Goal: Task Accomplishment & Management: Manage account settings

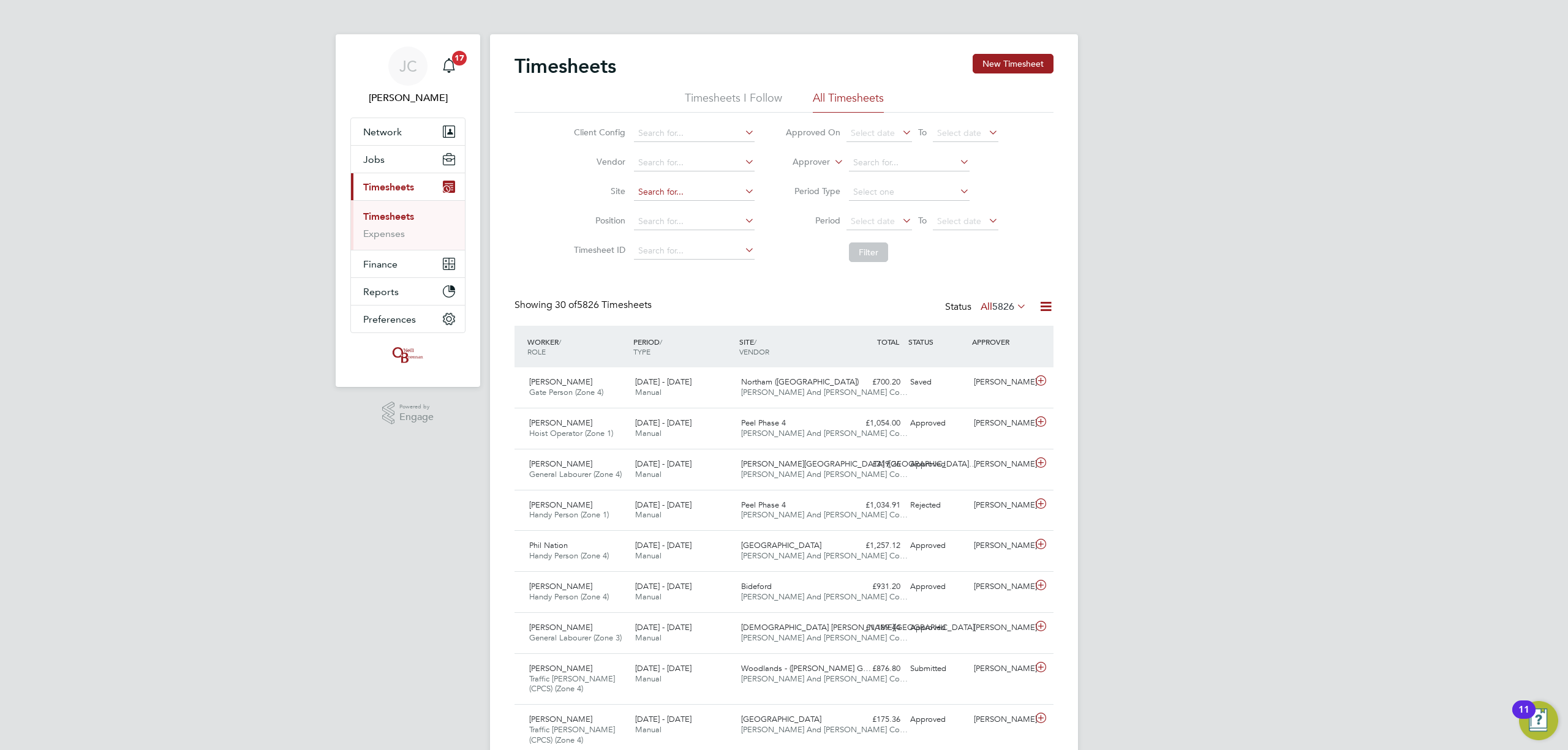
click at [652, 188] on input at bounding box center [694, 192] width 121 height 17
click at [678, 167] on input at bounding box center [694, 163] width 121 height 17
type input "jamie"
drag, startPoint x: 674, startPoint y: 160, endPoint x: 535, endPoint y: 162, distance: 139.0
click at [535, 162] on div "Client Config Vendor jamie Site Position Timesheet ID Approved On Select date T…" at bounding box center [783, 190] width 539 height 155
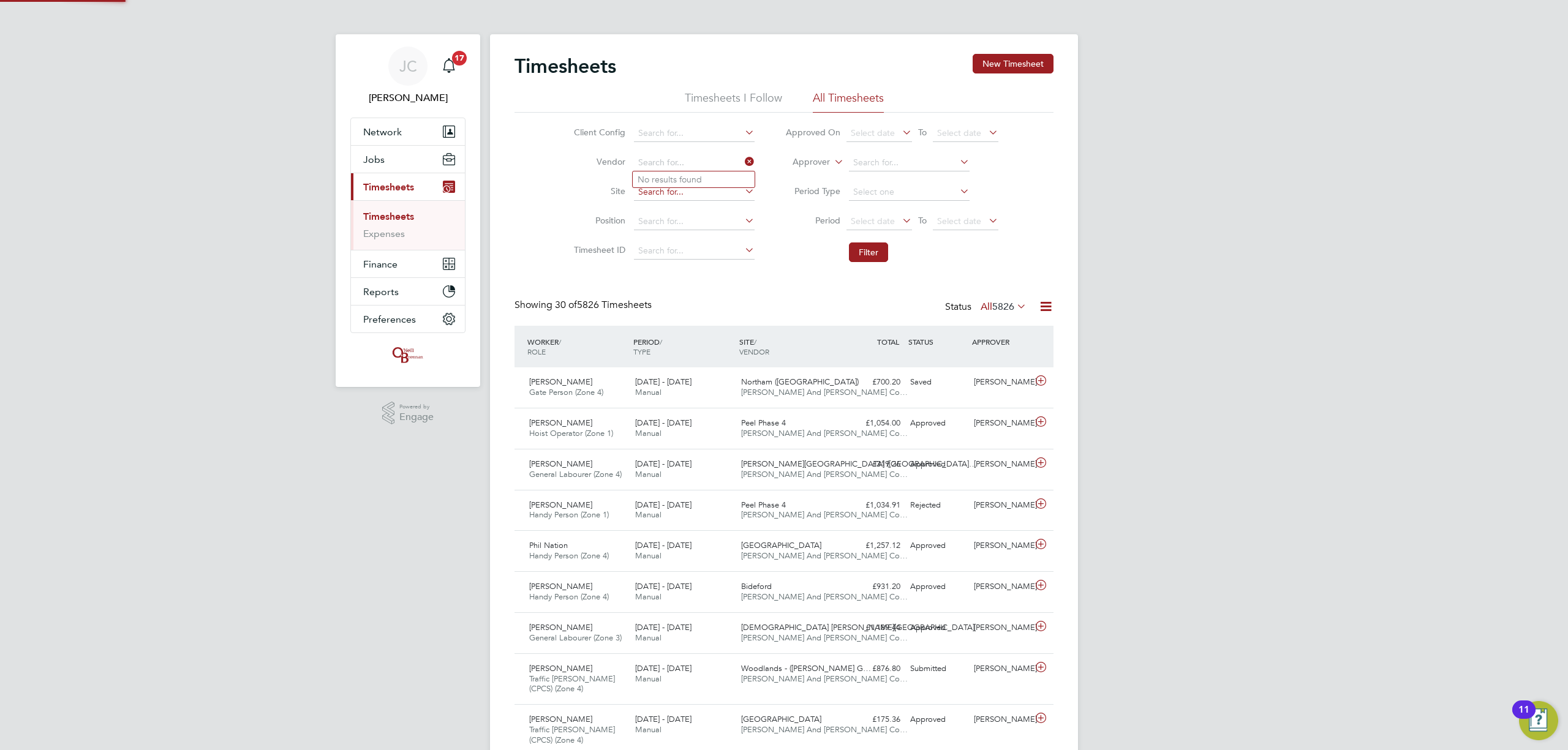
click at [694, 197] on input at bounding box center [694, 192] width 121 height 17
click at [661, 210] on li "Bren try" at bounding box center [694, 209] width 122 height 16
type input "Brentry"
click at [878, 255] on button "Filter" at bounding box center [869, 252] width 39 height 20
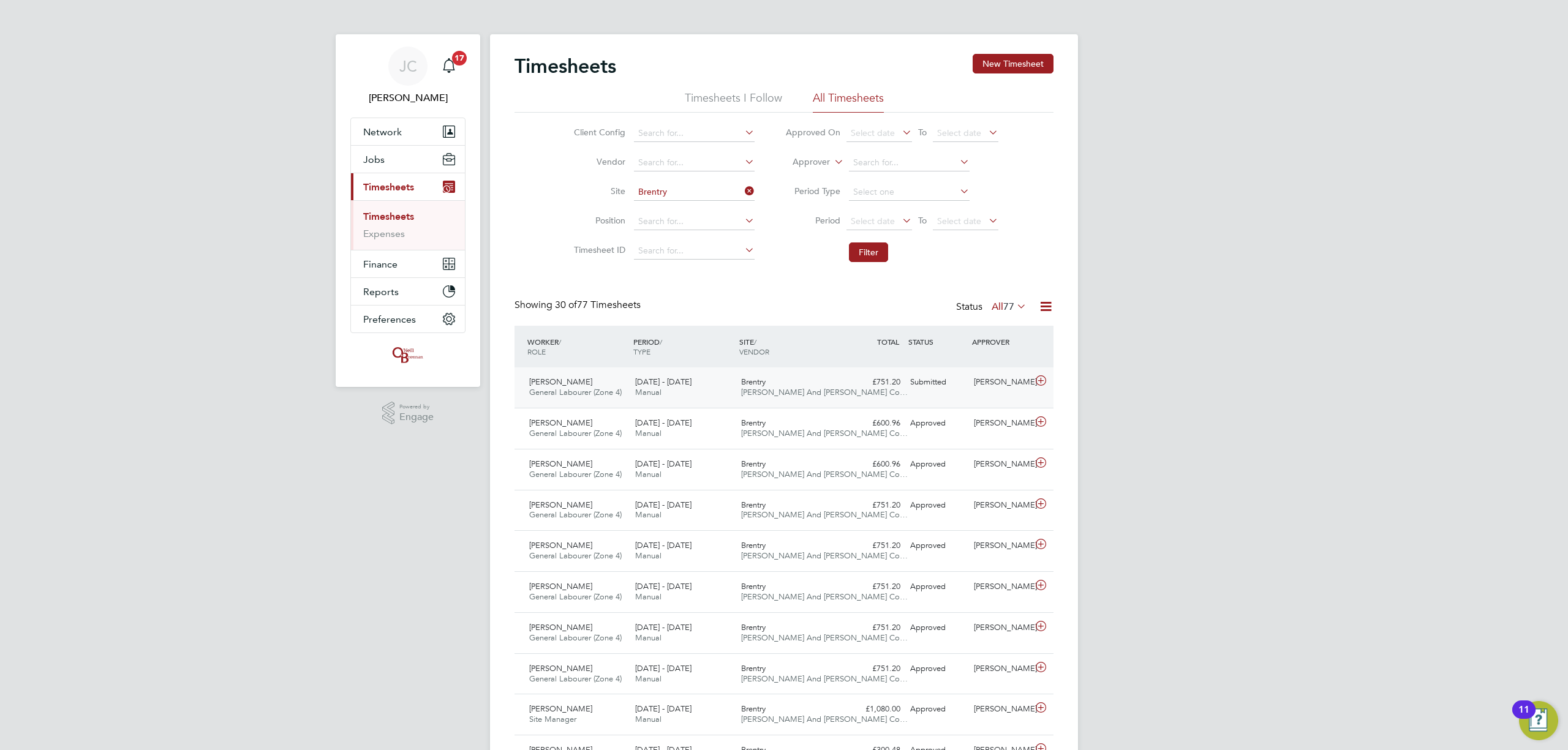
click at [781, 400] on div "Brentry O'Neill And Brennan Co…" at bounding box center [789, 387] width 106 height 30
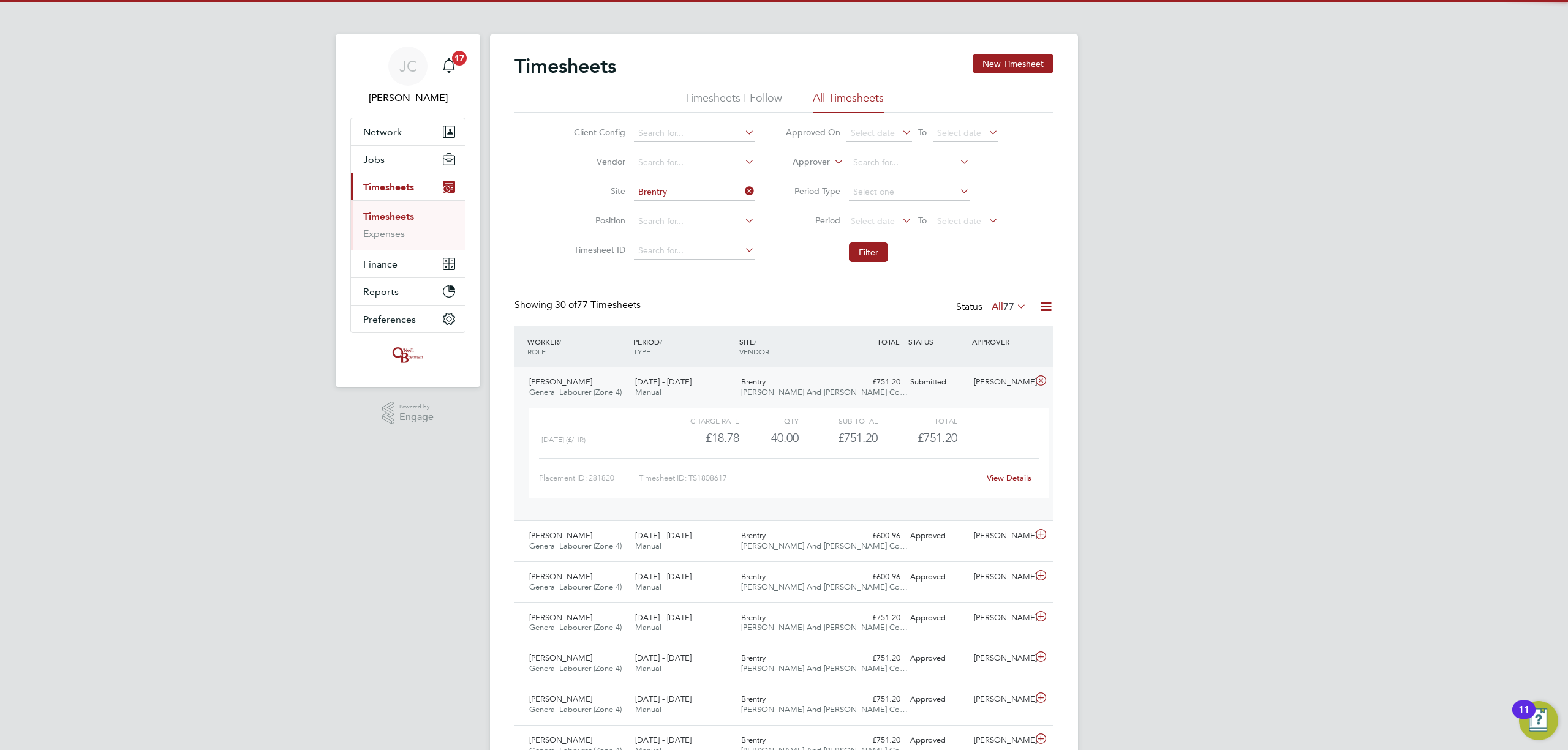
click at [786, 392] on span "[PERSON_NAME] And [PERSON_NAME] Co…" at bounding box center [824, 392] width 167 height 11
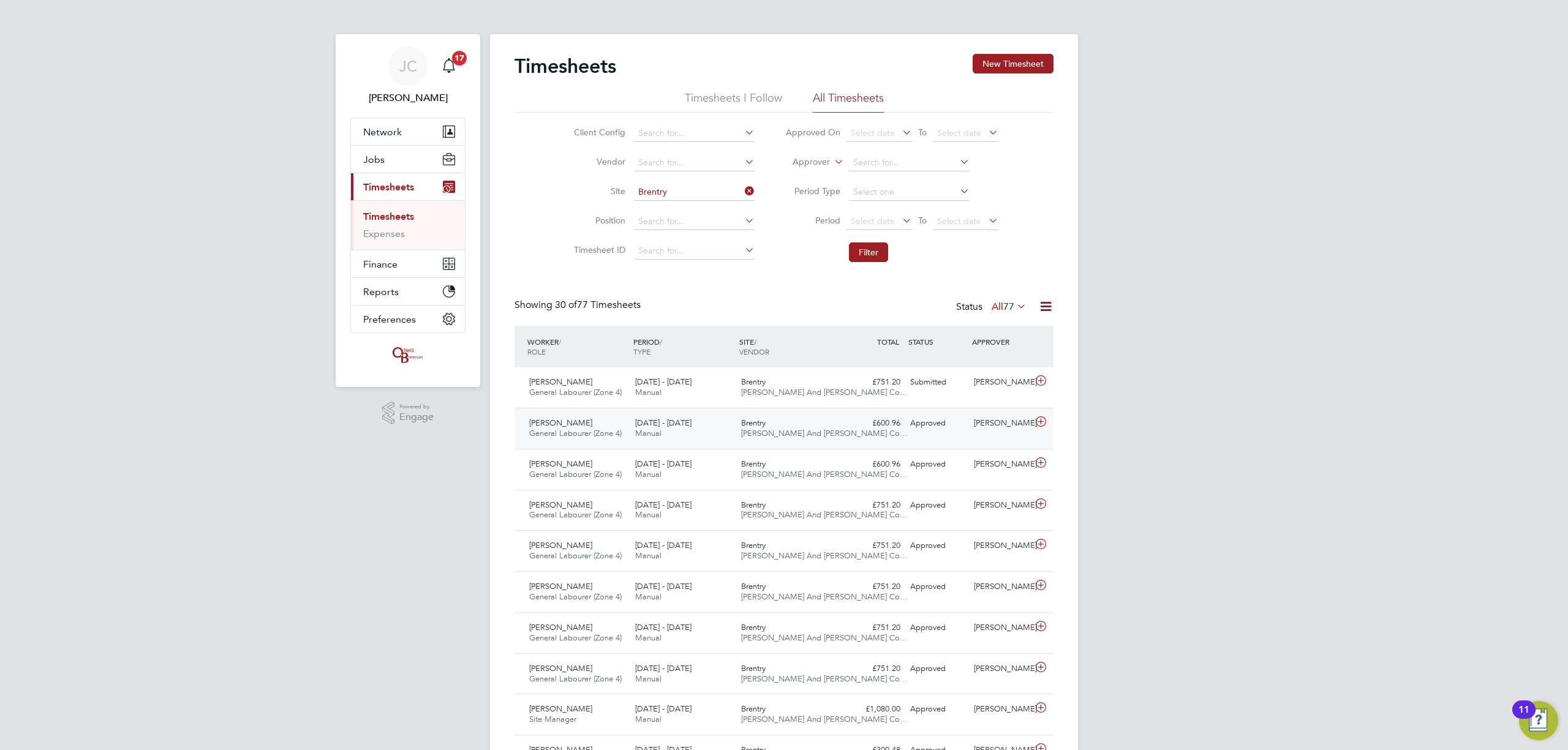
click at [788, 422] on div "Brentry O'Neill And Brennan Co…" at bounding box center [789, 428] width 106 height 30
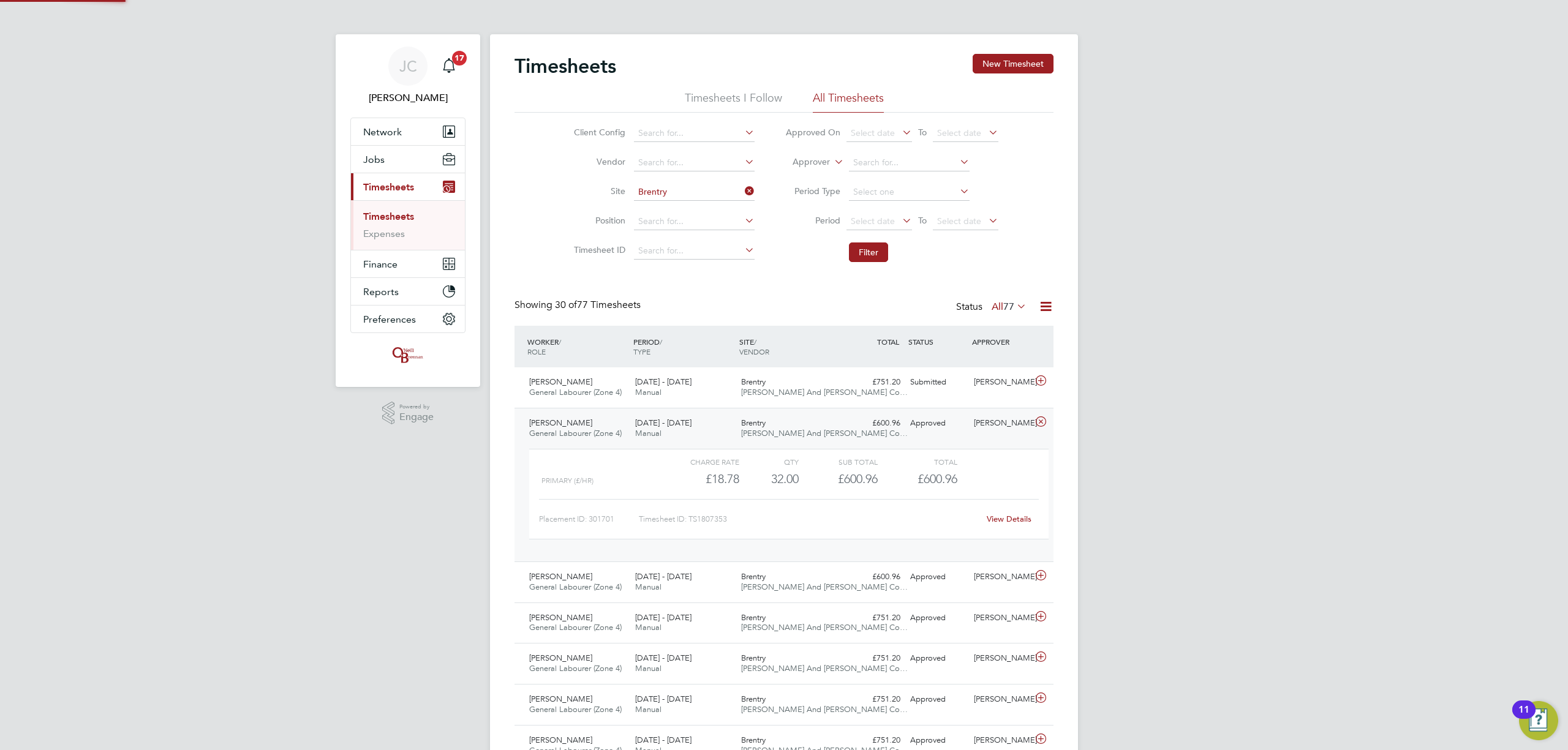
click at [786, 416] on div "Brentry O'Neill And Brennan Co…" at bounding box center [789, 428] width 106 height 30
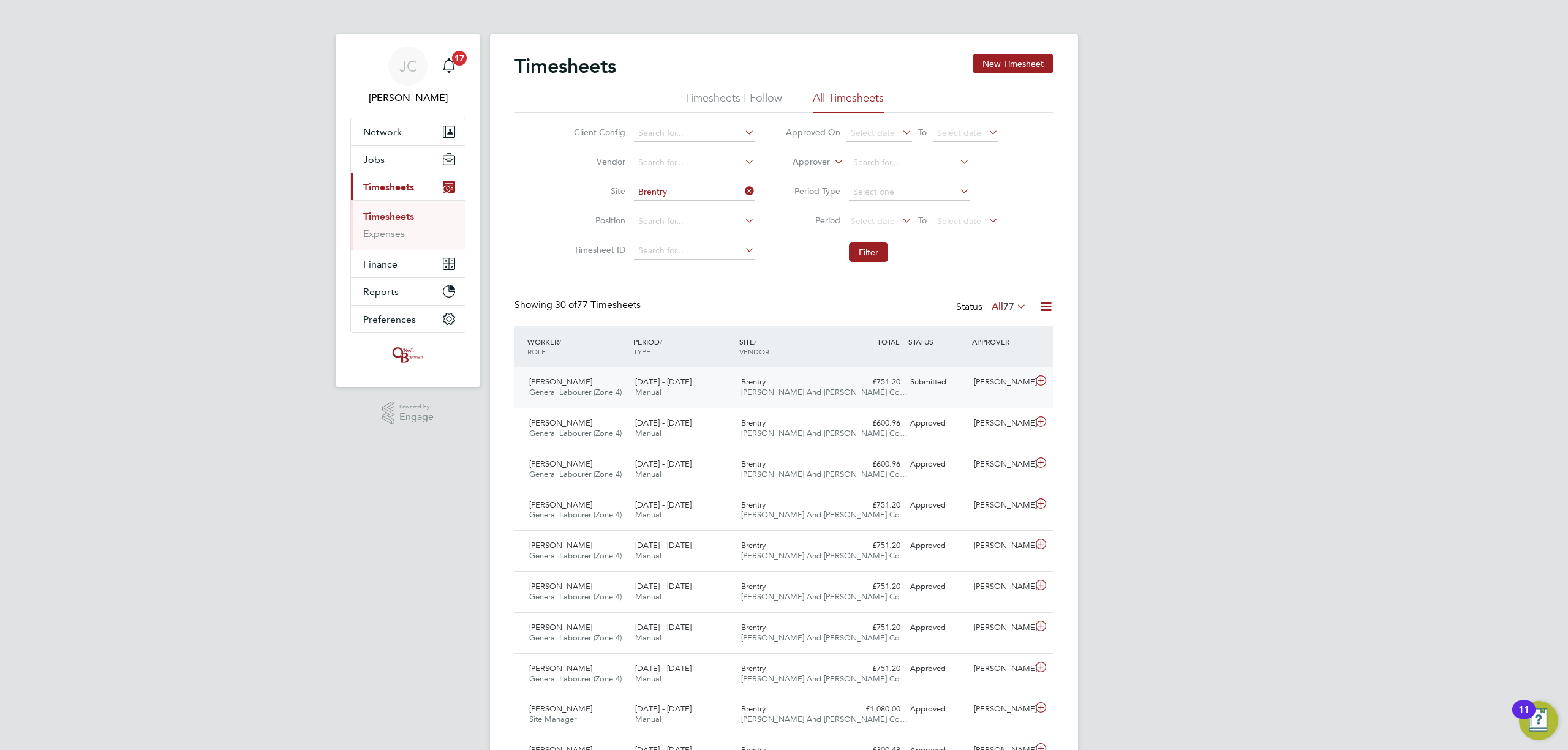
click at [772, 393] on span "[PERSON_NAME] And [PERSON_NAME] Co…" at bounding box center [824, 392] width 167 height 11
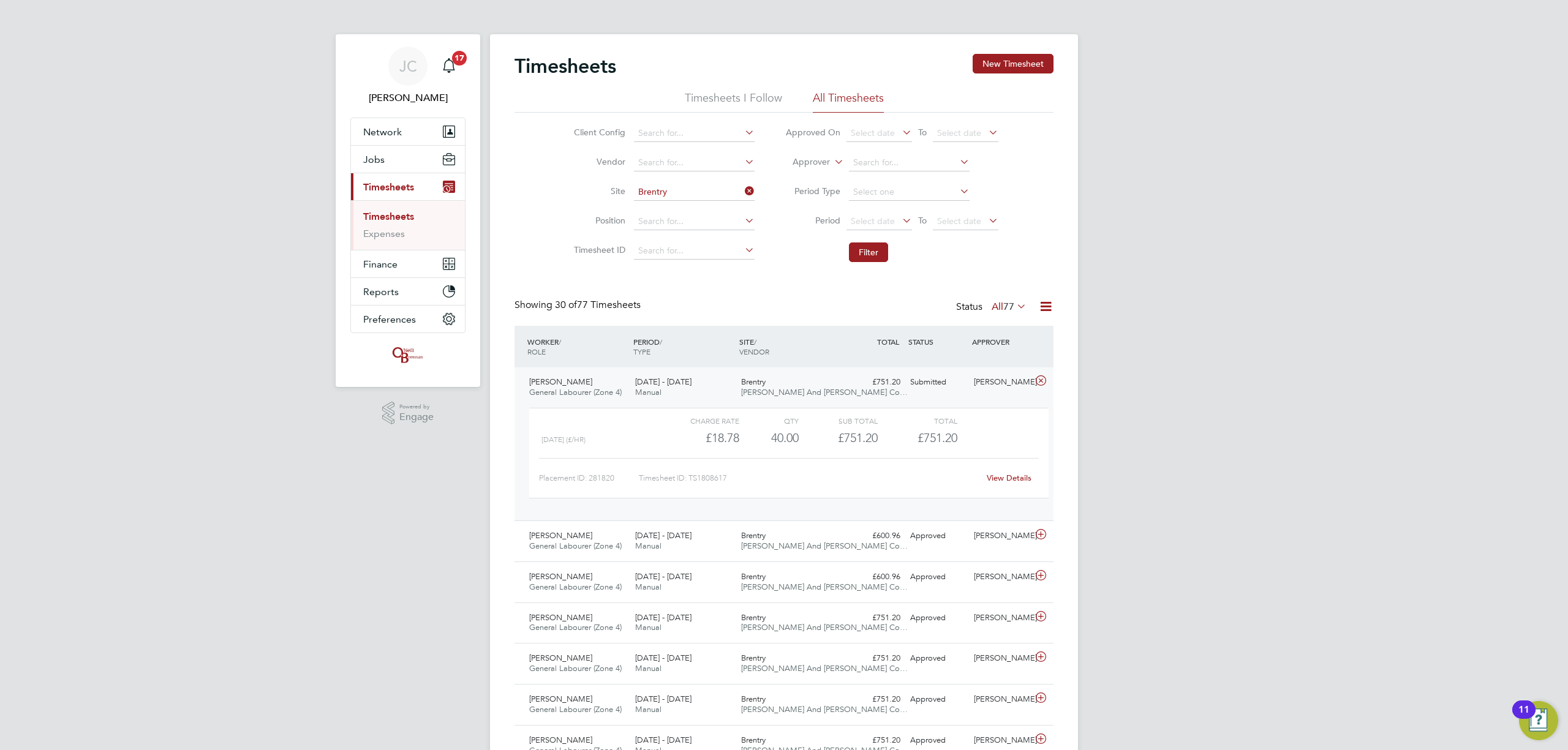
click at [770, 392] on span "[PERSON_NAME] And [PERSON_NAME] Co…" at bounding box center [824, 392] width 167 height 11
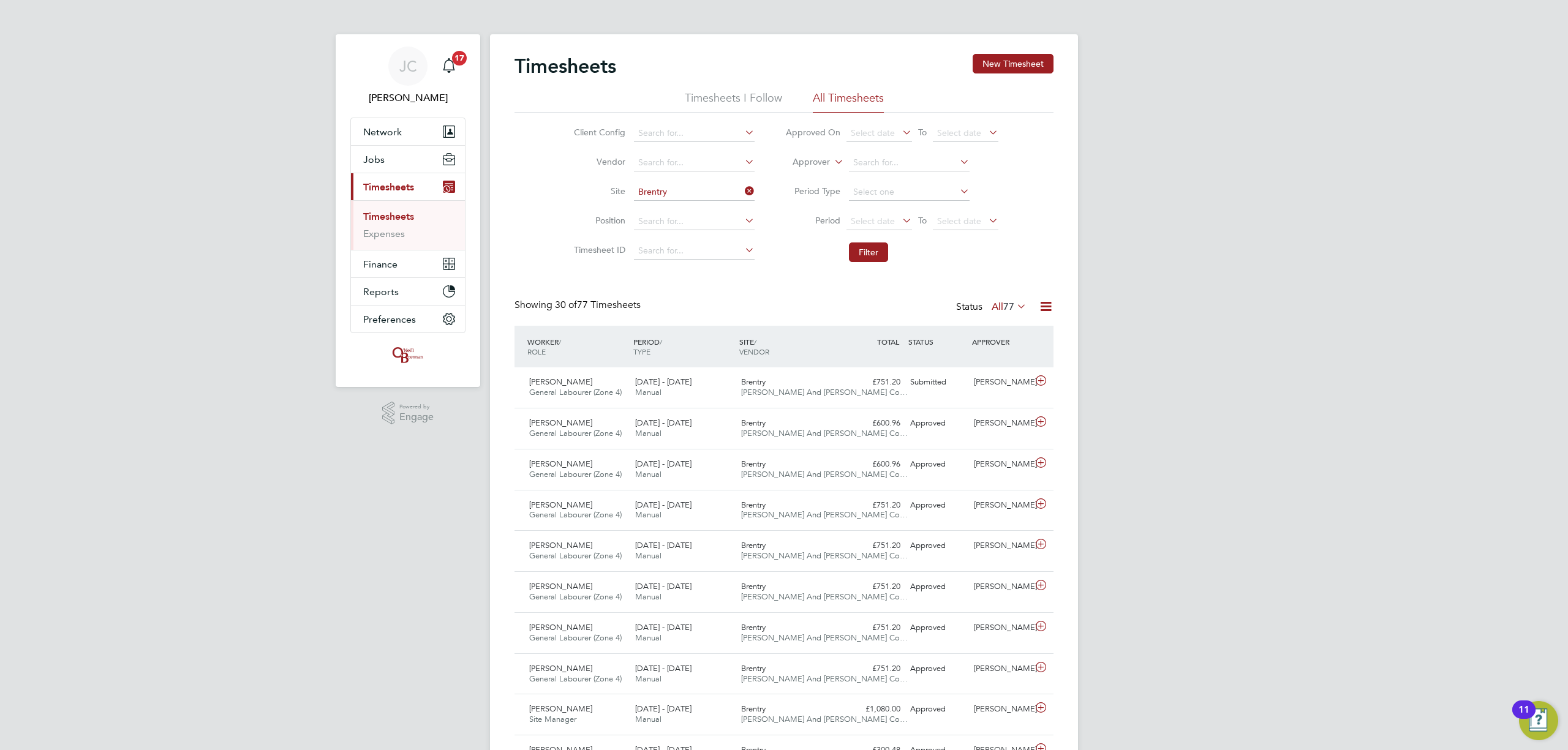
click at [742, 188] on icon at bounding box center [742, 191] width 0 height 17
click at [698, 194] on input at bounding box center [694, 192] width 121 height 17
click at [694, 188] on input at bounding box center [694, 192] width 121 height 17
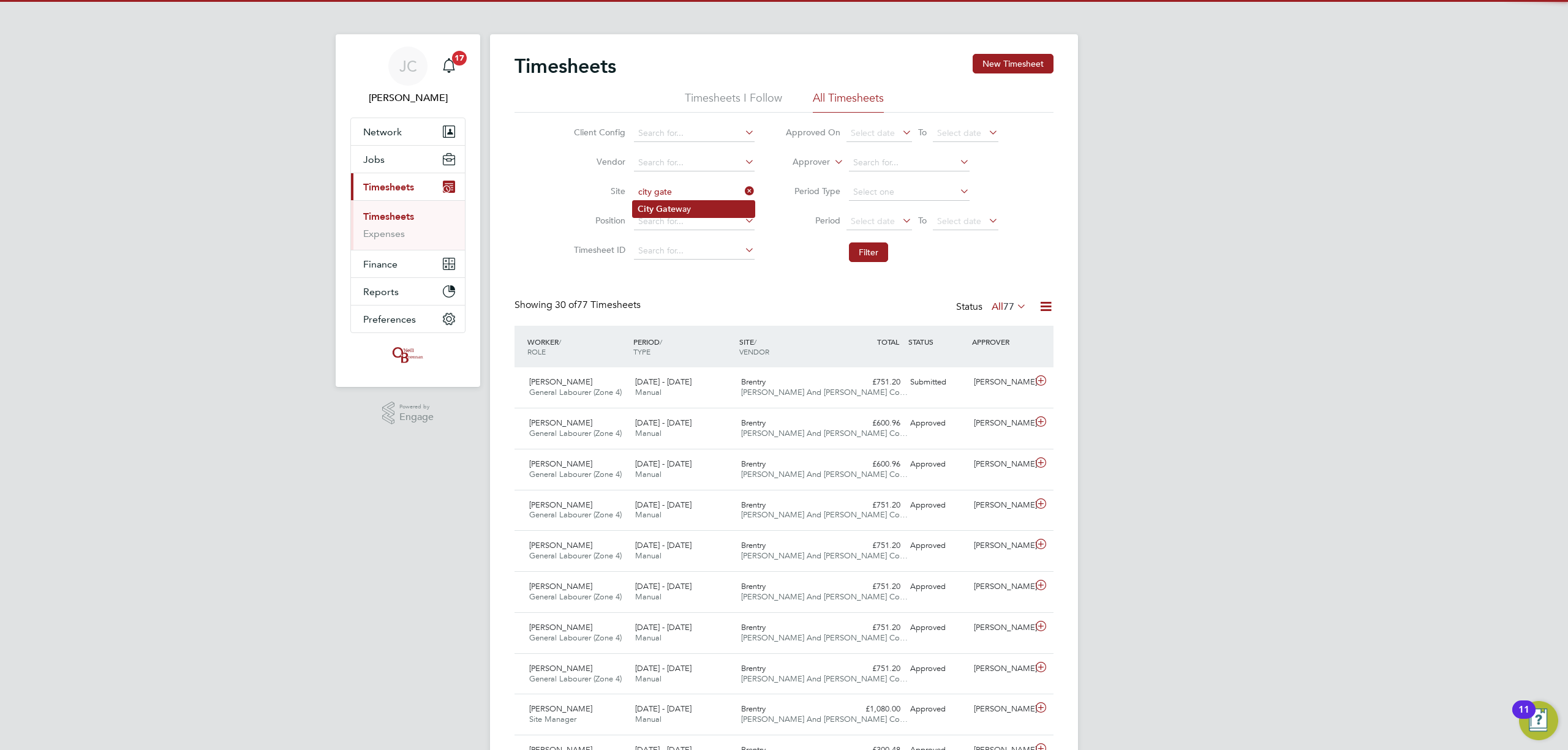
click at [681, 209] on li "City Gate way" at bounding box center [694, 209] width 122 height 16
type input "City Gateway"
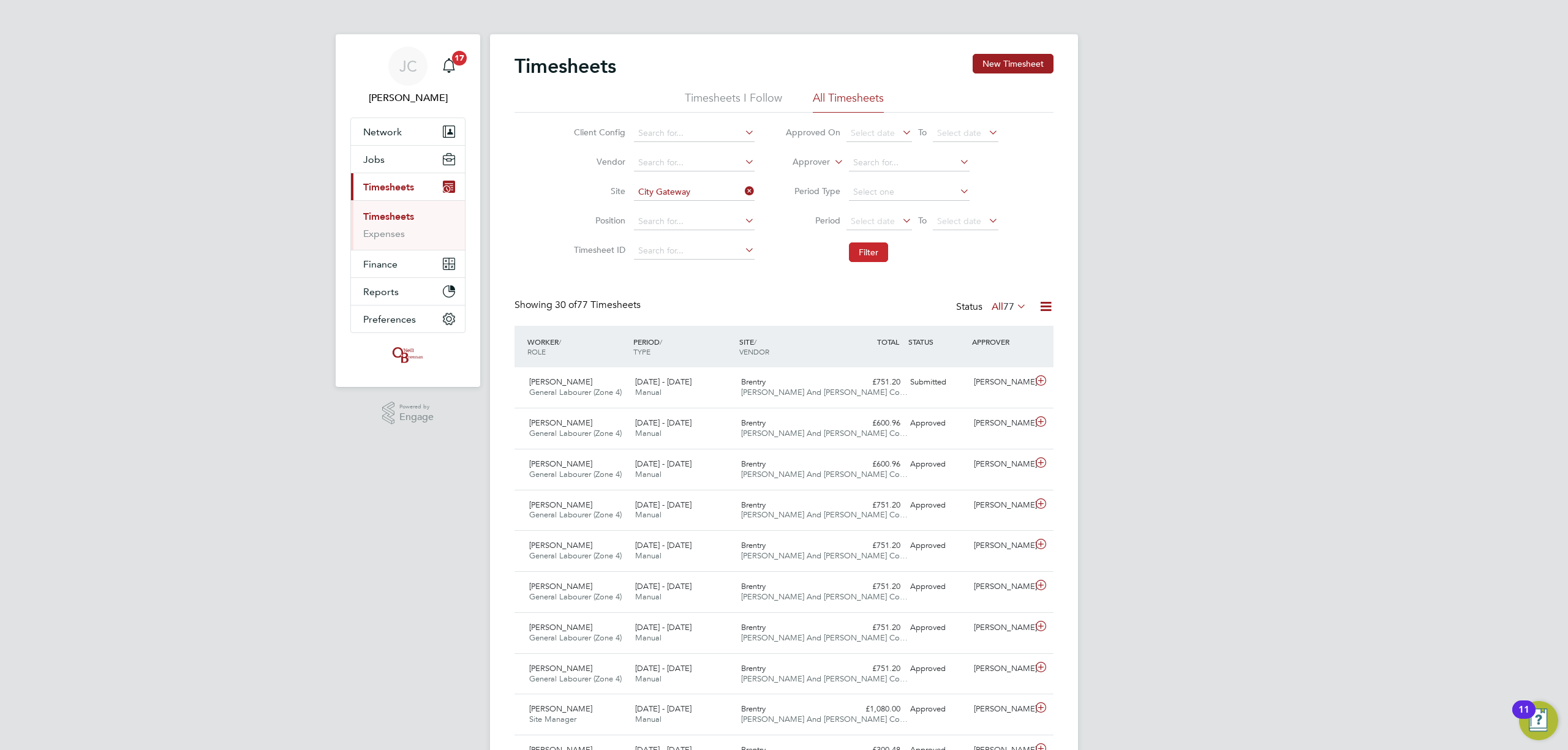
click at [863, 253] on button "Filter" at bounding box center [869, 252] width 39 height 20
click at [795, 383] on div "City Gateway O'Neill And Brennan Co…" at bounding box center [789, 387] width 106 height 30
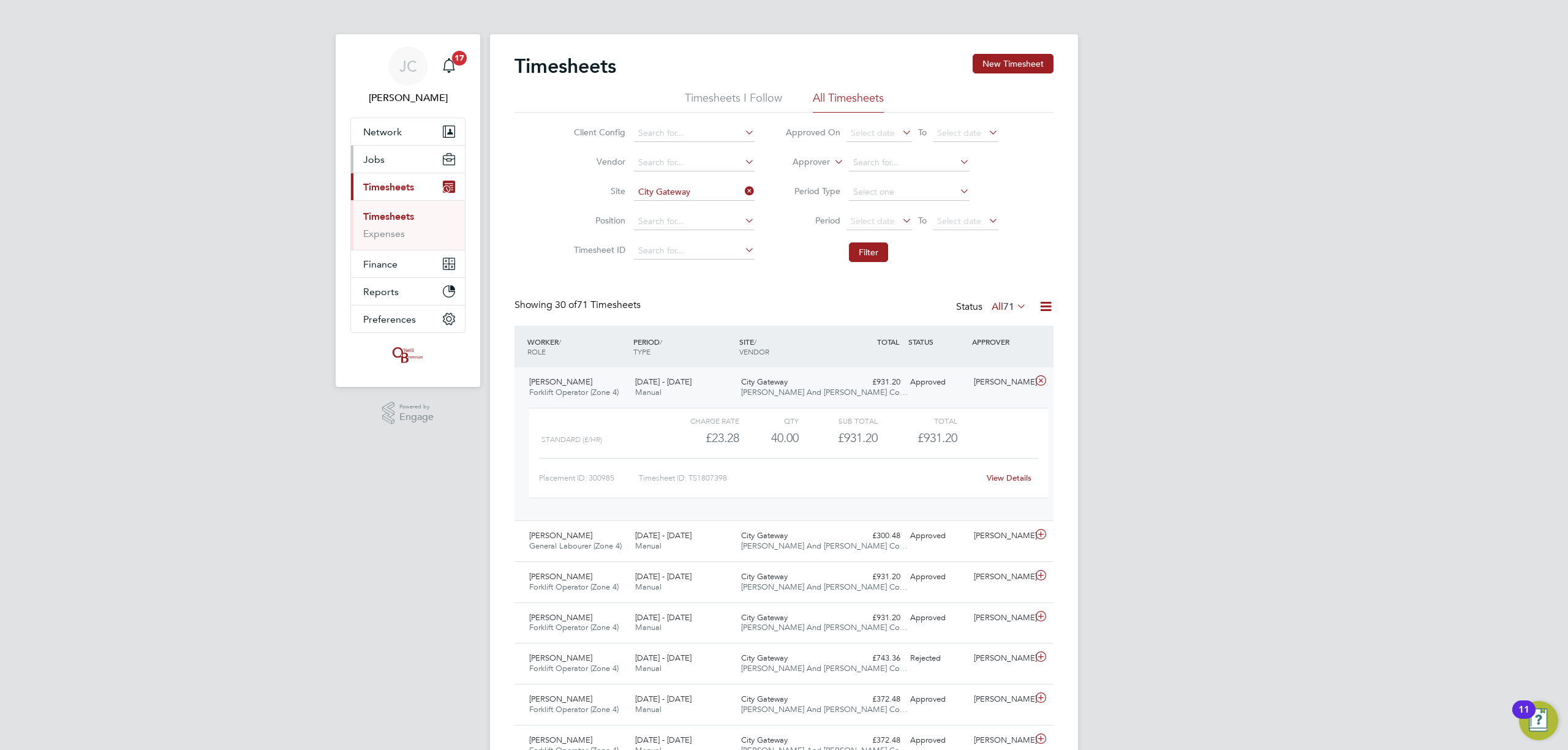
click at [401, 164] on button "Jobs" at bounding box center [408, 159] width 114 height 27
click at [395, 220] on link "Placements" at bounding box center [389, 223] width 51 height 12
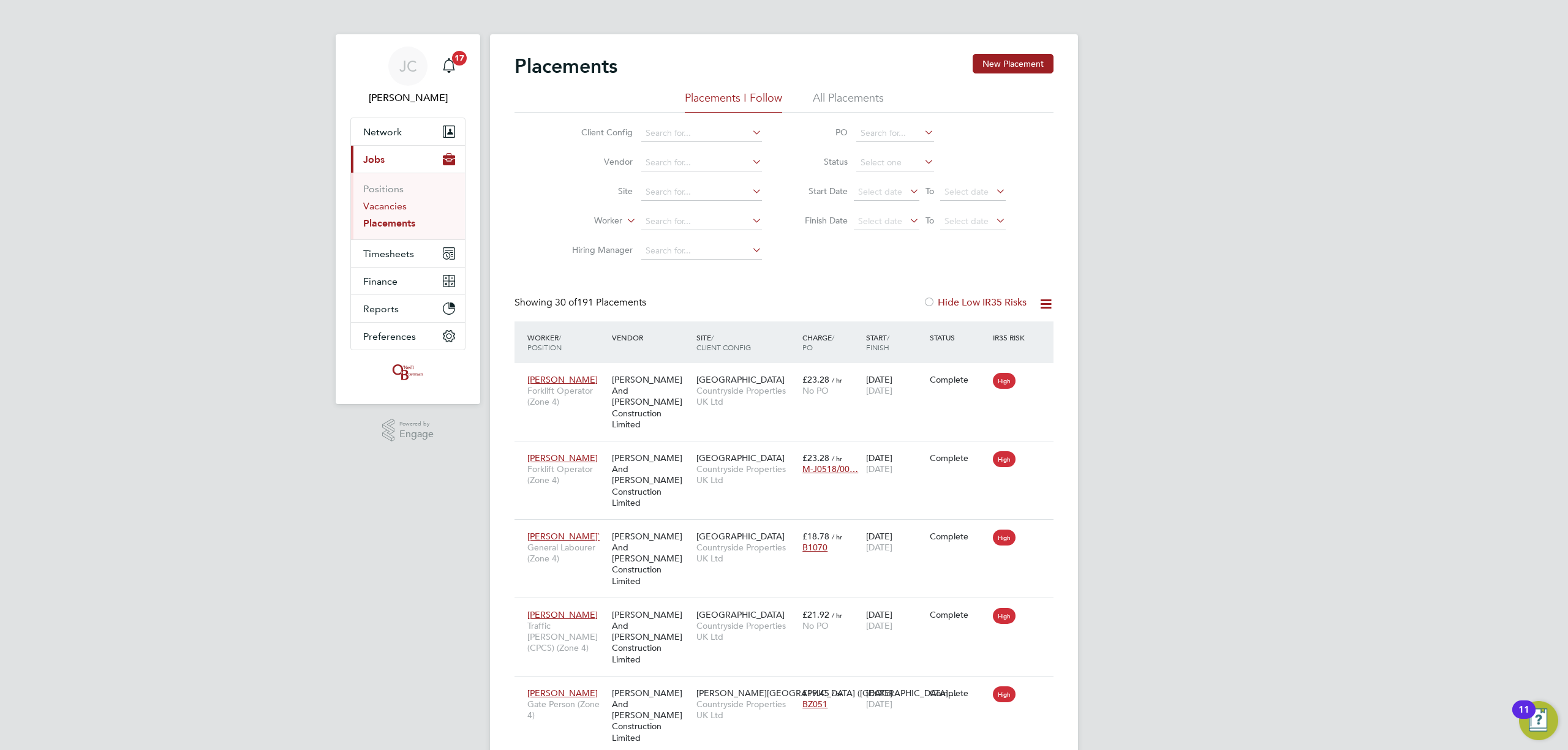
click at [401, 205] on link "Vacancies" at bounding box center [385, 206] width 44 height 12
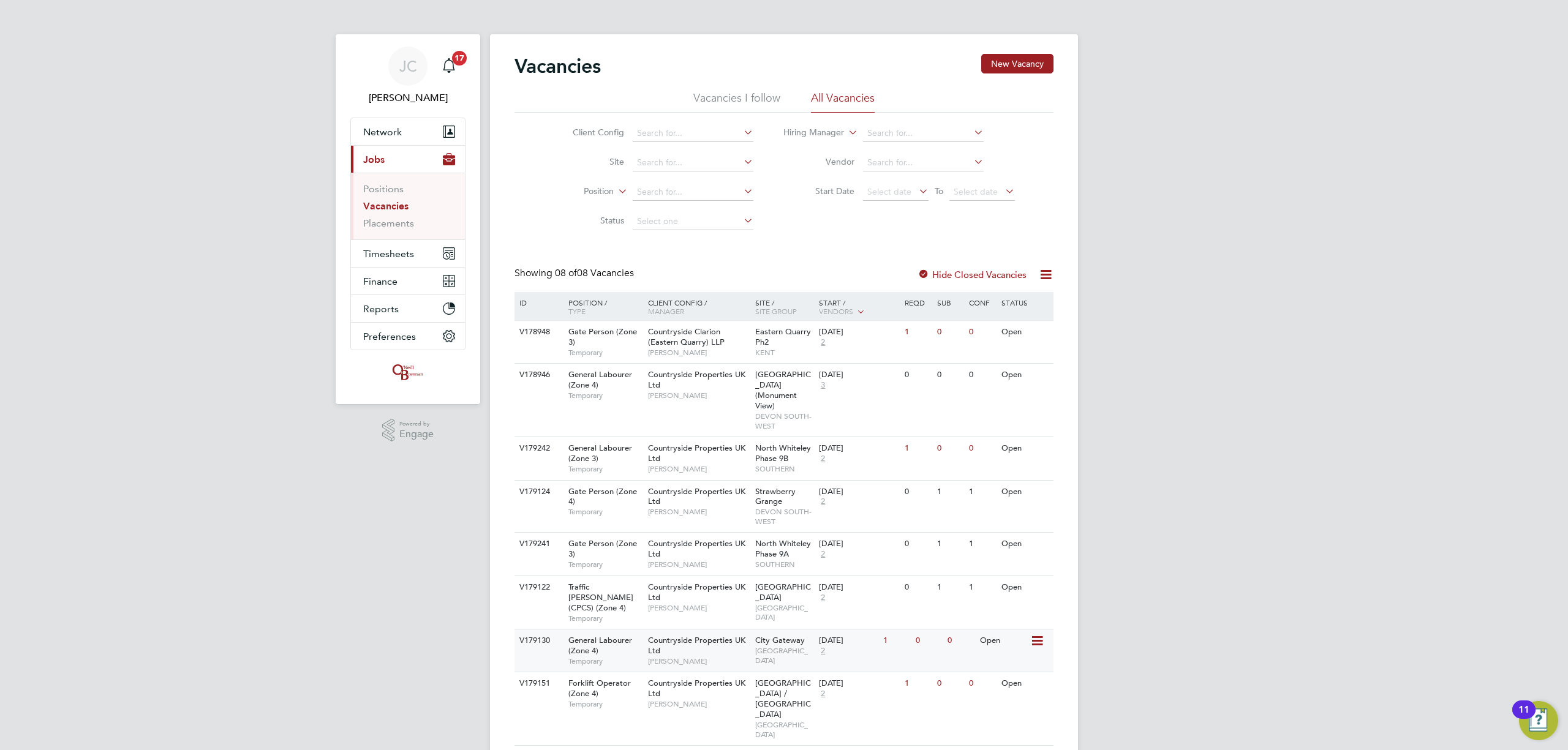
click at [774, 646] on span "BRISTOL" at bounding box center [784, 655] width 58 height 19
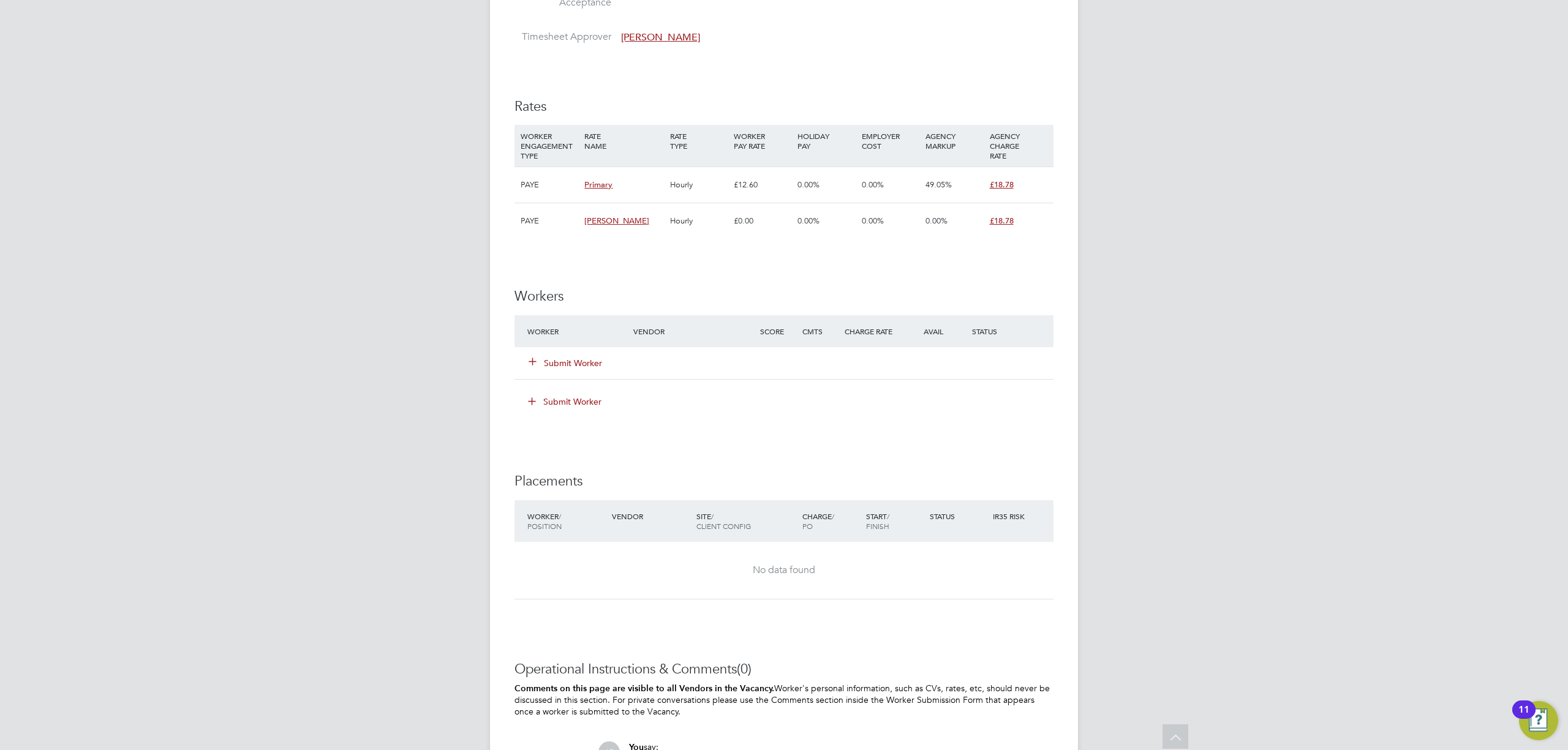
scroll to position [898, 0]
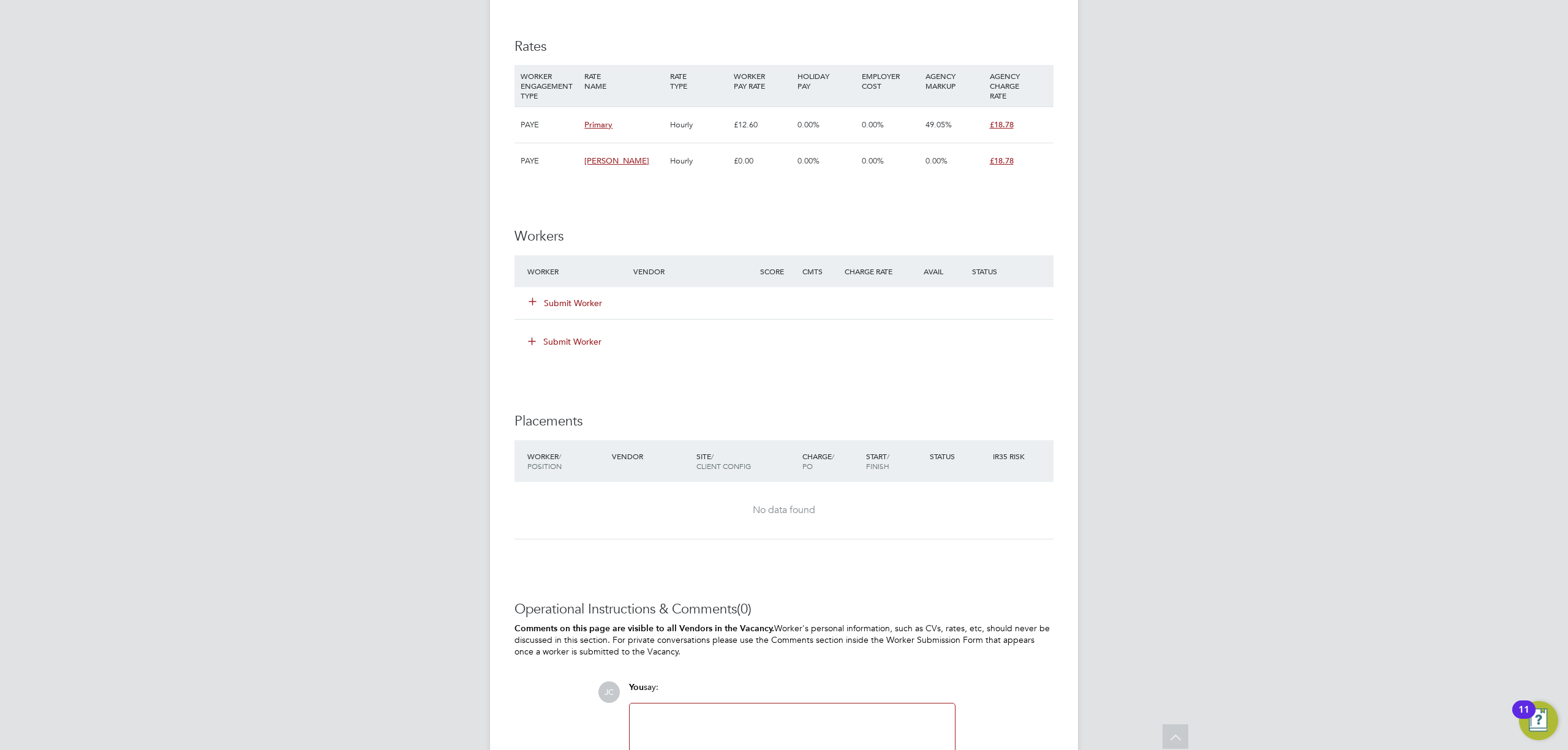
click at [577, 304] on button "Submit Worker" at bounding box center [565, 303] width 73 height 12
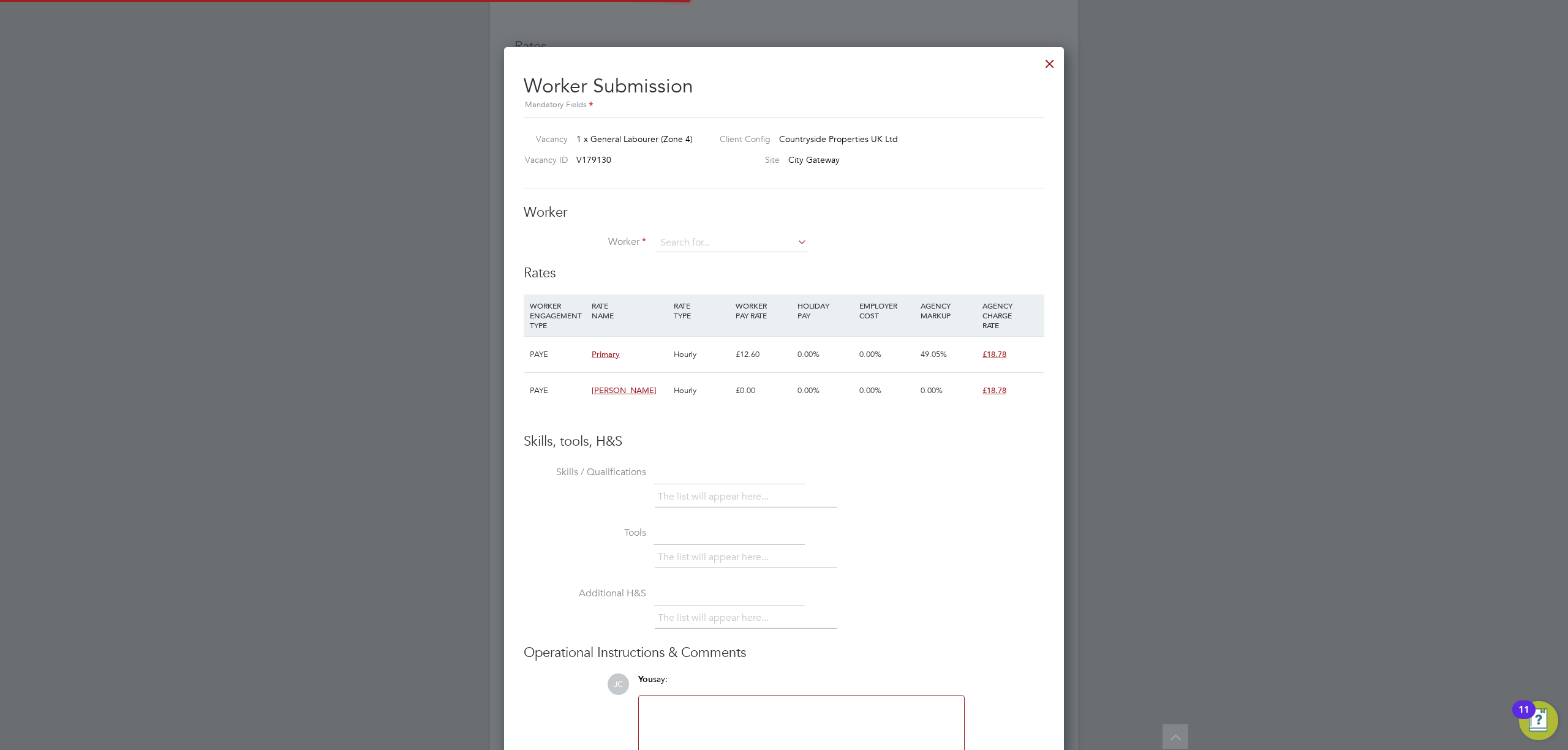
scroll to position [37, 82]
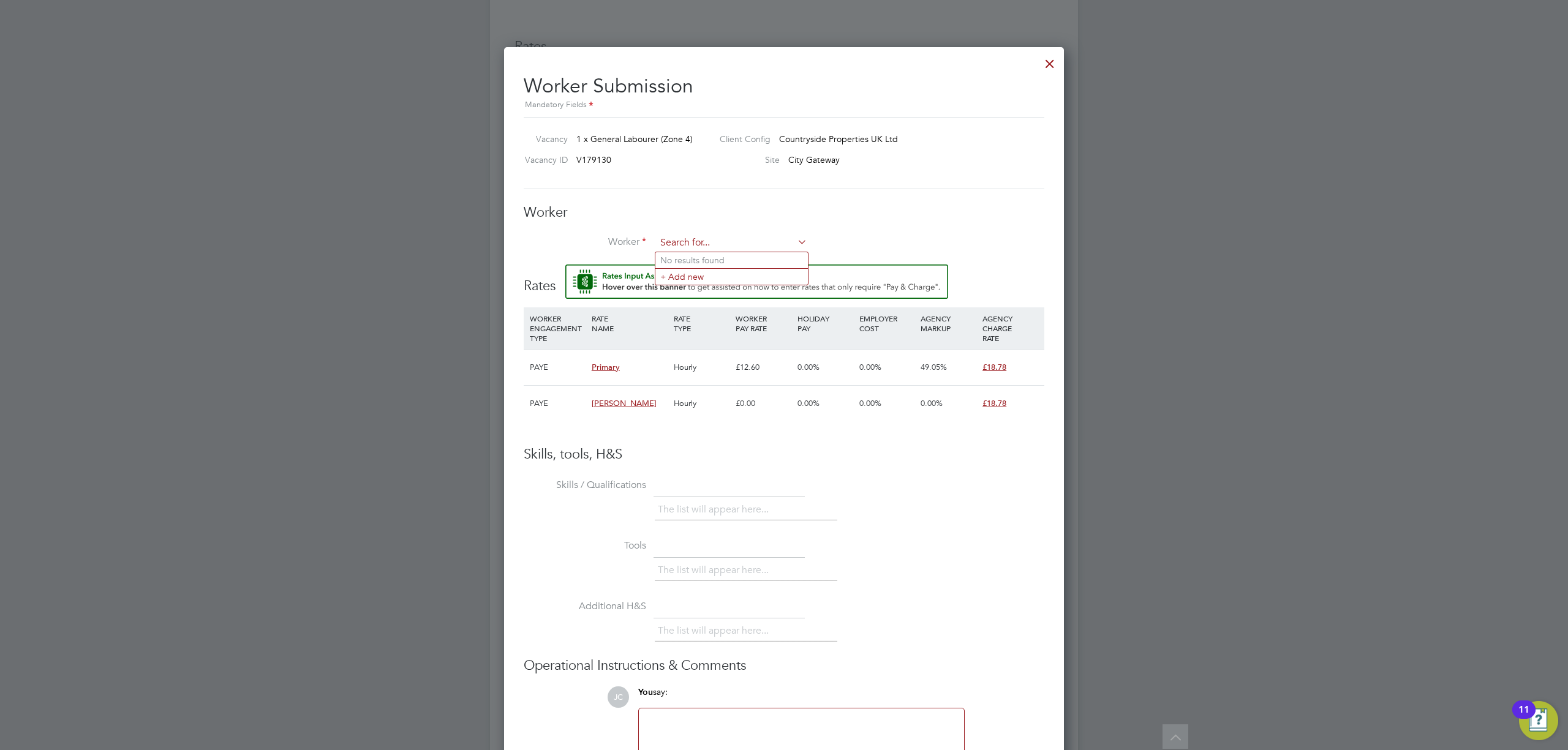
click at [699, 240] on input at bounding box center [731, 243] width 151 height 18
click at [686, 246] on input at bounding box center [731, 243] width 151 height 18
click at [674, 252] on li "Kai Collingwood (112367)" at bounding box center [739, 261] width 167 height 16
type input "Kai Collingwood (112367)"
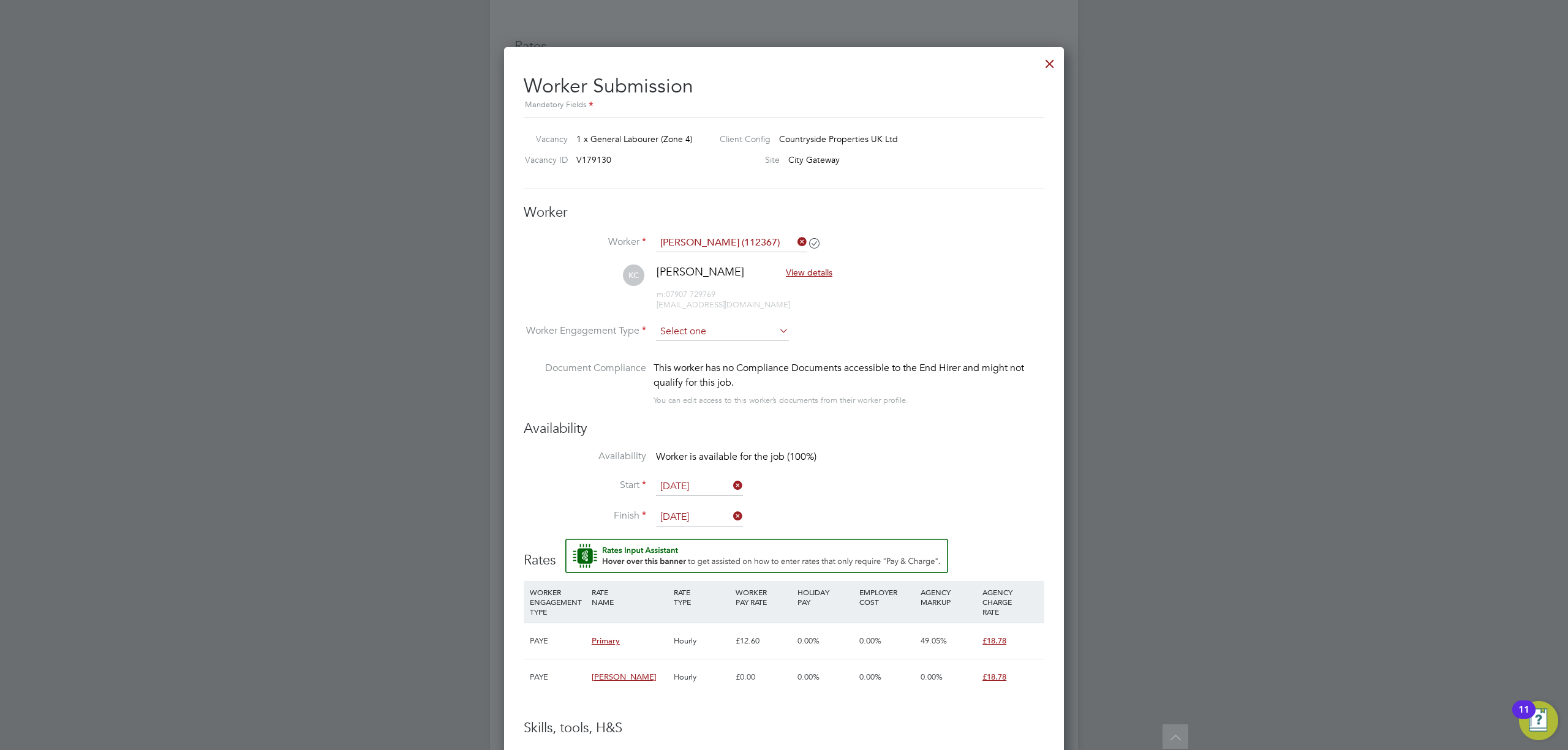
click at [759, 323] on input at bounding box center [722, 331] width 133 height 18
click at [680, 346] on li "Contract" at bounding box center [722, 348] width 134 height 16
type input "Contract"
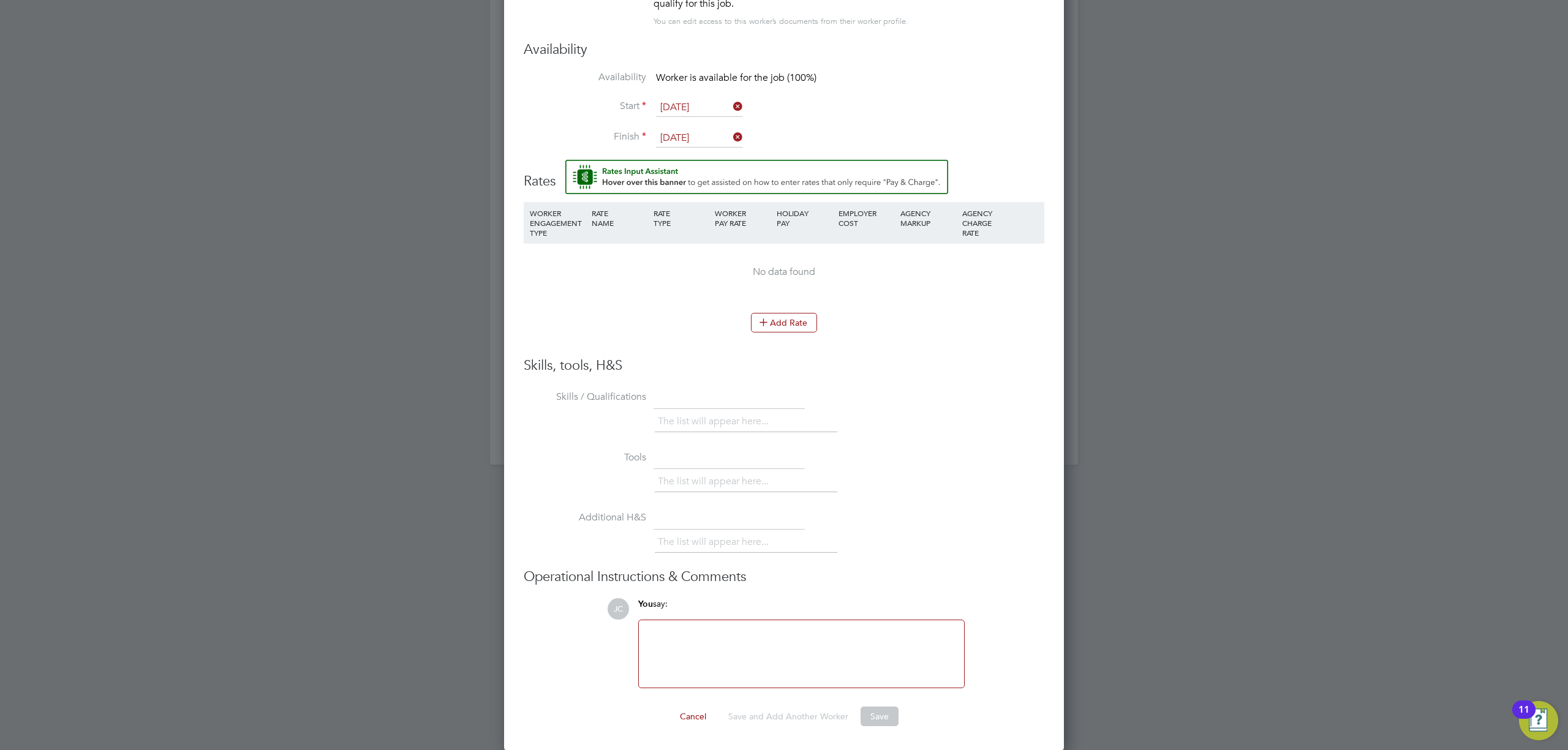
click at [893, 650] on div at bounding box center [802, 654] width 311 height 53
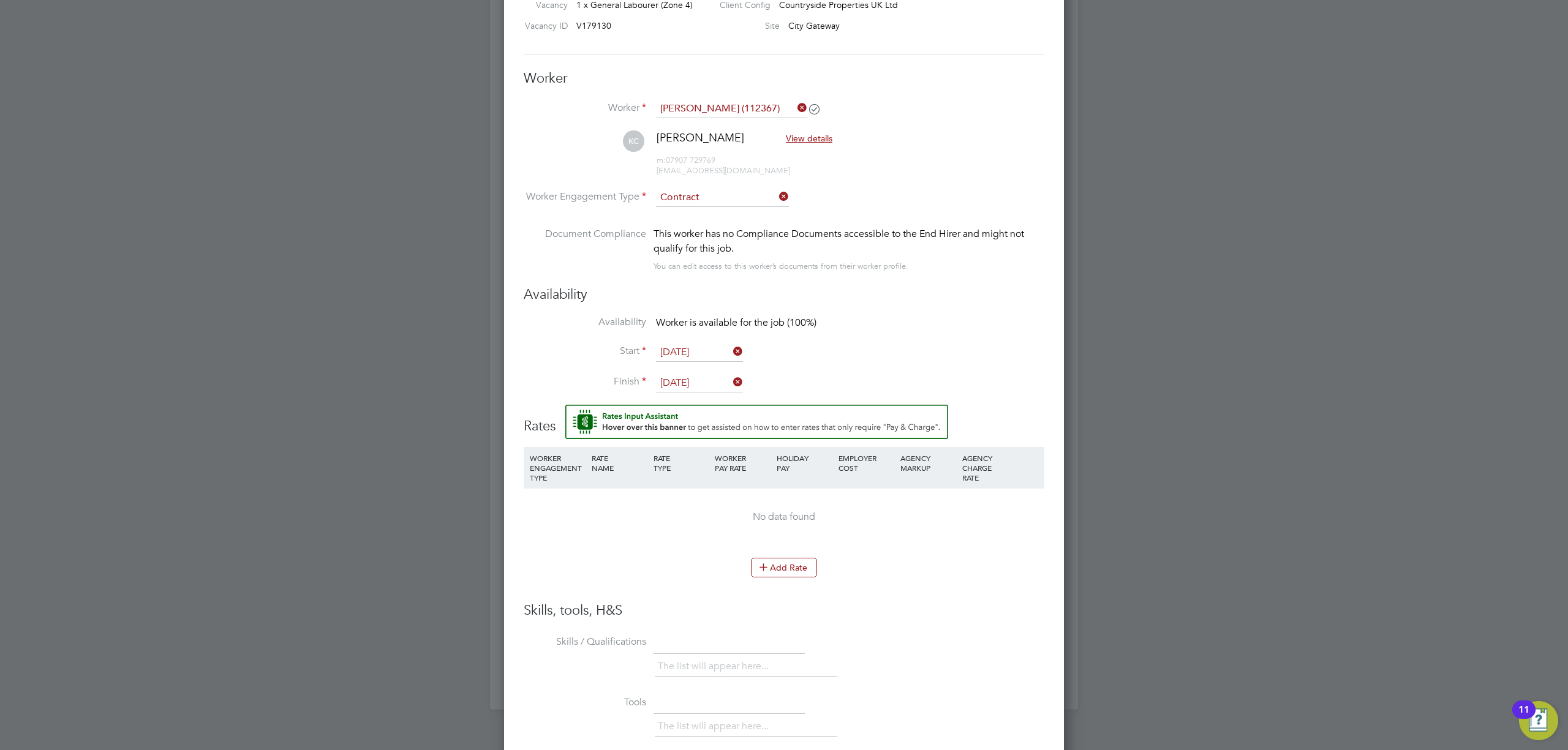
click at [795, 109] on icon at bounding box center [795, 108] width 0 height 17
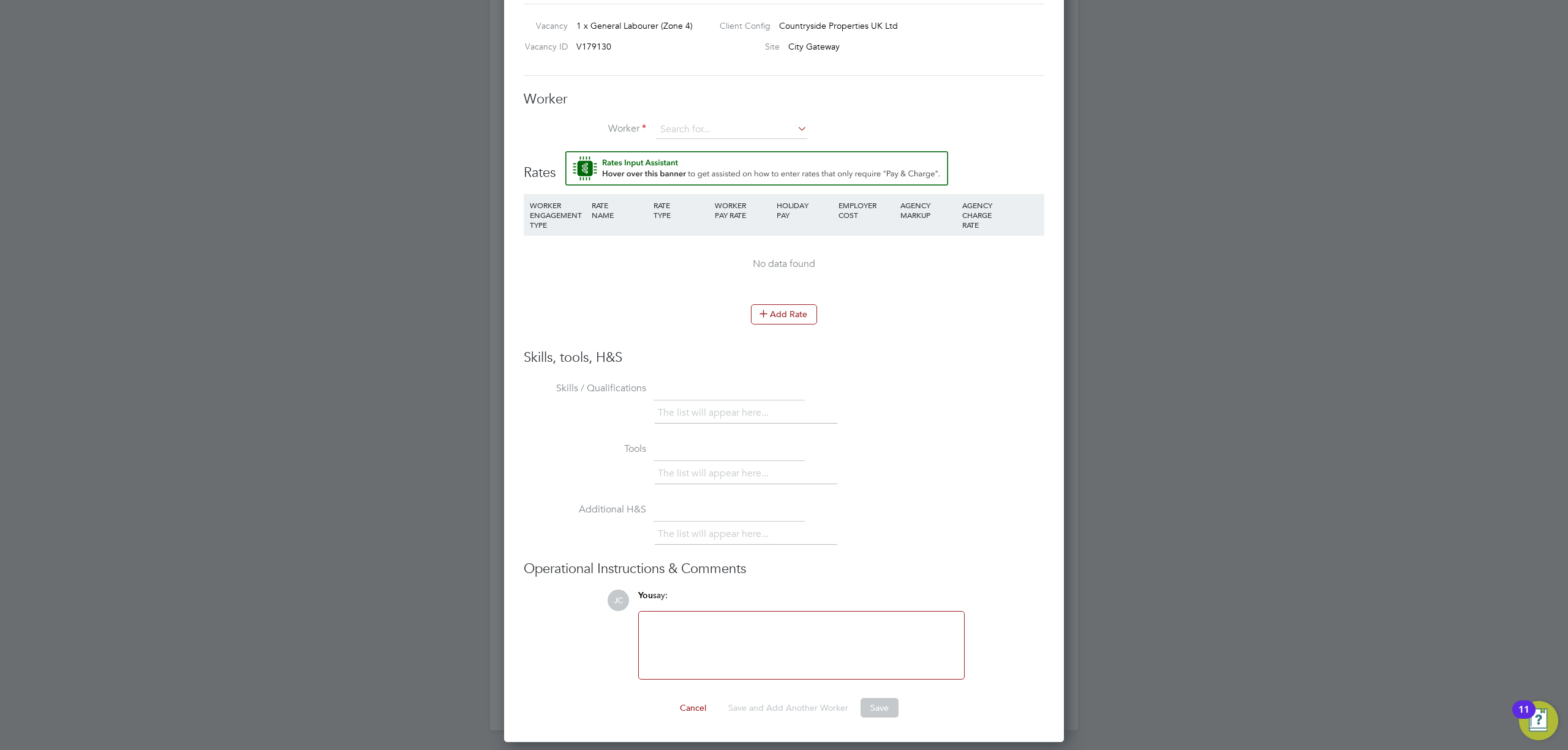
click at [735, 109] on div "Worker Worker Worker Engagement Type Contract" at bounding box center [784, 121] width 521 height 61
click at [718, 131] on input at bounding box center [731, 130] width 151 height 18
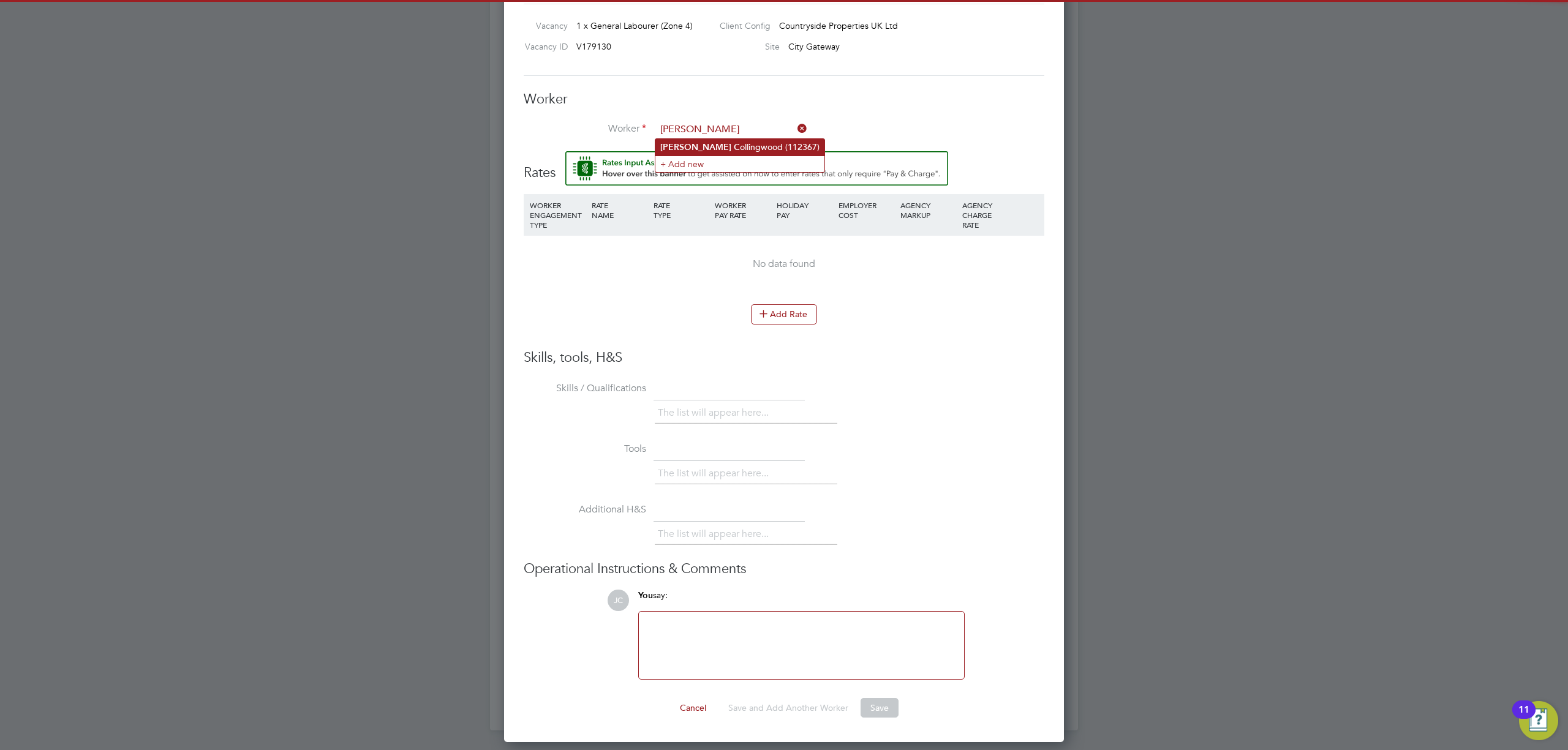
click at [721, 147] on li "Kai C ollingwood (112367)" at bounding box center [740, 147] width 169 height 16
type input "Kai Collingwood (112367)"
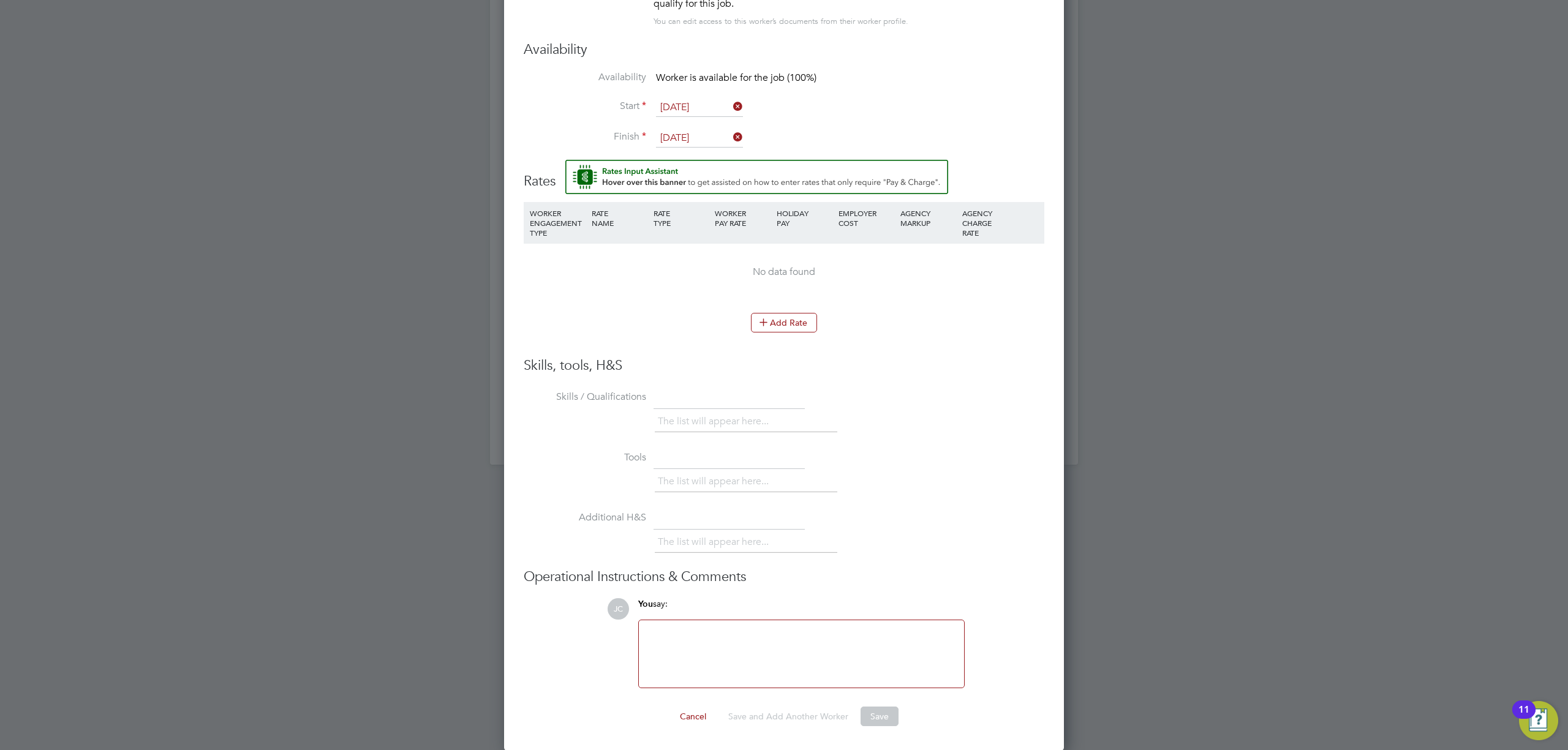
click at [795, 679] on div at bounding box center [802, 654] width 311 height 53
click at [788, 326] on button "Add Rate" at bounding box center [784, 322] width 66 height 20
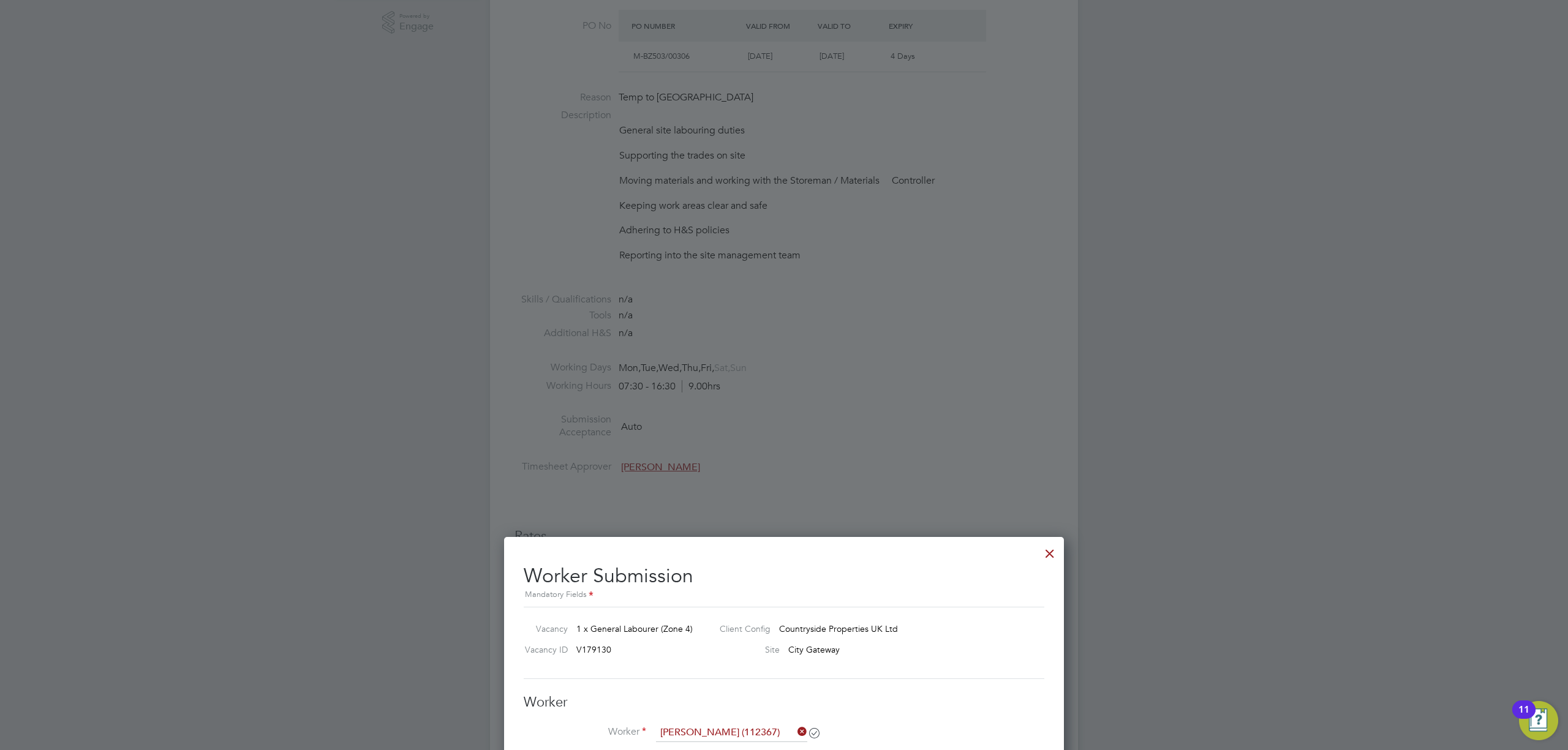
click at [1060, 549] on div at bounding box center [1050, 550] width 22 height 22
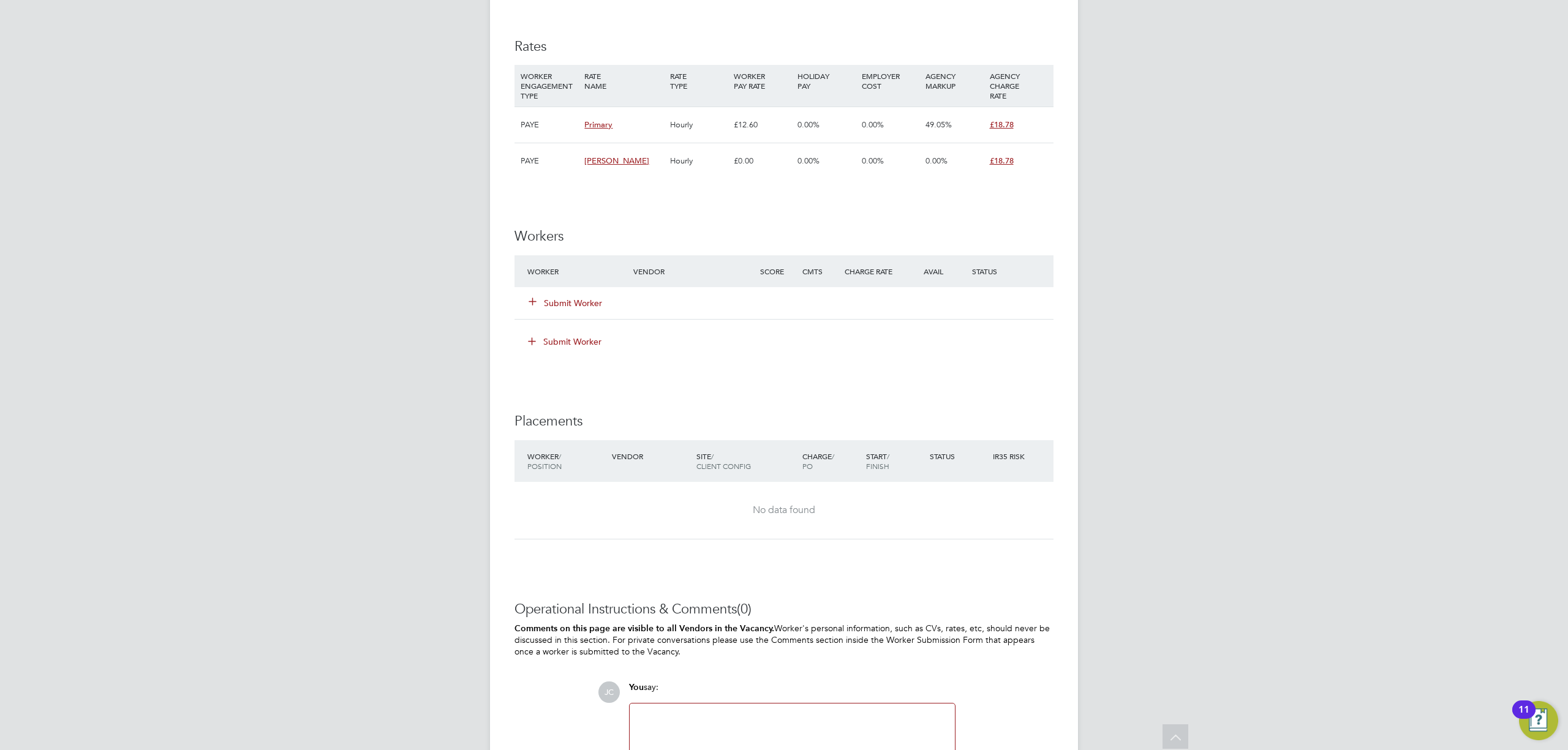
click at [559, 312] on div "Submit Worker" at bounding box center [587, 303] width 127 height 22
click at [557, 309] on button "Submit Worker" at bounding box center [565, 303] width 73 height 12
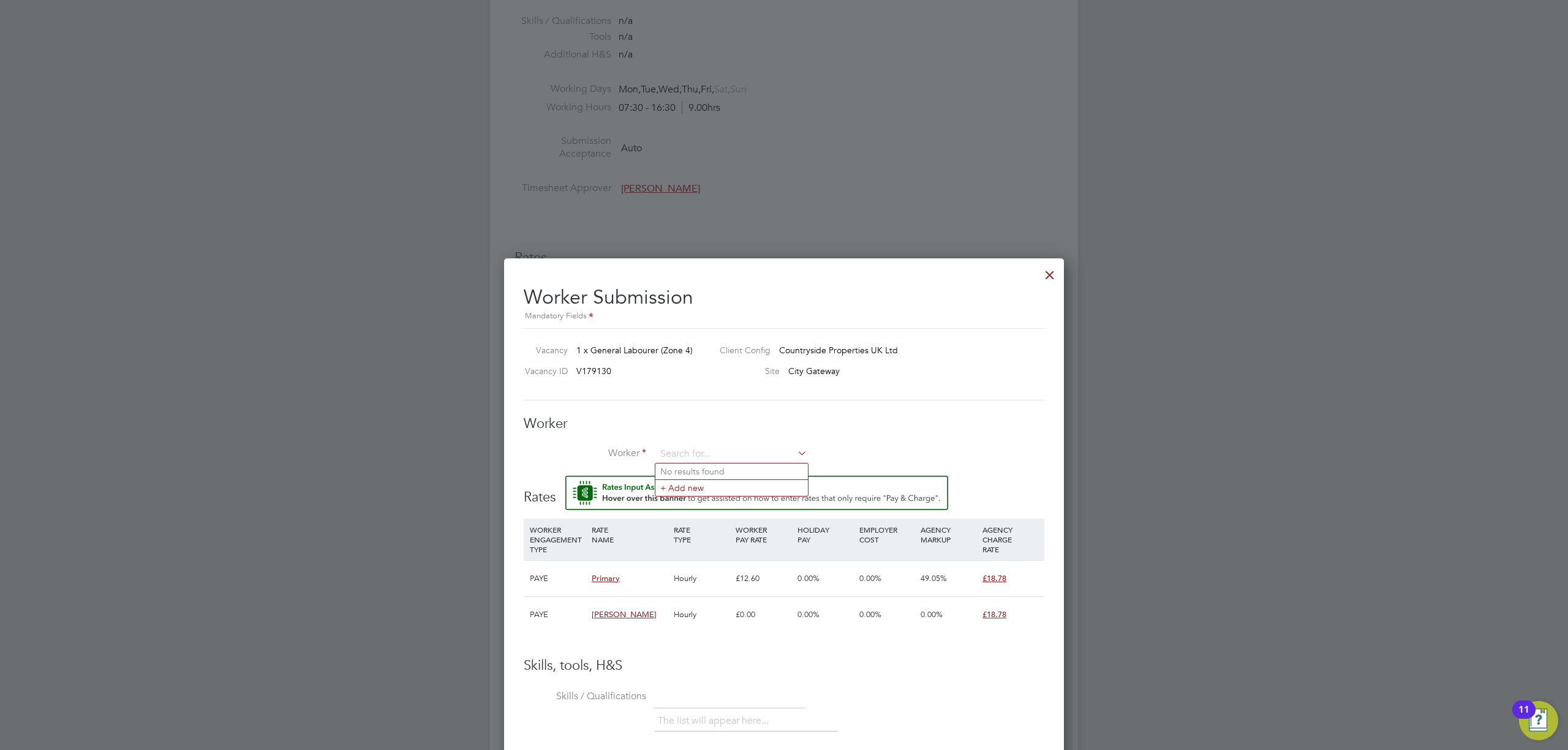
click at [1051, 277] on div at bounding box center [1050, 271] width 22 height 22
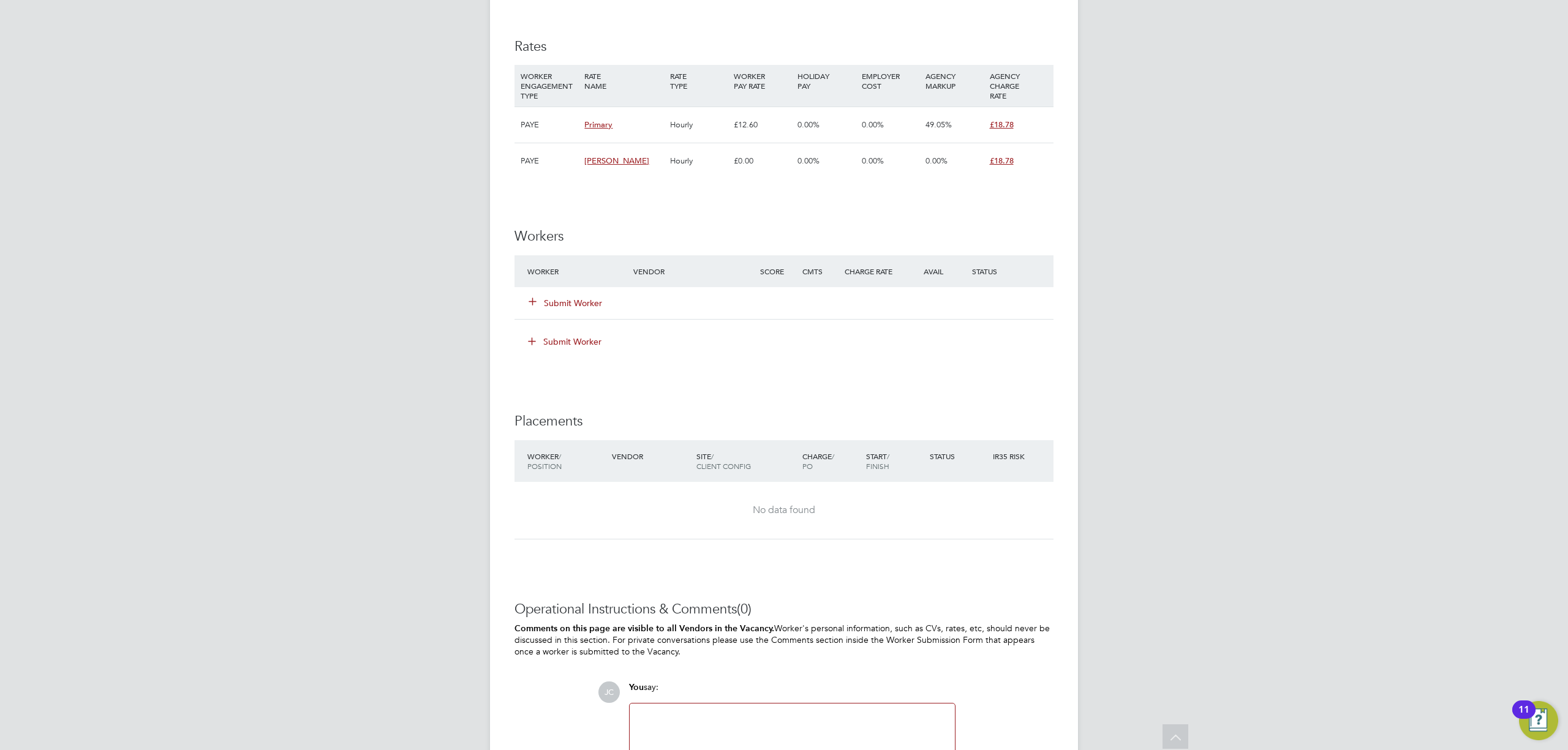
click at [541, 301] on button "Submit Worker" at bounding box center [565, 303] width 73 height 12
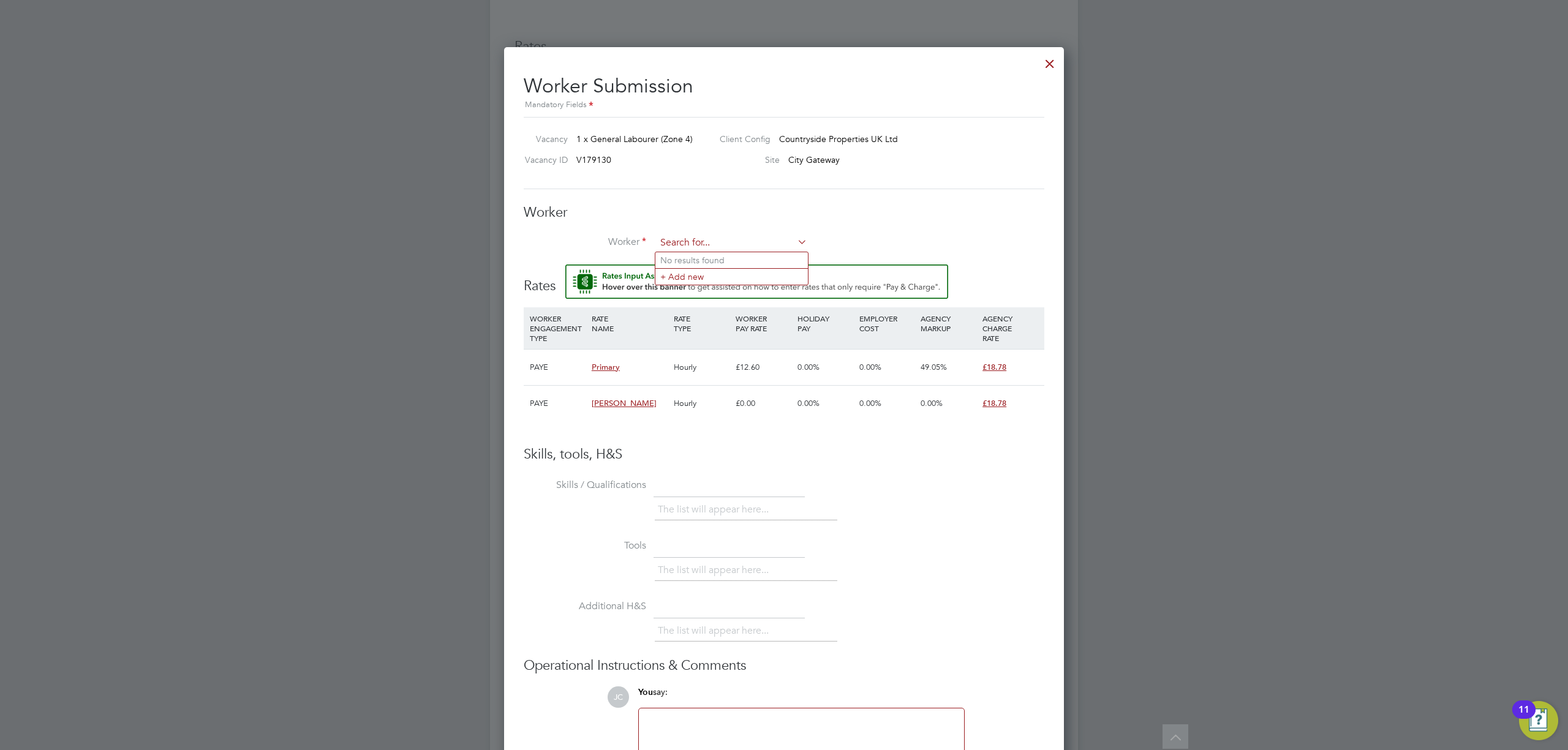
click at [681, 246] on input at bounding box center [731, 243] width 151 height 18
click at [734, 257] on b "Coll" at bounding box center [742, 260] width 16 height 11
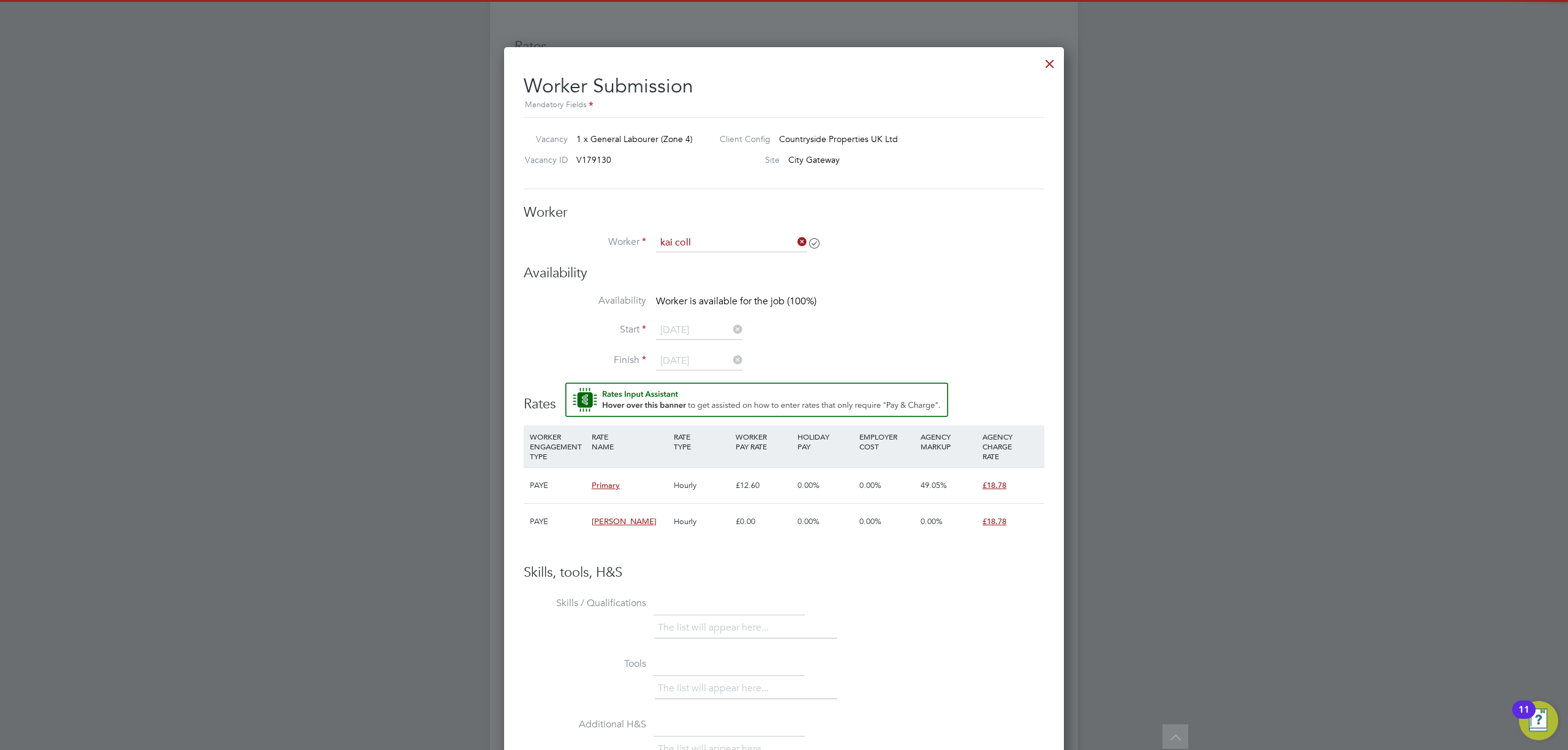
type input "Kai Collingwood (112367)"
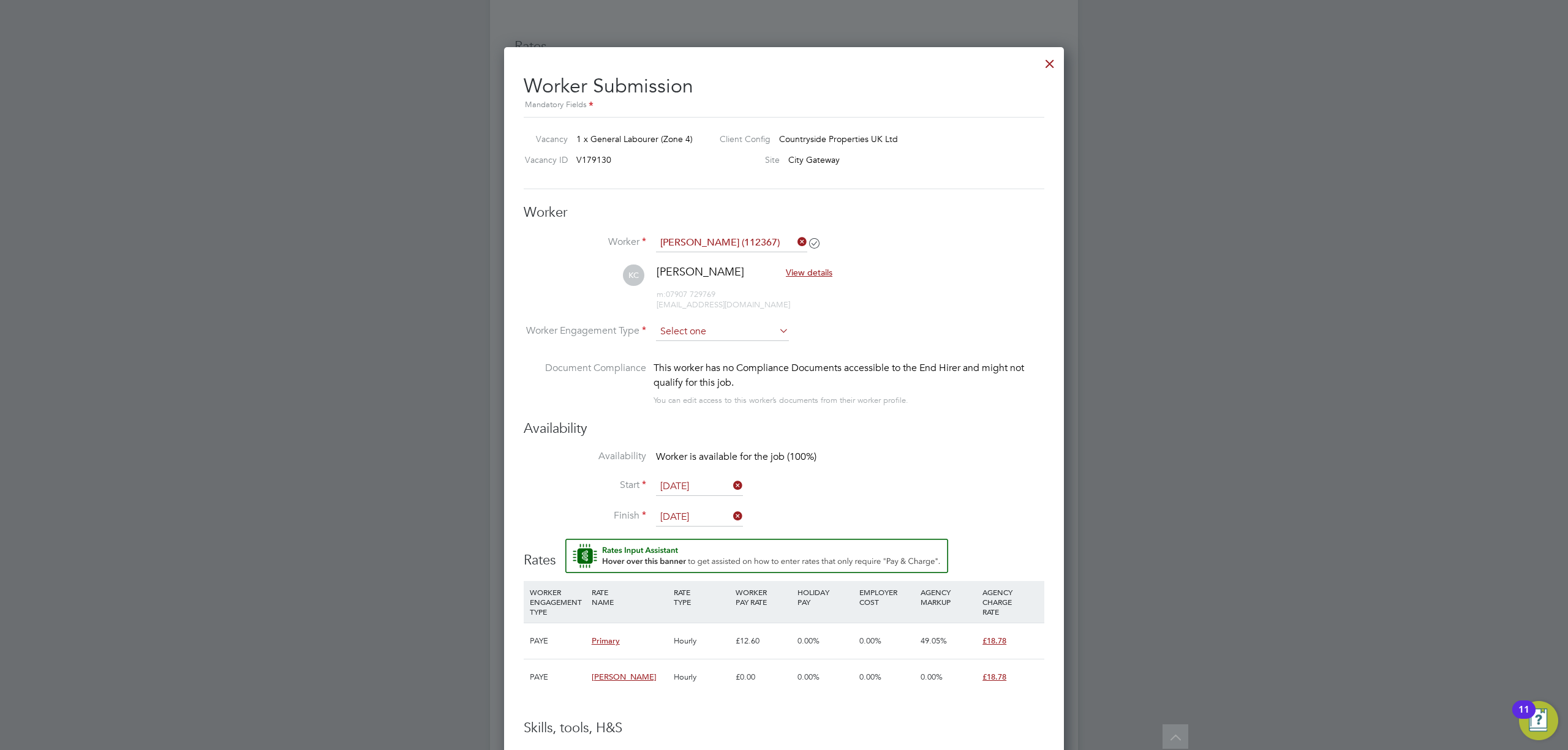
click at [728, 326] on input at bounding box center [722, 331] width 133 height 18
click at [707, 343] on li "Contract" at bounding box center [722, 348] width 134 height 16
type input "Contract"
click at [703, 331] on input at bounding box center [722, 331] width 133 height 18
click at [719, 365] on li "PAYE" at bounding box center [722, 363] width 134 height 16
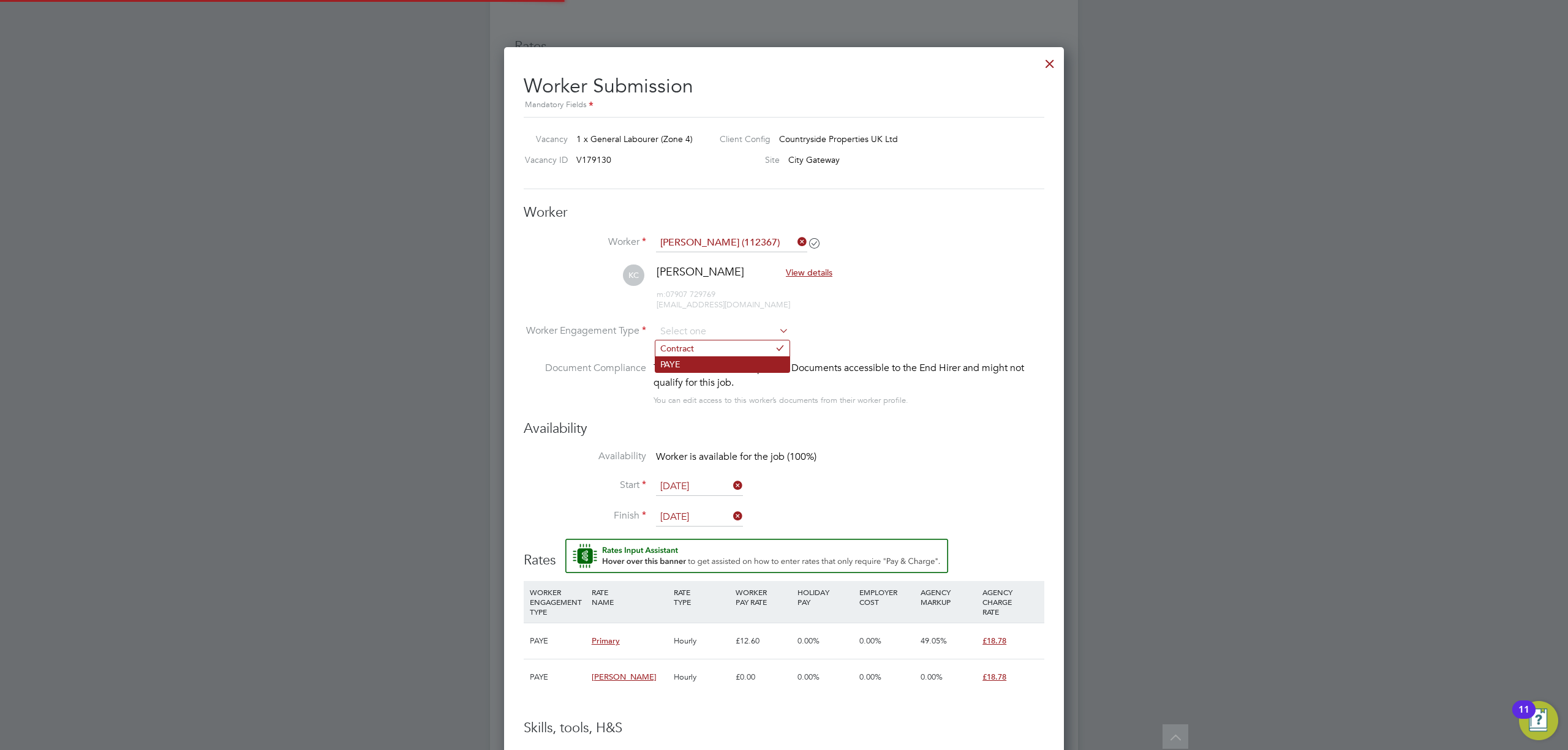
type input "PAYE"
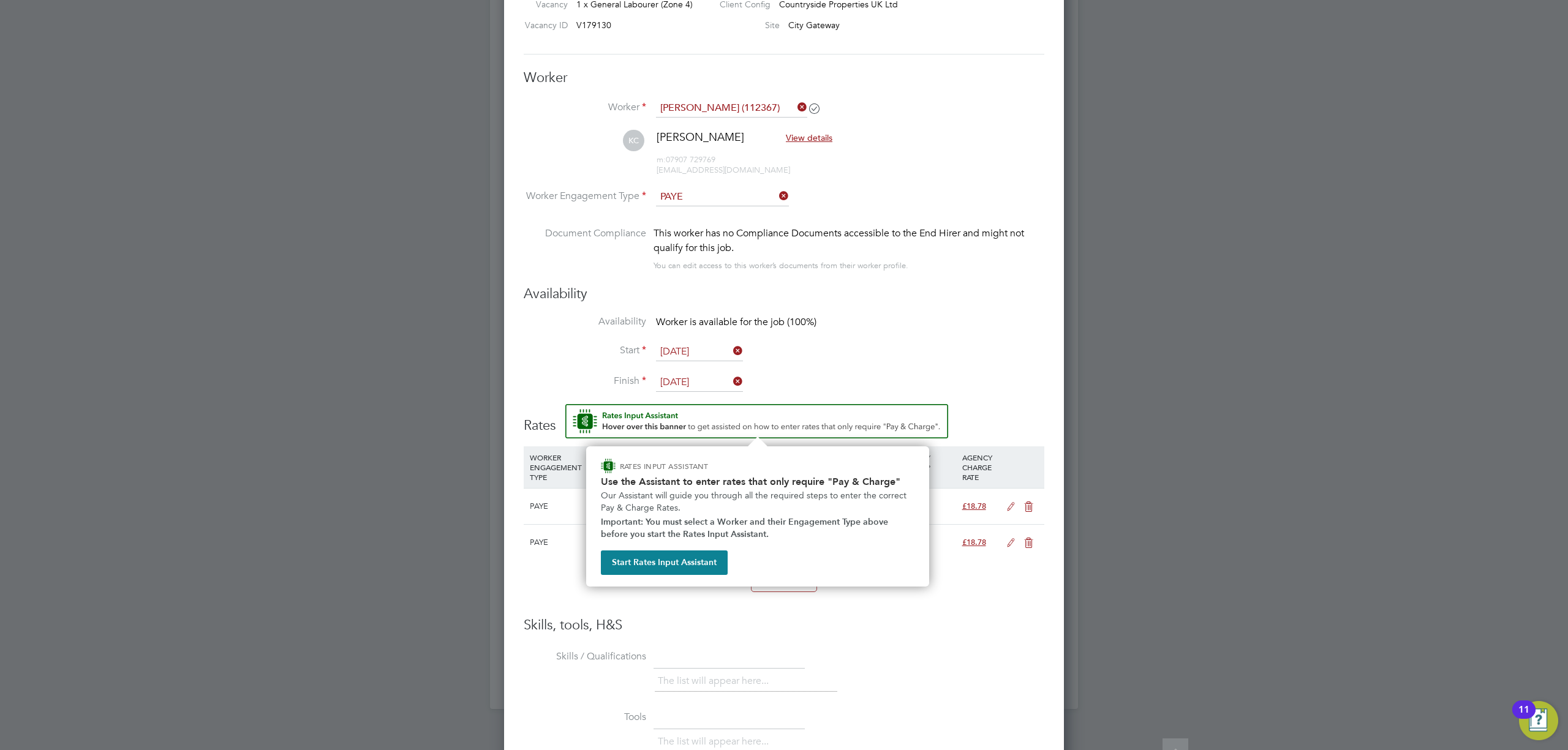
scroll to position [1142, 0]
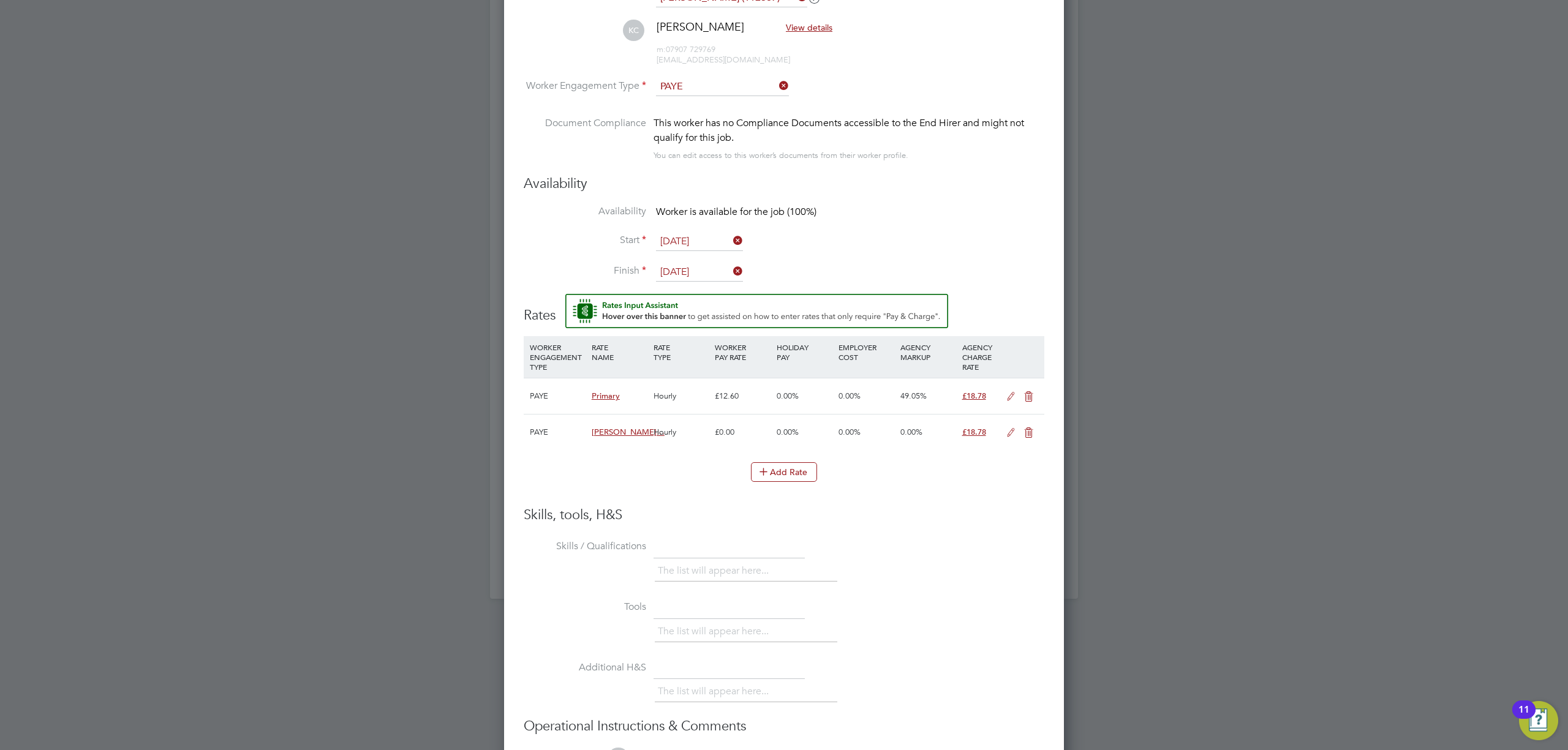
click at [761, 431] on div "£0.00" at bounding box center [742, 432] width 62 height 35
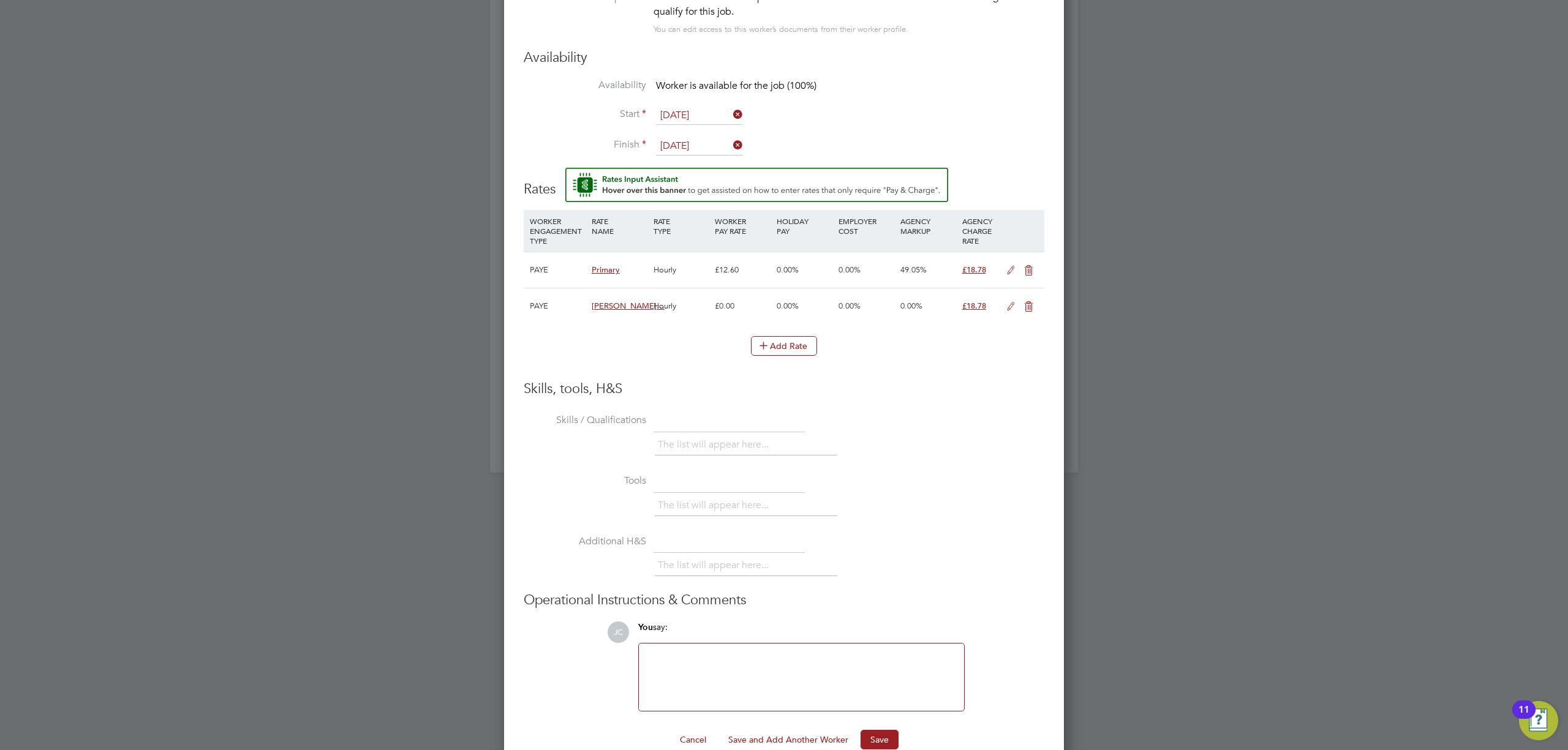
scroll to position [1294, 0]
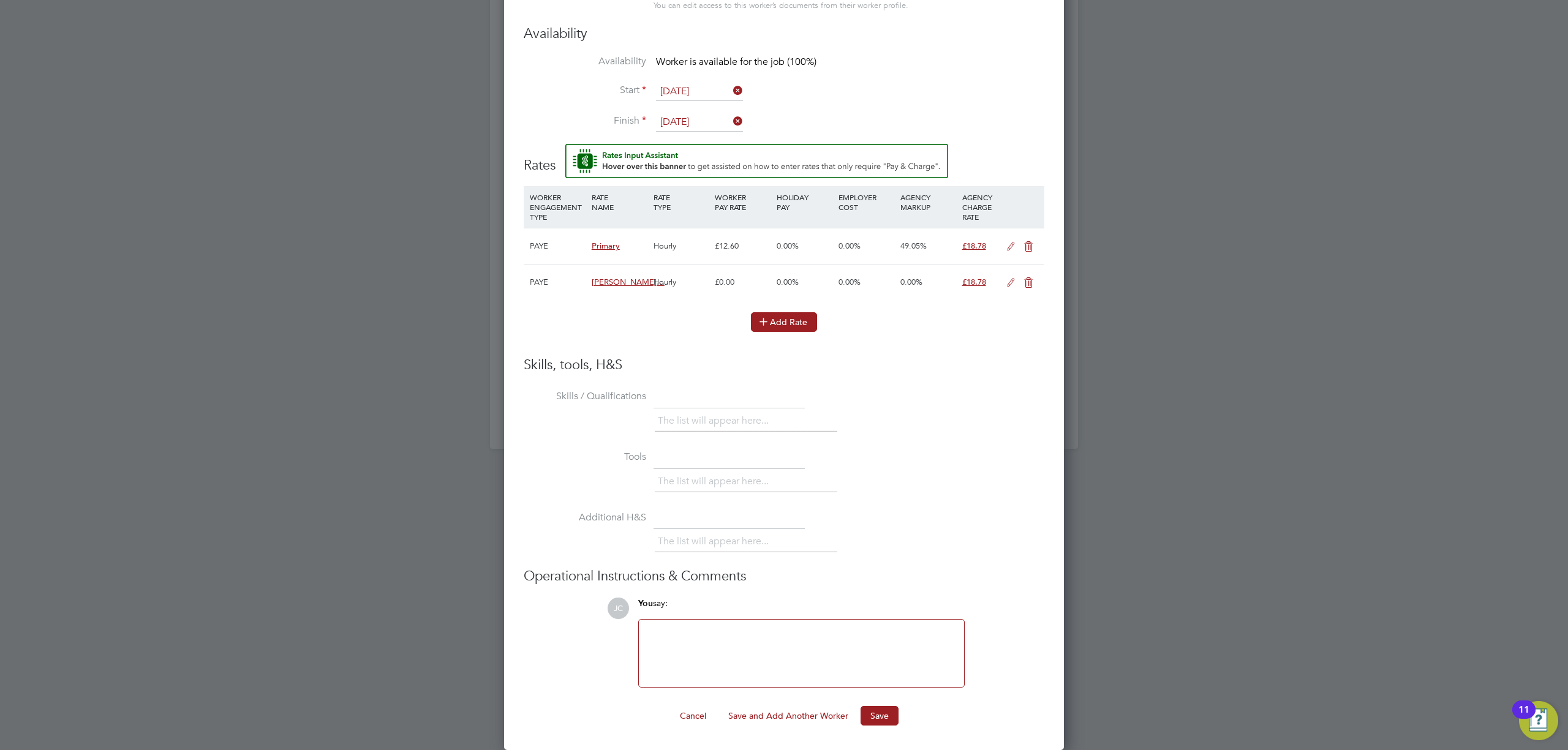
click at [786, 316] on button "Add Rate" at bounding box center [784, 322] width 66 height 20
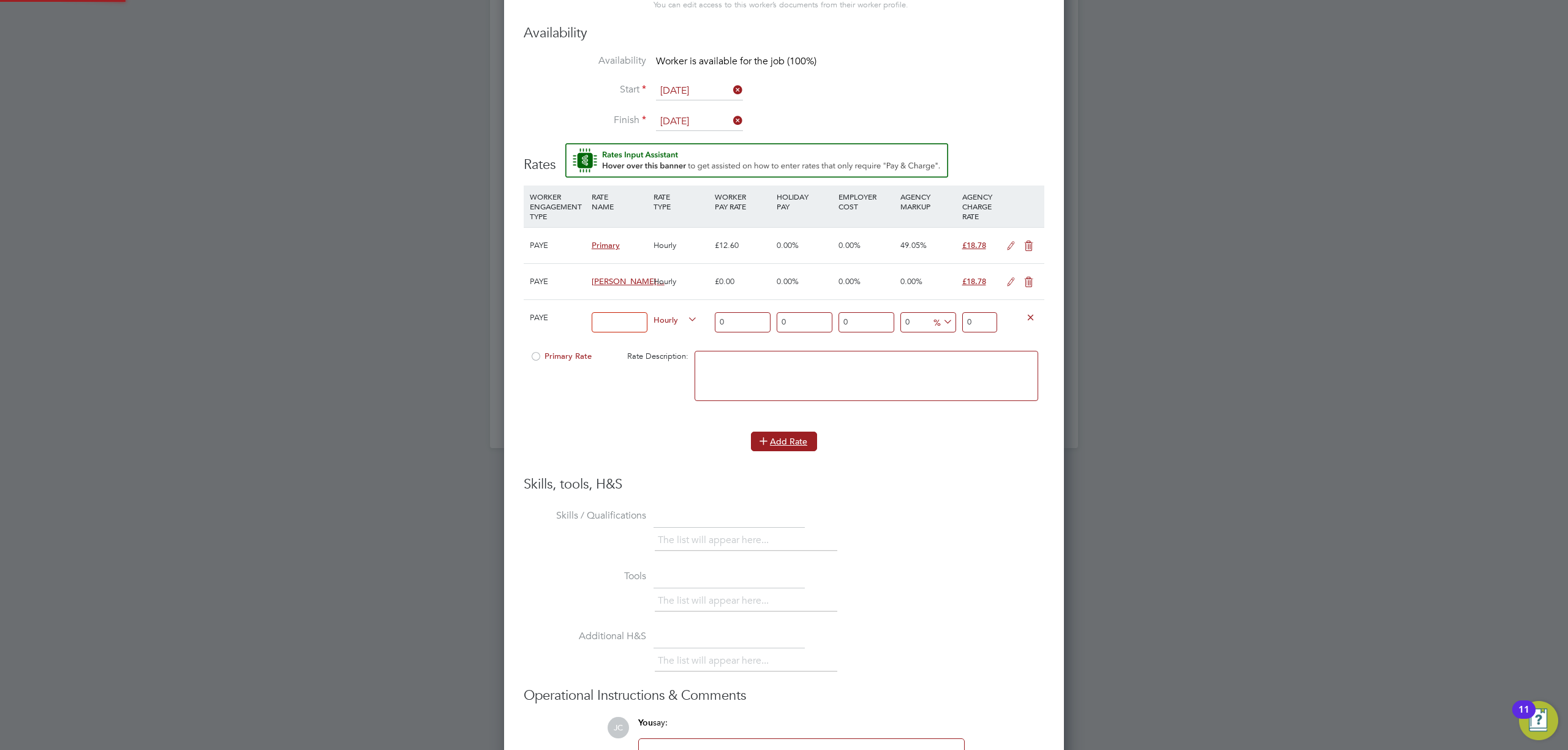
scroll to position [1220, 561]
click at [666, 289] on div "Hourly" at bounding box center [681, 281] width 62 height 35
click at [1012, 278] on icon at bounding box center [1011, 282] width 16 height 10
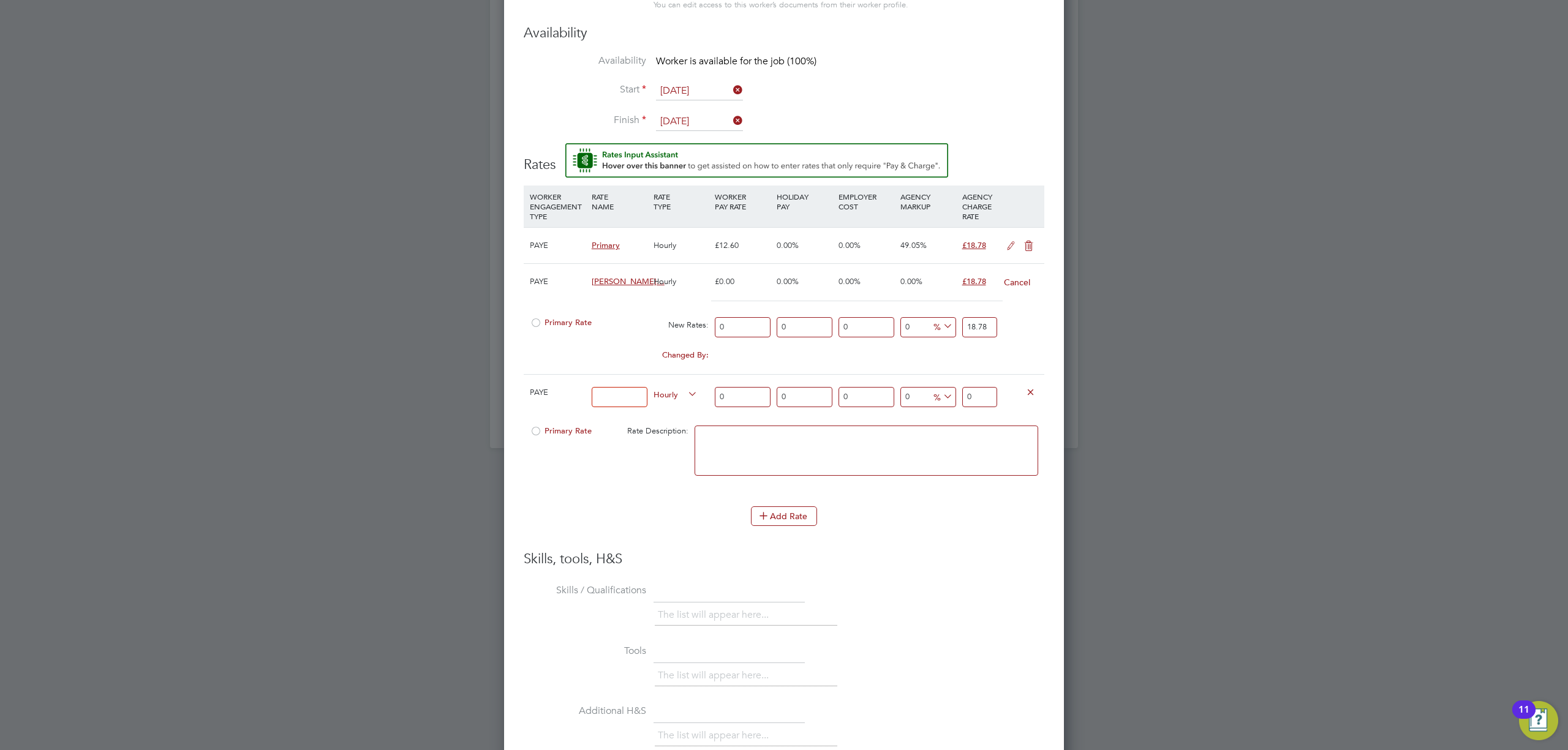
scroll to position [1296, 561]
click at [533, 322] on div at bounding box center [536, 326] width 12 height 9
click at [744, 327] on input "0" at bounding box center [743, 327] width 56 height 21
type input "1"
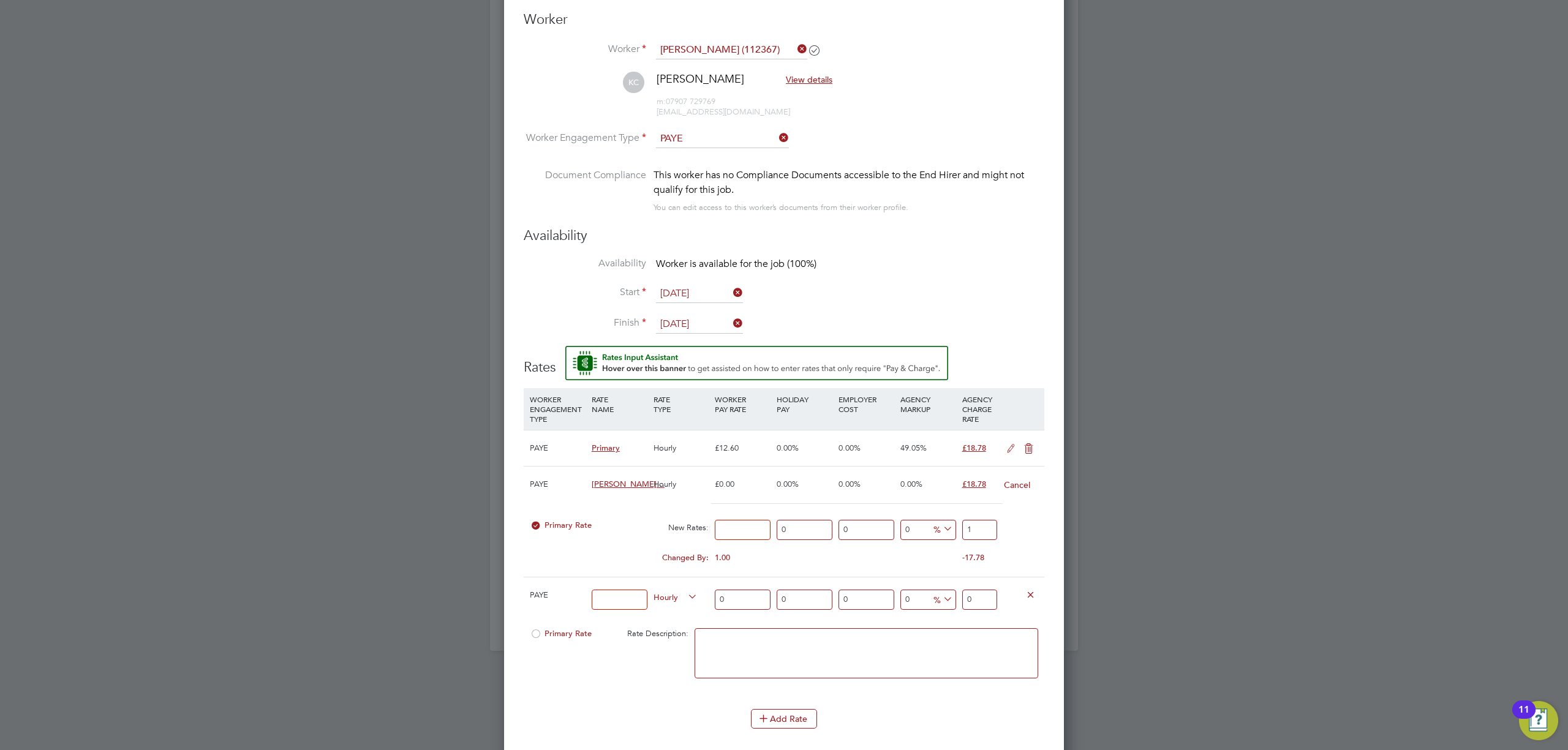
scroll to position [885, 0]
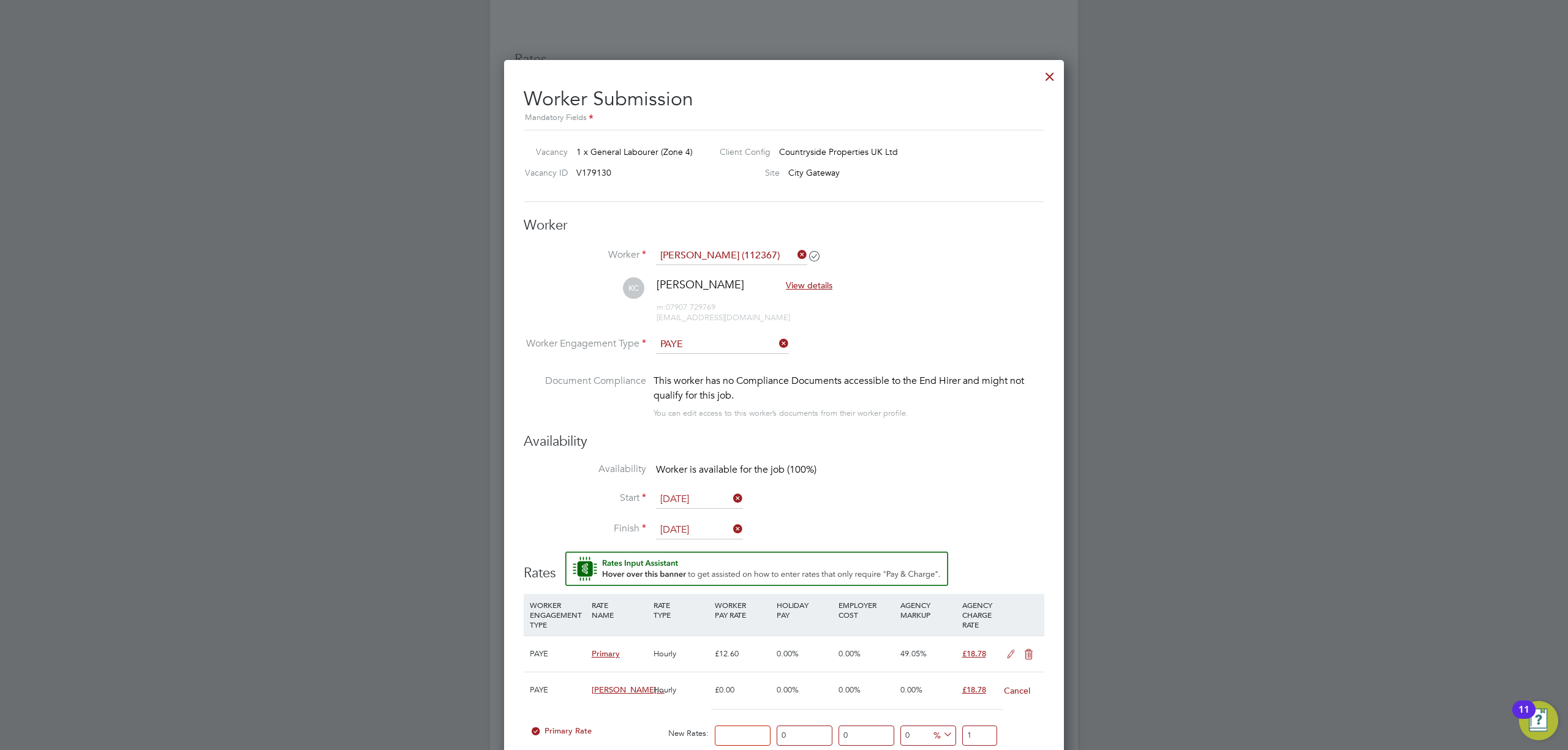
type input "0"
click at [777, 339] on icon at bounding box center [777, 343] width 0 height 17
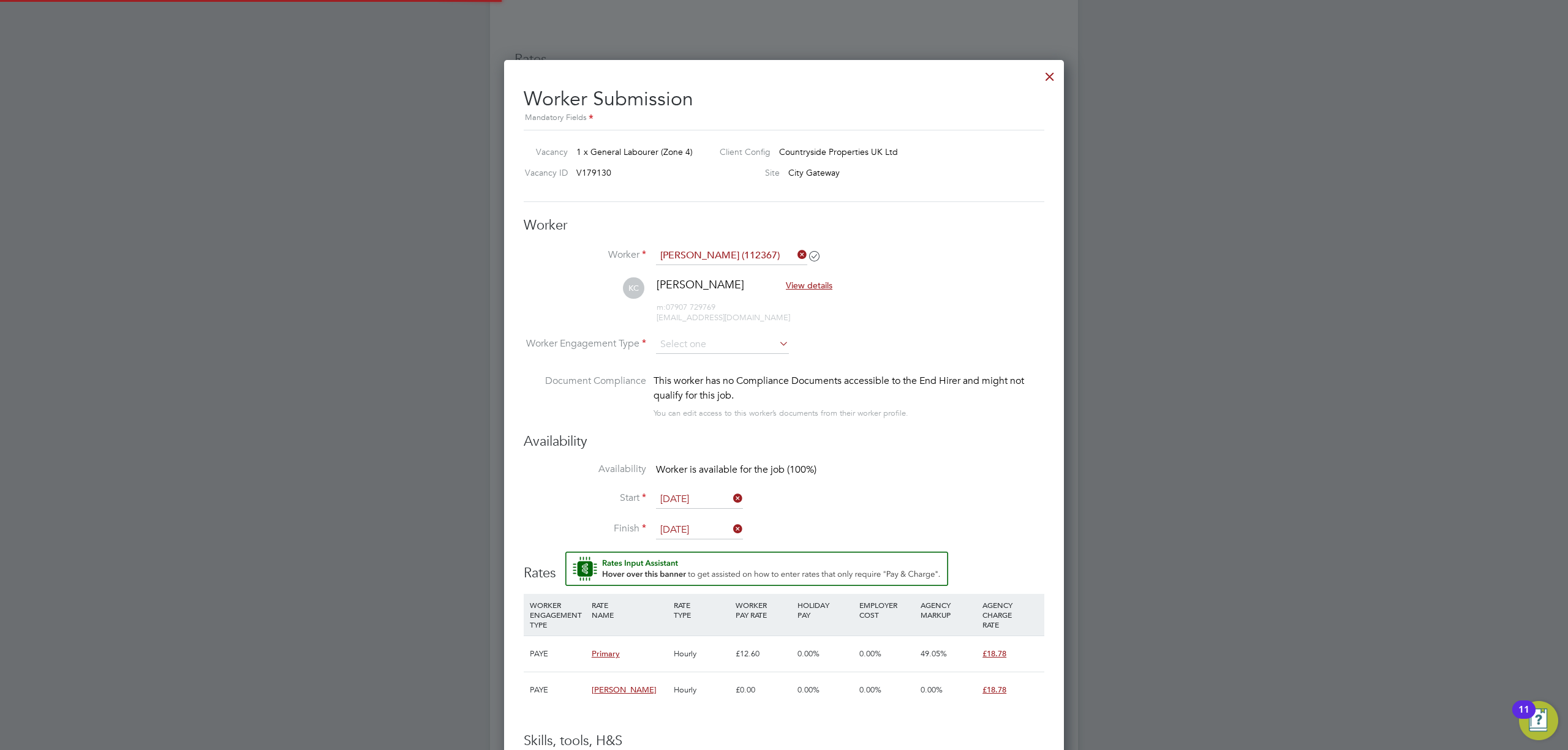
scroll to position [37, 82]
click at [775, 344] on input at bounding box center [722, 345] width 133 height 18
click at [708, 368] on li "Contract" at bounding box center [722, 361] width 134 height 16
type input "Contract"
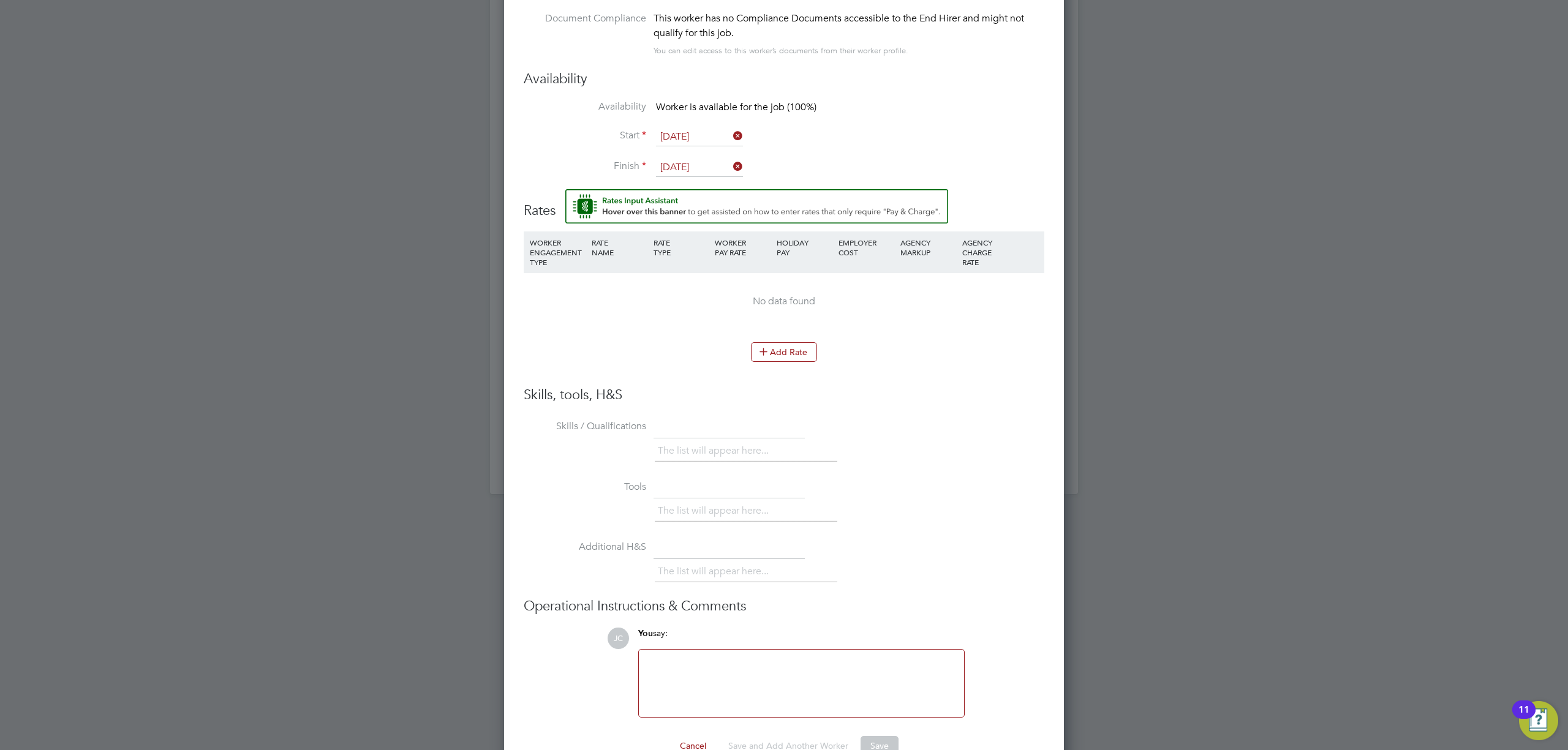
scroll to position [1276, 0]
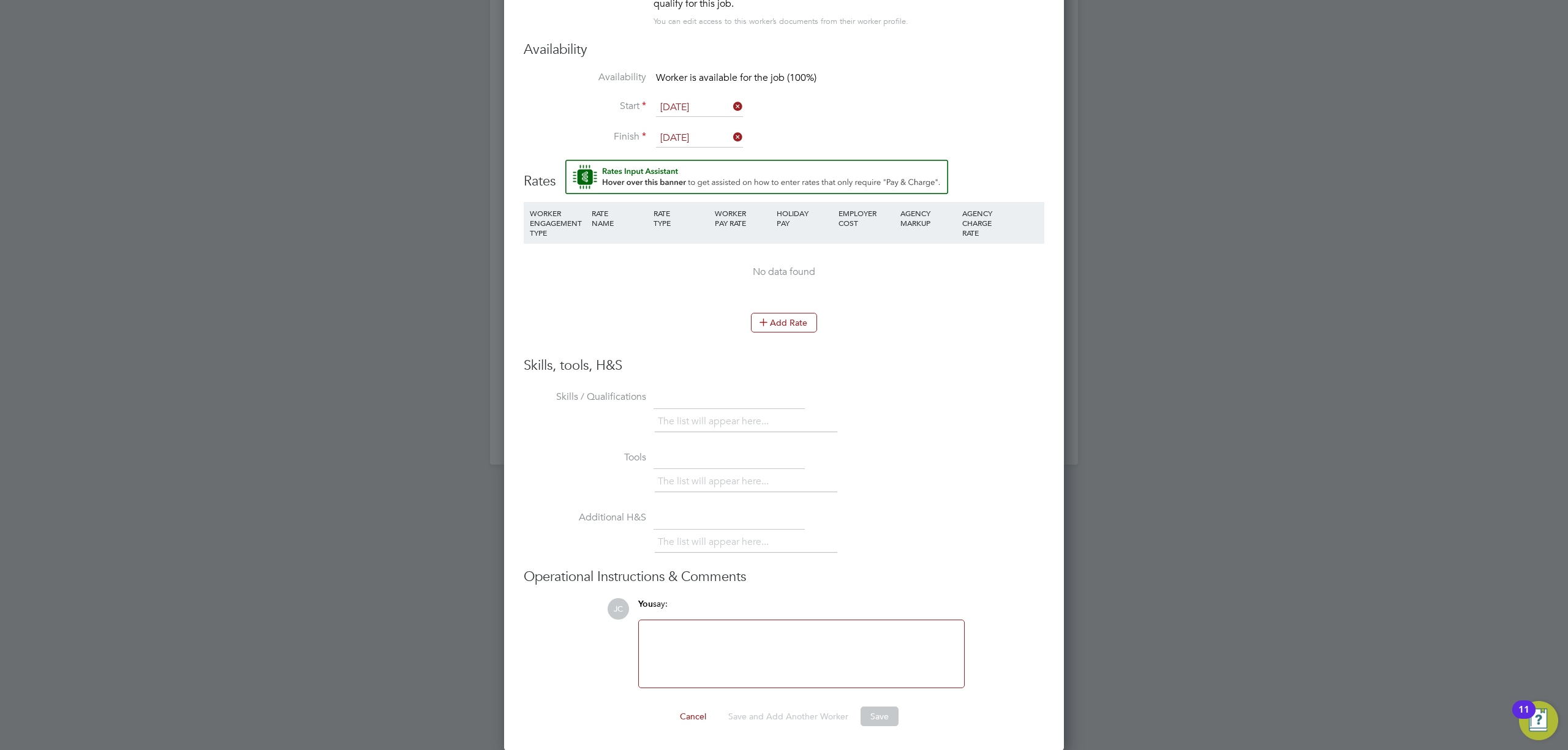
click at [794, 333] on li "Add Rate" at bounding box center [784, 328] width 521 height 32
click at [792, 328] on button "Add Rate" at bounding box center [784, 322] width 66 height 20
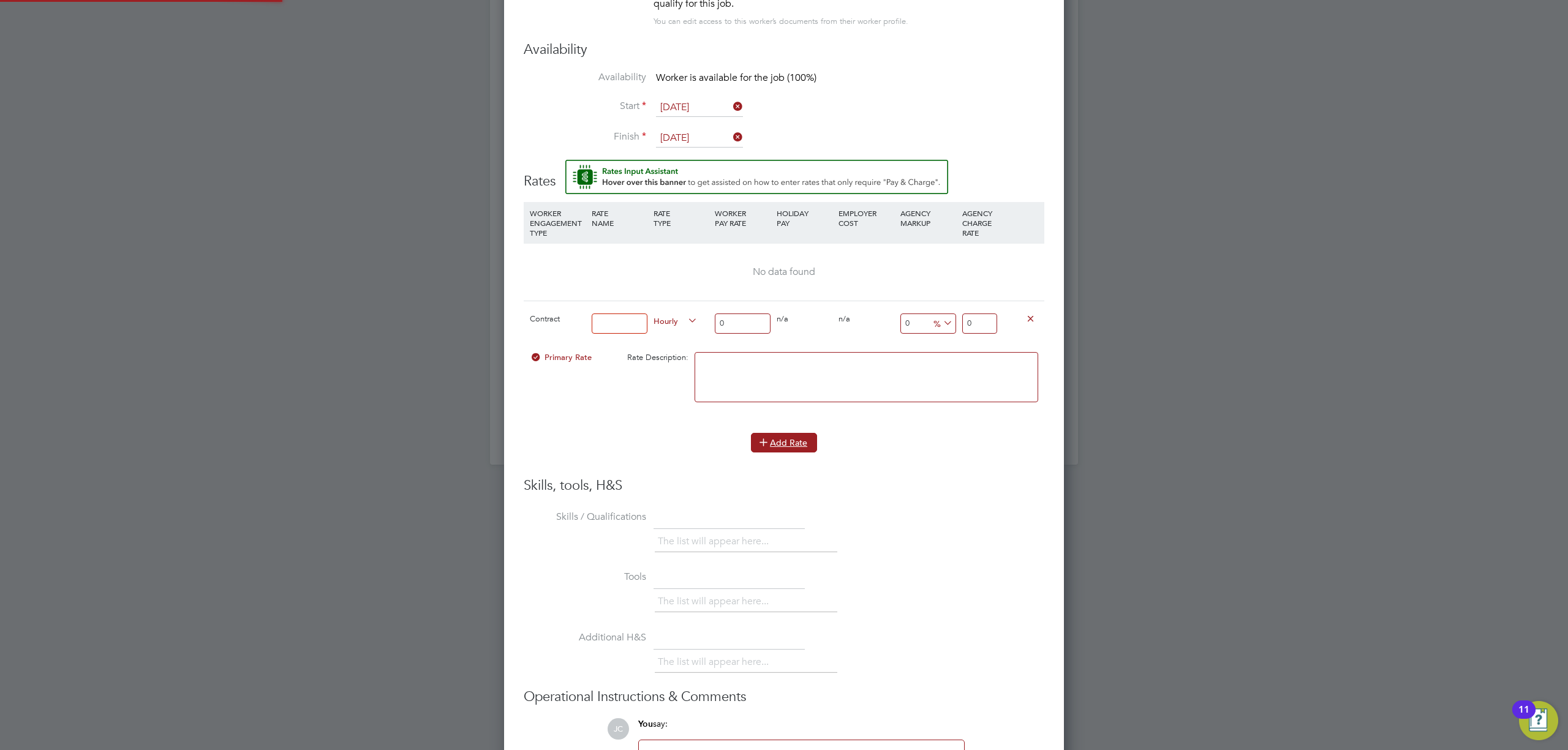
scroll to position [1147, 561]
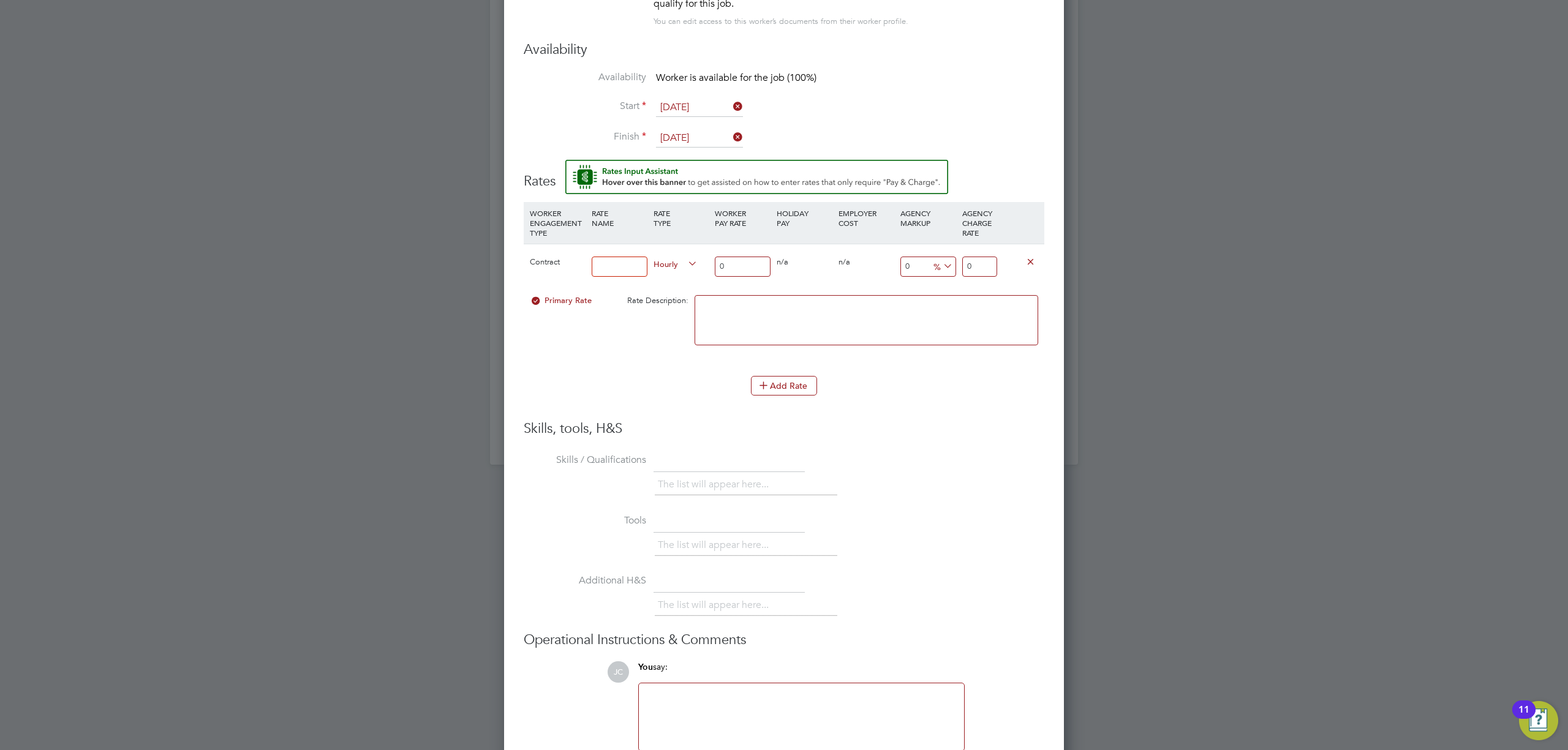
click at [984, 270] on input "0" at bounding box center [980, 266] width 35 height 21
type input "18.78"
click at [613, 260] on input at bounding box center [619, 266] width 56 height 21
type input "1"
type input "UMB"
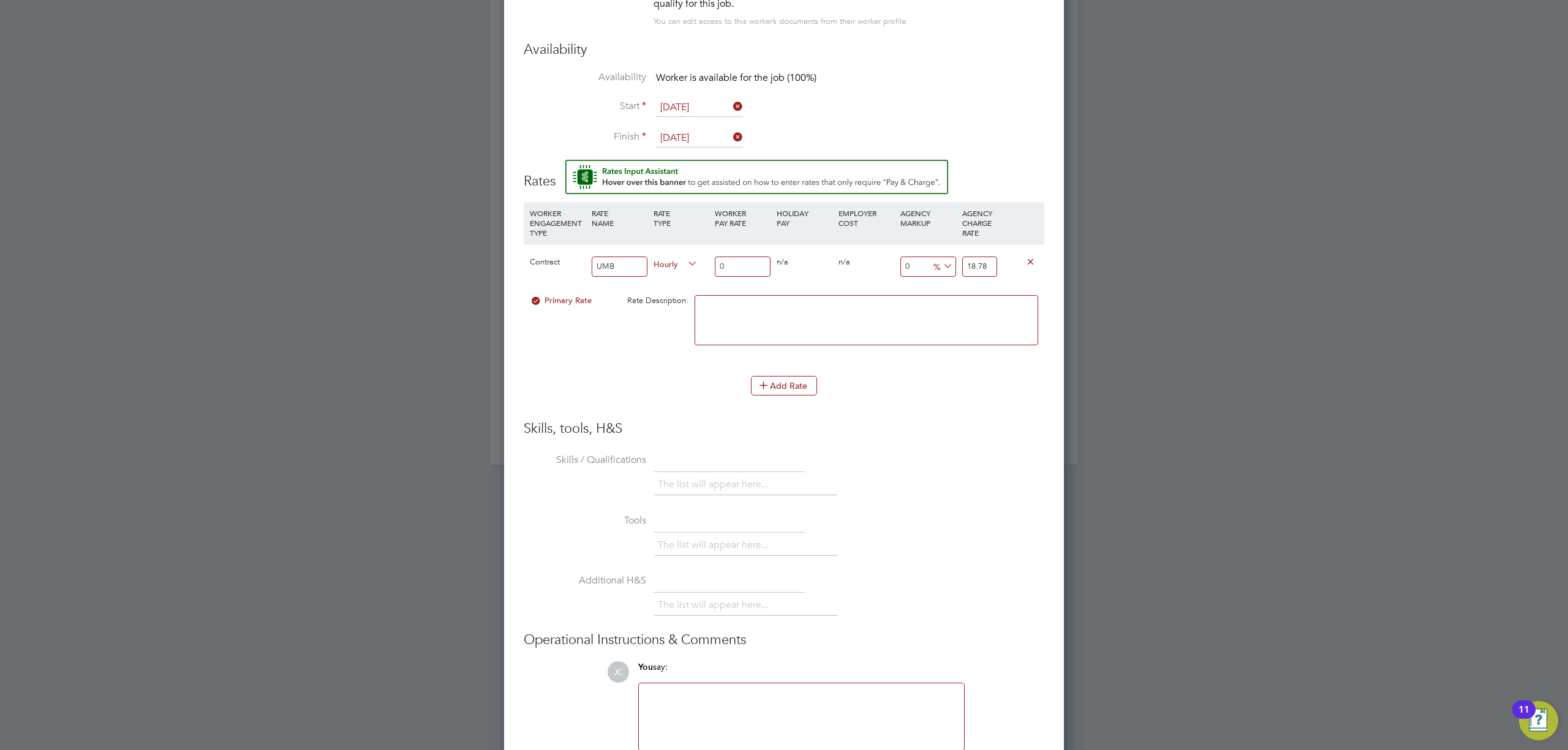
click at [726, 266] on input "0" at bounding box center [743, 266] width 56 height 21
type input "1"
type input "16"
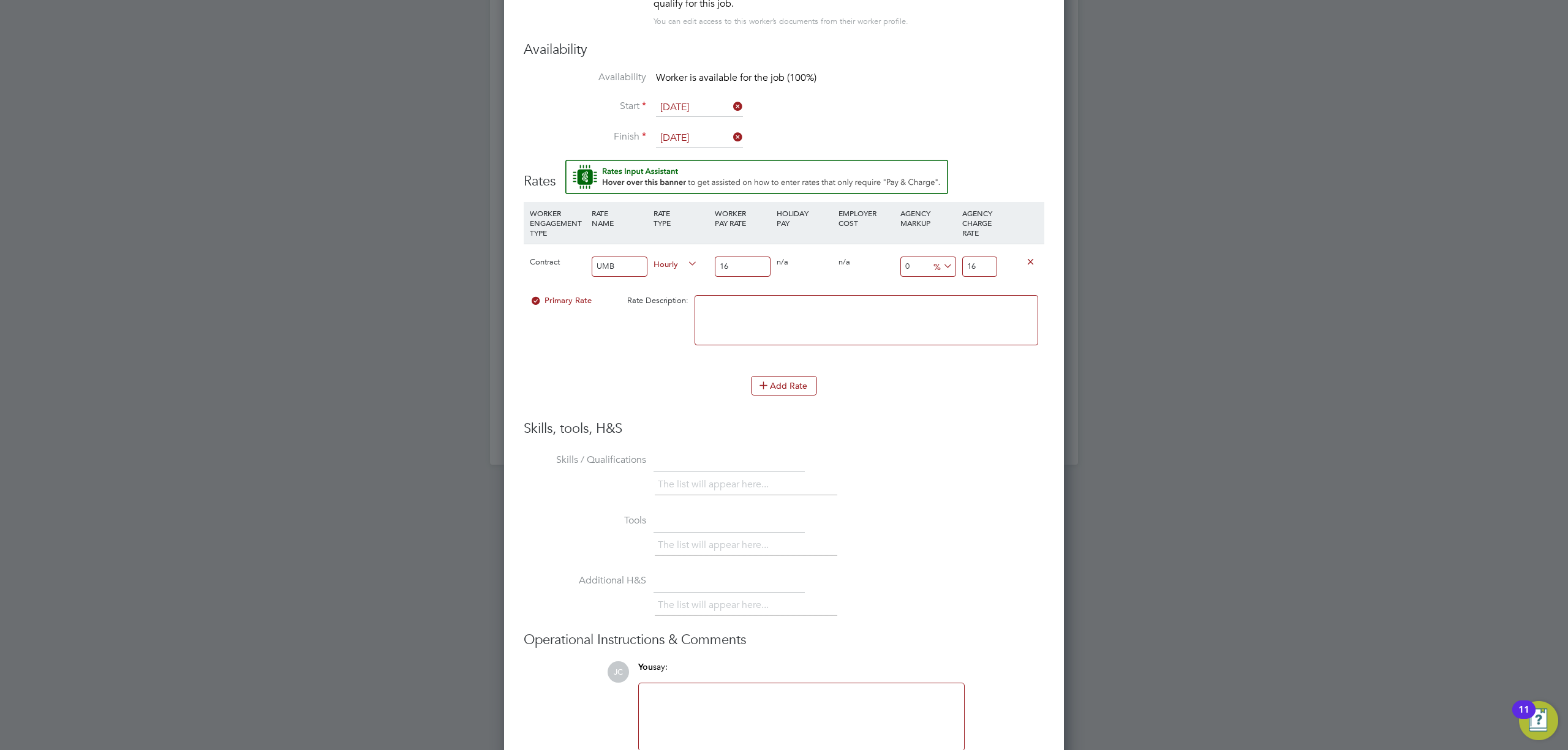
type input "16"
click at [670, 395] on div "Add Rate" at bounding box center [784, 386] width 521 height 20
click at [927, 398] on li "Add Rate" at bounding box center [784, 391] width 521 height 32
click at [747, 262] on input "16" at bounding box center [743, 266] width 56 height 21
drag, startPoint x: 920, startPoint y: 366, endPoint x: 870, endPoint y: 385, distance: 53.5
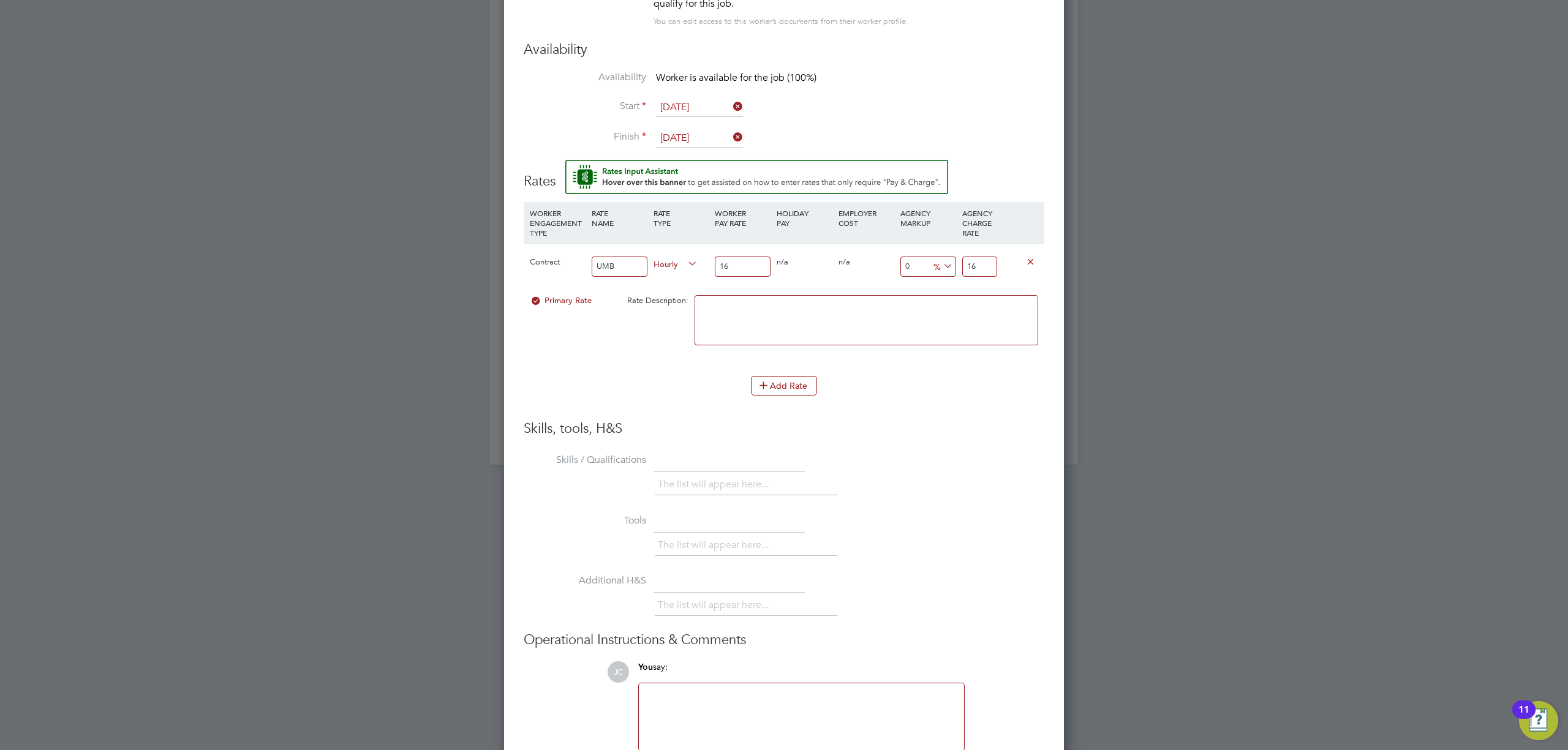
click at [920, 366] on li "WORKER ENGAGEMENT TYPE RATE NAME RATE TYPE WORKER PAY RATE HOLIDAY PAY EMPLOYER…" at bounding box center [784, 289] width 521 height 174
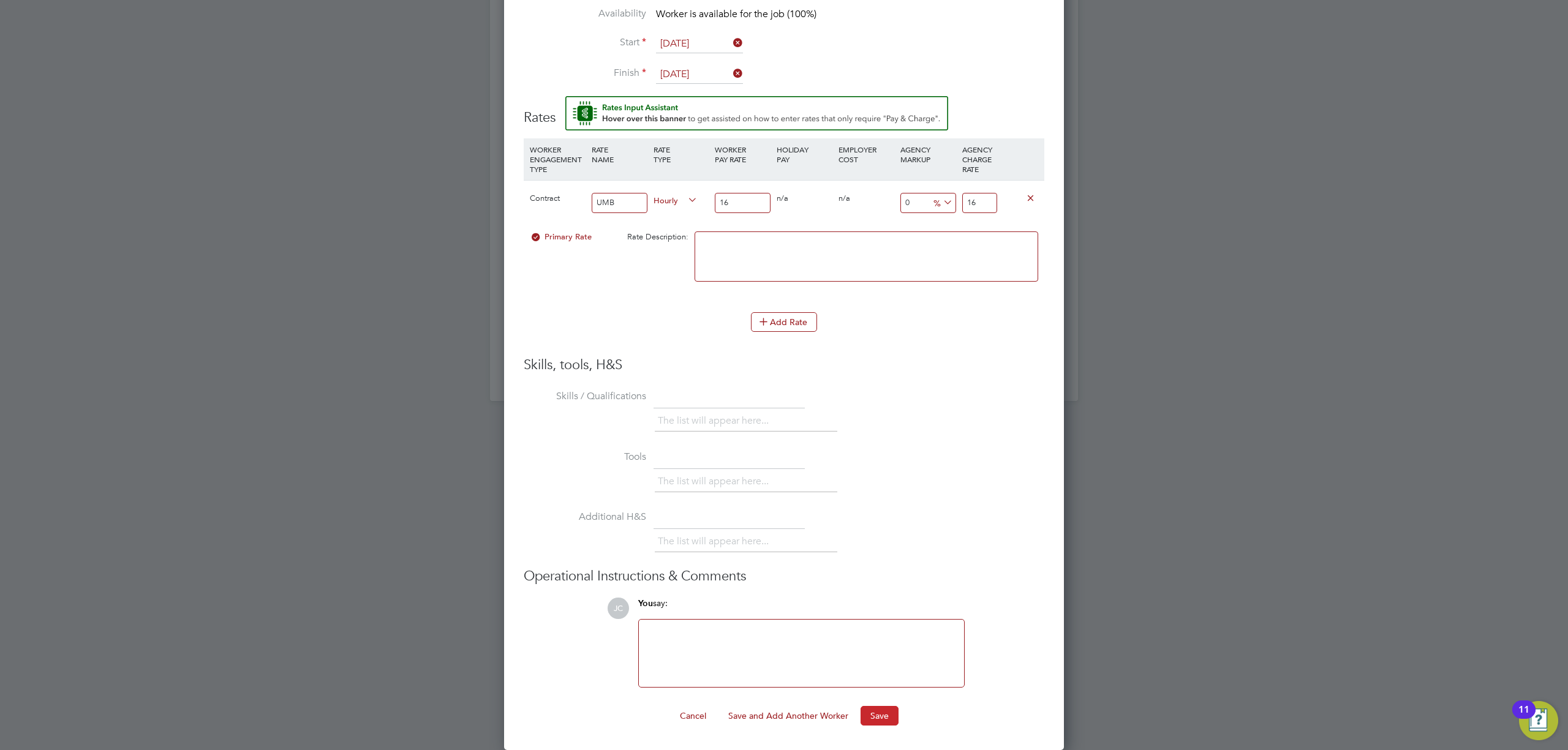
click at [884, 711] on button "Save" at bounding box center [879, 716] width 38 height 20
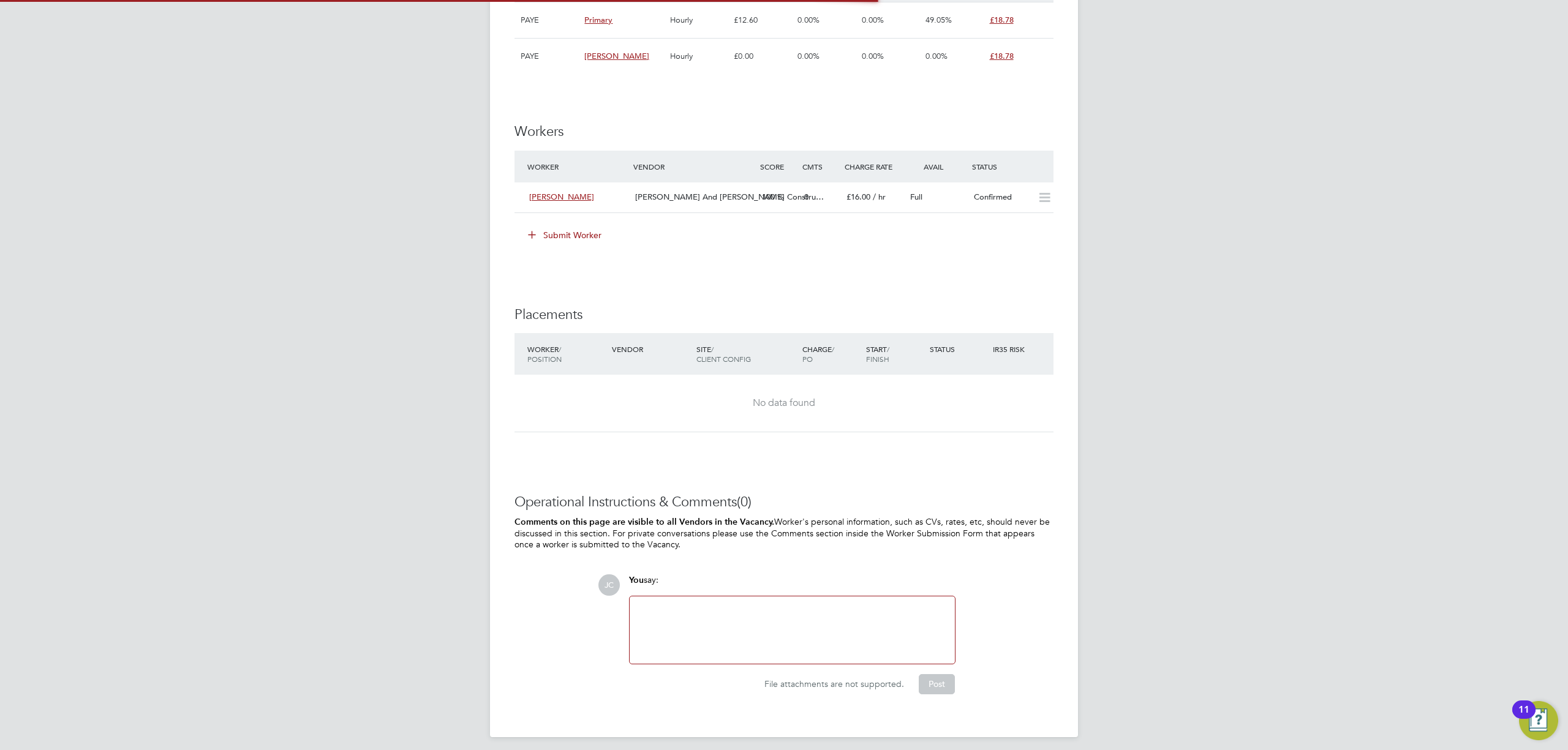
scroll to position [898, 0]
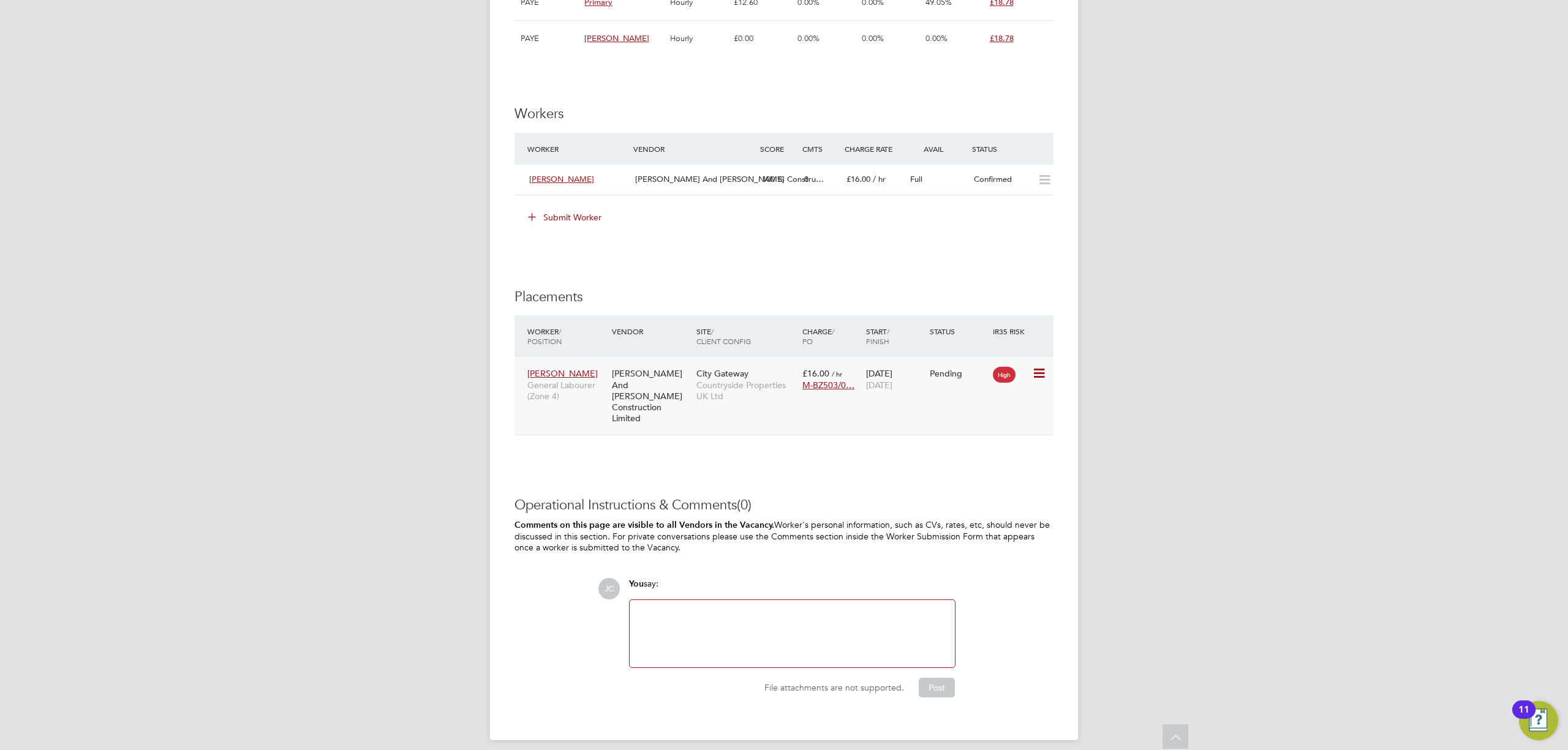
click at [1041, 380] on icon at bounding box center [1038, 373] width 12 height 15
click at [973, 456] on li "Start" at bounding box center [1001, 451] width 87 height 17
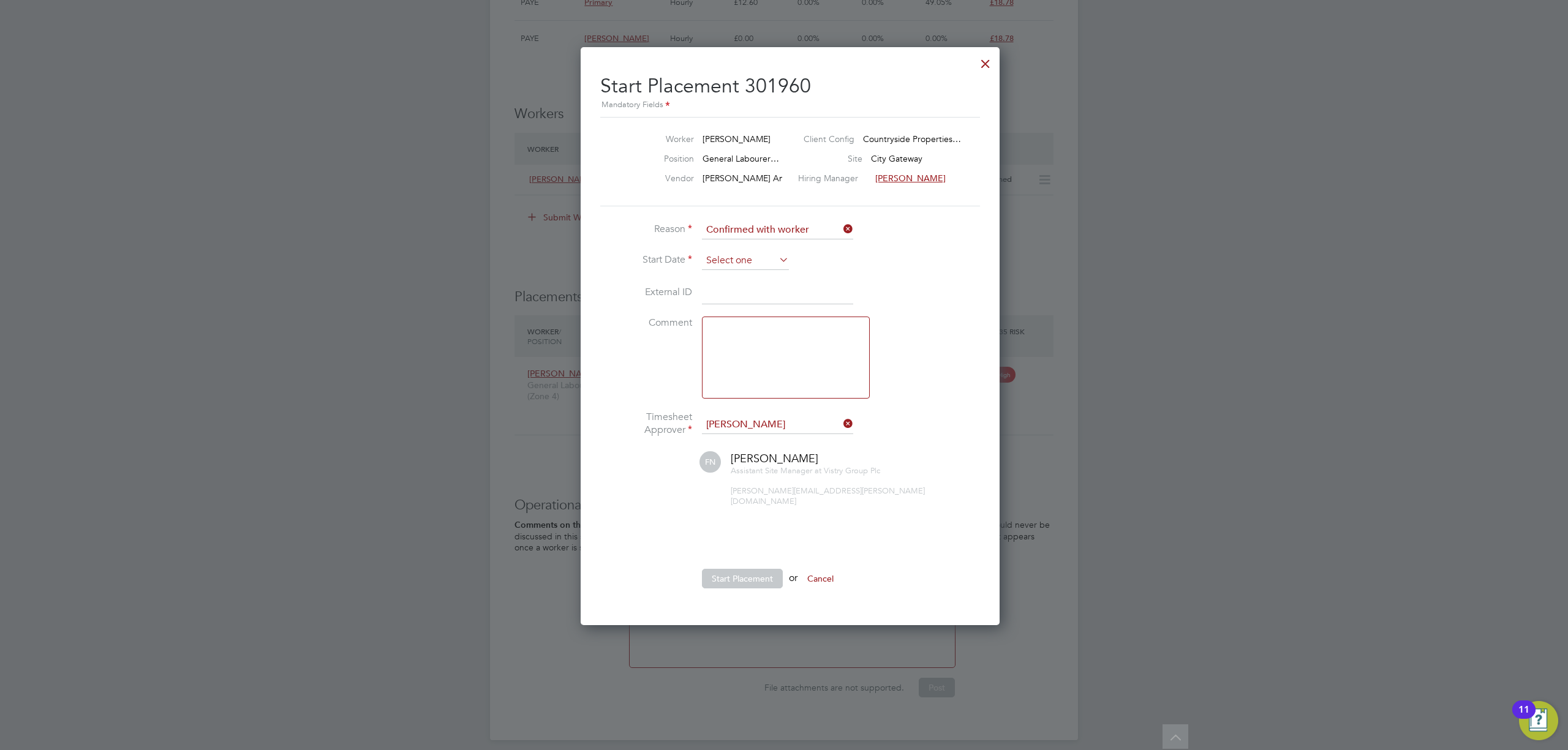
click at [771, 256] on input at bounding box center [745, 261] width 87 height 18
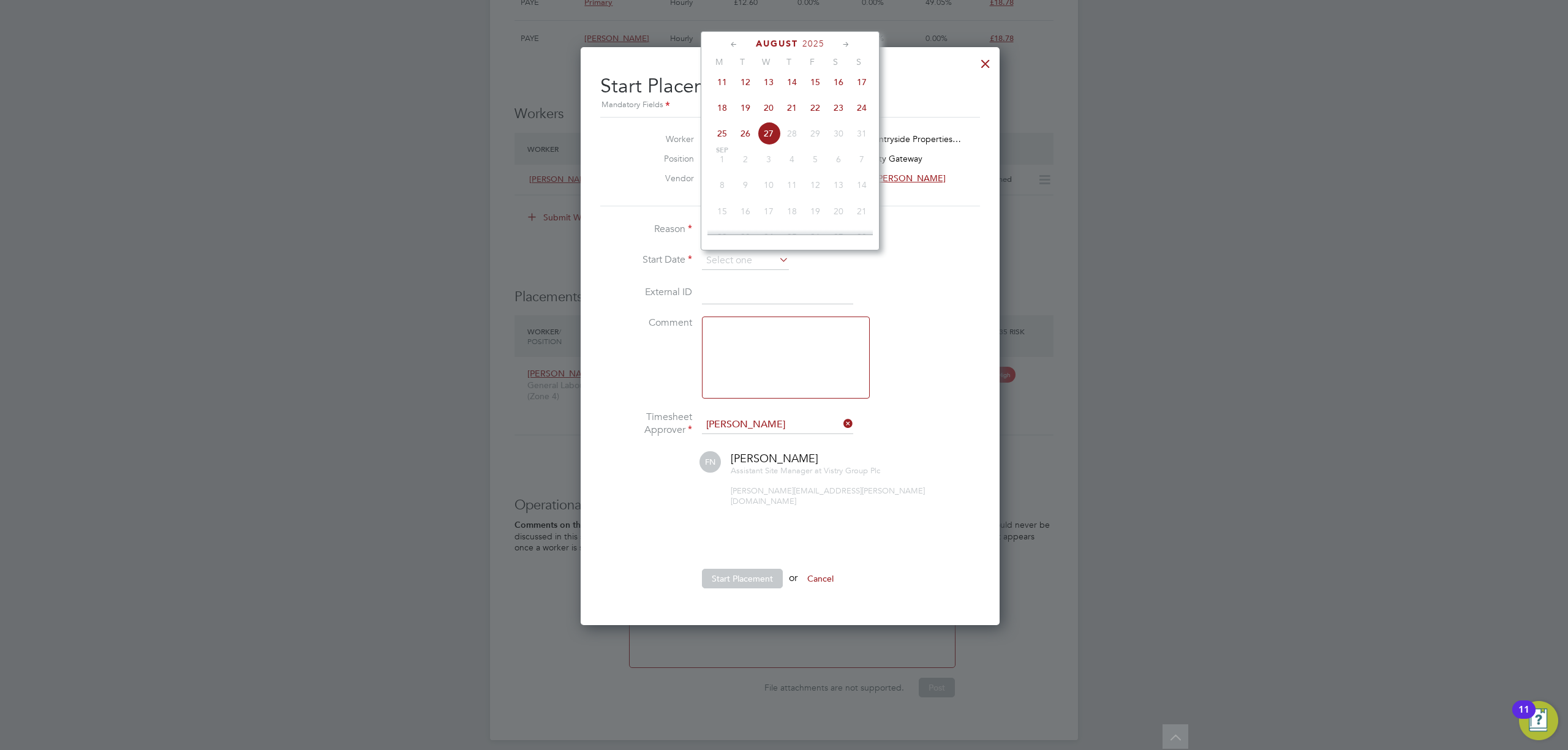
click at [723, 111] on span "18" at bounding box center [722, 108] width 23 height 23
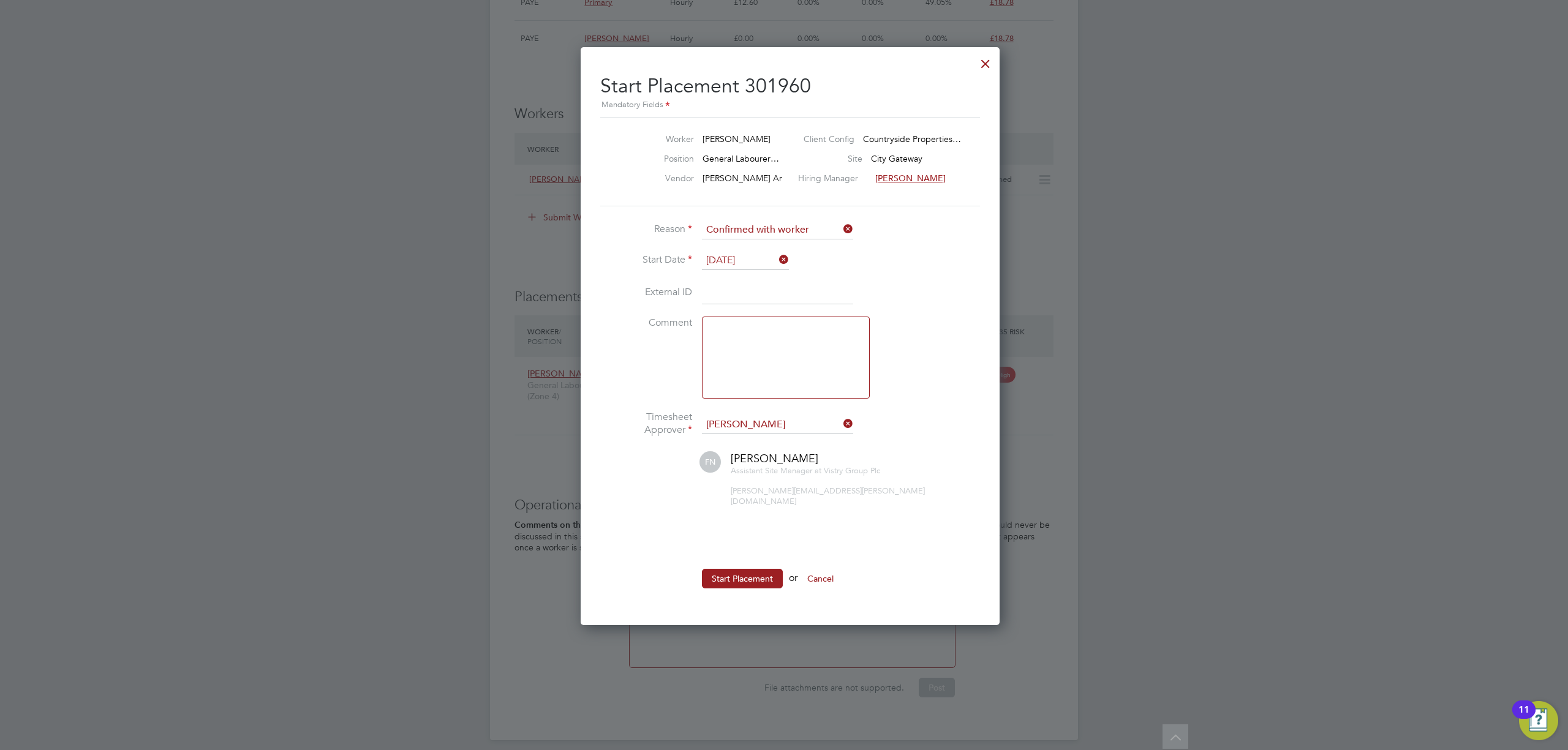
click at [774, 263] on input "18 Aug 2025" at bounding box center [745, 261] width 87 height 18
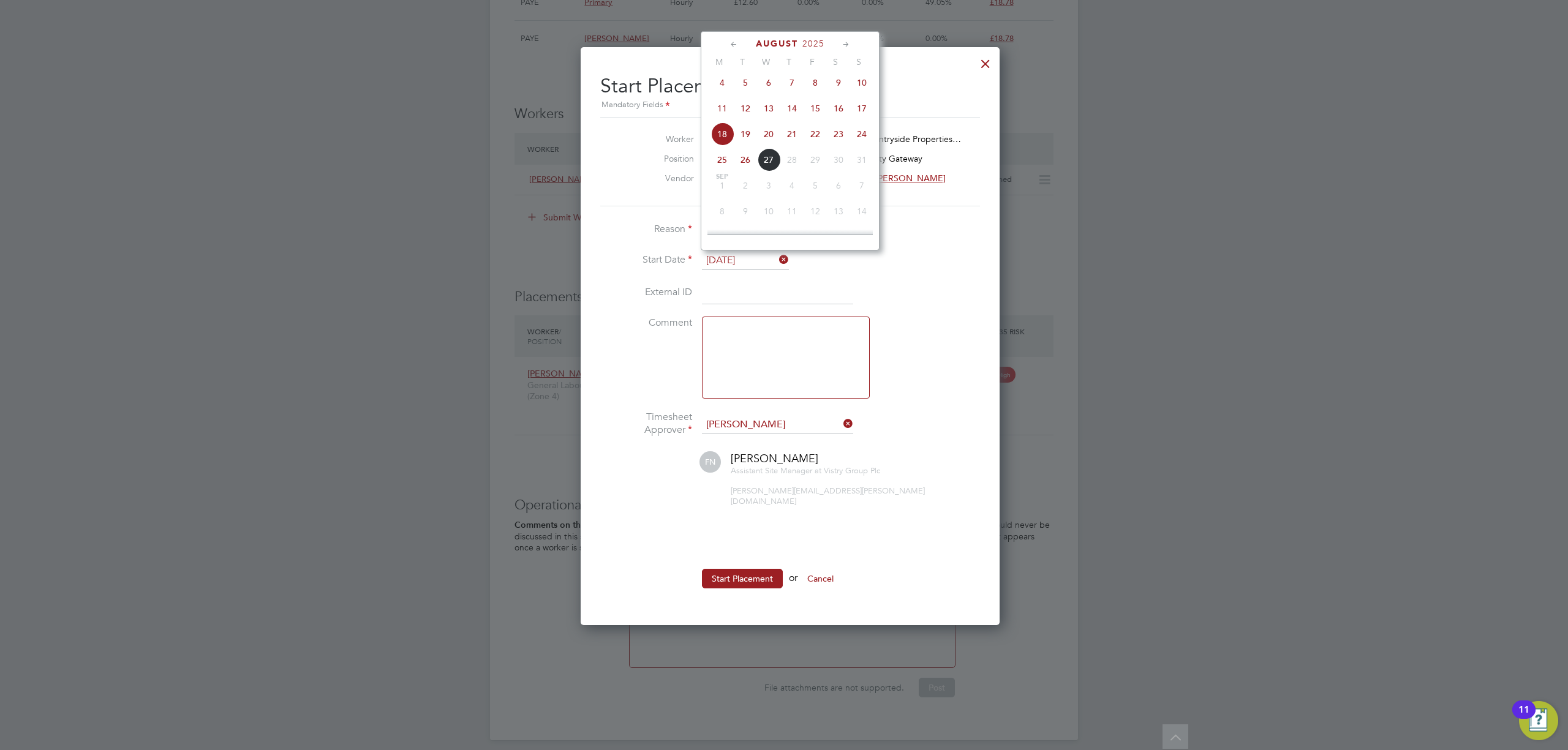
click at [746, 140] on span "19" at bounding box center [745, 134] width 23 height 23
type input "19 Aug 2025"
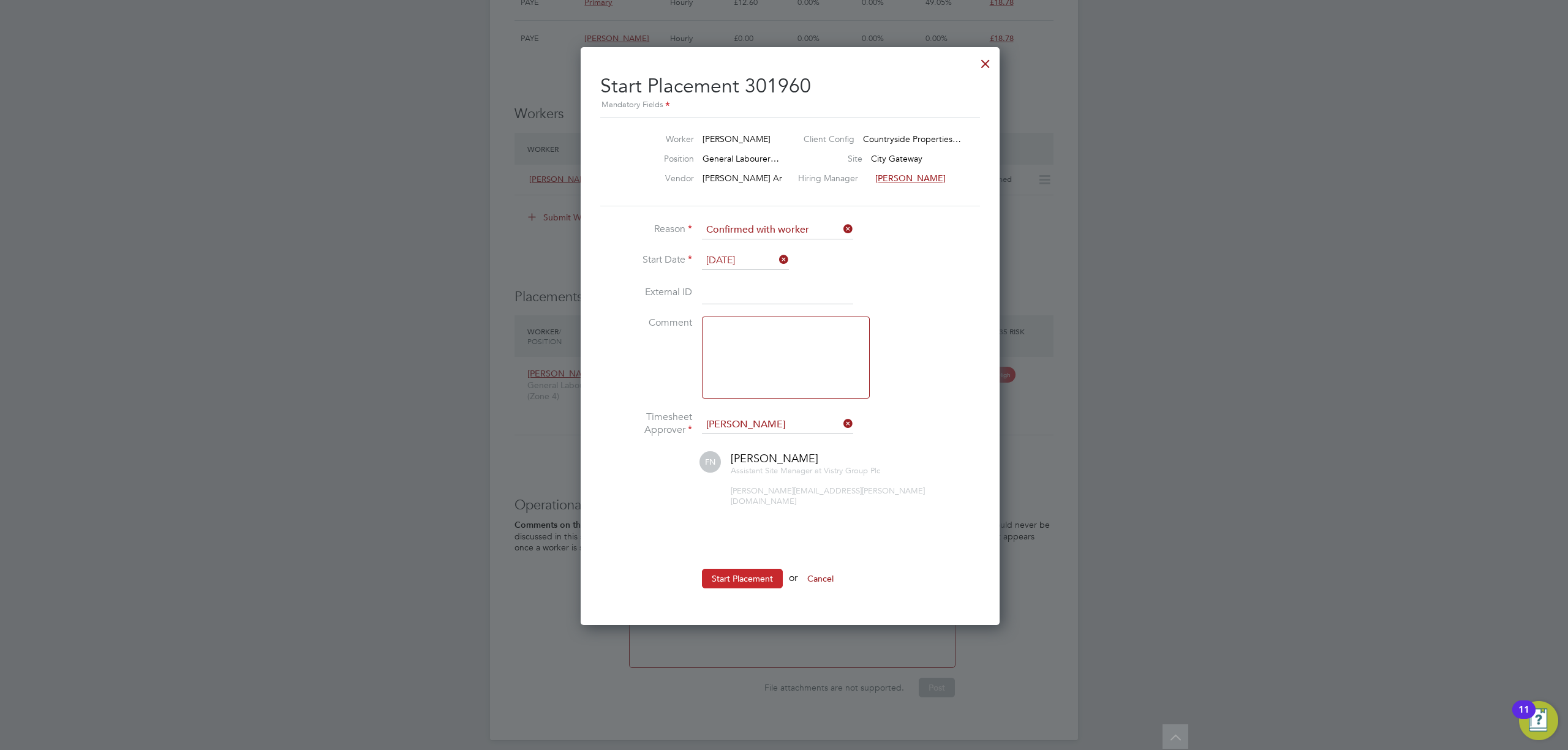
click at [755, 569] on button "Start Placement" at bounding box center [742, 579] width 81 height 20
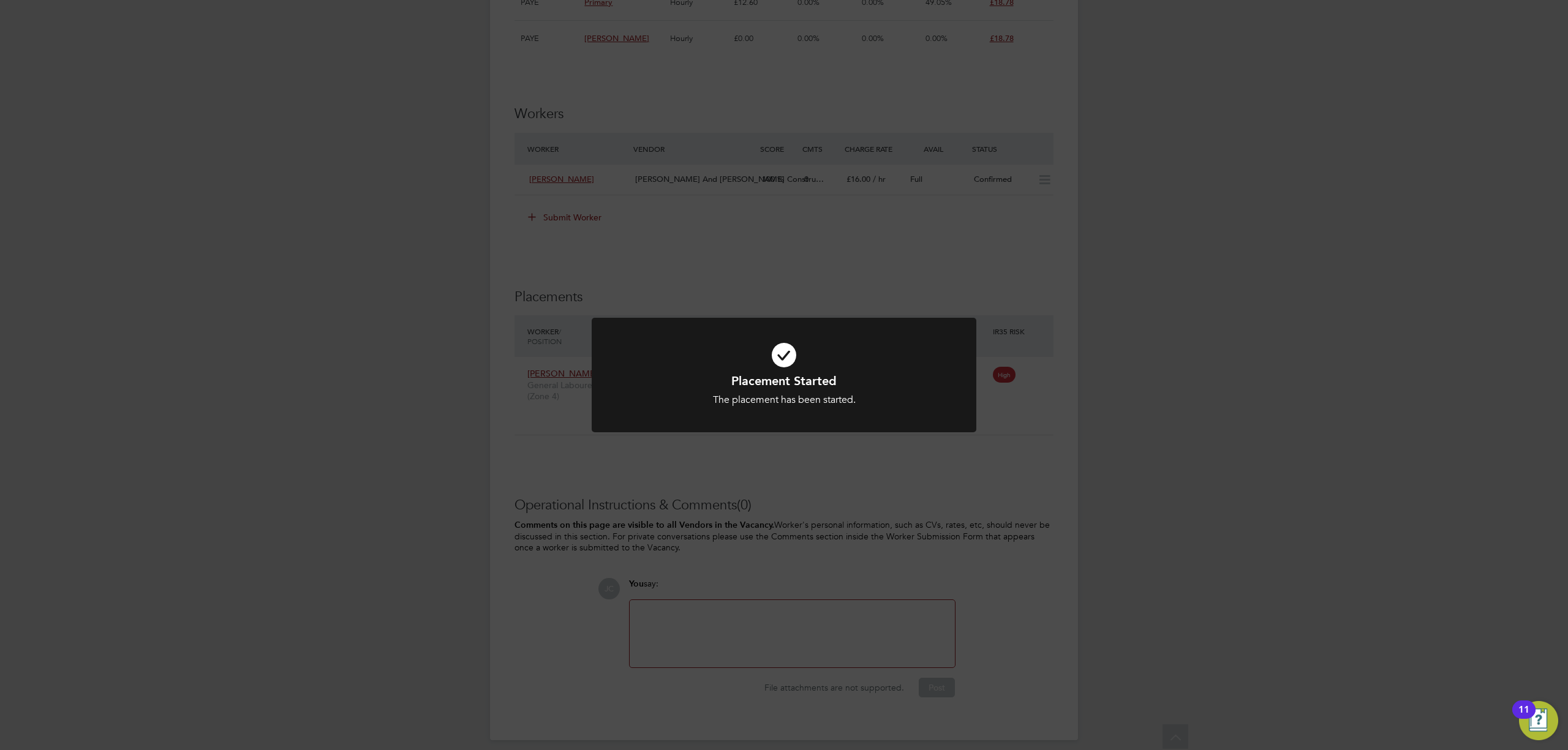
click at [1061, 469] on div "Placement Started The placement has been started. Cancel Okay" at bounding box center [784, 375] width 1568 height 750
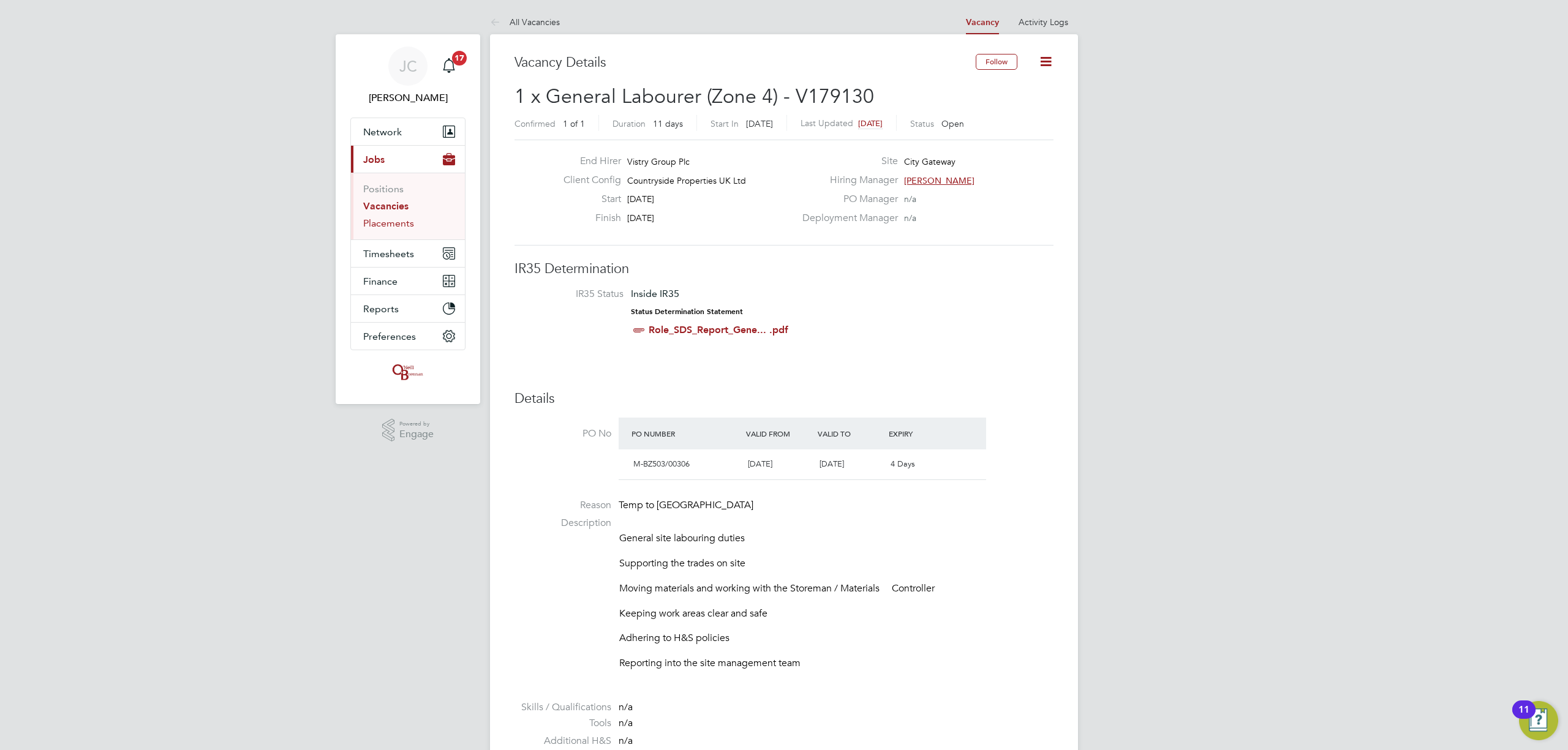
click at [400, 226] on link "Placements" at bounding box center [389, 223] width 51 height 12
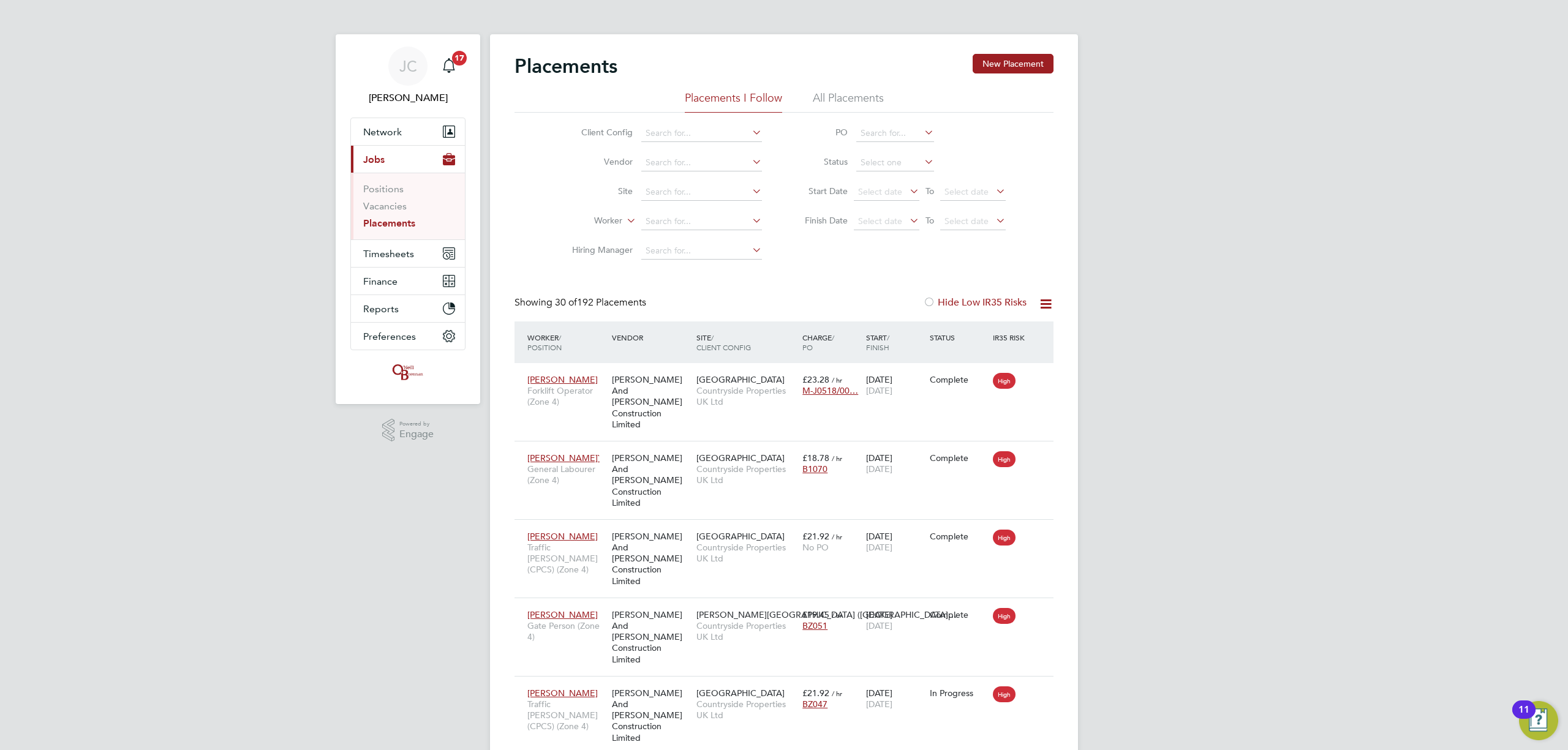
click at [400, 226] on link "Placements" at bounding box center [389, 223] width 52 height 12
click at [387, 258] on span "Timesheets" at bounding box center [389, 254] width 51 height 12
click at [385, 215] on link "Timesheets" at bounding box center [389, 216] width 51 height 12
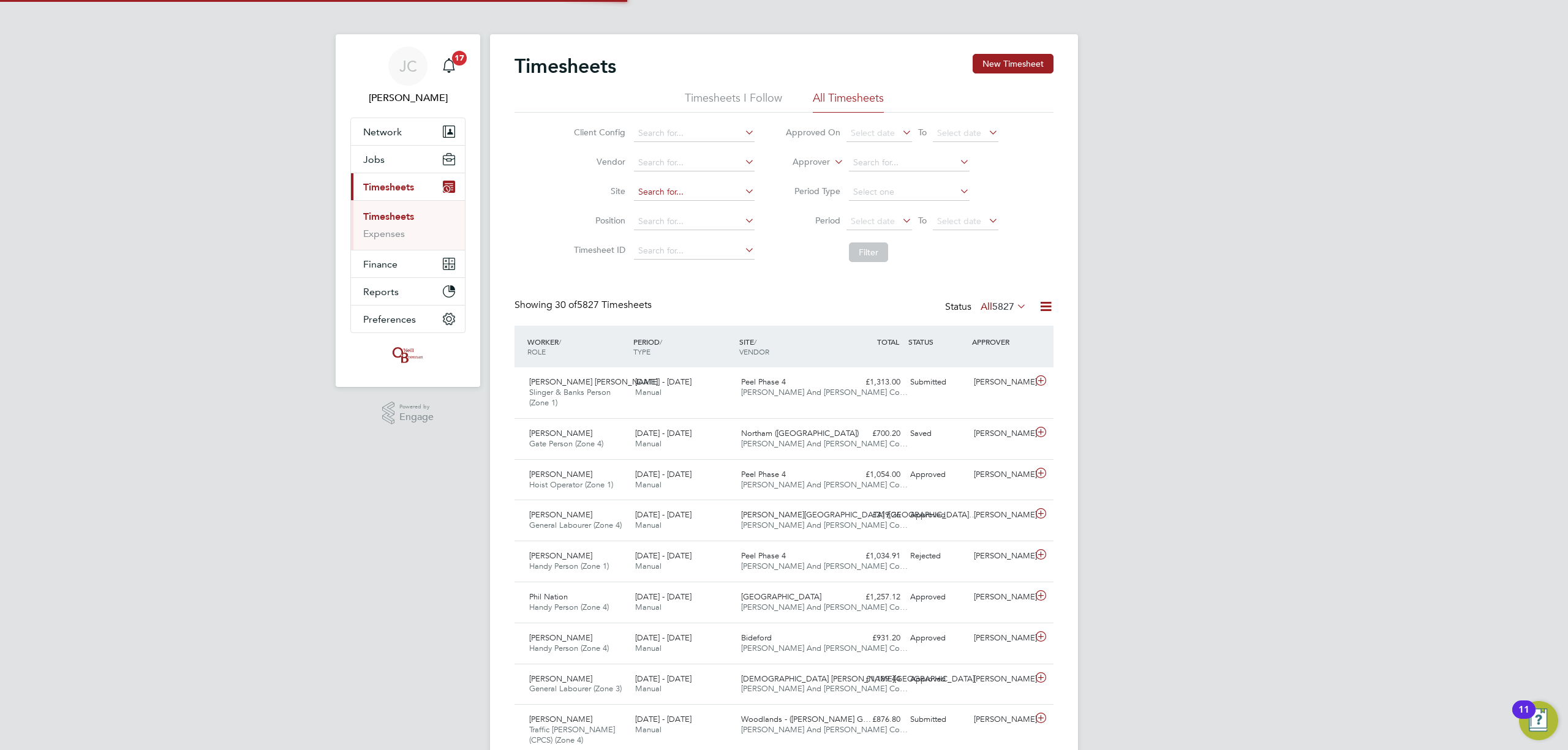
click at [653, 188] on input at bounding box center [694, 192] width 121 height 17
click at [682, 203] on li "Woodla nds - (Barrow Gurnery (Wates)" at bounding box center [734, 209] width 202 height 16
type input "Woodlands - (Barrow Gurnery (Wates)"
click at [865, 246] on button "Filter" at bounding box center [869, 252] width 39 height 20
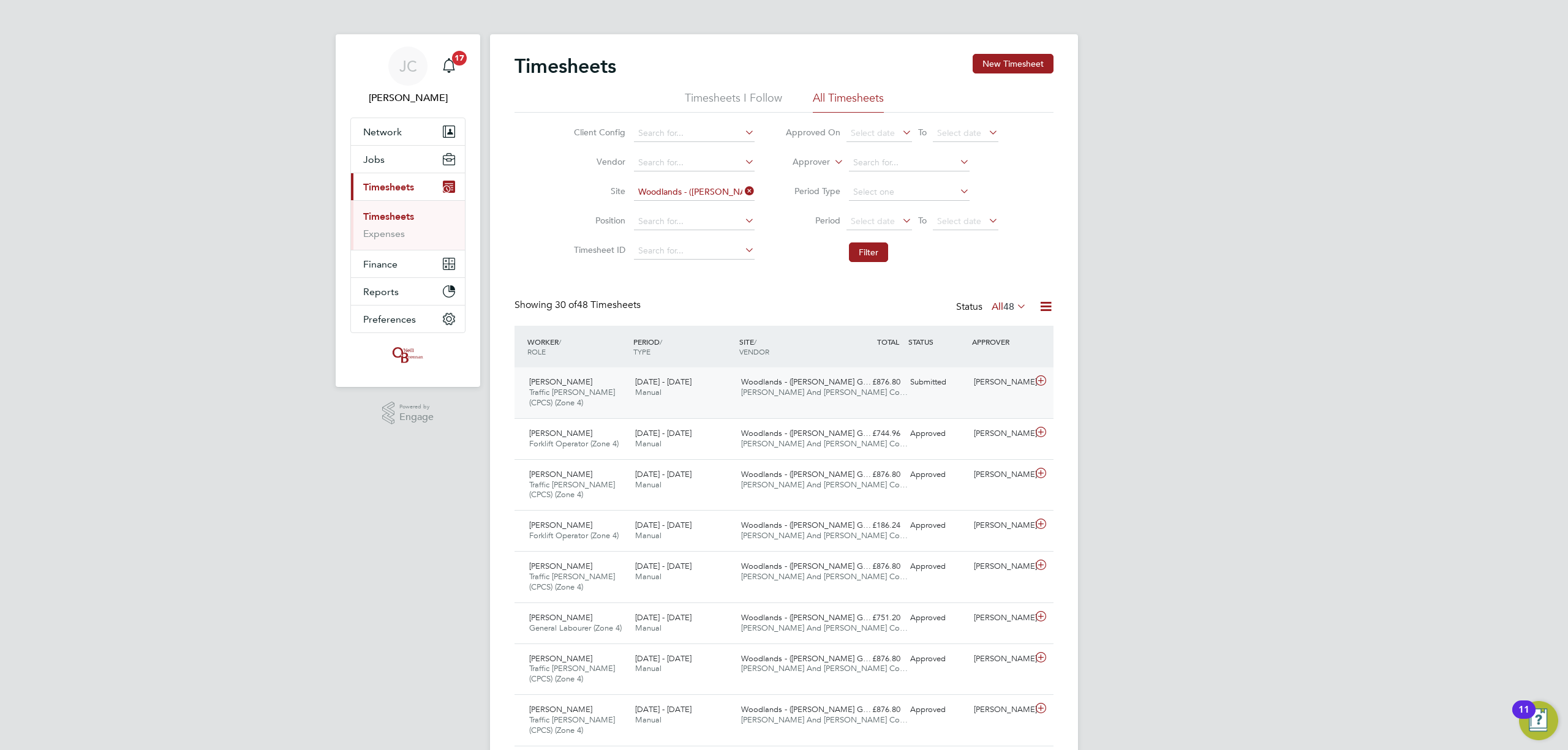
click at [802, 399] on div "Woodlands - (Barrow G… O'Neill And Brennan Co…" at bounding box center [789, 387] width 106 height 30
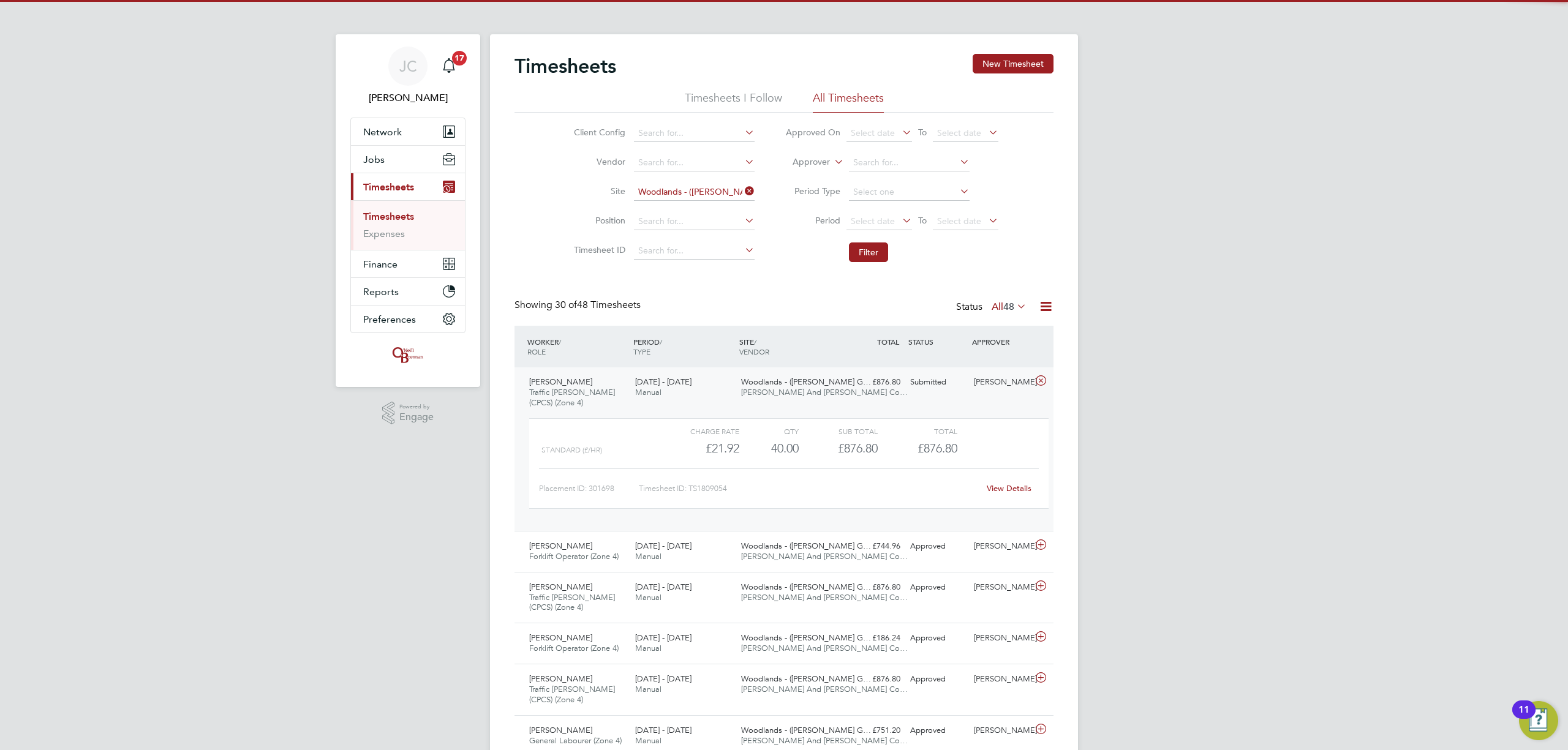
click at [792, 390] on span "[PERSON_NAME] And [PERSON_NAME] Co…" at bounding box center [824, 392] width 167 height 11
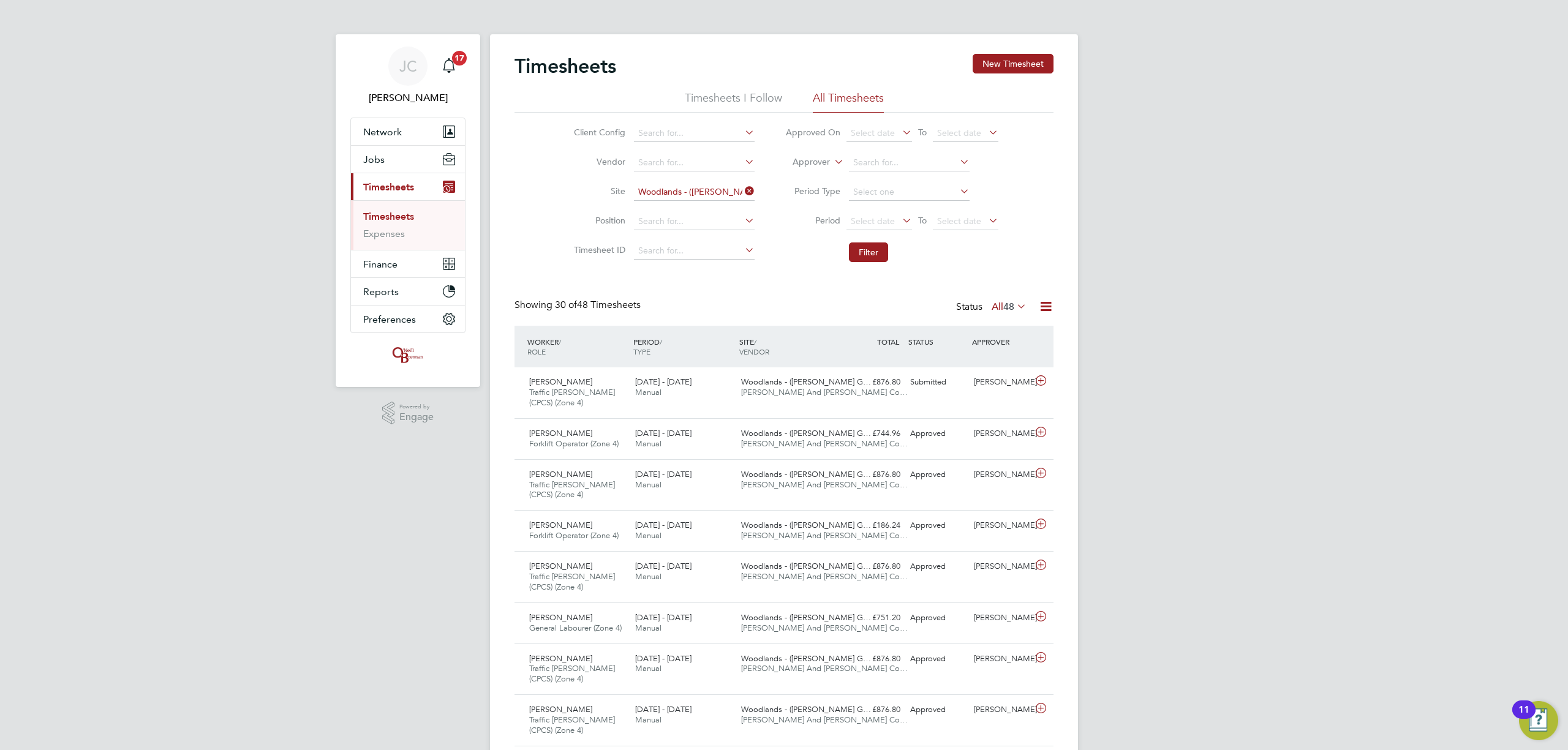
click at [387, 217] on link "Timesheets" at bounding box center [389, 216] width 51 height 12
click at [385, 216] on link "Timesheets" at bounding box center [389, 216] width 51 height 12
click at [393, 160] on button "Jobs" at bounding box center [408, 159] width 114 height 27
drag, startPoint x: 387, startPoint y: 257, endPoint x: 415, endPoint y: 260, distance: 28.2
click at [387, 261] on button "Current page: Timesheets" at bounding box center [408, 253] width 114 height 27
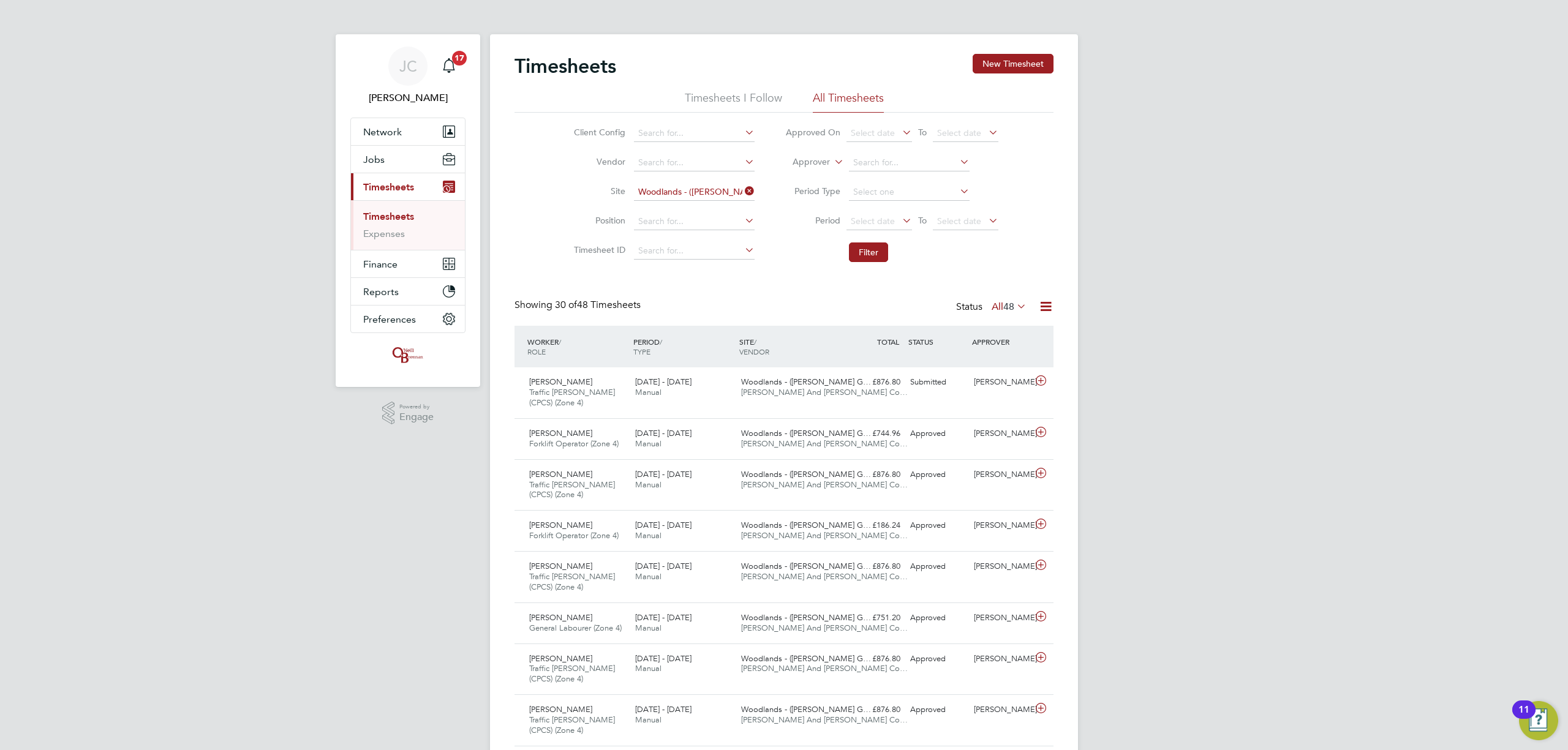
click at [392, 220] on link "Timesheets" at bounding box center [389, 216] width 51 height 12
click at [742, 196] on icon at bounding box center [742, 191] width 0 height 17
click at [728, 192] on input at bounding box center [694, 192] width 121 height 17
click at [707, 211] on li "Oldland Common" at bounding box center [694, 209] width 122 height 16
type input "Oldland Common"
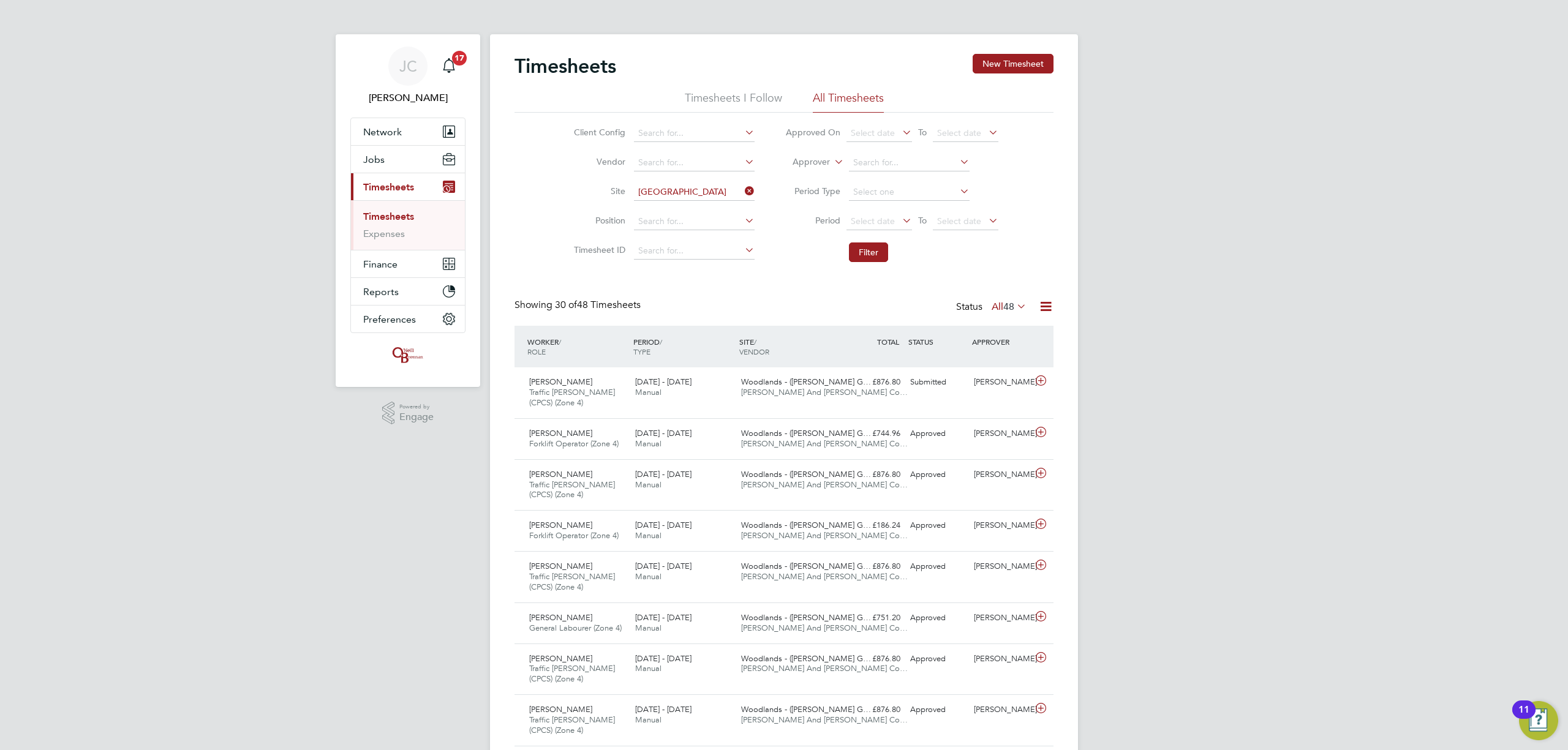
click at [896, 246] on li "Filter" at bounding box center [892, 252] width 244 height 32
click at [867, 258] on button "Filter" at bounding box center [869, 252] width 39 height 20
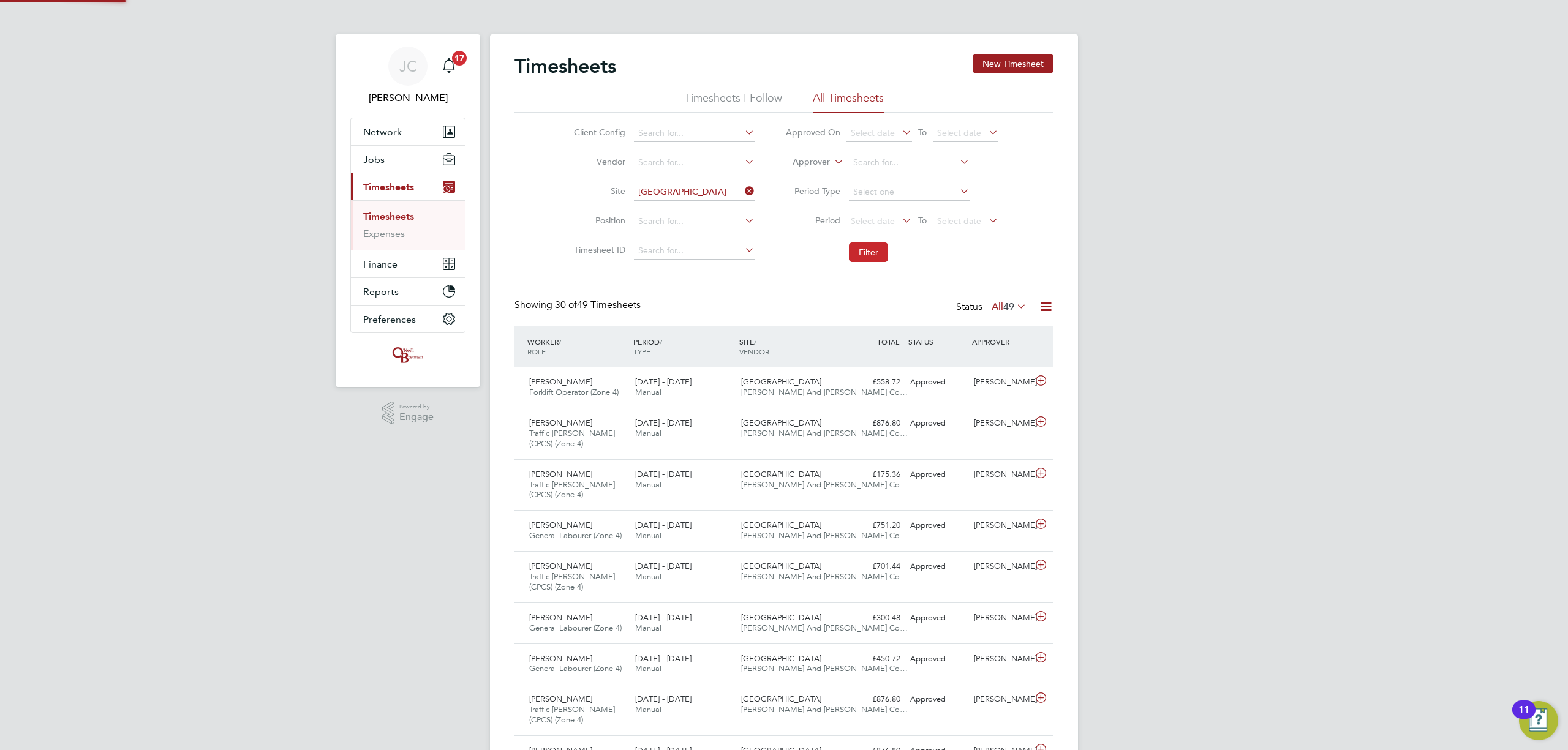
scroll to position [42, 107]
click at [689, 392] on div "18 - 24 Aug 2025 Manual" at bounding box center [683, 387] width 106 height 30
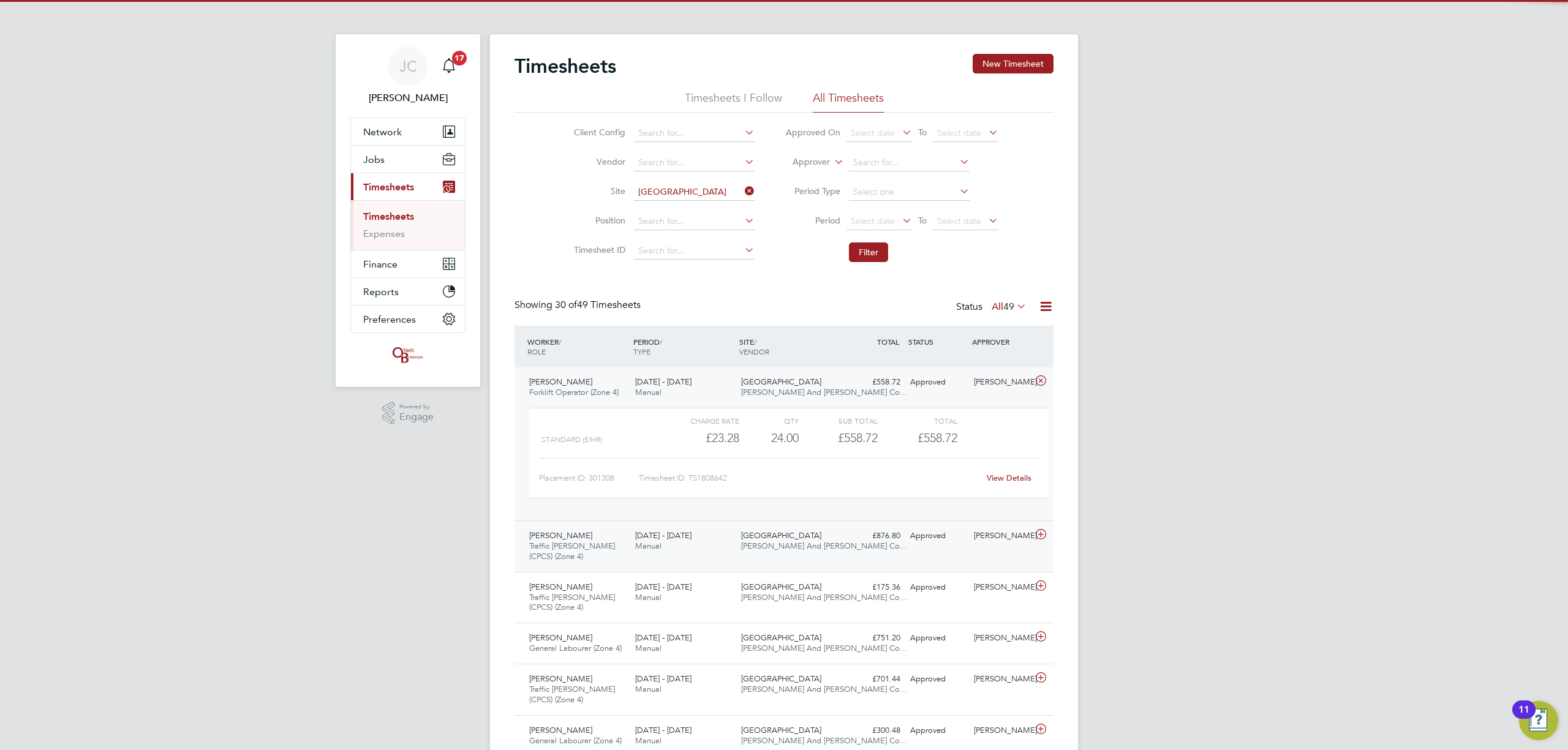
click at [752, 545] on span "O'Neill And Brennan Co…" at bounding box center [824, 545] width 167 height 11
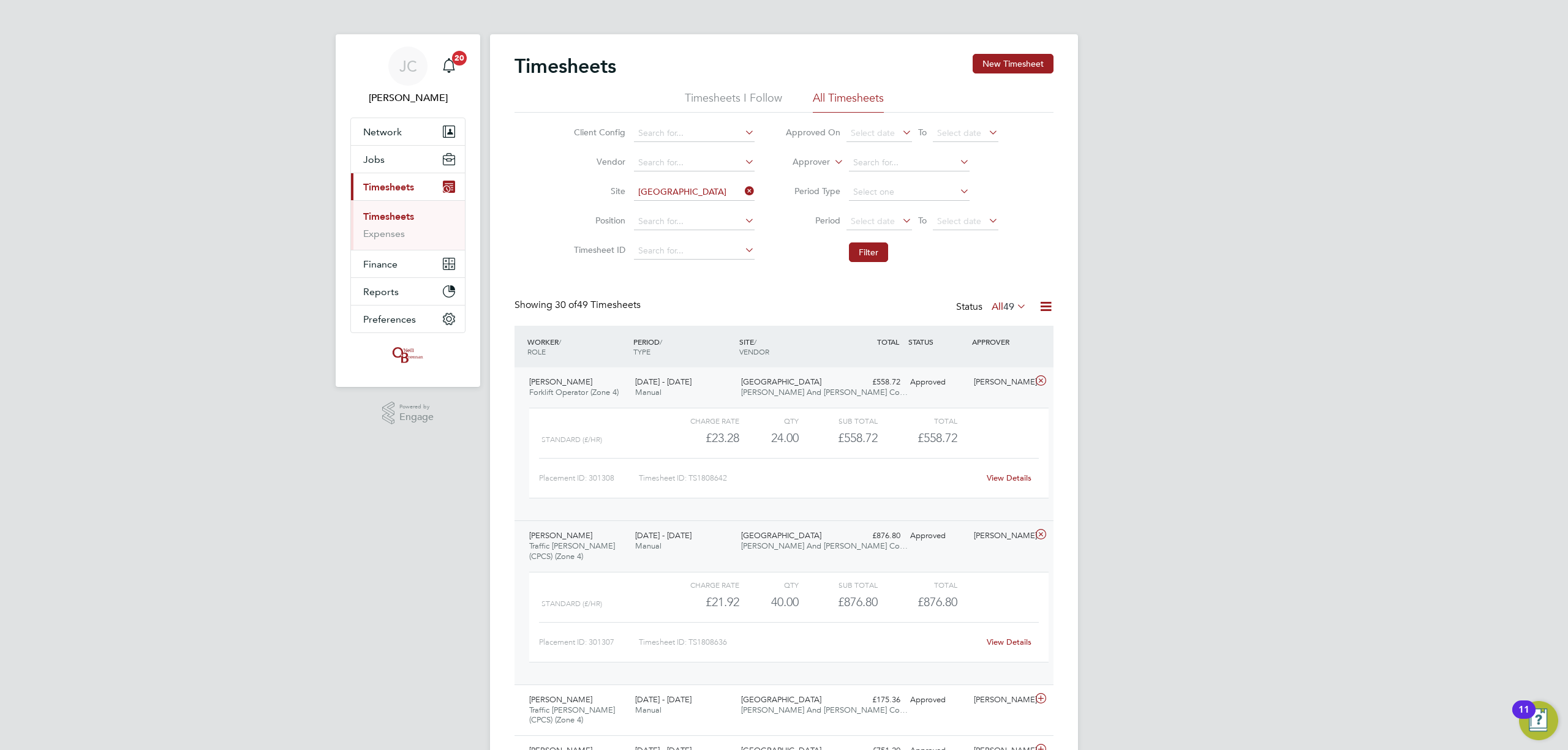
click at [742, 192] on icon at bounding box center [742, 191] width 0 height 17
click at [711, 192] on input at bounding box center [694, 192] width 121 height 17
click at [692, 205] on li "City Gate way" at bounding box center [694, 209] width 122 height 16
type input "City Gateway"
click at [862, 250] on button "Filter" at bounding box center [869, 252] width 39 height 20
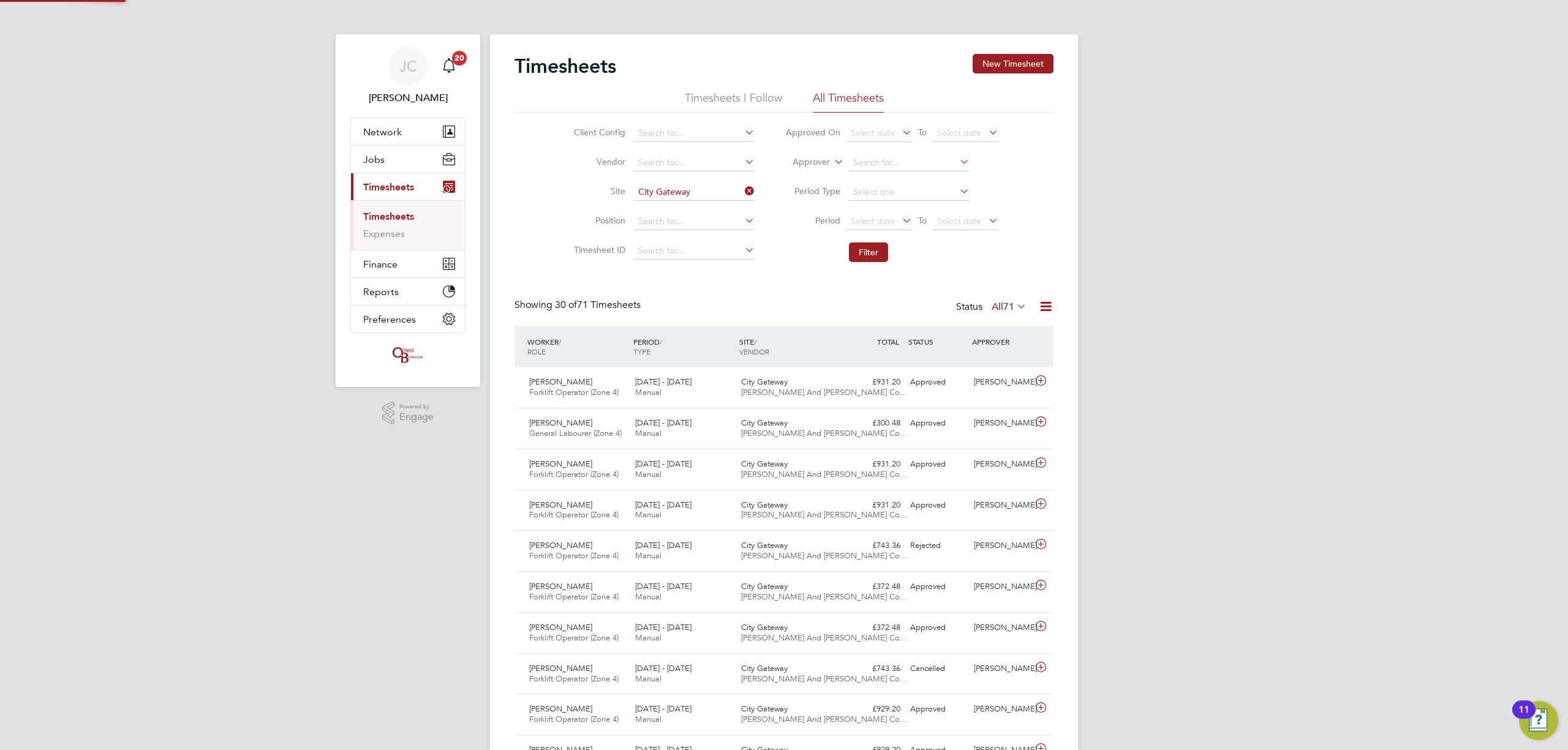
scroll to position [30, 107]
click at [1021, 71] on button "New Timesheet" at bounding box center [1013, 64] width 81 height 20
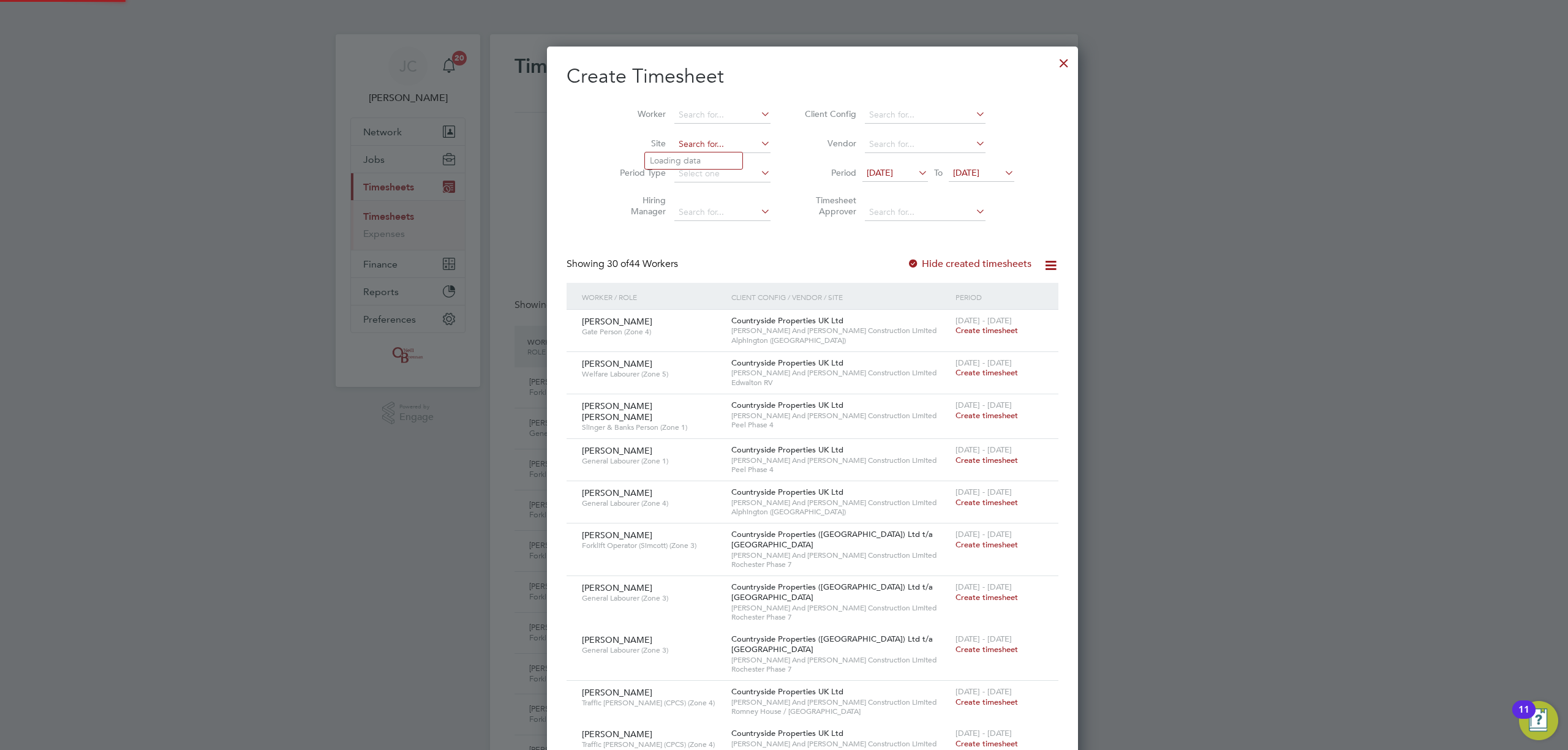
click at [675, 142] on input at bounding box center [722, 144] width 96 height 17
click at [675, 143] on input "citygate" at bounding box center [722, 144] width 96 height 17
click at [682, 164] on b "Gate" at bounding box center [678, 160] width 20 height 11
type input "City Gateway"
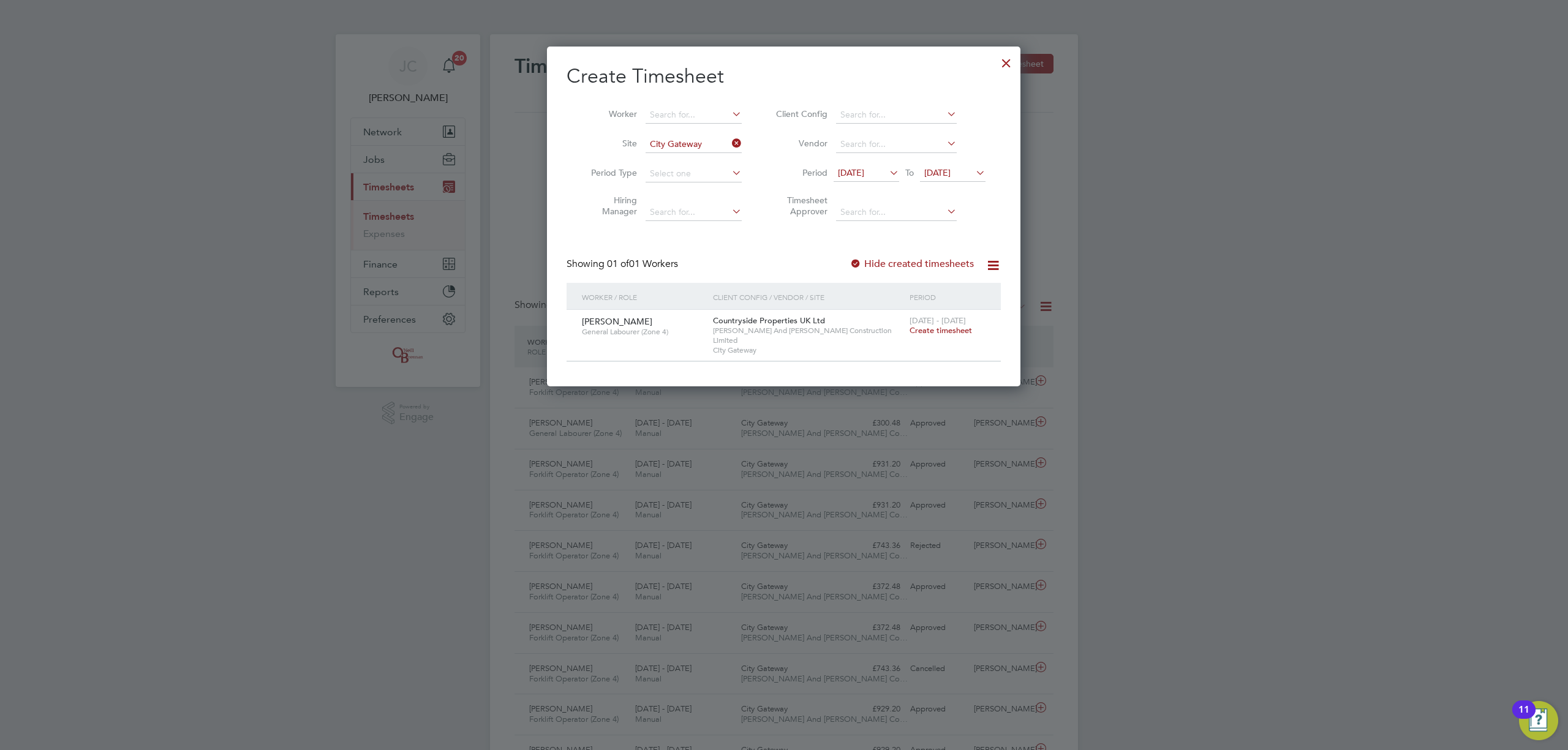
click at [926, 329] on span "Create timesheet" at bounding box center [941, 330] width 63 height 11
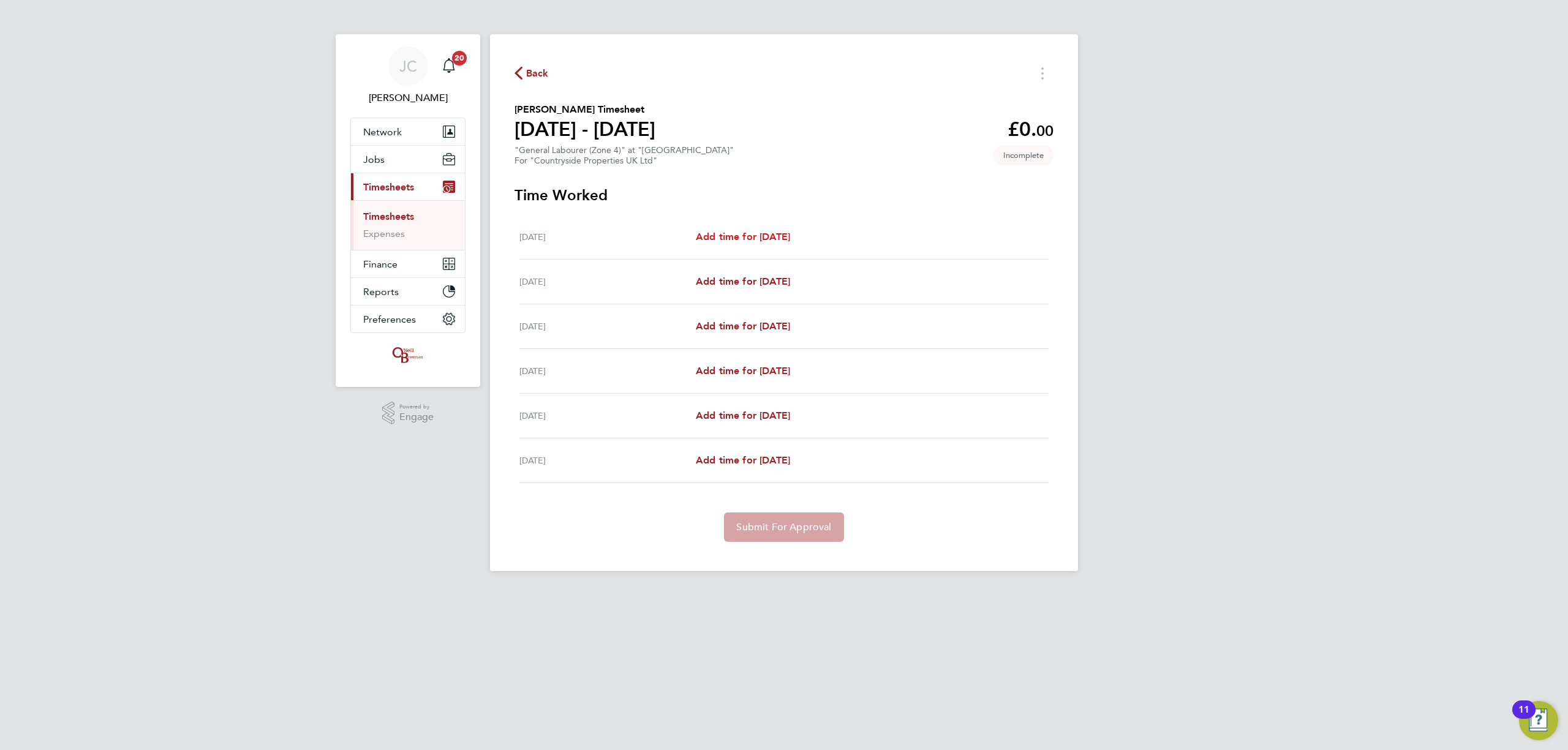
click at [740, 240] on span "Add time for Tue 19 Aug" at bounding box center [743, 237] width 95 height 12
select select "30"
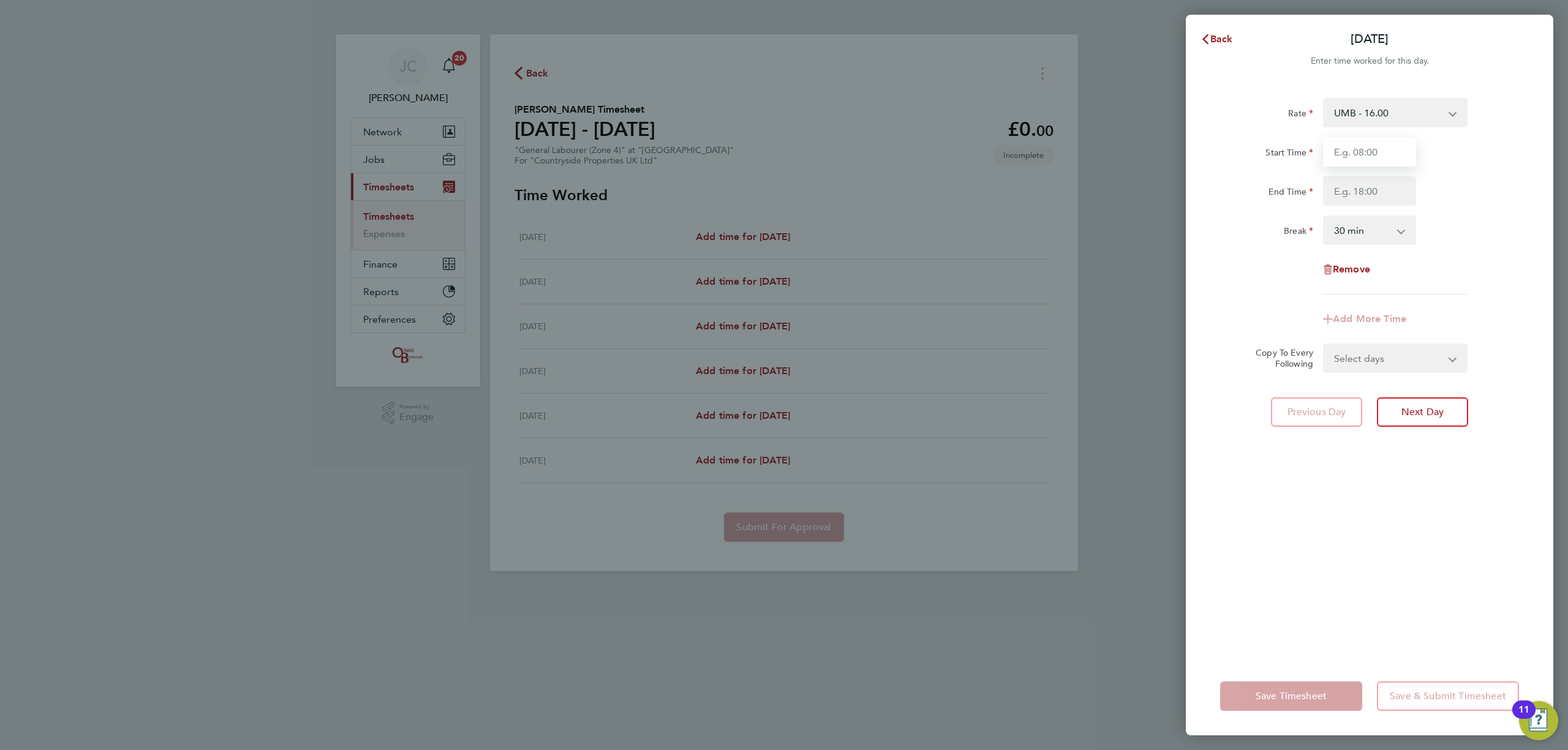
click at [1387, 155] on input "Start Time" at bounding box center [1369, 152] width 93 height 30
type input "08:00"
drag, startPoint x: 1368, startPoint y: 191, endPoint x: 1392, endPoint y: 204, distance: 27.3
click at [1368, 191] on input "End Time" at bounding box center [1369, 191] width 93 height 30
type input "16:30"
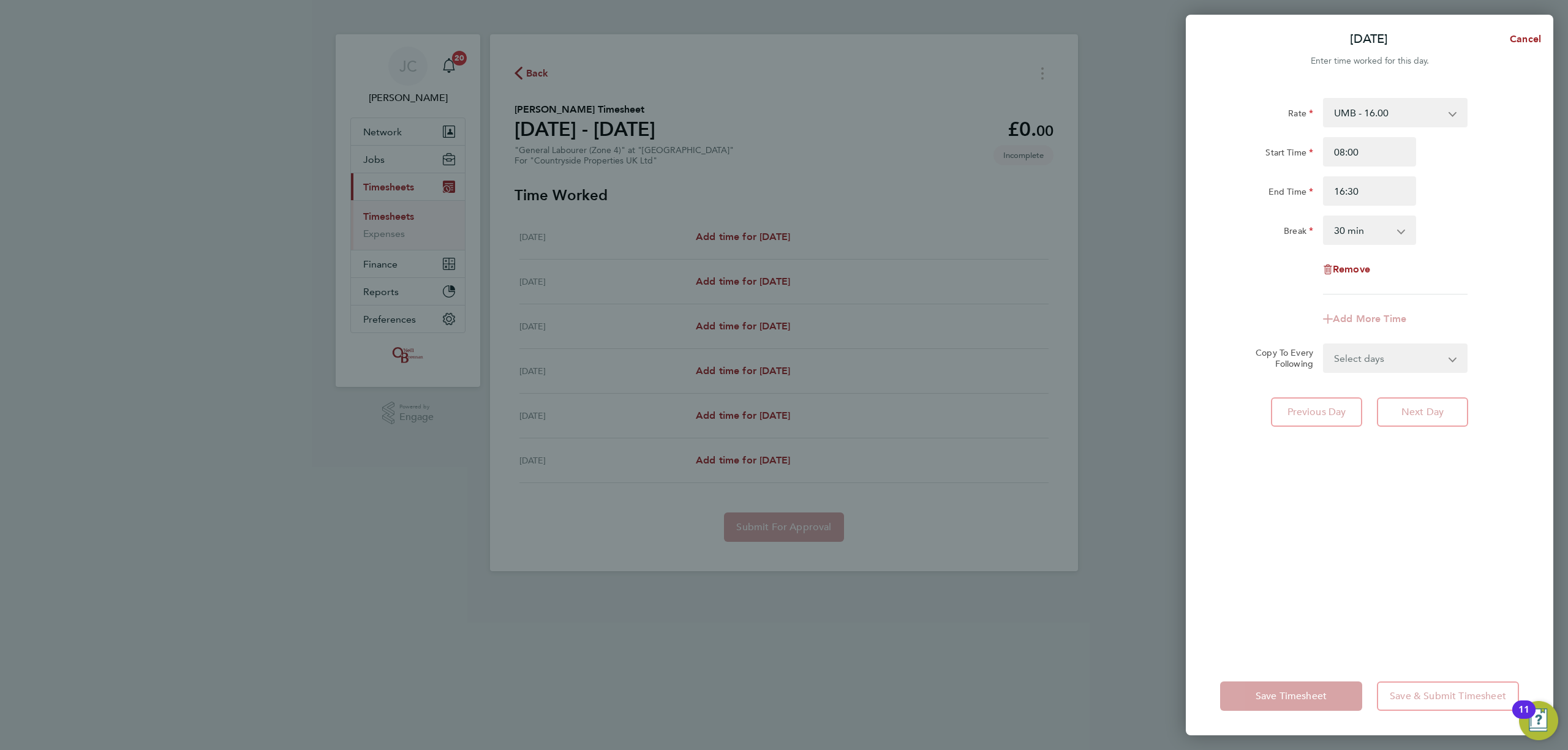
click at [1527, 282] on div "Rate UMB - 16.00 Start Time 08:00 End Time 16:30 Break 0 min 15 min 30 min 45 m…" at bounding box center [1370, 370] width 368 height 574
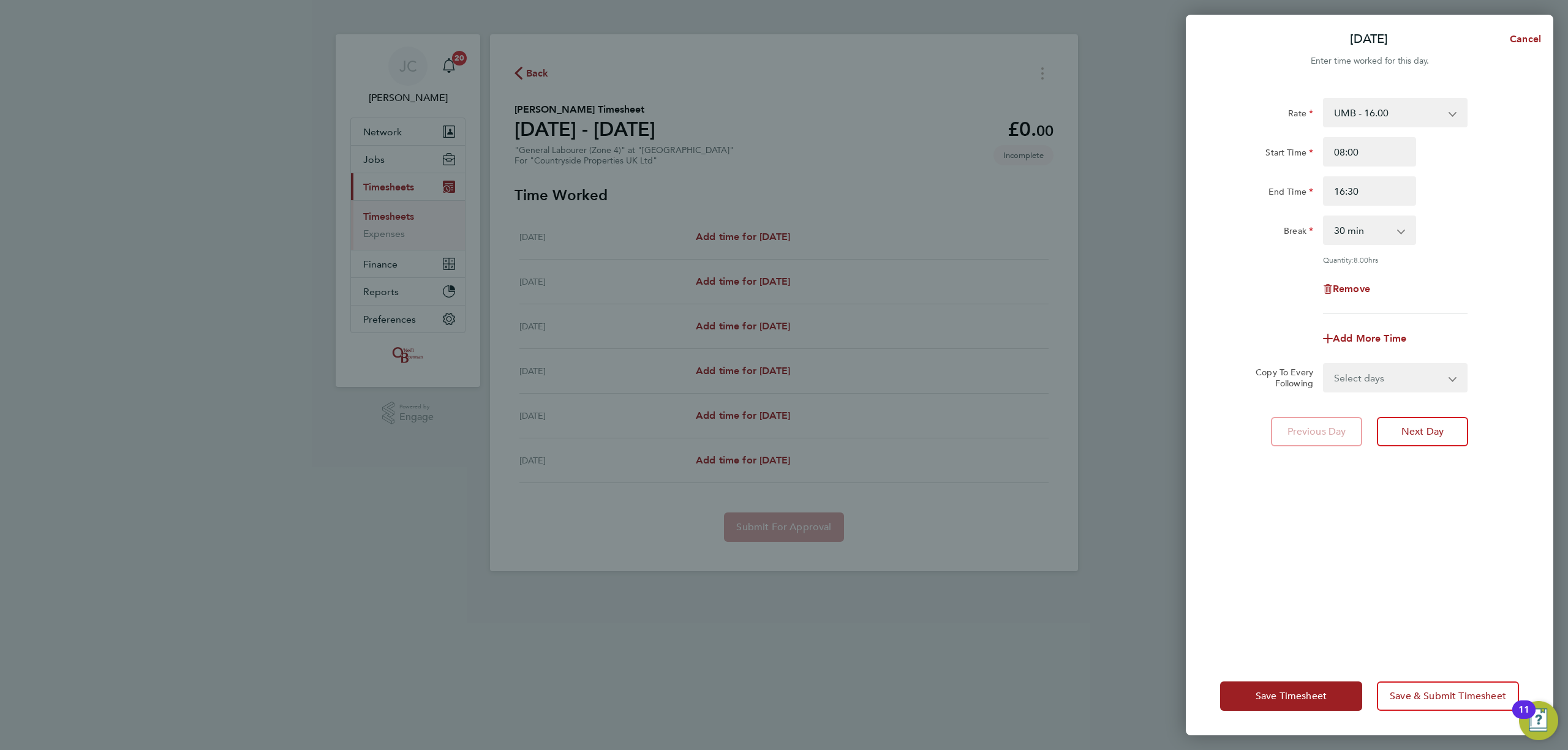
click at [1430, 377] on select "Select days Day Weekday (Mon-Fri) Weekend (Sat-Sun) Wednesday Thursday Friday S…" at bounding box center [1389, 377] width 128 height 27
select select "DAY"
click at [1324, 364] on select "Select days Day Weekday (Mon-Fri) Weekend (Sat-Sun) Wednesday Thursday Friday S…" at bounding box center [1389, 377] width 128 height 27
click at [1385, 417] on select "20 Aug 2025 21 Aug 2025 22 Aug 2025 23 Aug 2025 24 Aug 2025" at bounding box center [1388, 417] width 128 height 27
select select "2025-08-22"
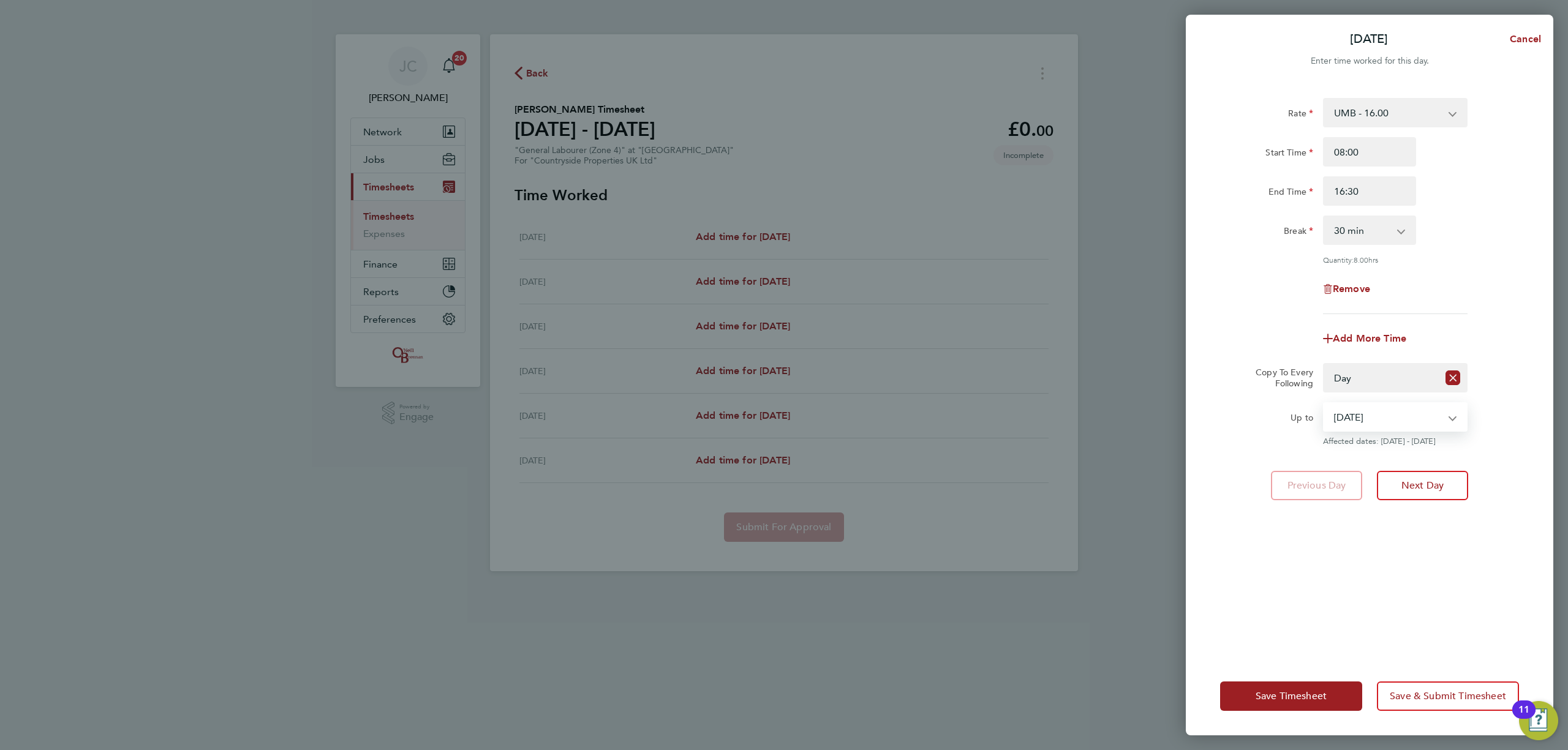
click at [1324, 404] on select "20 Aug 2025 21 Aug 2025 22 Aug 2025 23 Aug 2025 24 Aug 2025" at bounding box center [1388, 417] width 128 height 27
click at [1436, 696] on span "Save & Submit Timesheet" at bounding box center [1448, 696] width 116 height 12
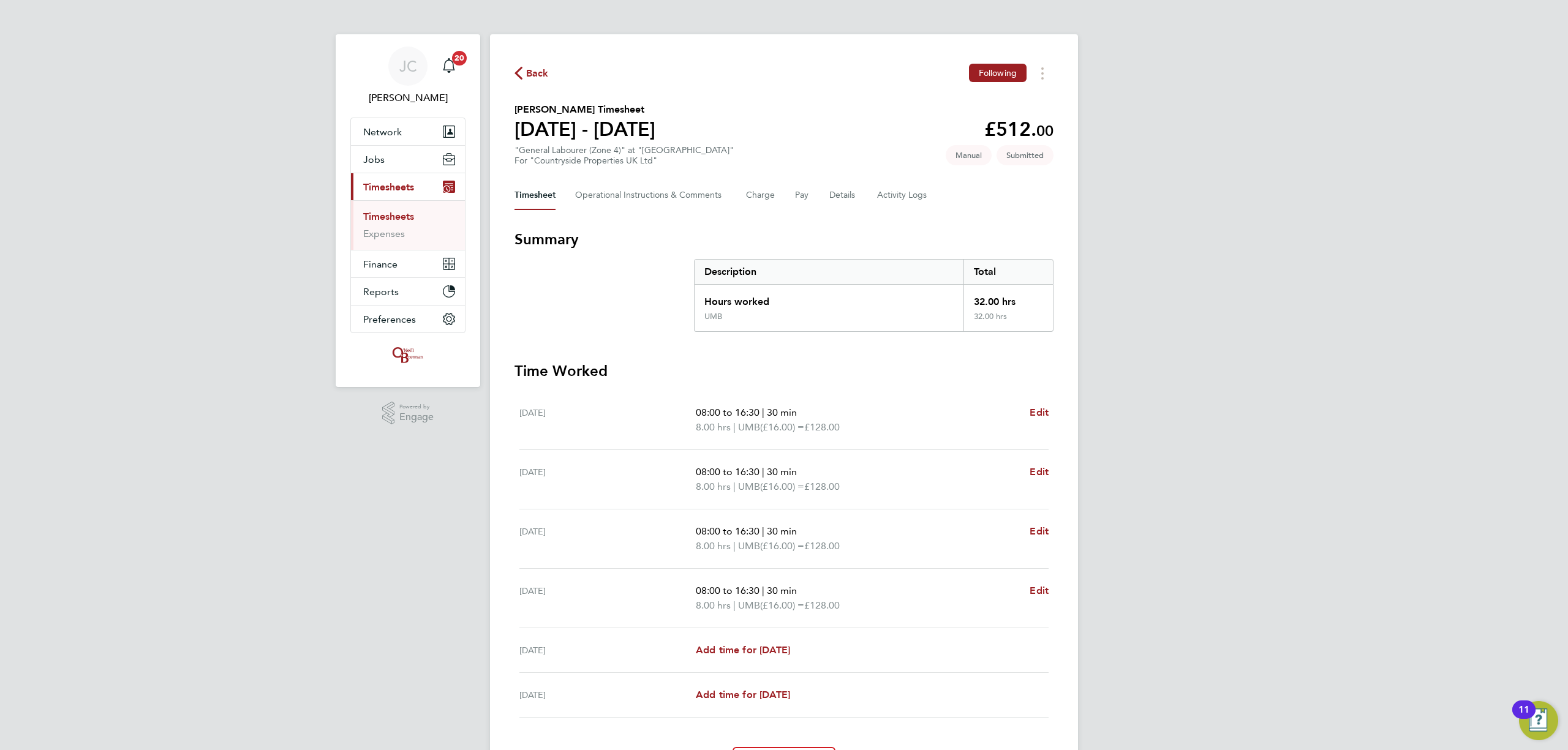
click at [412, 215] on link "Timesheets" at bounding box center [389, 216] width 51 height 12
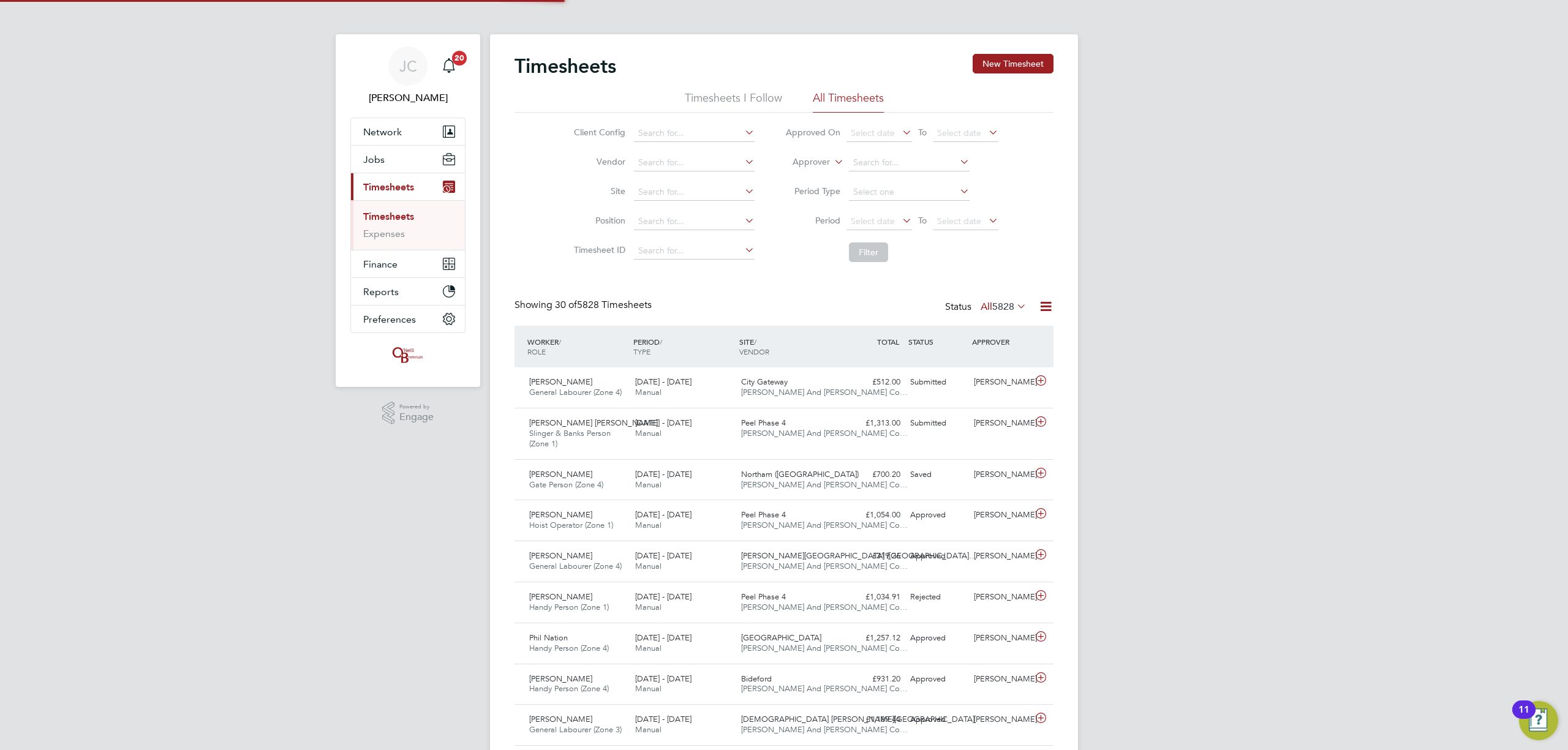
scroll to position [30, 107]
click at [814, 387] on span "O'Neill And Brennan Co…" at bounding box center [824, 392] width 167 height 11
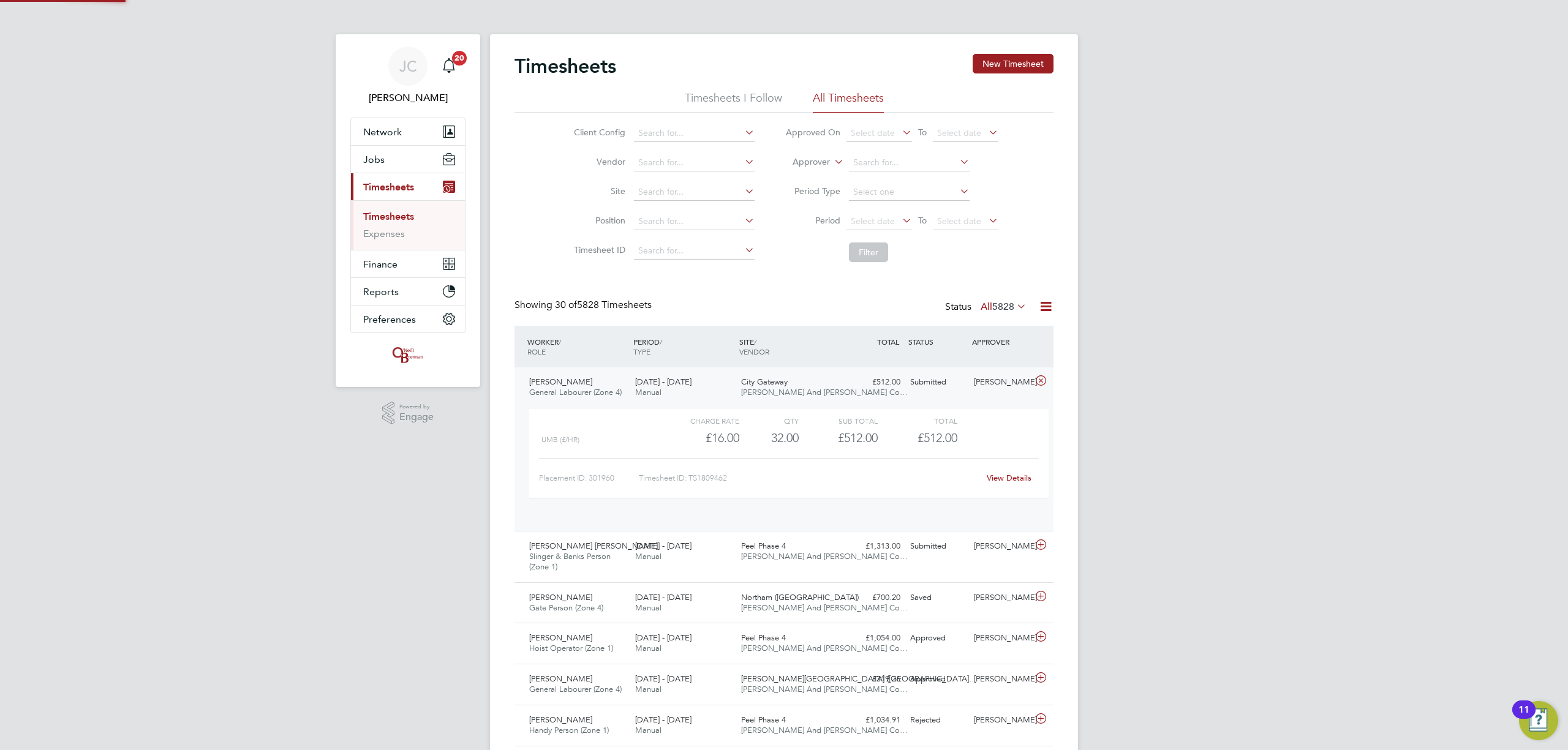
scroll to position [21, 118]
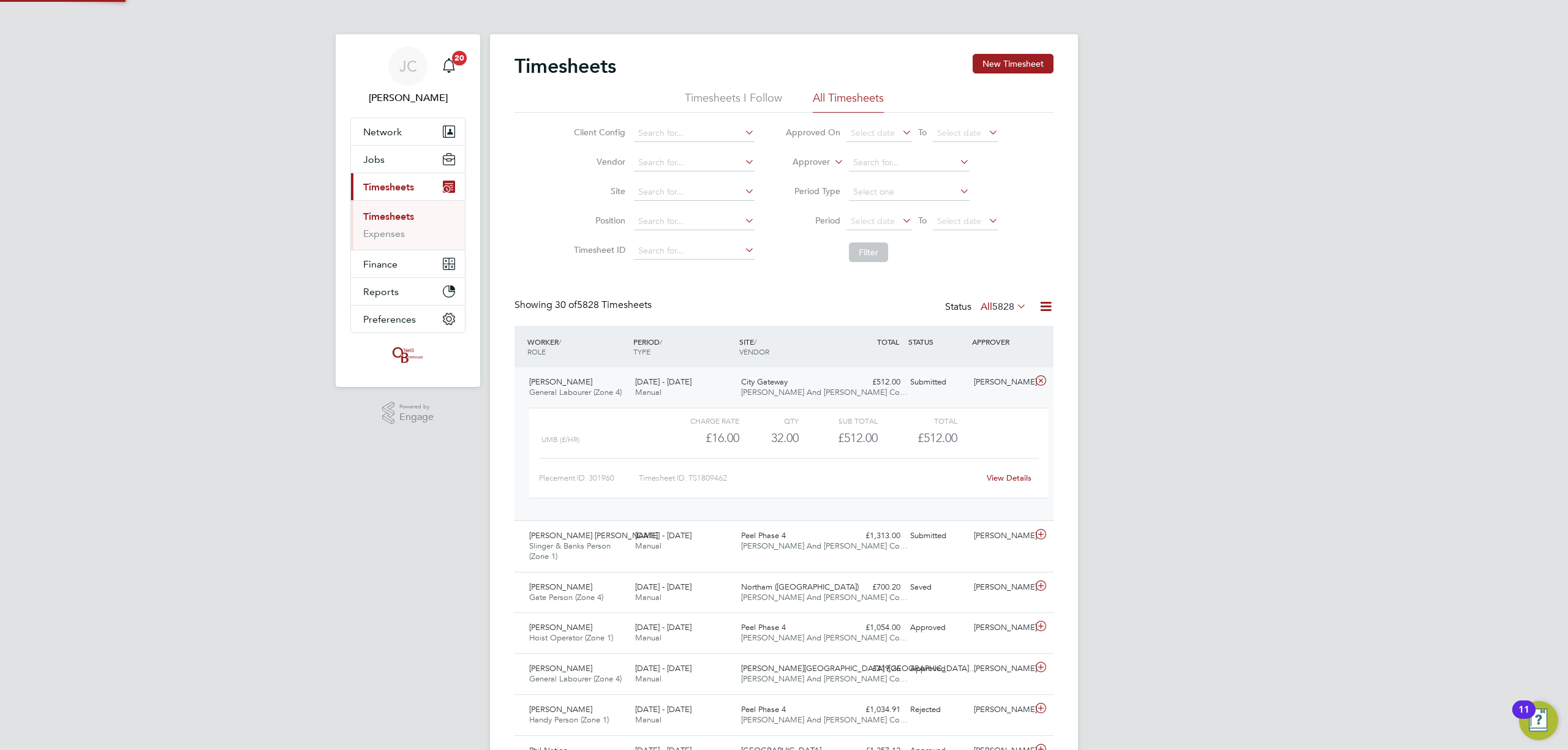
click at [814, 387] on span "O'Neill And Brennan Co…" at bounding box center [824, 392] width 167 height 11
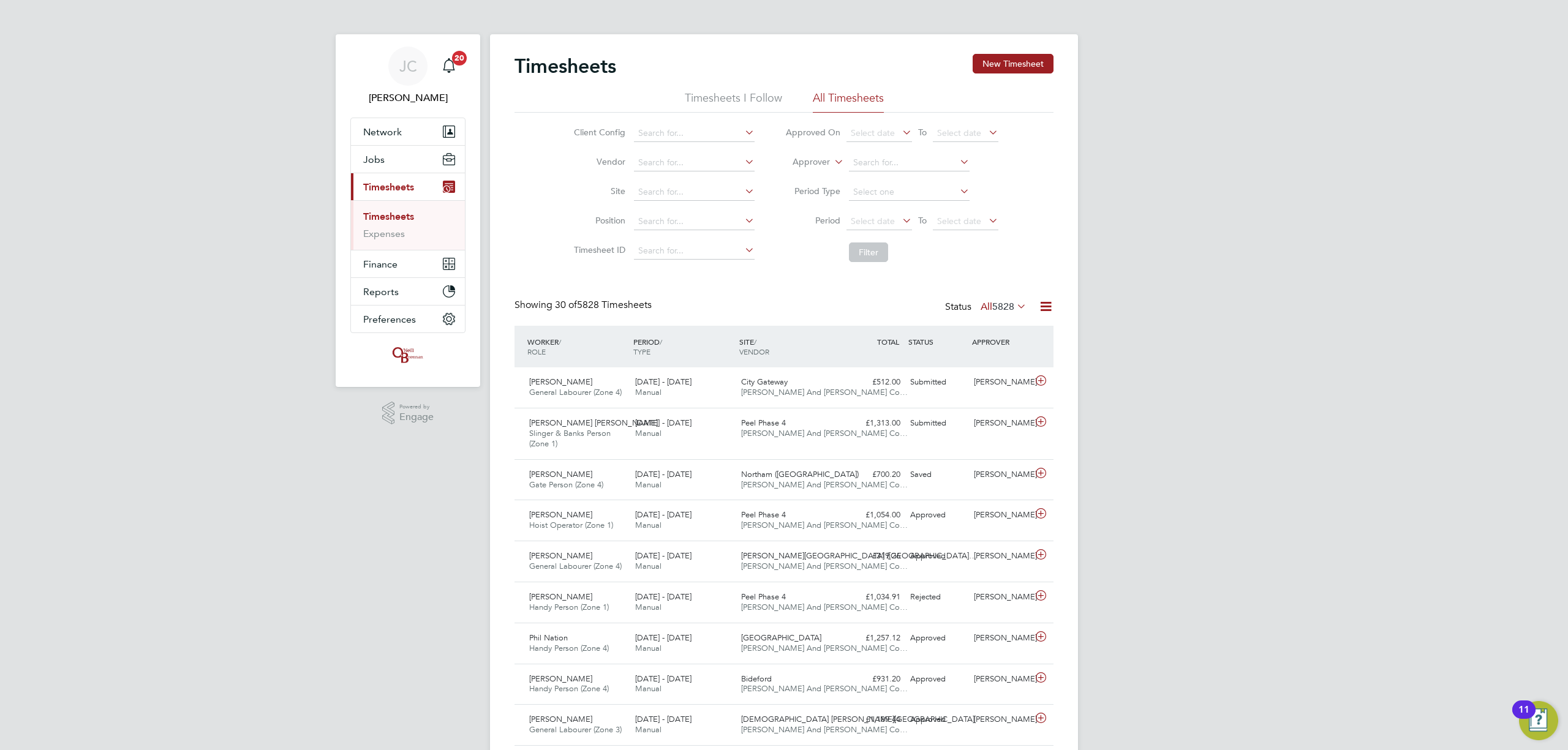
click at [410, 215] on link "Timesheets" at bounding box center [389, 216] width 51 height 12
click at [618, 393] on span "General Labourer (Zone 4)" at bounding box center [575, 392] width 92 height 11
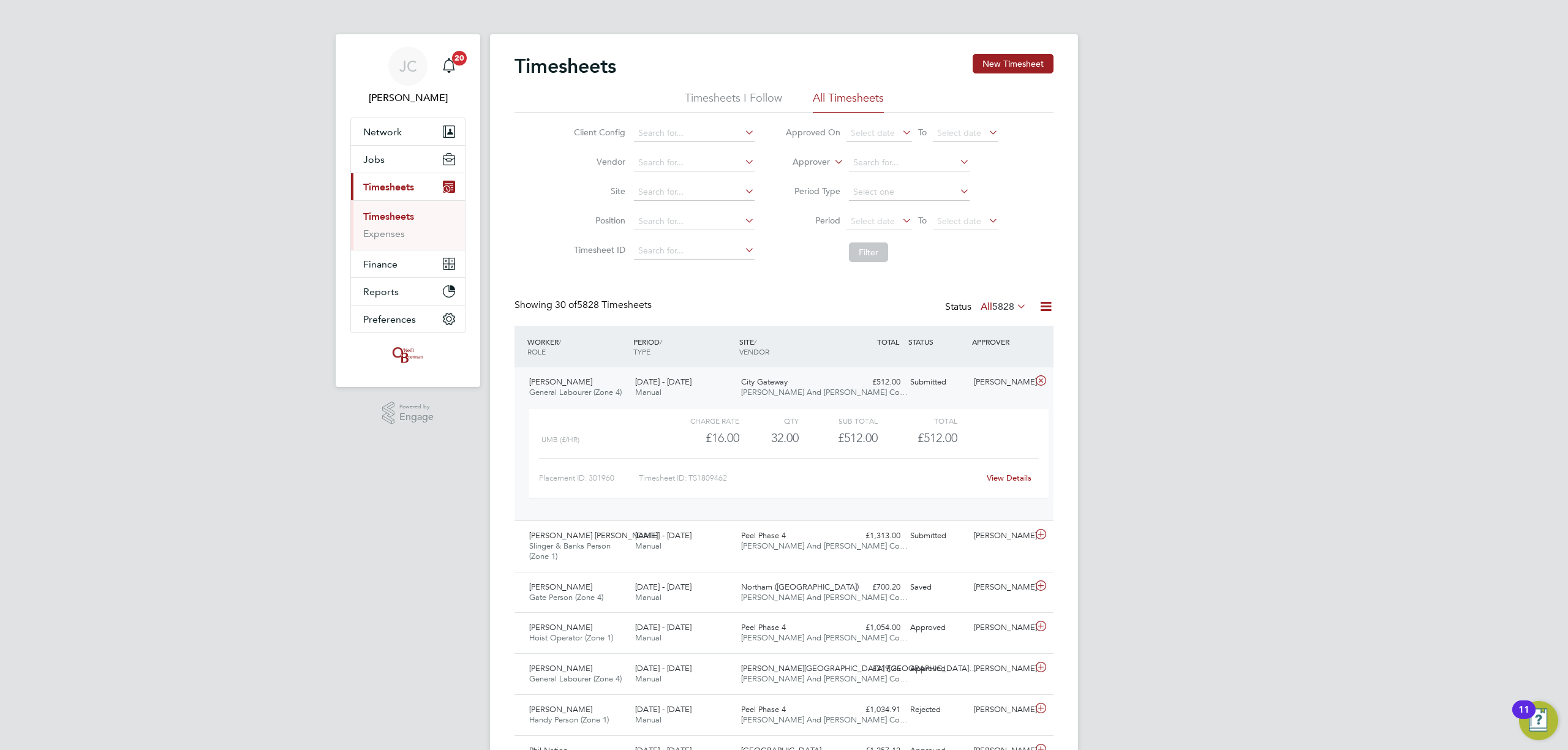
click at [618, 393] on span "General Labourer (Zone 4)" at bounding box center [575, 392] width 92 height 11
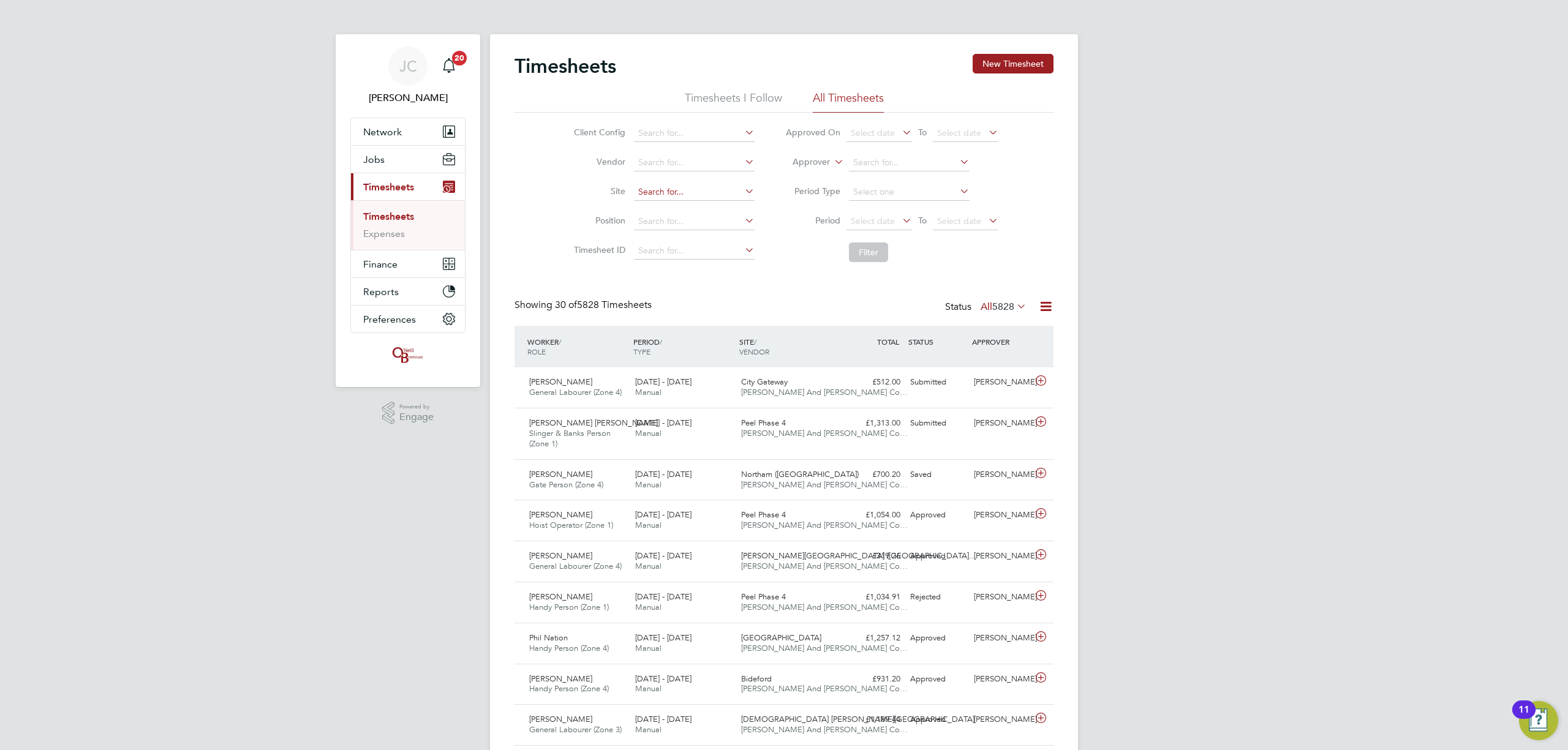
click at [673, 197] on input at bounding box center [694, 192] width 121 height 17
click at [713, 210] on li "Romney House / Lockleaze" at bounding box center [707, 209] width 151 height 16
type input "Romney House / Lockleaze"
click at [865, 257] on button "Filter" at bounding box center [869, 252] width 39 height 20
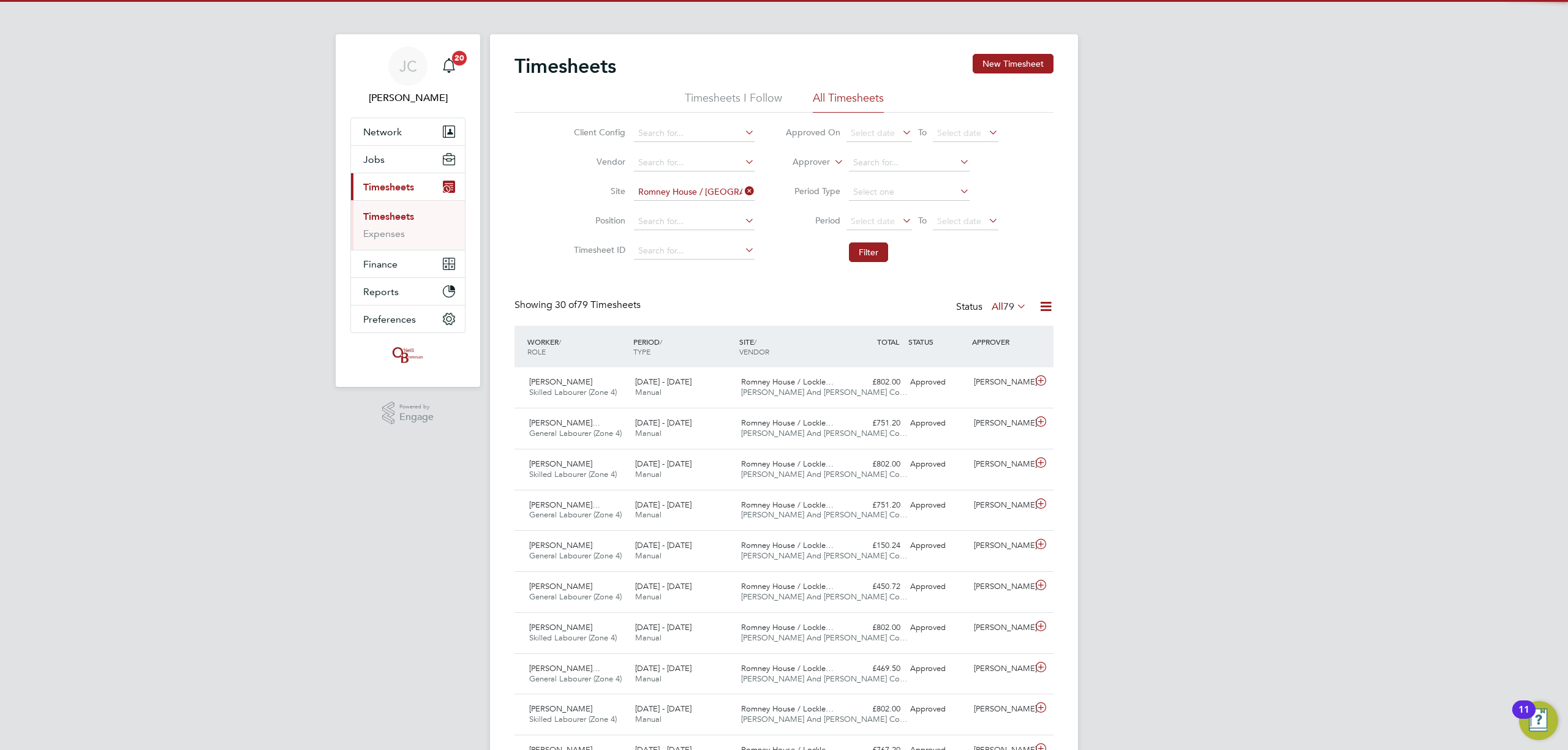
scroll to position [30, 107]
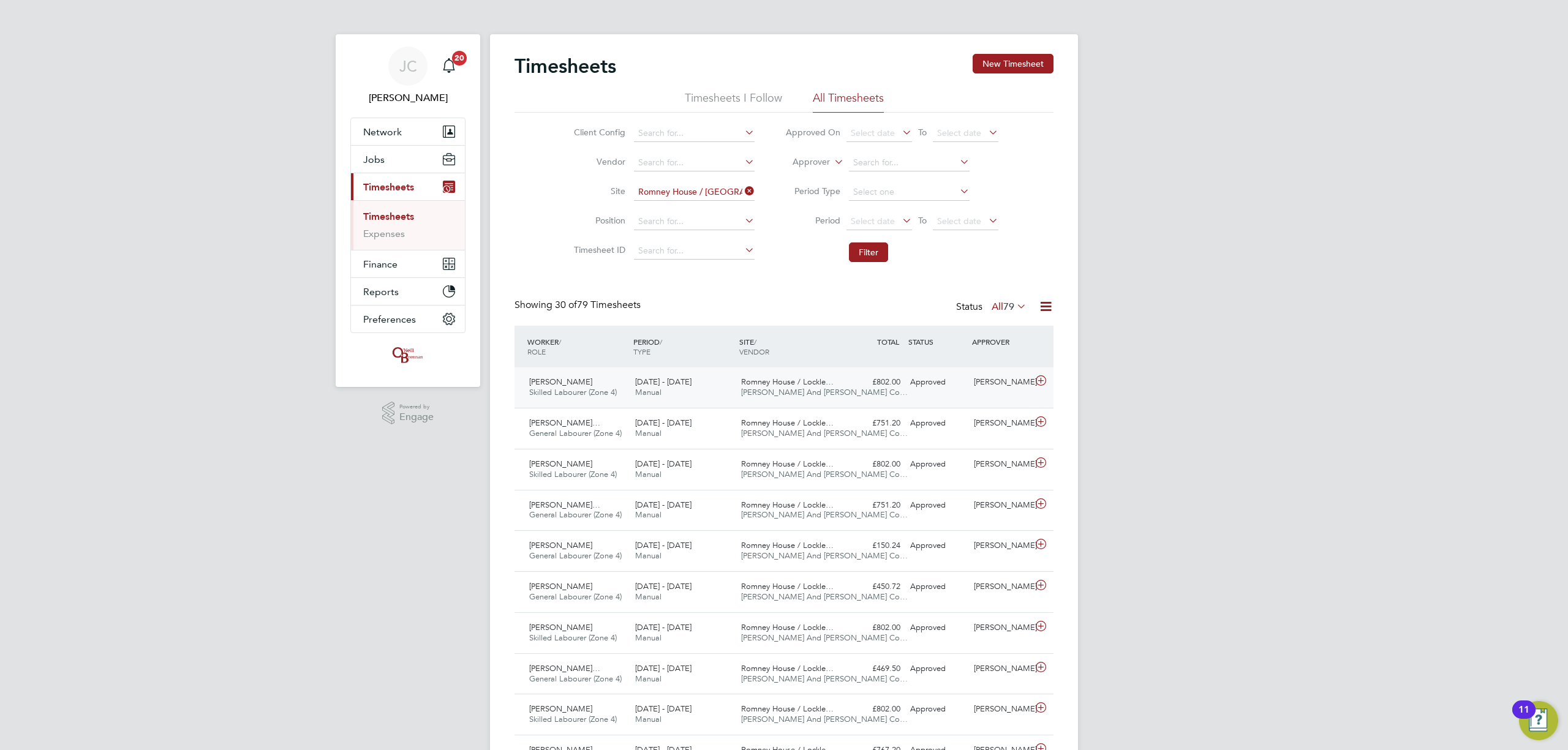
click at [810, 396] on span "O'Neill And Brennan Co…" at bounding box center [824, 392] width 167 height 11
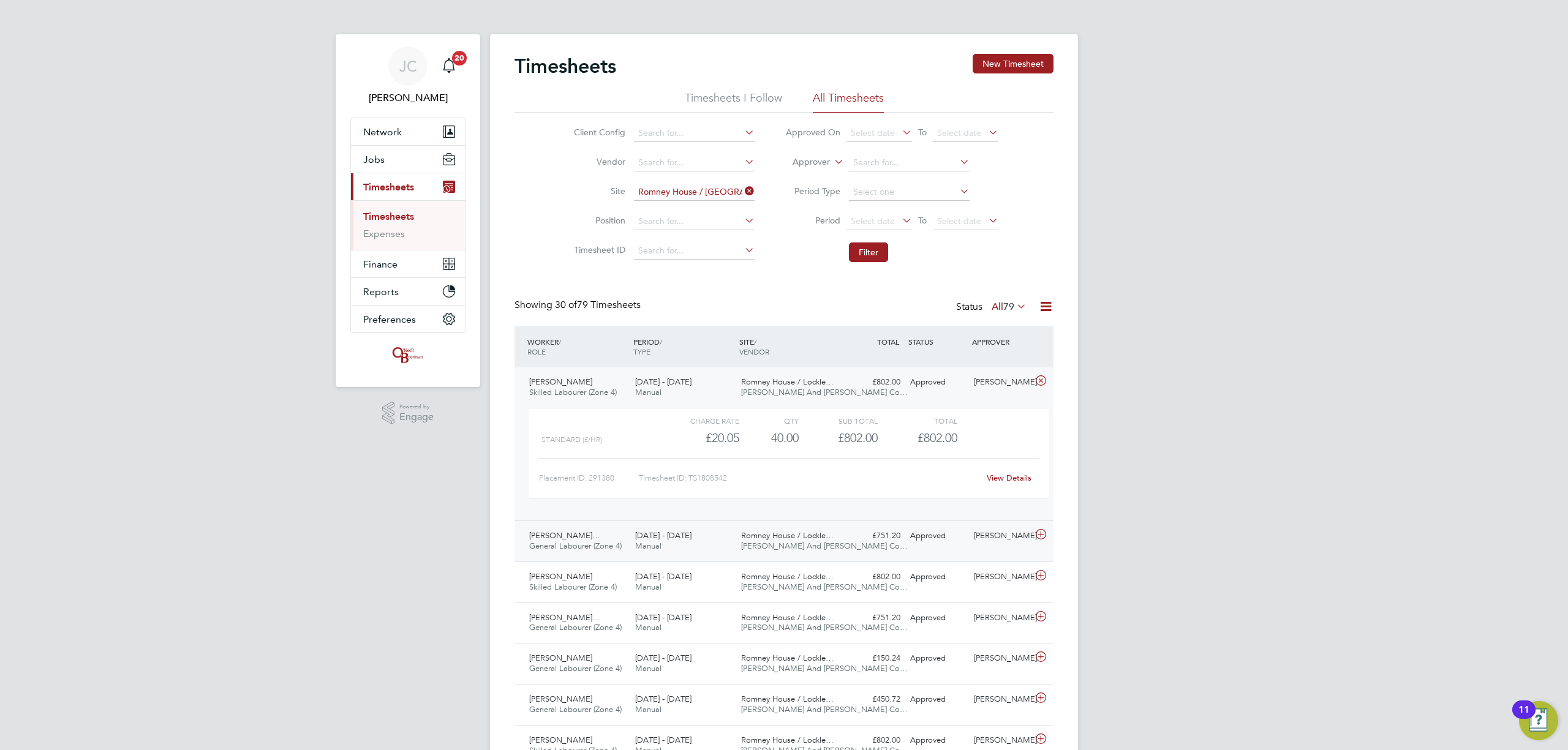
click at [770, 544] on span "O'Neill And Brennan Co…" at bounding box center [824, 545] width 167 height 11
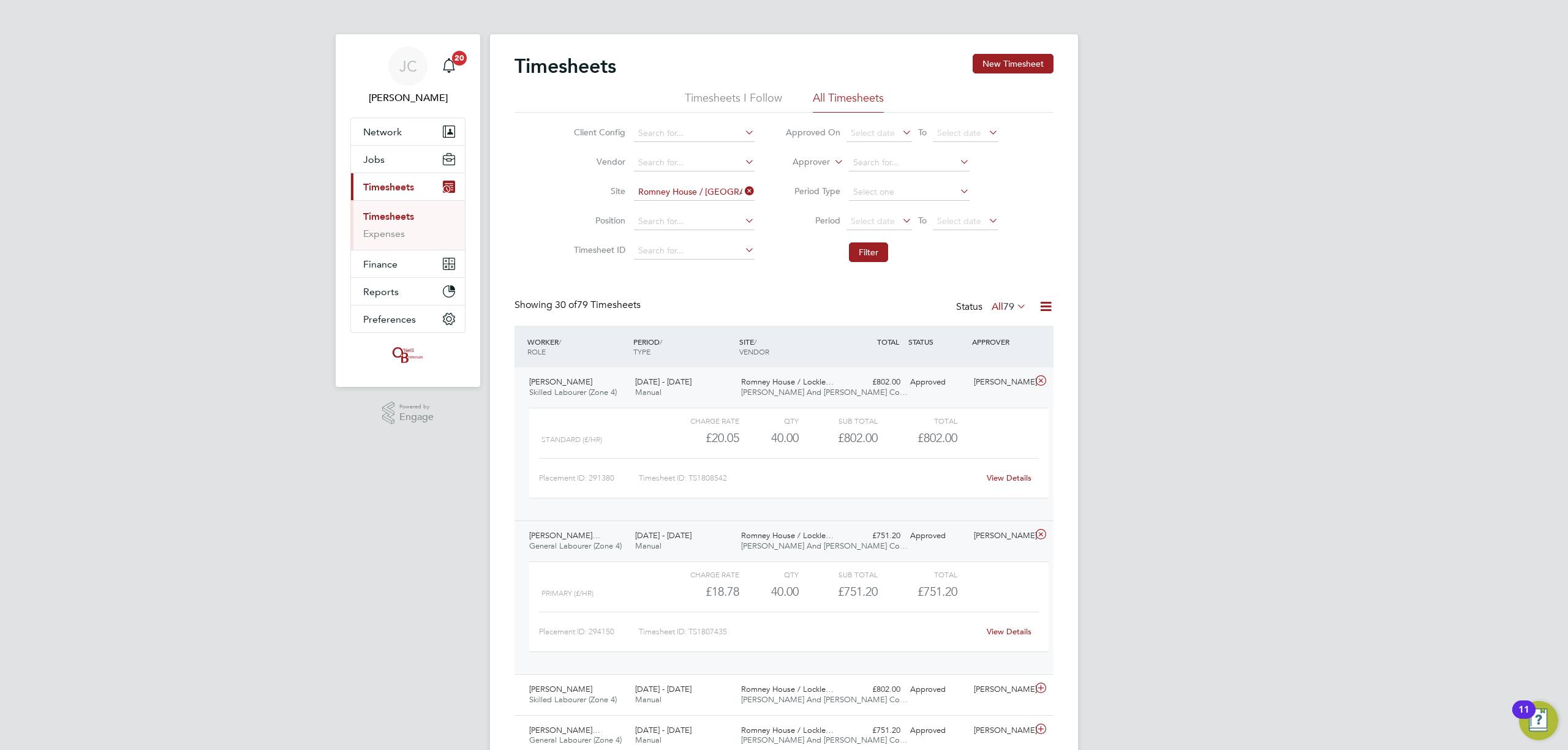
click at [742, 194] on icon at bounding box center [742, 191] width 0 height 17
click at [704, 186] on input at bounding box center [694, 192] width 121 height 17
type input "n"
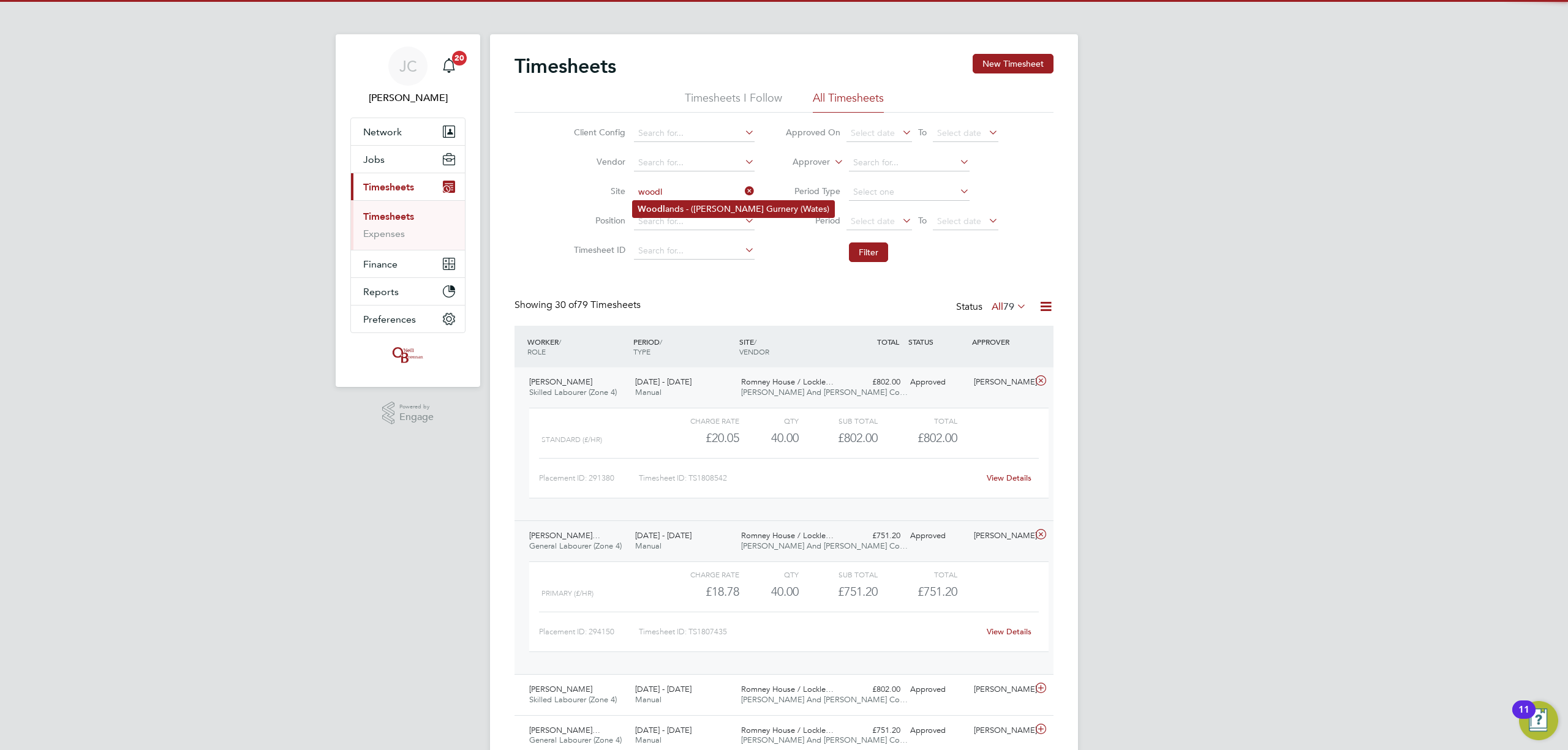
click at [689, 203] on li "Woodl ands - (Barrow Gurnery (Wates)" at bounding box center [733, 209] width 202 height 16
type input "Woodlands - (Barrow Gurnery (Wates)"
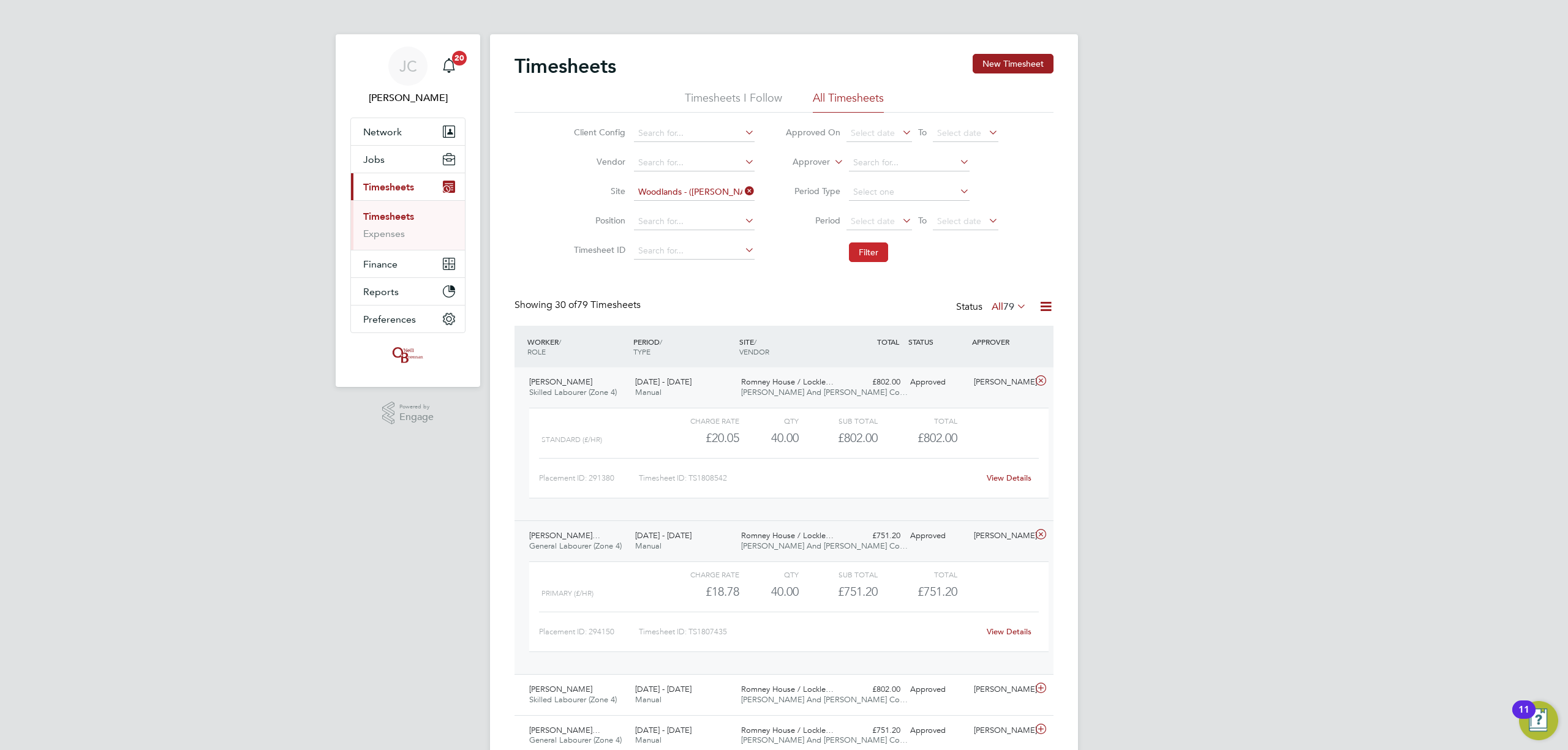
click at [856, 257] on button "Filter" at bounding box center [869, 252] width 39 height 20
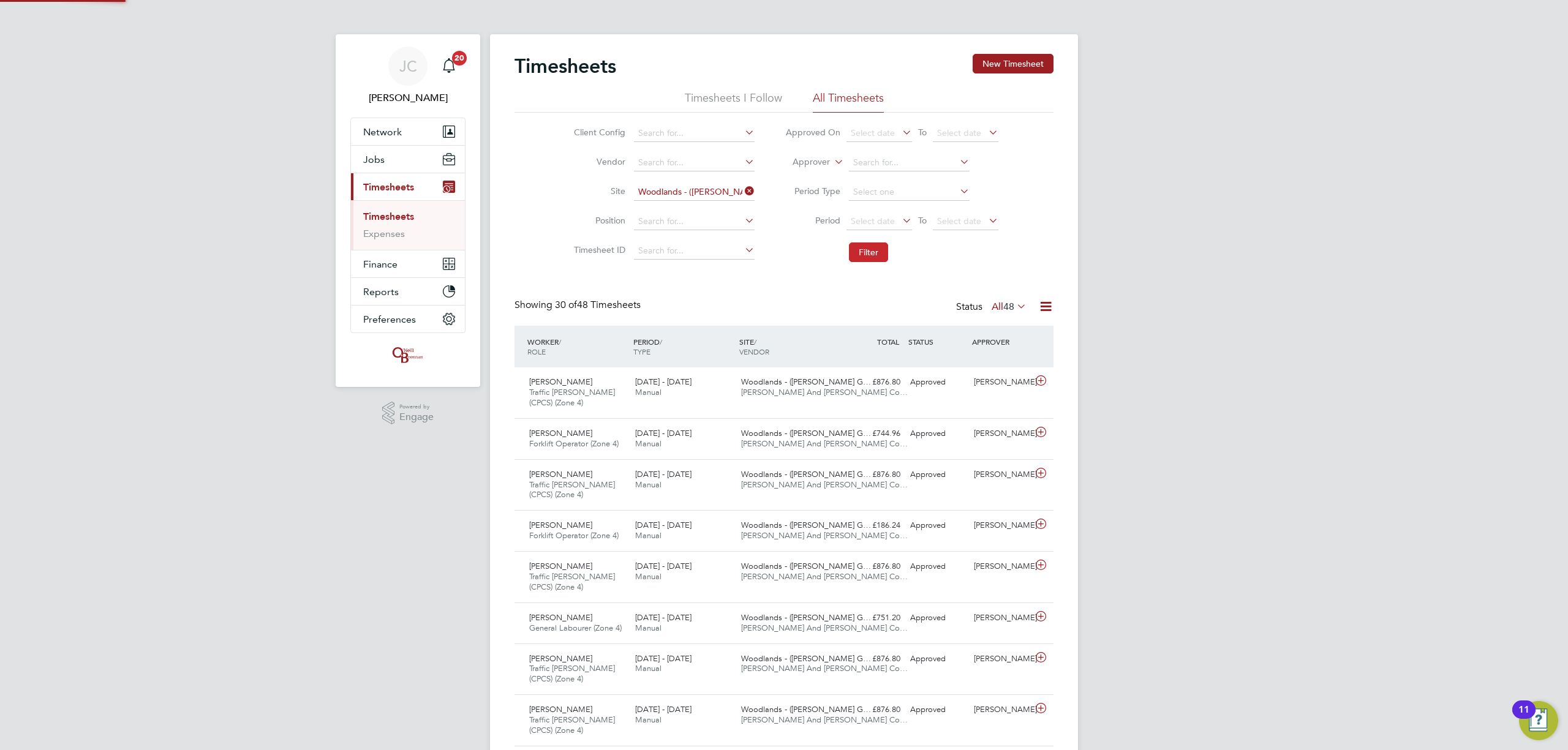
scroll to position [42, 107]
click at [771, 403] on div "Gary Pople Traffic Marshall (CPCS) (Zone 4) 18 - 24 Aug 2025 18 - 24 Aug 2025 M…" at bounding box center [783, 393] width 539 height 51
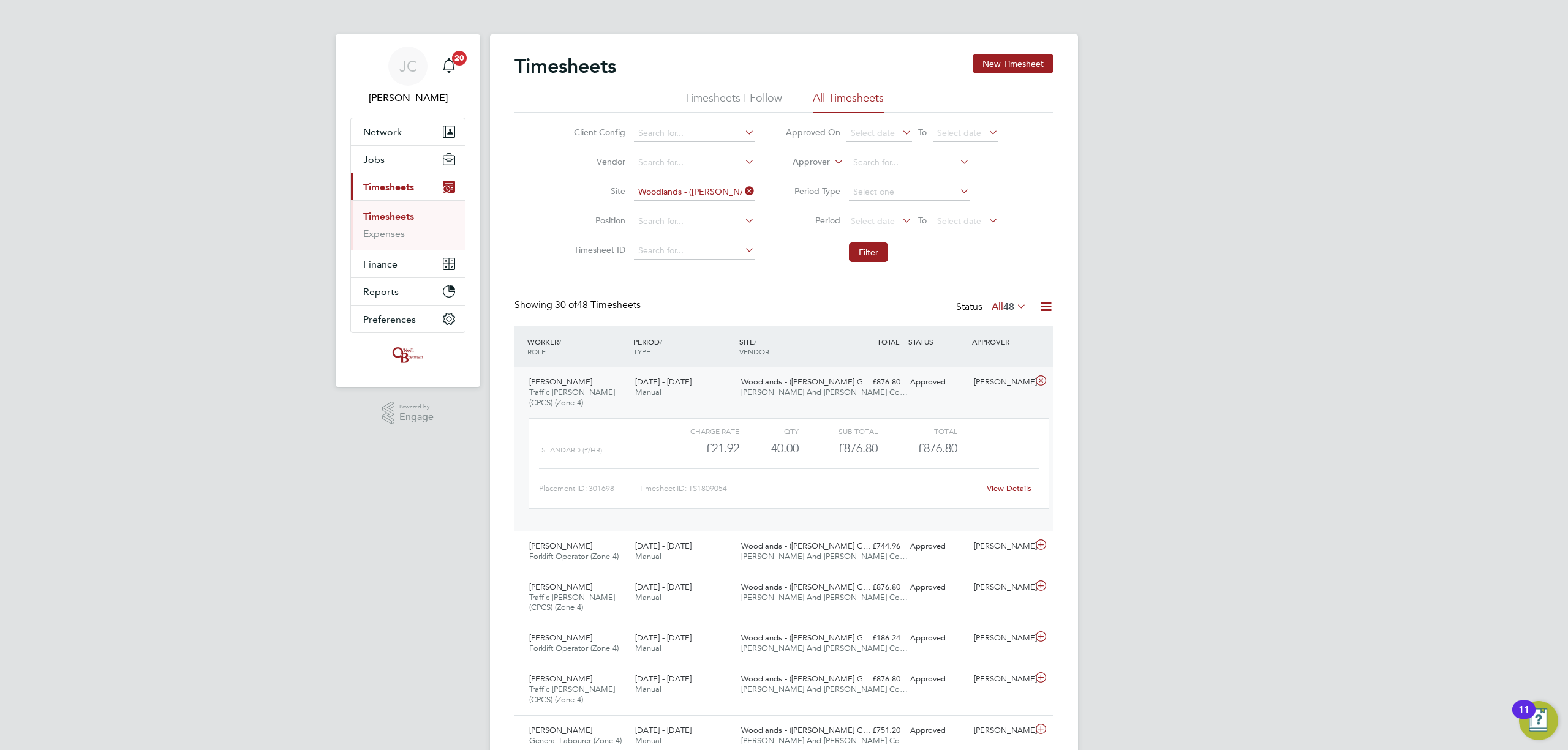
click at [742, 189] on icon at bounding box center [742, 191] width 0 height 17
click at [649, 192] on input at bounding box center [694, 192] width 121 height 17
click at [668, 215] on li "Imperial Park" at bounding box center [694, 209] width 122 height 16
type input "Imperial Park"
click at [882, 253] on button "Filter" at bounding box center [869, 252] width 39 height 20
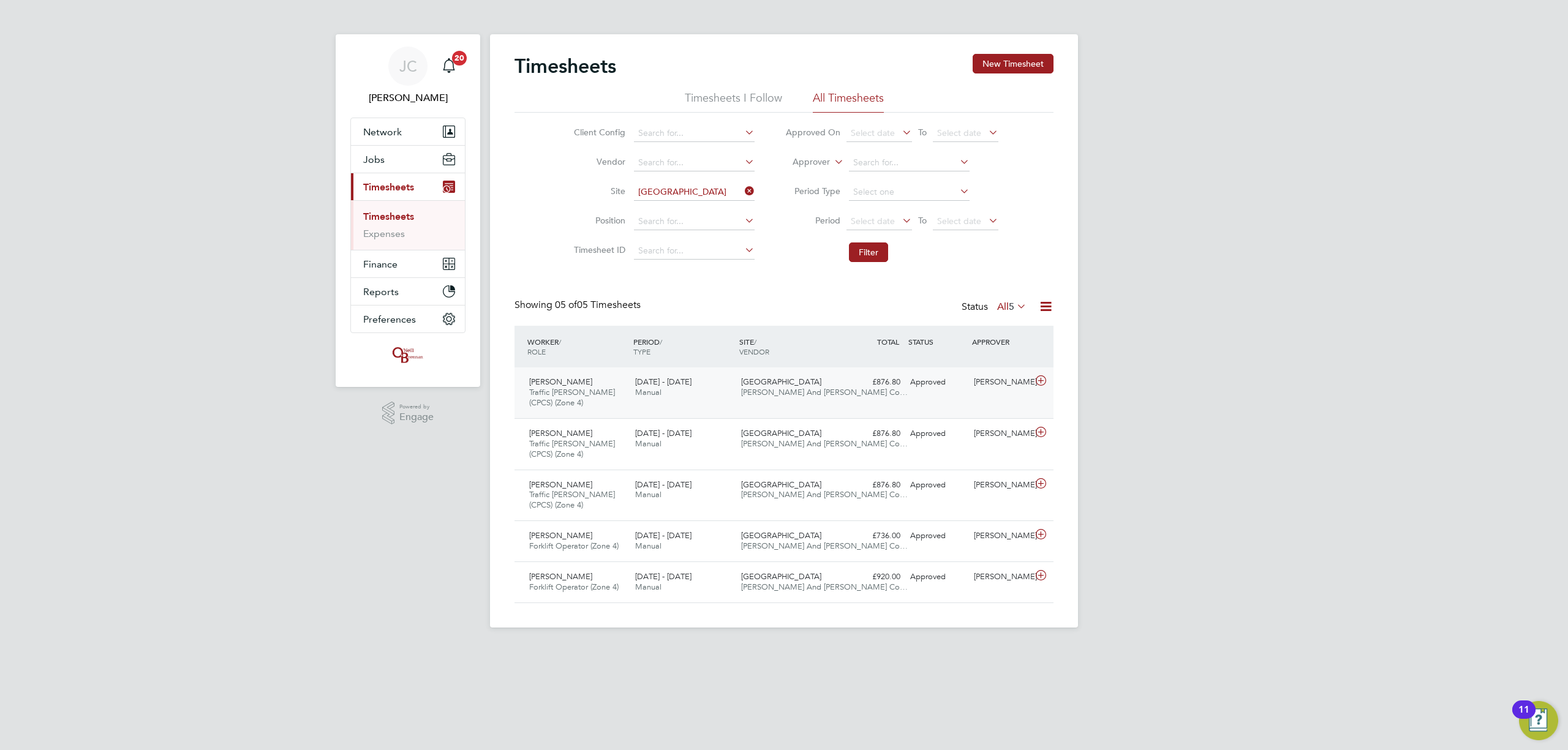
click at [823, 392] on span "O'Neill And Brennan Co…" at bounding box center [824, 392] width 167 height 11
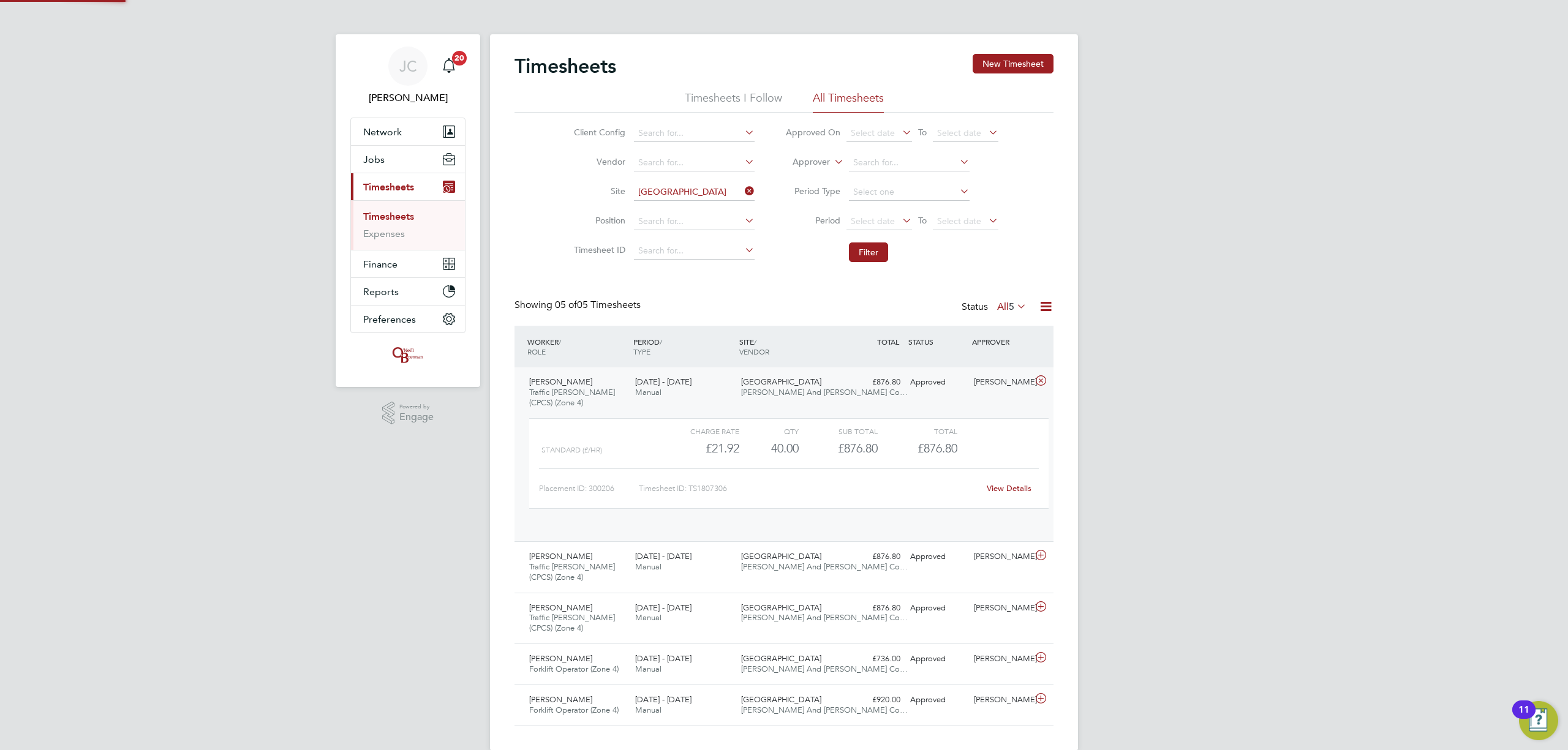
scroll to position [21, 118]
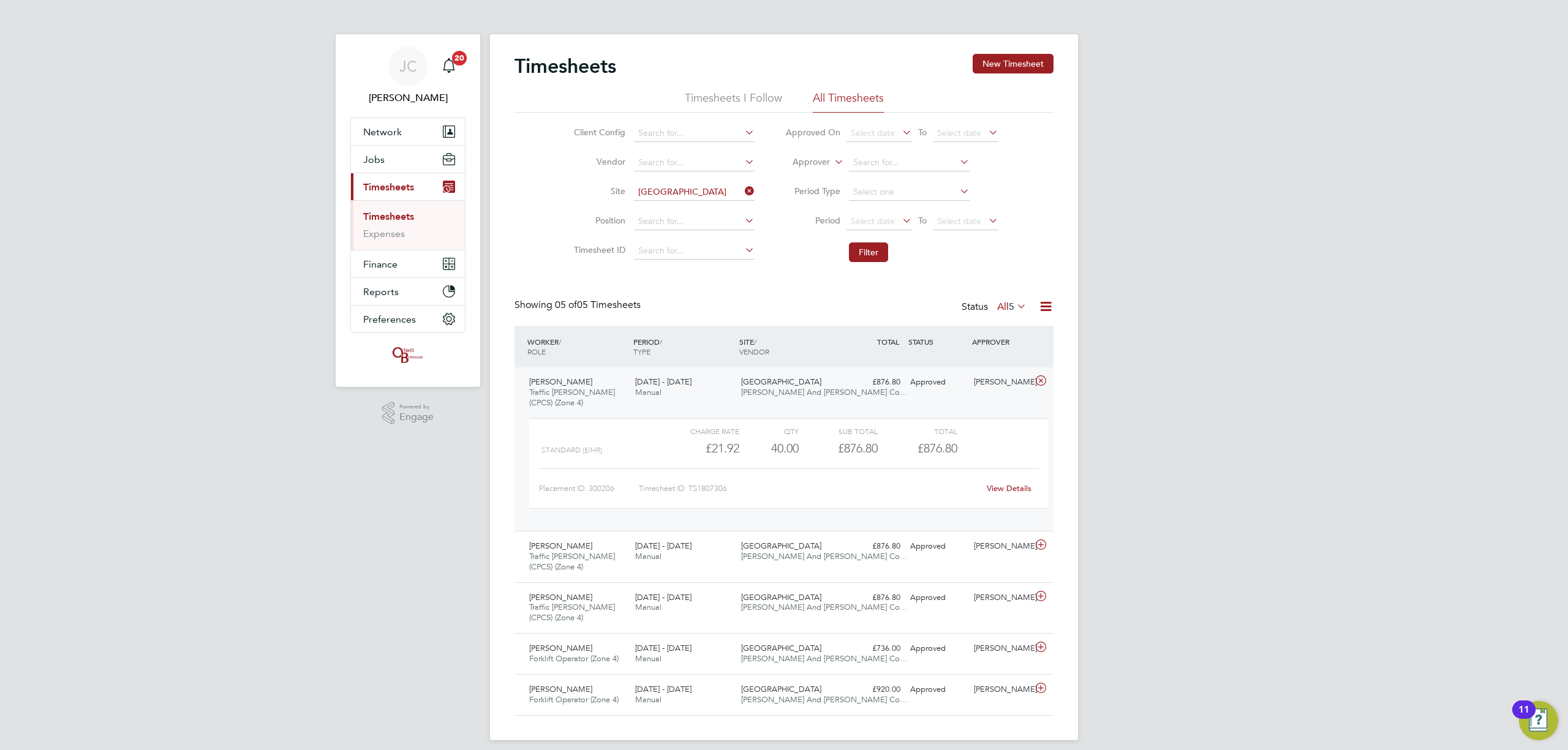
click at [888, 382] on div "£876.80 Approved" at bounding box center [873, 382] width 63 height 21
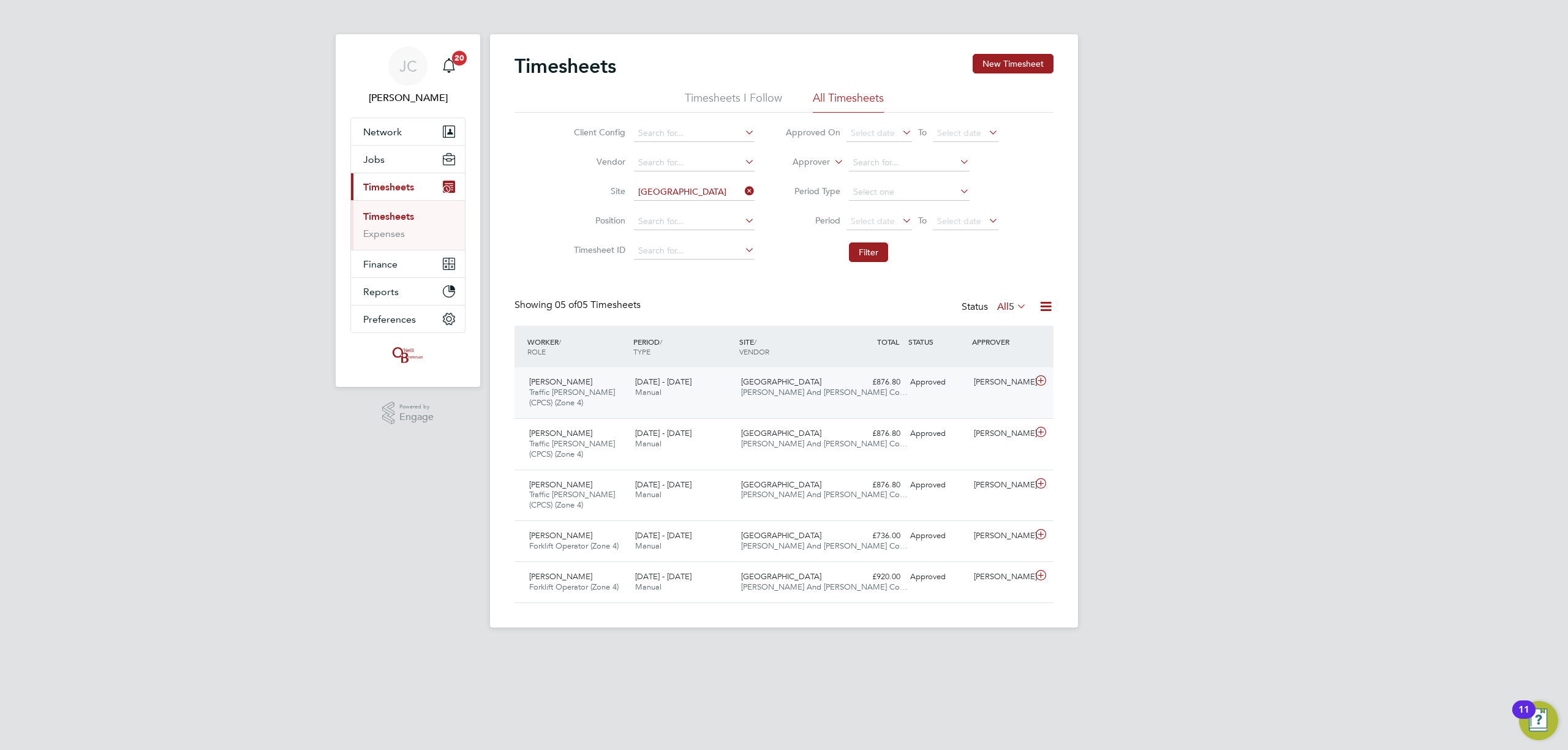
click at [895, 382] on div "£876.80 Approved" at bounding box center [873, 382] width 63 height 21
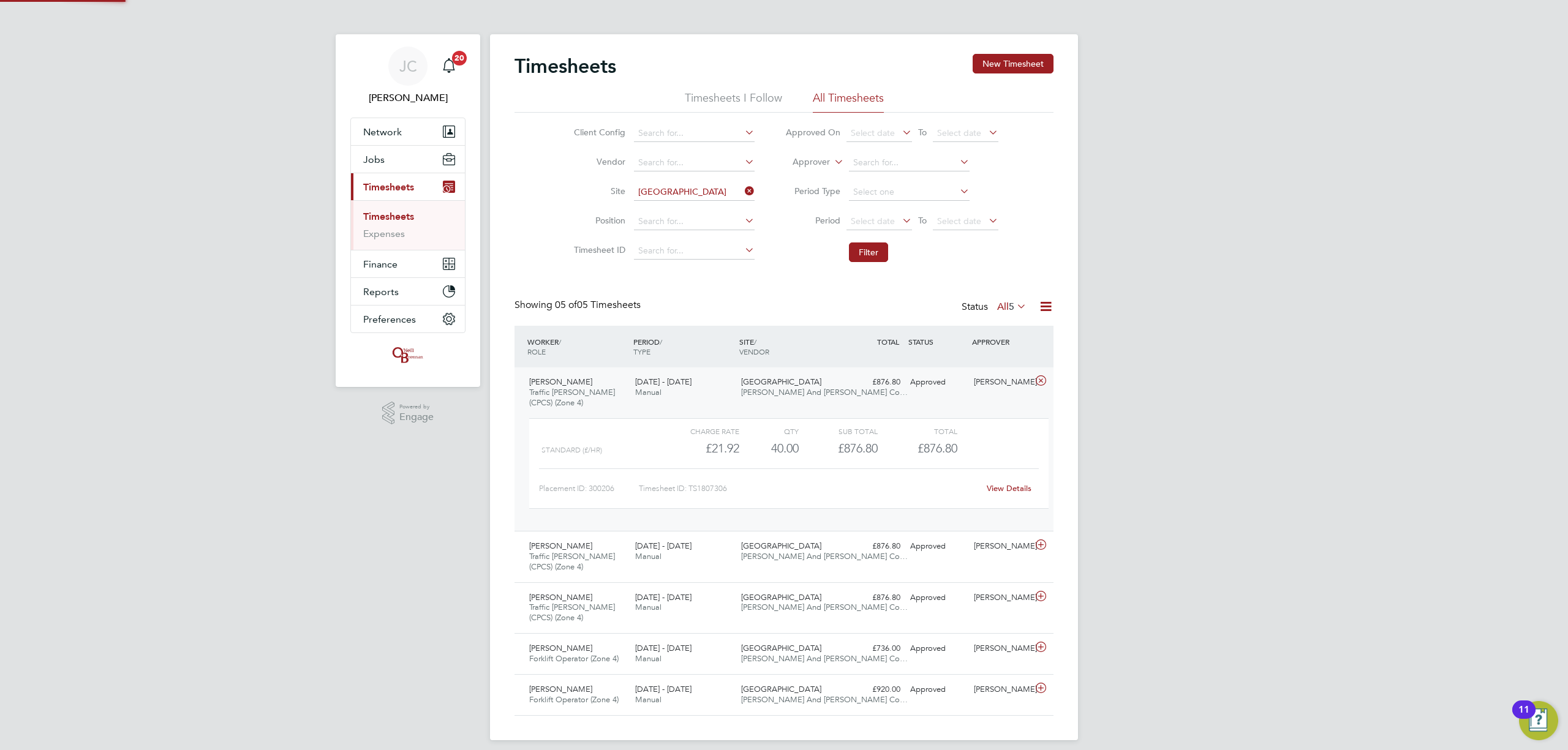
click at [895, 382] on div "£876.80 Approved" at bounding box center [873, 382] width 63 height 21
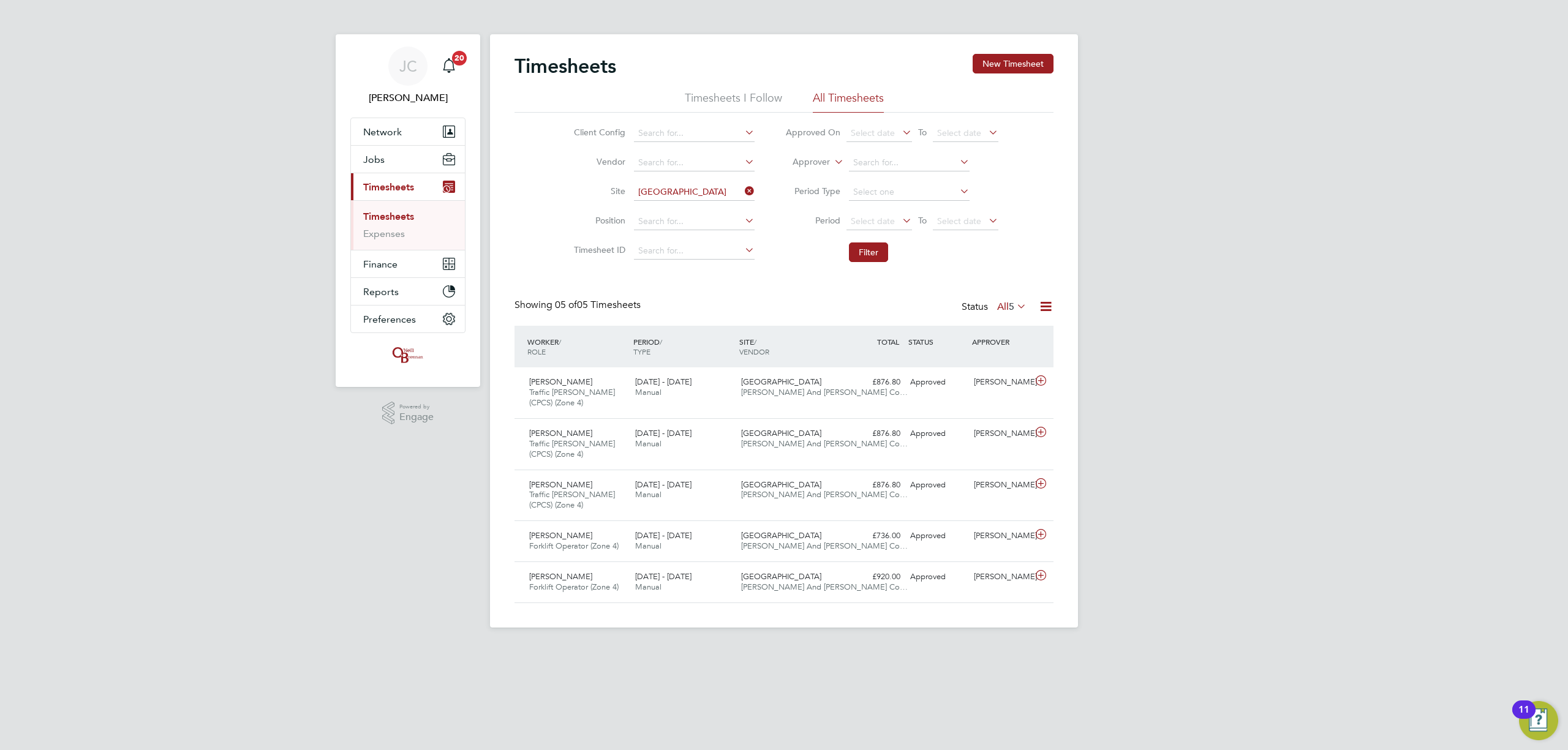
click at [413, 216] on link "Timesheets" at bounding box center [389, 216] width 51 height 12
click at [393, 214] on link "Timesheets" at bounding box center [389, 216] width 51 height 12
click at [742, 190] on icon at bounding box center [742, 191] width 0 height 17
click at [699, 188] on input at bounding box center [694, 192] width 121 height 17
click at [686, 207] on li "Undy" at bounding box center [694, 209] width 122 height 16
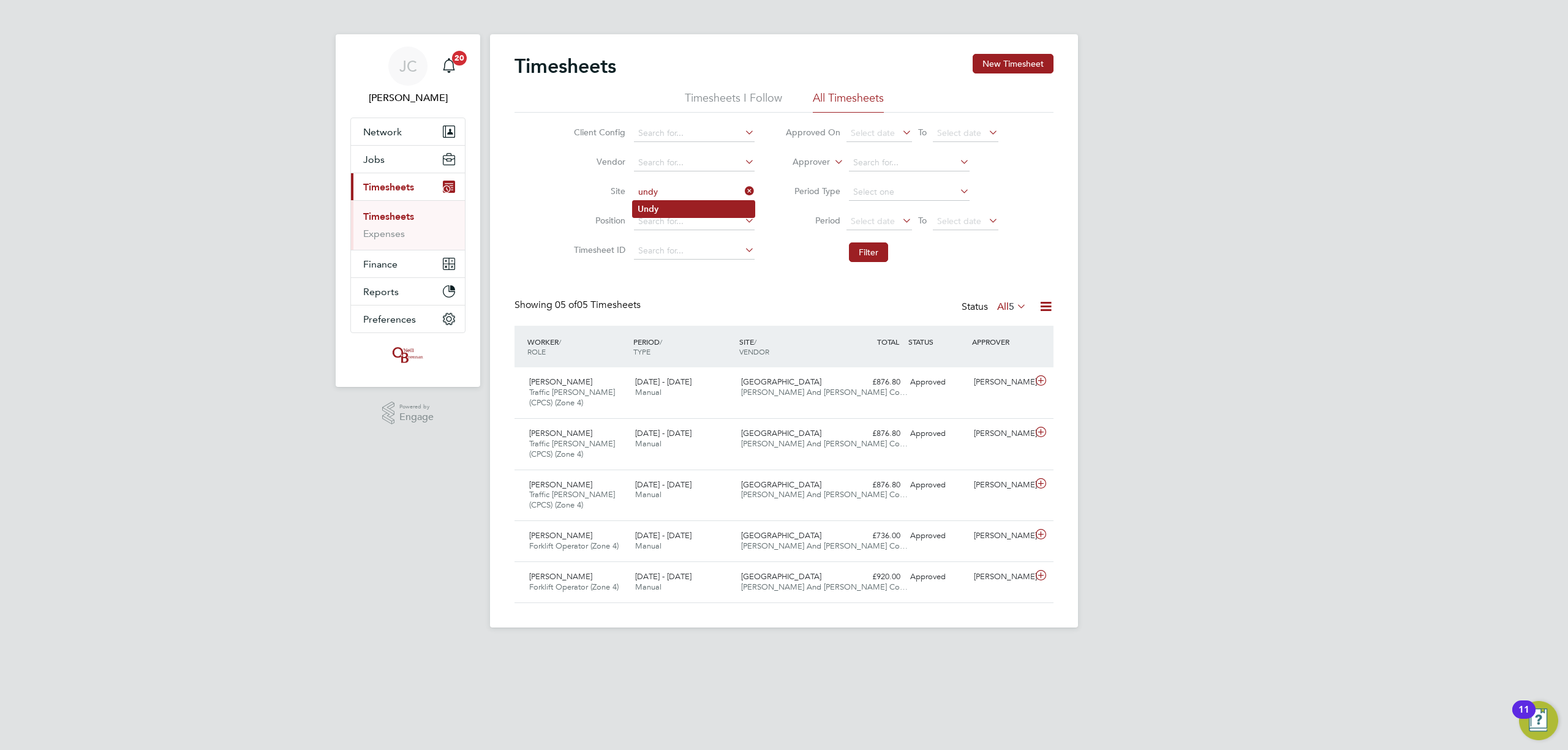
type input "Undy"
click at [861, 255] on button "Filter" at bounding box center [869, 252] width 39 height 20
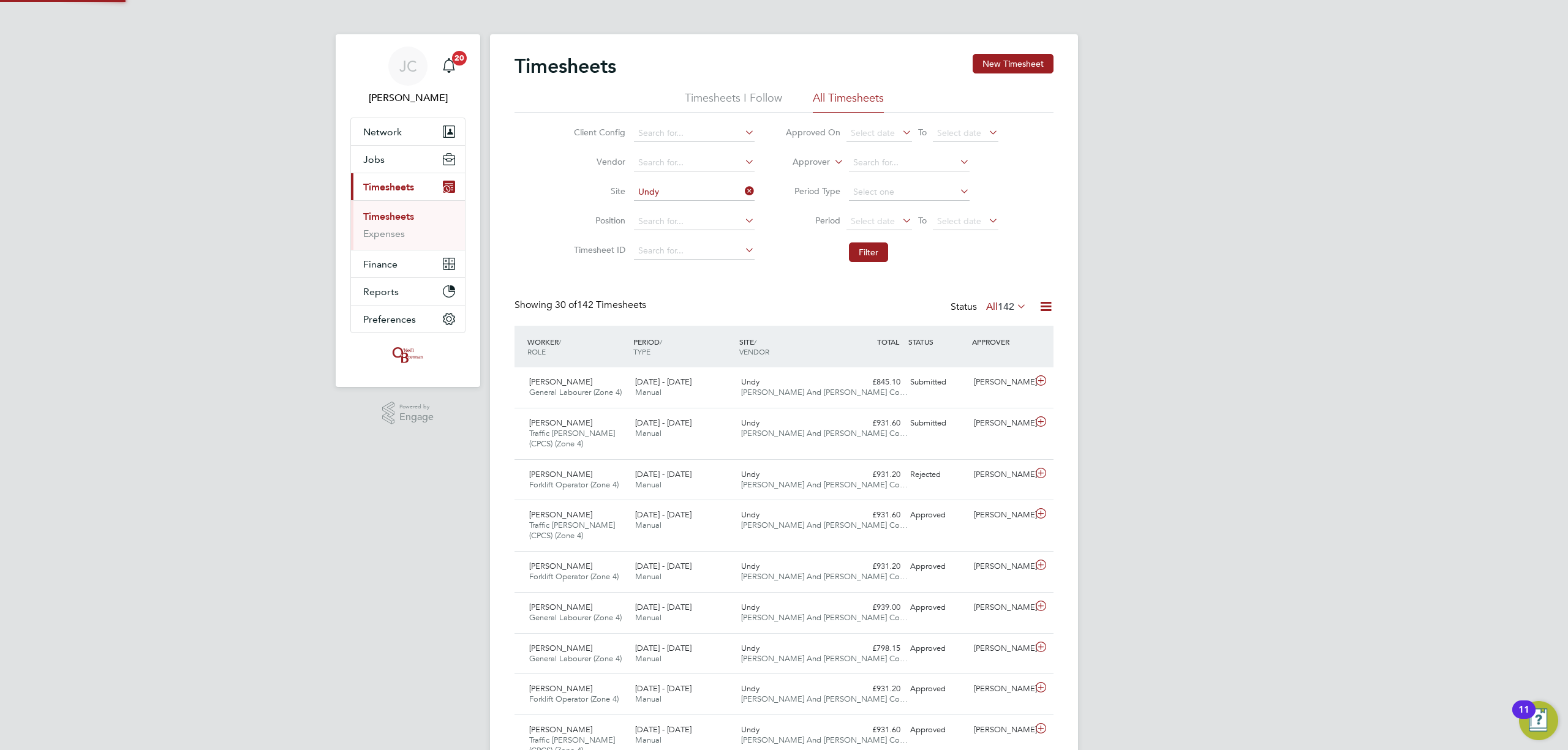
scroll to position [30, 107]
click at [1037, 386] on icon at bounding box center [1041, 381] width 16 height 10
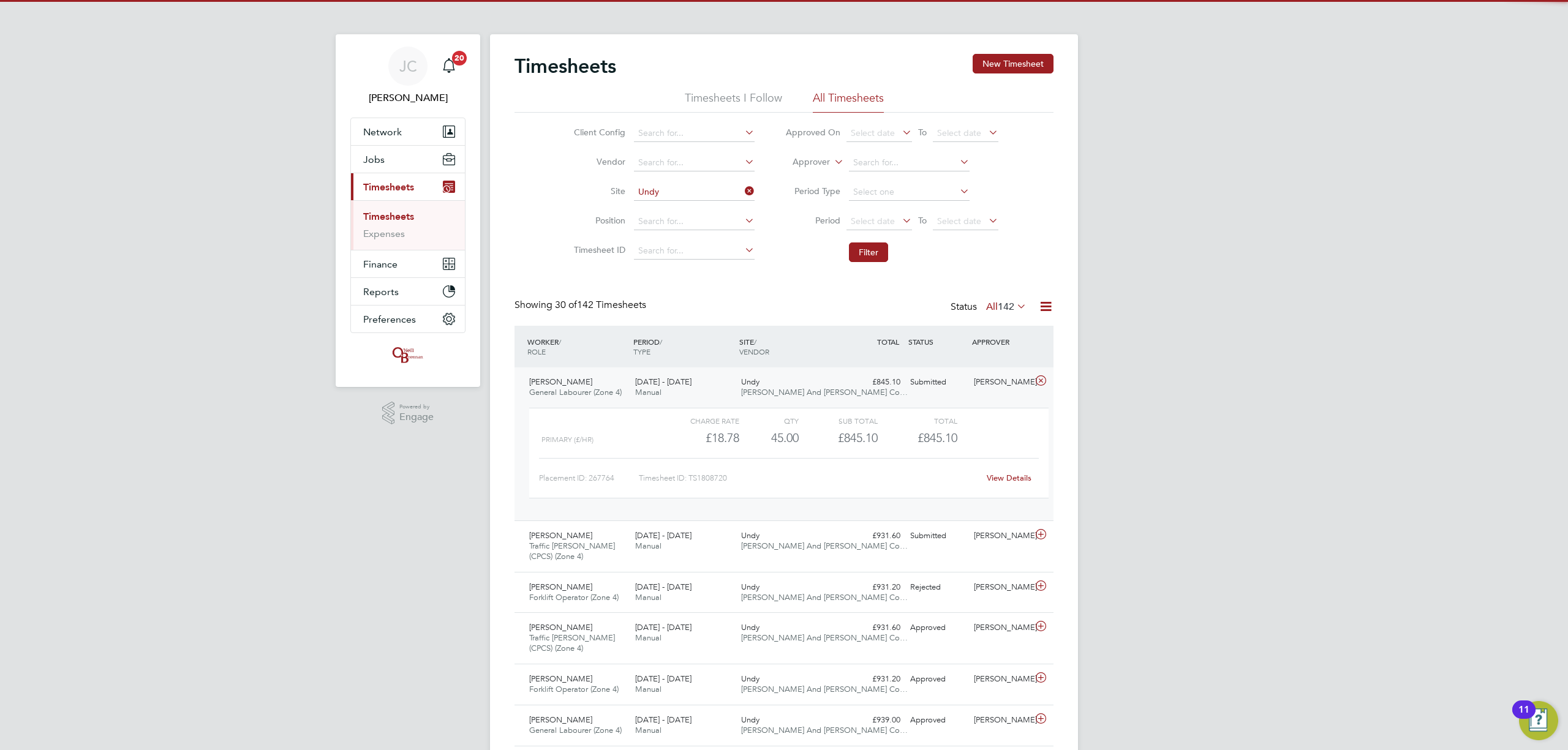
click at [1037, 386] on icon at bounding box center [1041, 381] width 16 height 10
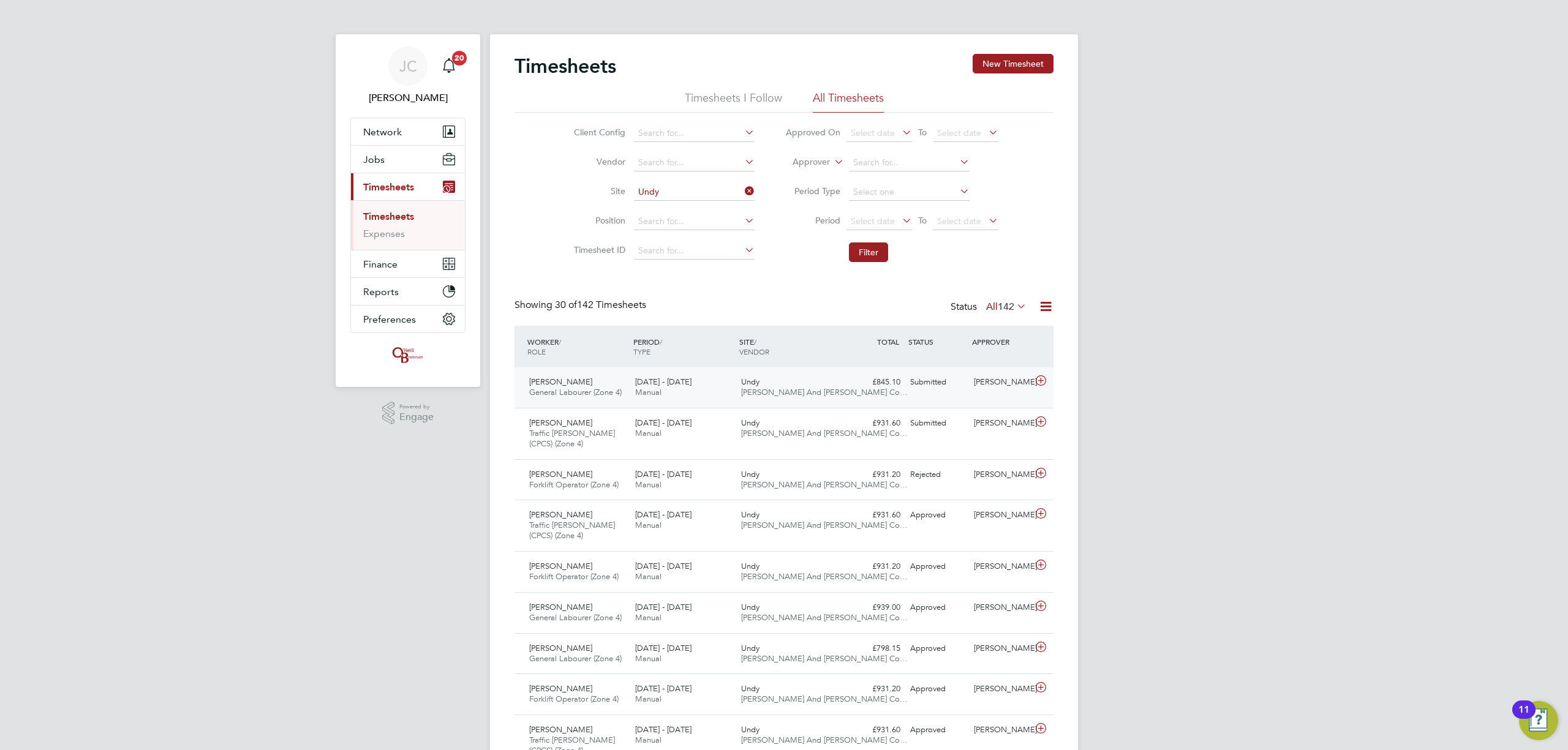
click at [1037, 386] on icon at bounding box center [1041, 381] width 16 height 10
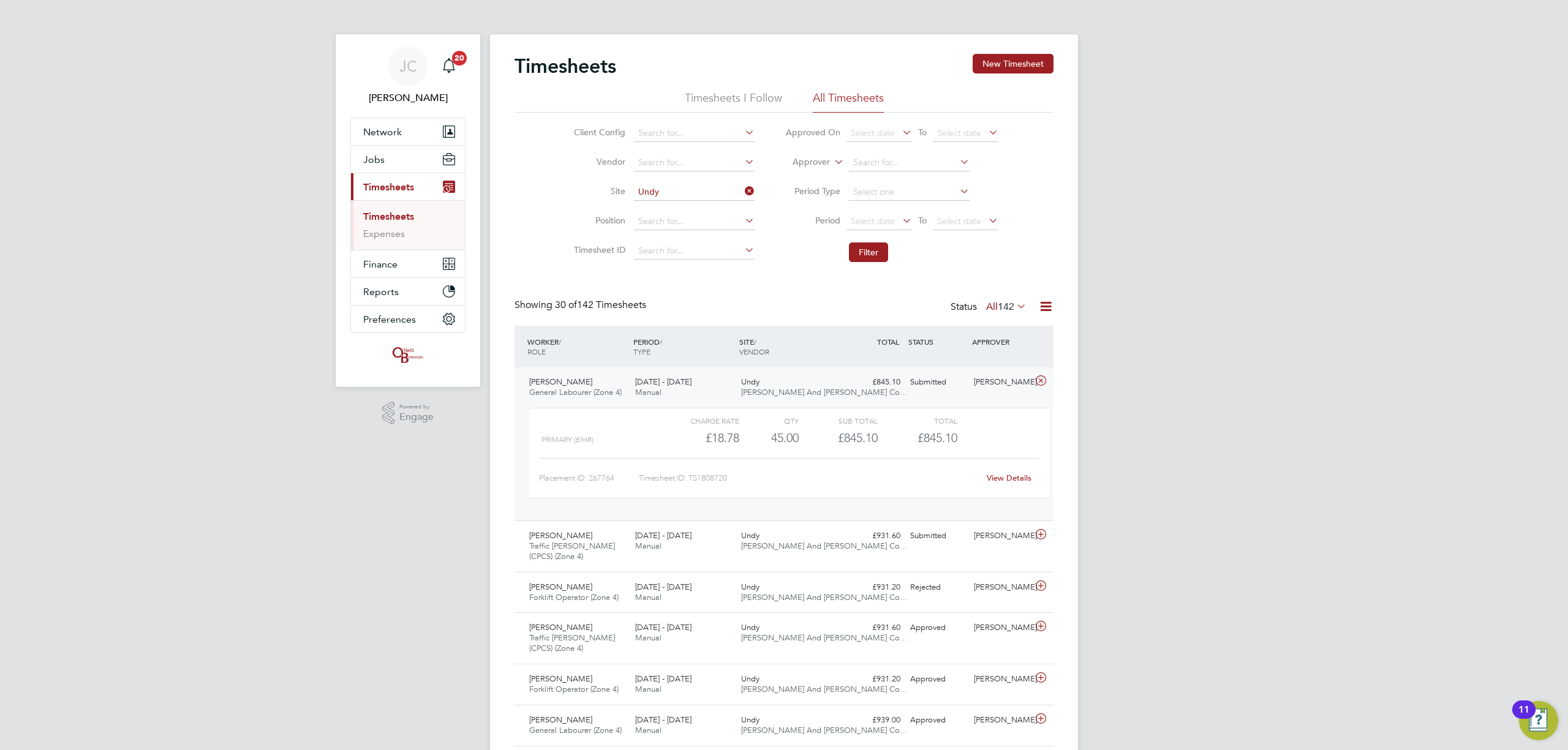
click at [1007, 474] on link "View Details" at bounding box center [1009, 478] width 44 height 11
click at [719, 375] on div "18 - 24 Aug 2025 Manual" at bounding box center [683, 387] width 106 height 30
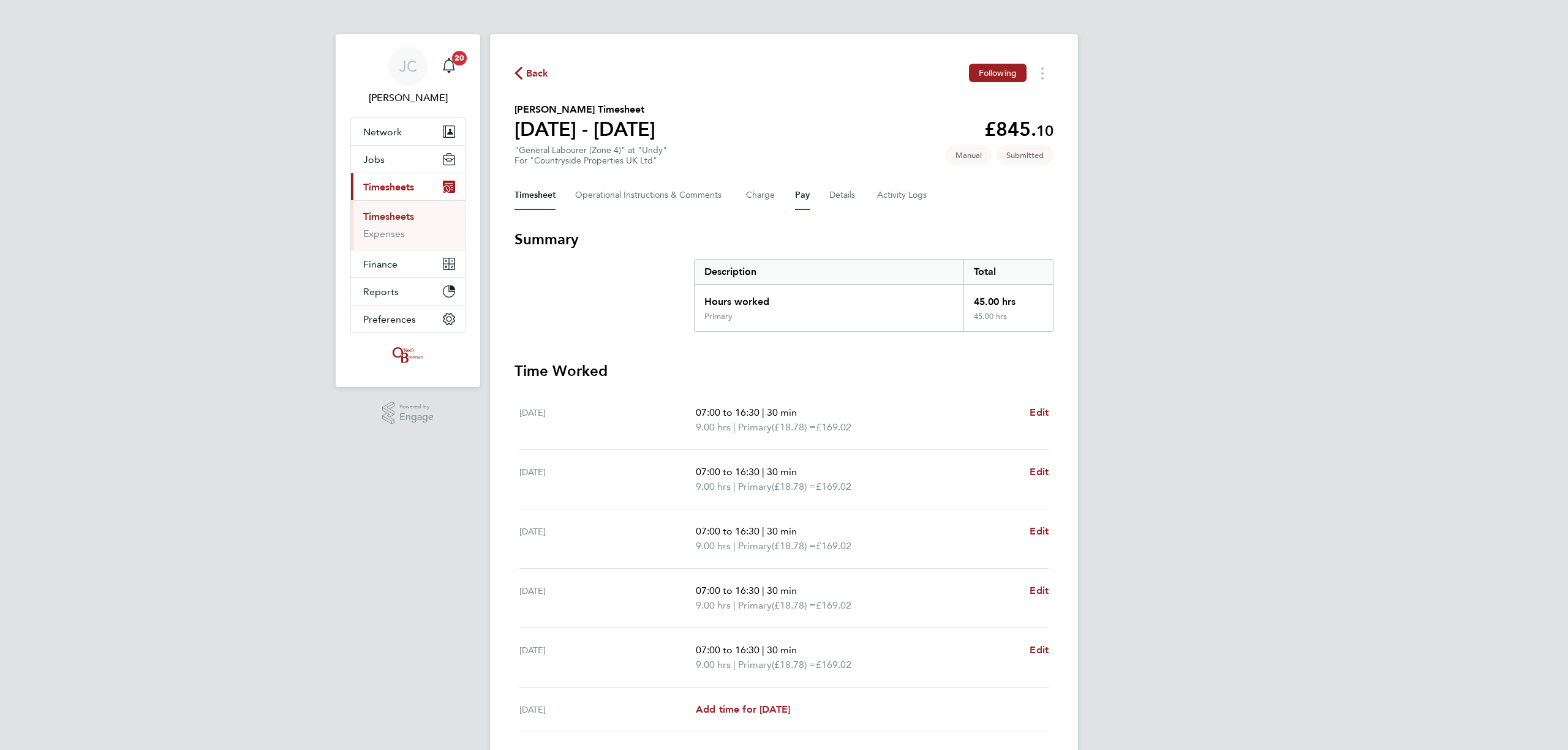
click at [805, 196] on button "Pay" at bounding box center [802, 196] width 15 height 30
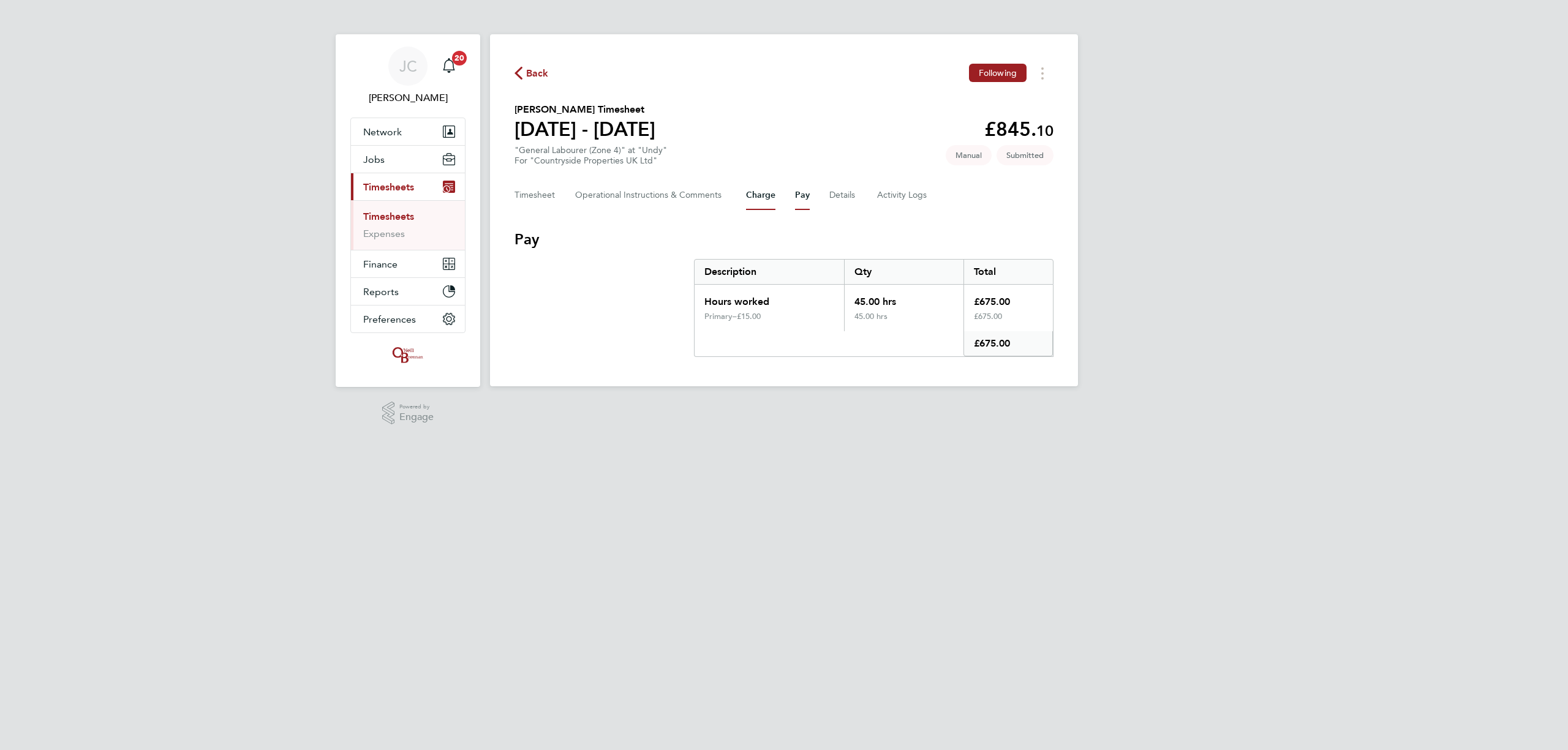
click at [760, 201] on button "Charge" at bounding box center [761, 196] width 30 height 30
click at [799, 197] on button "Pay" at bounding box center [802, 196] width 15 height 30
click at [847, 195] on button "Details" at bounding box center [843, 196] width 28 height 30
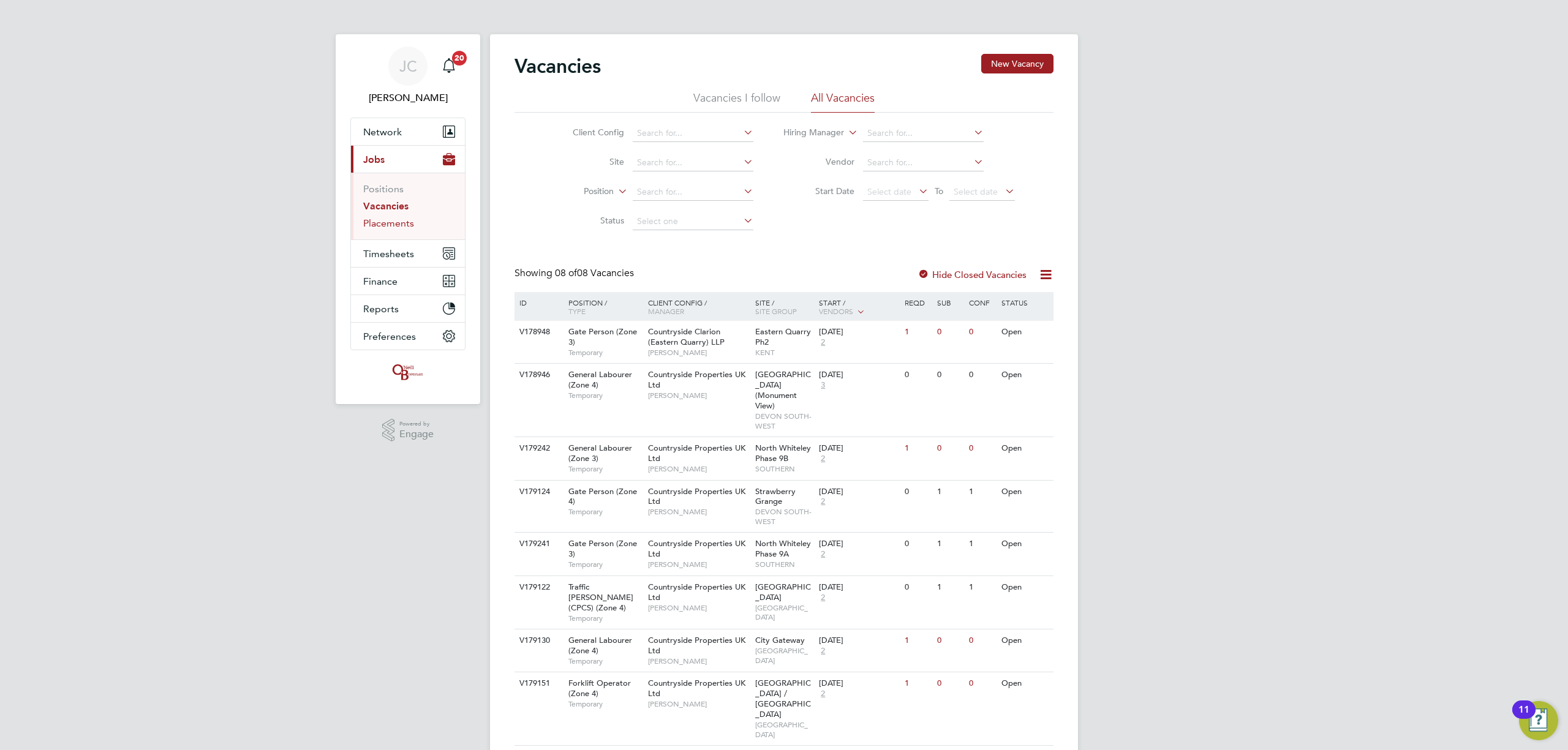
click at [406, 225] on link "Placements" at bounding box center [389, 223] width 51 height 12
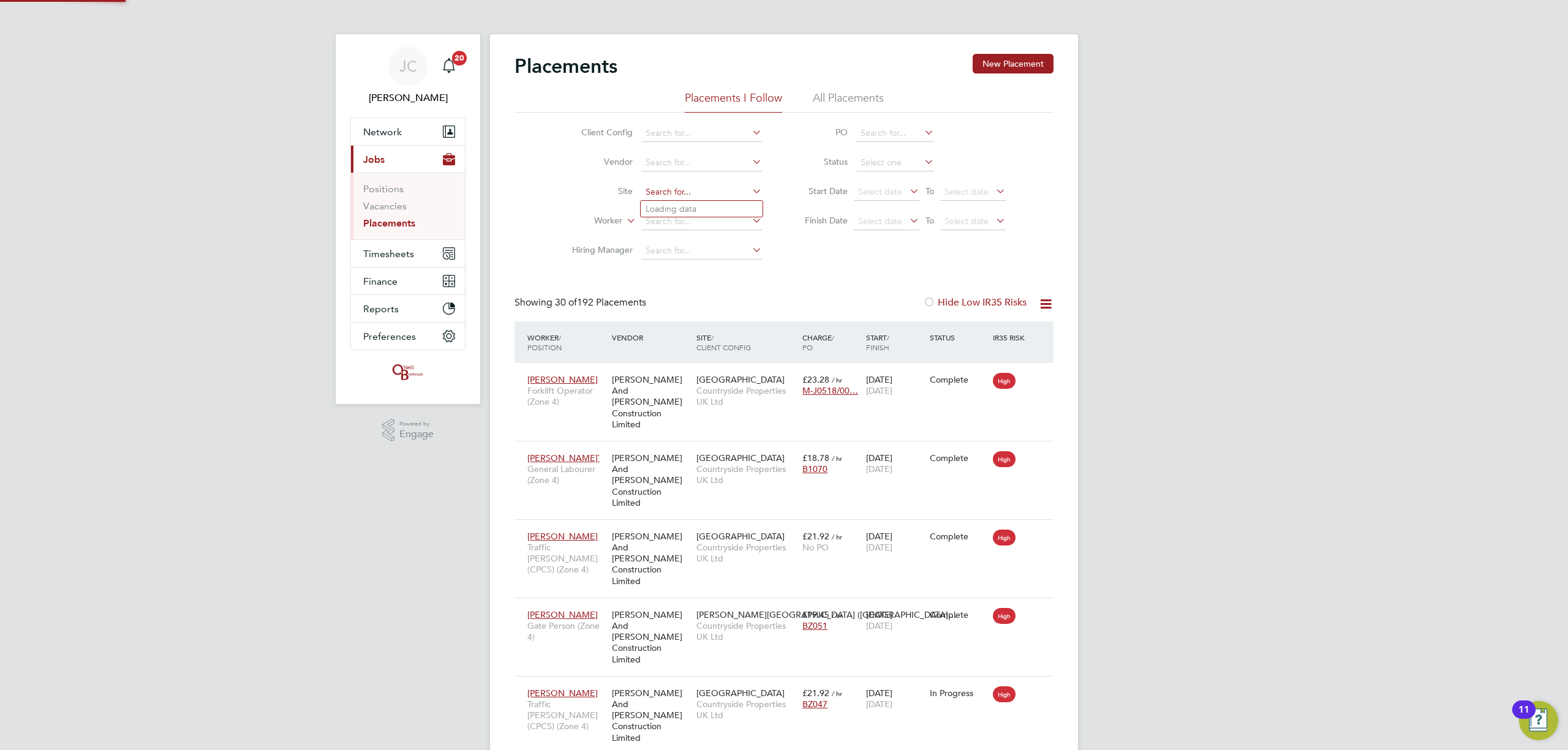
click at [692, 190] on input at bounding box center [702, 192] width 121 height 17
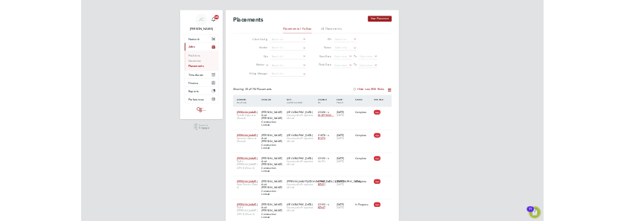
scroll to position [55, 125]
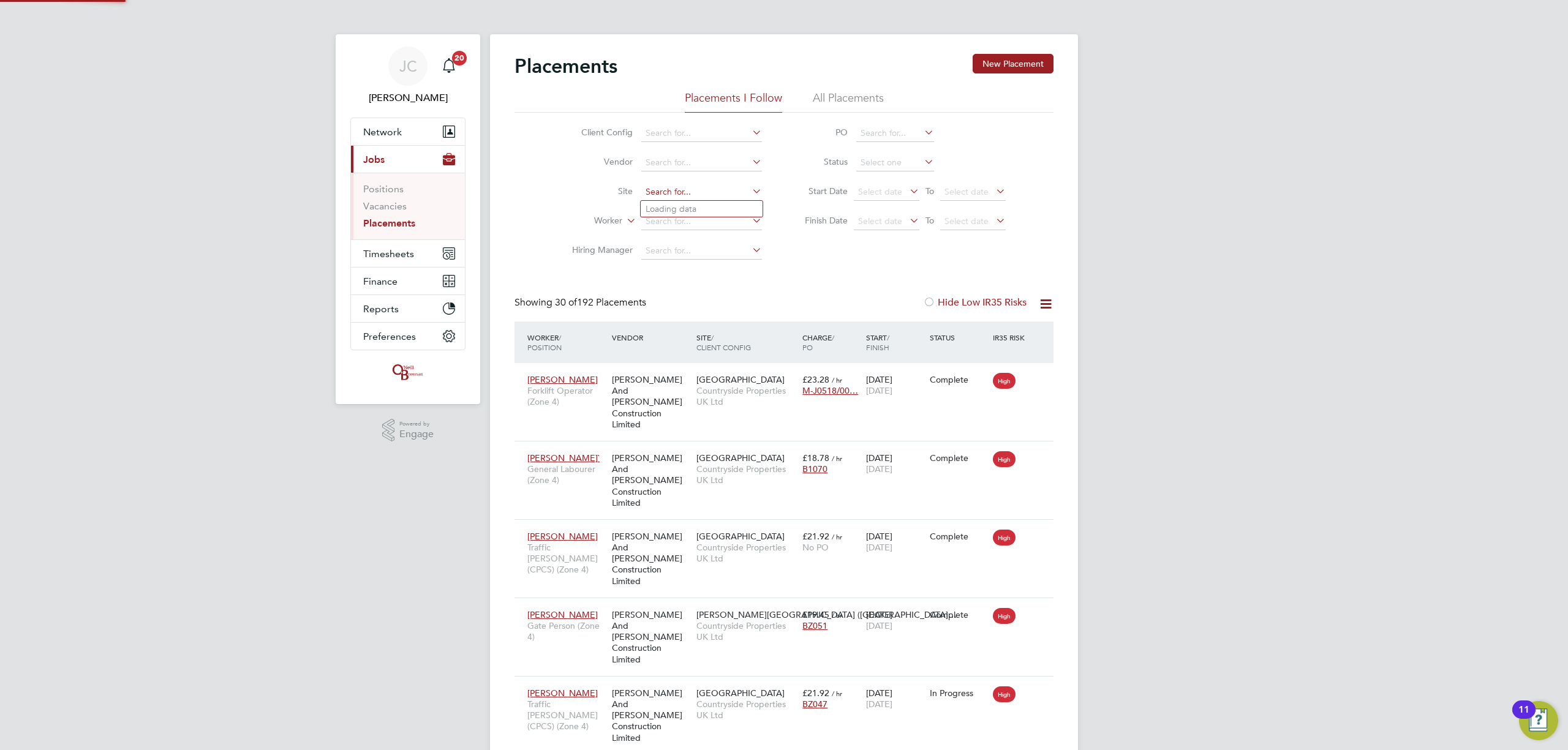
click at [673, 197] on input at bounding box center [702, 192] width 121 height 17
click at [709, 194] on input at bounding box center [702, 192] width 121 height 17
click at [716, 206] on li "Dover court Road" at bounding box center [721, 209] width 160 height 16
type input "[GEOGRAPHIC_DATA]"
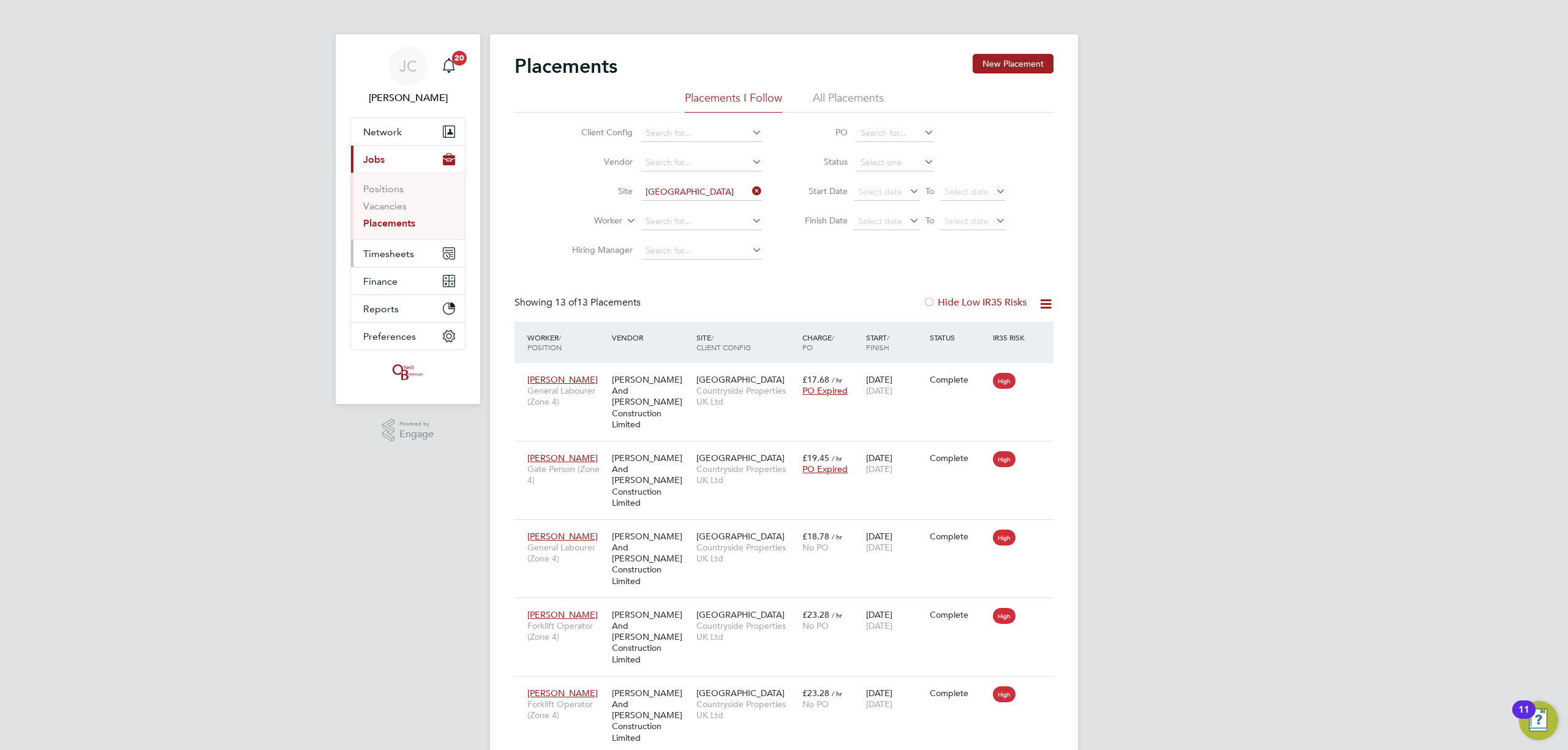
click at [390, 251] on span "Timesheets" at bounding box center [389, 254] width 51 height 12
click at [390, 220] on link "Timesheets" at bounding box center [389, 216] width 51 height 12
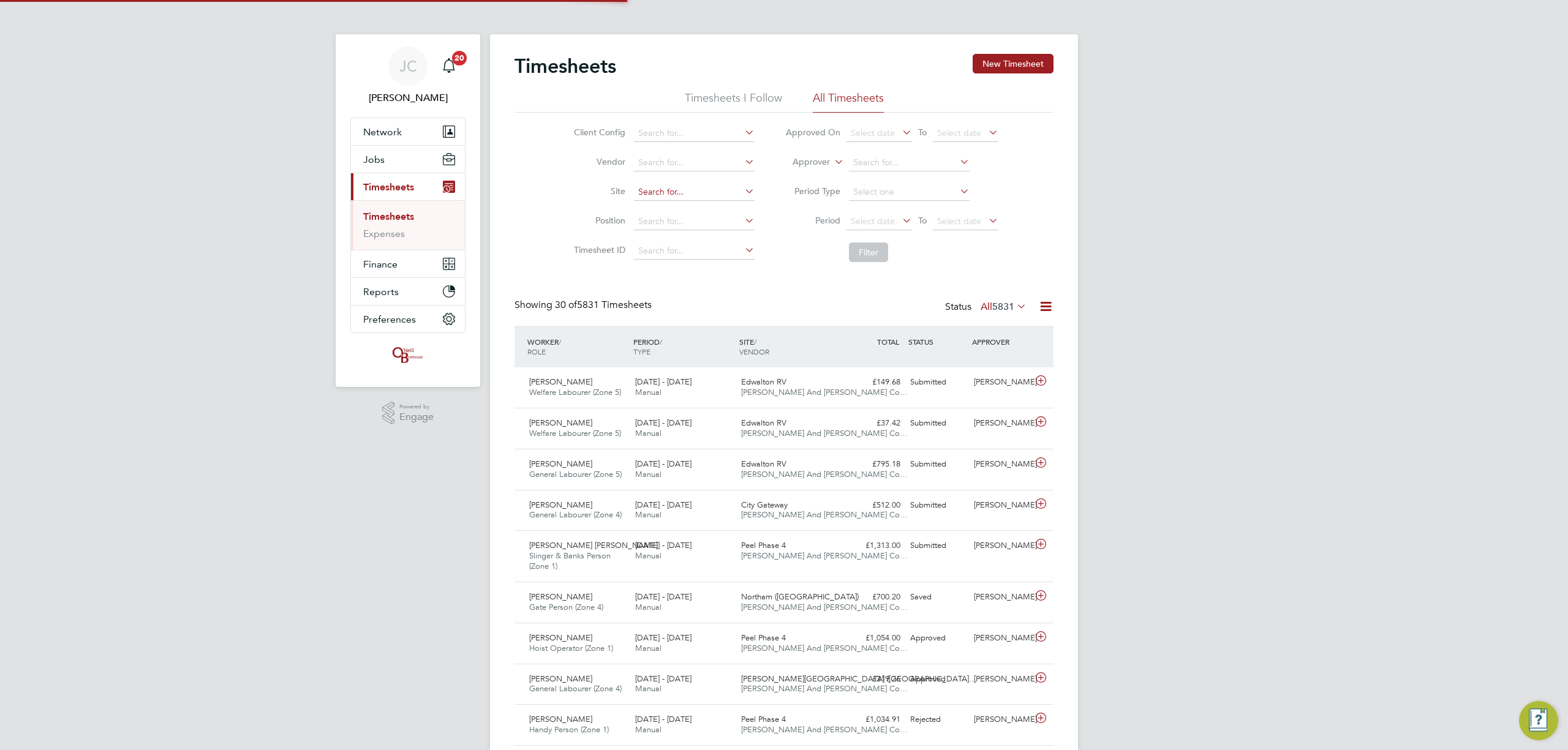
click at [666, 187] on input at bounding box center [694, 192] width 121 height 17
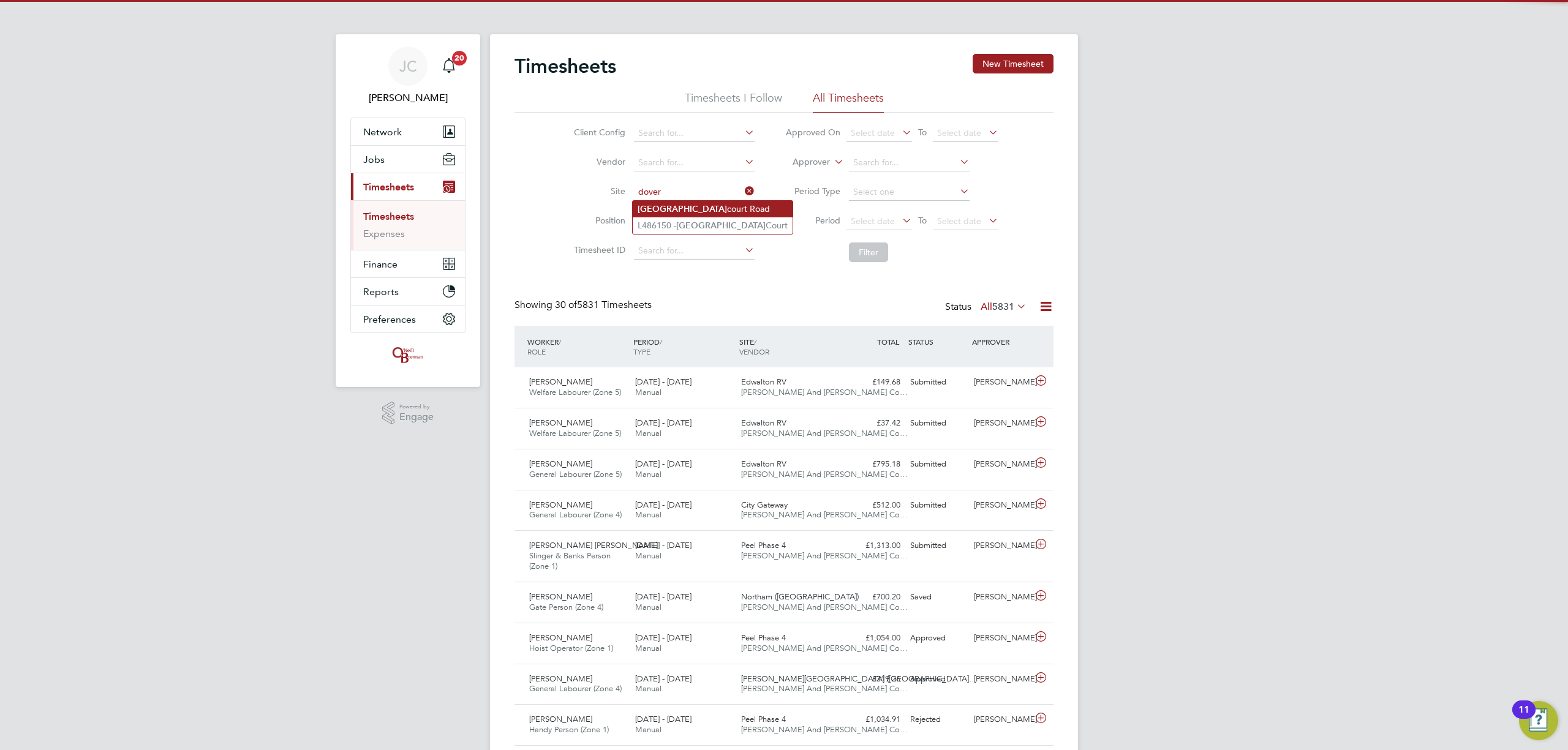
click at [682, 206] on li "Dover court Road" at bounding box center [712, 209] width 160 height 16
type input "[GEOGRAPHIC_DATA]"
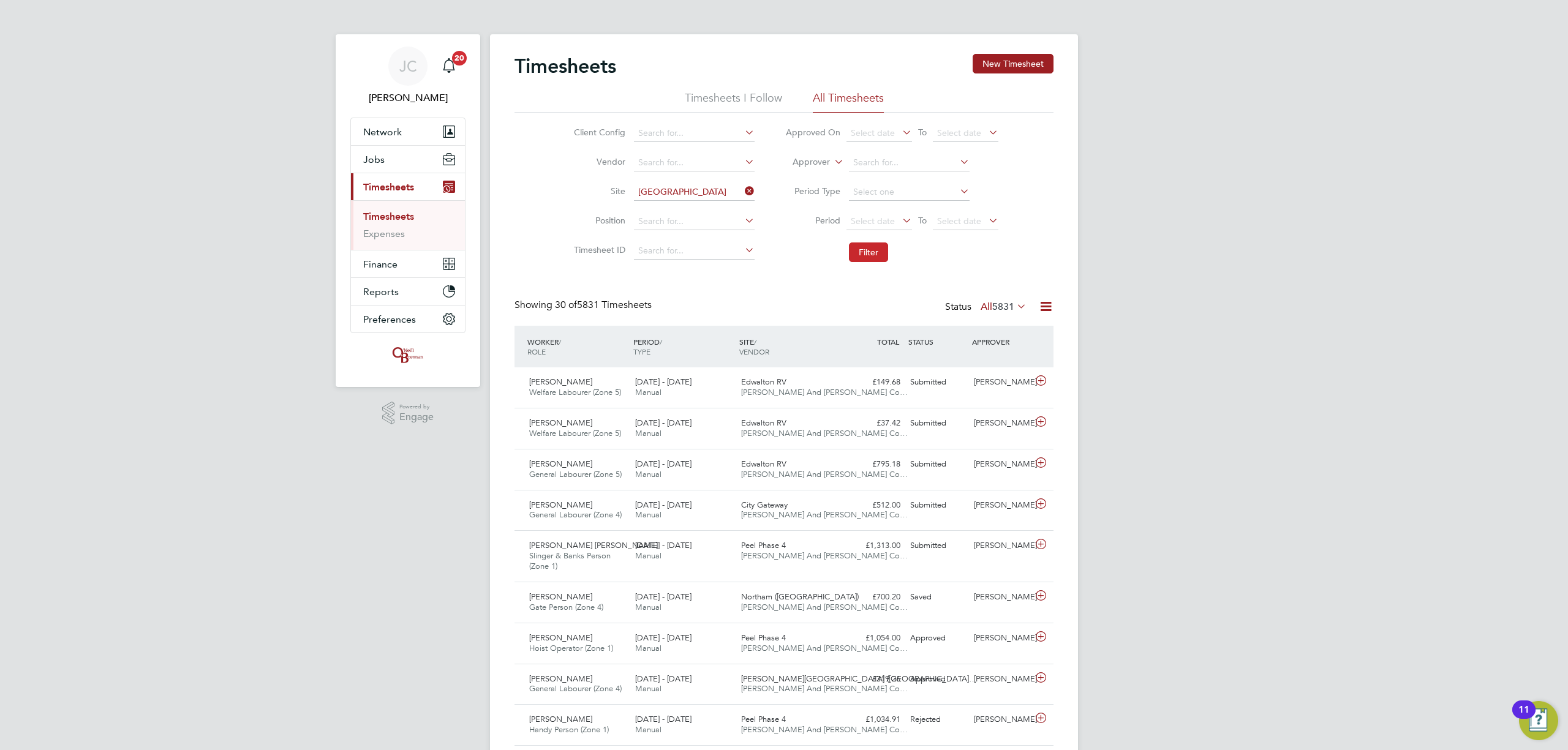
click at [867, 245] on button "Filter" at bounding box center [869, 252] width 39 height 20
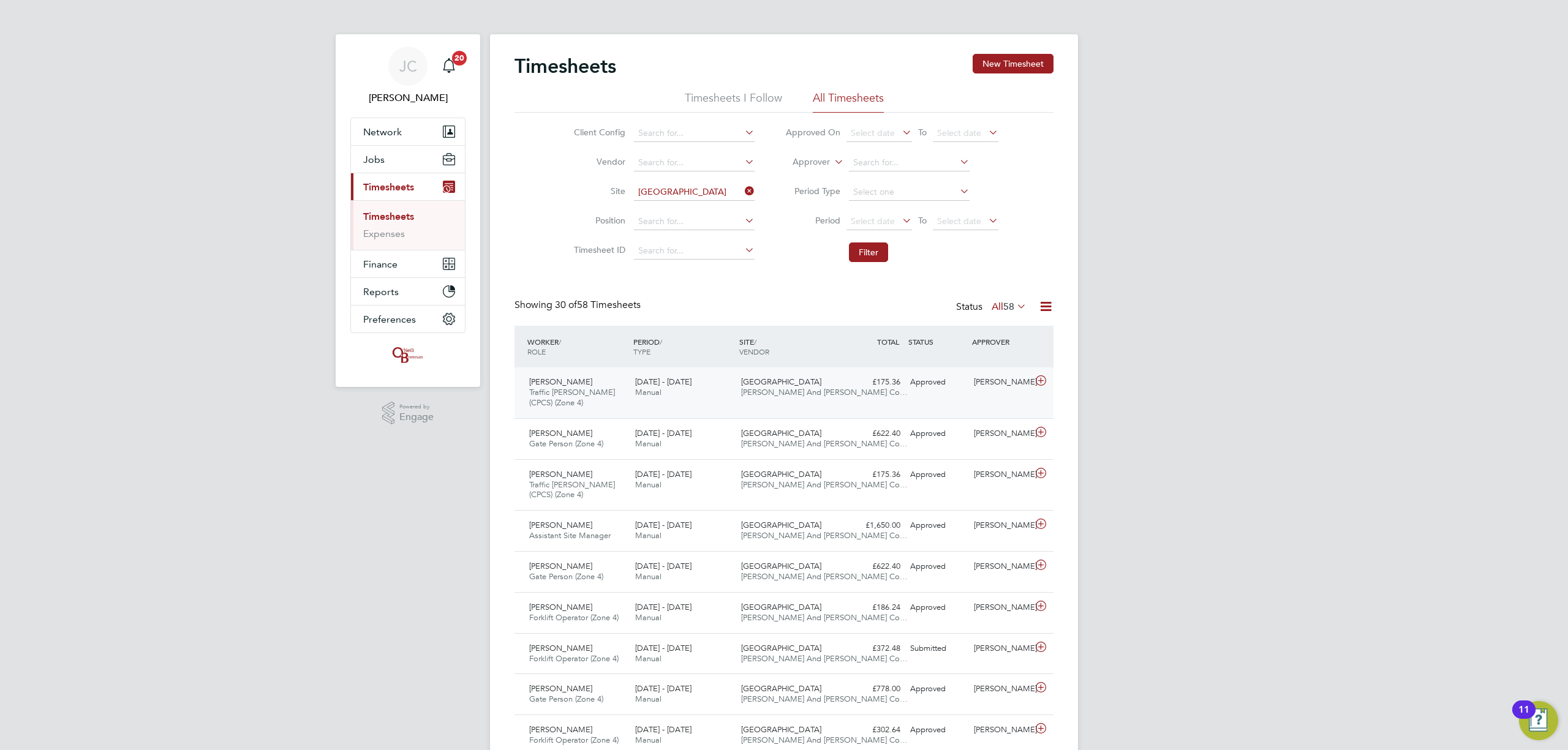
click at [783, 395] on span "[PERSON_NAME] And [PERSON_NAME] Co…" at bounding box center [824, 392] width 167 height 11
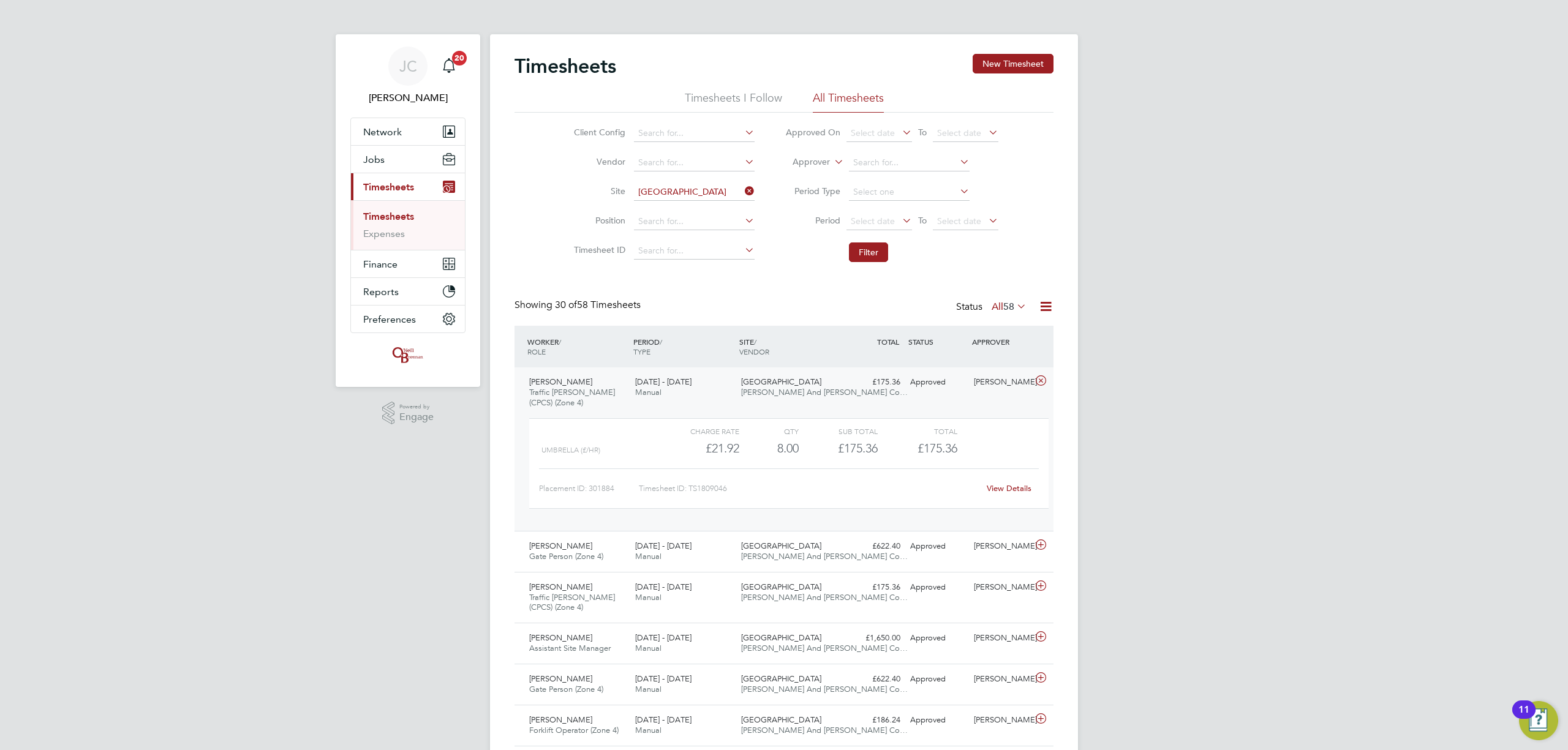
click at [1002, 485] on link "View Details" at bounding box center [1009, 488] width 44 height 11
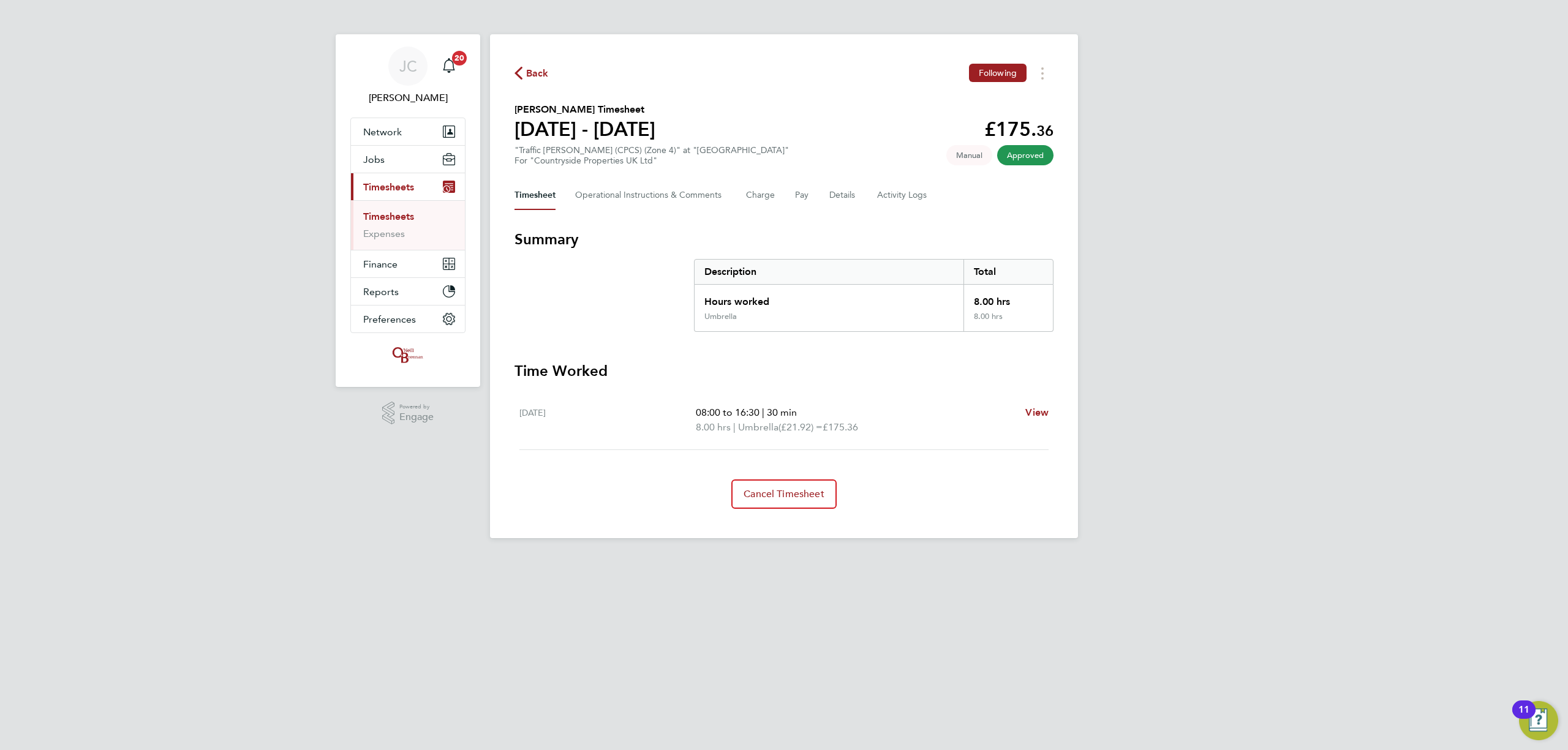
click at [777, 200] on div "Timesheet Operational Instructions & Comments Charge Pay Details Activity Logs" at bounding box center [783, 196] width 539 height 30
click at [397, 227] on li "Timesheets" at bounding box center [410, 219] width 92 height 17
click at [397, 221] on link "Timesheets" at bounding box center [389, 216] width 51 height 12
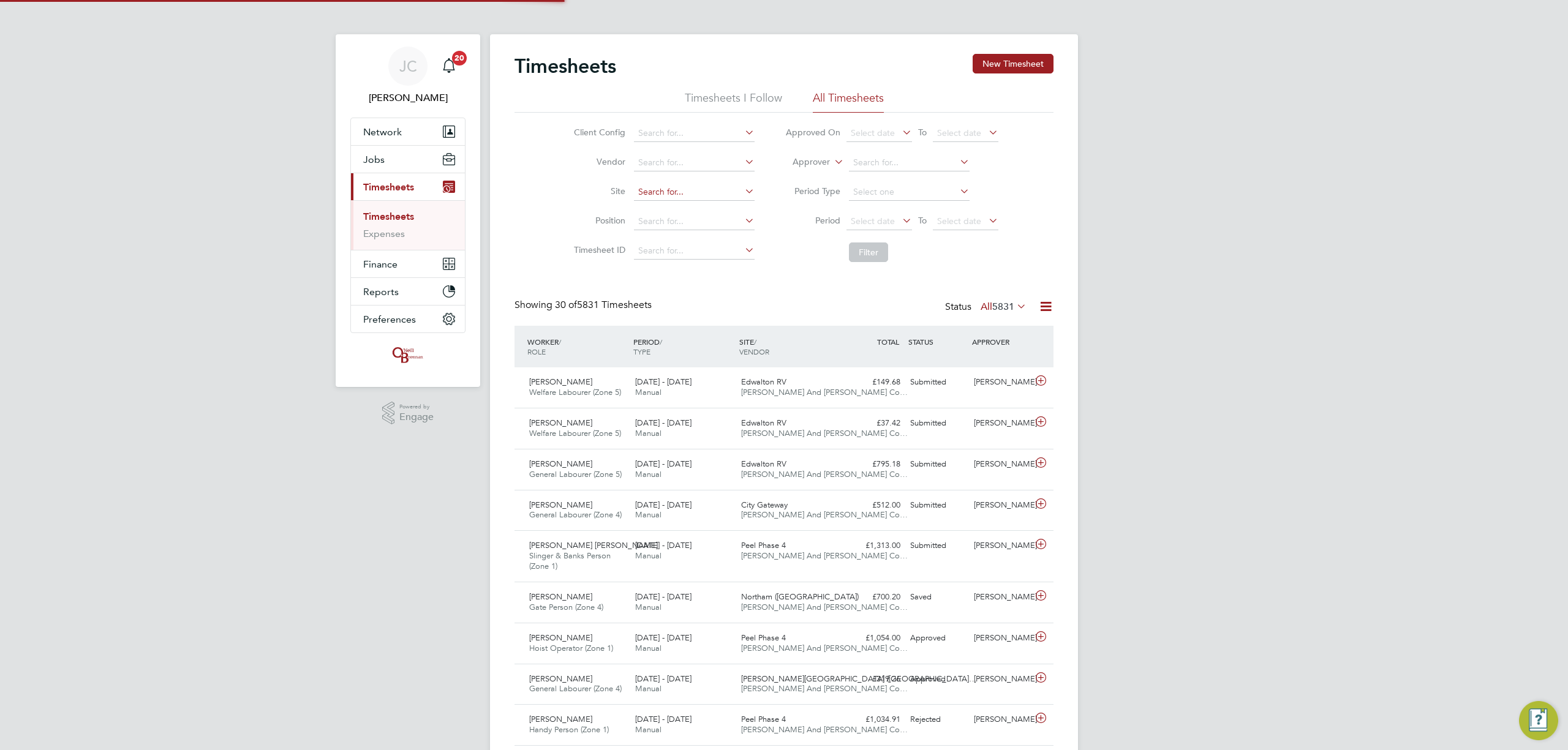
click at [662, 191] on input at bounding box center [694, 192] width 121 height 17
click at [709, 208] on li "Dover court Road" at bounding box center [712, 209] width 160 height 16
type input "[GEOGRAPHIC_DATA]"
click at [836, 255] on li "Filter" at bounding box center [892, 252] width 244 height 32
click at [872, 255] on button "Filter" at bounding box center [869, 252] width 39 height 20
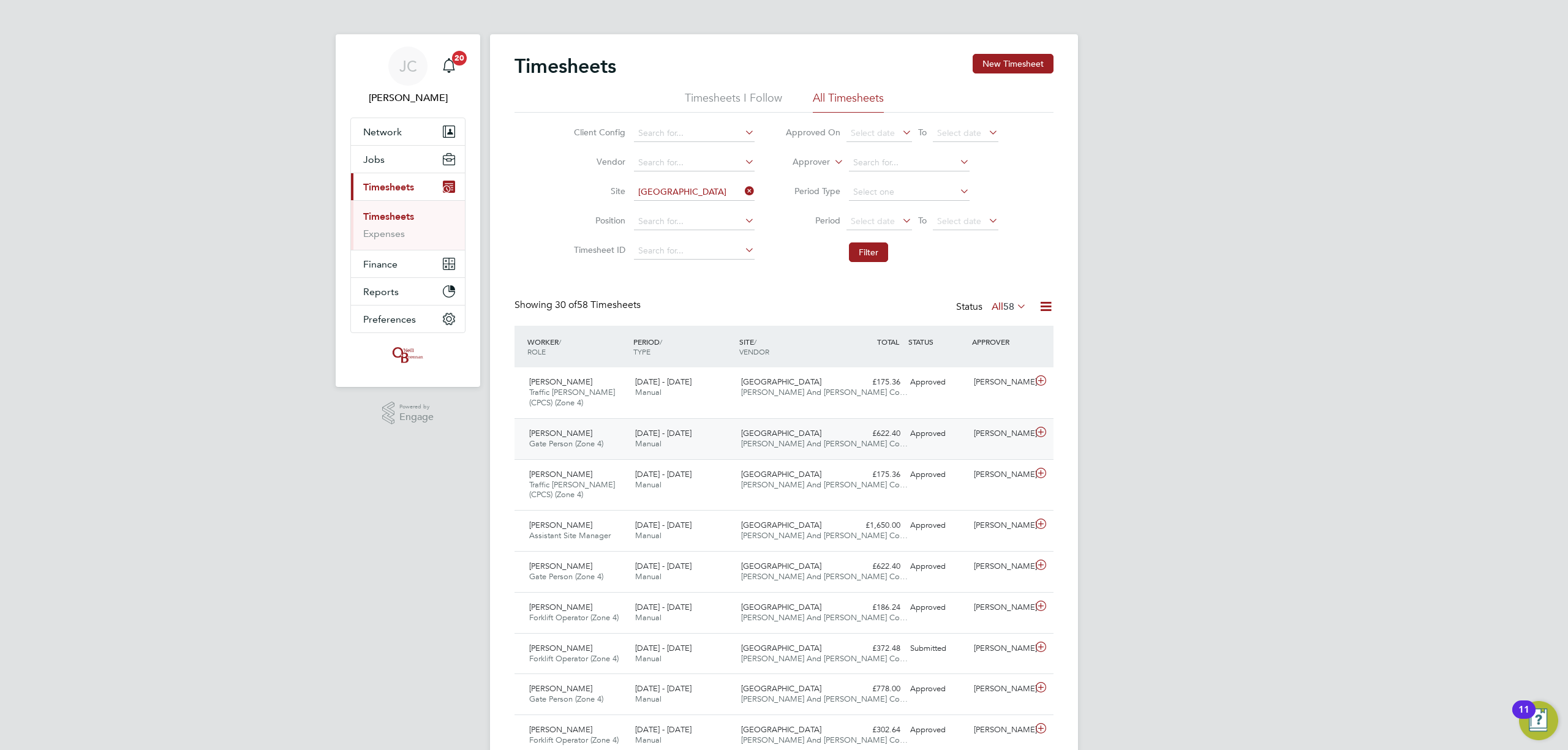
click at [831, 450] on div "Dovercourt Road O'Neill And Brennan Co…" at bounding box center [789, 438] width 106 height 30
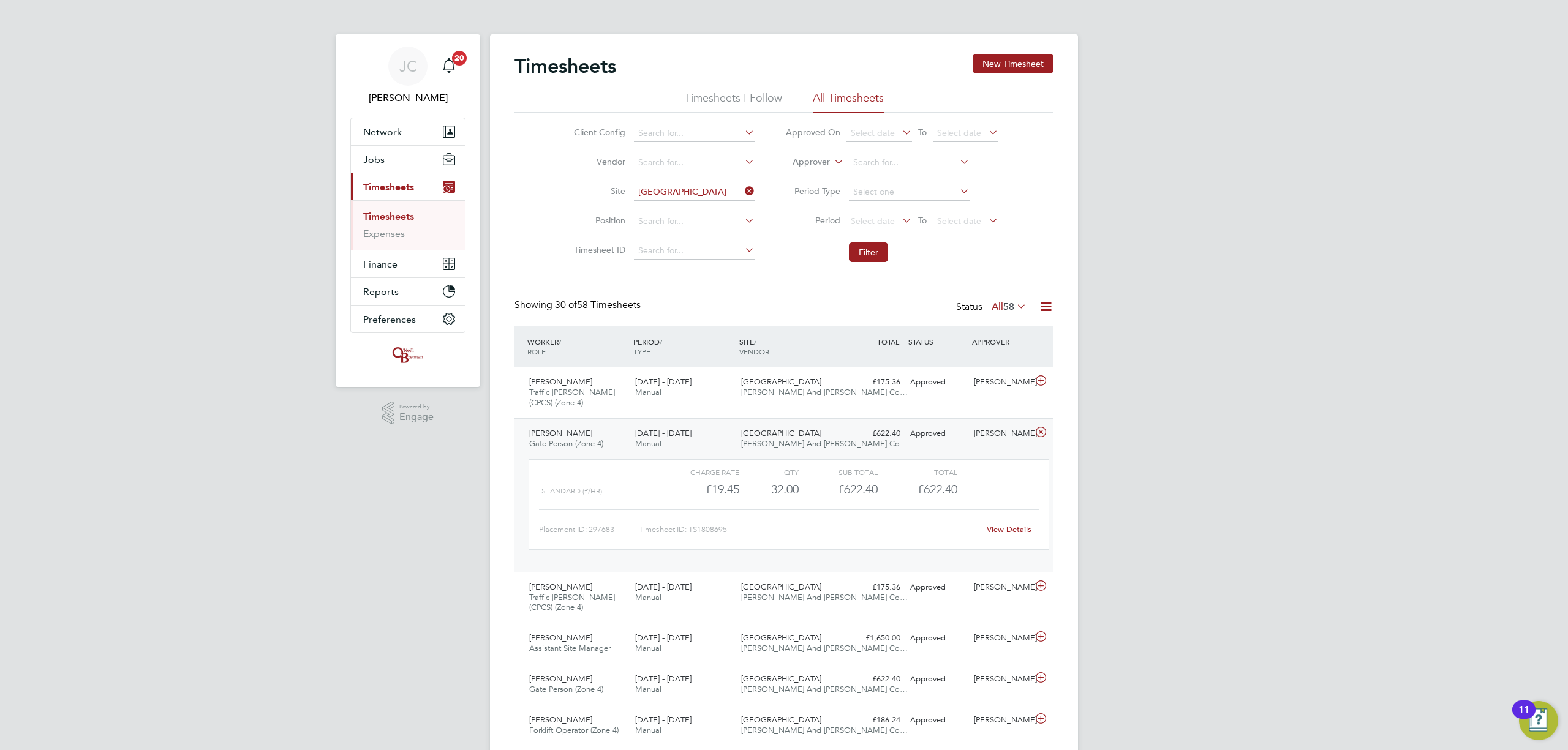
click at [1023, 529] on link "View Details" at bounding box center [1009, 529] width 44 height 11
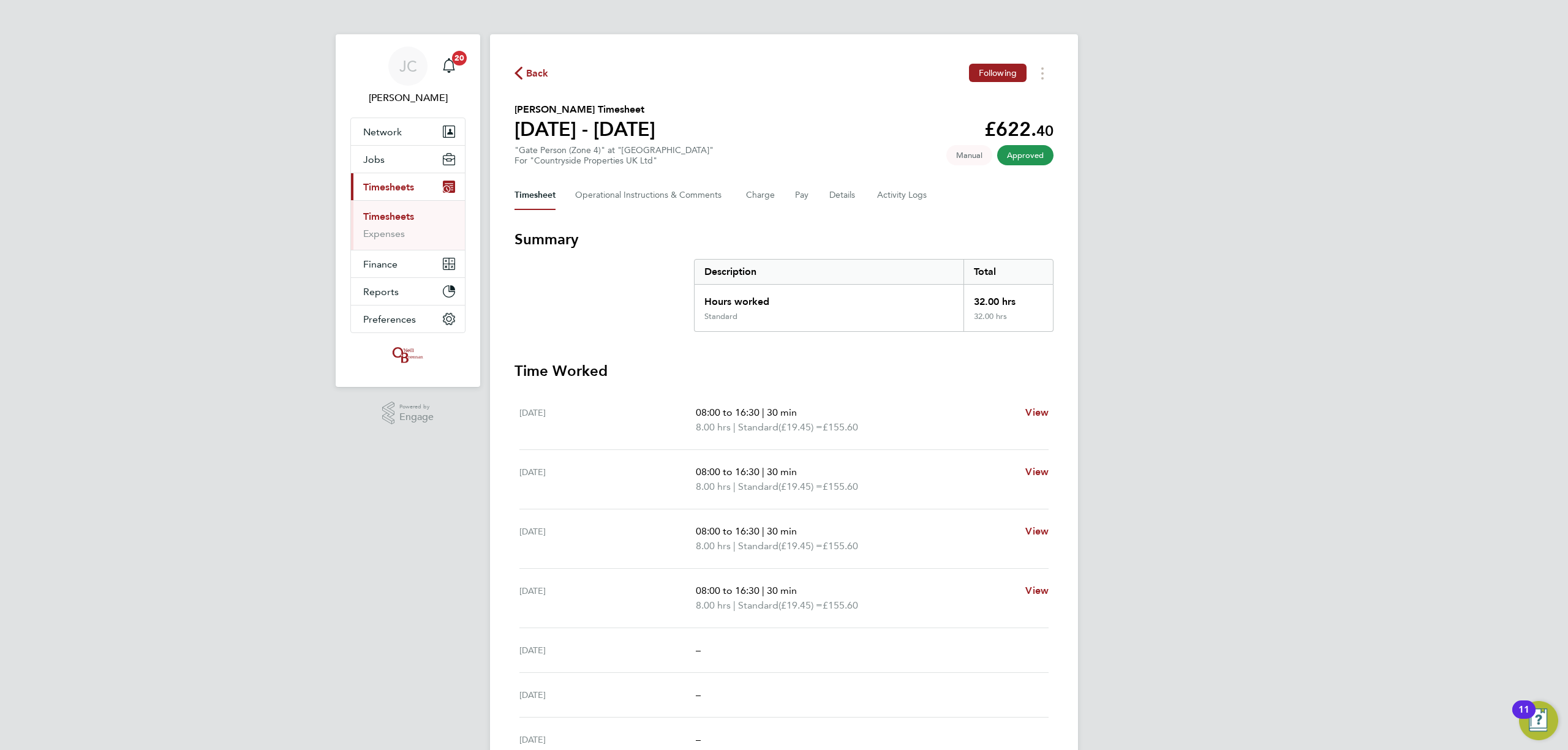
click at [407, 214] on link "Timesheets" at bounding box center [389, 216] width 51 height 12
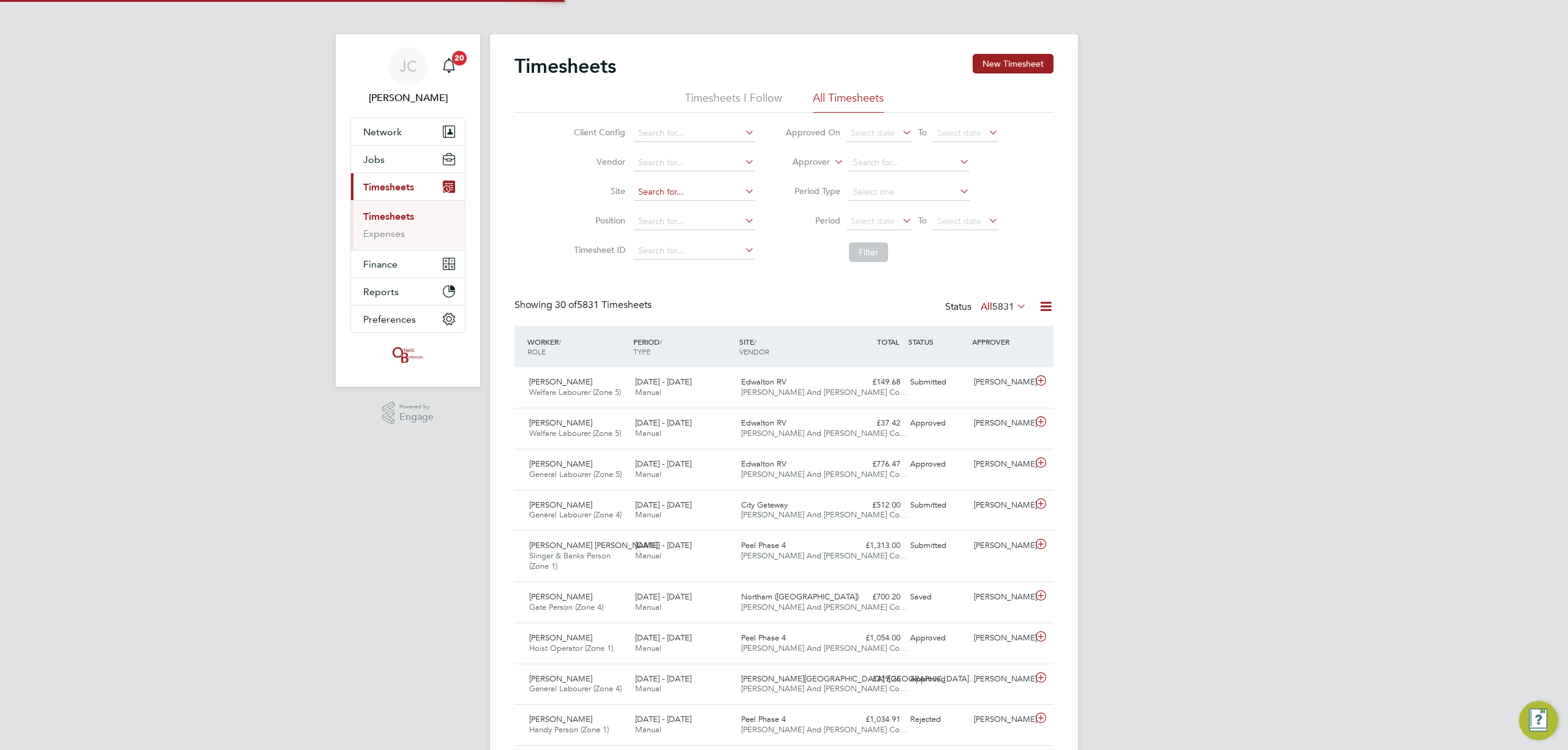
click at [667, 187] on input at bounding box center [694, 192] width 121 height 17
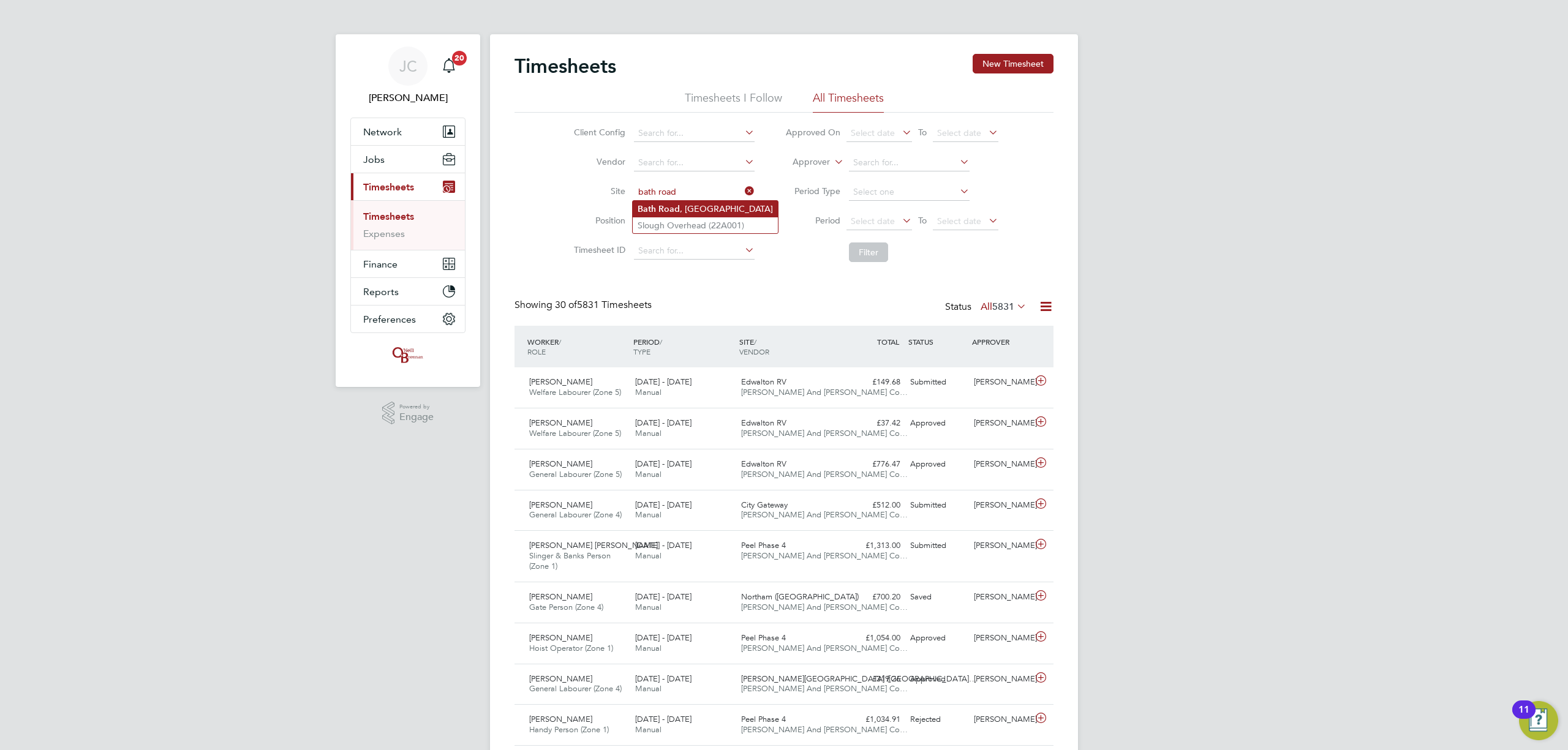
click at [676, 202] on li "[GEOGRAPHIC_DATA]" at bounding box center [705, 209] width 145 height 16
type input "[GEOGRAPHIC_DATA]"
click at [859, 256] on button "Filter" at bounding box center [869, 252] width 39 height 20
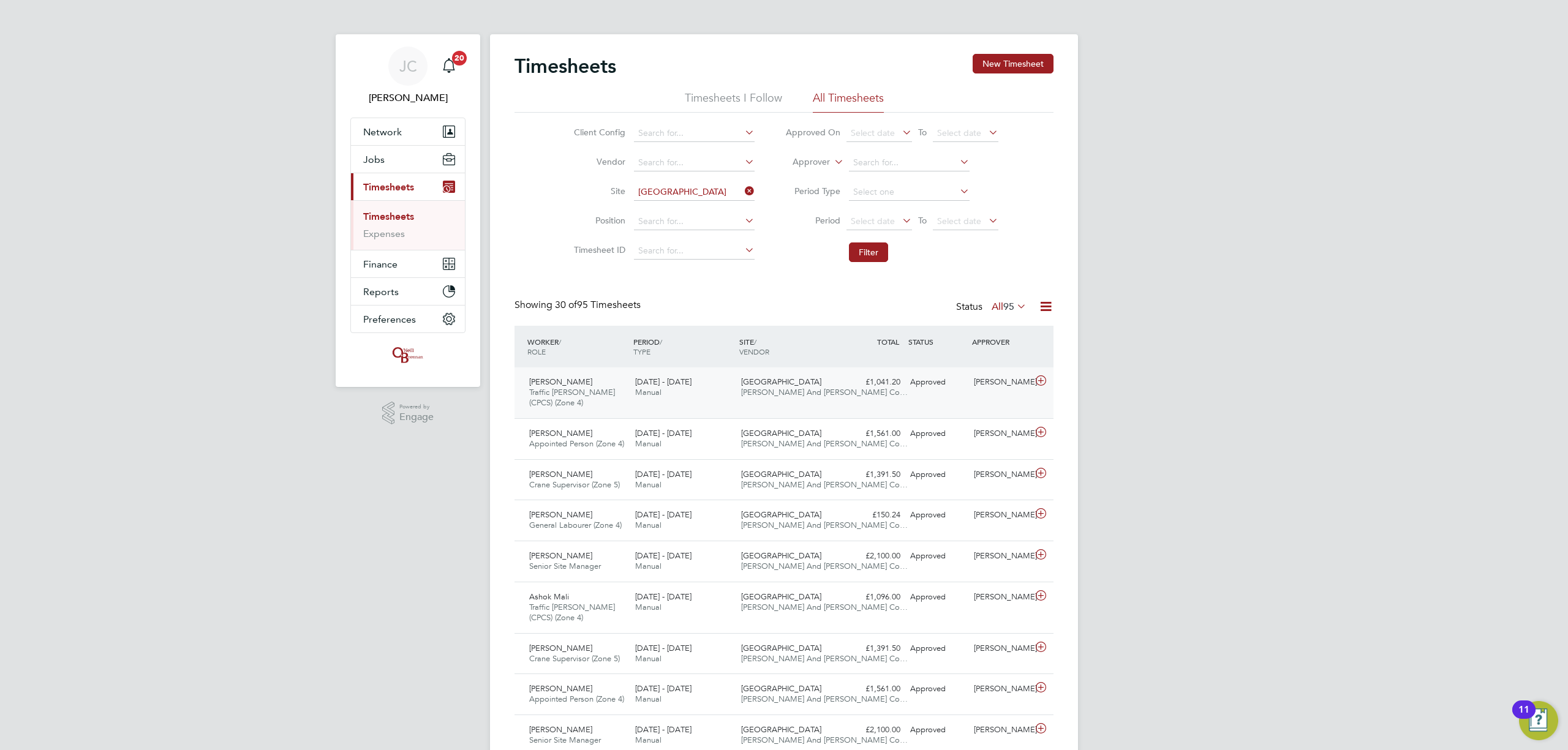
click at [817, 380] on div "[GEOGRAPHIC_DATA], [GEOGRAPHIC_DATA] [PERSON_NAME] And [PERSON_NAME] Co…" at bounding box center [789, 387] width 106 height 30
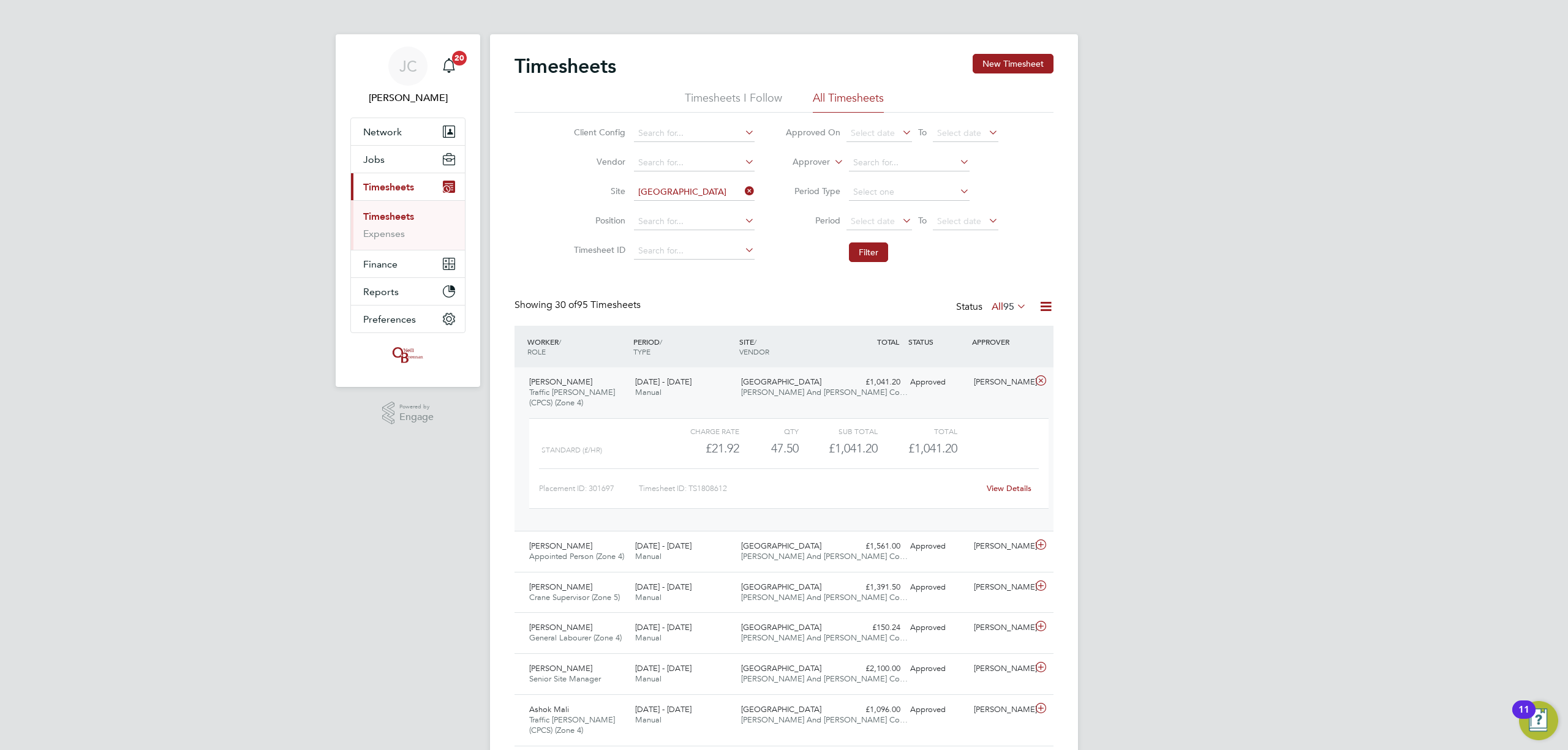
click at [1018, 488] on link "View Details" at bounding box center [1009, 488] width 44 height 11
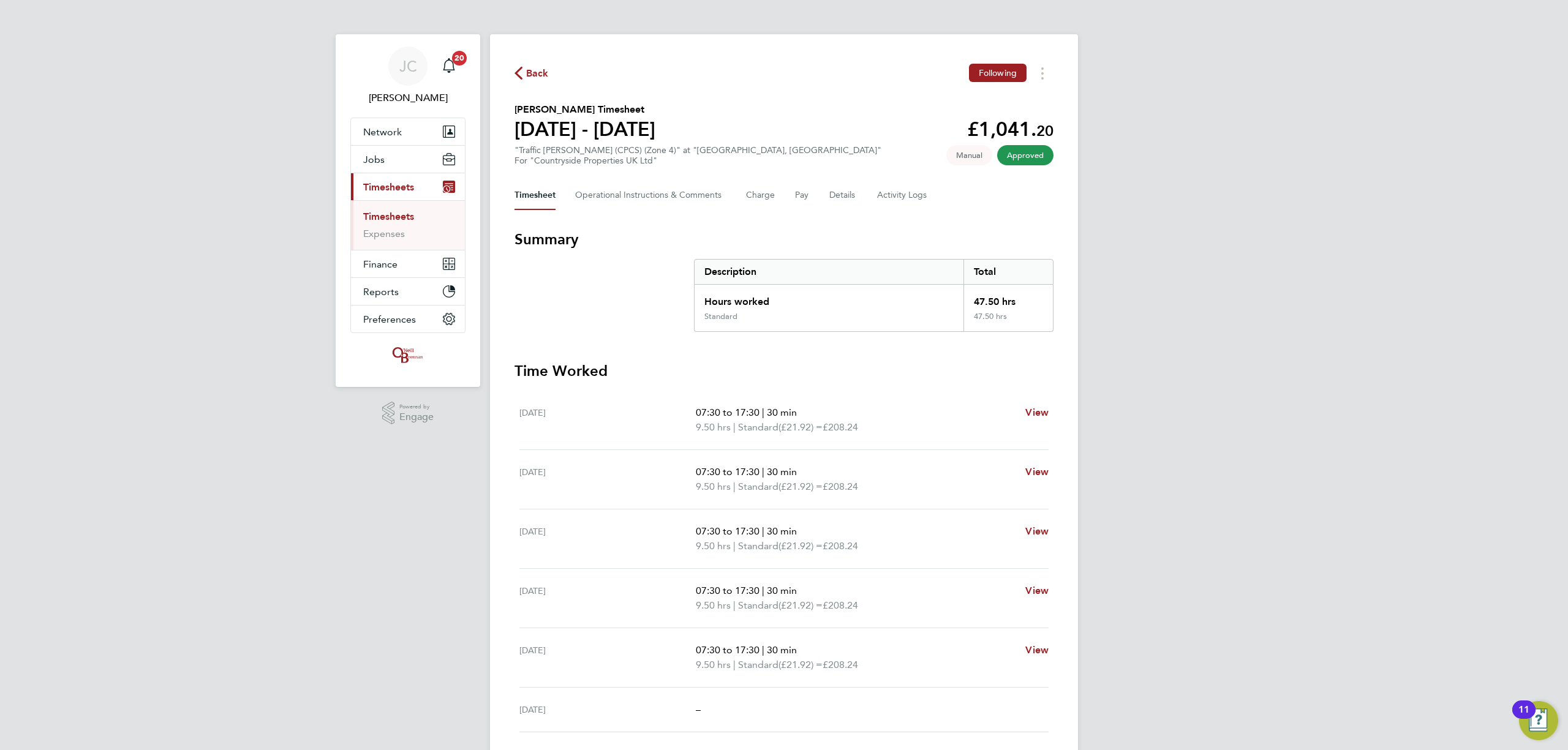
click at [540, 73] on span "Back" at bounding box center [538, 73] width 23 height 15
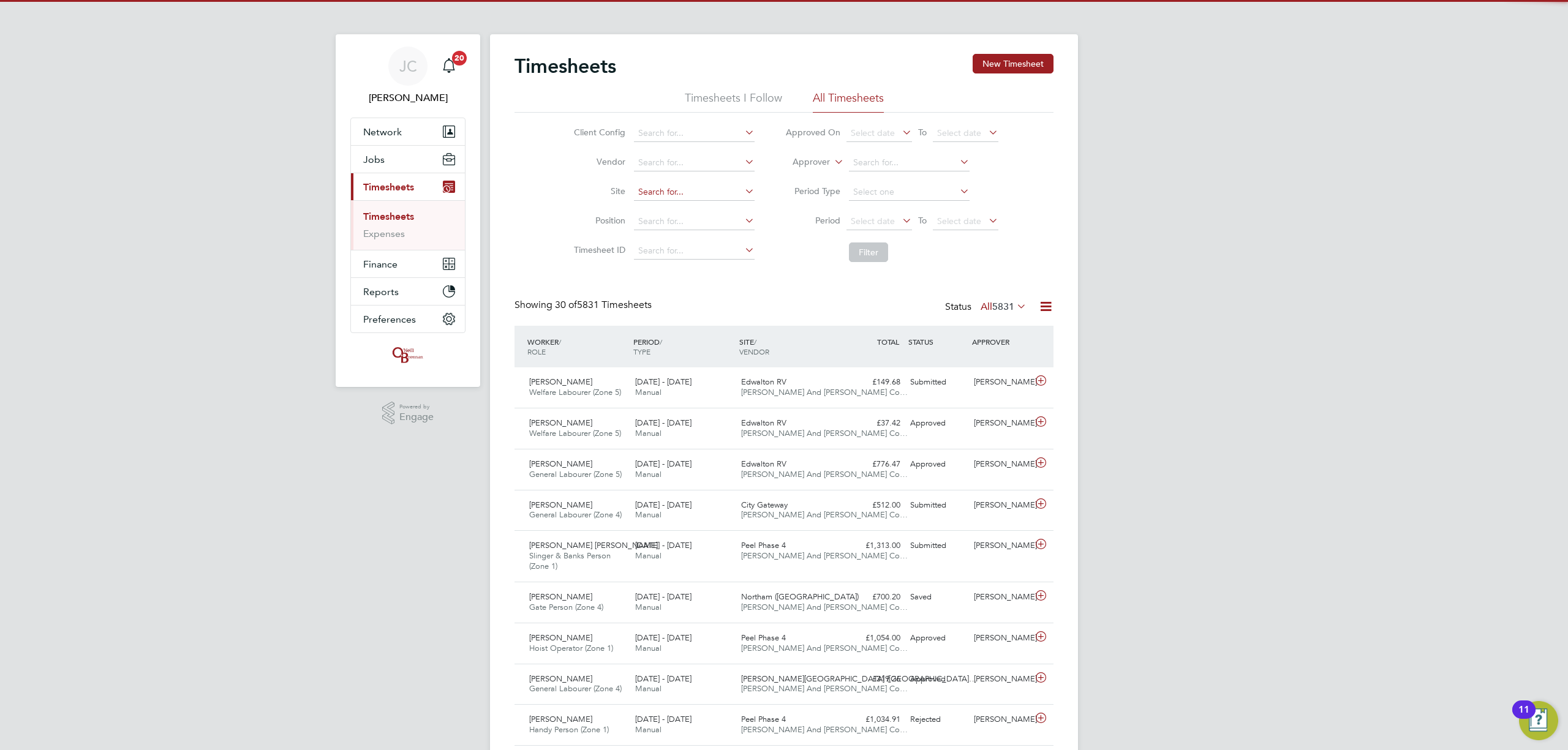
click at [670, 196] on input at bounding box center [694, 192] width 121 height 17
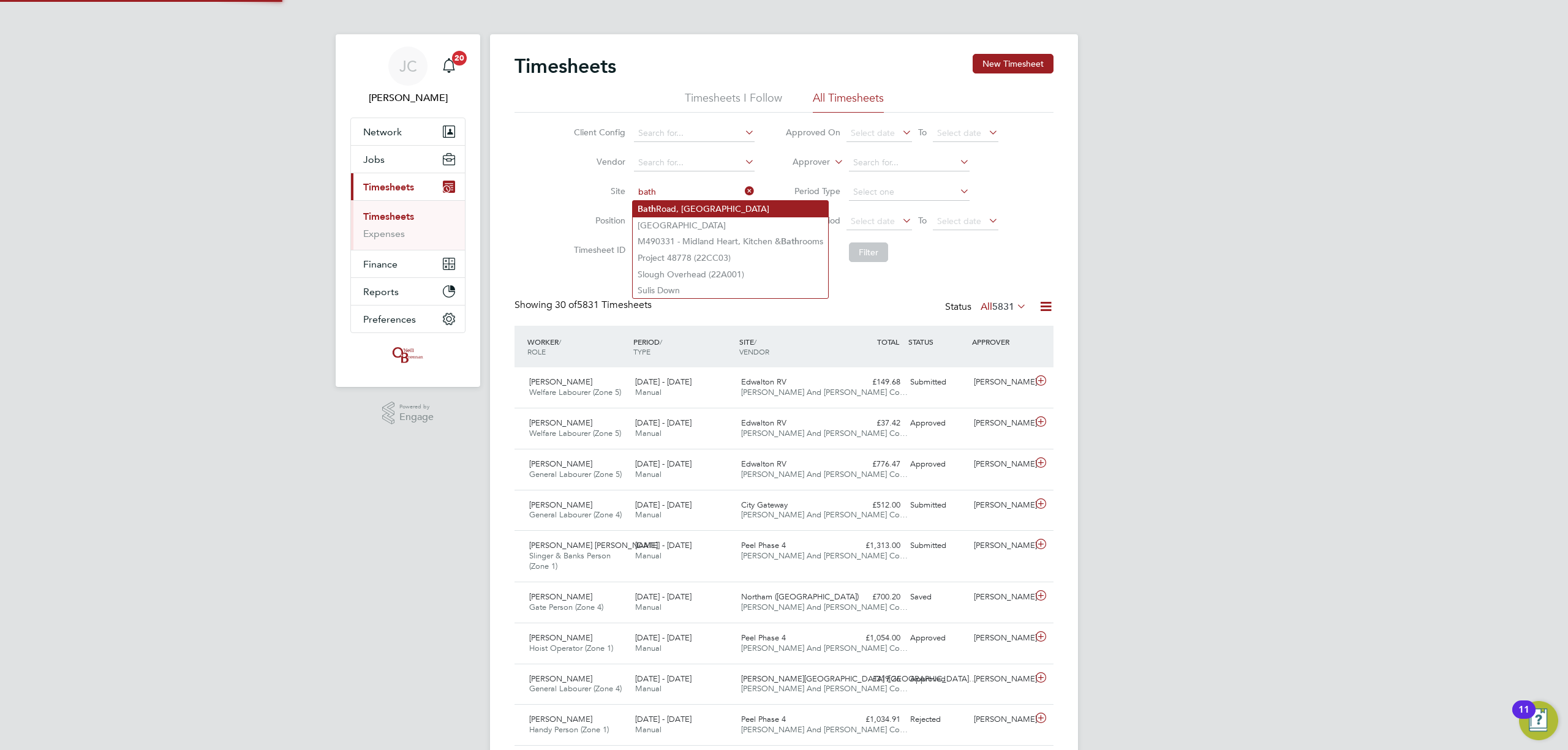
click at [707, 215] on li "[GEOGRAPHIC_DATA]" at bounding box center [731, 209] width 196 height 16
type input "[GEOGRAPHIC_DATA]"
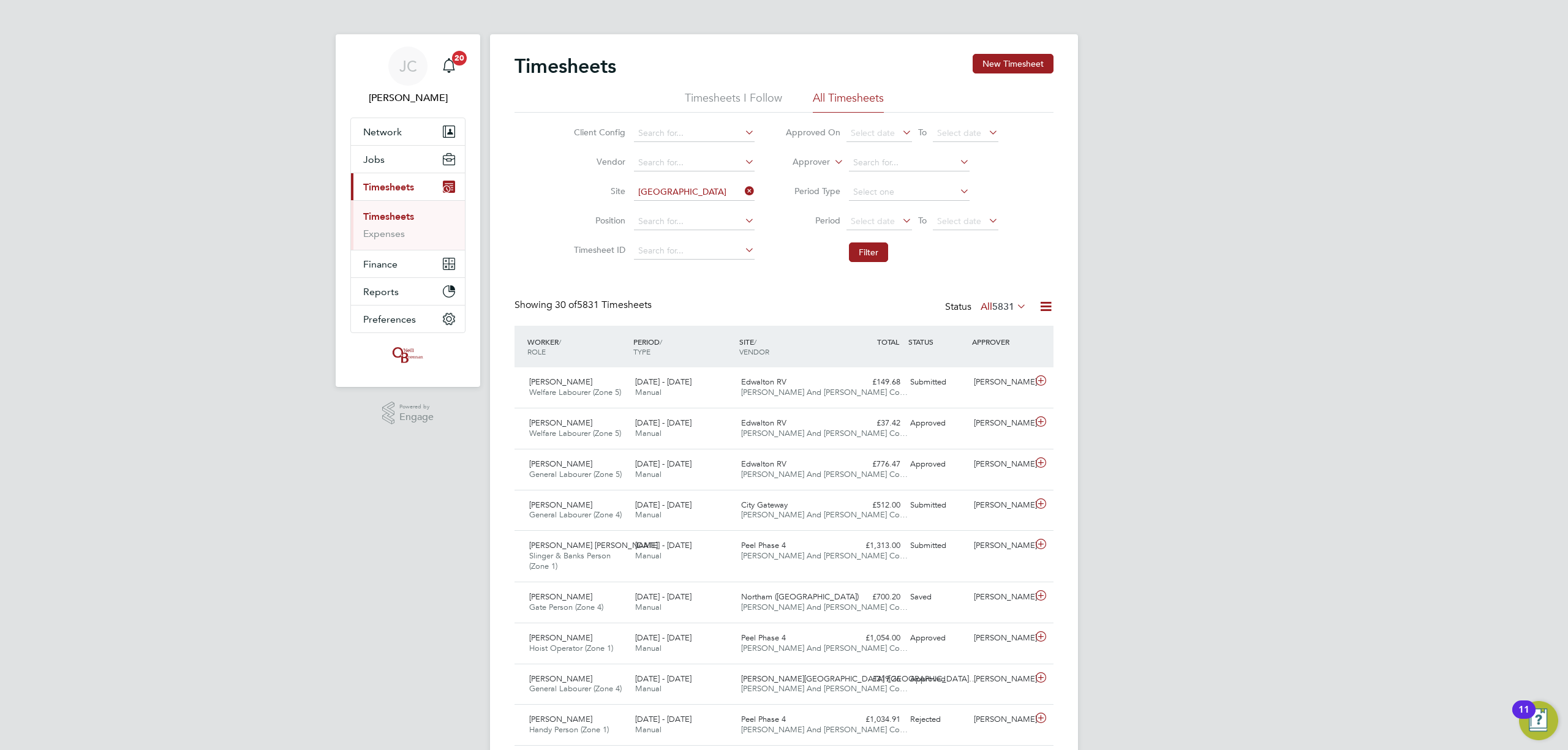
click at [847, 248] on li "Filter" at bounding box center [892, 252] width 244 height 32
click at [856, 251] on button "Filter" at bounding box center [869, 252] width 39 height 20
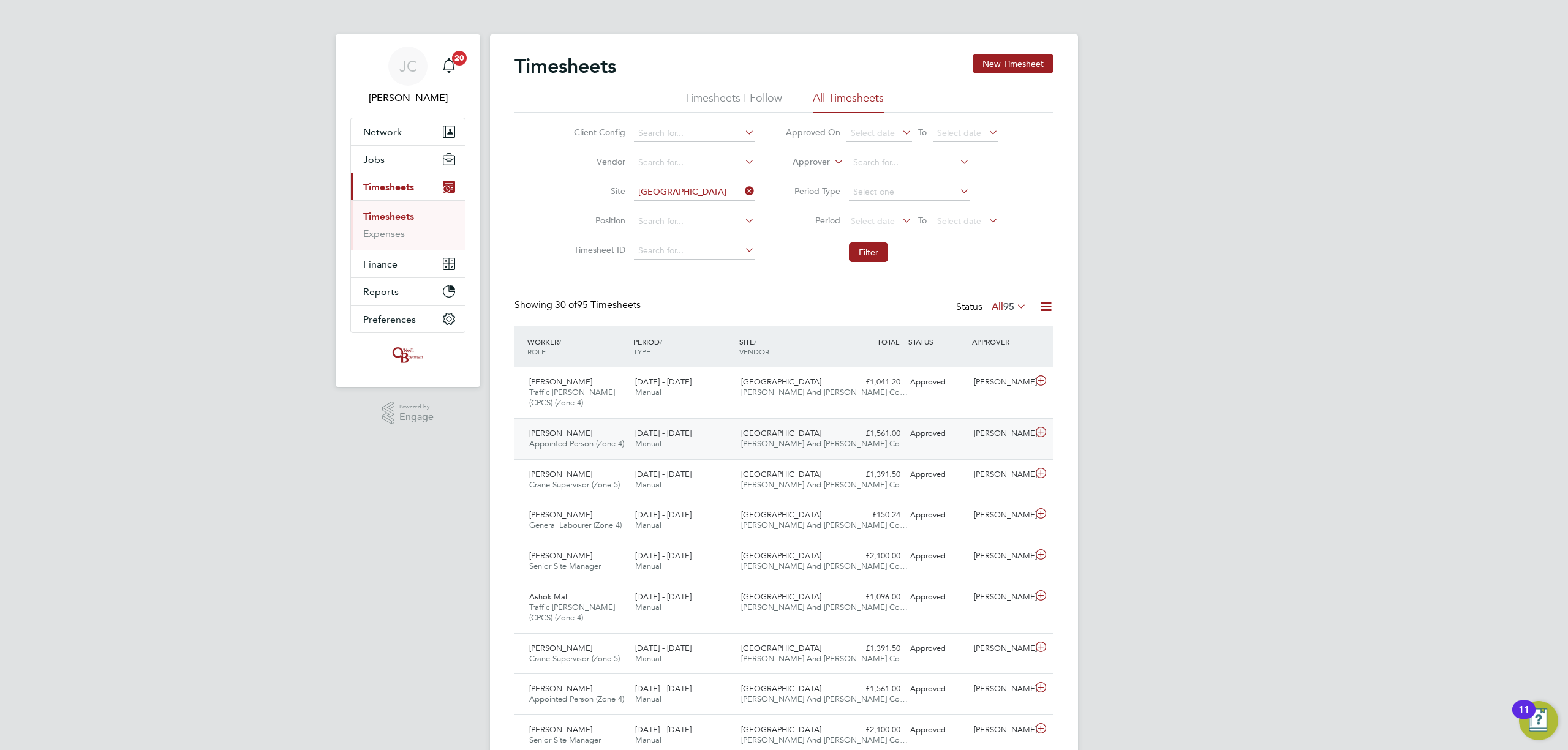
click at [726, 438] on div "[DATE] - [DATE] Manual" at bounding box center [683, 438] width 106 height 30
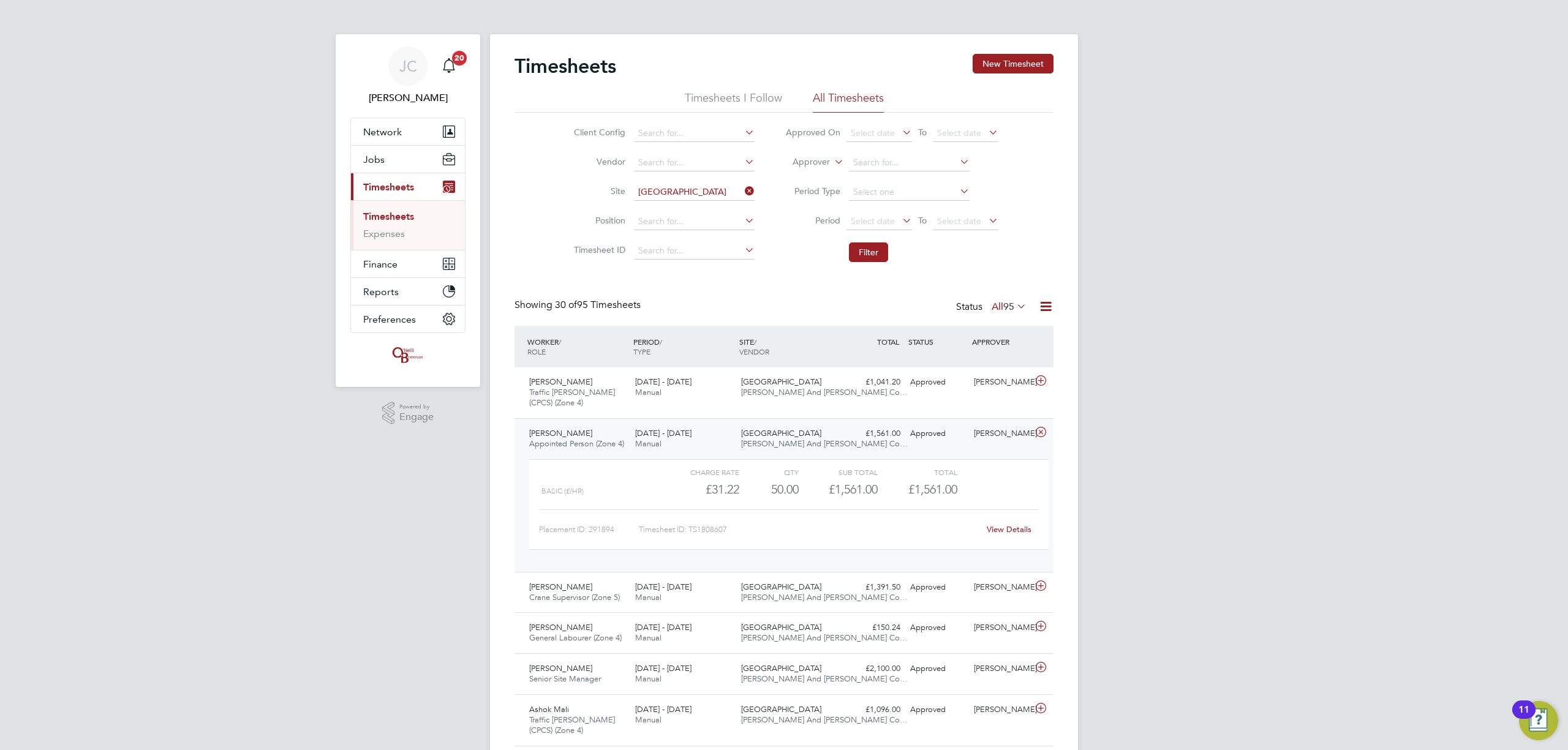
click at [1008, 534] on link "View Details" at bounding box center [1009, 529] width 44 height 11
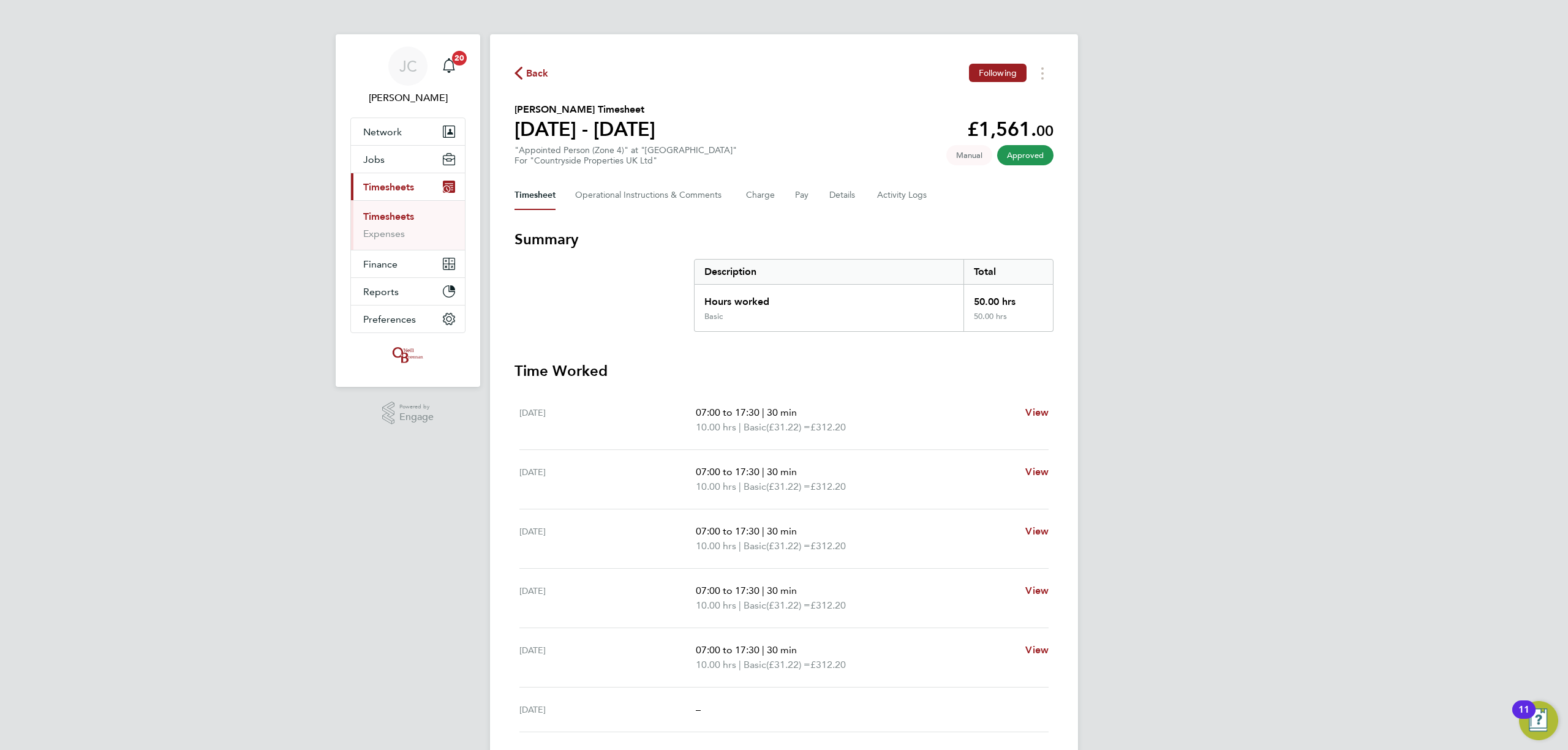
click at [536, 70] on span "Back" at bounding box center [538, 73] width 23 height 15
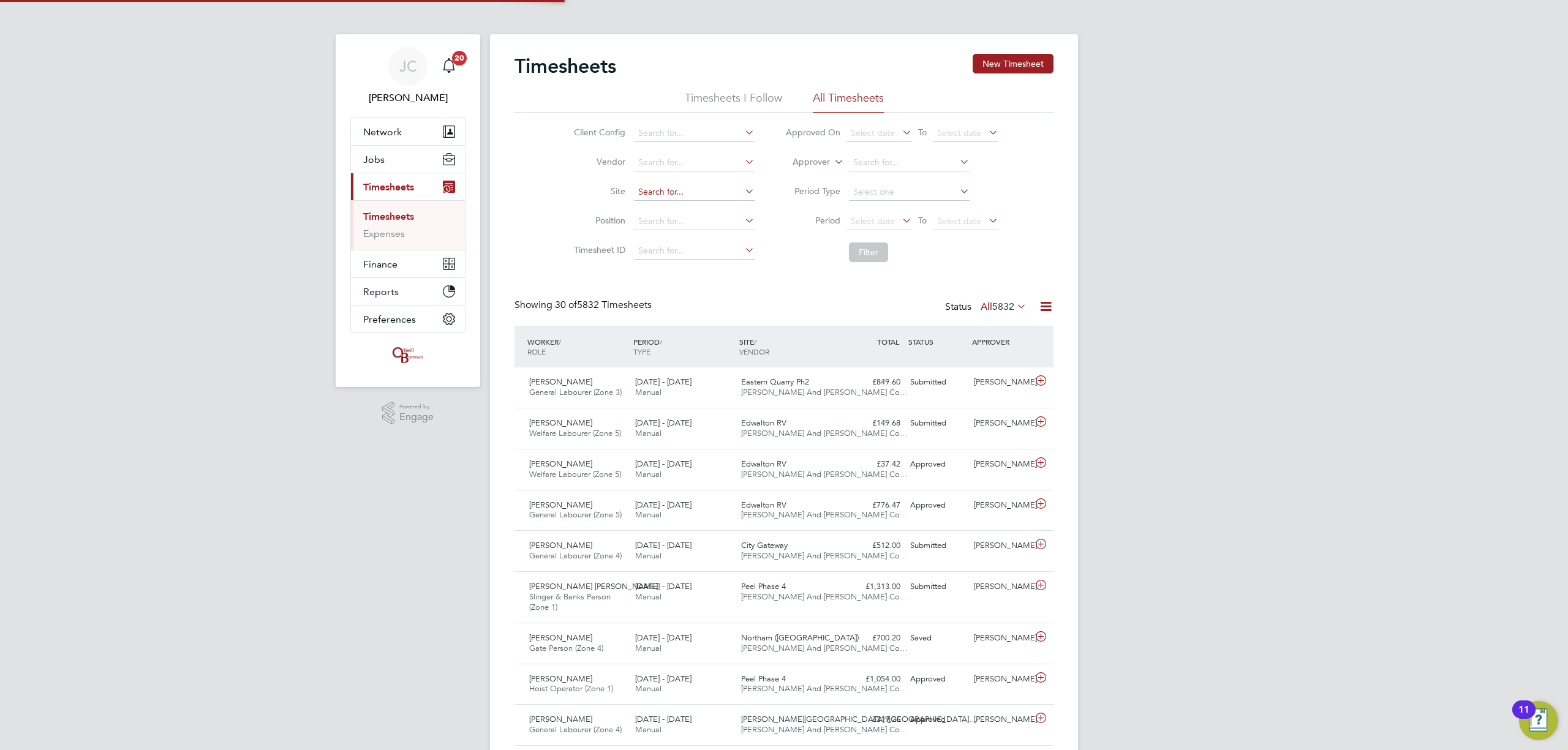
click at [648, 195] on input at bounding box center [694, 192] width 121 height 17
click at [729, 203] on li "Bath Road , Bristol" at bounding box center [705, 209] width 145 height 16
type input "[GEOGRAPHIC_DATA]"
click at [858, 258] on button "Filter" at bounding box center [869, 252] width 39 height 20
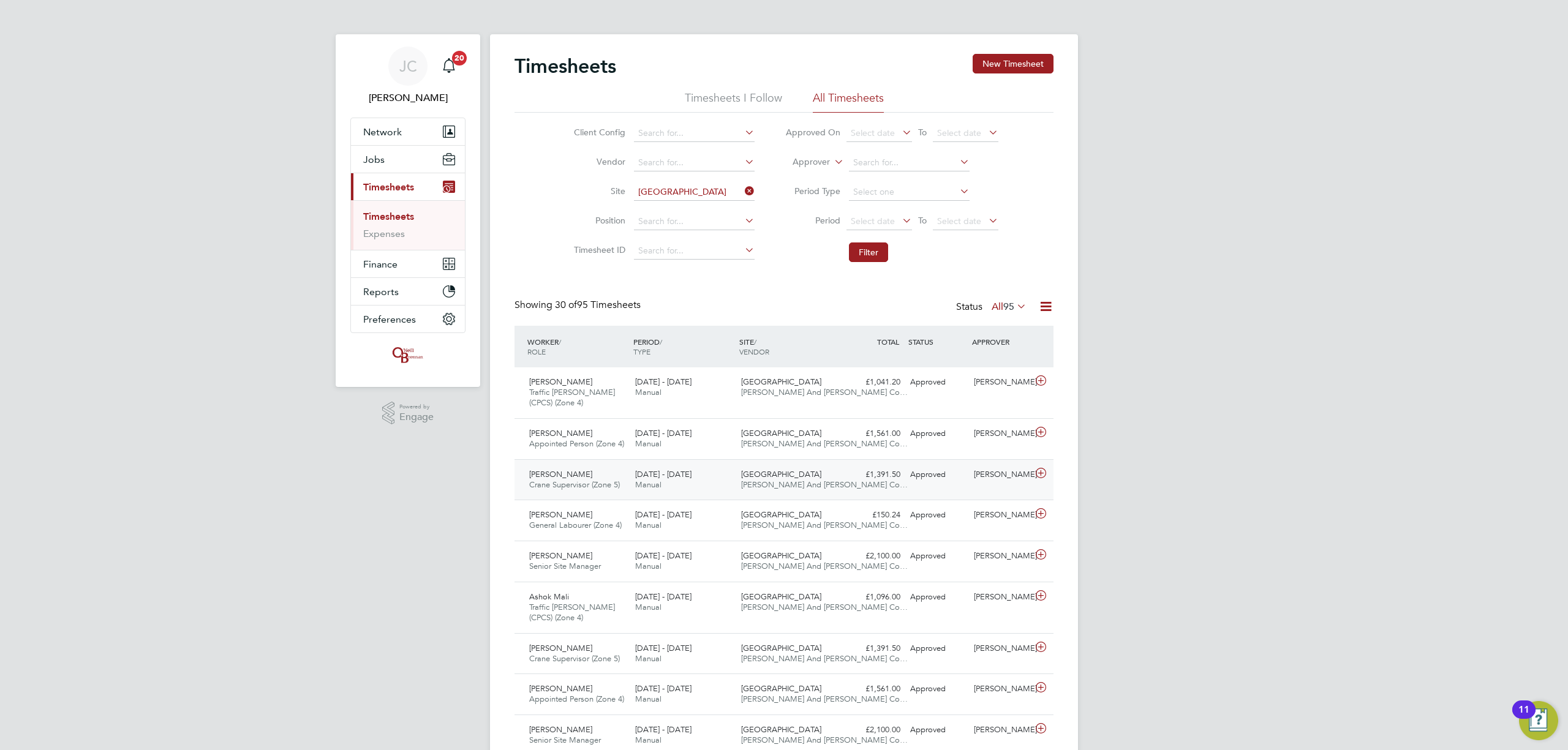
click at [717, 480] on div "[DATE] - [DATE] Manual" at bounding box center [683, 479] width 106 height 30
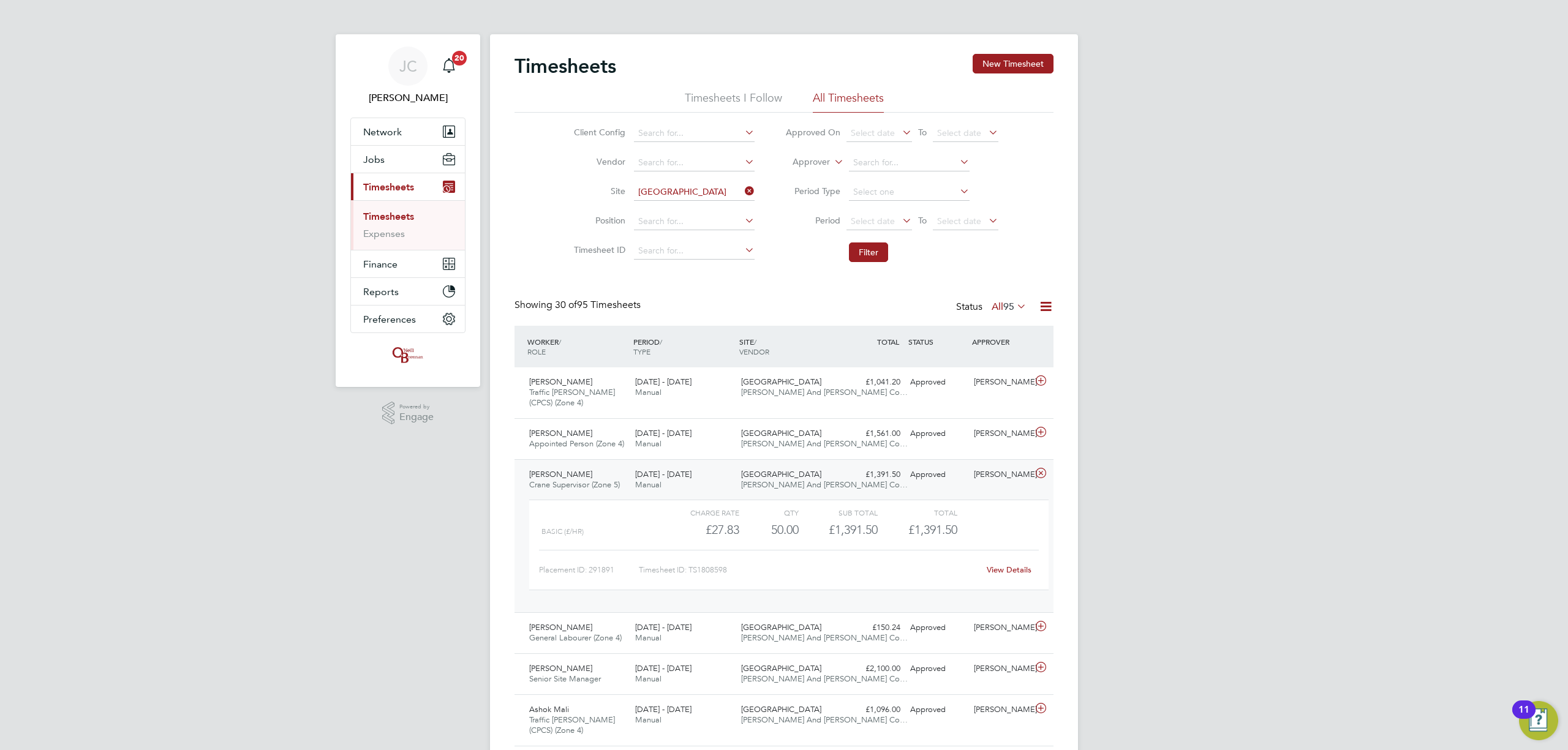
click at [1014, 575] on link "View Details" at bounding box center [1009, 570] width 44 height 11
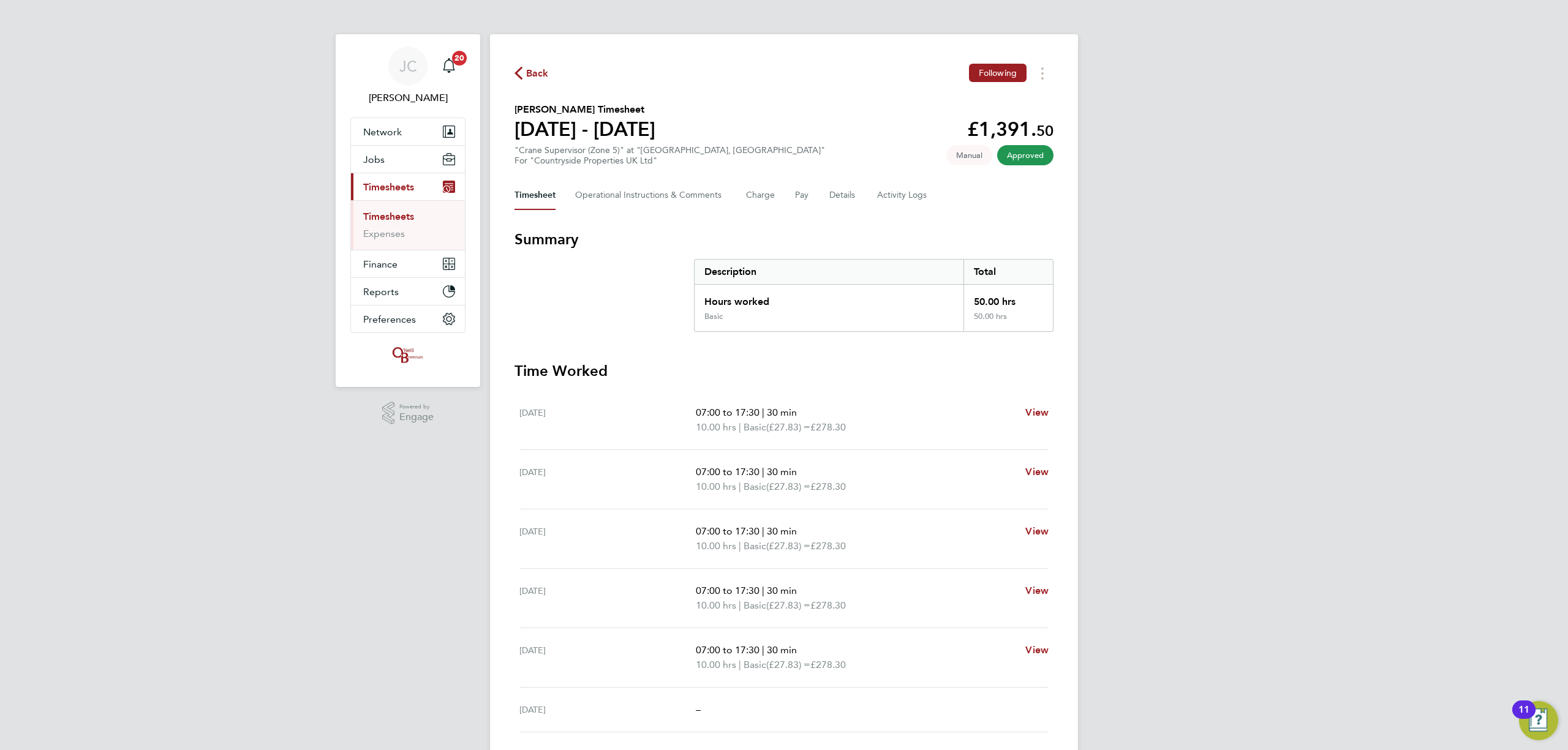
click at [518, 79] on icon "button" at bounding box center [518, 73] width 8 height 13
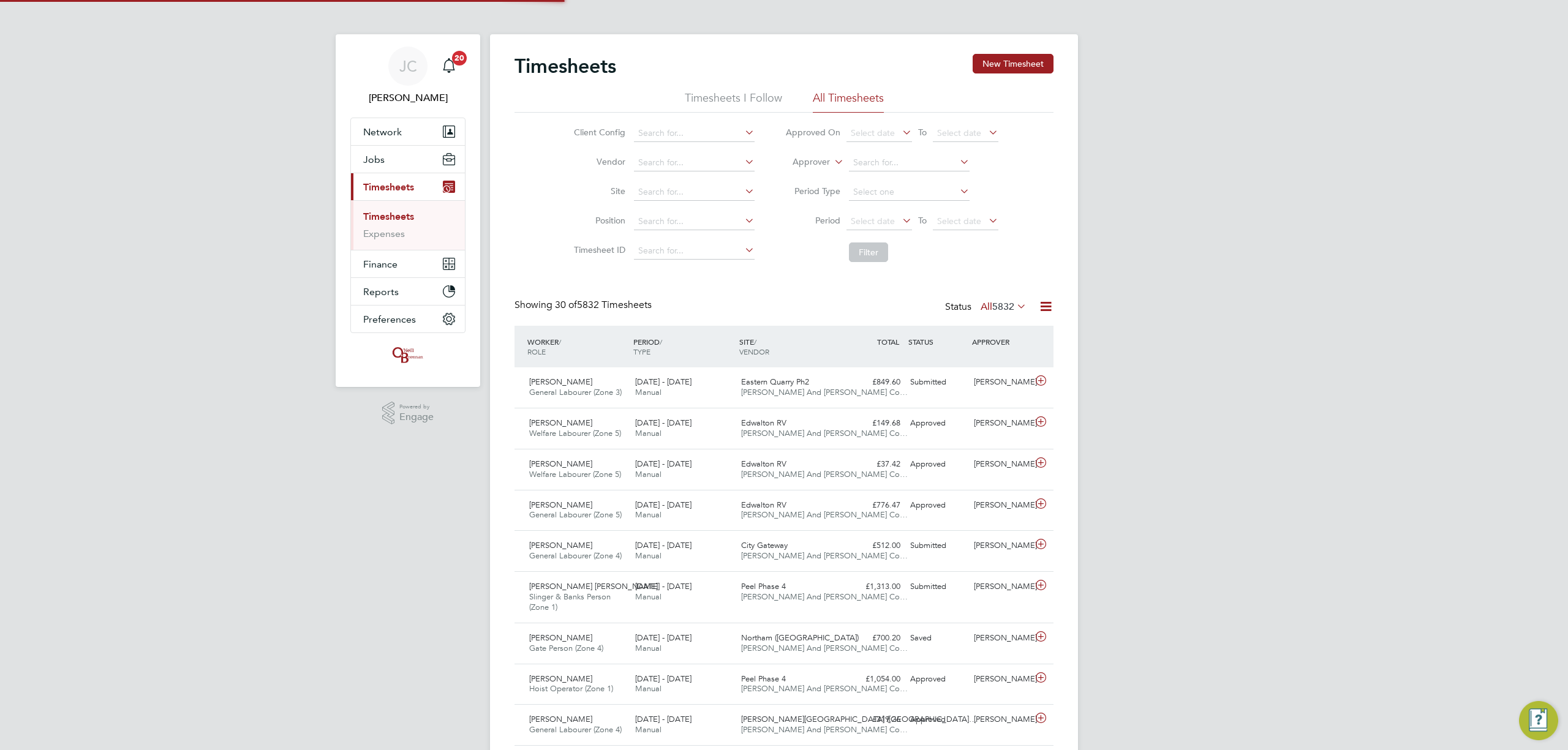
click at [691, 183] on li "Site" at bounding box center [662, 192] width 215 height 30
click at [687, 191] on input at bounding box center [694, 192] width 121 height 17
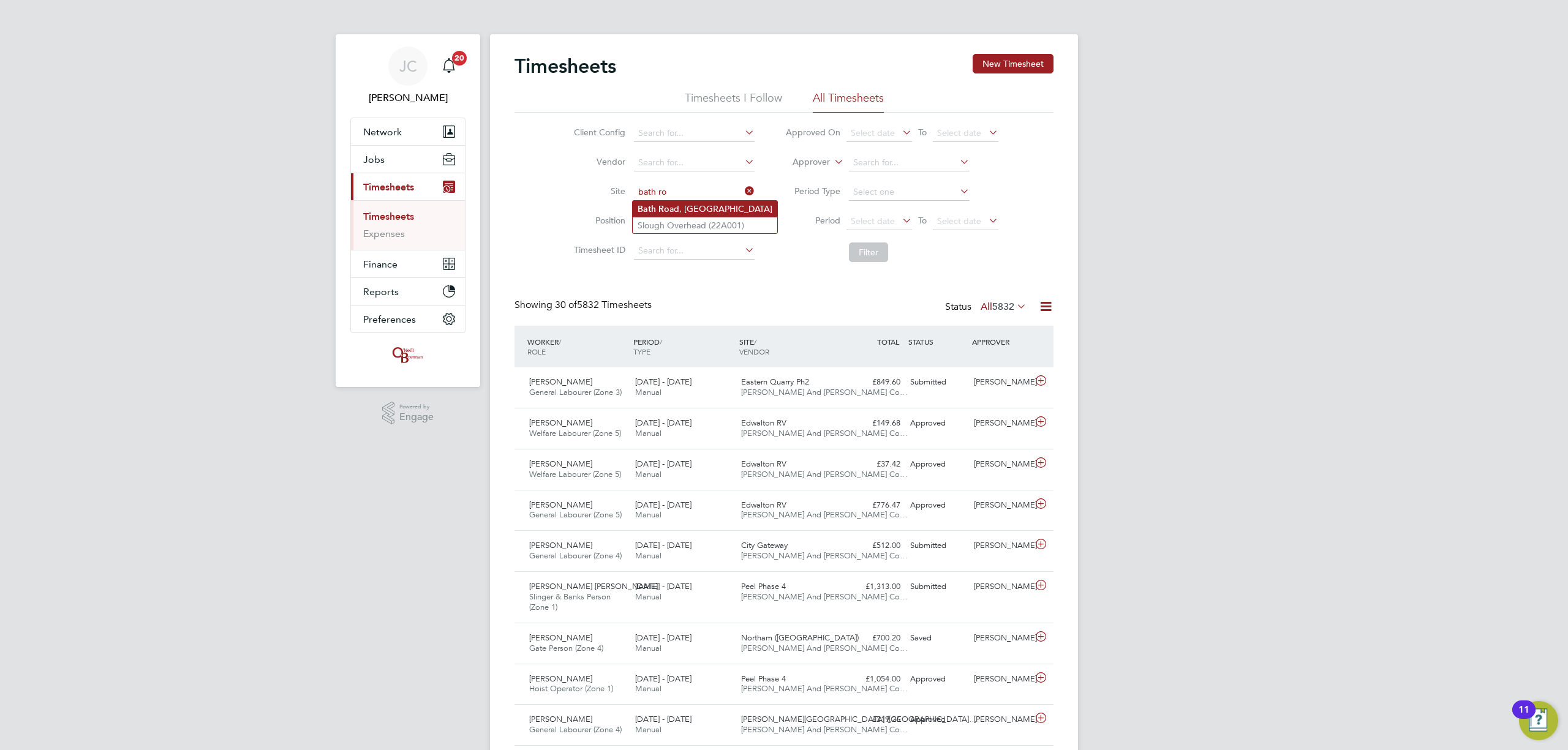
drag, startPoint x: 684, startPoint y: 202, endPoint x: 689, endPoint y: 206, distance: 6.4
click at [684, 203] on li "Bath Ro ad, [GEOGRAPHIC_DATA]" at bounding box center [705, 209] width 145 height 16
type input "[GEOGRAPHIC_DATA]"
click at [868, 260] on button "Filter" at bounding box center [869, 252] width 39 height 20
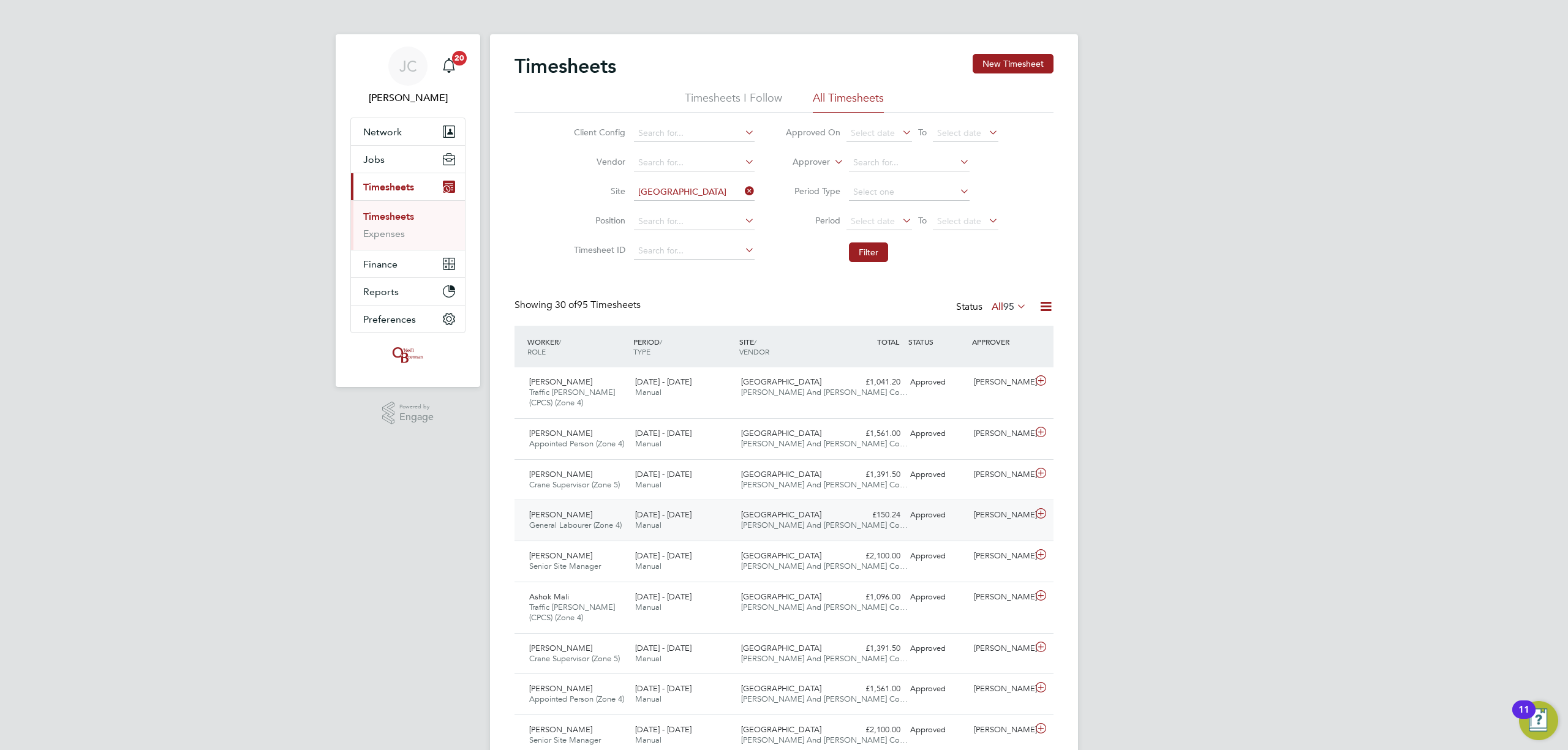
click at [679, 536] on div "18 - 24 Aug 2025 Manual" at bounding box center [683, 520] width 106 height 30
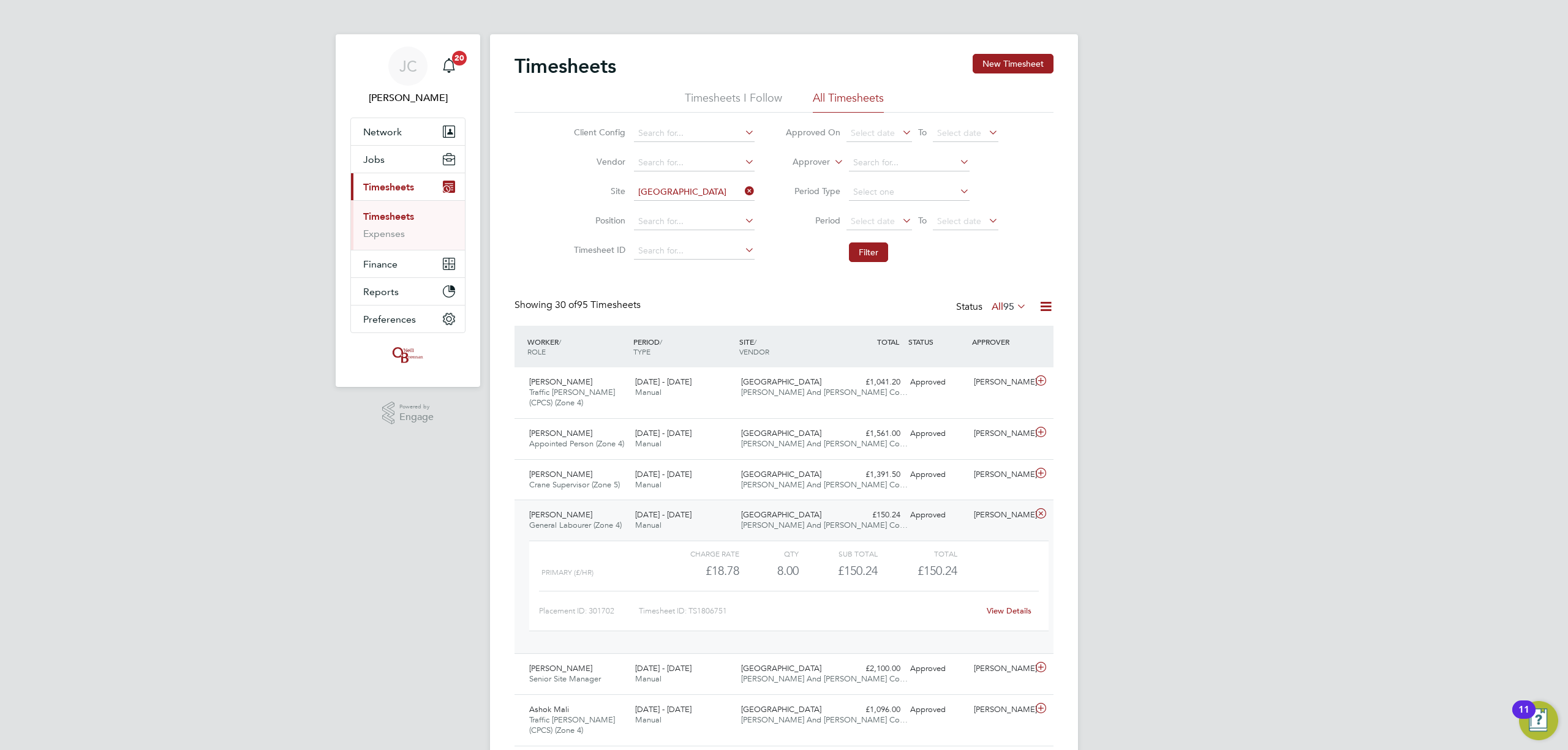
click at [1028, 616] on link "View Details" at bounding box center [1009, 610] width 44 height 11
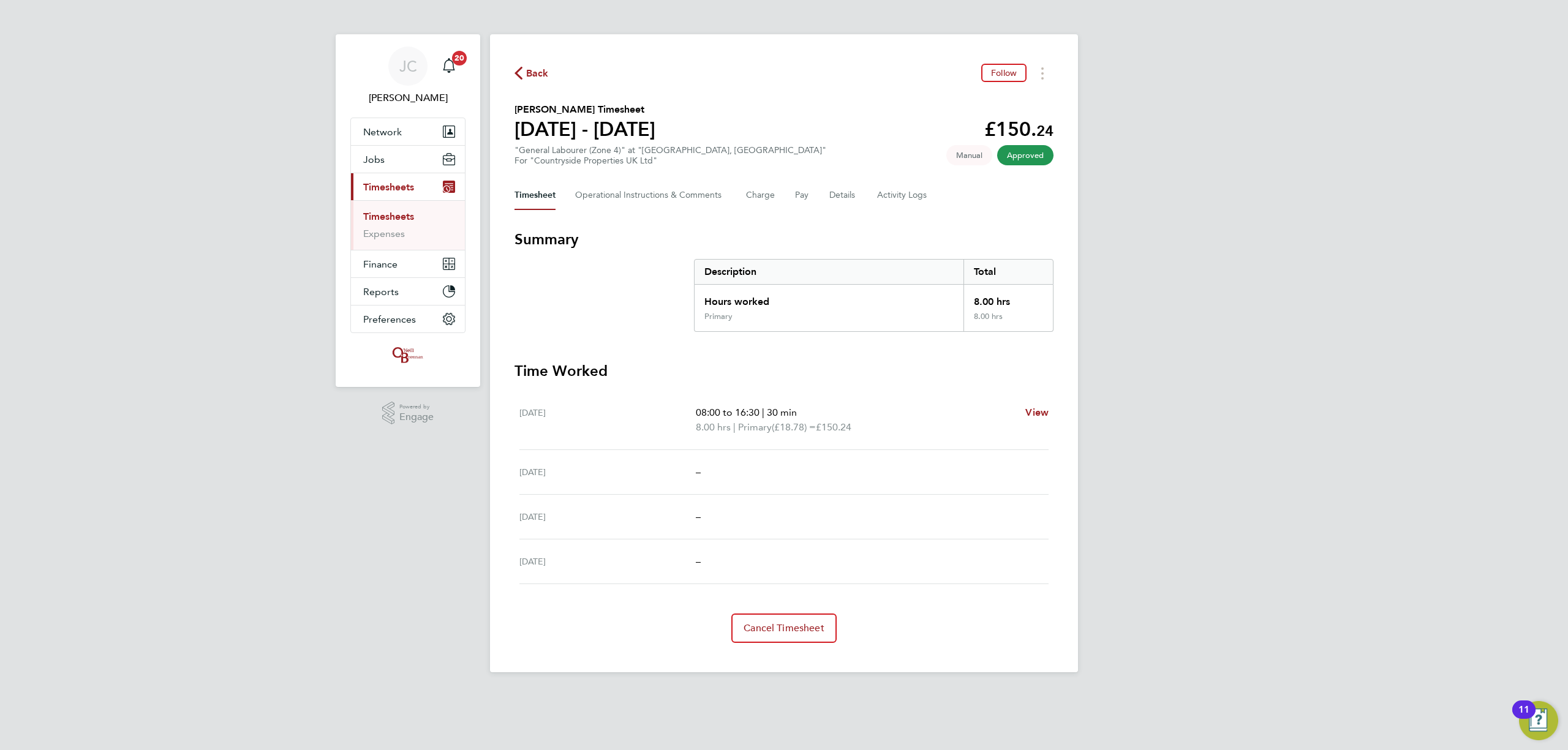
drag, startPoint x: 505, startPoint y: 78, endPoint x: 551, endPoint y: 61, distance: 49.0
click at [505, 78] on div "Back Follow [PERSON_NAME] Timesheet [DATE] - [DATE] £150. 24 "General Labourer …" at bounding box center [784, 354] width 588 height 638
click at [534, 83] on div "Back Follow [PERSON_NAME] Timesheet [DATE] - [DATE] £150. 24 "General Labourer …" at bounding box center [784, 354] width 588 height 638
click at [533, 73] on span "Back" at bounding box center [538, 73] width 23 height 15
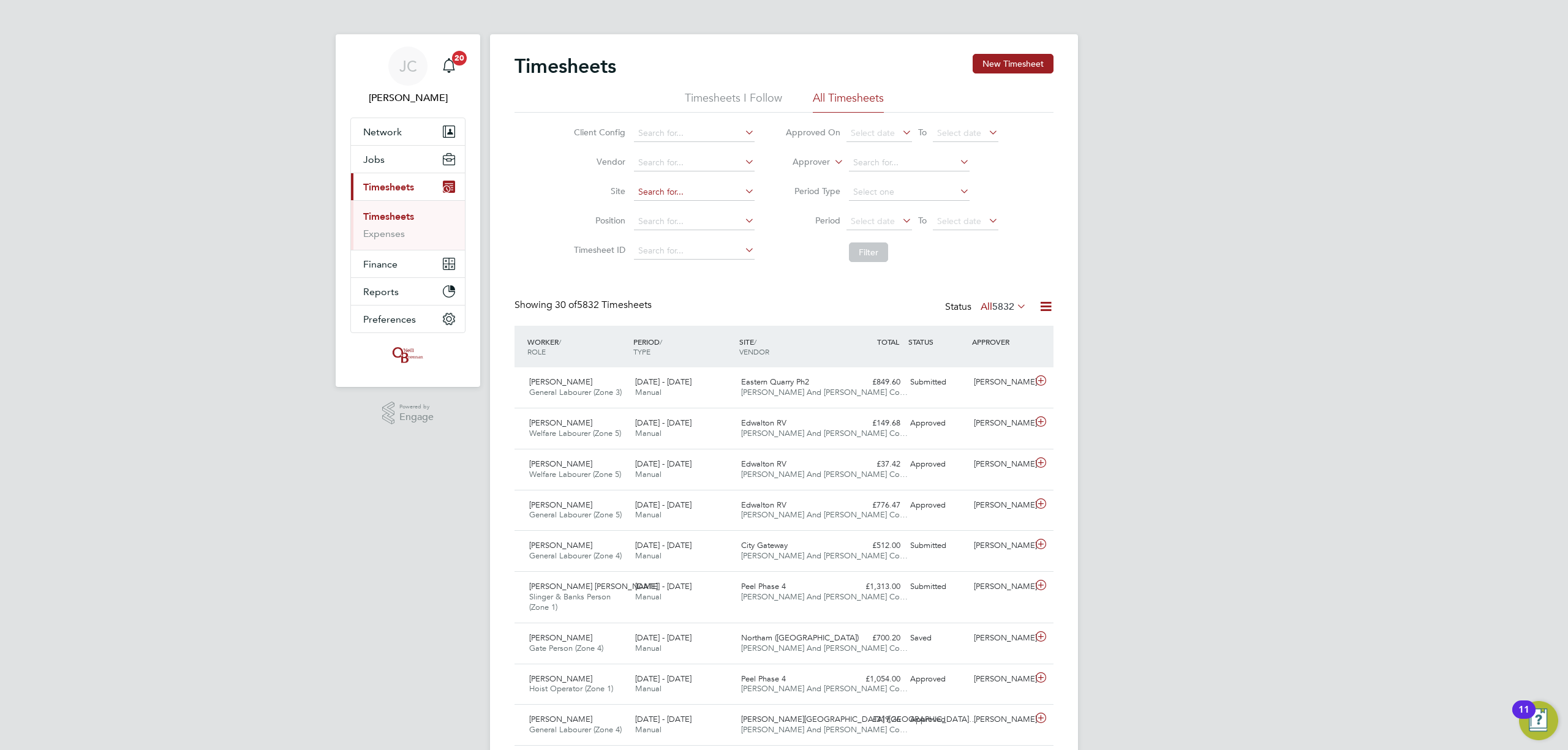
click at [669, 190] on input at bounding box center [694, 192] width 121 height 17
click at [678, 209] on b "Woodlands" at bounding box center [661, 209] width 47 height 11
type input "Woodlands - (Barrow Gurnery (Wates)"
click at [857, 250] on button "Filter" at bounding box center [869, 252] width 39 height 20
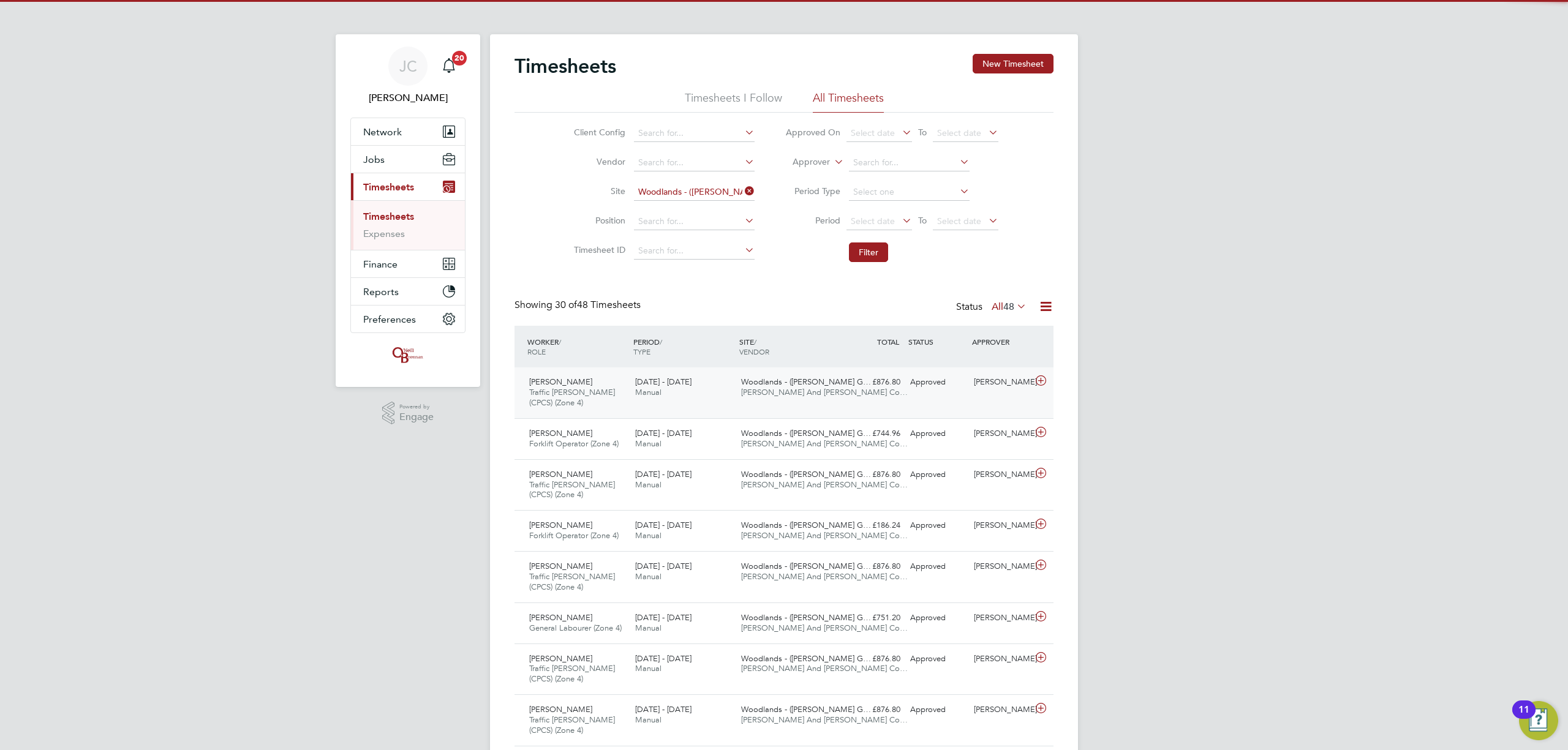
click at [675, 412] on div "Gary Pople Traffic Marshall (CPCS) (Zone 4) 18 - 24 Aug 2025 18 - 24 Aug 2025 M…" at bounding box center [783, 393] width 539 height 51
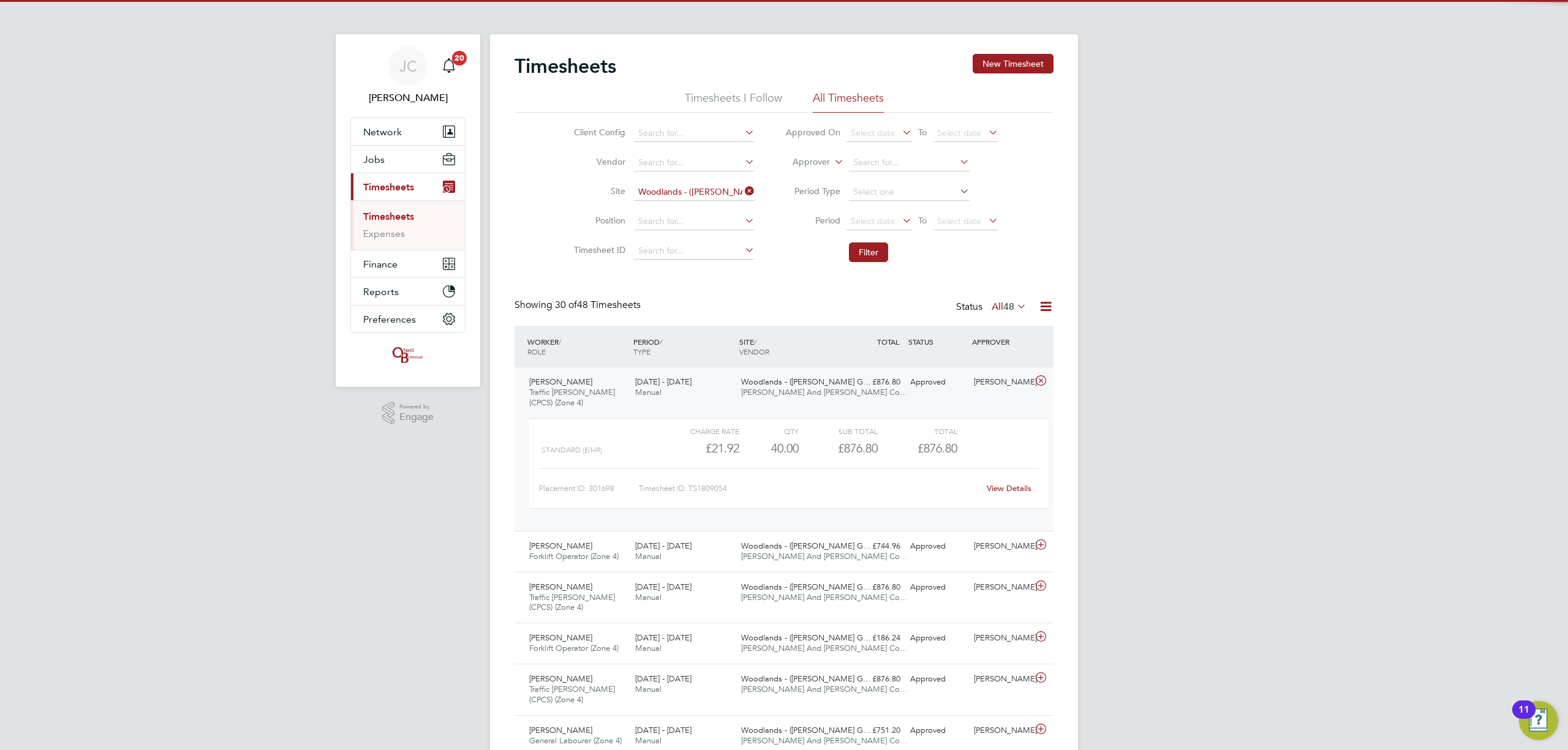
click at [998, 485] on link "View Details" at bounding box center [1009, 488] width 44 height 11
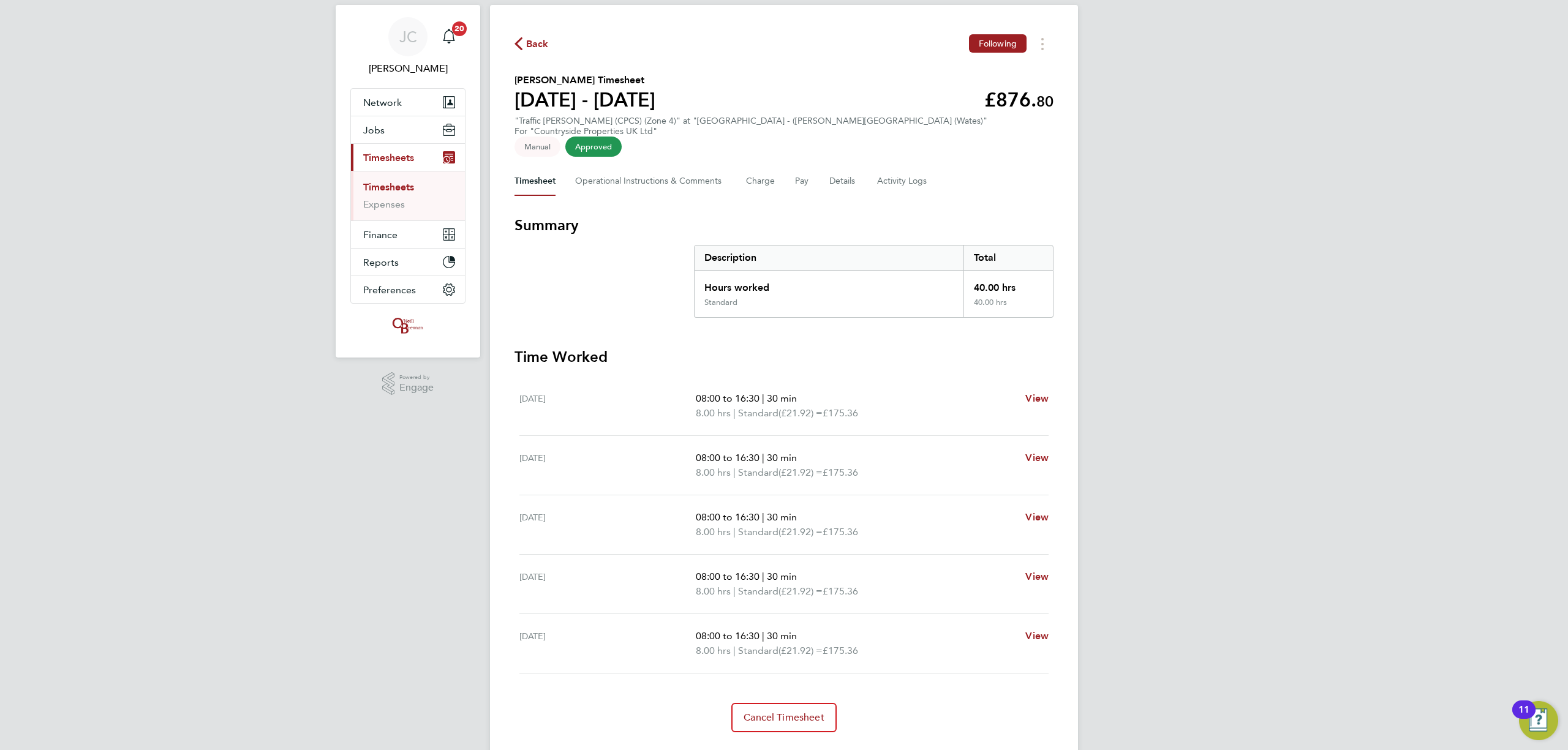
scroll to position [45, 0]
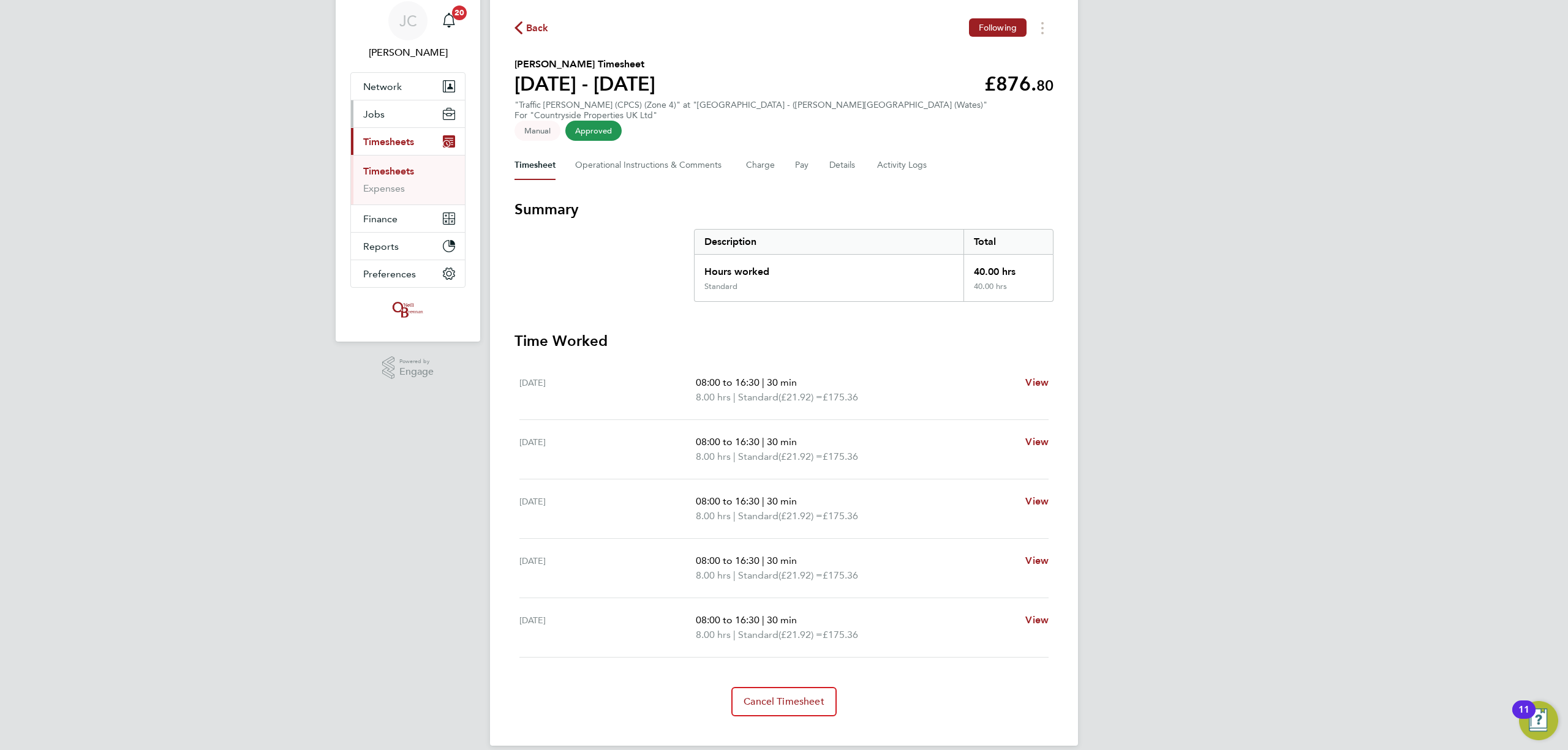
click at [400, 169] on link "Timesheets" at bounding box center [389, 171] width 51 height 12
click at [398, 127] on button "Jobs" at bounding box center [408, 113] width 114 height 27
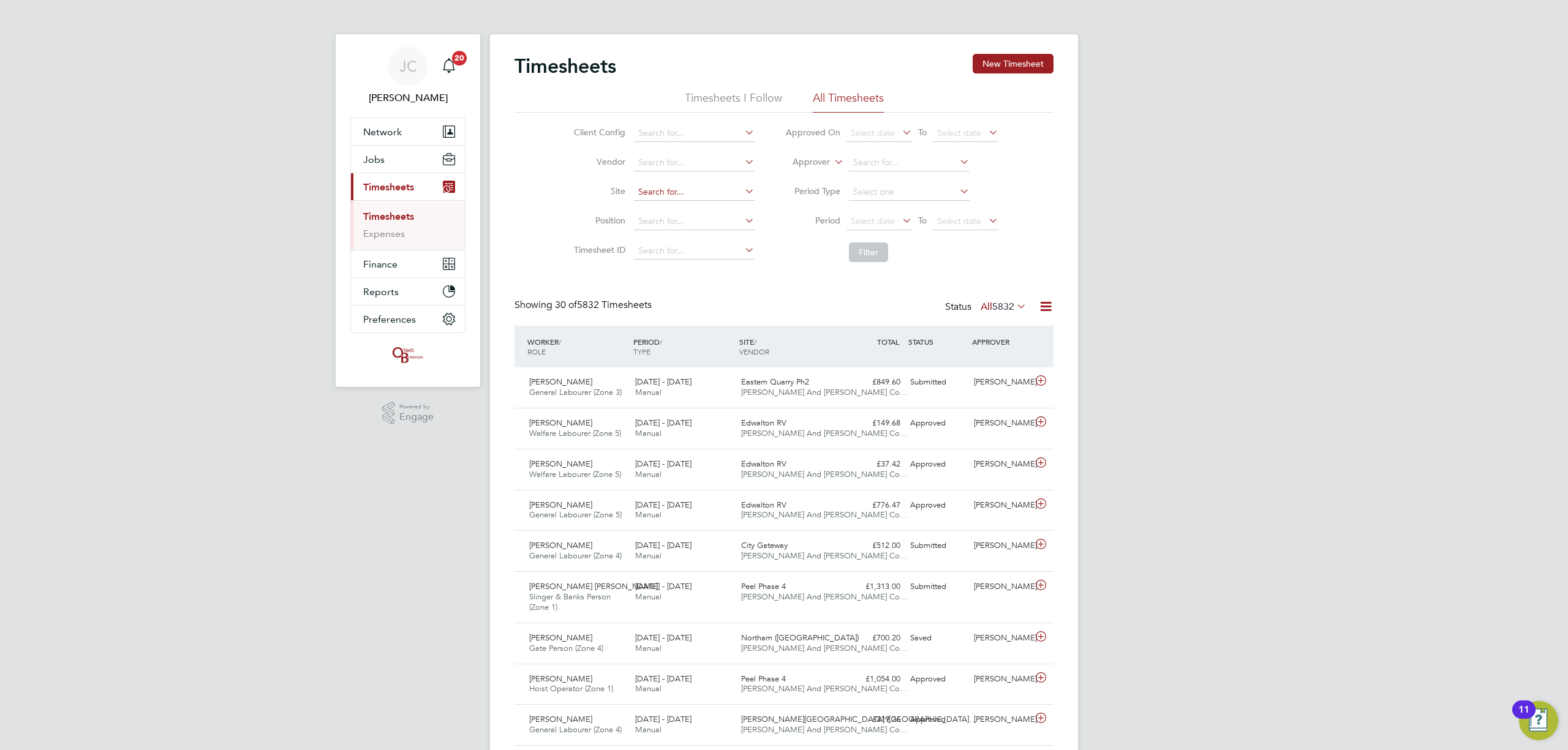
click at [647, 184] on input at bounding box center [694, 192] width 121 height 17
type input "o"
click at [714, 208] on li "Romney House / [GEOGRAPHIC_DATA]" at bounding box center [707, 209] width 151 height 16
type input "Romney House / [GEOGRAPHIC_DATA]"
click at [866, 246] on button "Filter" at bounding box center [869, 252] width 39 height 20
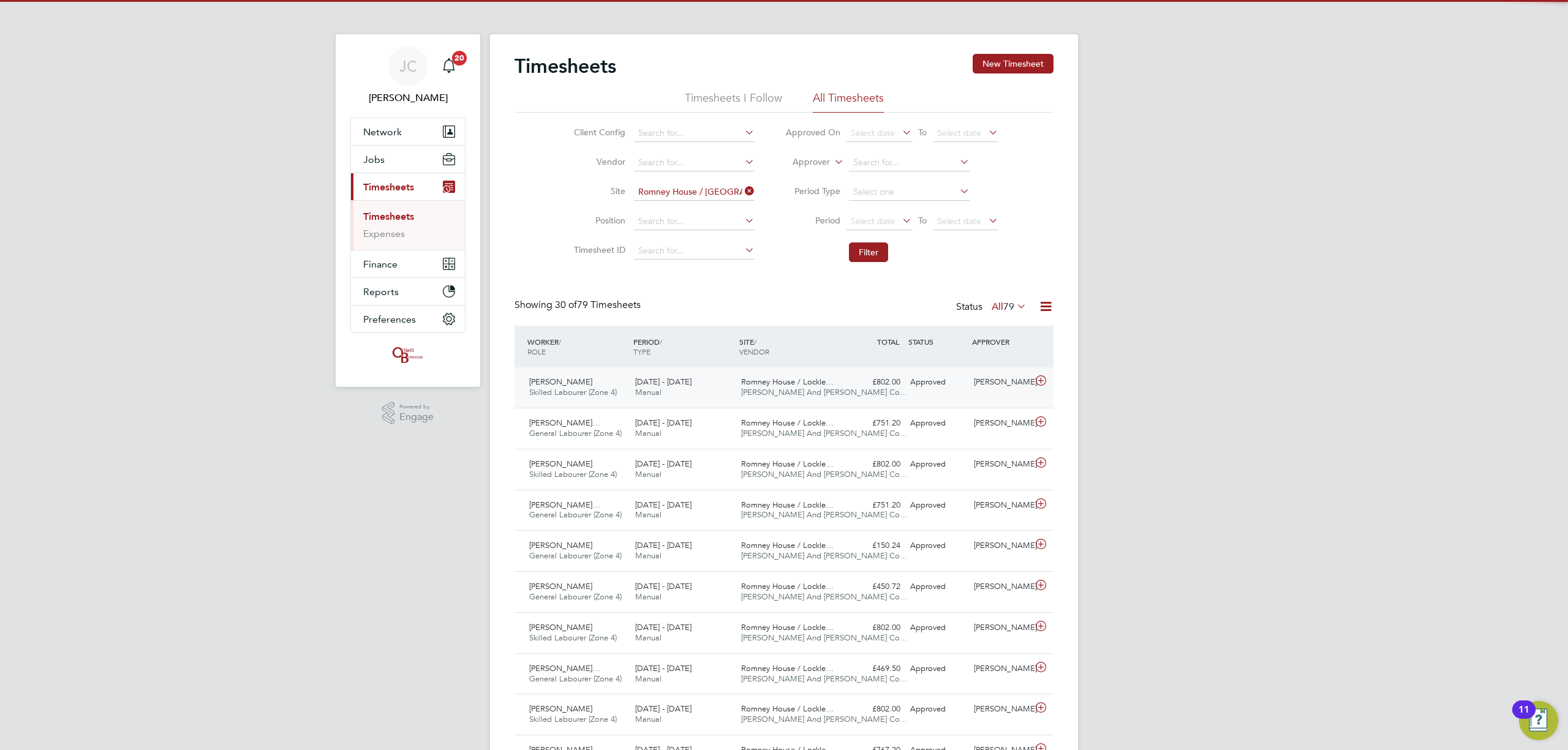
click at [828, 396] on span "[PERSON_NAME] And [PERSON_NAME] Co…" at bounding box center [824, 392] width 167 height 11
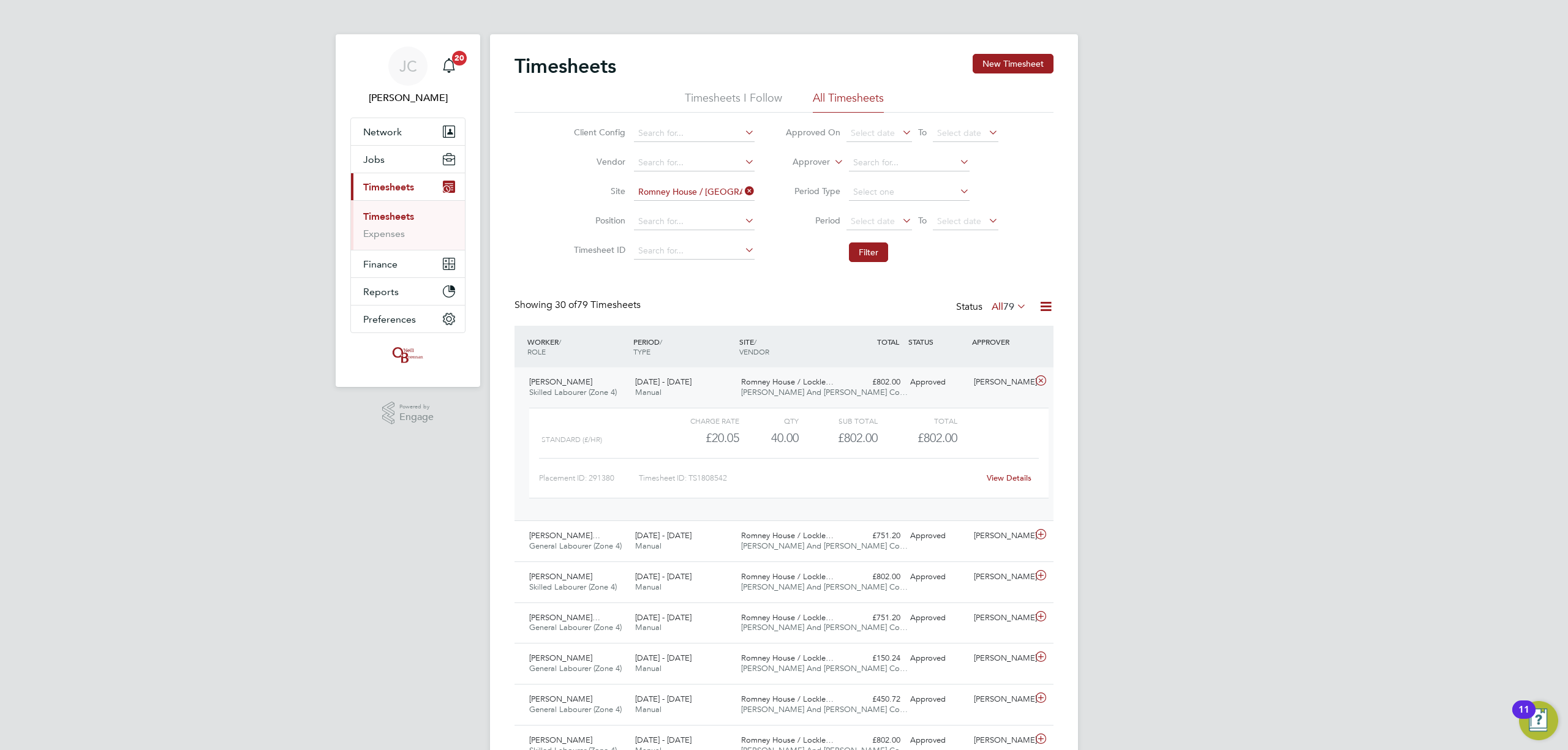
click at [1000, 473] on div "View Details" at bounding box center [1009, 479] width 60 height 20
click at [1002, 476] on link "View Details" at bounding box center [1009, 478] width 44 height 11
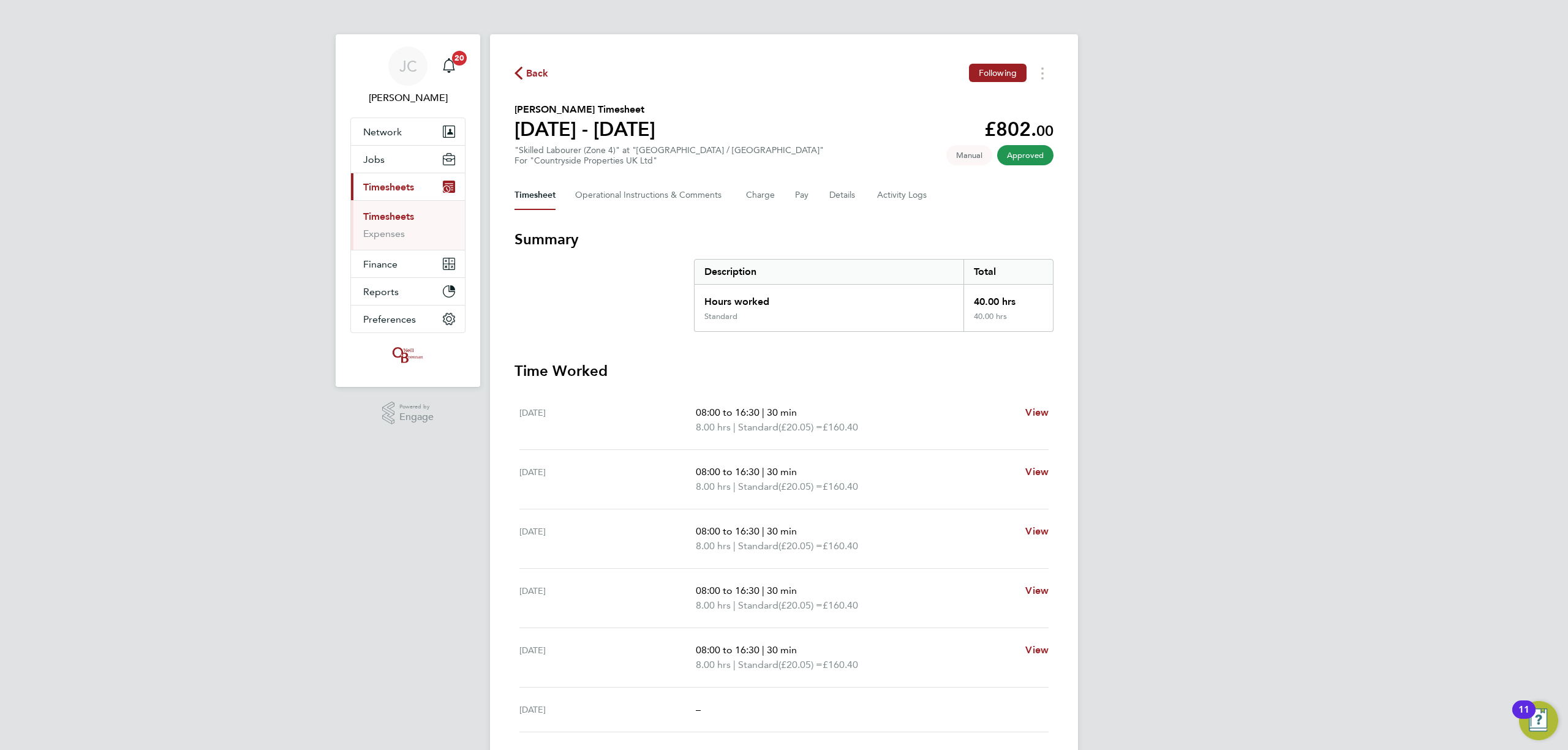
click at [545, 78] on span "Back" at bounding box center [538, 73] width 23 height 15
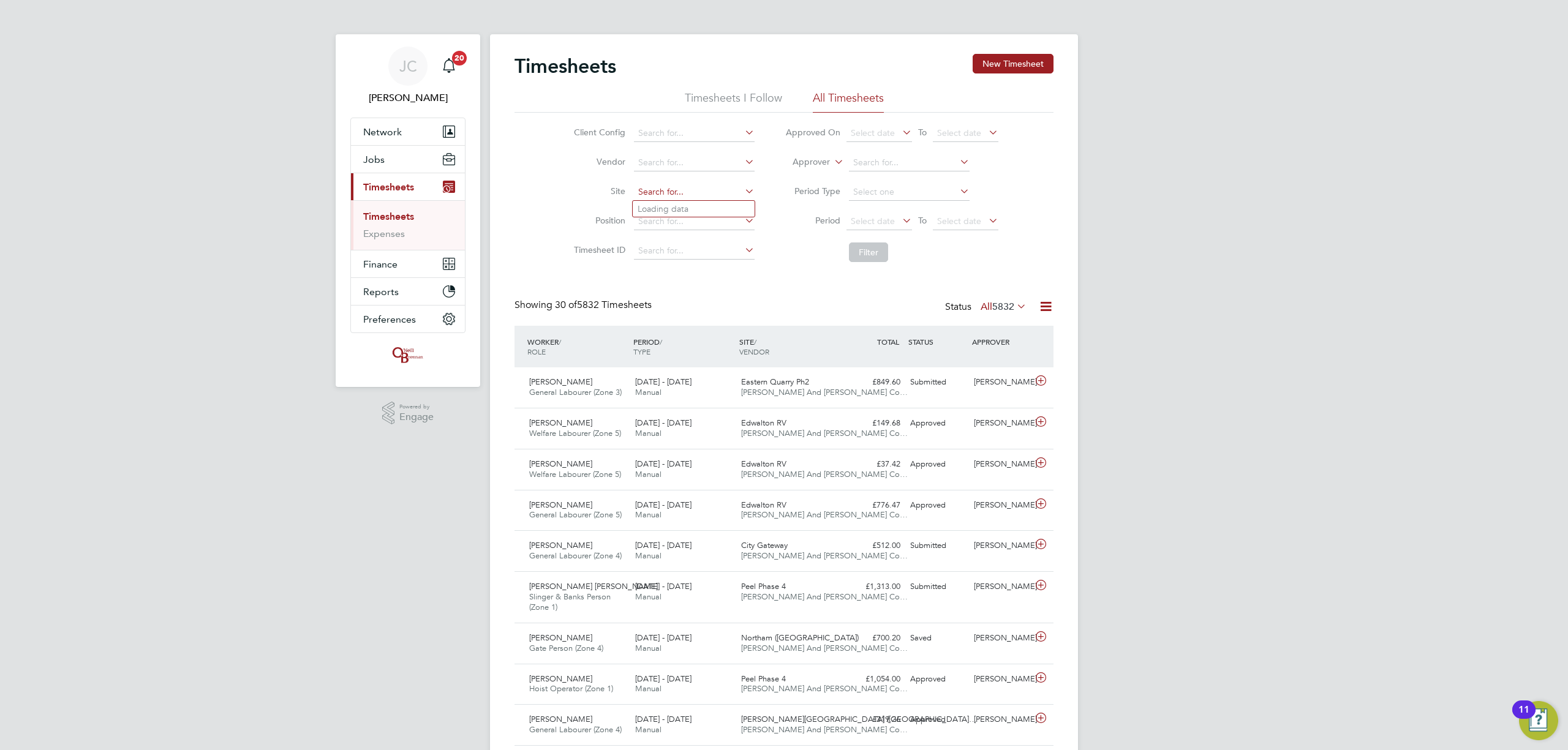
click at [679, 194] on input at bounding box center [694, 192] width 121 height 17
click at [660, 201] on li "Romney House / [GEOGRAPHIC_DATA]" at bounding box center [707, 209] width 151 height 16
type input "Romney House / [GEOGRAPHIC_DATA]"
click at [858, 236] on li "Filter" at bounding box center [892, 252] width 244 height 32
click at [863, 250] on button "Filter" at bounding box center [869, 252] width 39 height 20
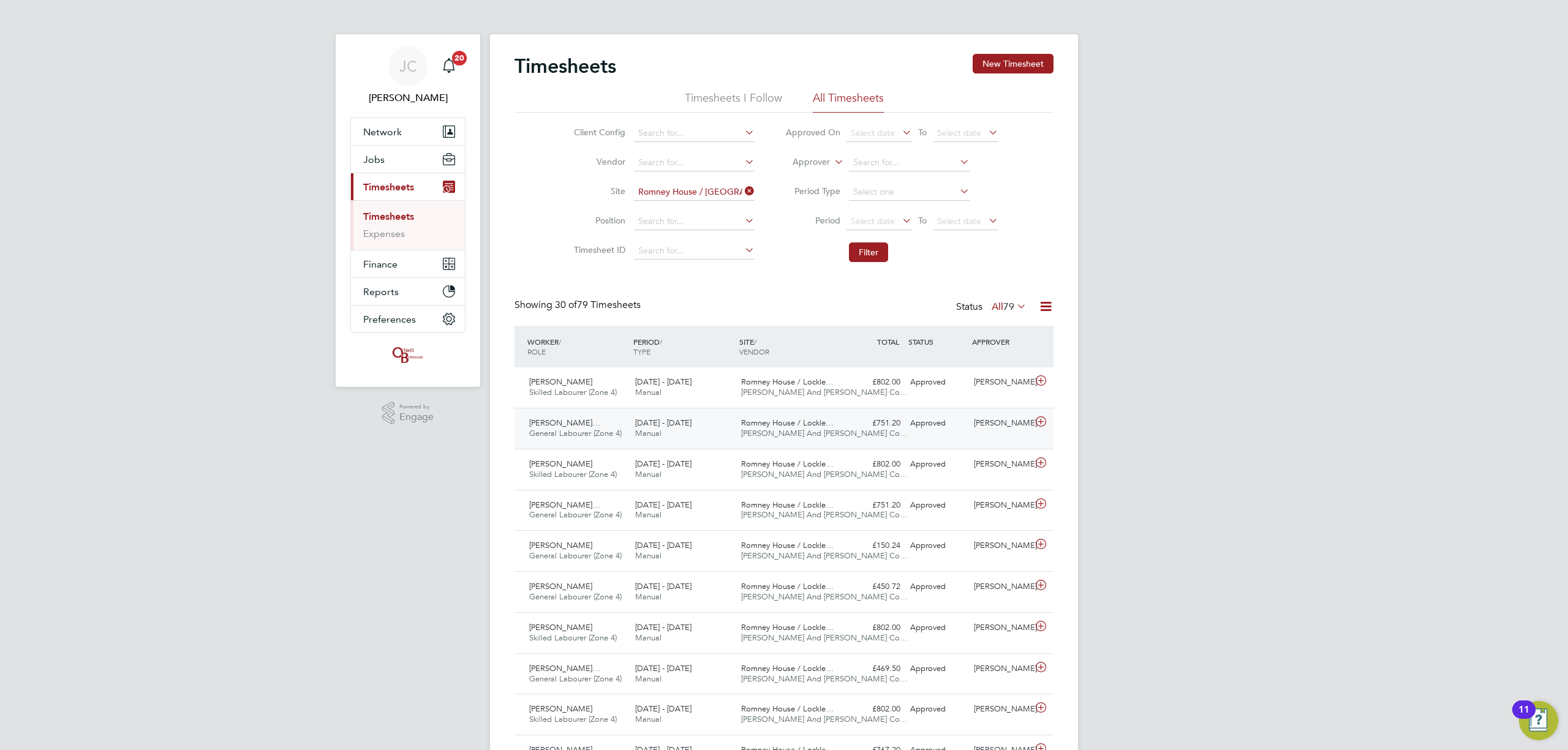
click at [726, 442] on div "[DATE] - [DATE] Manual" at bounding box center [683, 428] width 106 height 30
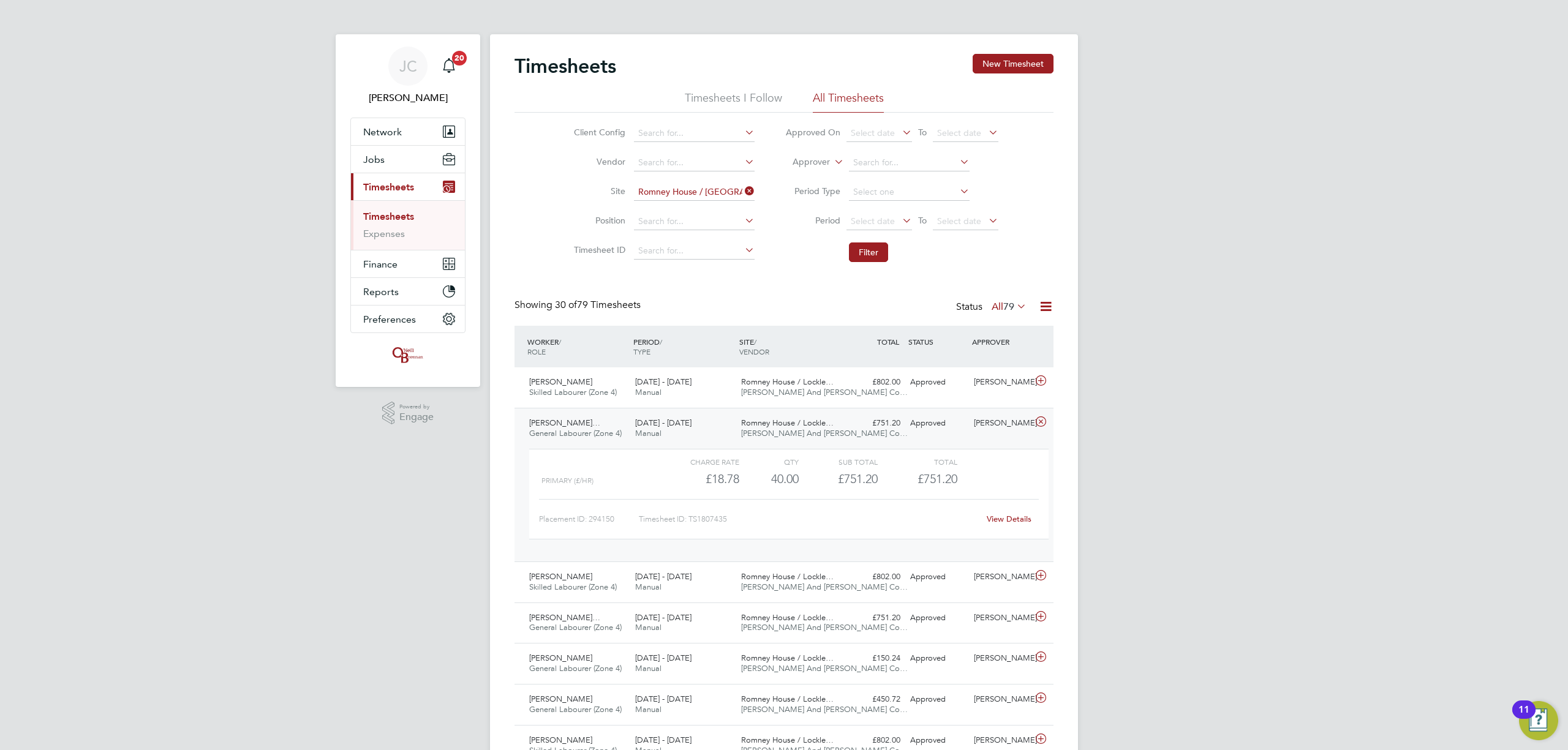
click at [998, 520] on link "View Details" at bounding box center [1009, 519] width 44 height 11
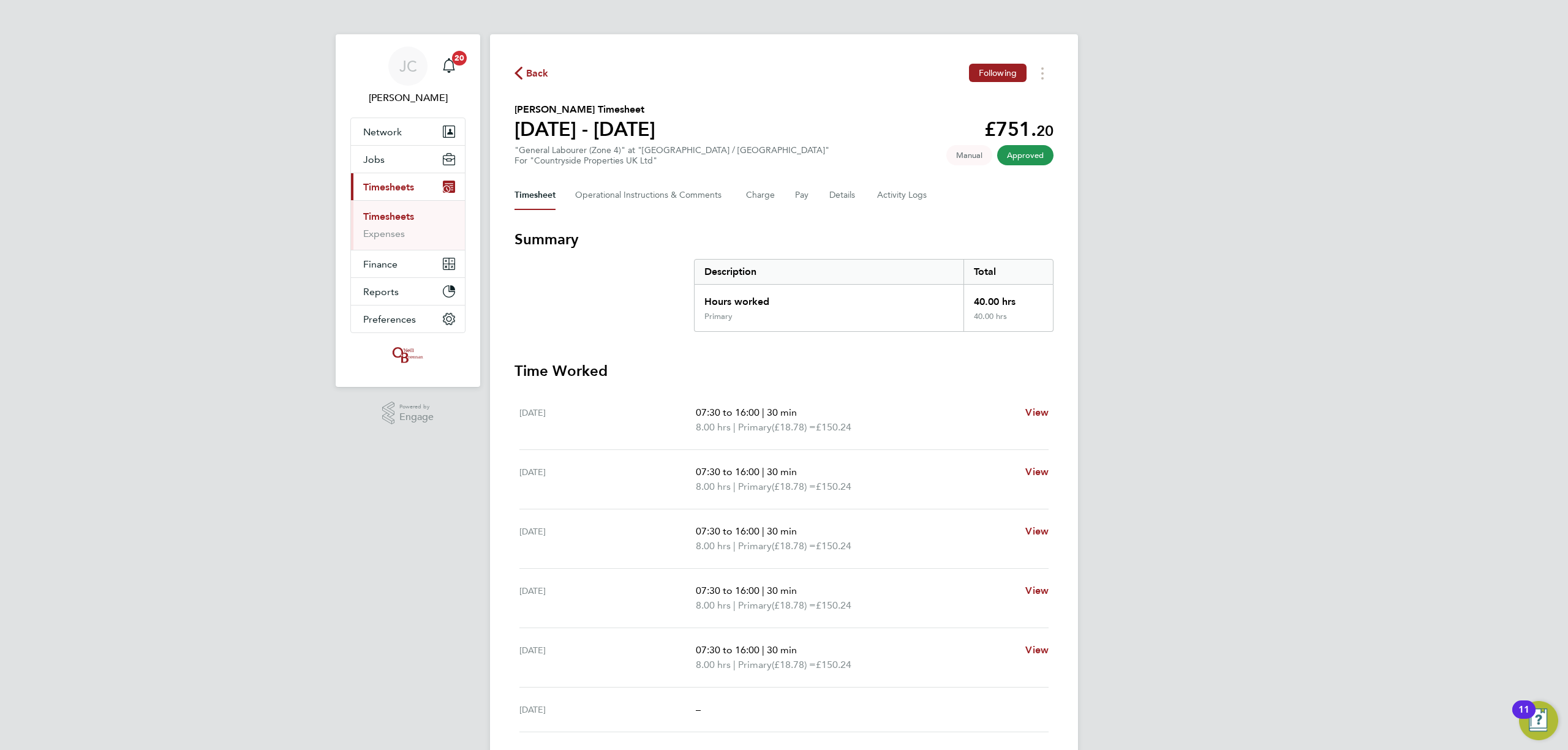
click at [413, 213] on link "Timesheets" at bounding box center [389, 216] width 51 height 12
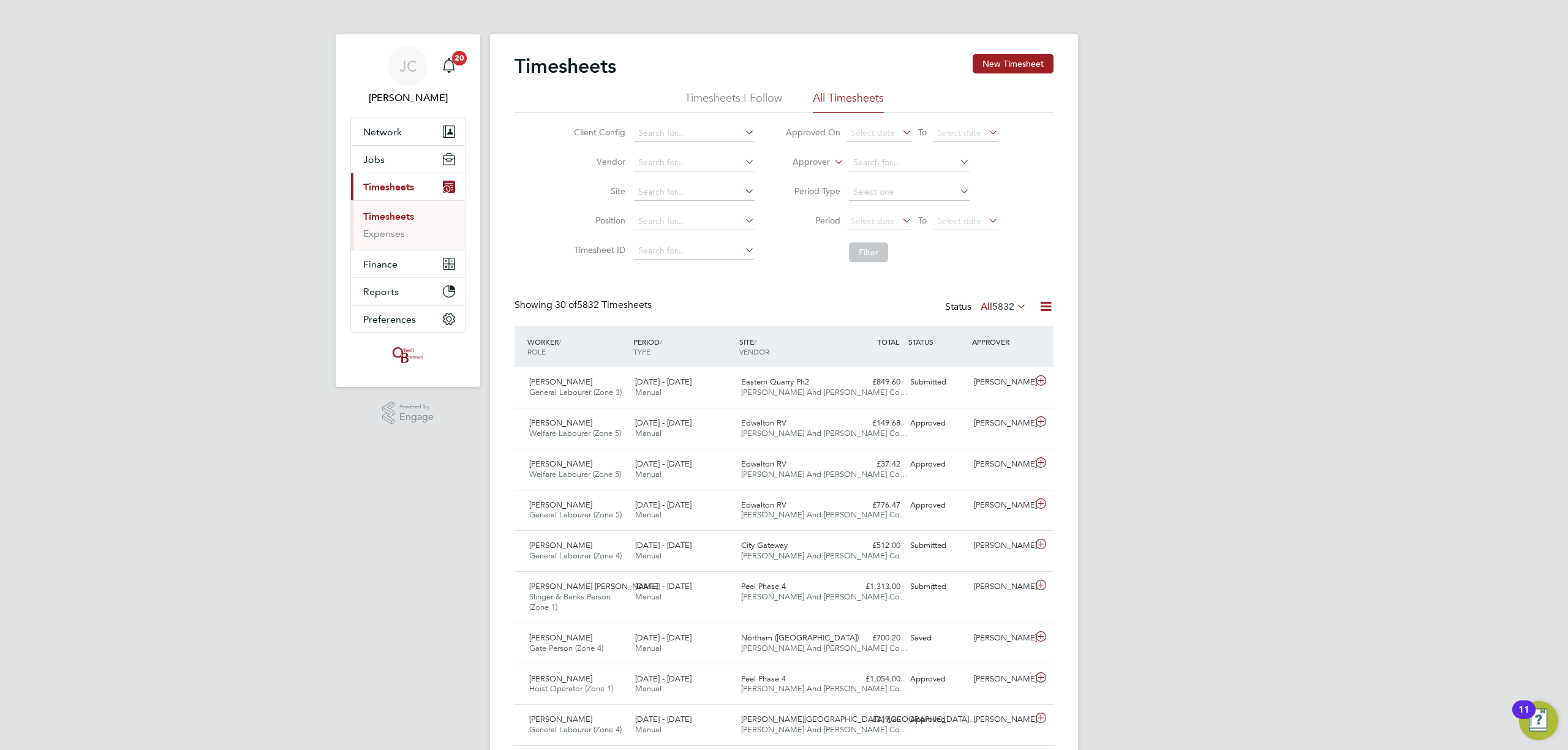
click at [658, 178] on li "Site" at bounding box center [662, 192] width 215 height 30
click at [663, 189] on input at bounding box center [694, 192] width 121 height 17
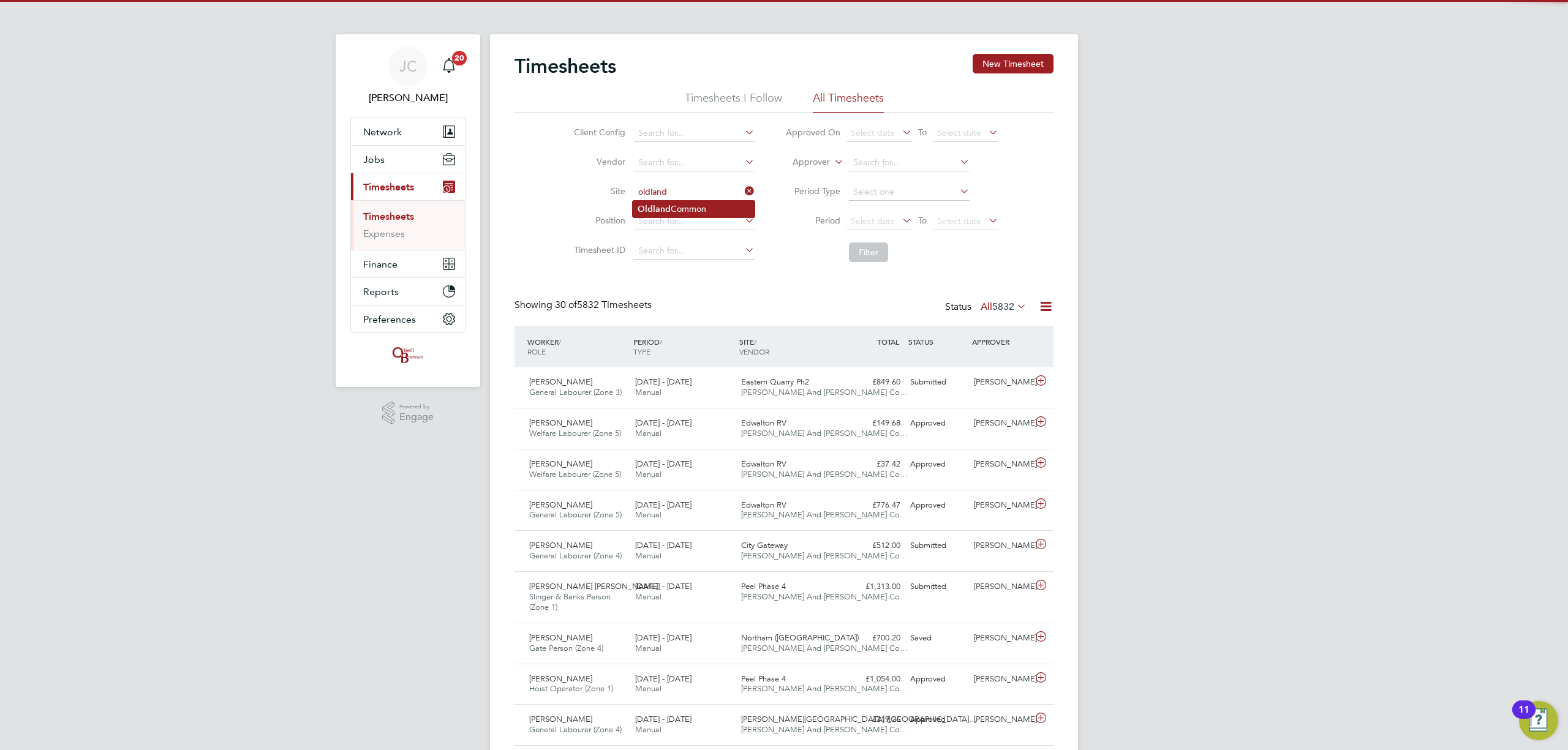
click at [671, 209] on li "Oldland Common" at bounding box center [694, 209] width 122 height 16
type input "[GEOGRAPHIC_DATA]"
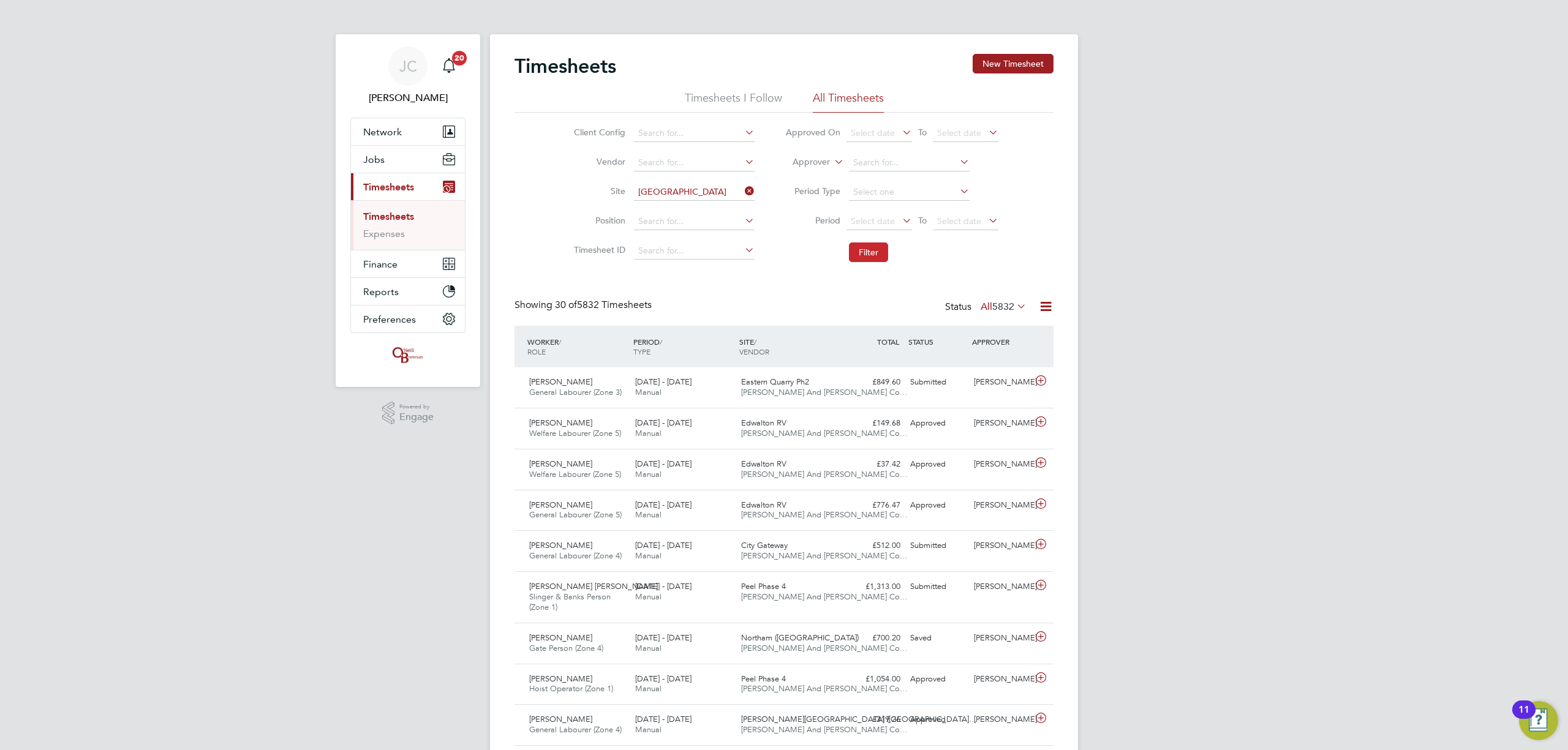
click at [882, 255] on button "Filter" at bounding box center [869, 252] width 39 height 20
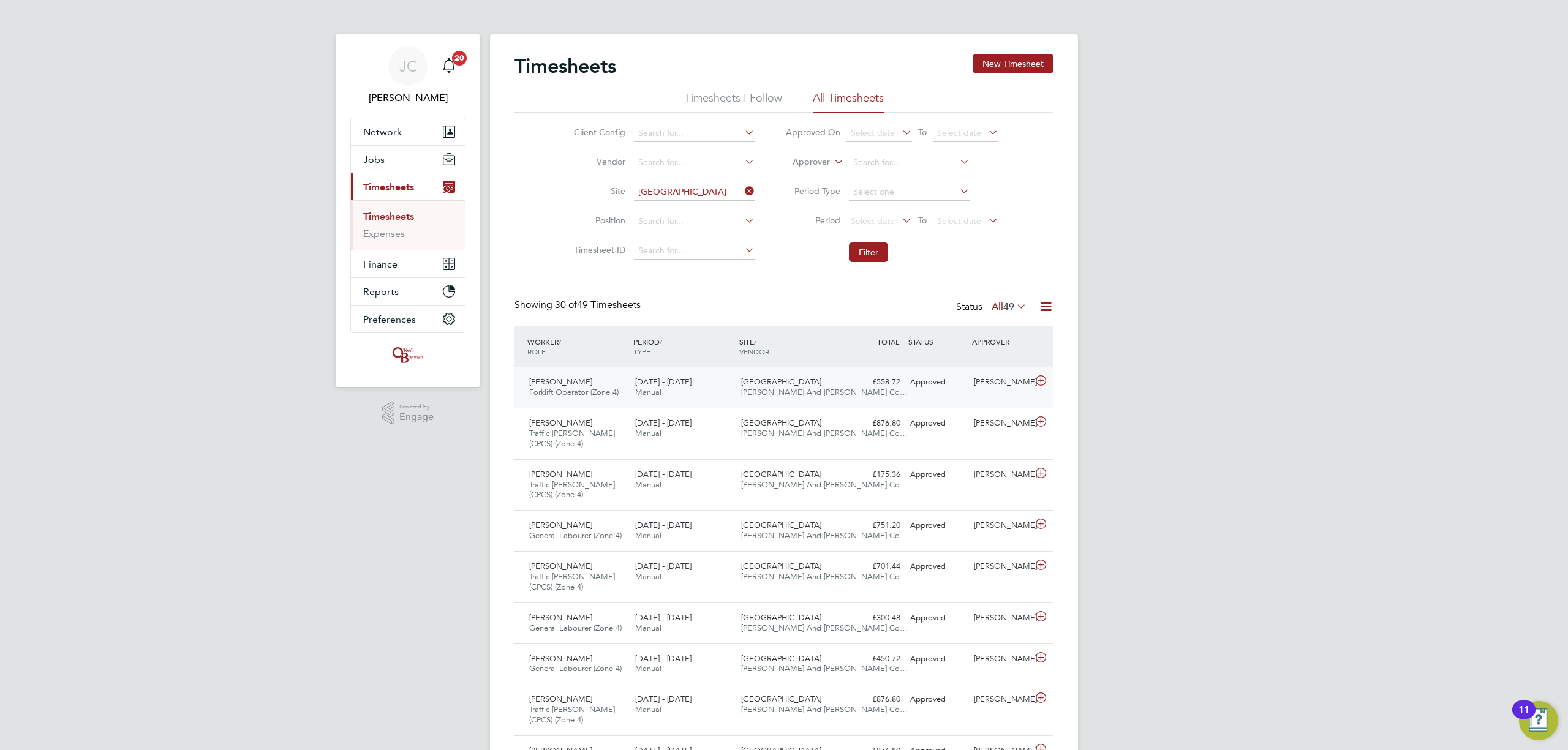
click at [711, 392] on div "18 - 24 Aug 2025 Manual" at bounding box center [683, 387] width 106 height 30
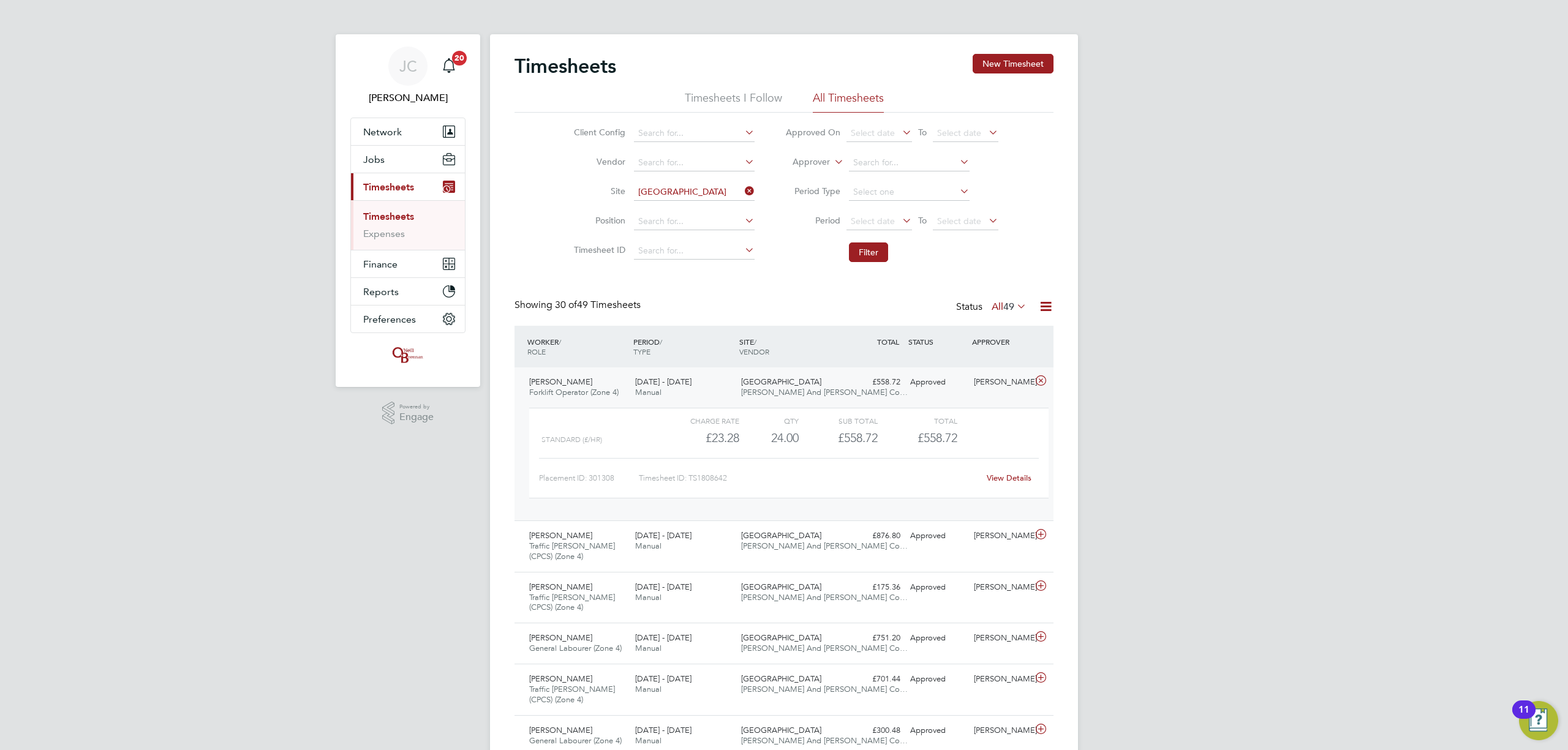
click at [996, 473] on div "View Details" at bounding box center [1009, 479] width 60 height 20
click at [1000, 474] on link "View Details" at bounding box center [1009, 478] width 44 height 11
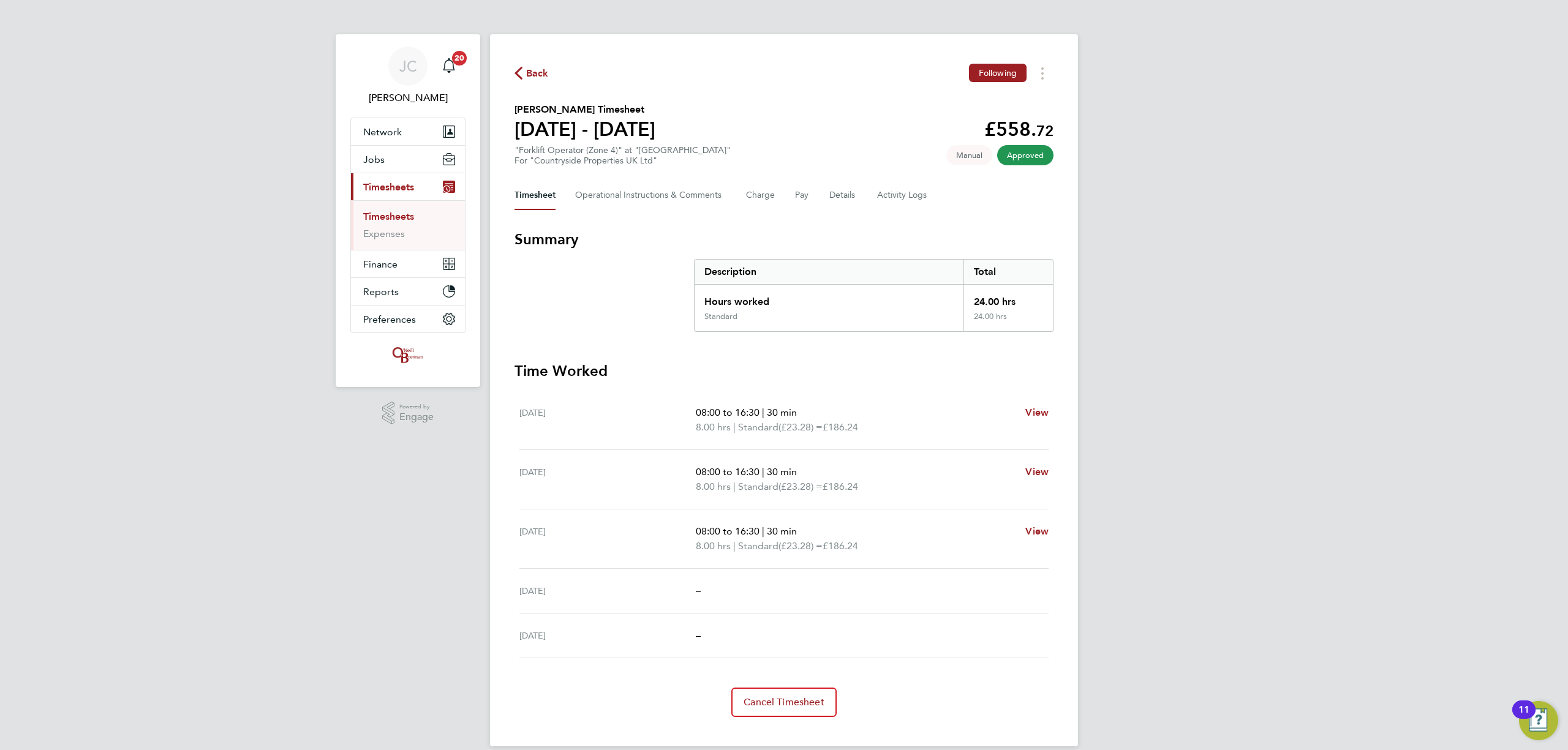
click at [534, 70] on span "Back" at bounding box center [538, 73] width 23 height 15
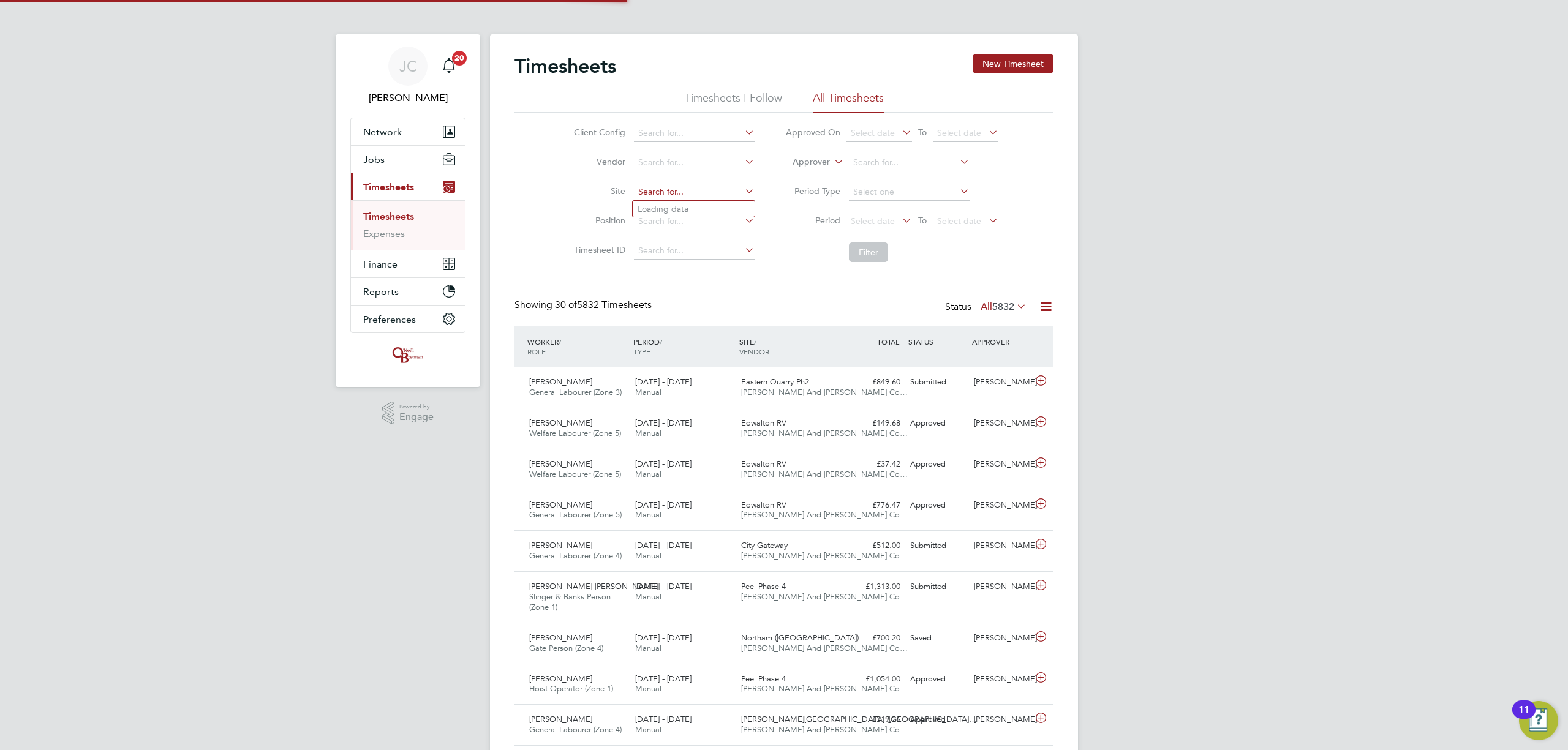
click at [659, 186] on input at bounding box center [694, 192] width 121 height 17
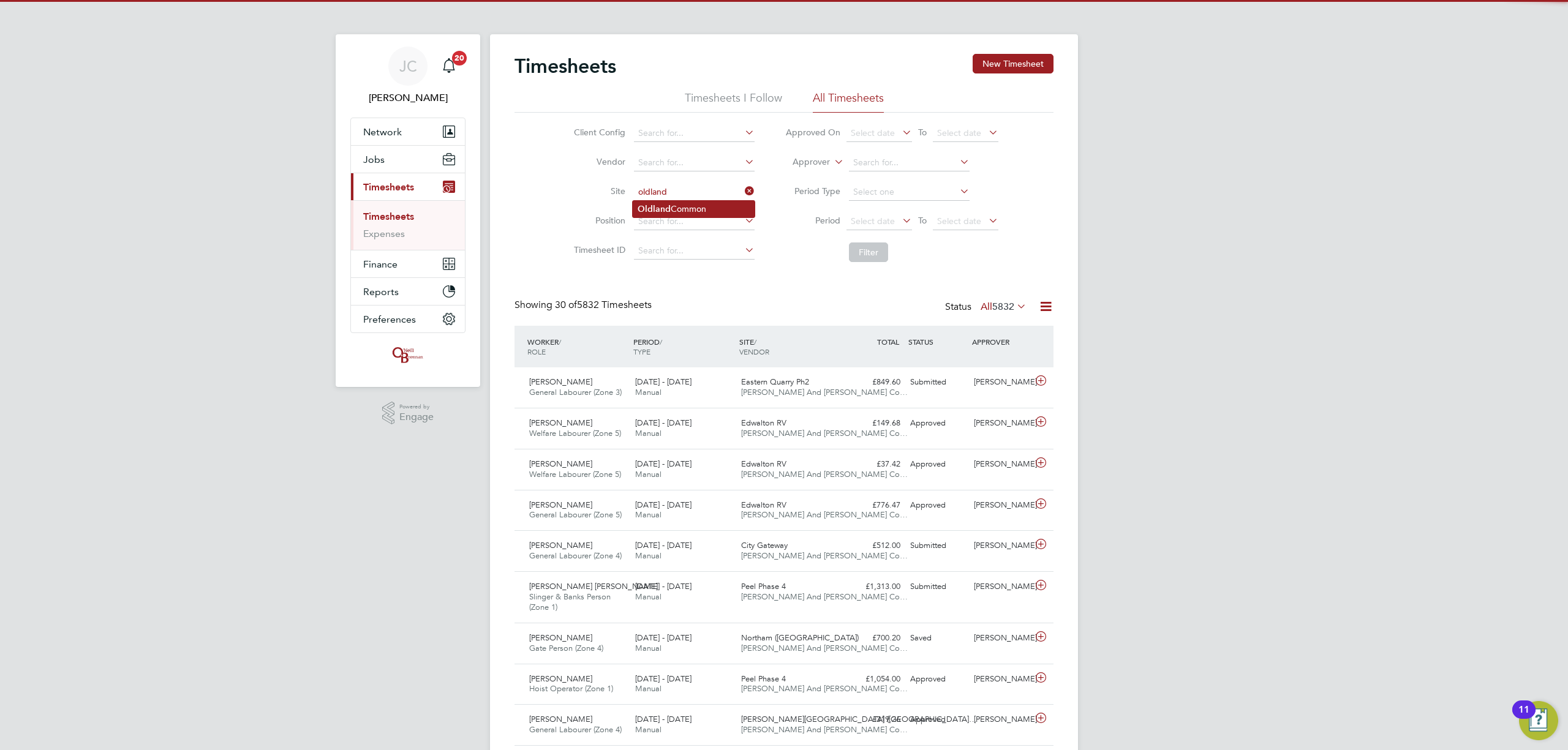
click at [658, 215] on li "[GEOGRAPHIC_DATA]" at bounding box center [694, 209] width 122 height 16
type input "[GEOGRAPHIC_DATA]"
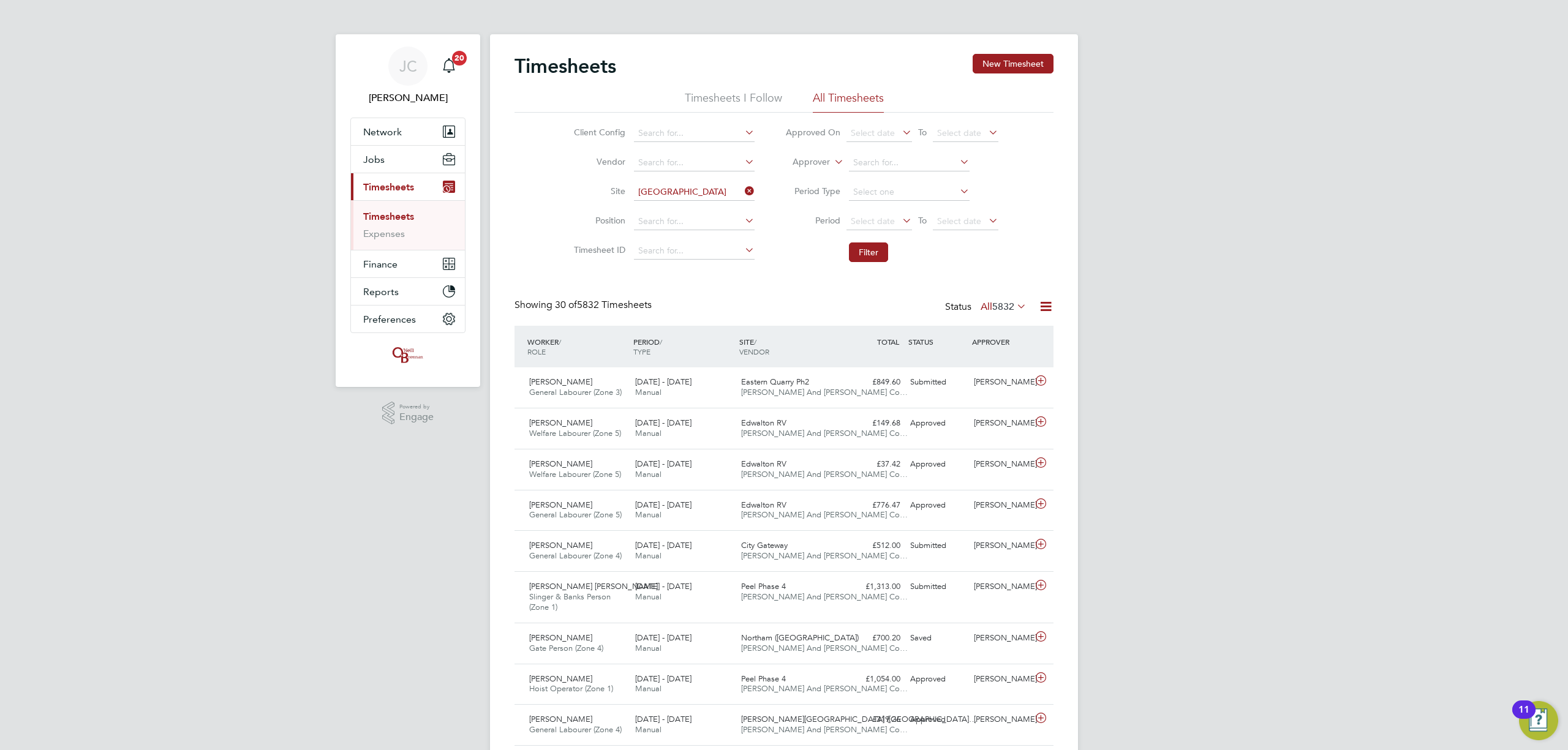
click at [855, 263] on li "Filter" at bounding box center [892, 252] width 244 height 32
click at [859, 255] on button "Filter" at bounding box center [869, 252] width 39 height 20
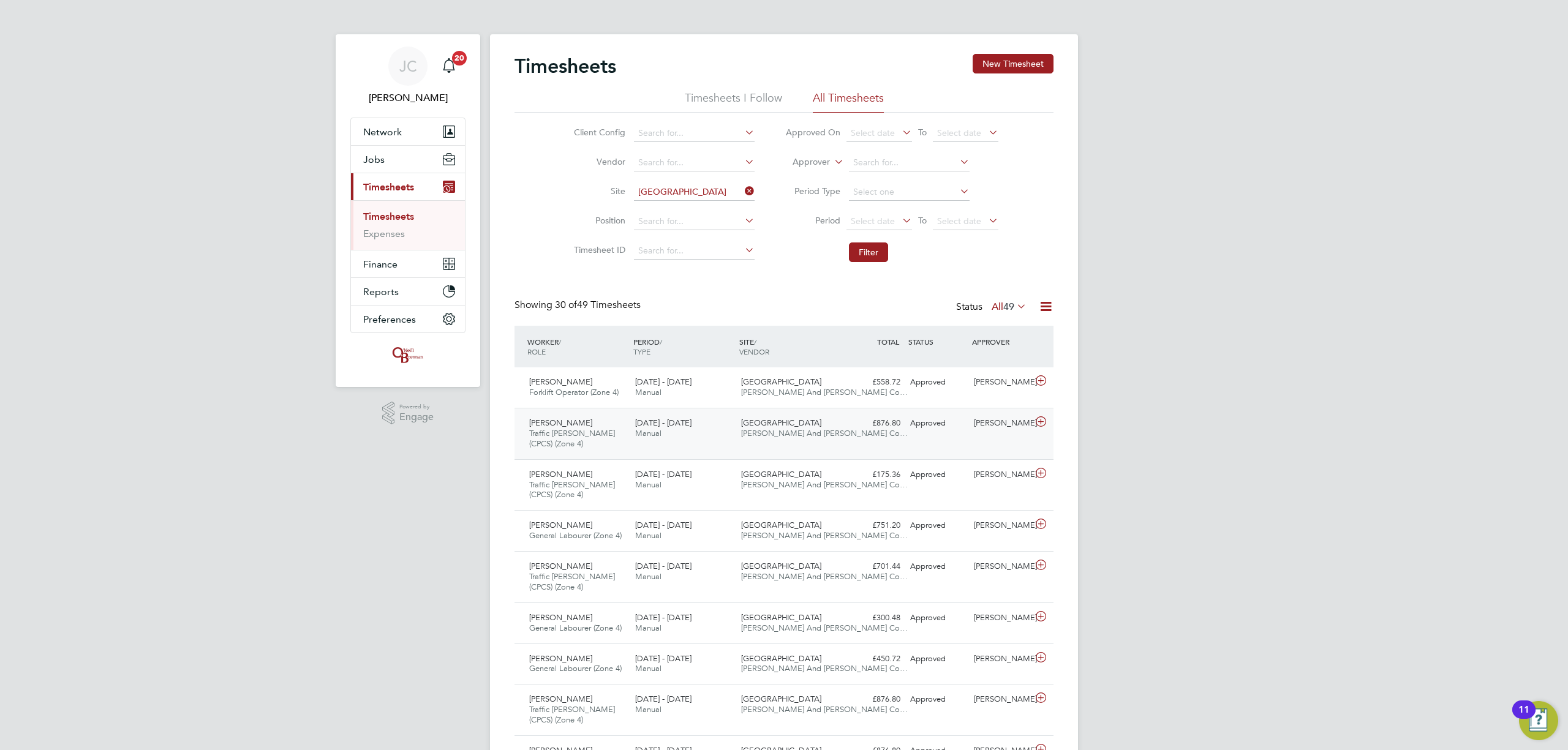
click at [795, 438] on span "[PERSON_NAME] And [PERSON_NAME] Co…" at bounding box center [824, 433] width 167 height 11
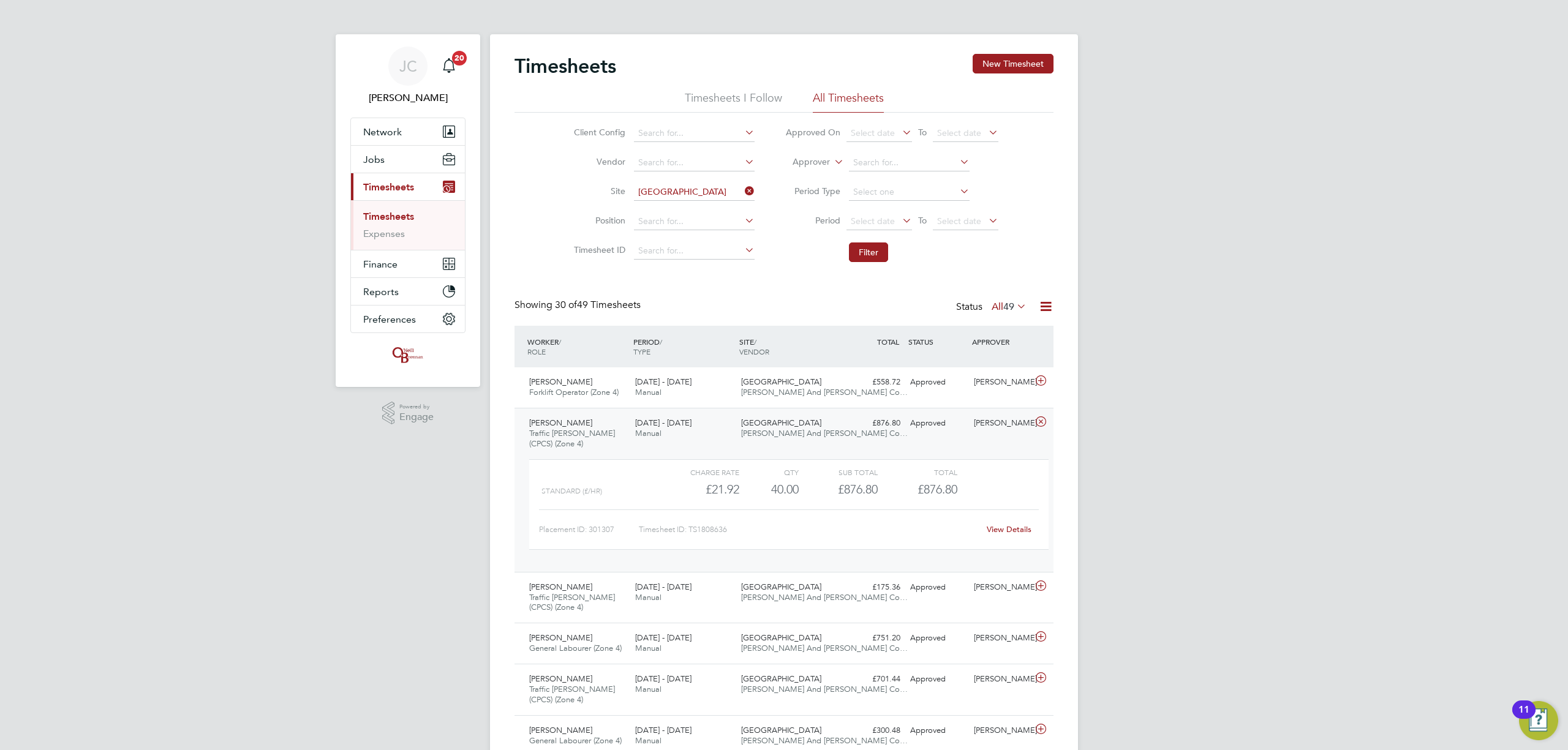
click at [1022, 539] on div "View Details" at bounding box center [1009, 530] width 60 height 20
click at [1017, 534] on link "View Details" at bounding box center [1009, 529] width 44 height 11
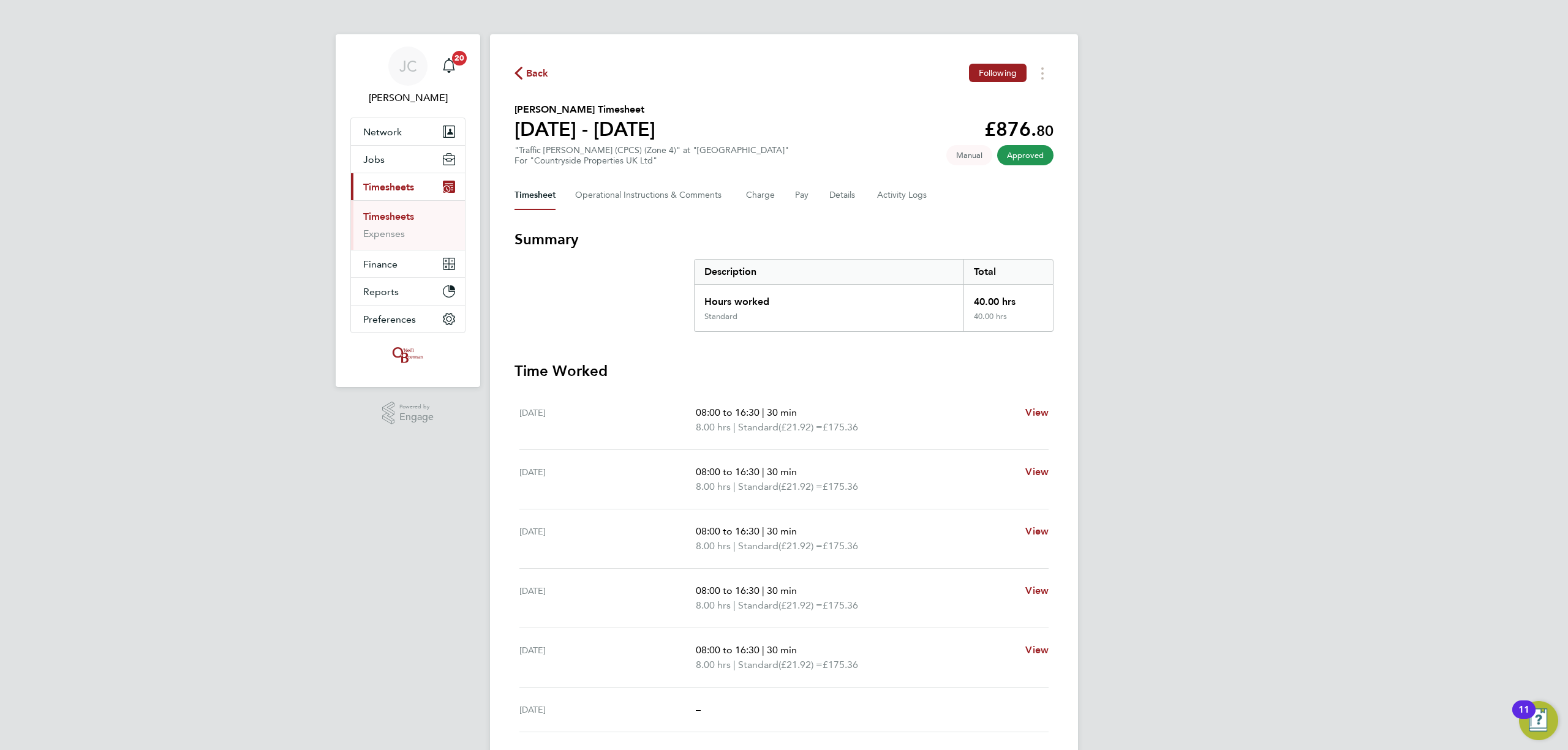
drag, startPoint x: 543, startPoint y: 55, endPoint x: 549, endPoint y: 70, distance: 16.2
click at [545, 62] on div "Back Following [PERSON_NAME] Timesheet [DATE] - [DATE] £876. 80 "Traffic [PERSO…" at bounding box center [784, 450] width 588 height 831
click at [550, 76] on div "Back Following" at bounding box center [783, 72] width 539 height 19
click at [544, 73] on span "Back" at bounding box center [538, 73] width 23 height 15
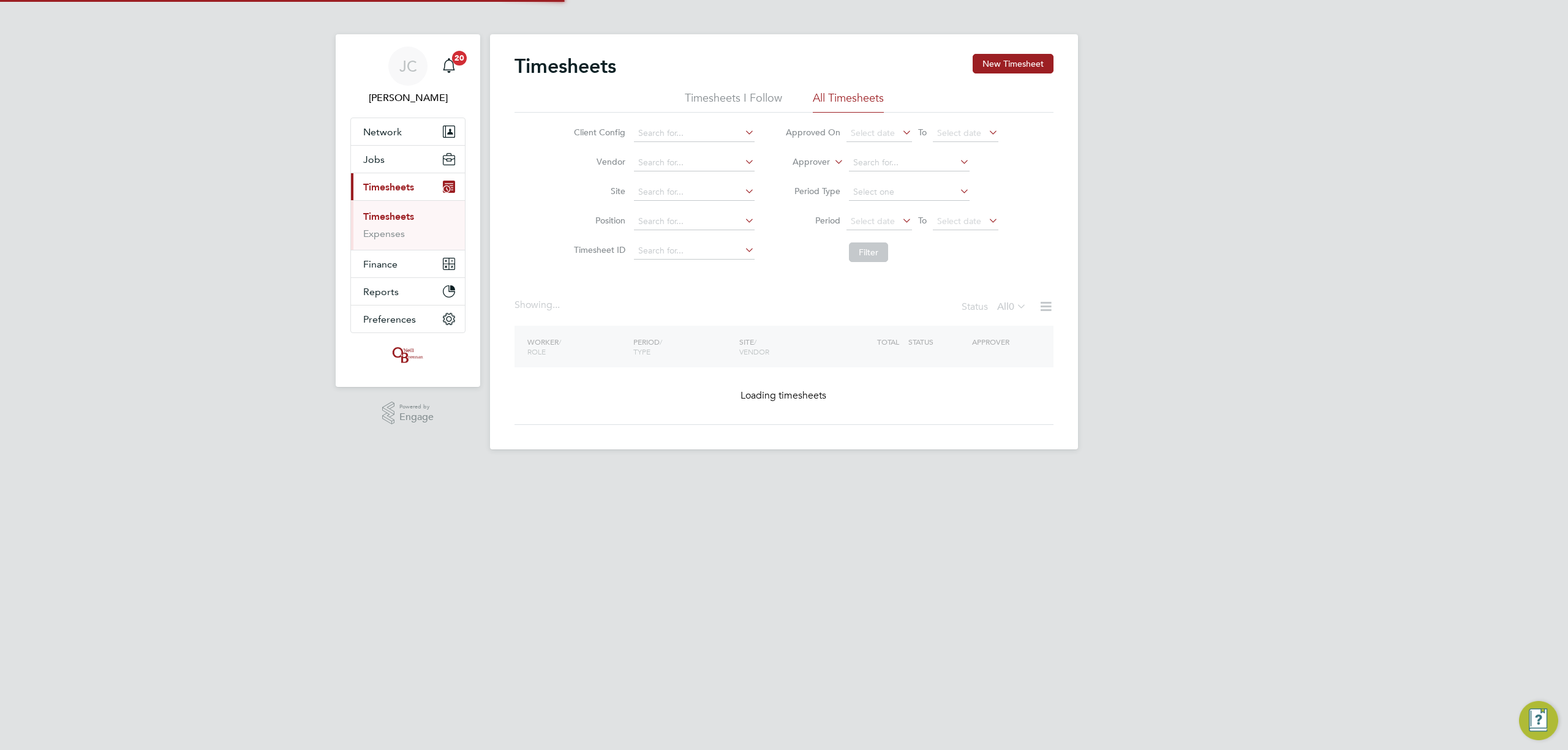
click at [404, 215] on link "Timesheets" at bounding box center [389, 216] width 51 height 12
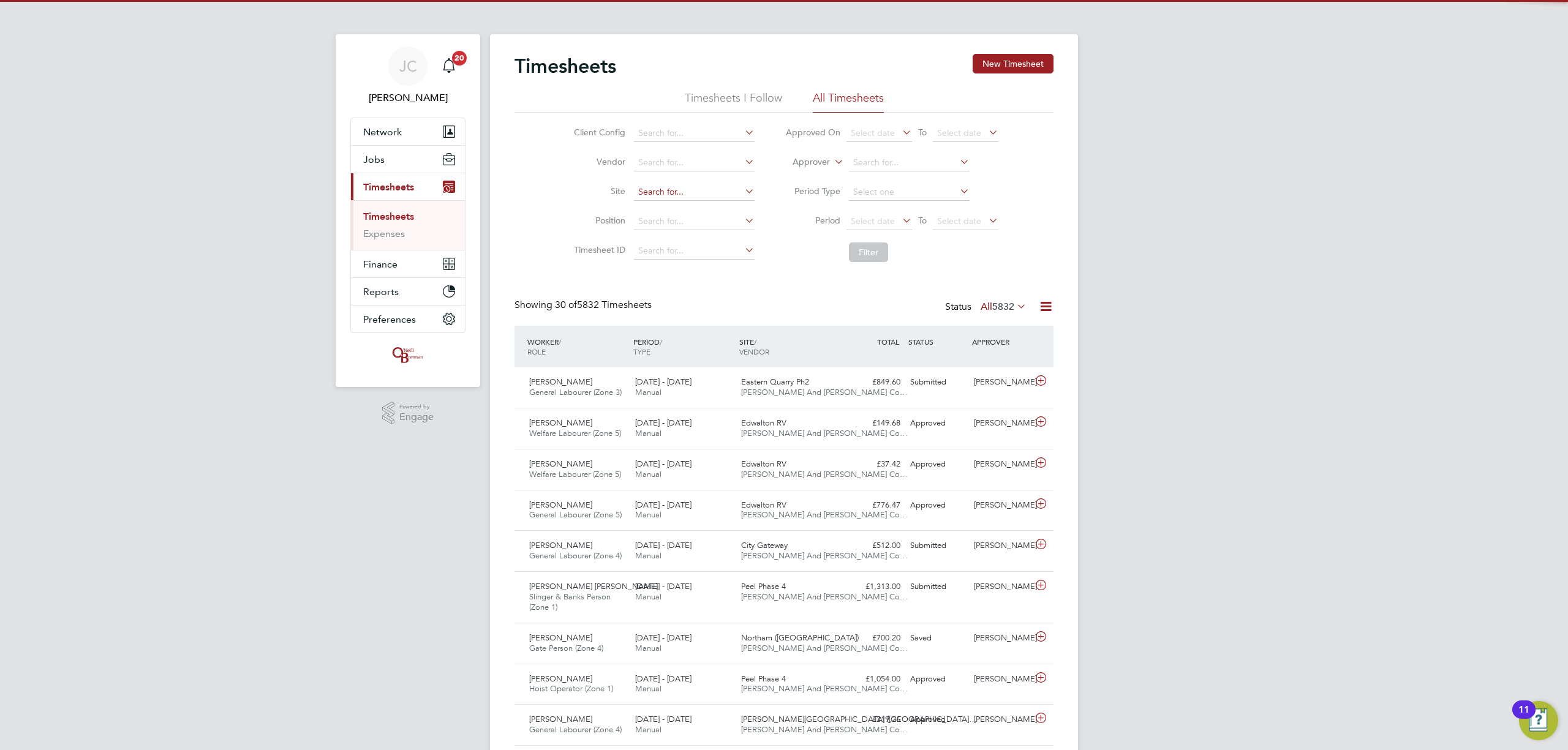
click at [666, 191] on input at bounding box center [694, 192] width 121 height 17
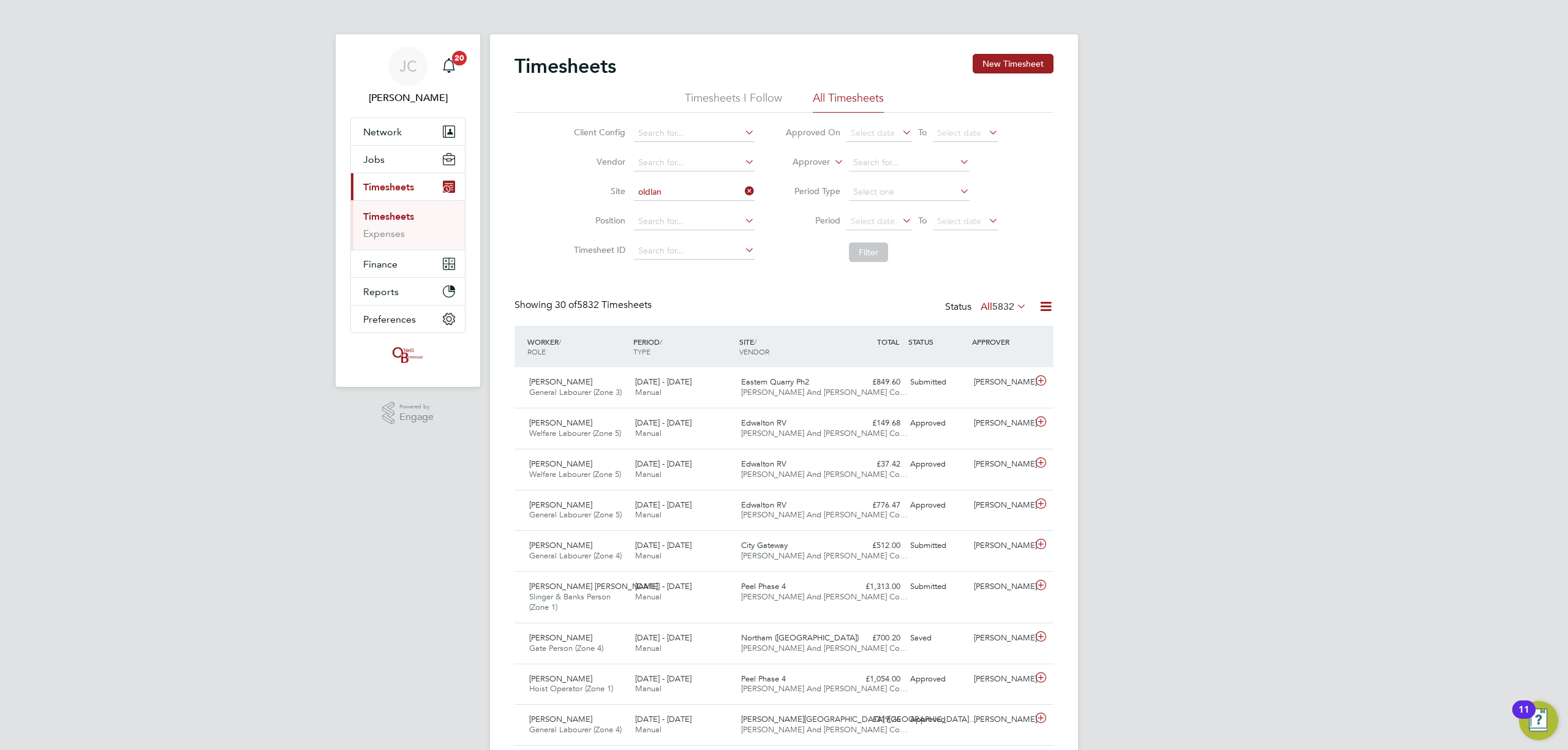
click at [679, 201] on li "Oldlan d Common" at bounding box center [694, 209] width 122 height 16
type input "[GEOGRAPHIC_DATA]"
click at [875, 253] on button "Filter" at bounding box center [869, 252] width 39 height 20
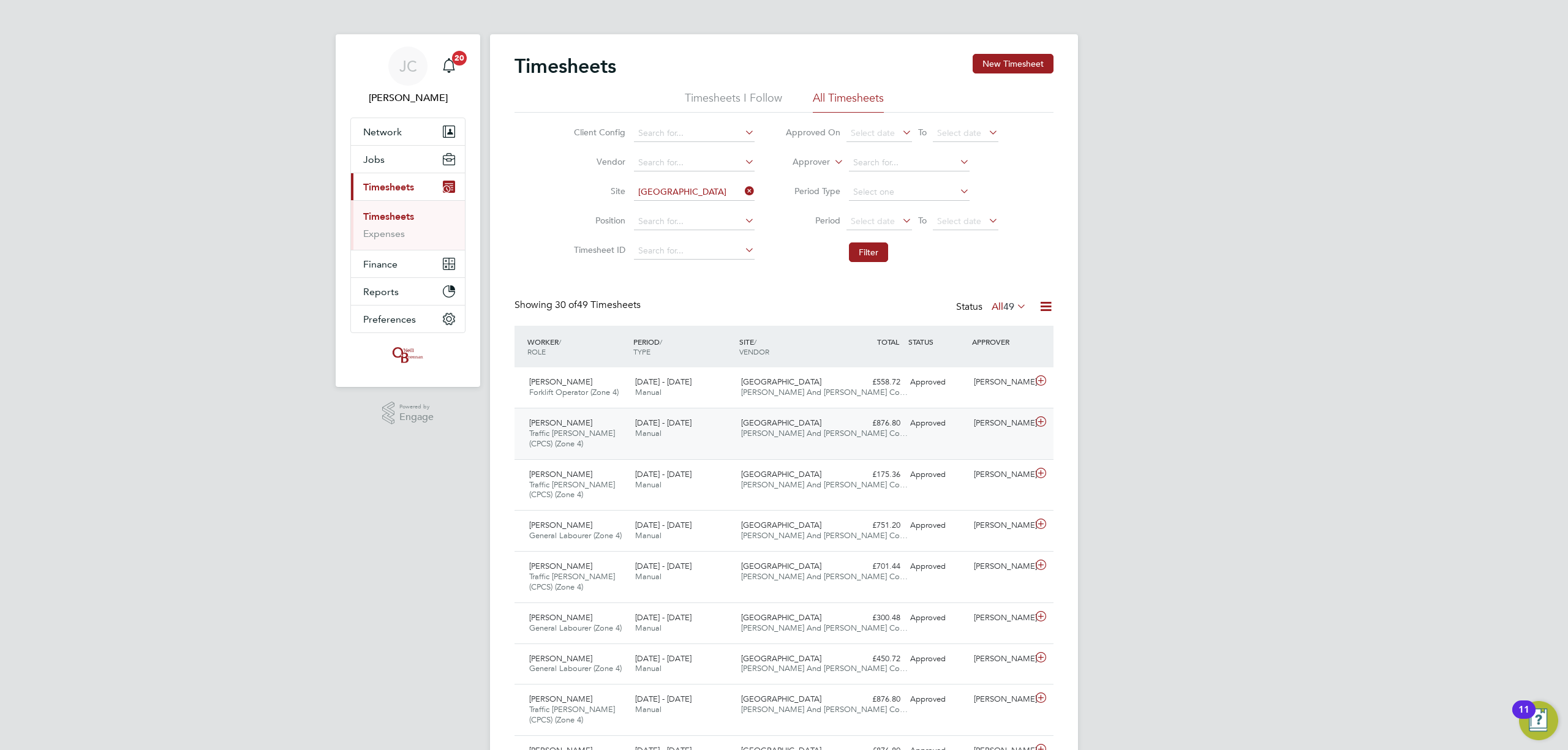
click at [884, 431] on div "£876.80 Approved" at bounding box center [873, 424] width 63 height 21
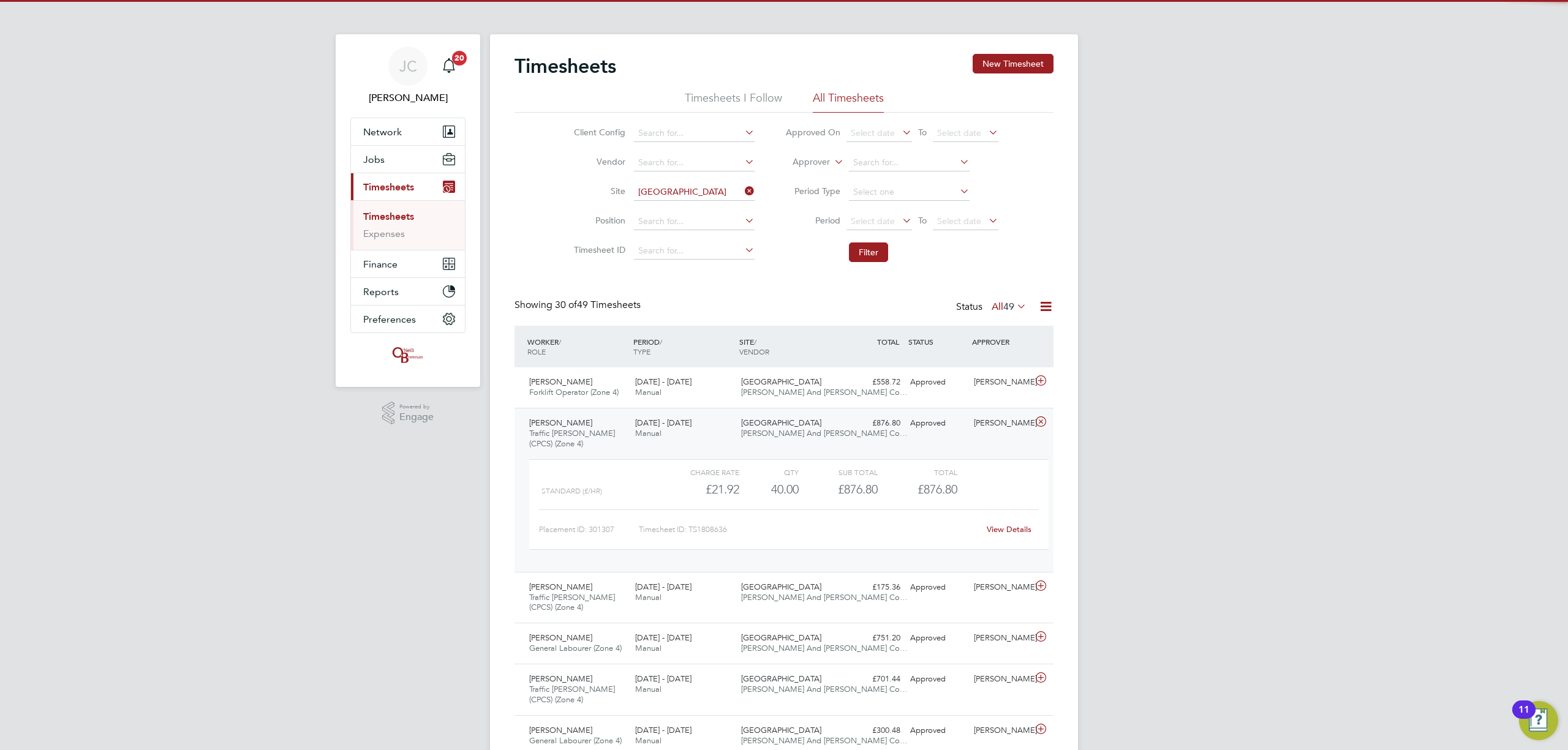
click at [839, 428] on div "Oldland Common [PERSON_NAME] And [PERSON_NAME] Co…" at bounding box center [789, 428] width 106 height 30
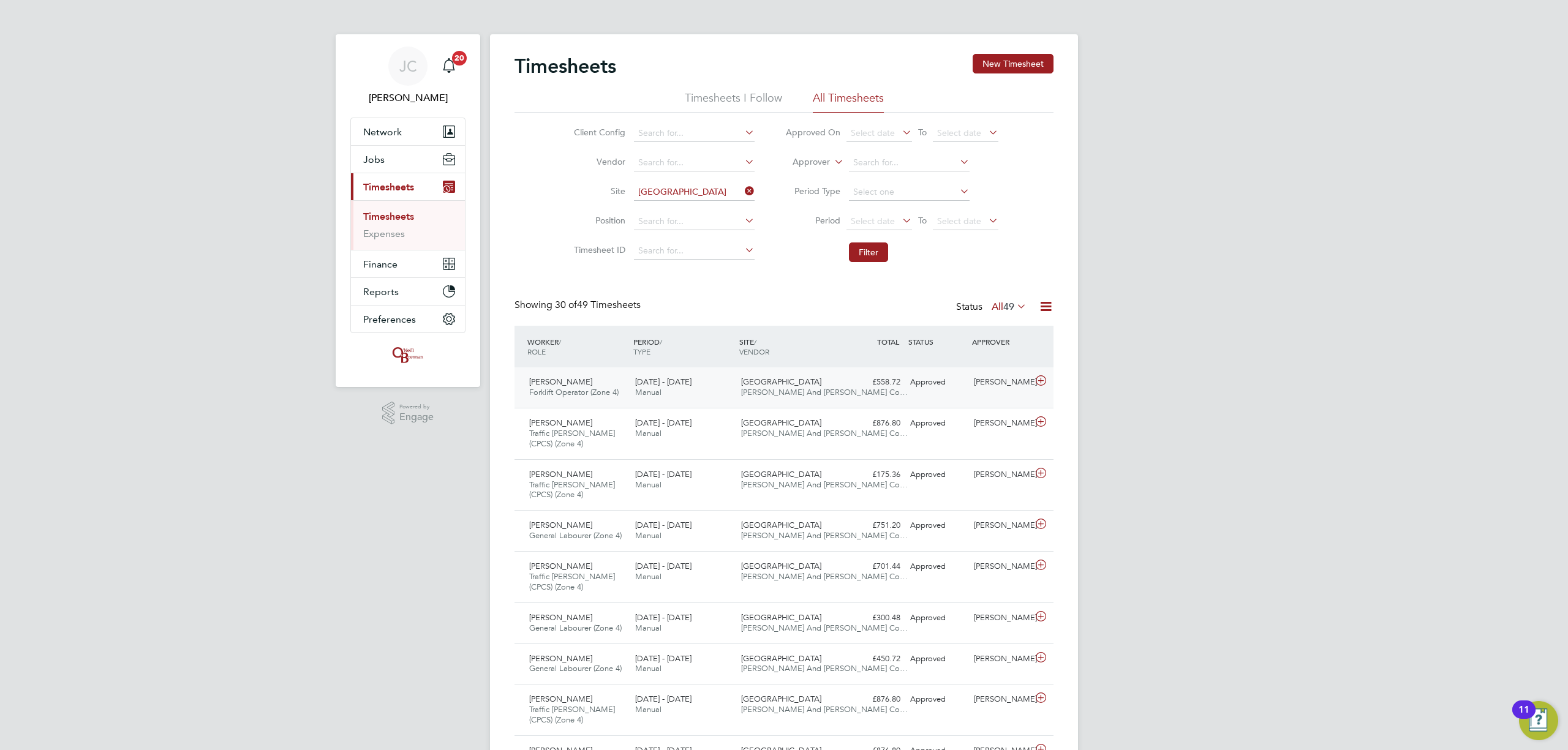
click at [805, 385] on div "Oldland Common [PERSON_NAME] And [PERSON_NAME] Co…" at bounding box center [789, 387] width 106 height 30
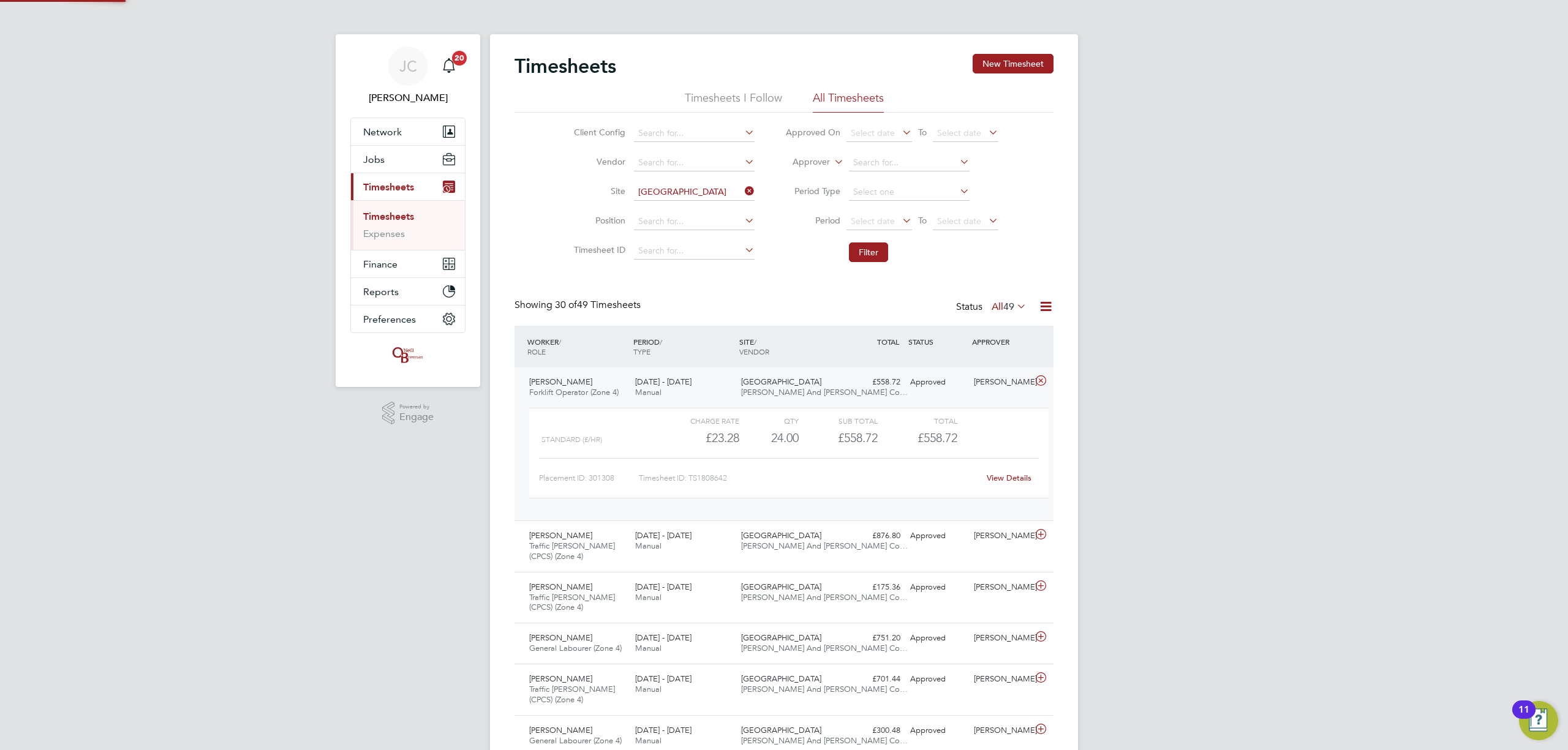
click at [805, 387] on span "[PERSON_NAME] And [PERSON_NAME] Co…" at bounding box center [824, 392] width 167 height 11
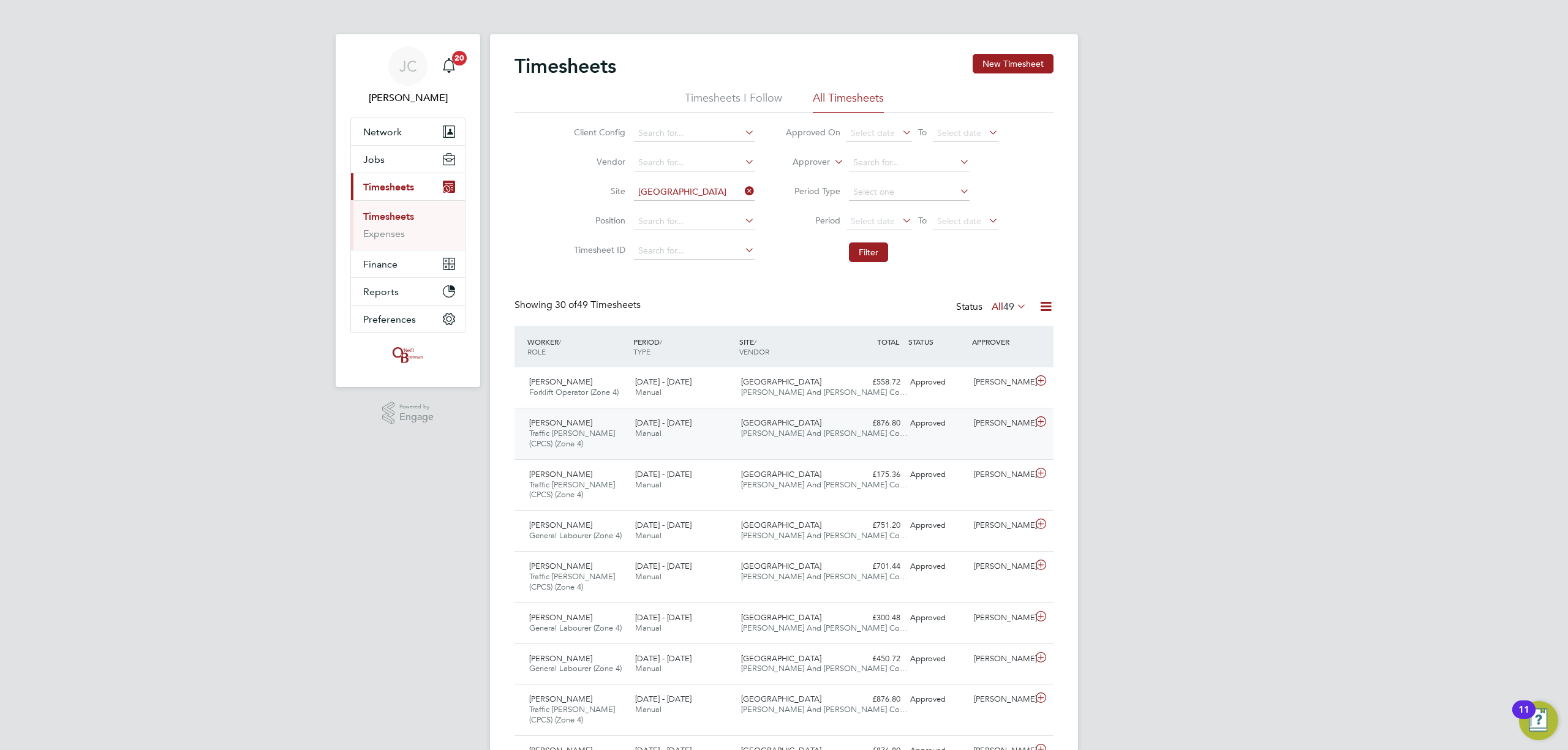
click at [806, 442] on div "Oldland Common O'Neill And Brennan Co…" at bounding box center [789, 428] width 106 height 30
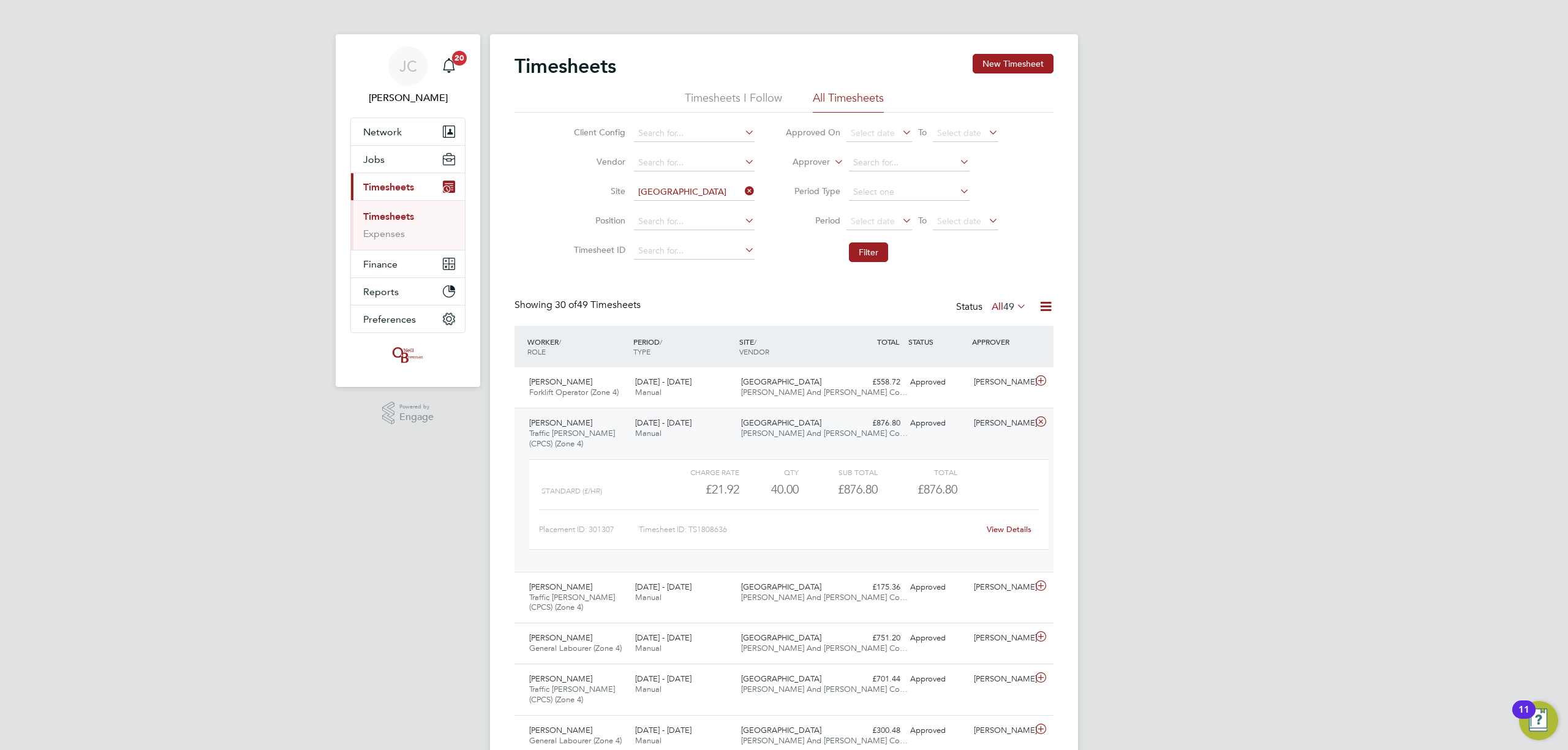
click at [805, 442] on div "Oldland Common O'Neill And Brennan Co…" at bounding box center [789, 428] width 106 height 30
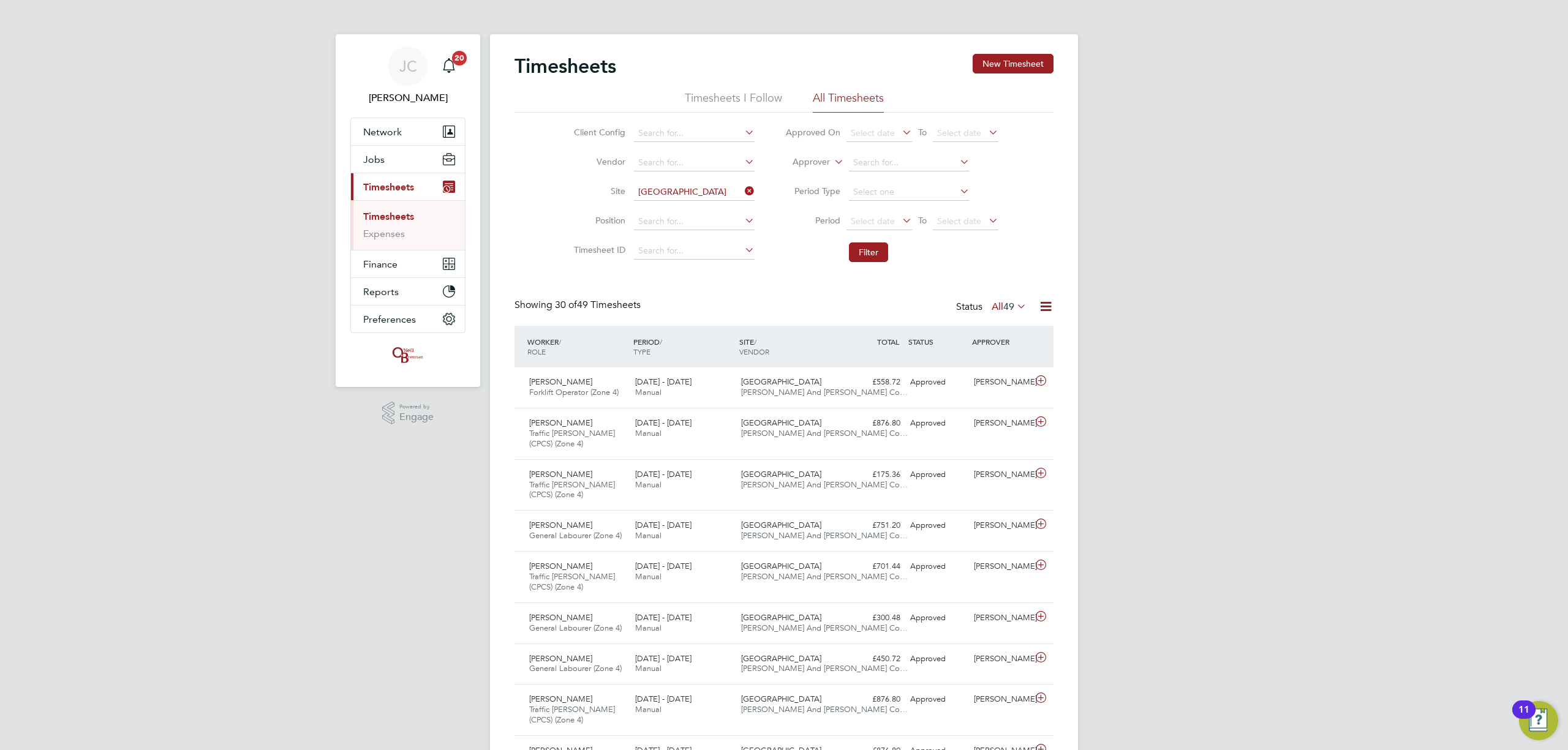
click at [742, 185] on icon at bounding box center [742, 191] width 0 height 17
click at [702, 192] on input at bounding box center [694, 192] width 121 height 17
click at [670, 206] on li "Imper ial Park" at bounding box center [694, 209] width 122 height 16
type input "Imperial Park"
click at [852, 246] on button "Filter" at bounding box center [869, 252] width 39 height 20
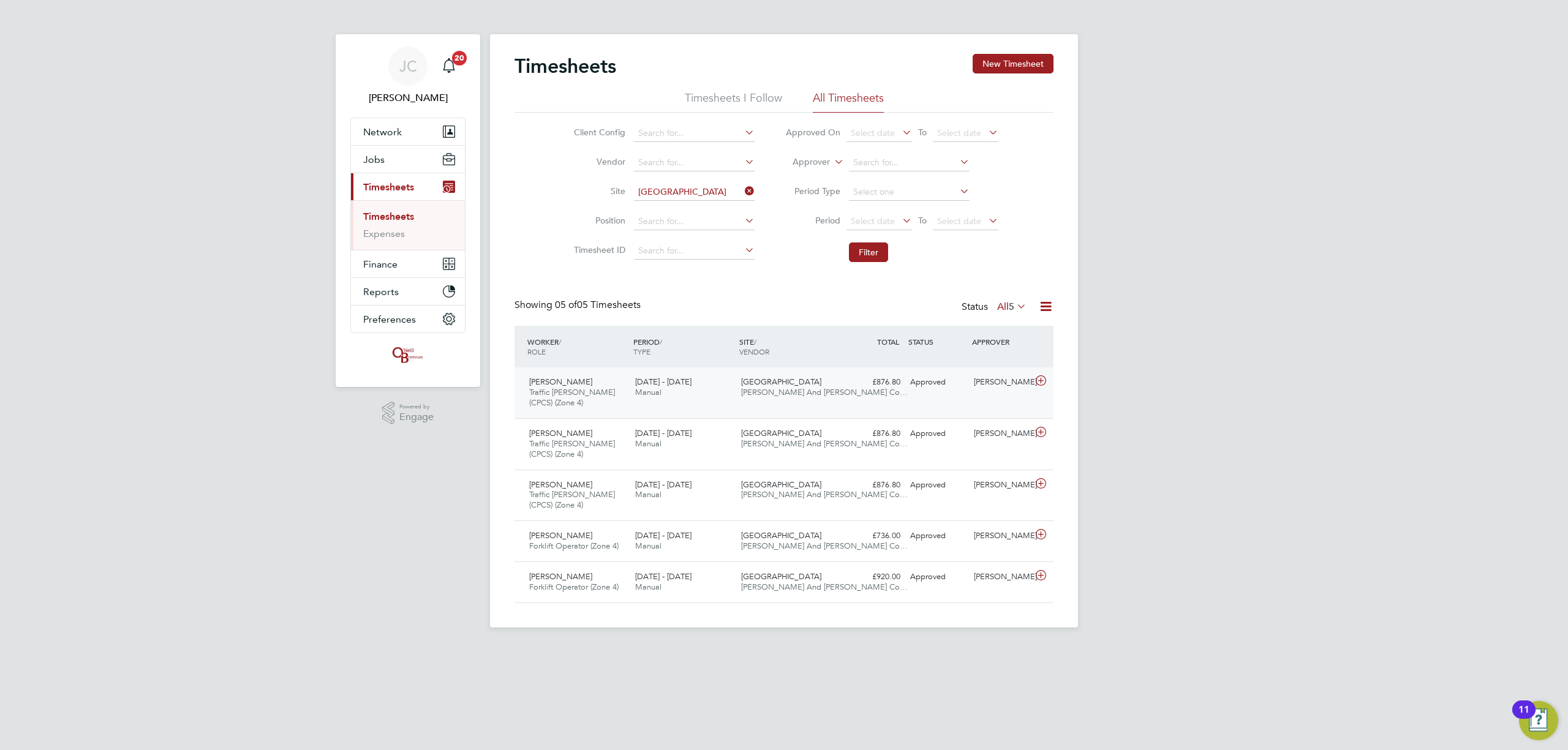
click at [843, 383] on div "£876.80 Approved" at bounding box center [873, 382] width 63 height 21
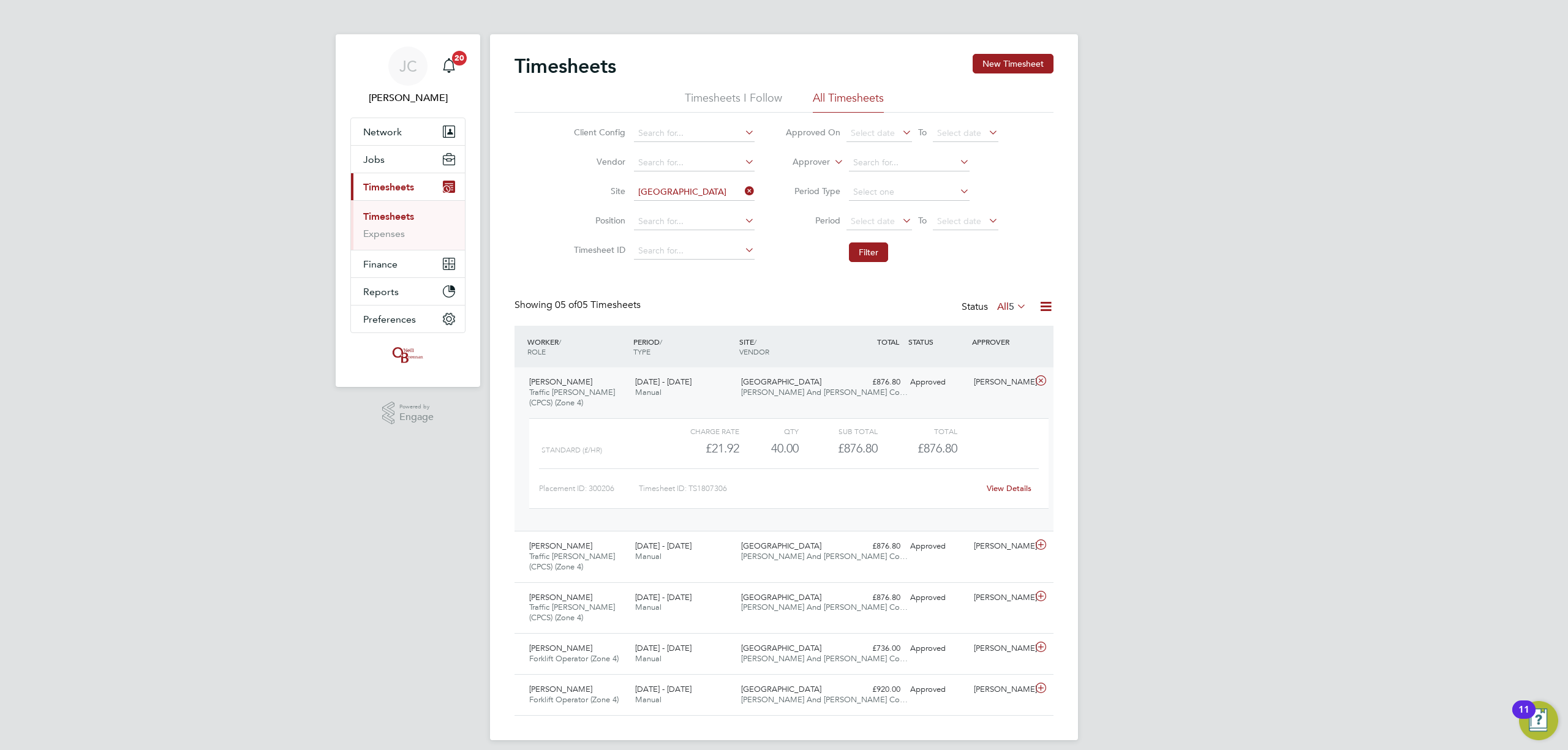
drag, startPoint x: 1001, startPoint y: 476, endPoint x: 1004, endPoint y: 493, distance: 17.3
click at [1001, 478] on div "Placement ID: 300206 Timesheet ID: TS1807306 View Details" at bounding box center [789, 484] width 500 height 30
click at [1004, 493] on link "View Details" at bounding box center [1009, 488] width 44 height 11
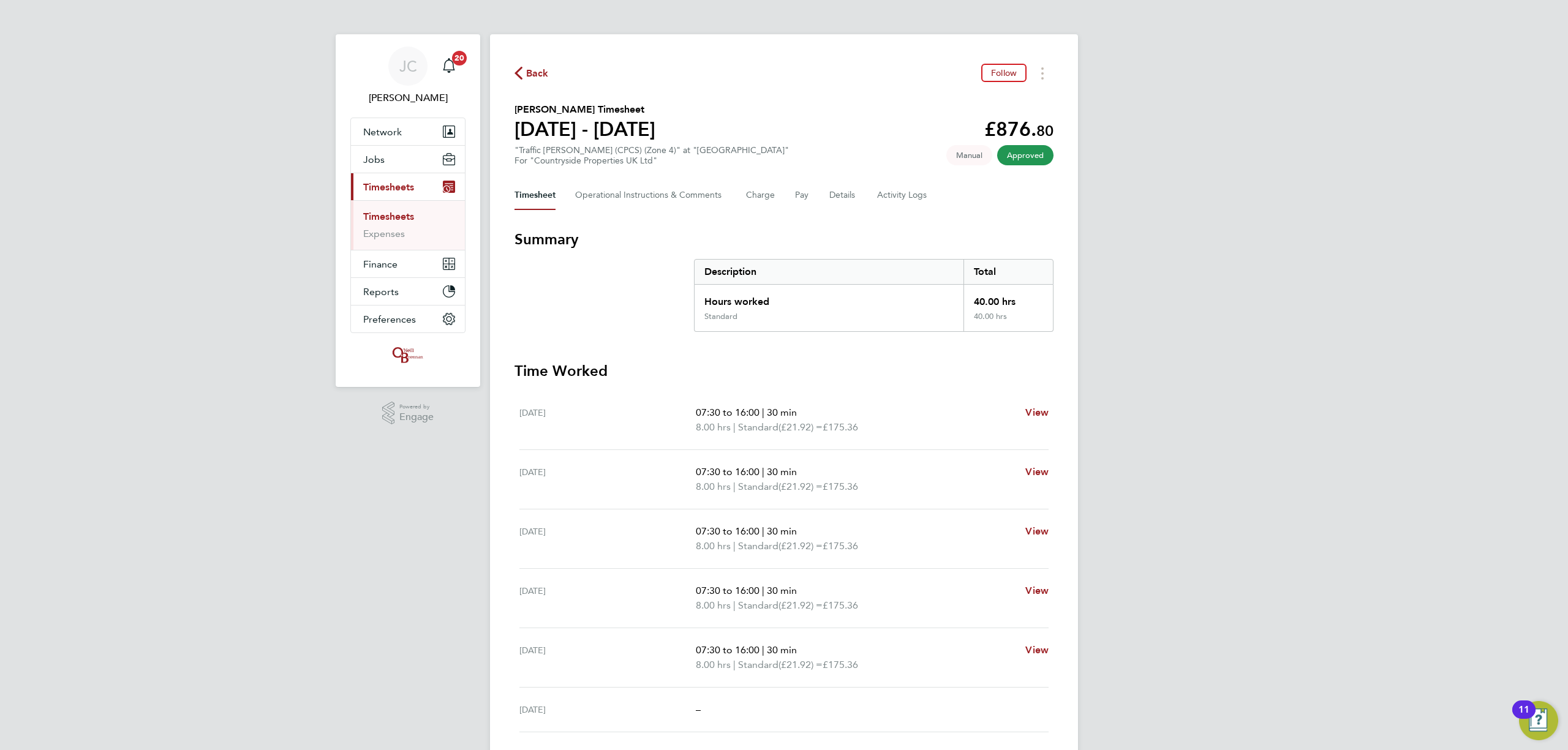
click at [522, 69] on icon "button" at bounding box center [518, 73] width 8 height 13
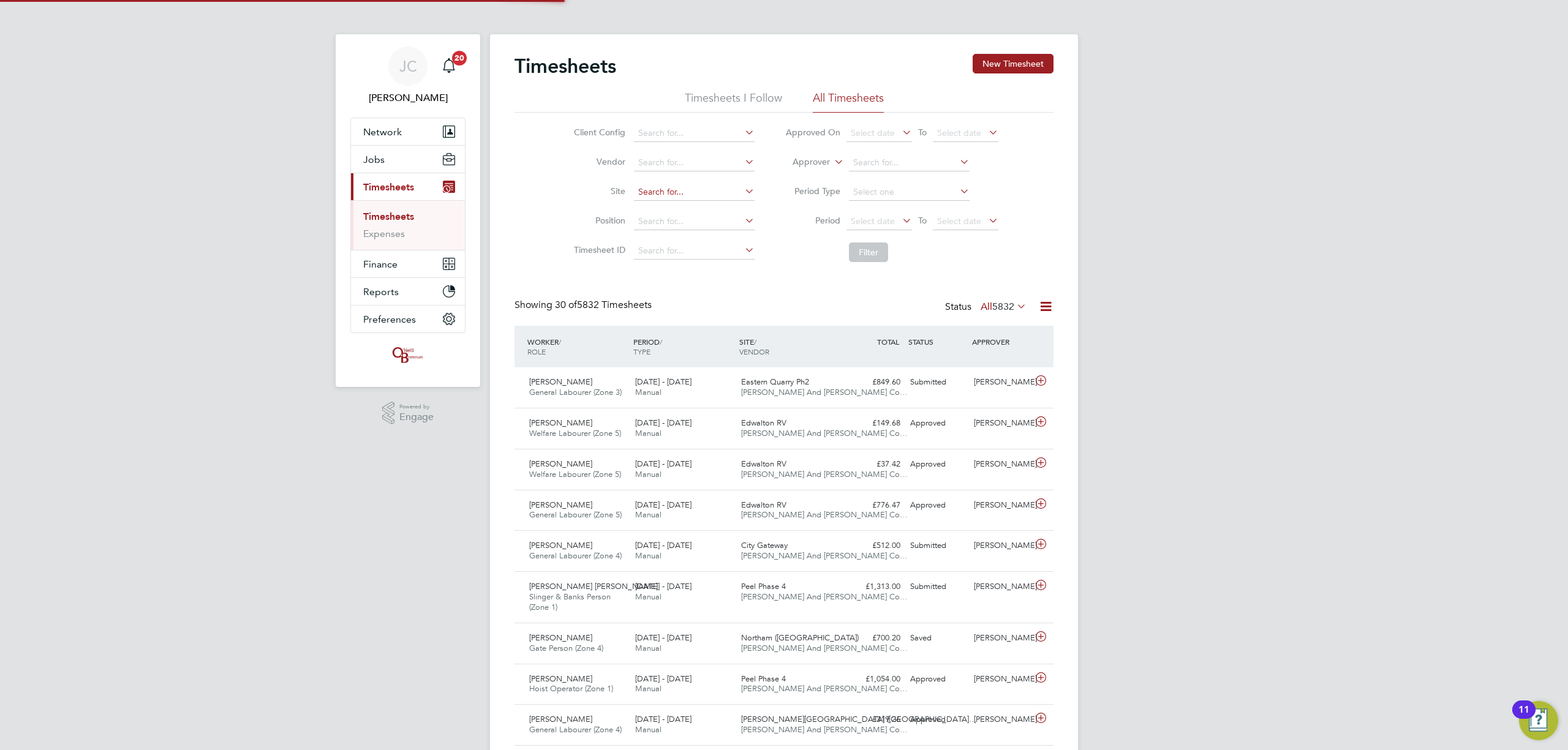
click at [669, 185] on input at bounding box center [694, 192] width 121 height 17
click at [699, 202] on li "[GEOGRAPHIC_DATA]" at bounding box center [712, 209] width 160 height 16
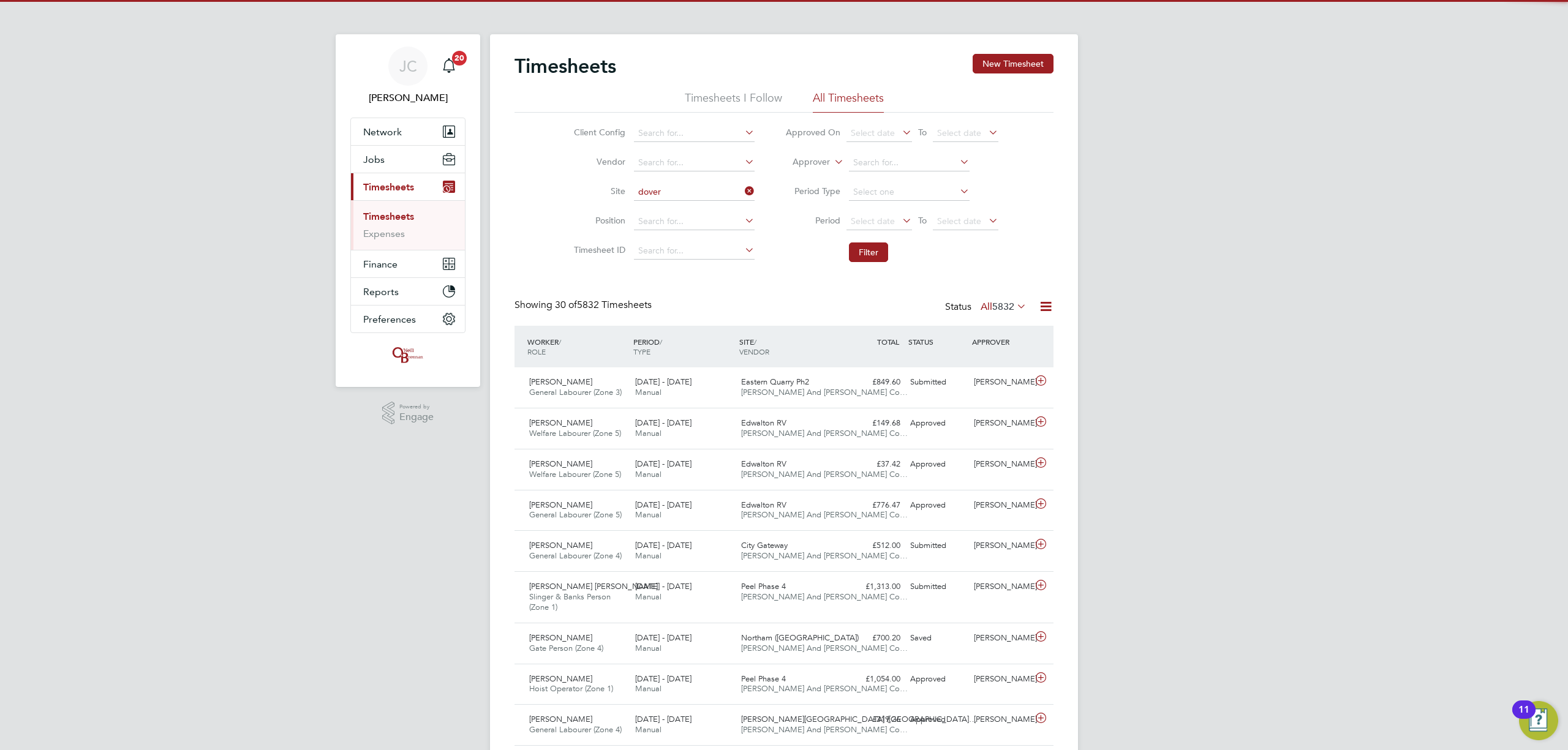
type input "[GEOGRAPHIC_DATA]"
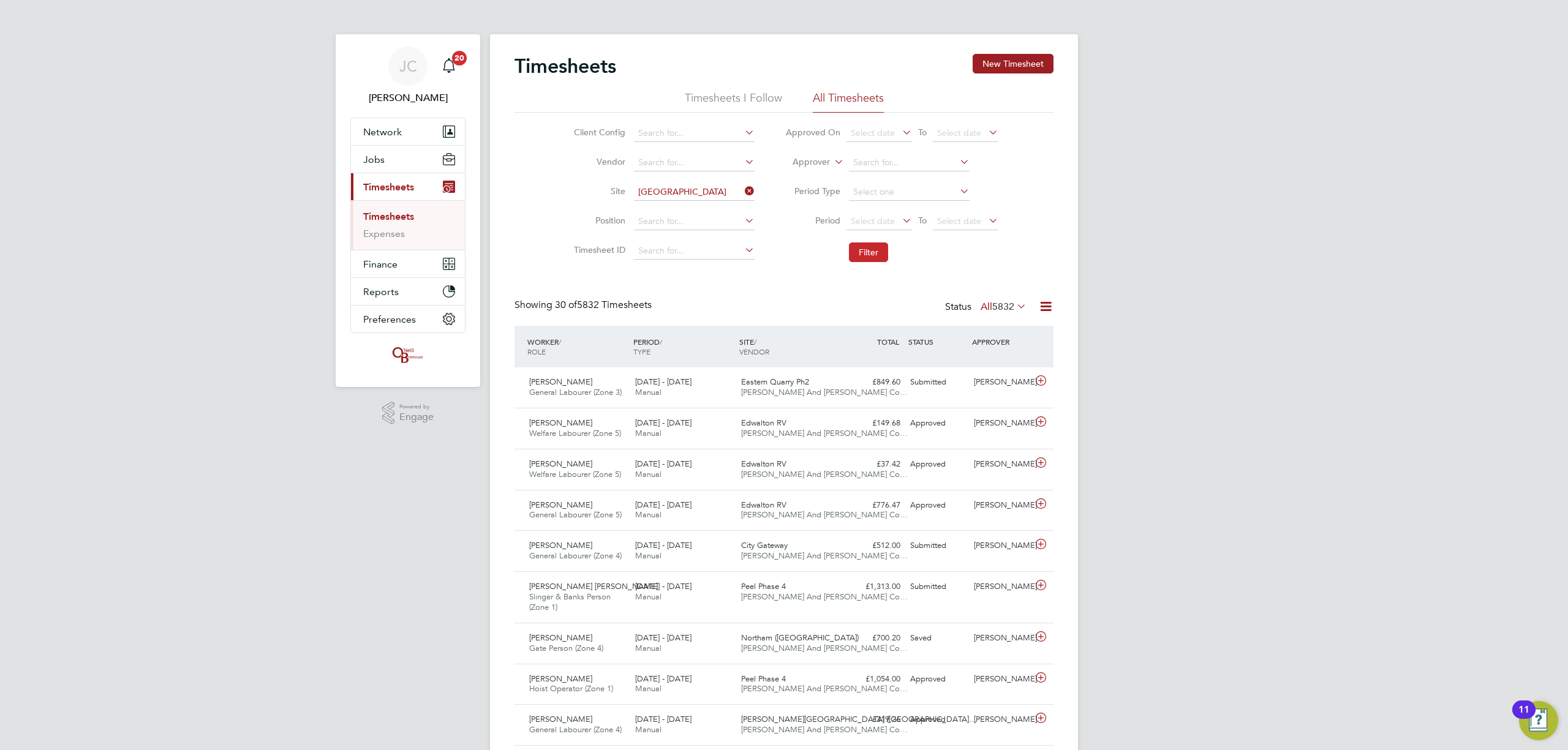
click at [865, 250] on button "Filter" at bounding box center [869, 252] width 39 height 20
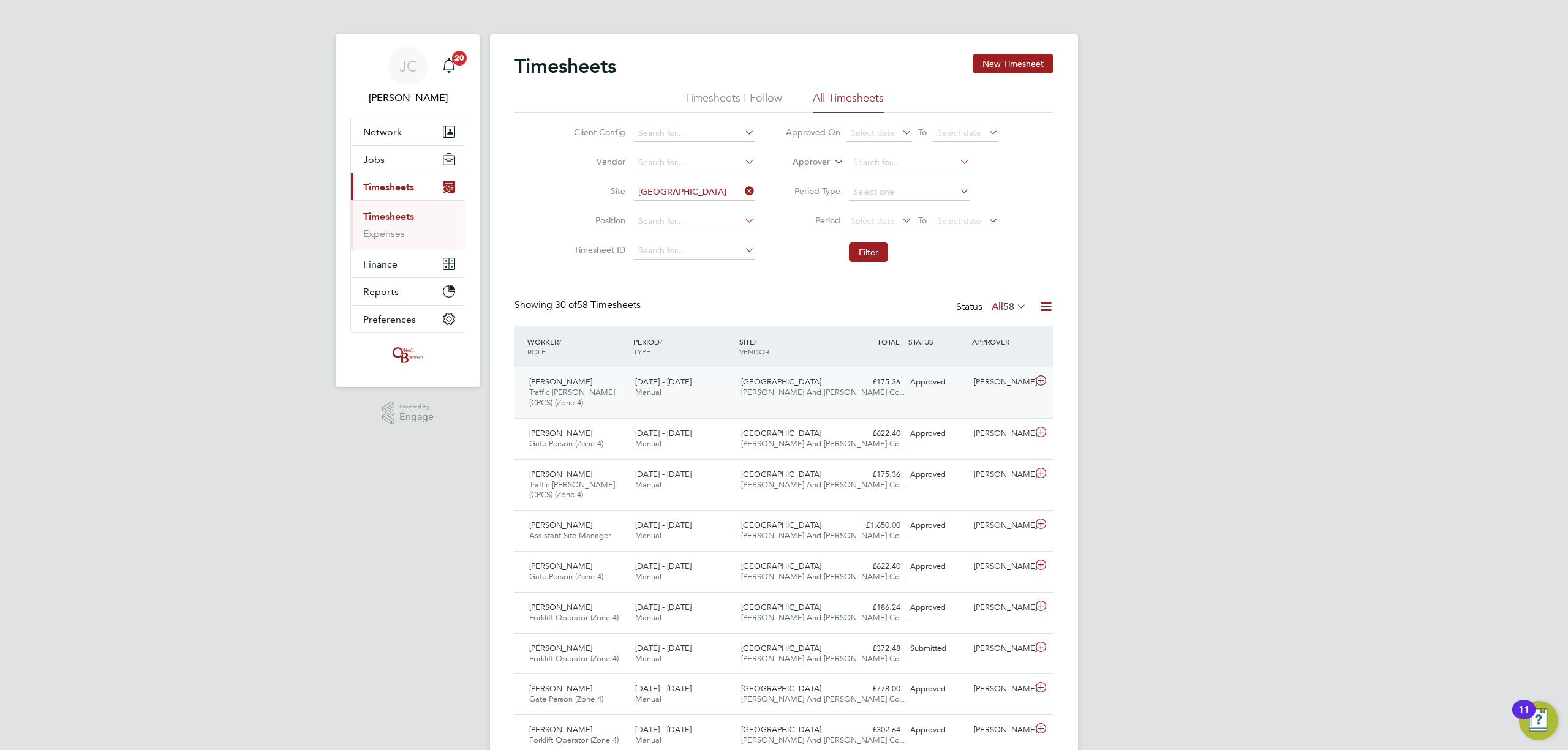
click at [738, 391] on div "Dovercourt Road [PERSON_NAME] And [PERSON_NAME] Co…" at bounding box center [789, 387] width 106 height 30
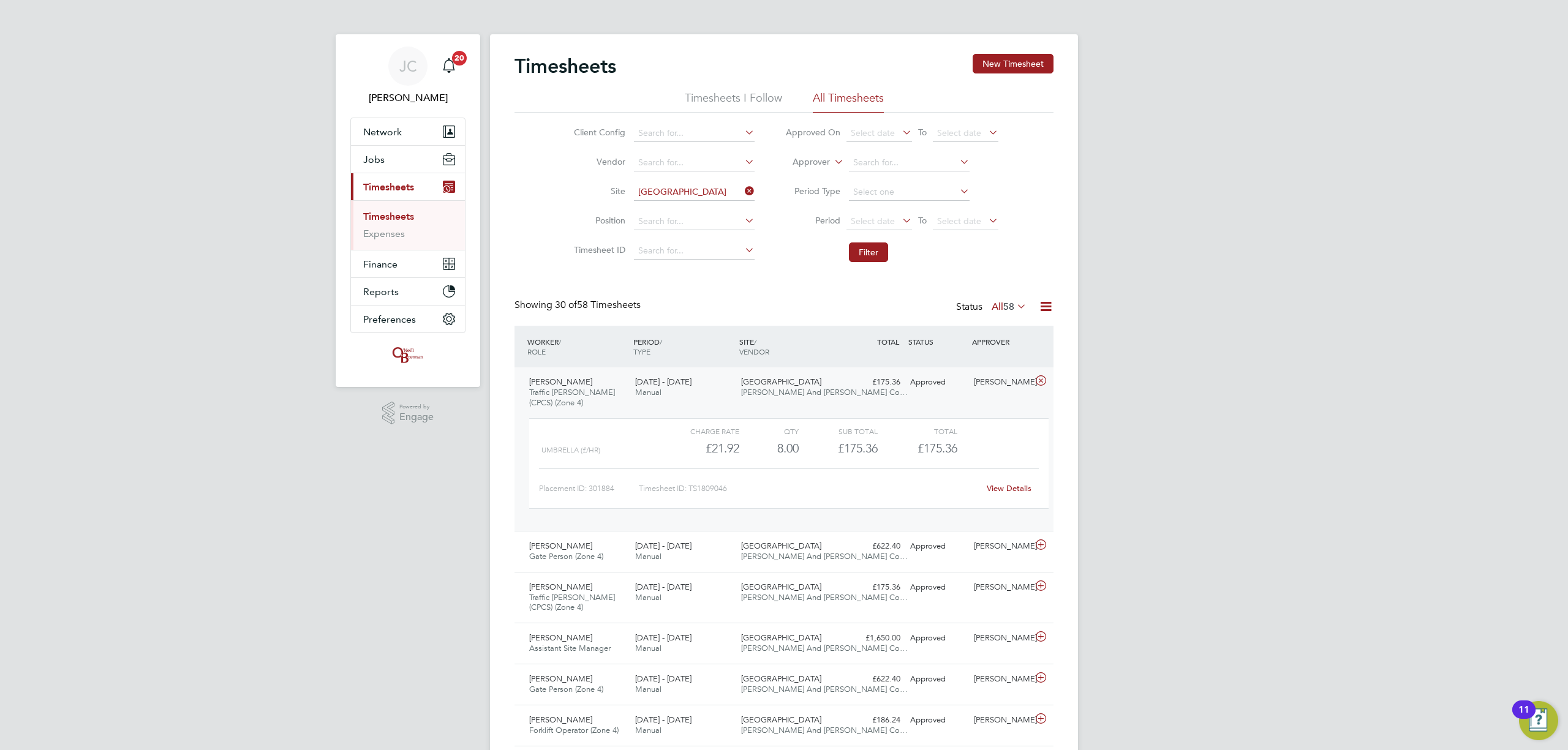
click at [1023, 486] on link "View Details" at bounding box center [1009, 488] width 44 height 11
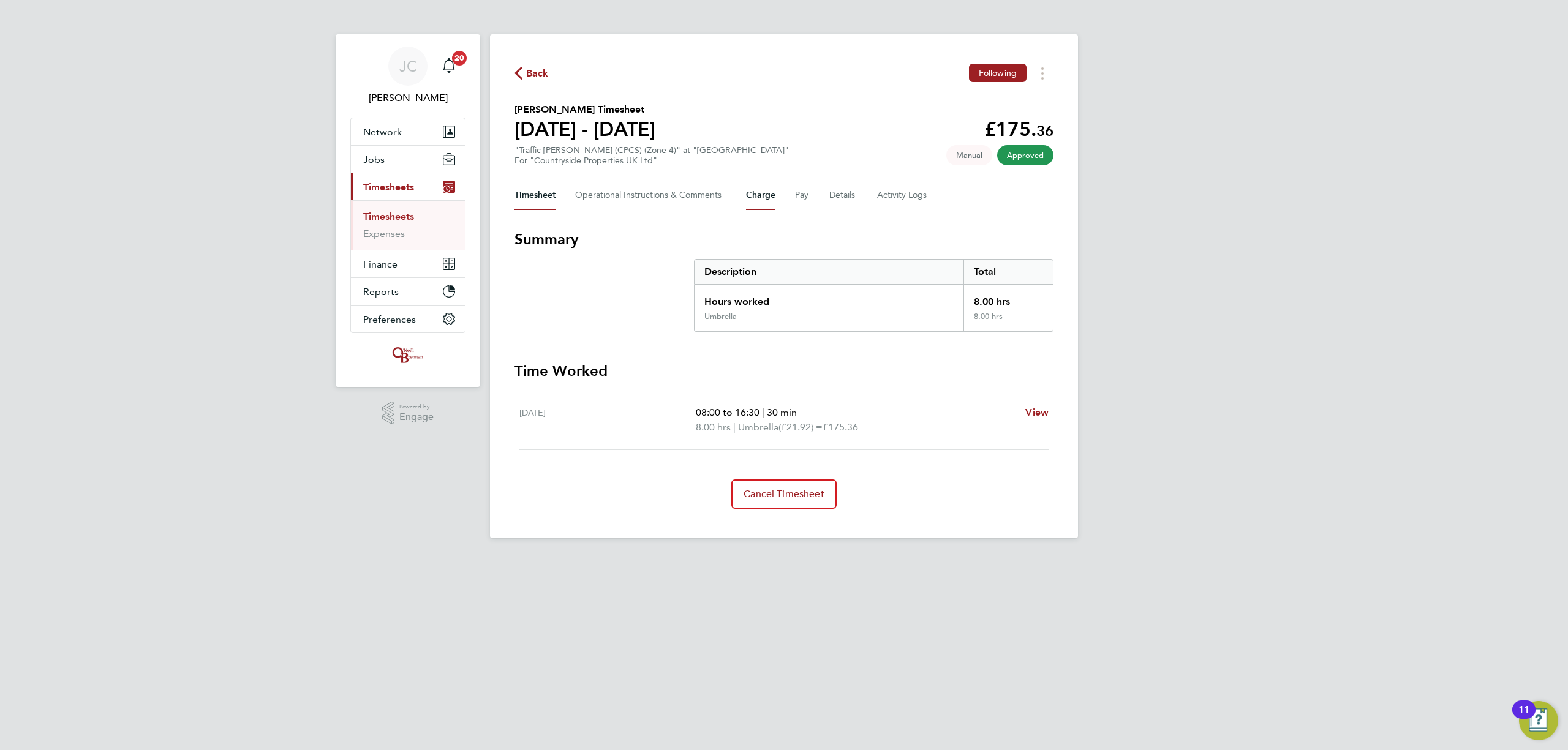
click at [758, 197] on button "Charge" at bounding box center [761, 196] width 30 height 30
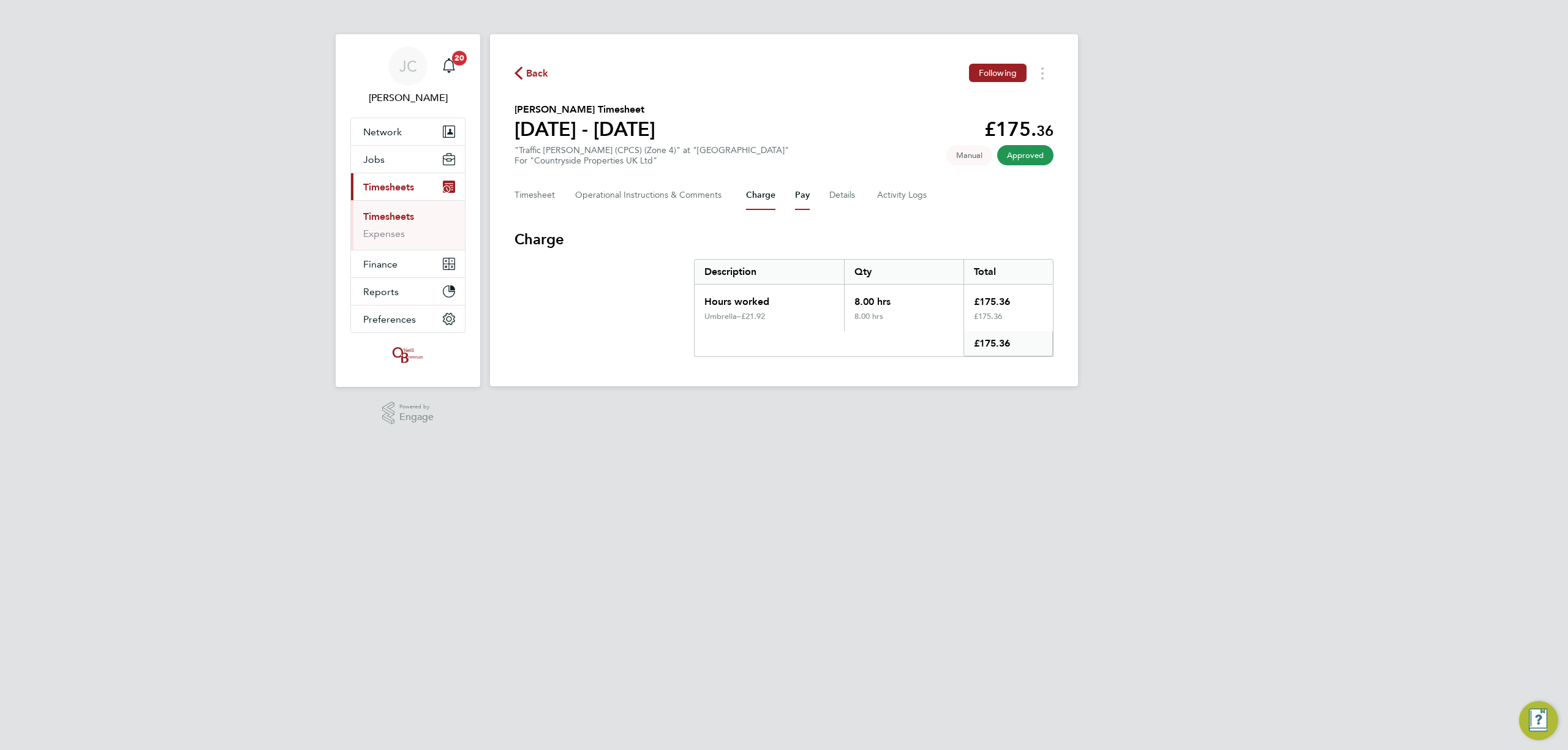
click at [797, 202] on button "Pay" at bounding box center [802, 196] width 15 height 30
click at [517, 200] on div "Back Following Jeavon Henry's Timesheet 18 - 24 Aug 2025 £175. 36 "Traffic Mars…" at bounding box center [784, 211] width 588 height 352
click at [530, 203] on button "Timesheet" at bounding box center [535, 196] width 41 height 30
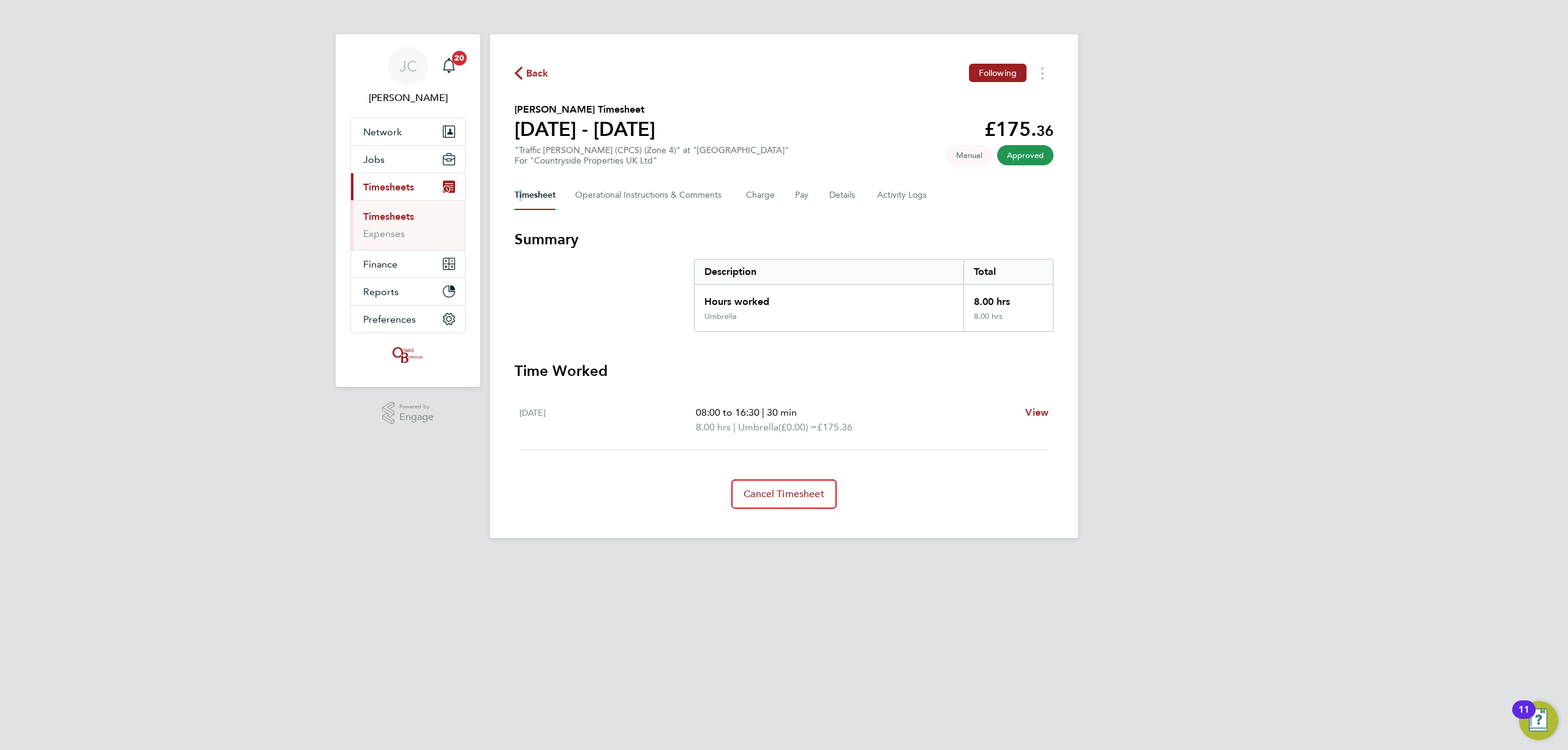
click at [381, 216] on link "Timesheets" at bounding box center [389, 216] width 51 height 12
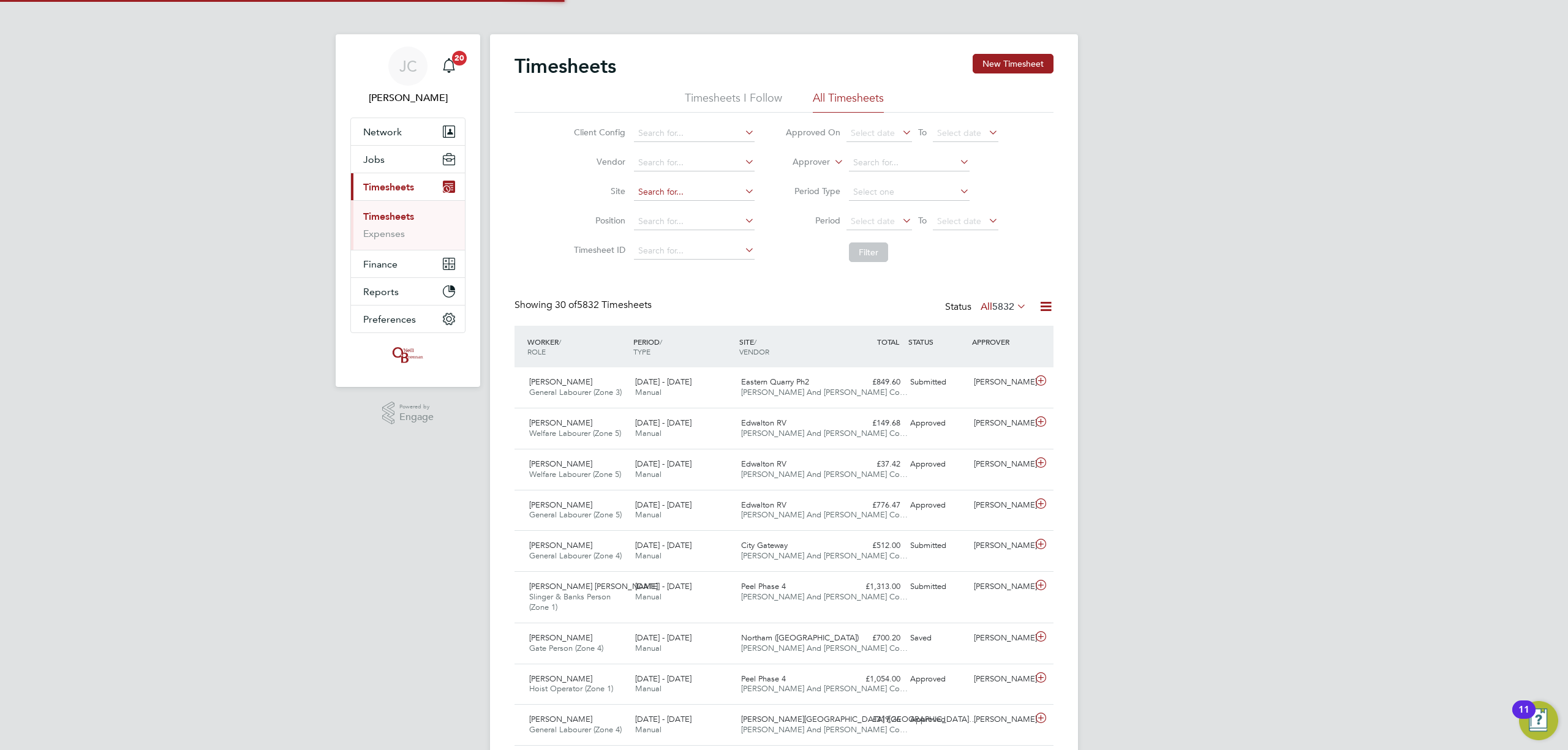
click at [682, 186] on input at bounding box center [694, 192] width 121 height 17
click at [674, 209] on li "Doverco urt Road" at bounding box center [698, 209] width 132 height 16
type input "[GEOGRAPHIC_DATA]"
click at [865, 261] on button "Filter" at bounding box center [869, 252] width 39 height 20
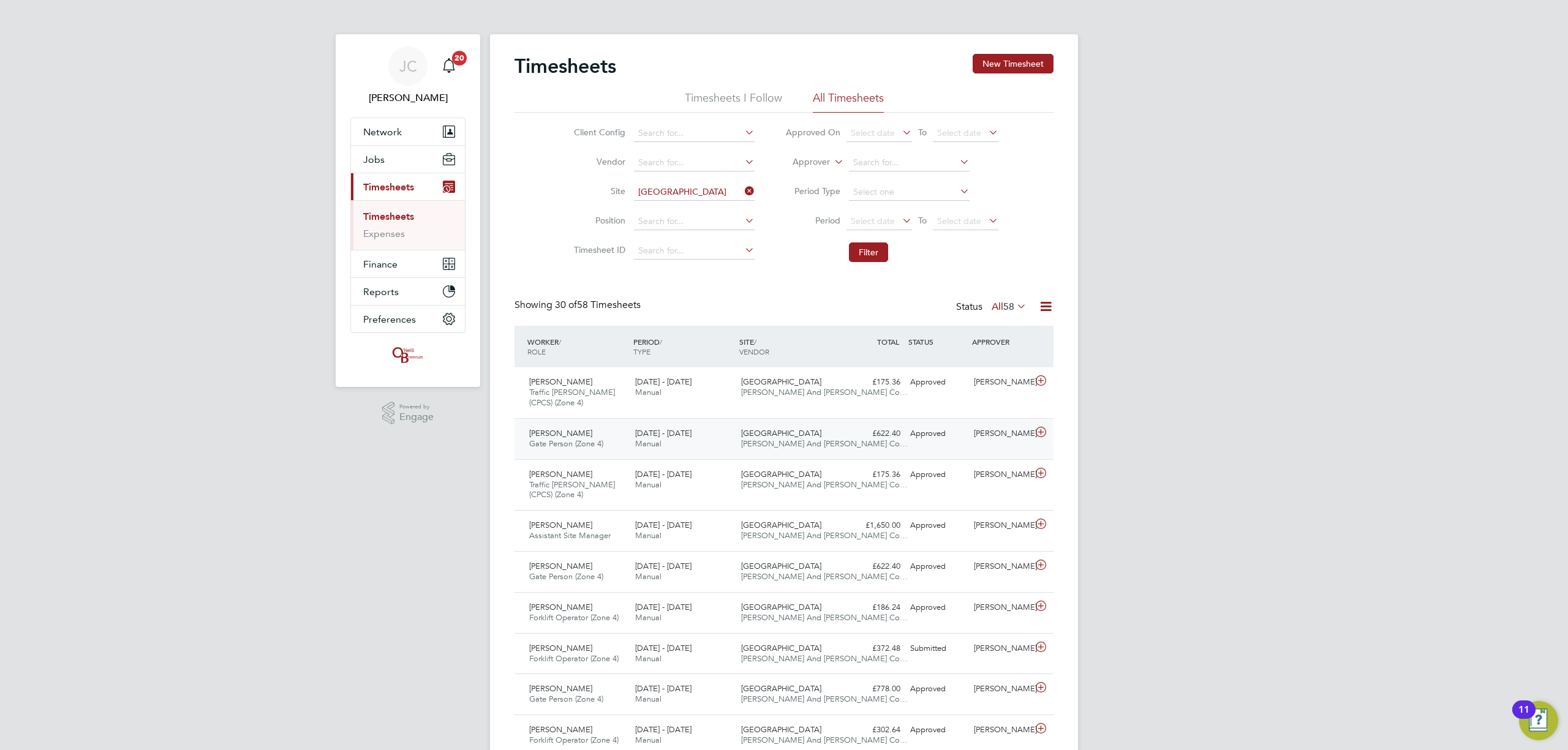
click at [711, 447] on div "18 - 24 Aug 2025 Manual" at bounding box center [683, 438] width 106 height 30
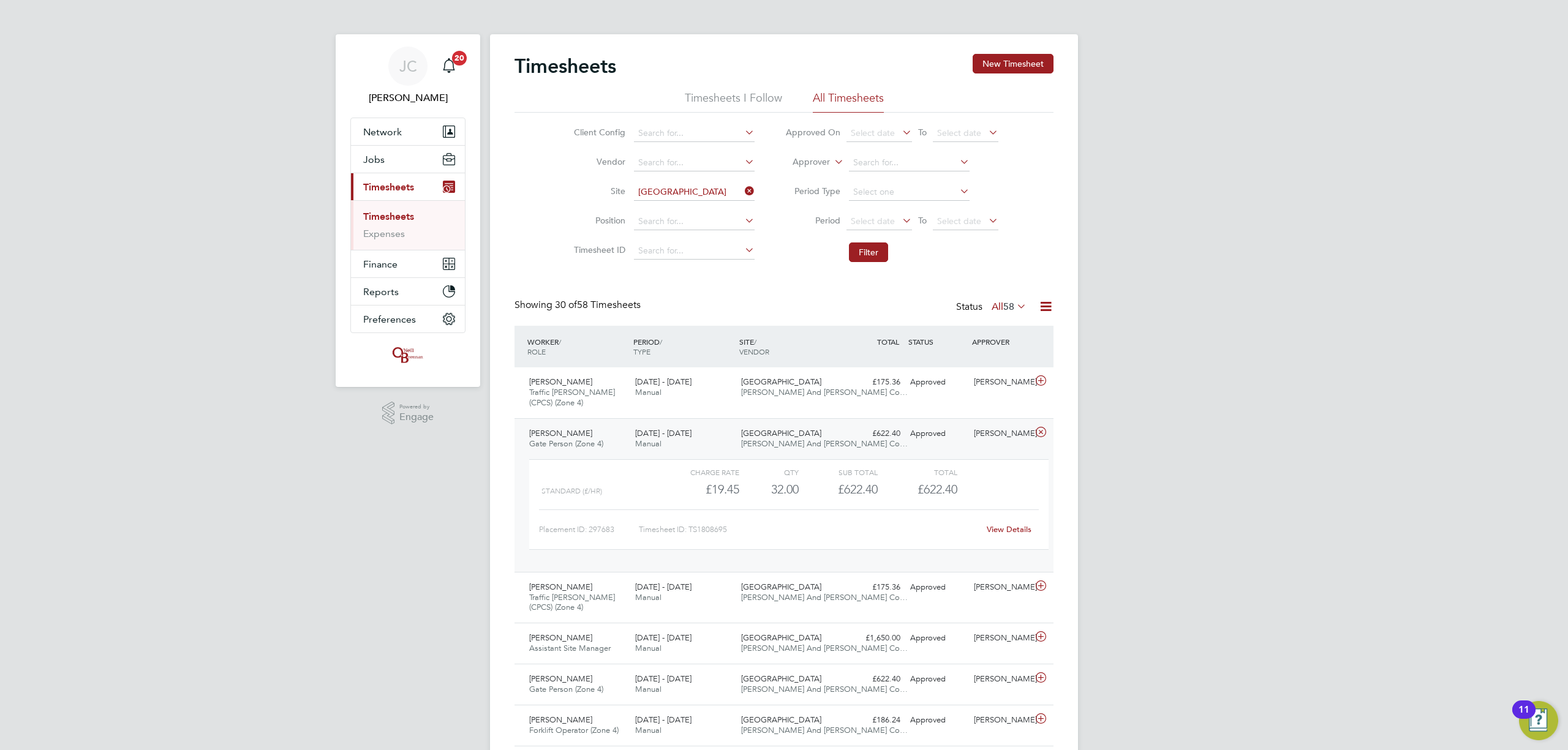
click at [1009, 533] on link "View Details" at bounding box center [1009, 529] width 44 height 11
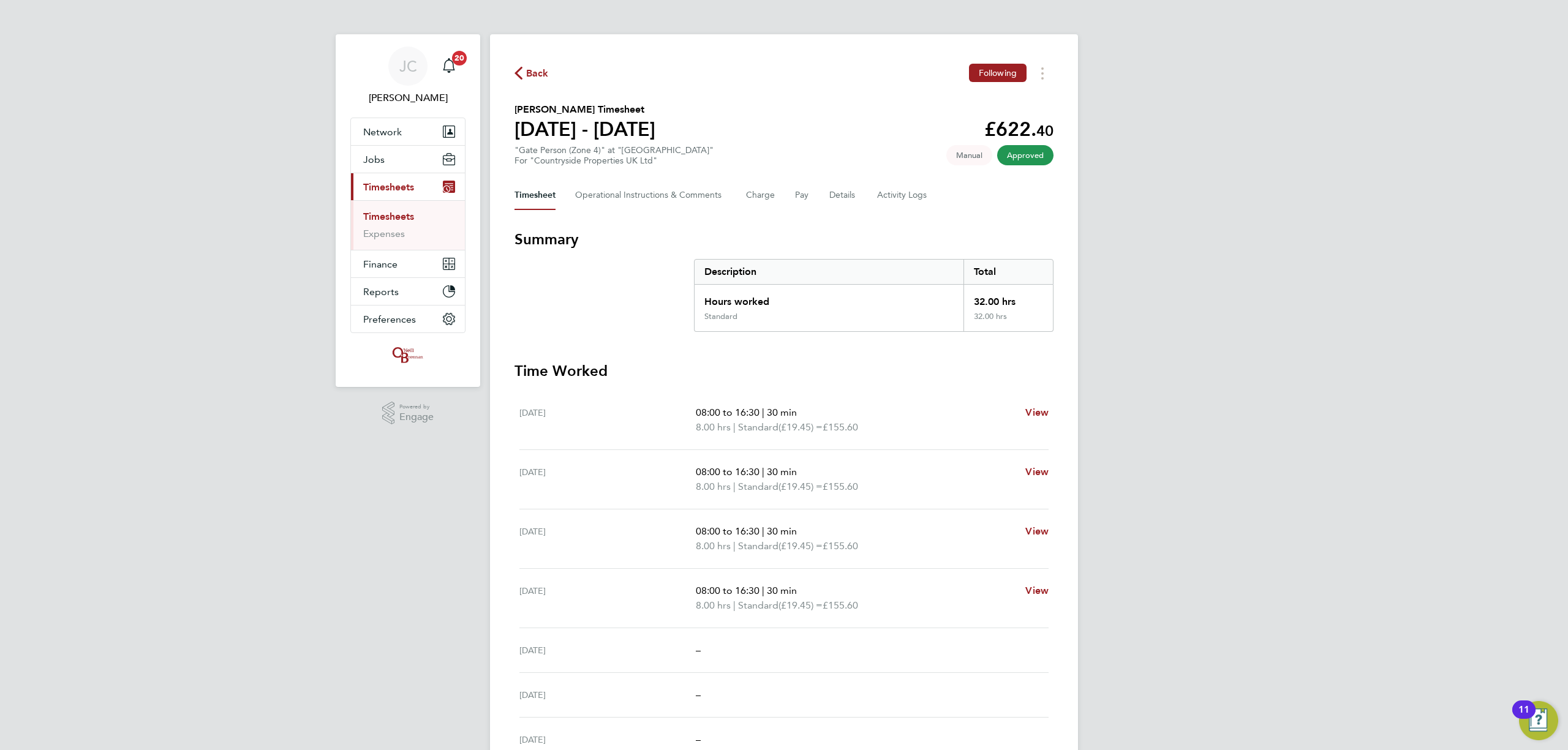
click at [416, 215] on li "Timesheets" at bounding box center [410, 219] width 92 height 17
click at [388, 215] on link "Timesheets" at bounding box center [389, 216] width 51 height 12
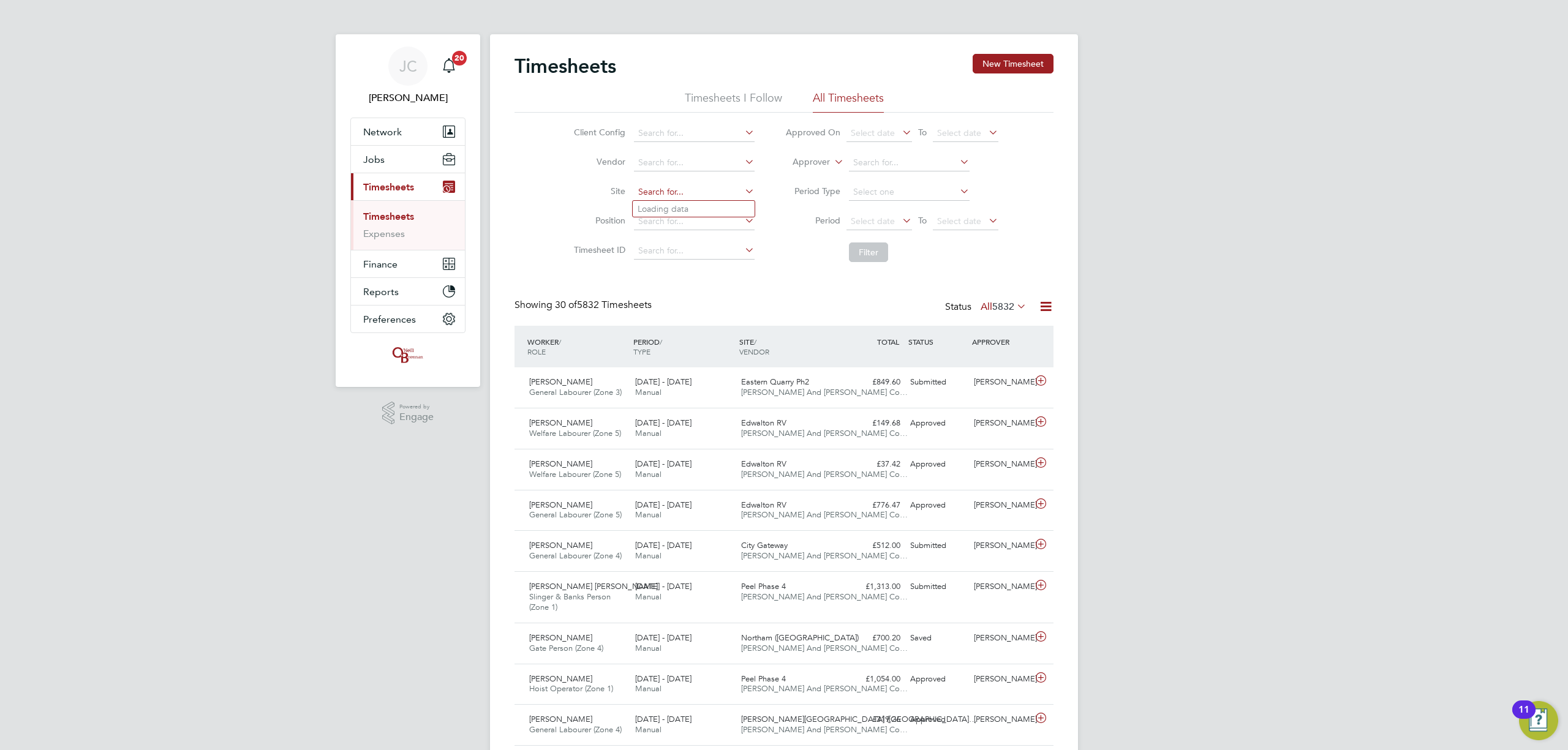
click at [652, 195] on input at bounding box center [694, 192] width 121 height 17
click at [653, 201] on li "[GEOGRAPHIC_DATA]" at bounding box center [694, 209] width 122 height 16
type input "City Gateway"
click at [849, 256] on button "Filter" at bounding box center [869, 252] width 39 height 20
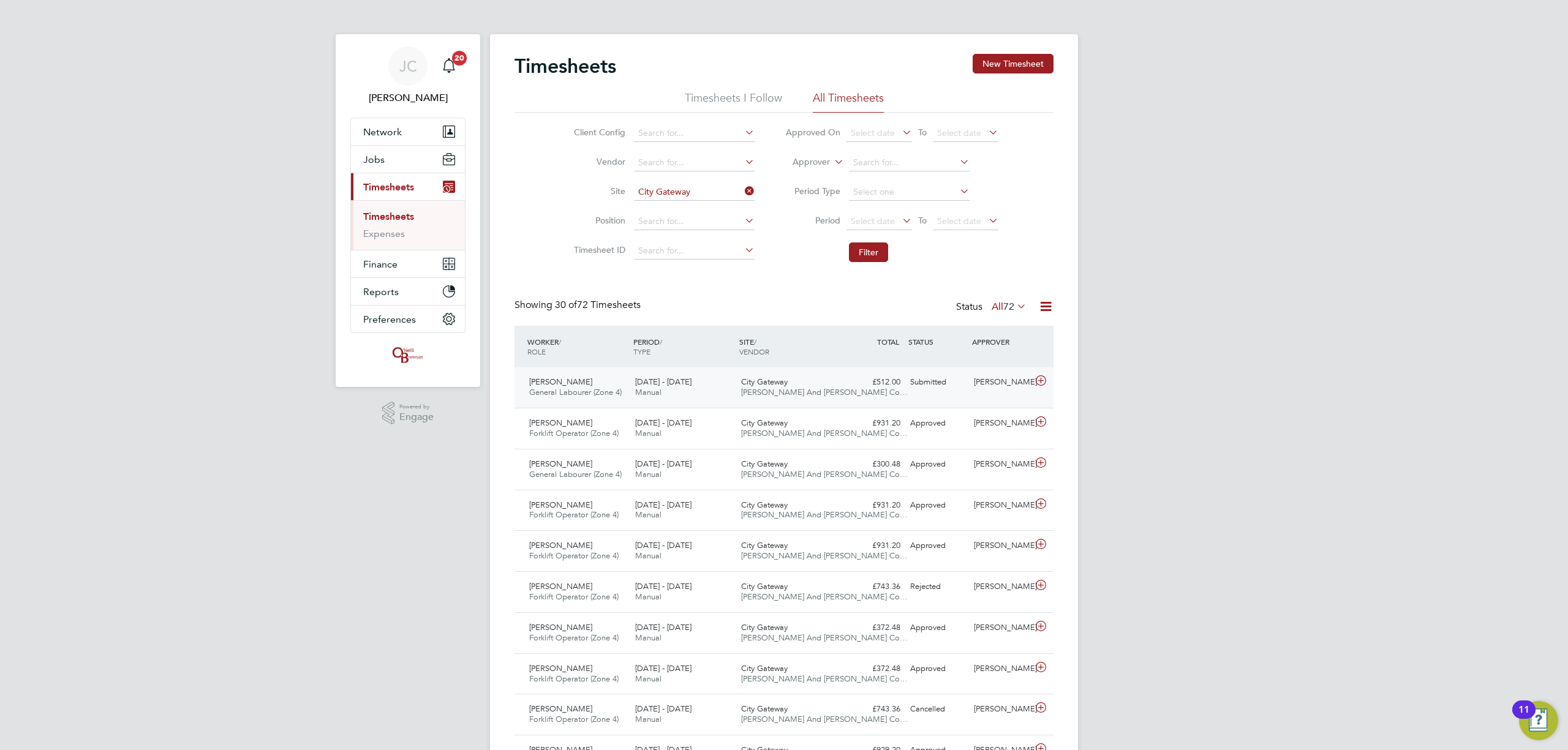
click at [770, 397] on span "[PERSON_NAME] And [PERSON_NAME] Co…" at bounding box center [824, 392] width 167 height 11
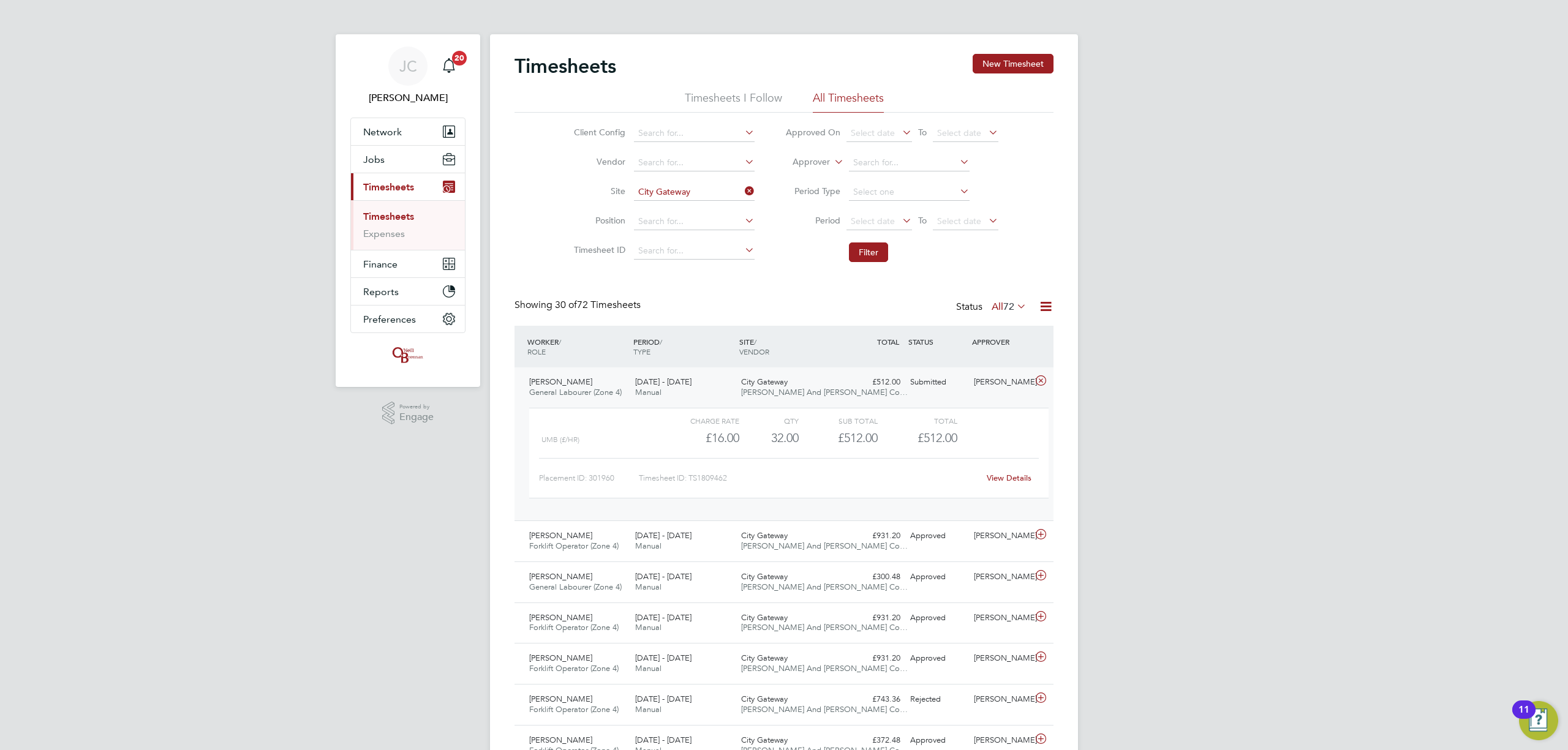
click at [859, 390] on div "£512.00 Submitted" at bounding box center [873, 382] width 63 height 21
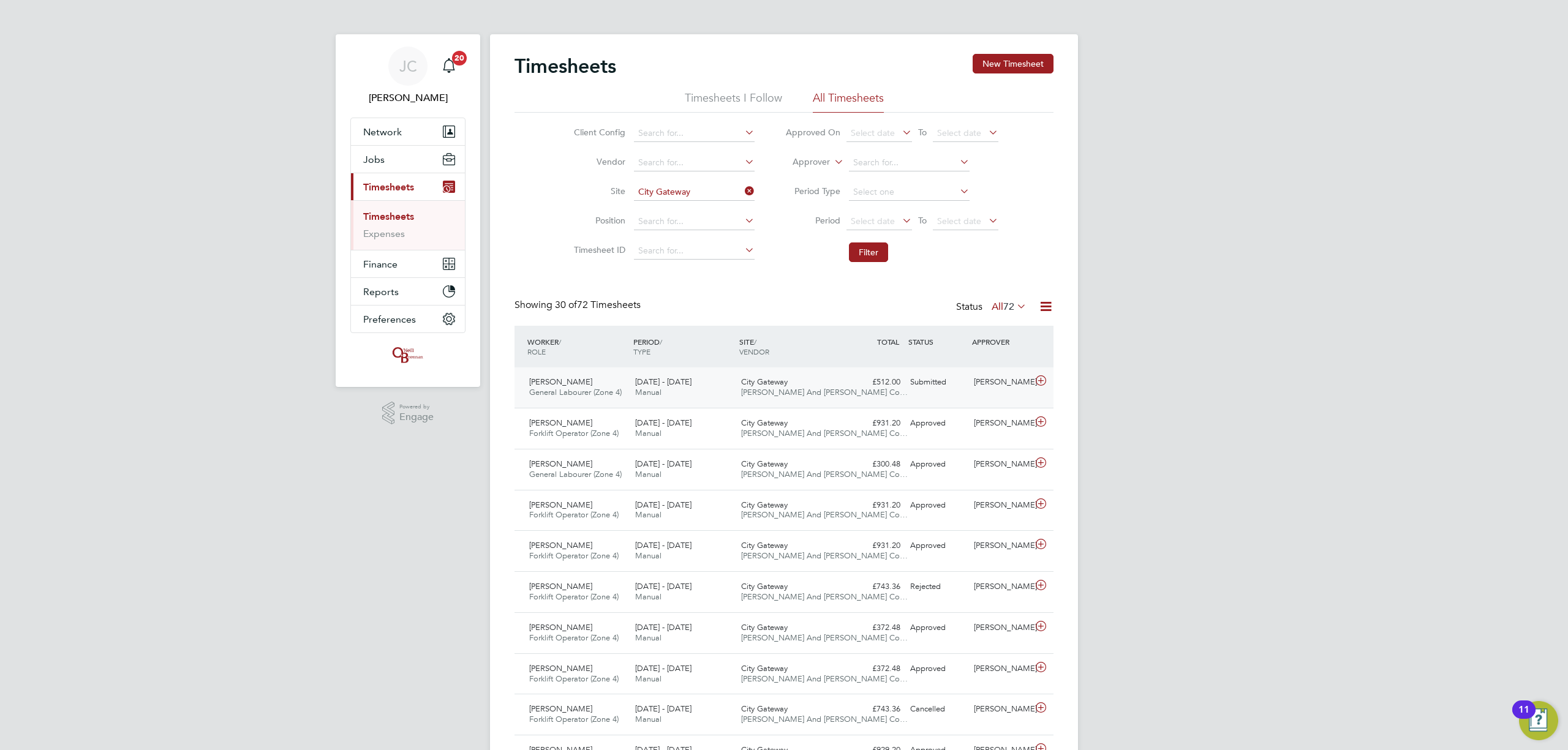
click at [839, 385] on div "City Gateway O'Neill And Brennan Co…" at bounding box center [789, 387] width 106 height 30
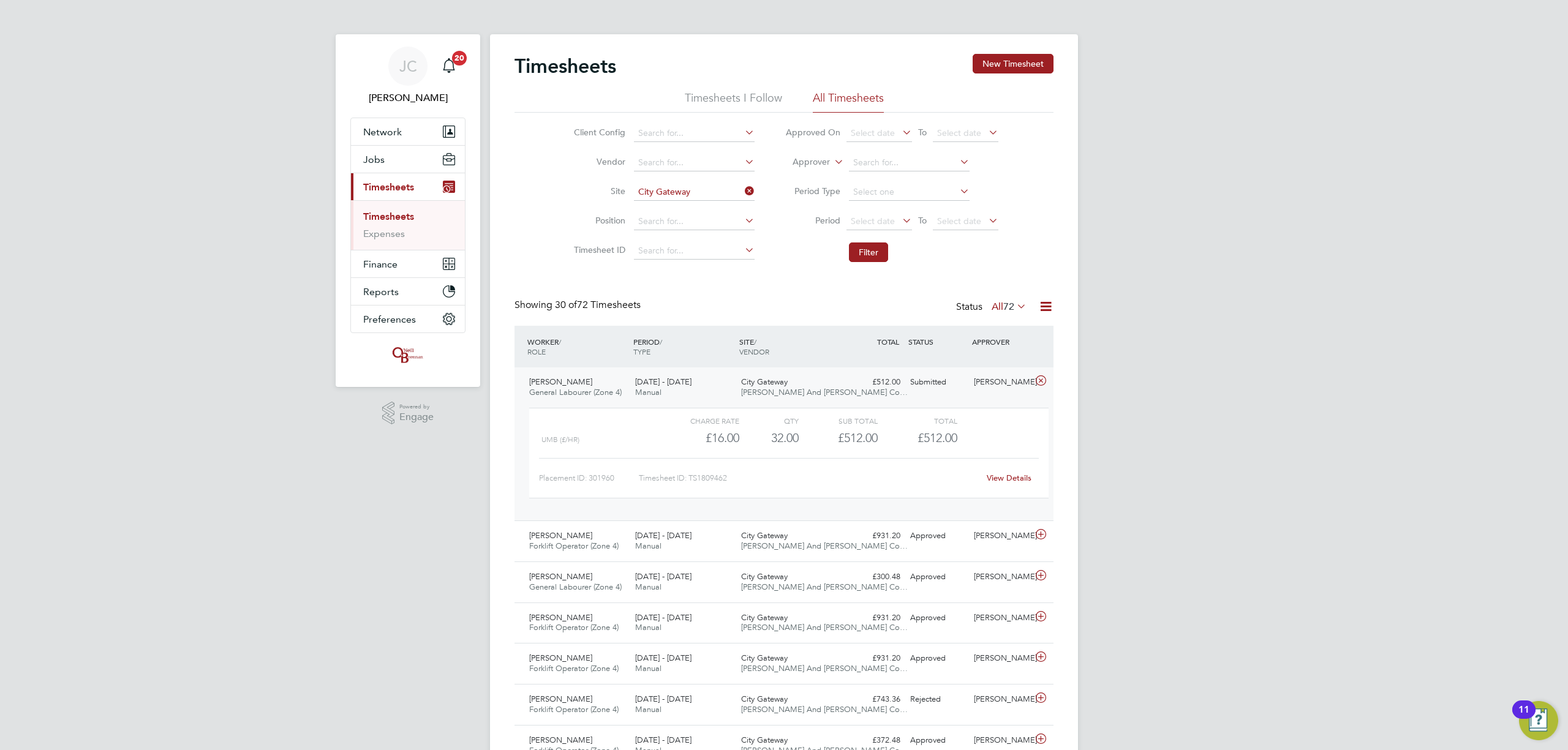
click at [839, 385] on div "City Gateway O'Neill And Brennan Co…" at bounding box center [789, 387] width 106 height 30
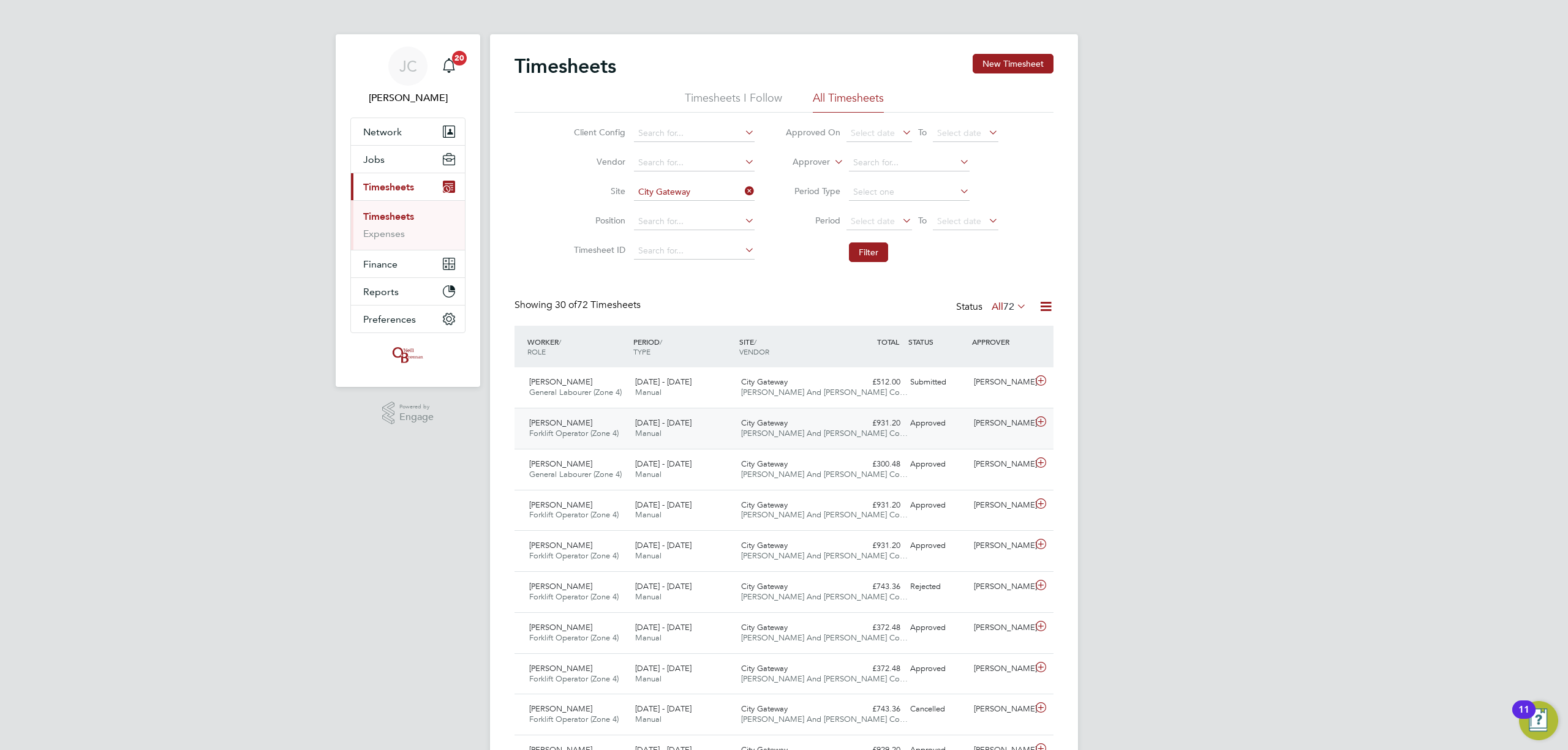
click at [812, 423] on div "City Gateway O'Neill And Brennan Co…" at bounding box center [789, 428] width 106 height 30
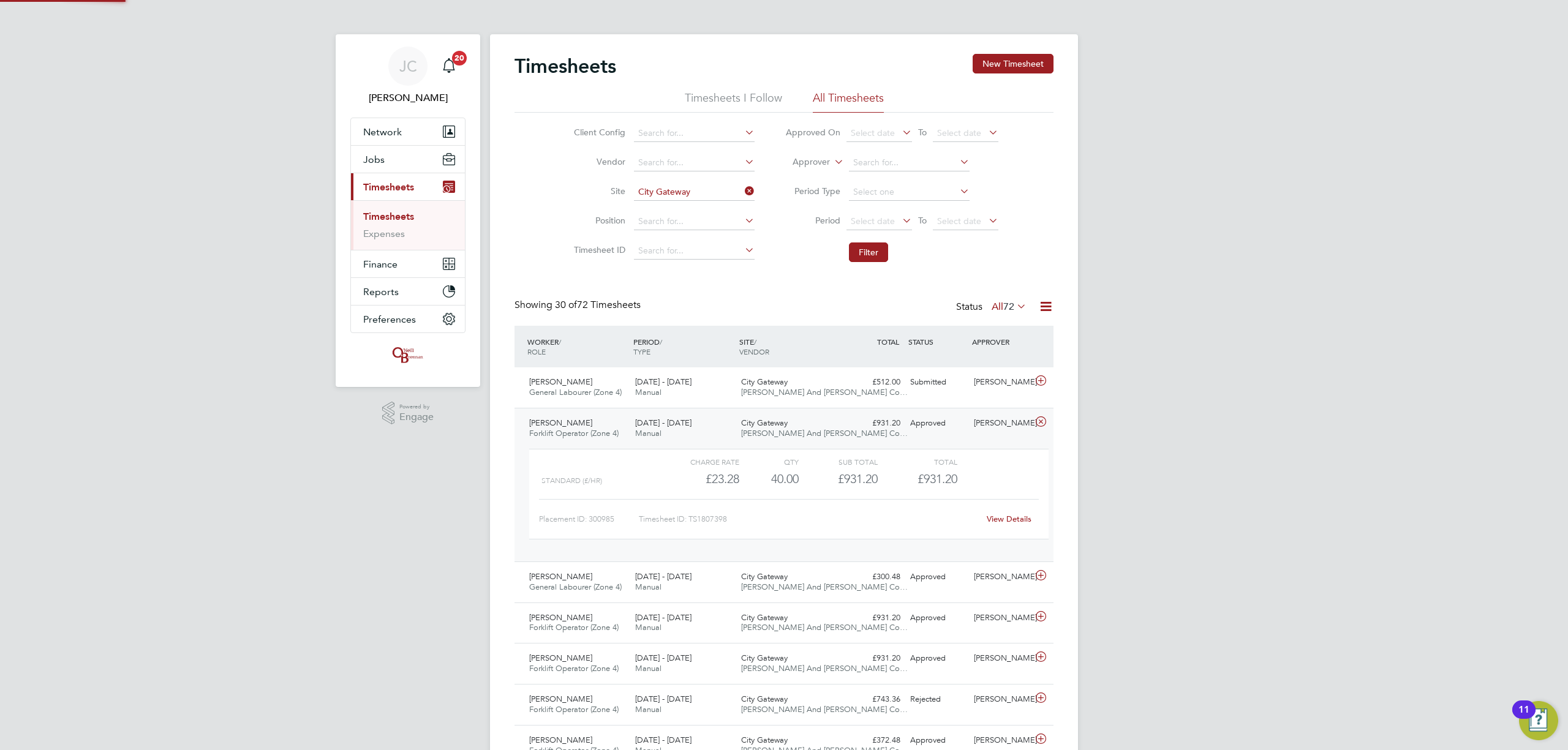
click at [812, 423] on div "City Gateway O'Neill And Brennan Co…" at bounding box center [789, 428] width 106 height 30
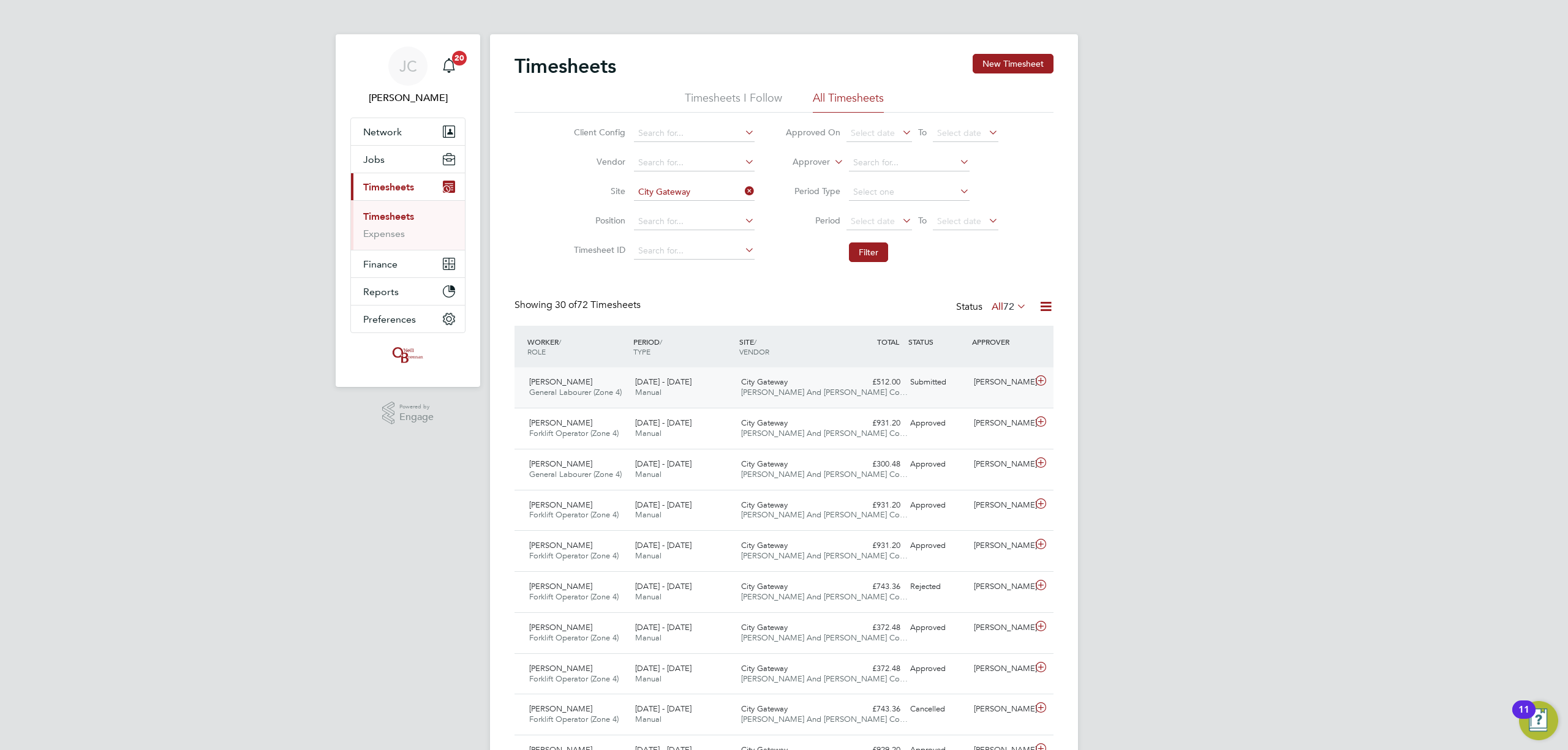
click at [802, 377] on div "City Gateway O'Neill And Brennan Co…" at bounding box center [789, 387] width 106 height 30
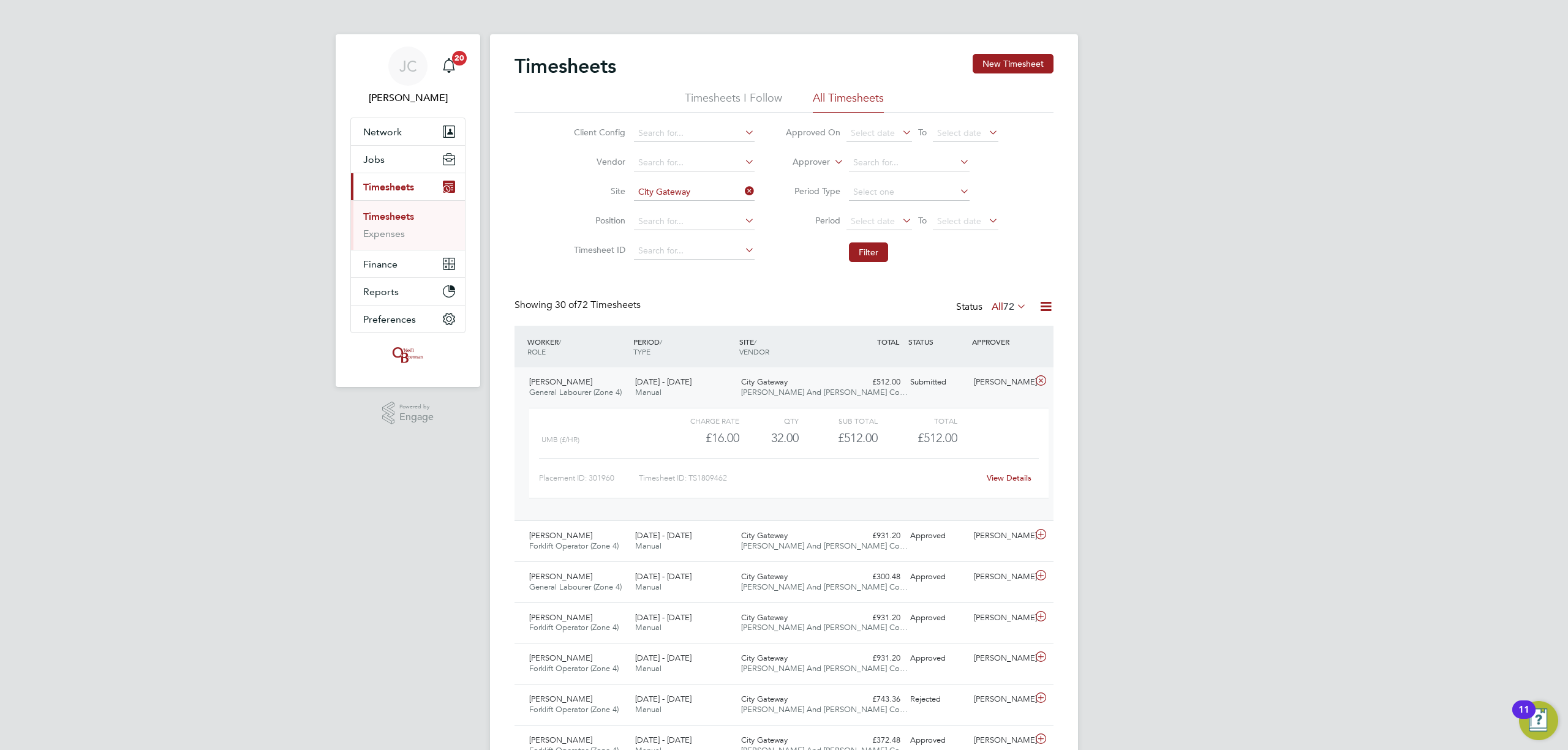
click at [802, 381] on div "City Gateway O'Neill And Brennan Co…" at bounding box center [789, 387] width 106 height 30
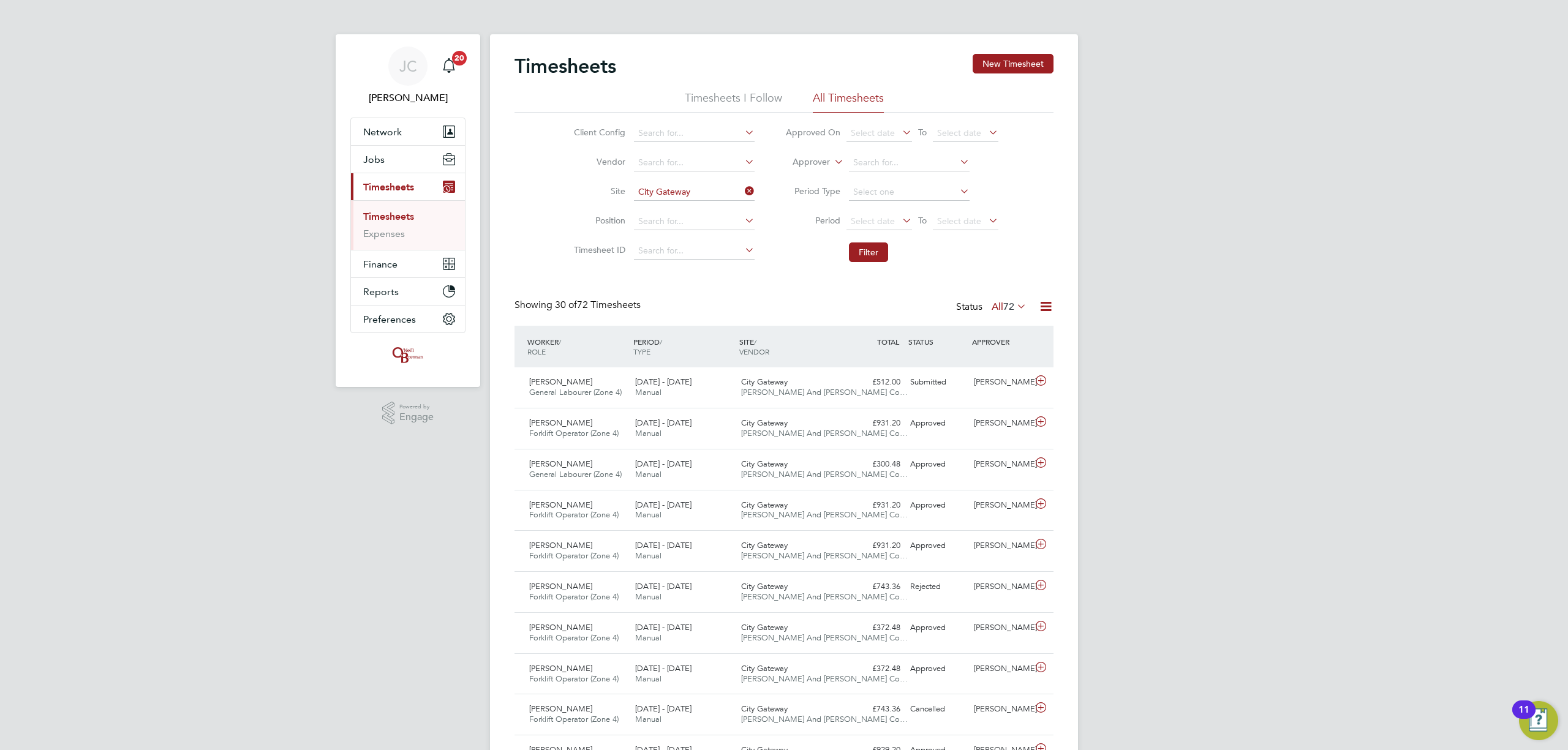
click at [742, 188] on icon at bounding box center [742, 191] width 0 height 17
click at [714, 188] on input at bounding box center [694, 192] width 121 height 17
click at [682, 268] on li "Und y" at bounding box center [715, 273] width 165 height 16
type input "Undy"
click at [877, 260] on button "Filter" at bounding box center [869, 252] width 39 height 20
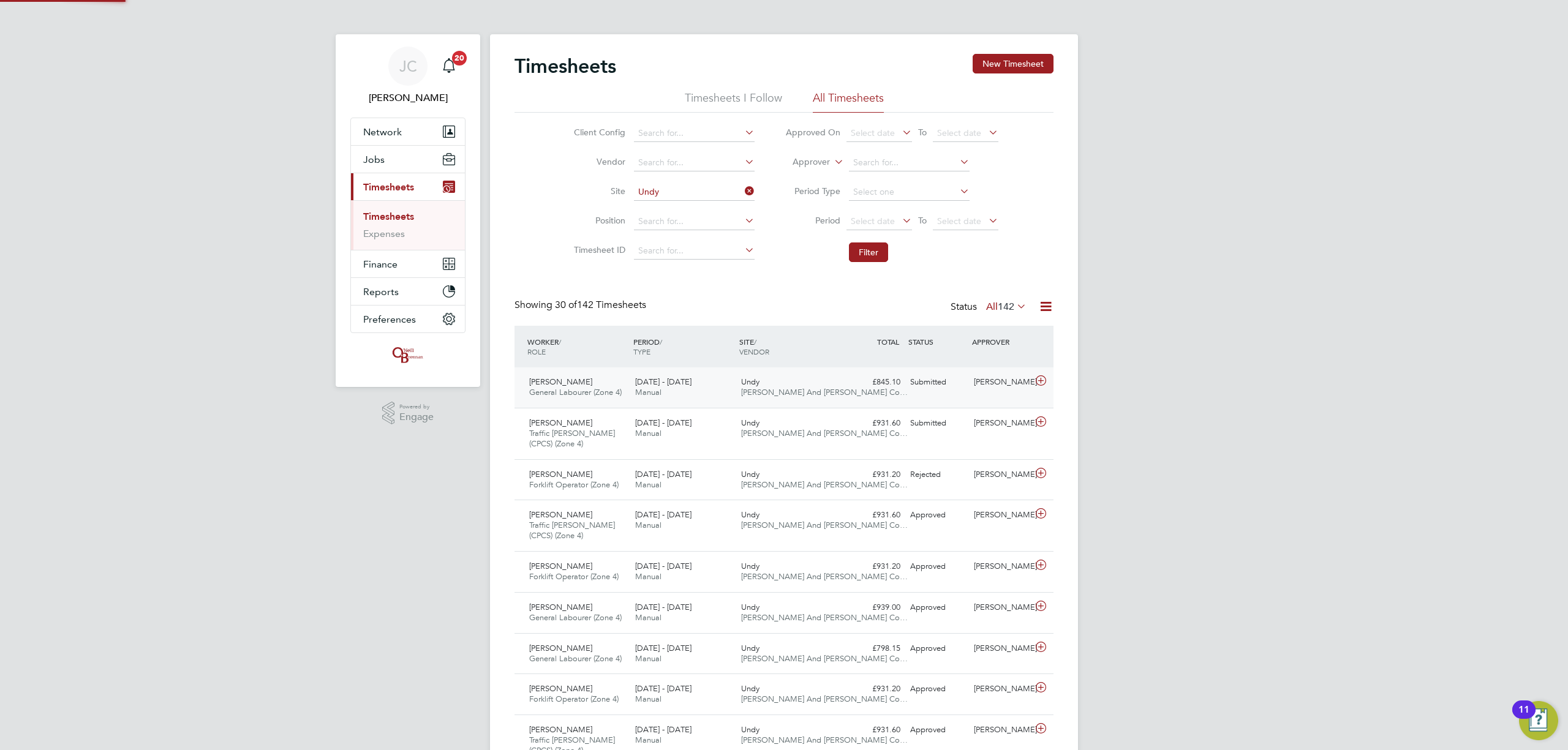
scroll to position [30, 107]
click at [859, 488] on div "Aleksandrs Sedovs Forklift Operator (Zone 4) 18 - 24 Aug 2025 18 - 24 Aug 2025 …" at bounding box center [783, 479] width 539 height 41
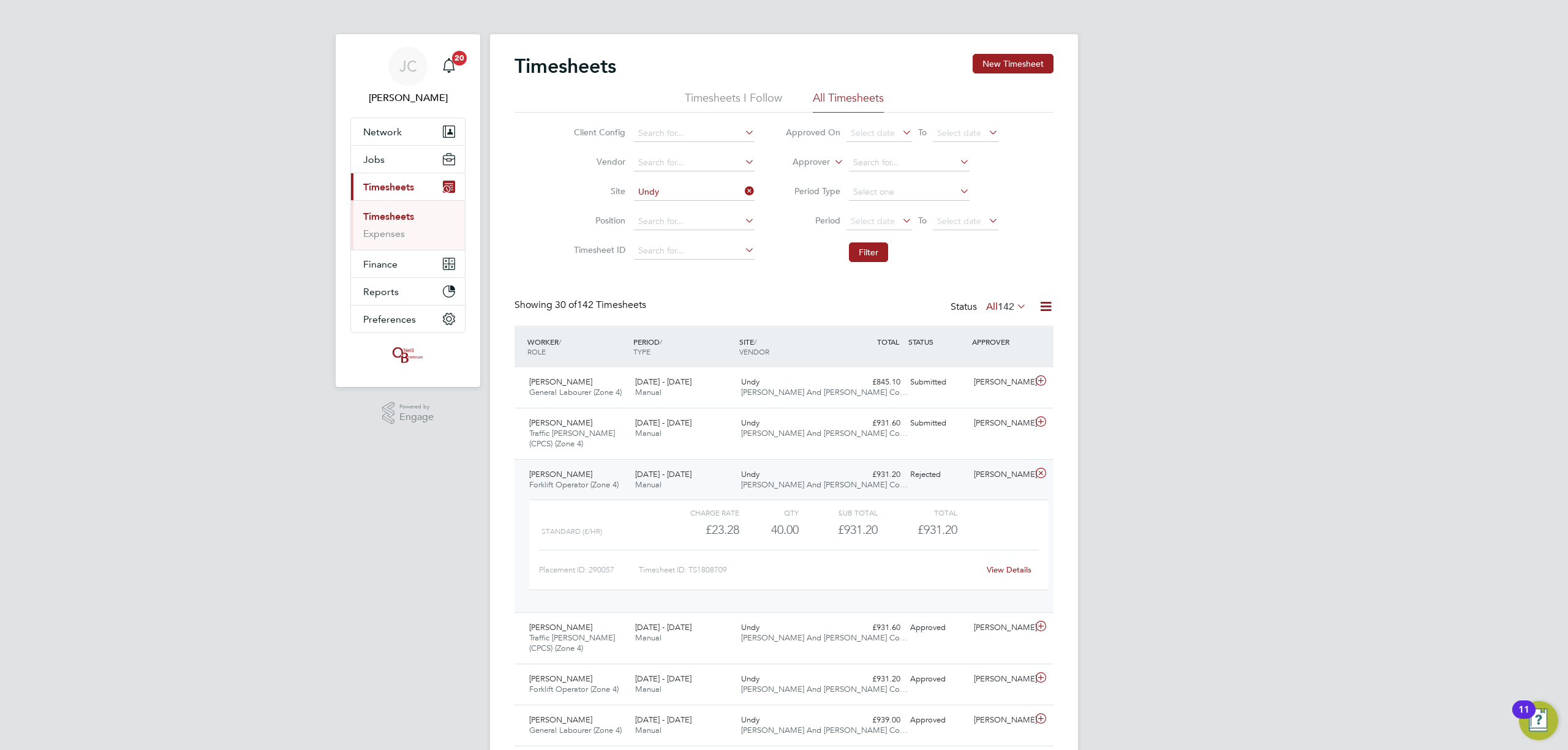
click at [857, 474] on div "£931.20 Rejected" at bounding box center [873, 475] width 63 height 21
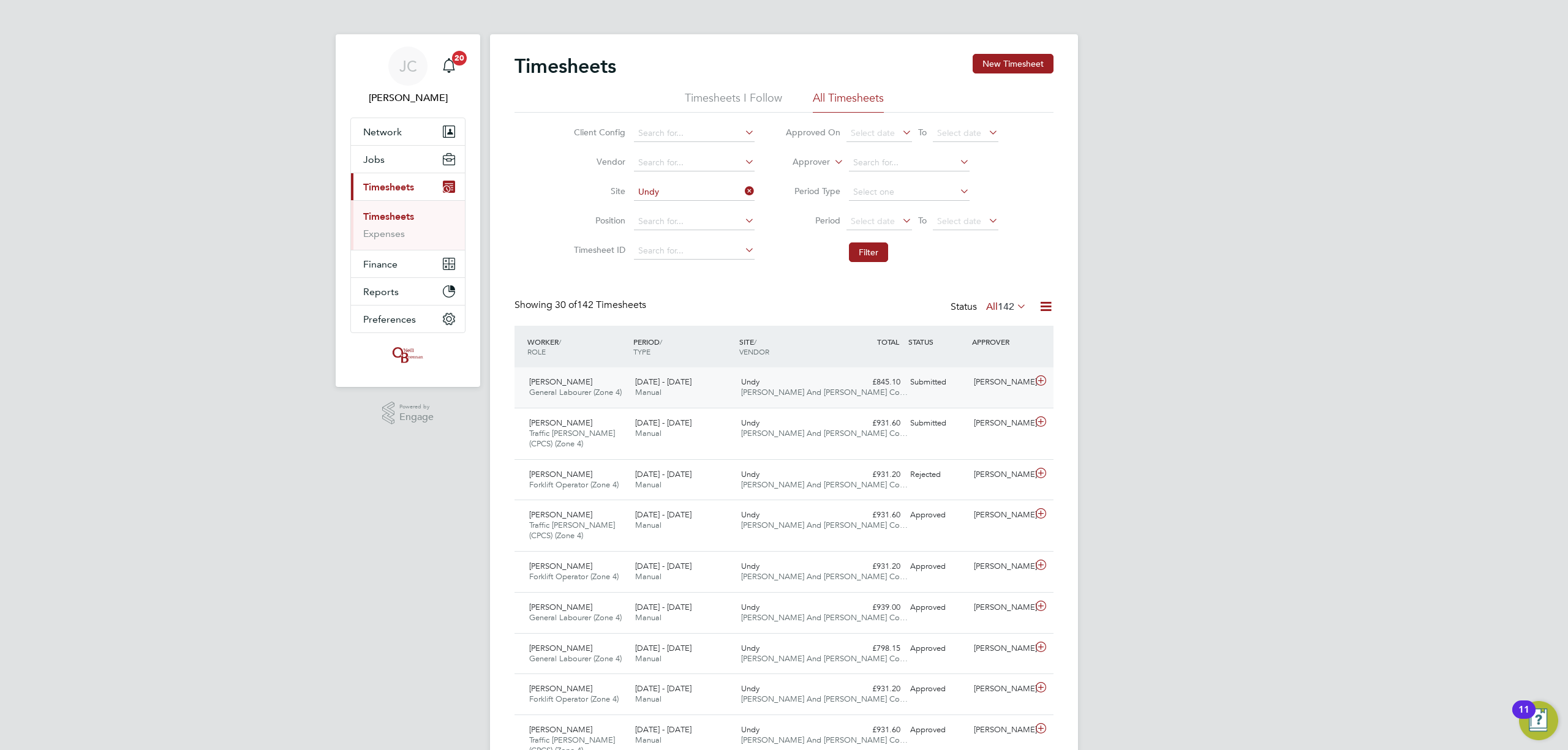
click at [898, 385] on div "£845.10 Submitted" at bounding box center [873, 382] width 63 height 21
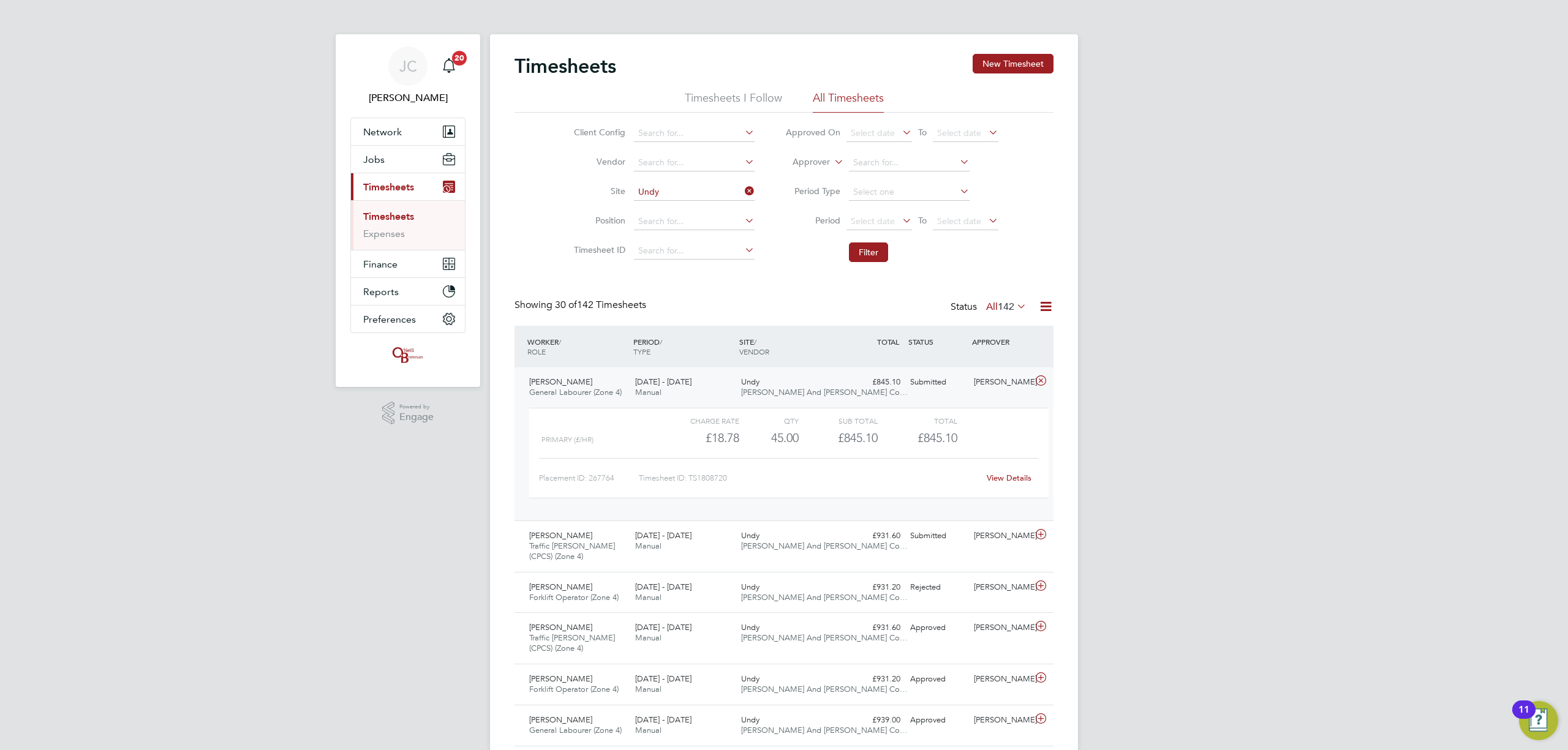
click at [1011, 474] on link "View Details" at bounding box center [1009, 478] width 44 height 11
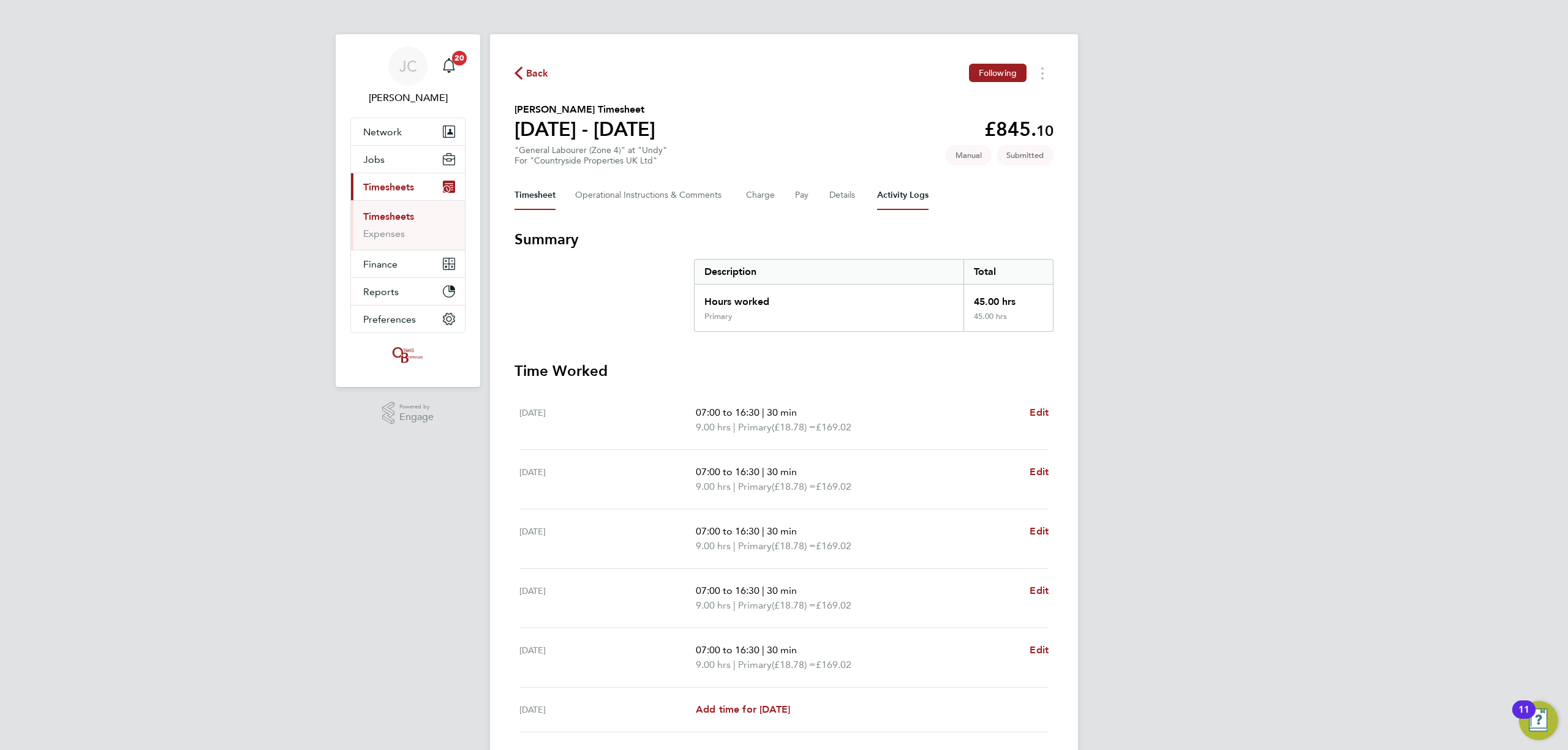
click at [888, 200] on Logs-tab "Activity Logs" at bounding box center [902, 196] width 52 height 30
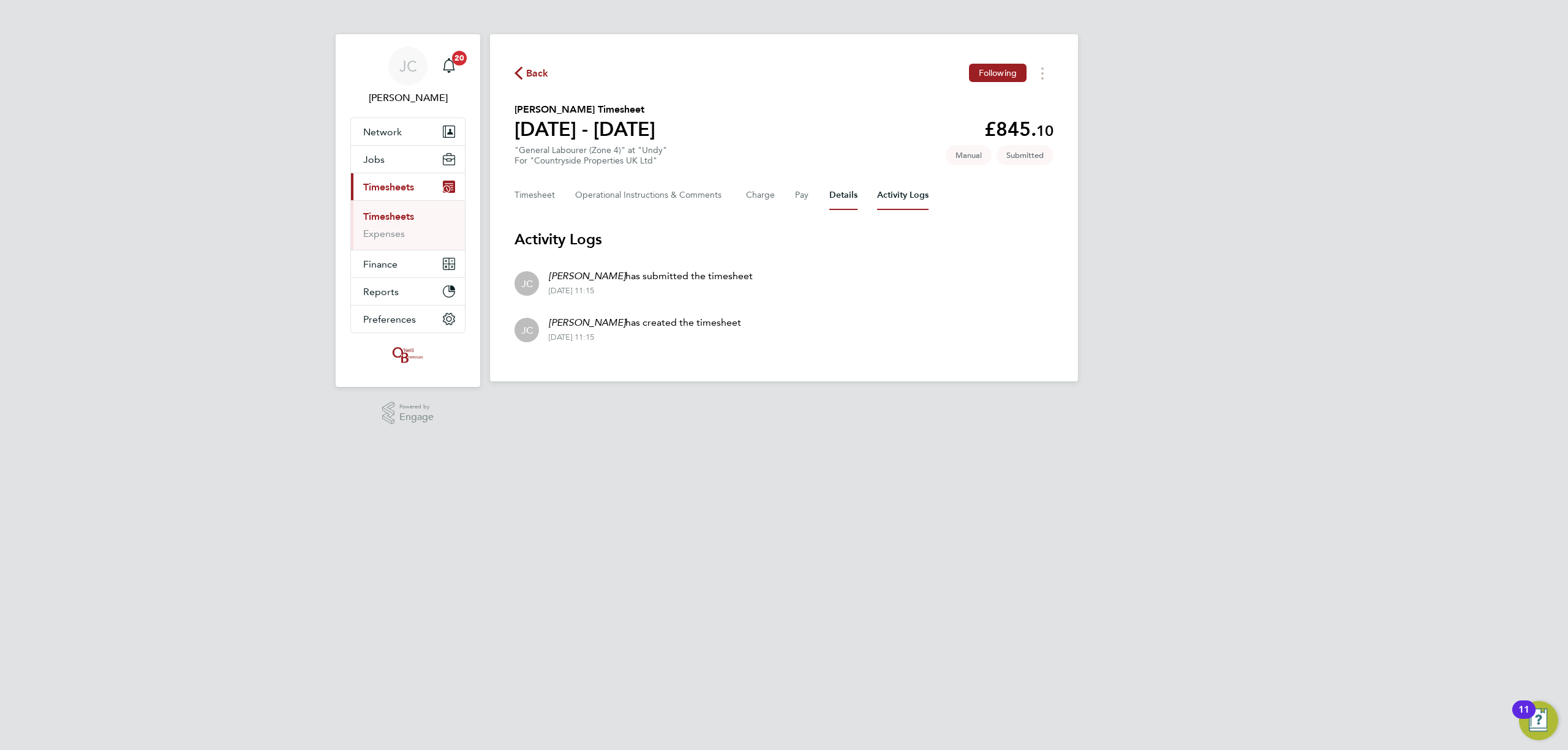
click at [848, 201] on button "Details" at bounding box center [843, 196] width 28 height 30
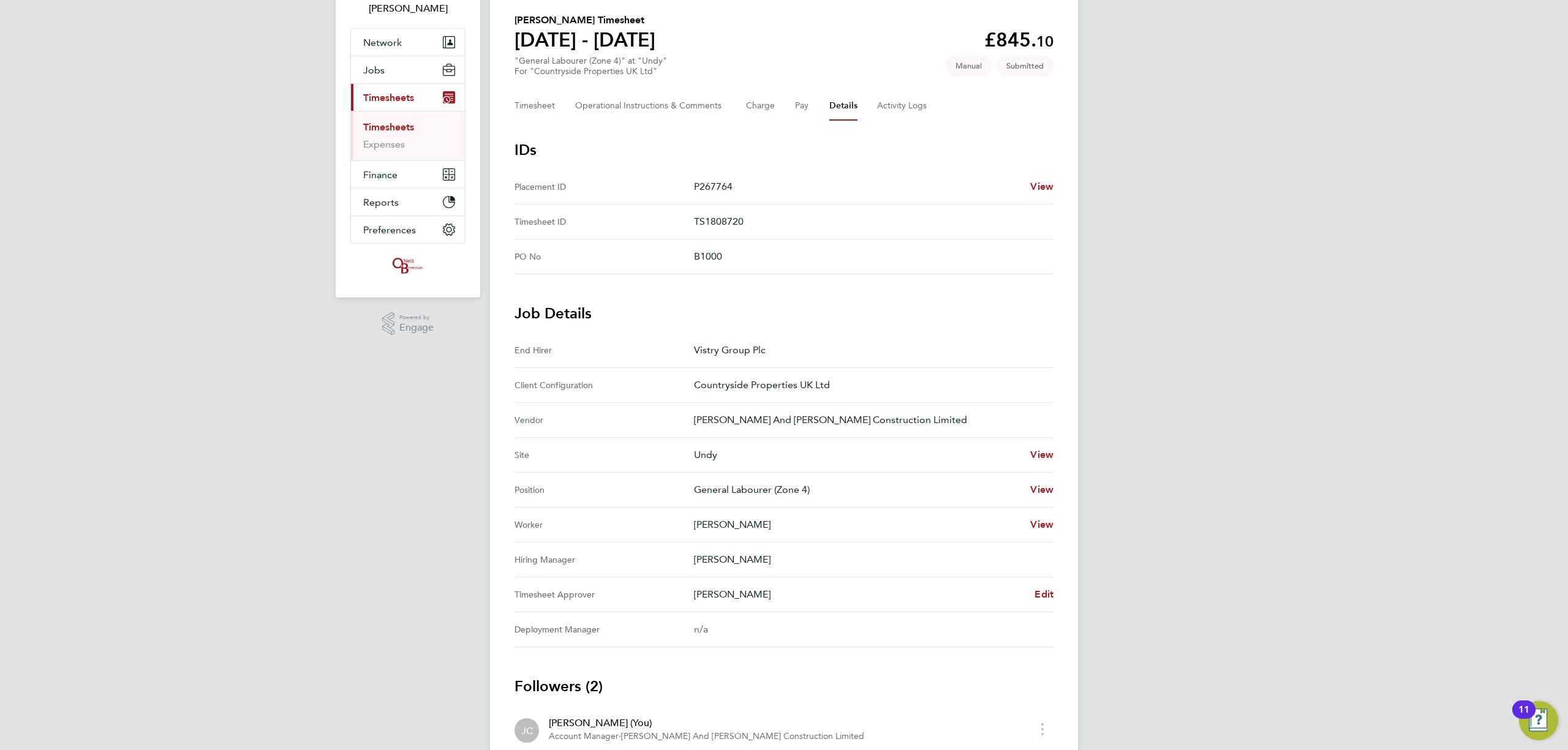
scroll to position [163, 0]
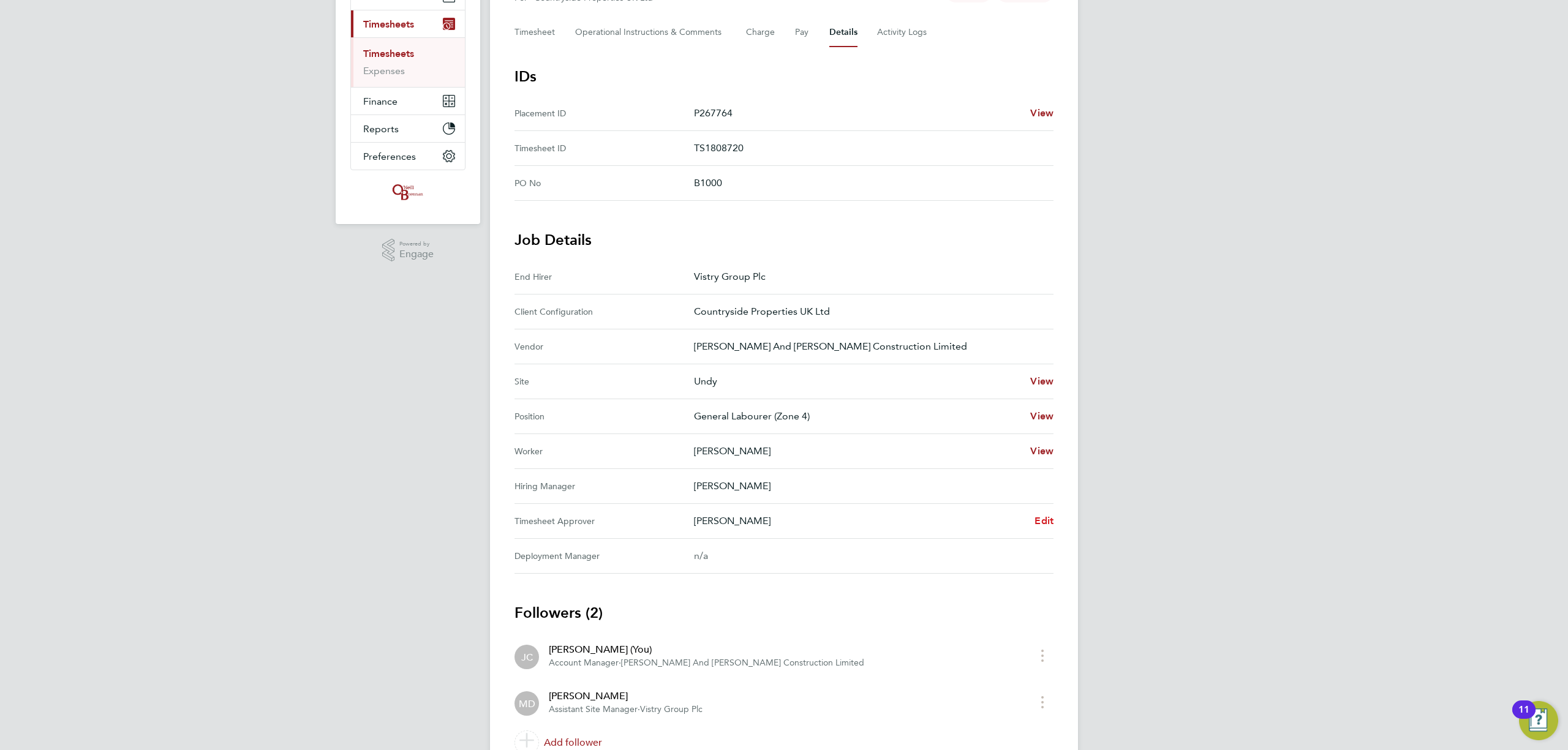
click at [1046, 526] on span "Edit" at bounding box center [1044, 521] width 19 height 12
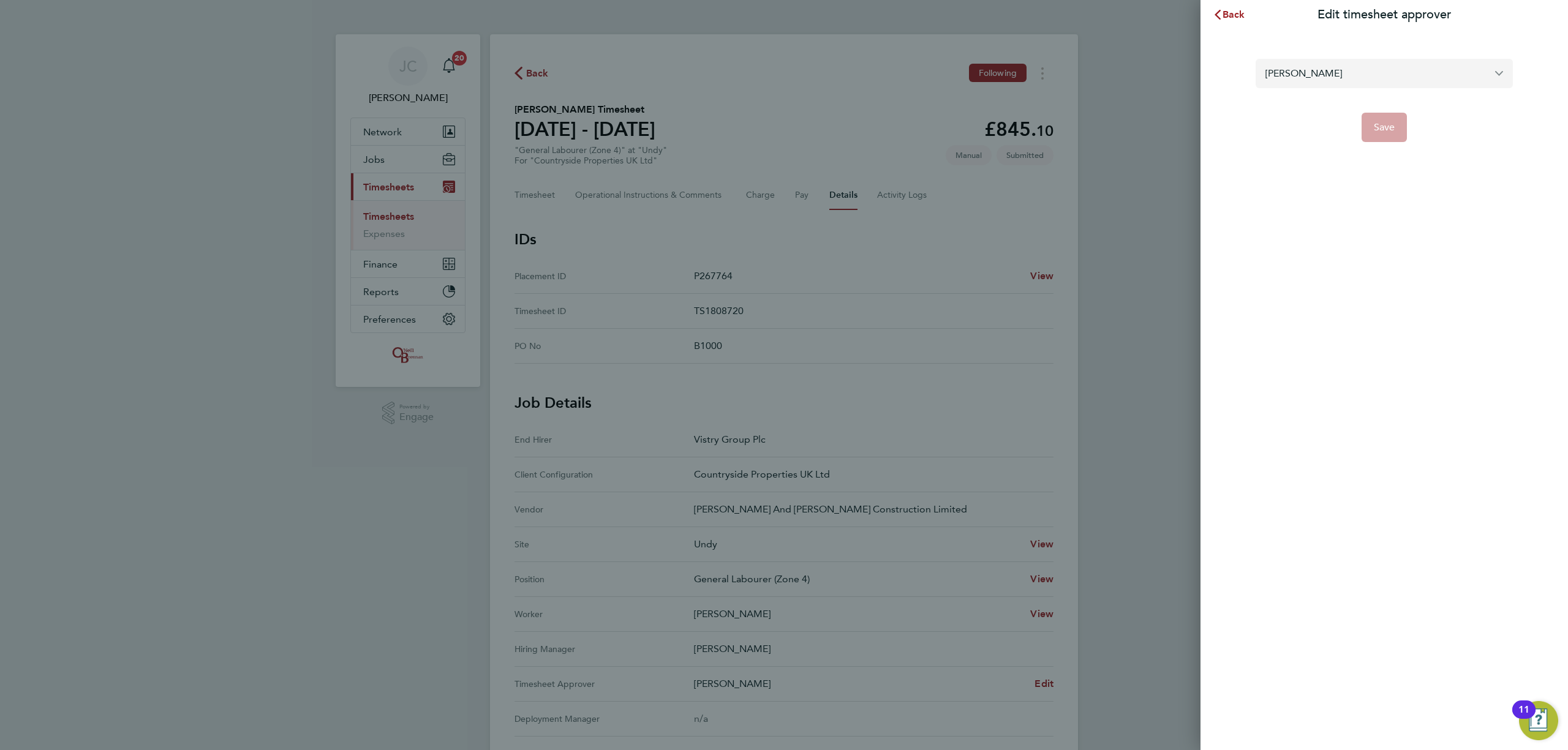
click at [1325, 72] on input "[PERSON_NAME]" at bounding box center [1384, 72] width 257 height 29
click at [1366, 67] on input "rhysloan.[PERSON_NAME]" at bounding box center [1384, 72] width 257 height 29
click at [1365, 70] on input "rhysloan.[PERSON_NAME]" at bounding box center [1384, 72] width 257 height 29
click at [1366, 72] on input "rhysloan.[PERSON_NAME]" at bounding box center [1384, 72] width 257 height 29
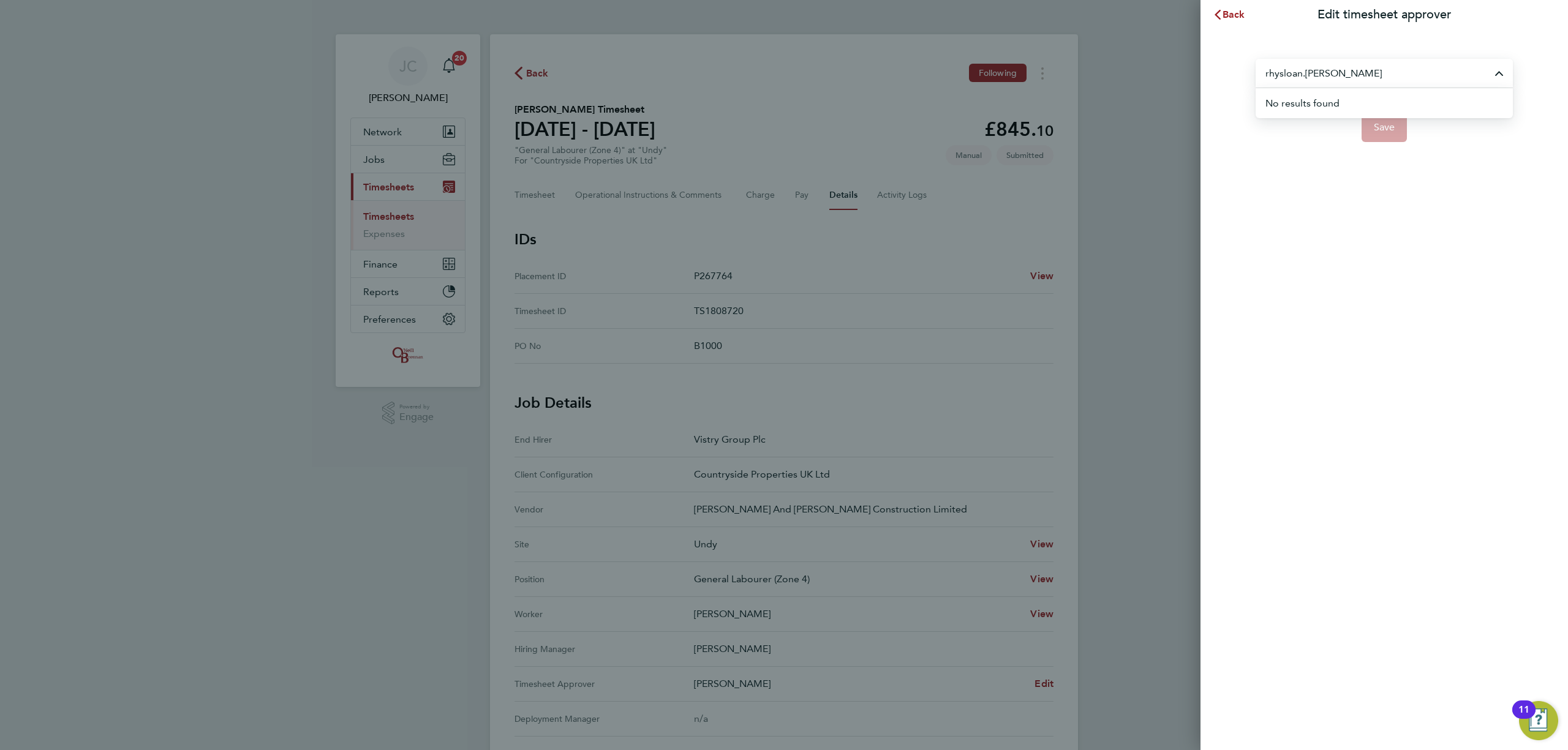
click at [1366, 72] on input "rhysloan.[PERSON_NAME]" at bounding box center [1384, 72] width 257 height 29
click at [1358, 73] on input "rhysloan.[PERSON_NAME]" at bounding box center [1384, 72] width 257 height 29
drag, startPoint x: 1353, startPoint y: 75, endPoint x: 1135, endPoint y: 104, distance: 219.9
click at [1135, 103] on div "Back Edit timesheet approver rhysloan.[PERSON_NAME] No results found Save" at bounding box center [784, 375] width 1568 height 750
type input "[PERSON_NAME]"
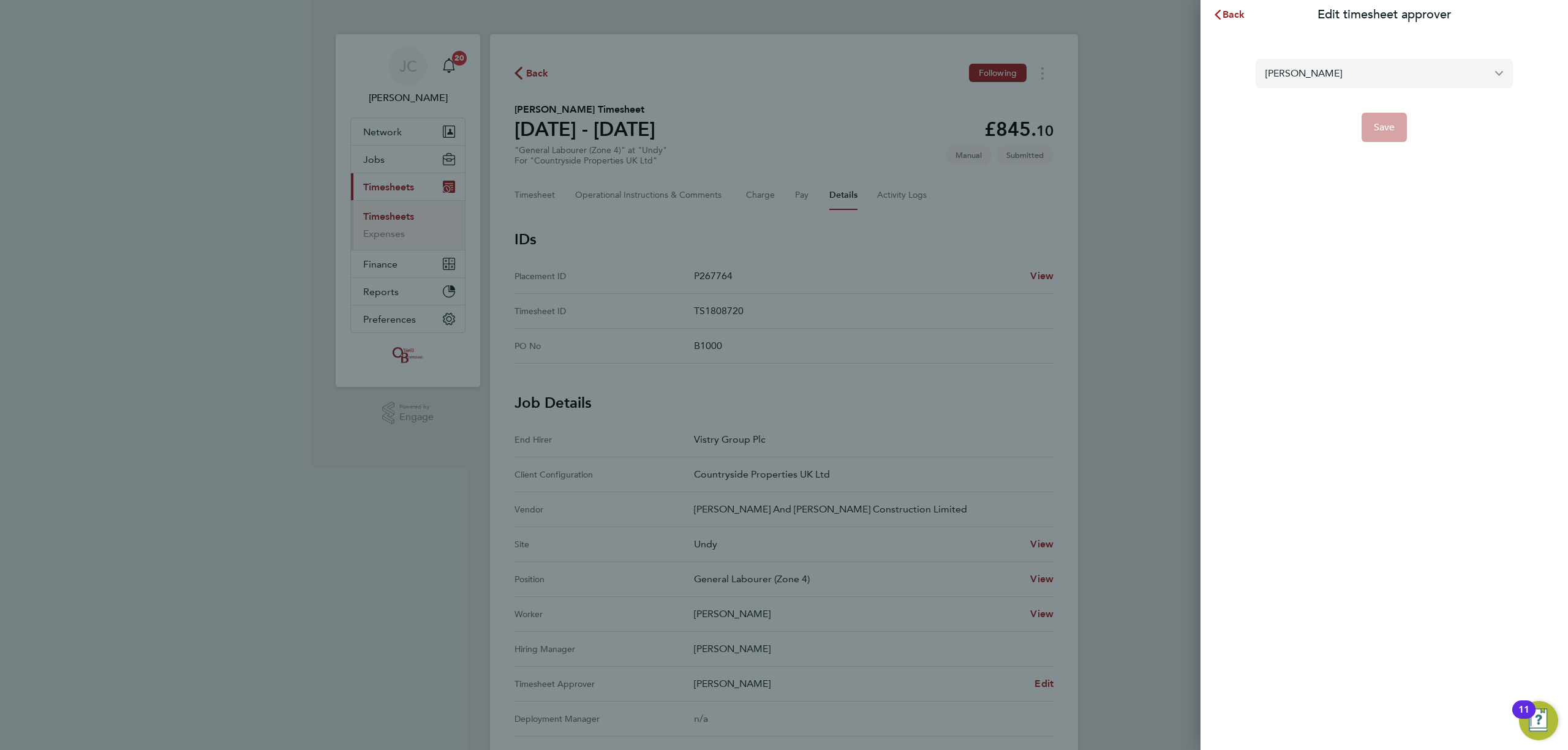
click at [1345, 71] on input "[PERSON_NAME]" at bounding box center [1384, 72] width 257 height 29
drag, startPoint x: 1345, startPoint y: 69, endPoint x: 1169, endPoint y: 94, distance: 177.8
click at [1169, 94] on div "Back Edit timesheet approver [PERSON_NAME] Save" at bounding box center [784, 375] width 1568 height 750
type input "r"
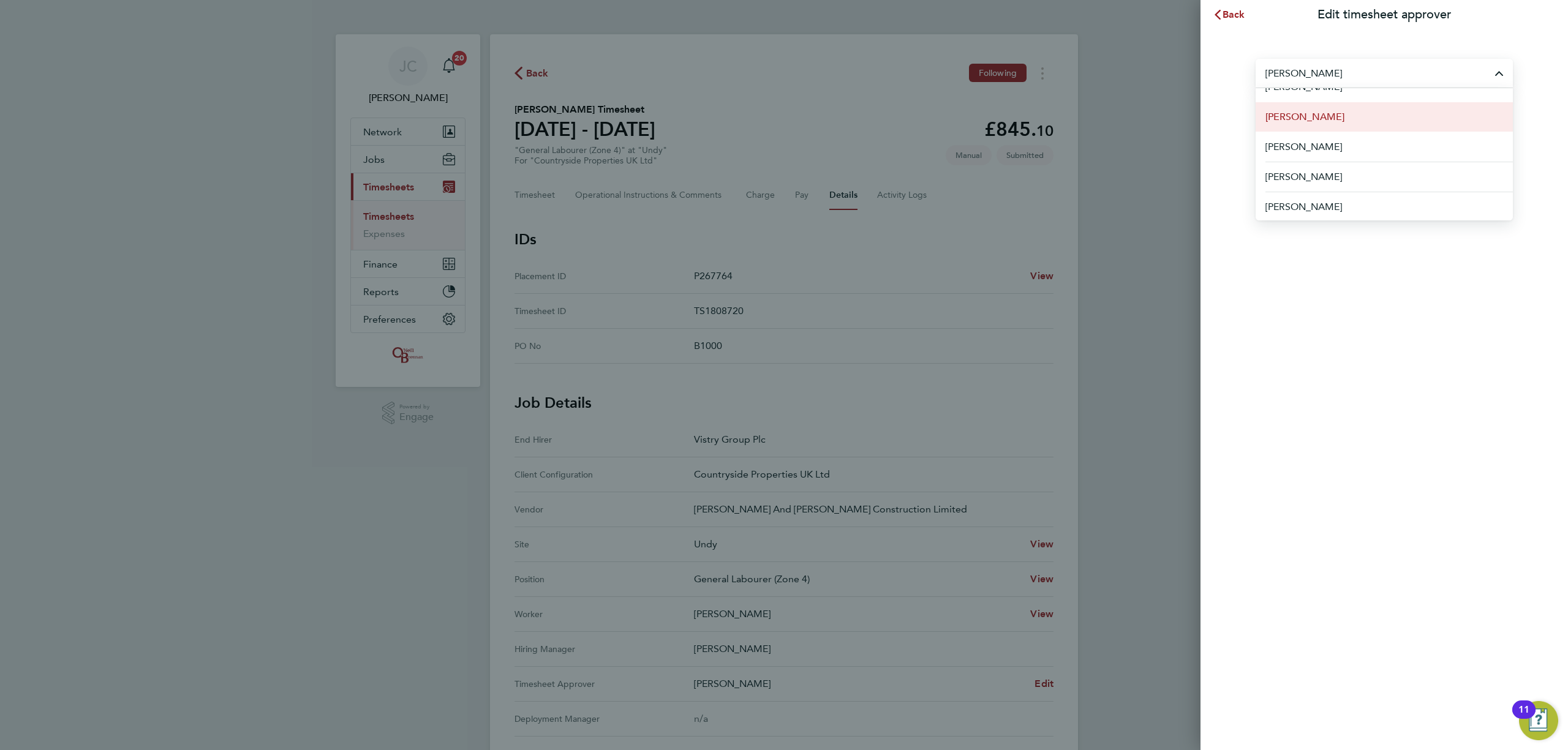
scroll to position [109, 0]
drag, startPoint x: 1351, startPoint y: 72, endPoint x: 1343, endPoint y: 79, distance: 10.6
click at [1343, 79] on input "williams" at bounding box center [1384, 72] width 257 height 29
click at [1175, 255] on div "Back Edit timesheet approver williams Dan Williams David Williams George Willia…" at bounding box center [784, 375] width 1568 height 750
type input "Mark Doyle"
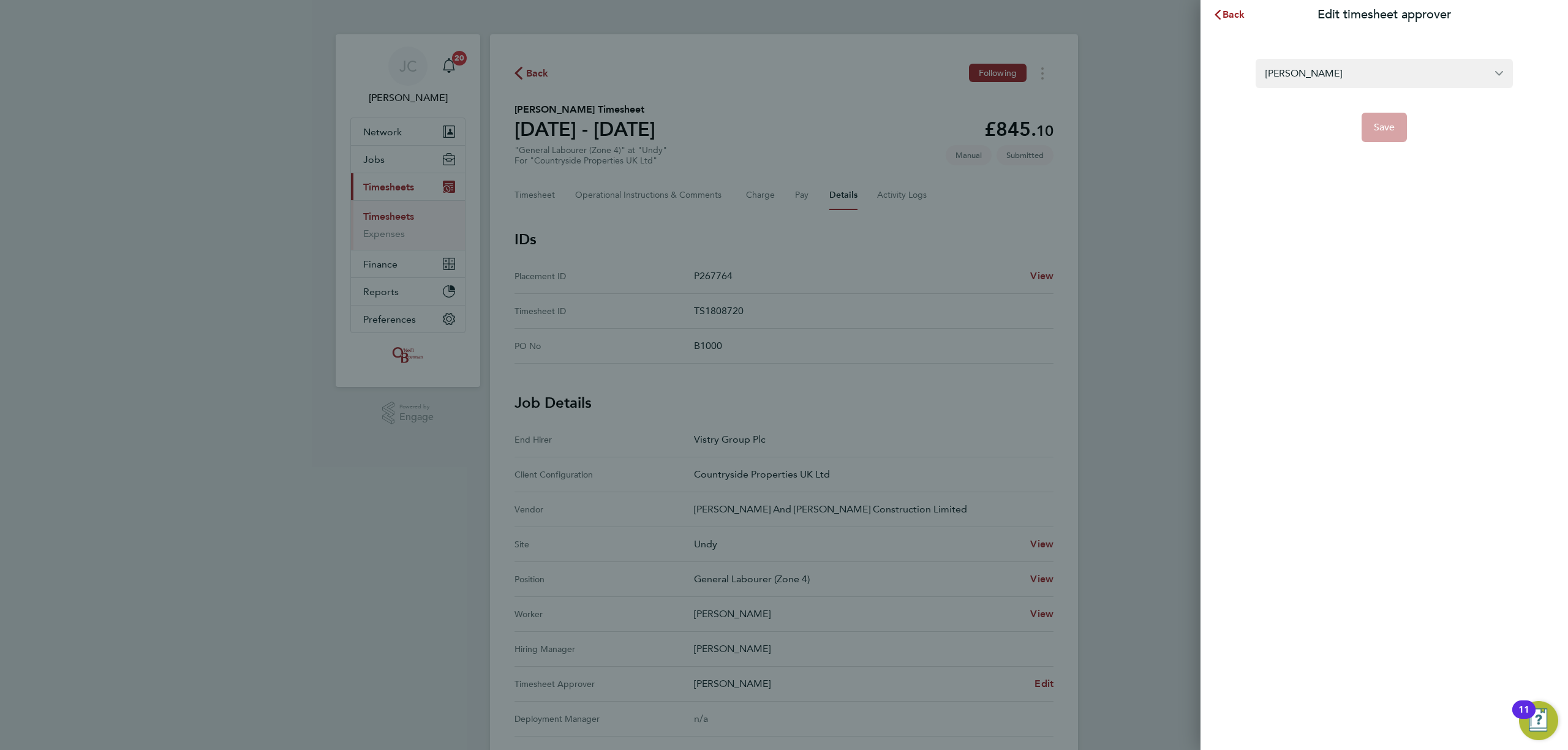
click at [846, 150] on div "Back Edit timesheet approver Mark Doyle Save" at bounding box center [784, 375] width 1568 height 750
click at [1220, 8] on button "Back" at bounding box center [1228, 15] width 57 height 25
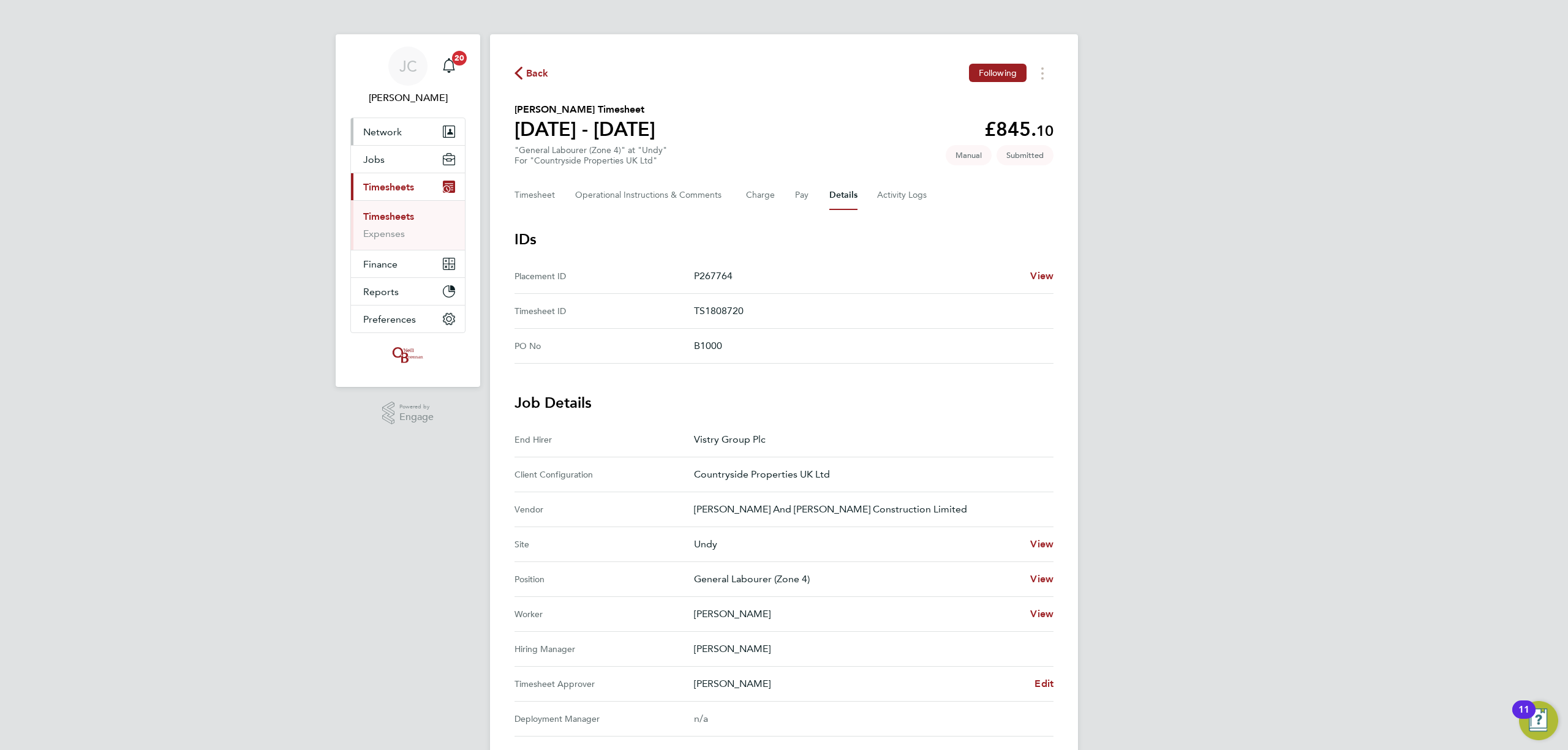
click at [413, 130] on button "Network" at bounding box center [408, 132] width 114 height 27
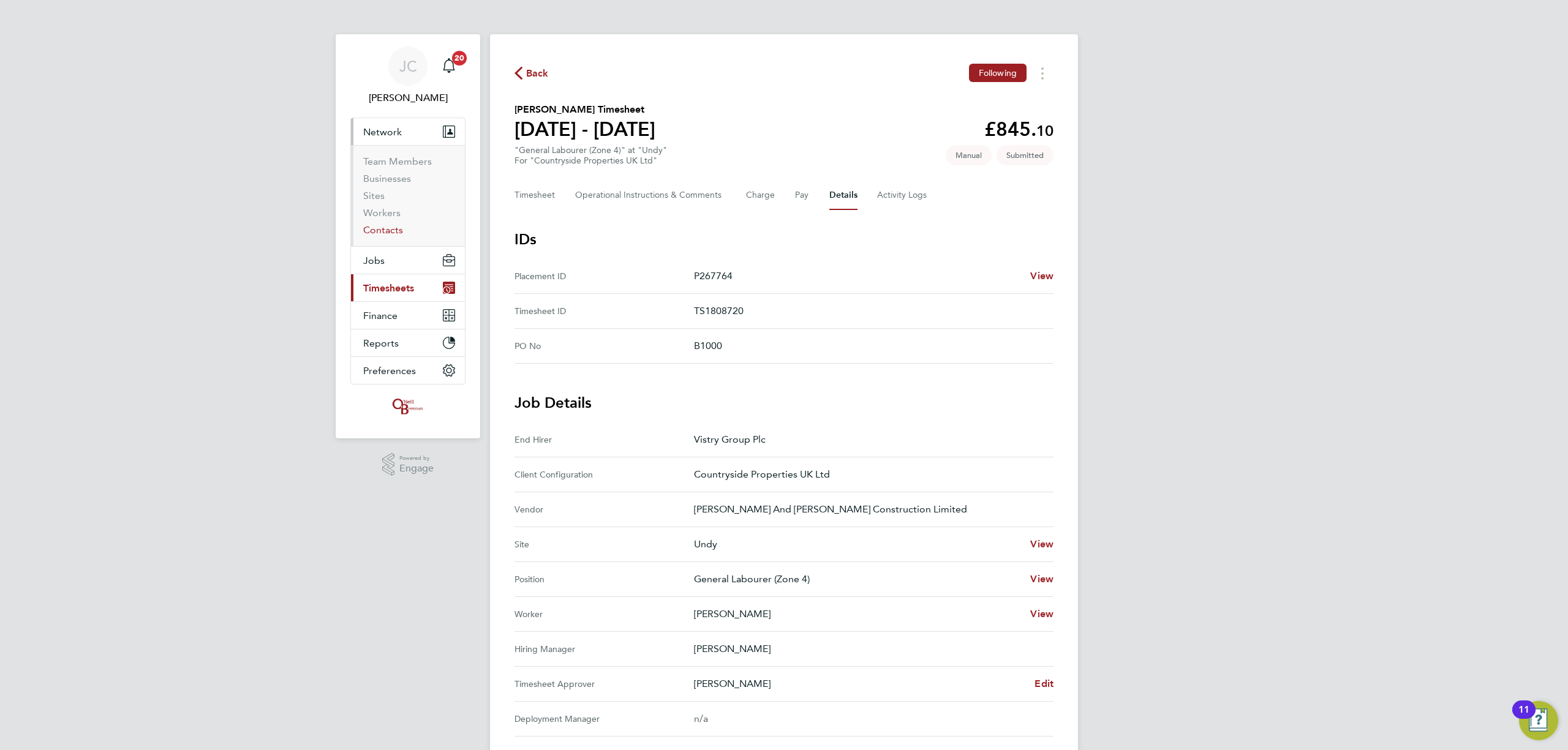
click at [392, 229] on link "Contacts" at bounding box center [383, 230] width 39 height 12
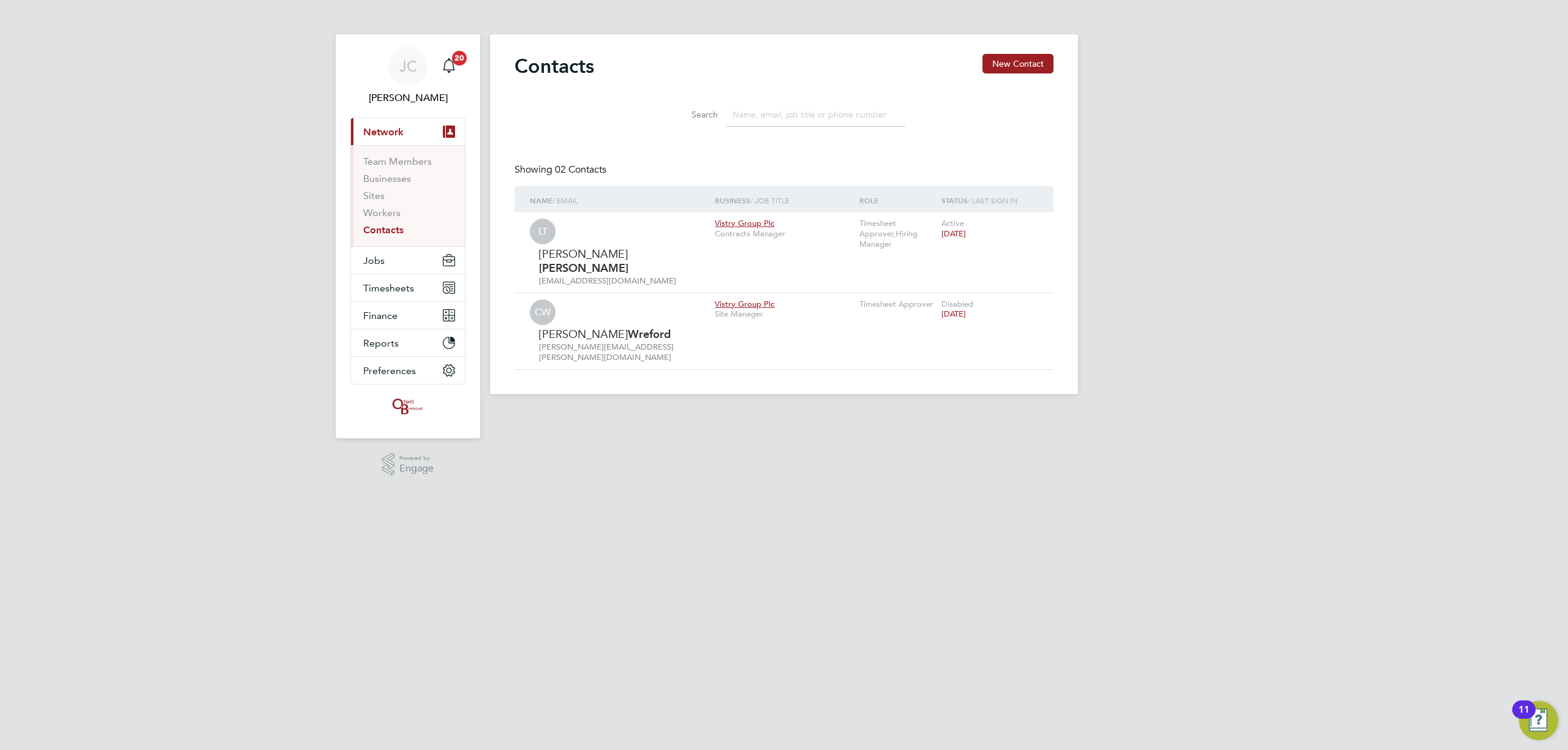
click at [767, 115] on input at bounding box center [815, 114] width 179 height 24
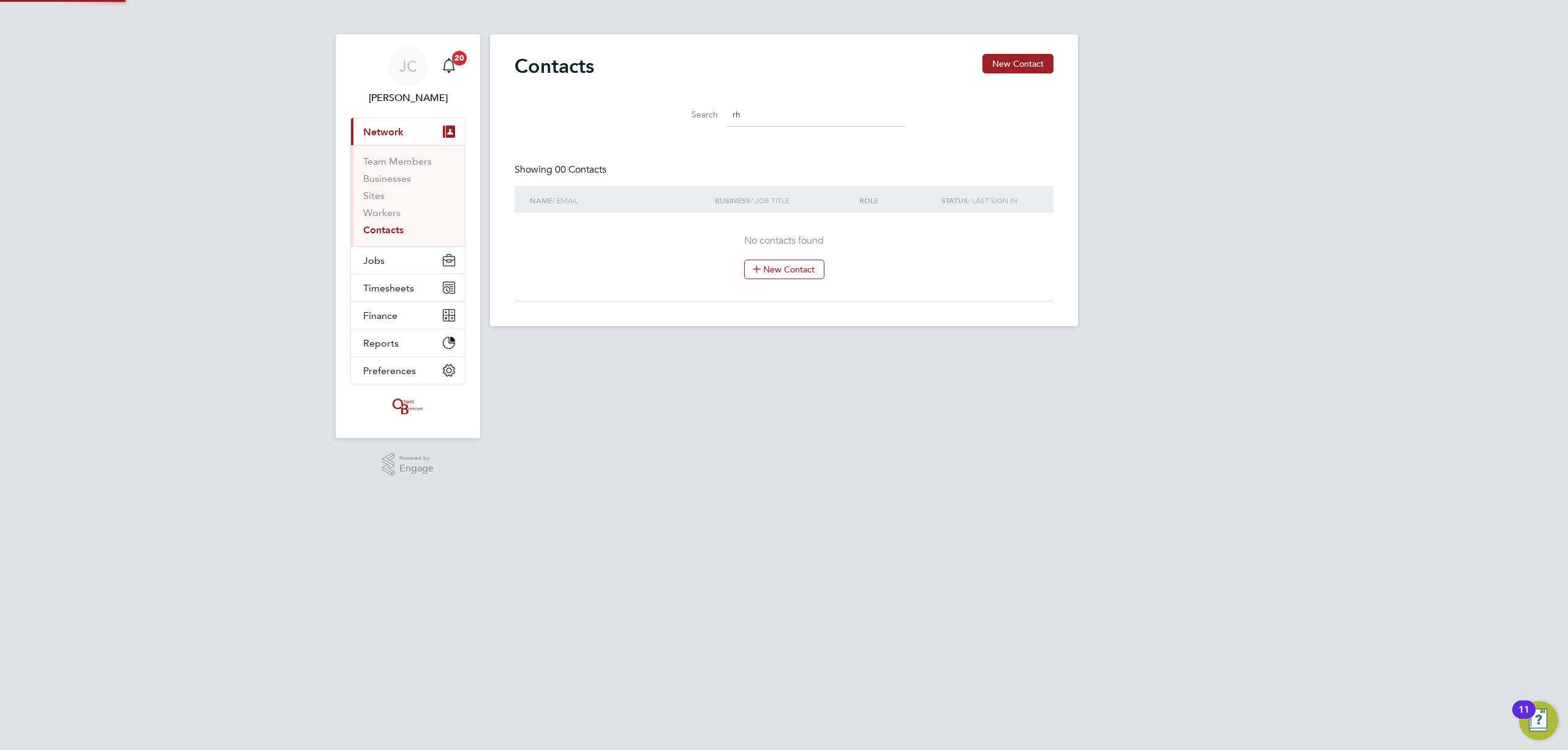
type input "r"
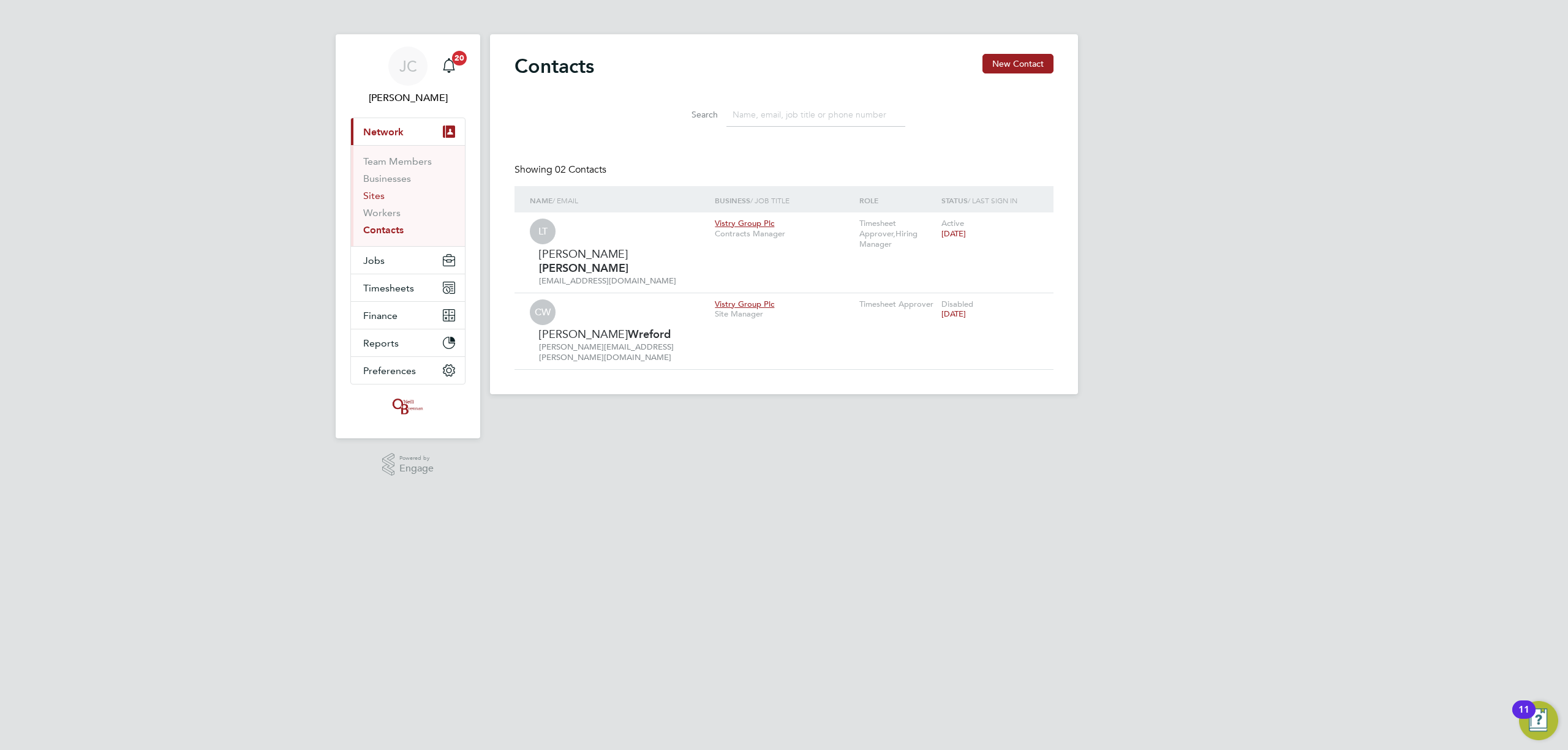
click at [380, 191] on link "Sites" at bounding box center [374, 196] width 21 height 12
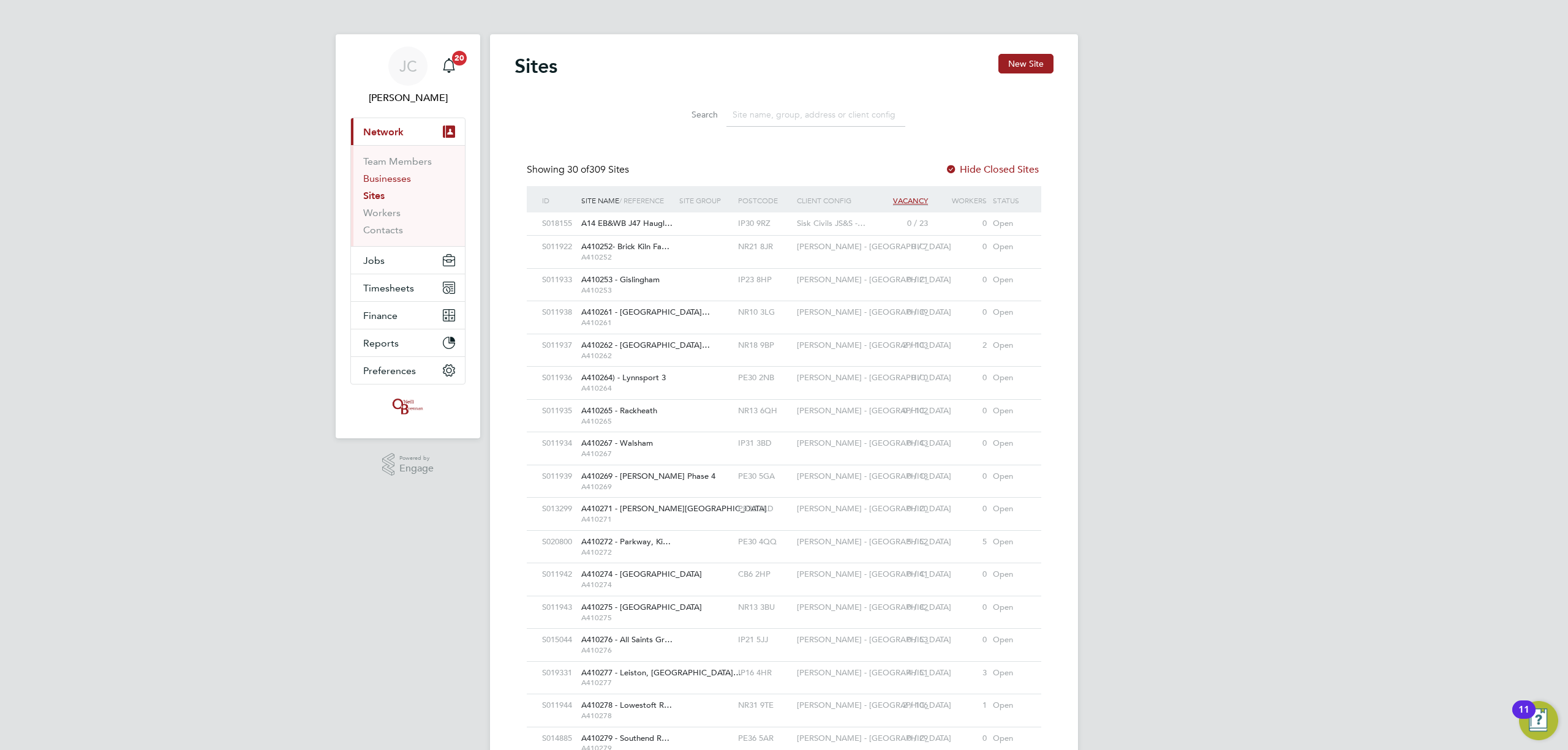
click at [373, 178] on link "Businesses" at bounding box center [387, 178] width 48 height 12
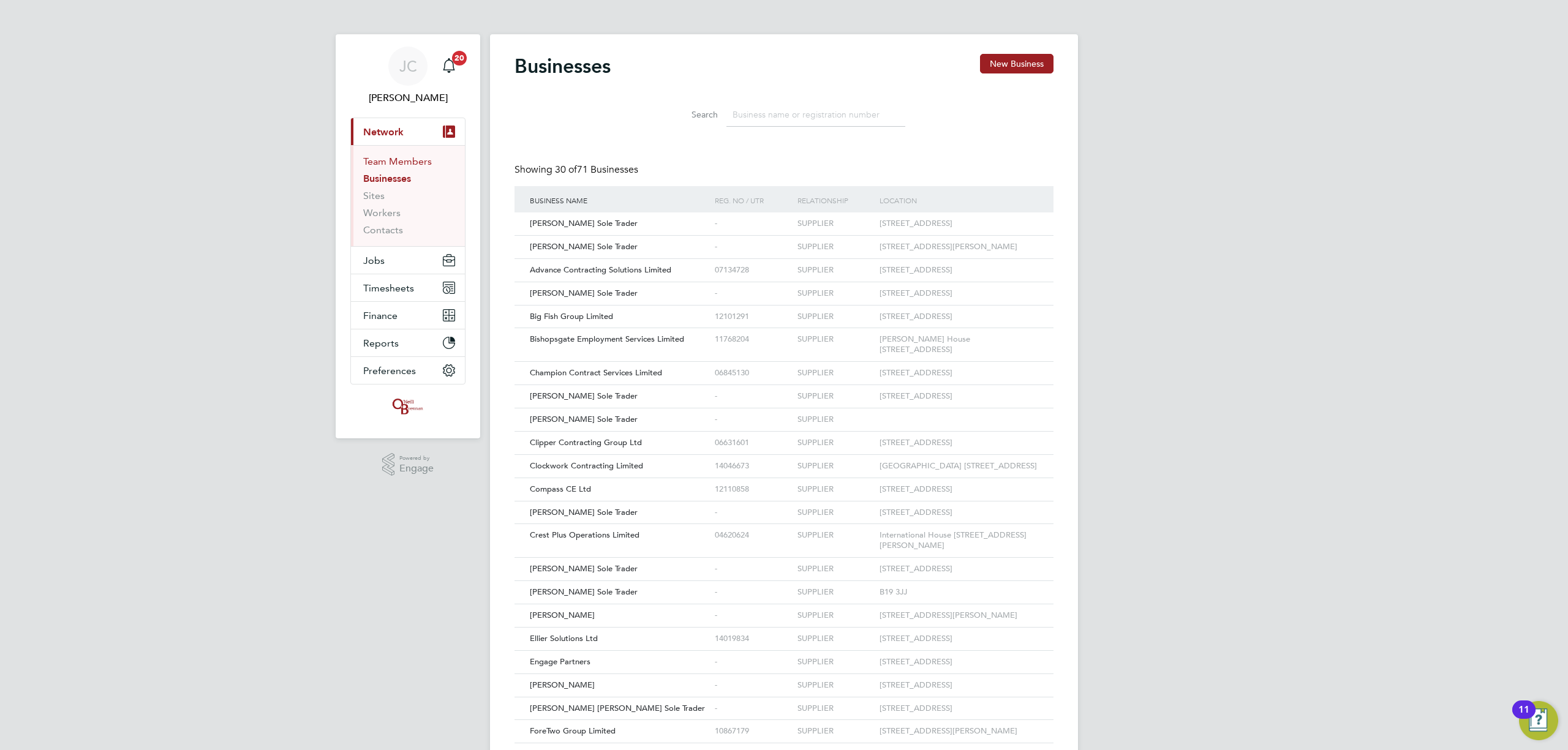
click at [390, 155] on link "Team Members" at bounding box center [397, 161] width 68 height 12
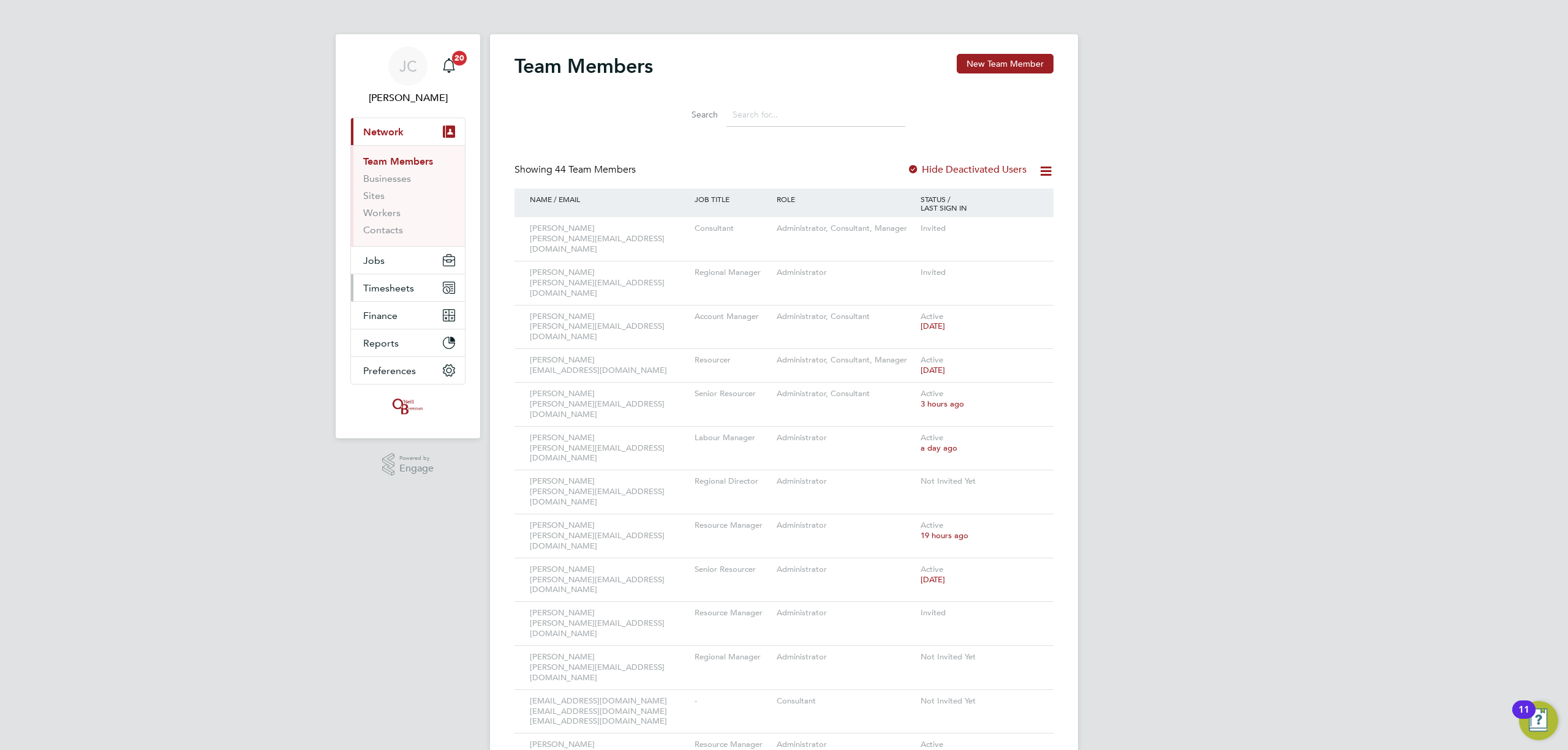
click at [393, 292] on span "Timesheets" at bounding box center [389, 288] width 51 height 12
click at [413, 251] on button "Jobs" at bounding box center [408, 260] width 114 height 27
click at [415, 167] on button "Jobs" at bounding box center [408, 159] width 114 height 27
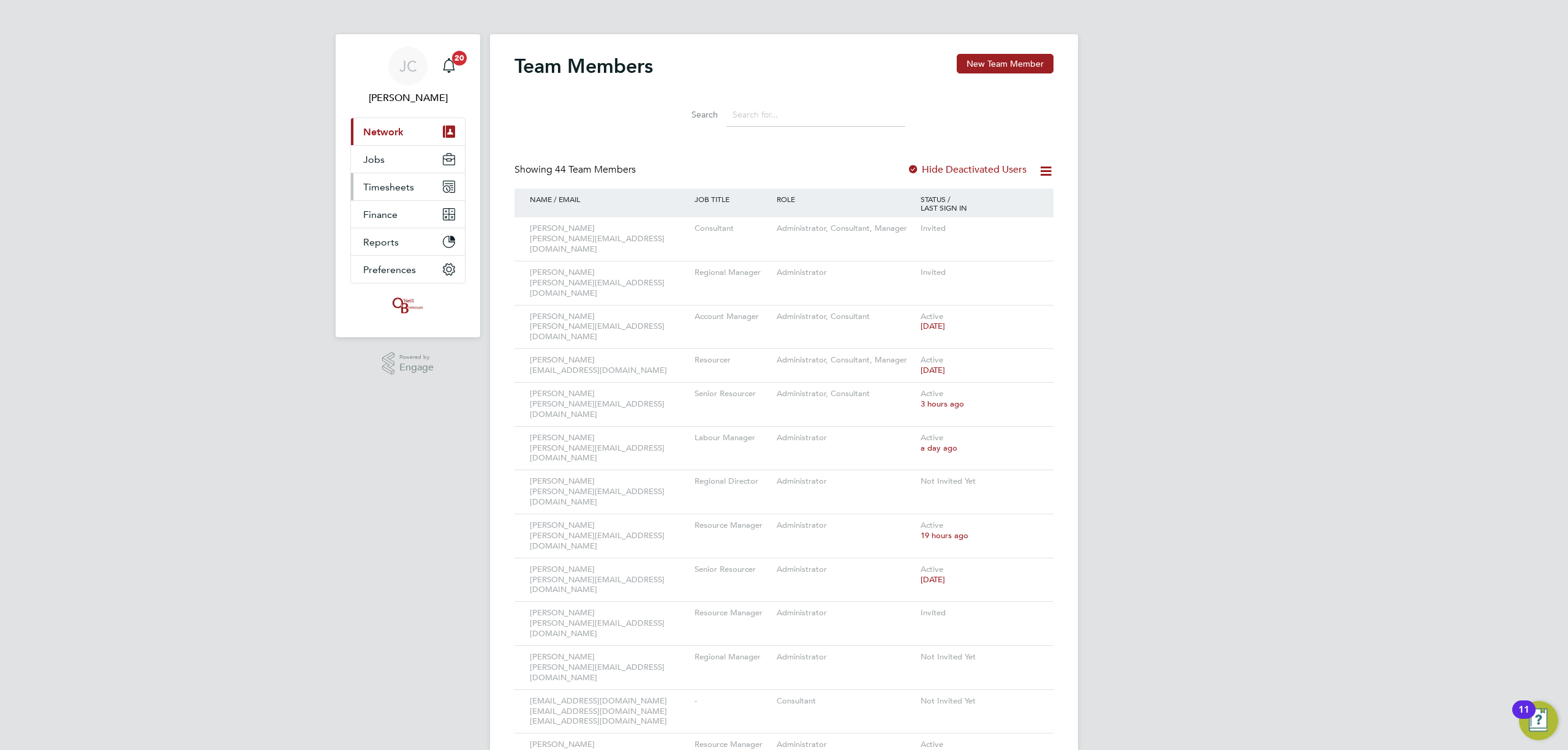
click at [416, 188] on button "Timesheets" at bounding box center [408, 187] width 114 height 27
click at [385, 219] on link "Timesheets" at bounding box center [389, 216] width 51 height 12
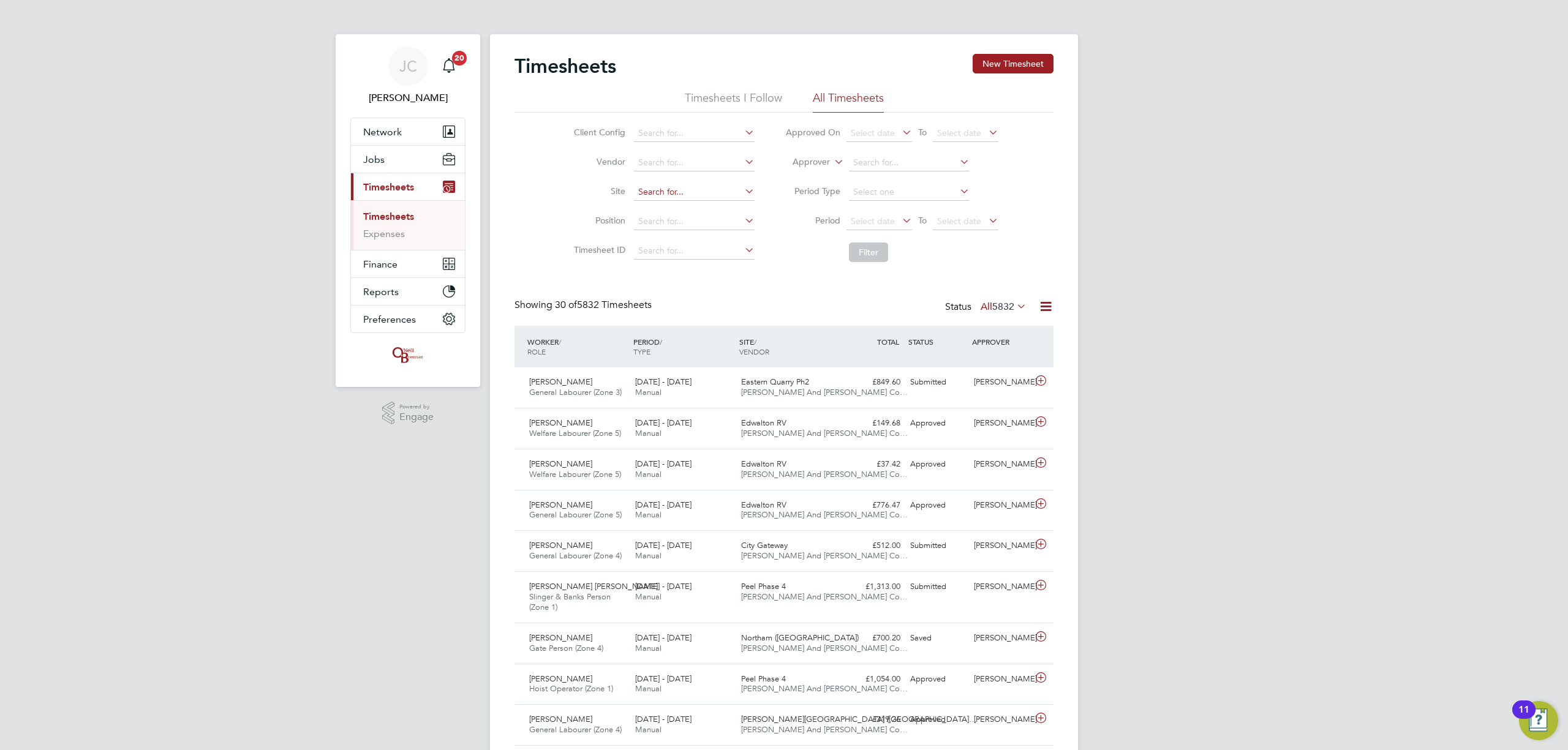
click at [709, 188] on input at bounding box center [694, 192] width 121 height 17
click at [862, 160] on input at bounding box center [909, 163] width 121 height 17
click at [900, 175] on li "Rhys Williams" at bounding box center [924, 179] width 151 height 16
type input "[PERSON_NAME]"
click at [872, 263] on li "Filter" at bounding box center [892, 252] width 244 height 32
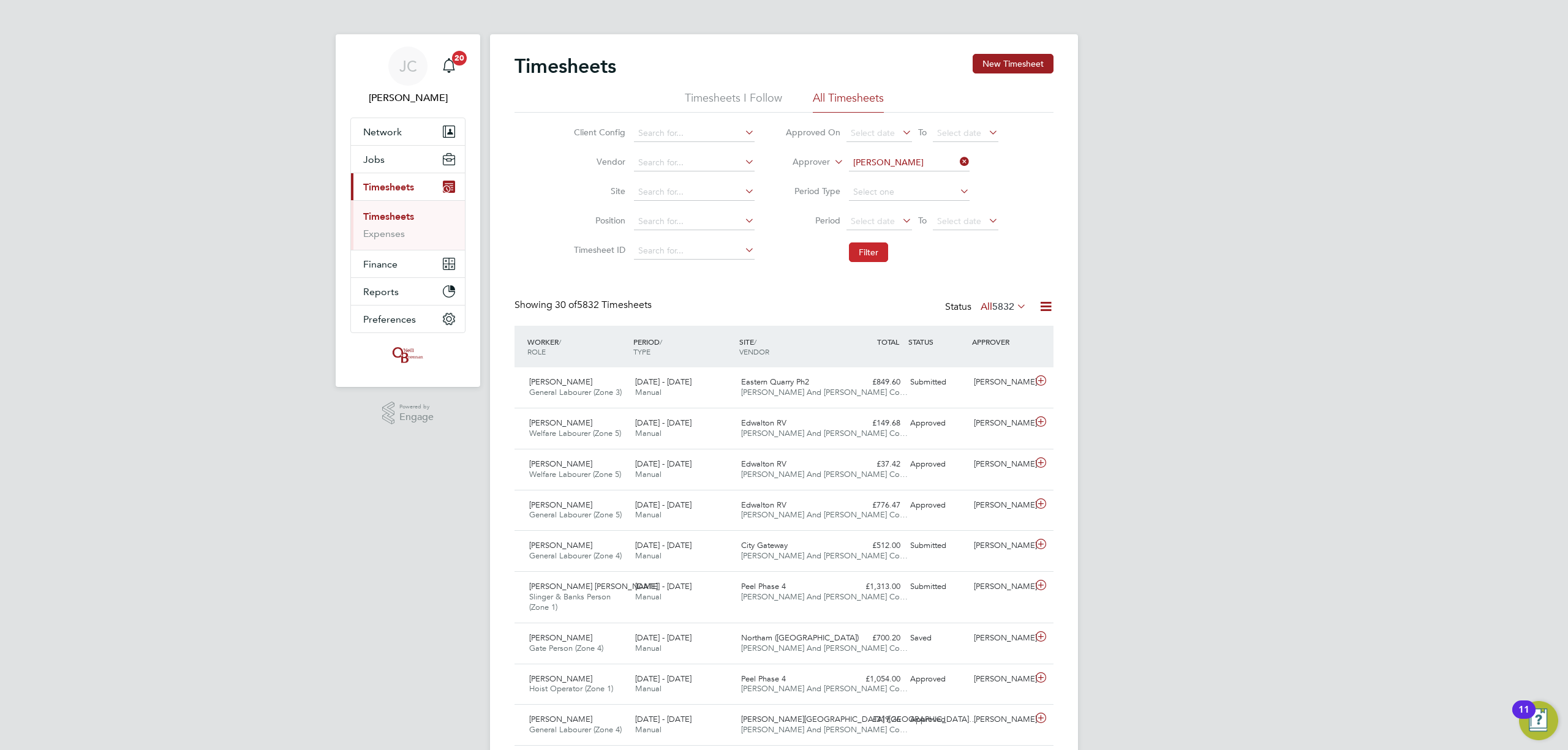
click at [869, 261] on button "Filter" at bounding box center [869, 252] width 39 height 20
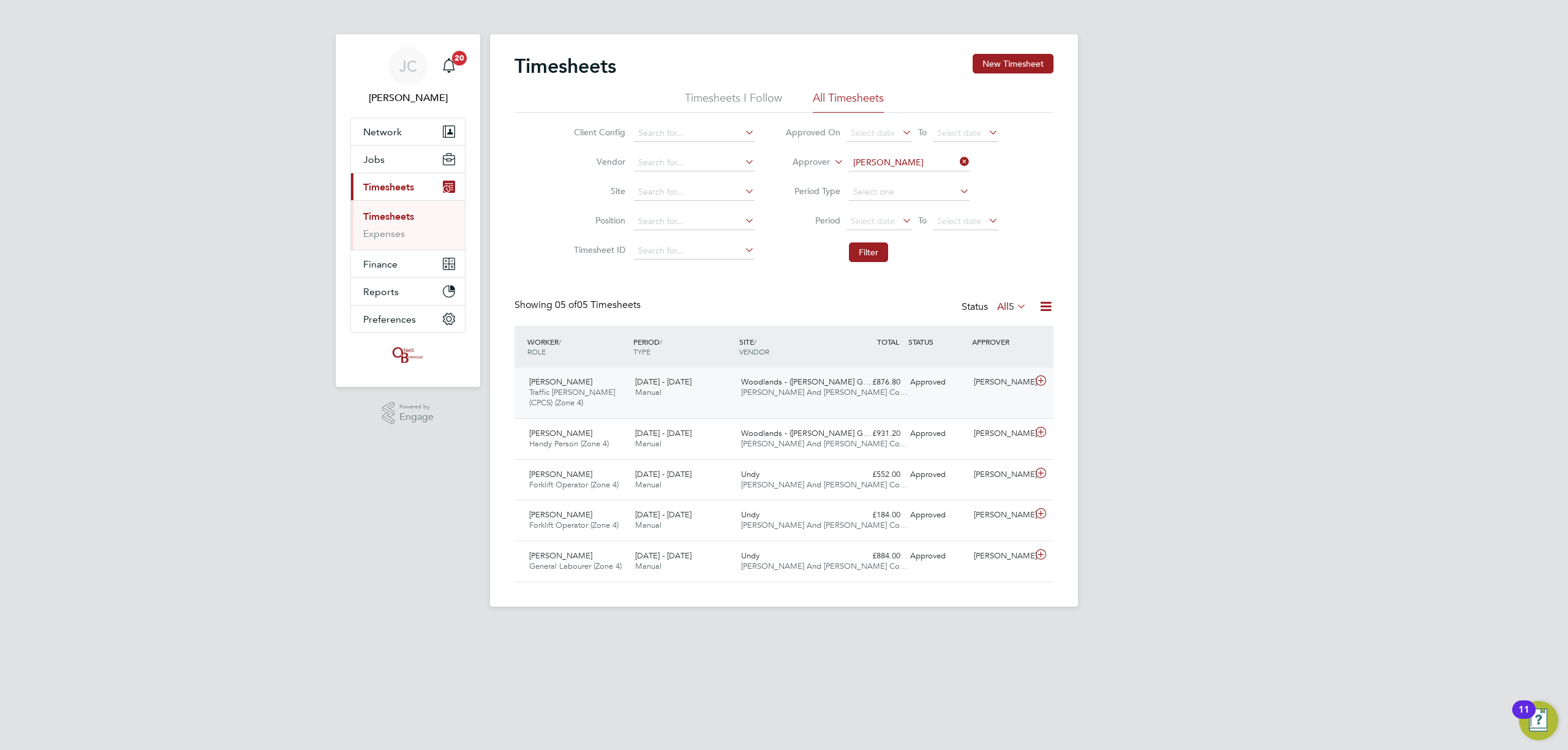
click at [801, 385] on span "Woodlands - ([PERSON_NAME] G…" at bounding box center [806, 382] width 130 height 11
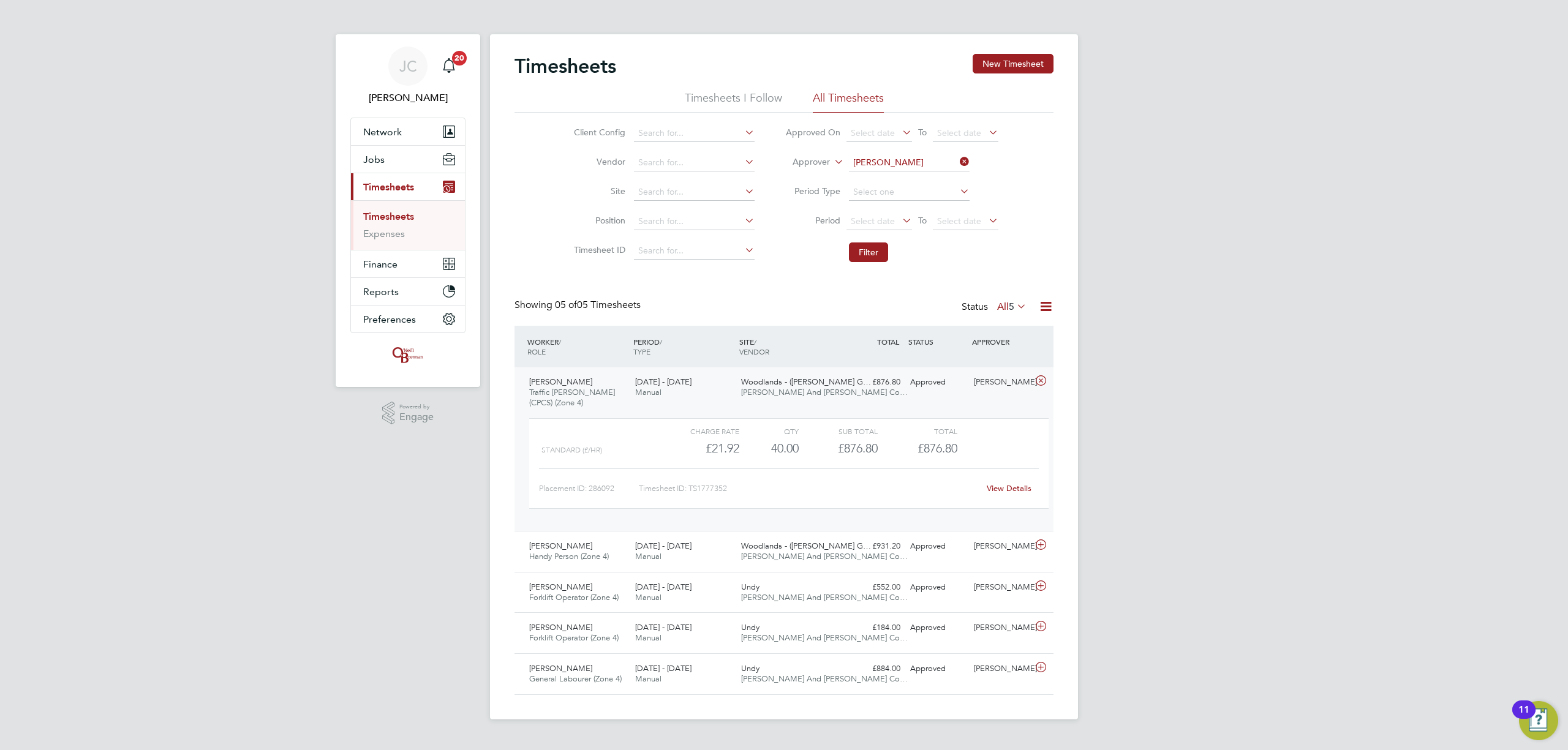
click at [1004, 493] on link "View Details" at bounding box center [1009, 488] width 44 height 11
click at [405, 220] on link "Timesheets" at bounding box center [389, 216] width 51 height 12
click at [395, 218] on link "Timesheets" at bounding box center [389, 216] width 51 height 12
click at [682, 193] on input at bounding box center [694, 192] width 121 height 17
click at [660, 206] on li "Undy" at bounding box center [694, 209] width 122 height 16
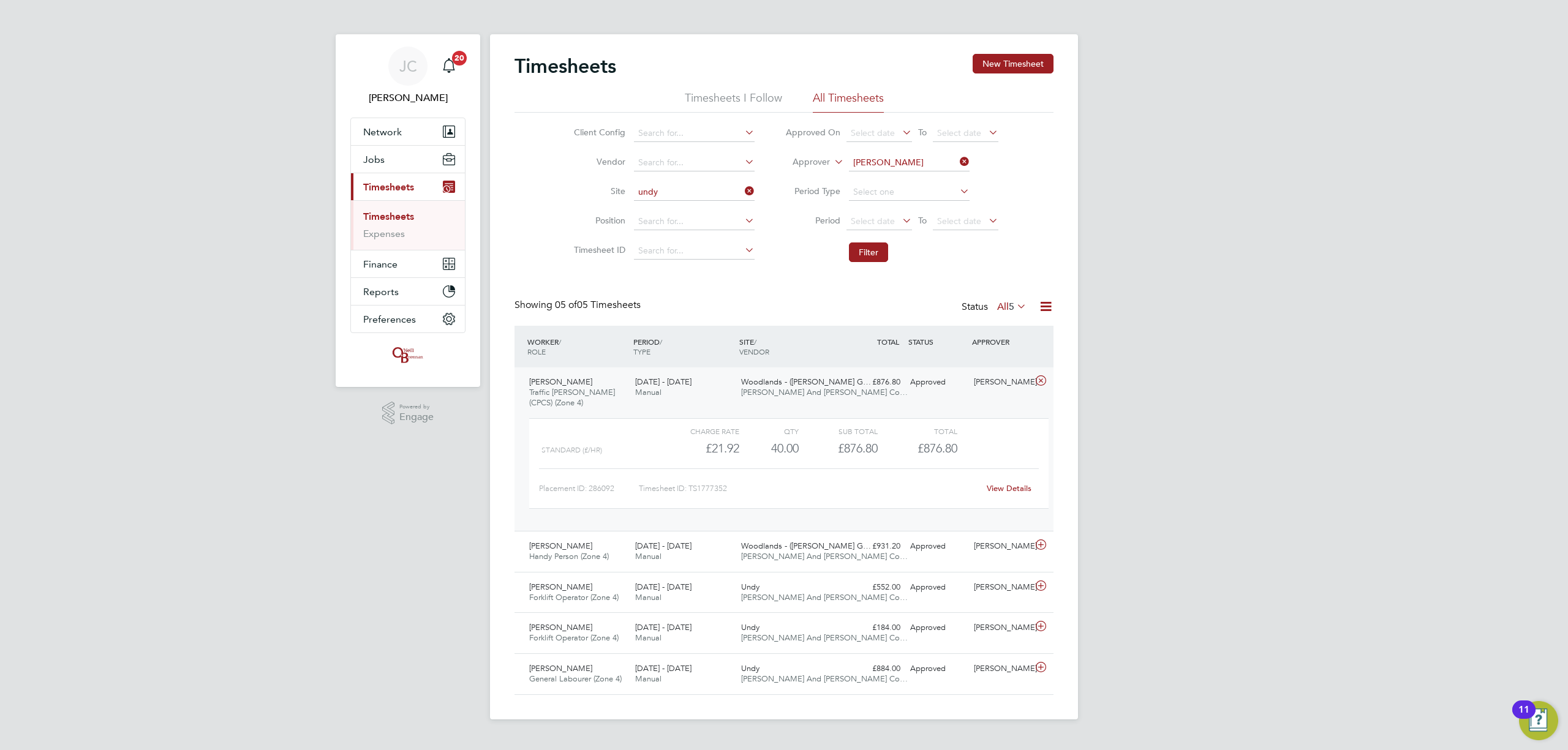
type input "Undy"
click at [881, 257] on button "Filter" at bounding box center [869, 252] width 39 height 20
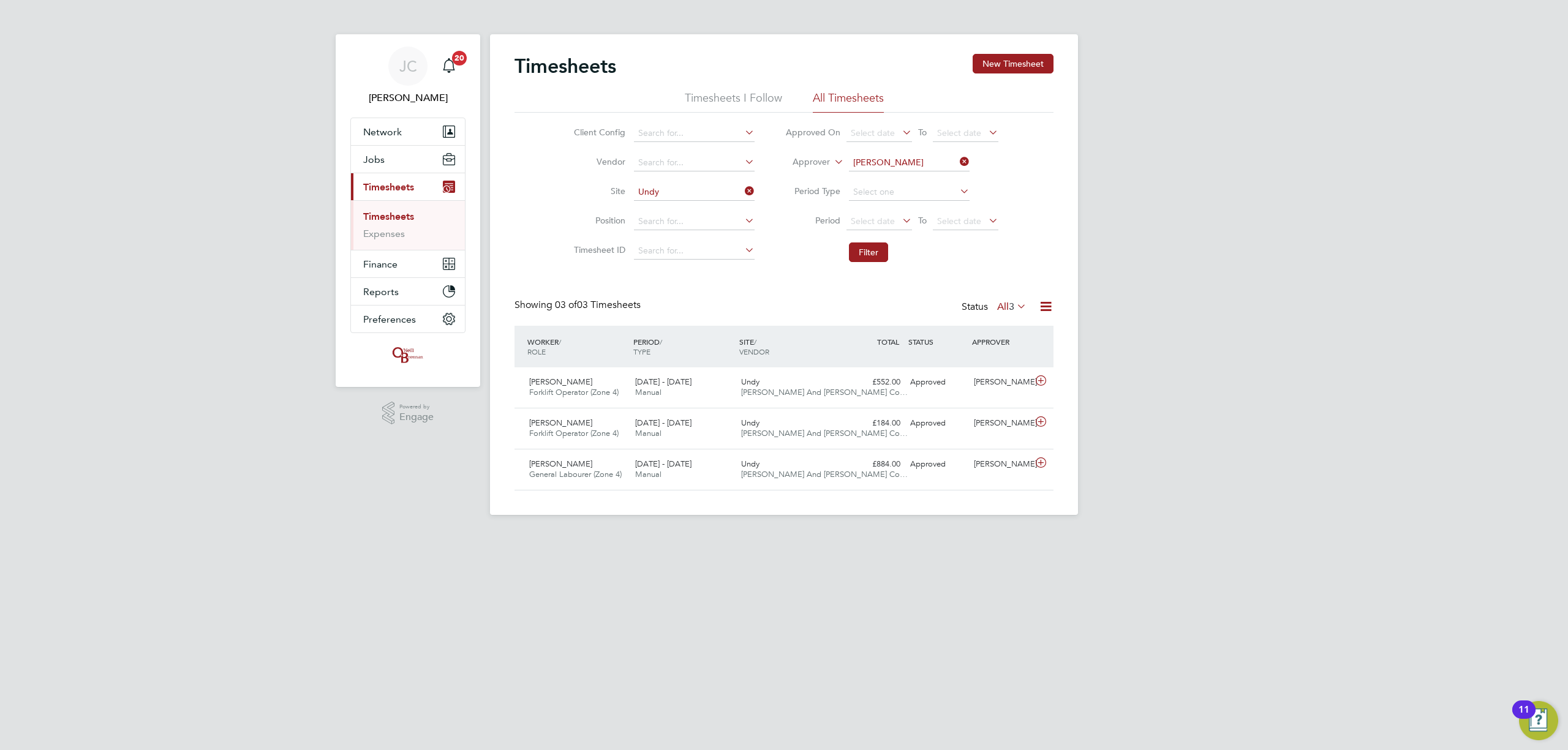
click at [958, 162] on icon at bounding box center [958, 161] width 0 height 17
drag, startPoint x: 871, startPoint y: 248, endPoint x: 864, endPoint y: 248, distance: 7.0
click at [866, 248] on button "Filter" at bounding box center [869, 252] width 39 height 20
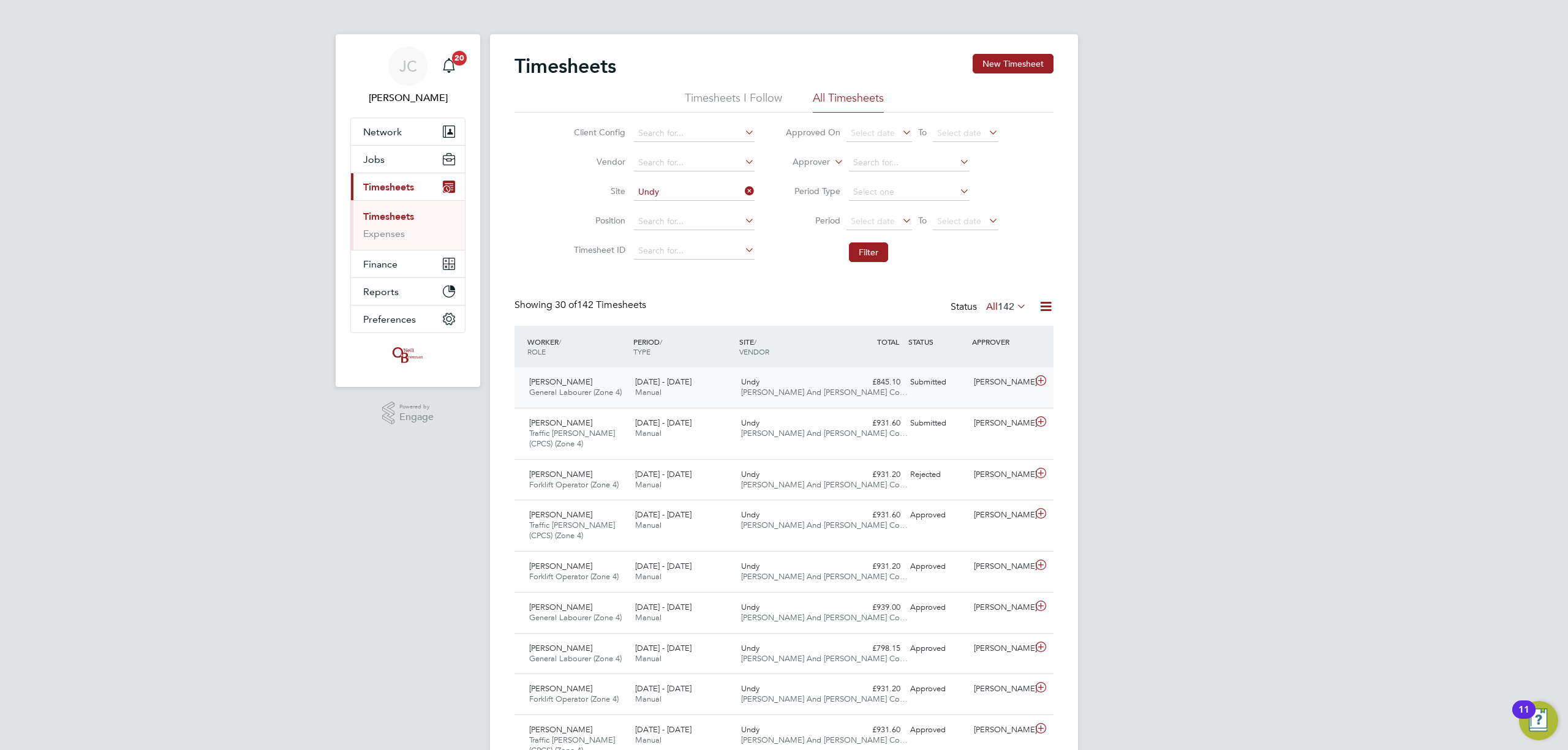
click at [824, 380] on div "Undy [PERSON_NAME] And [PERSON_NAME] Co…" at bounding box center [789, 387] width 106 height 30
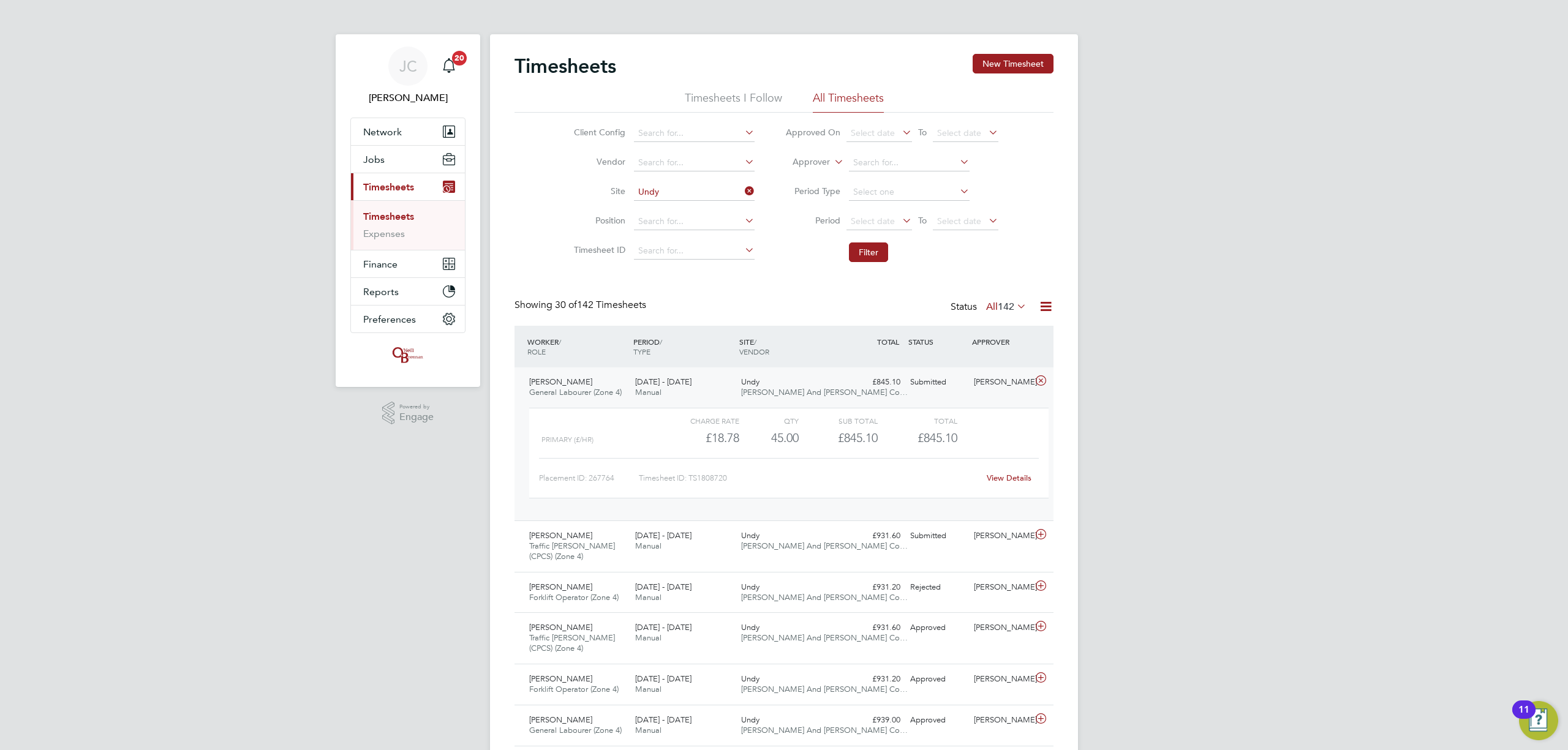
click at [997, 480] on link "View Details" at bounding box center [1009, 478] width 44 height 11
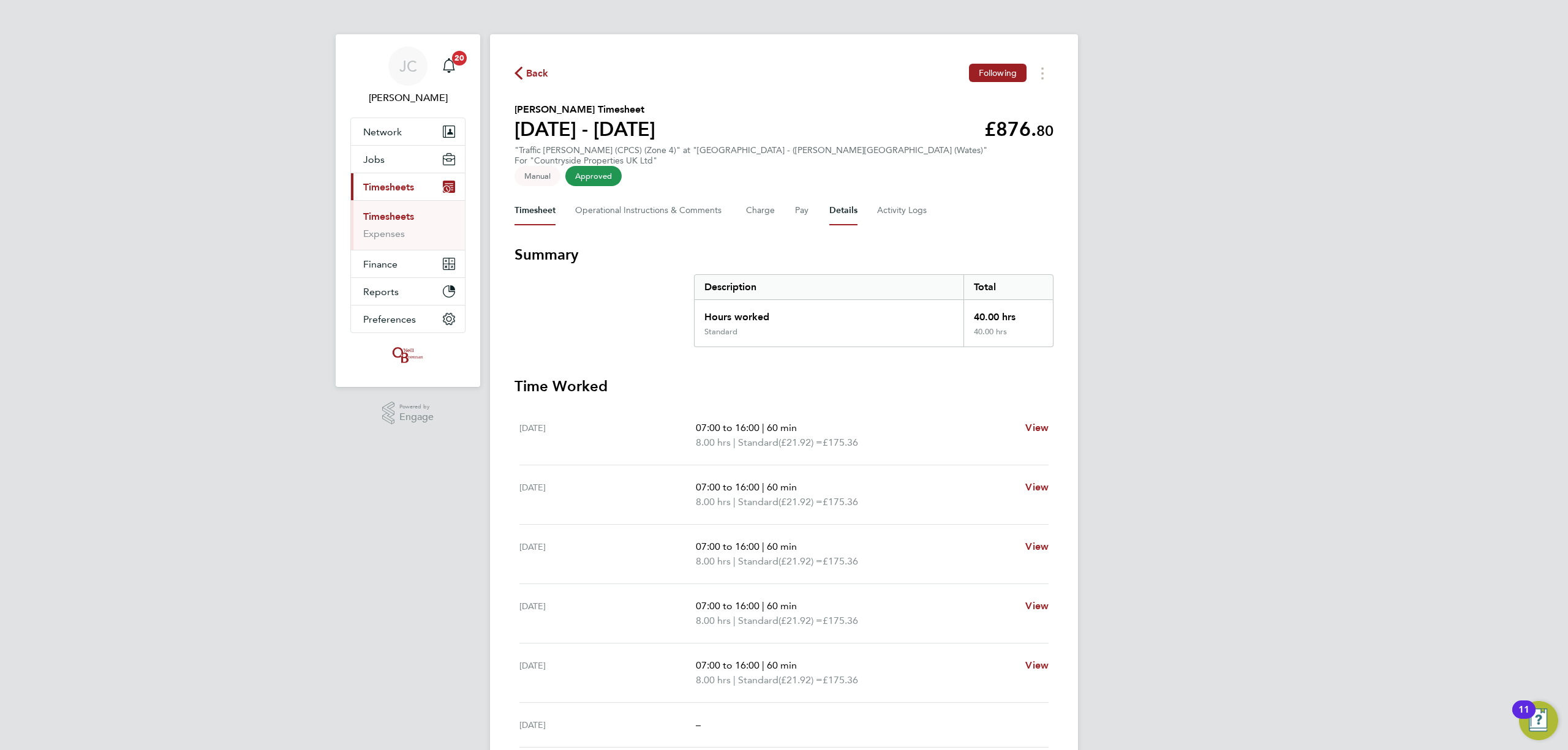
click at [841, 201] on button "Details" at bounding box center [843, 211] width 28 height 30
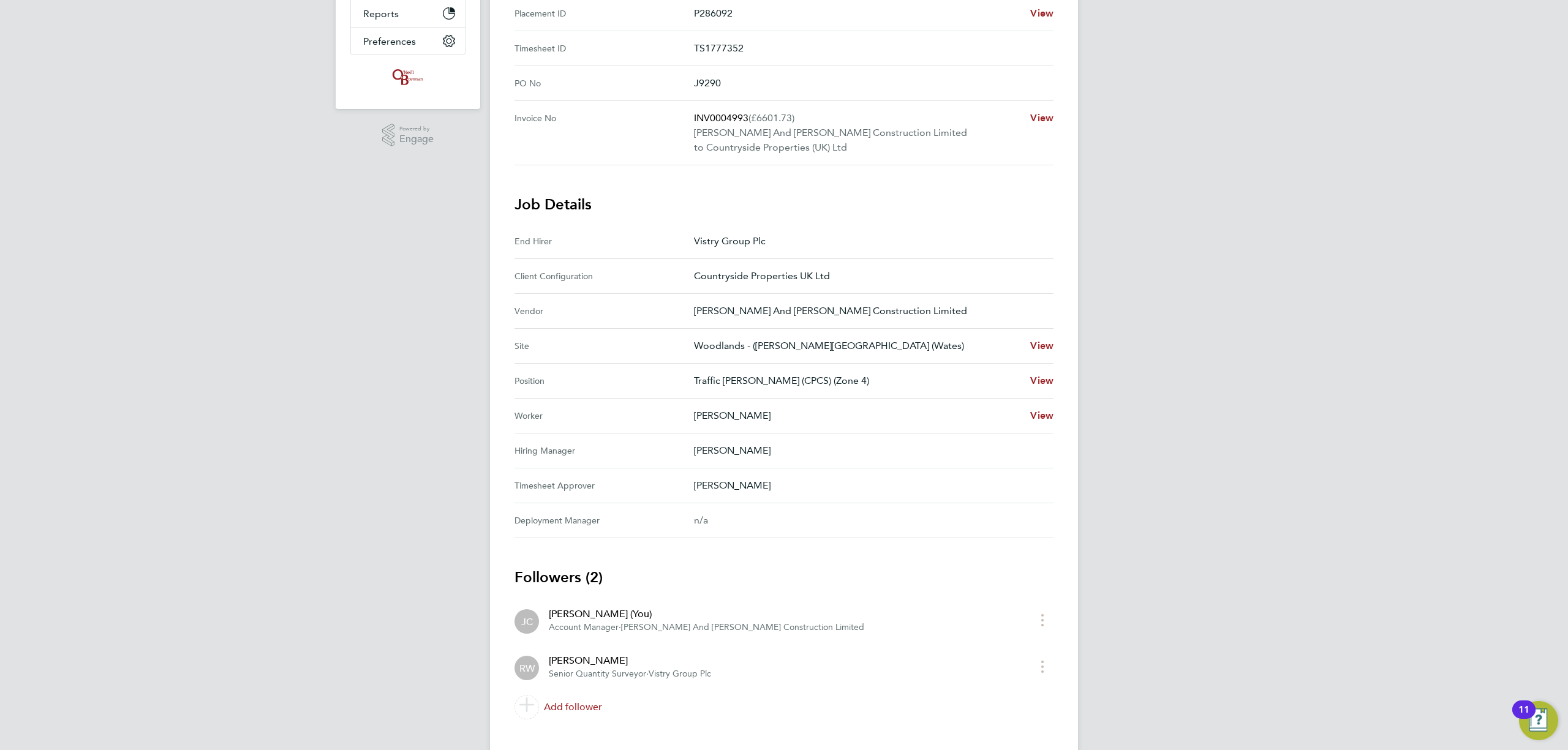
scroll to position [288, 0]
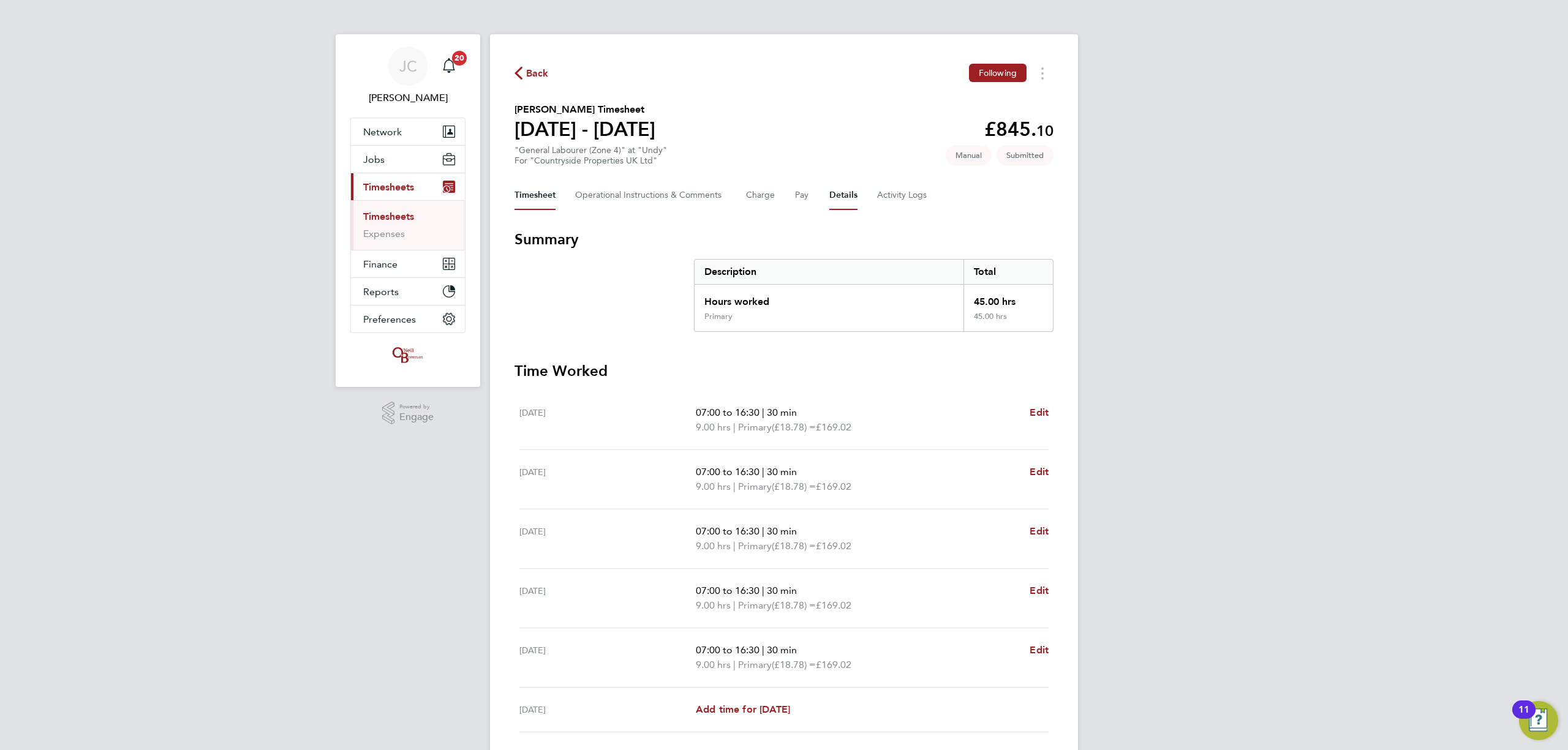
click at [836, 200] on button "Details" at bounding box center [843, 196] width 28 height 30
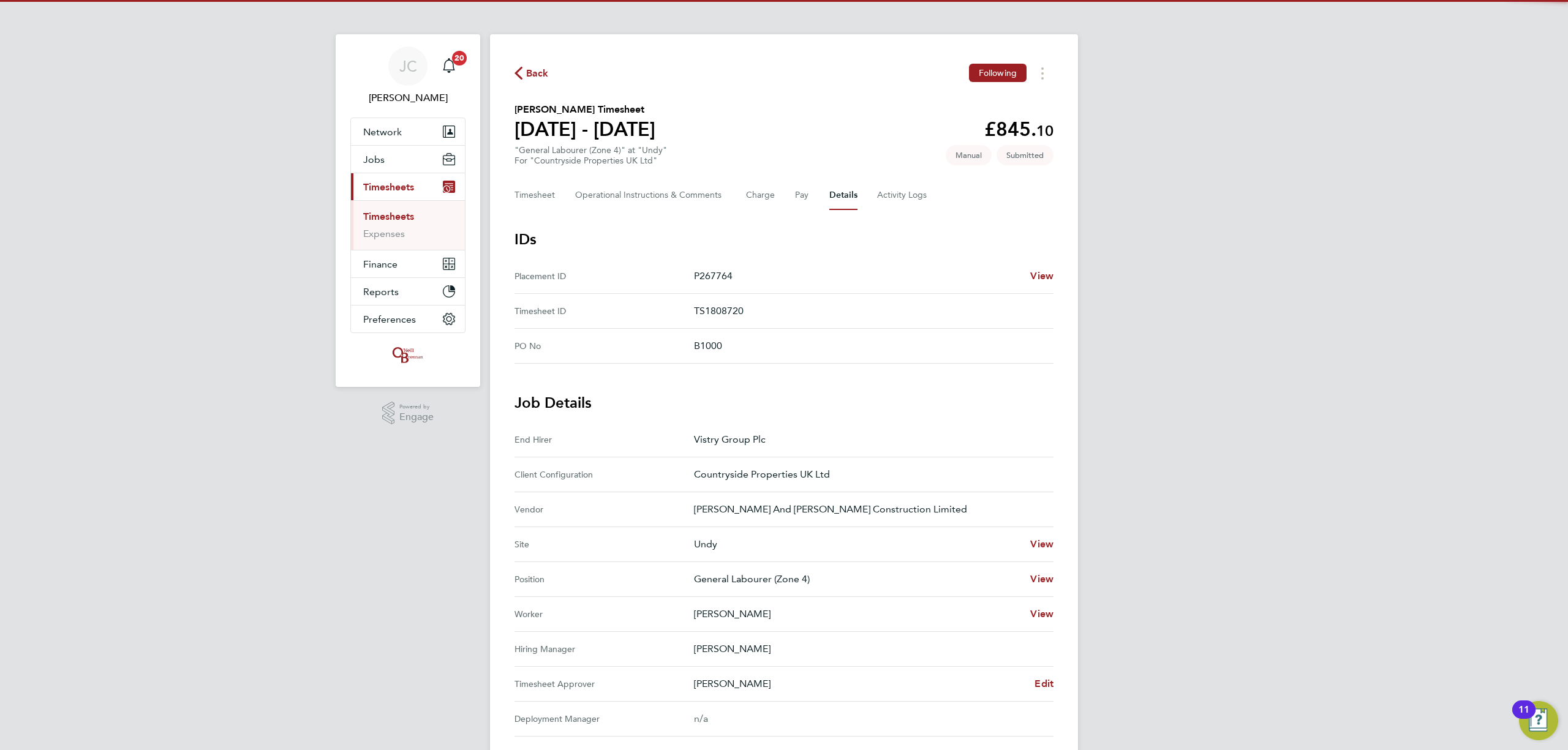
scroll to position [81, 0]
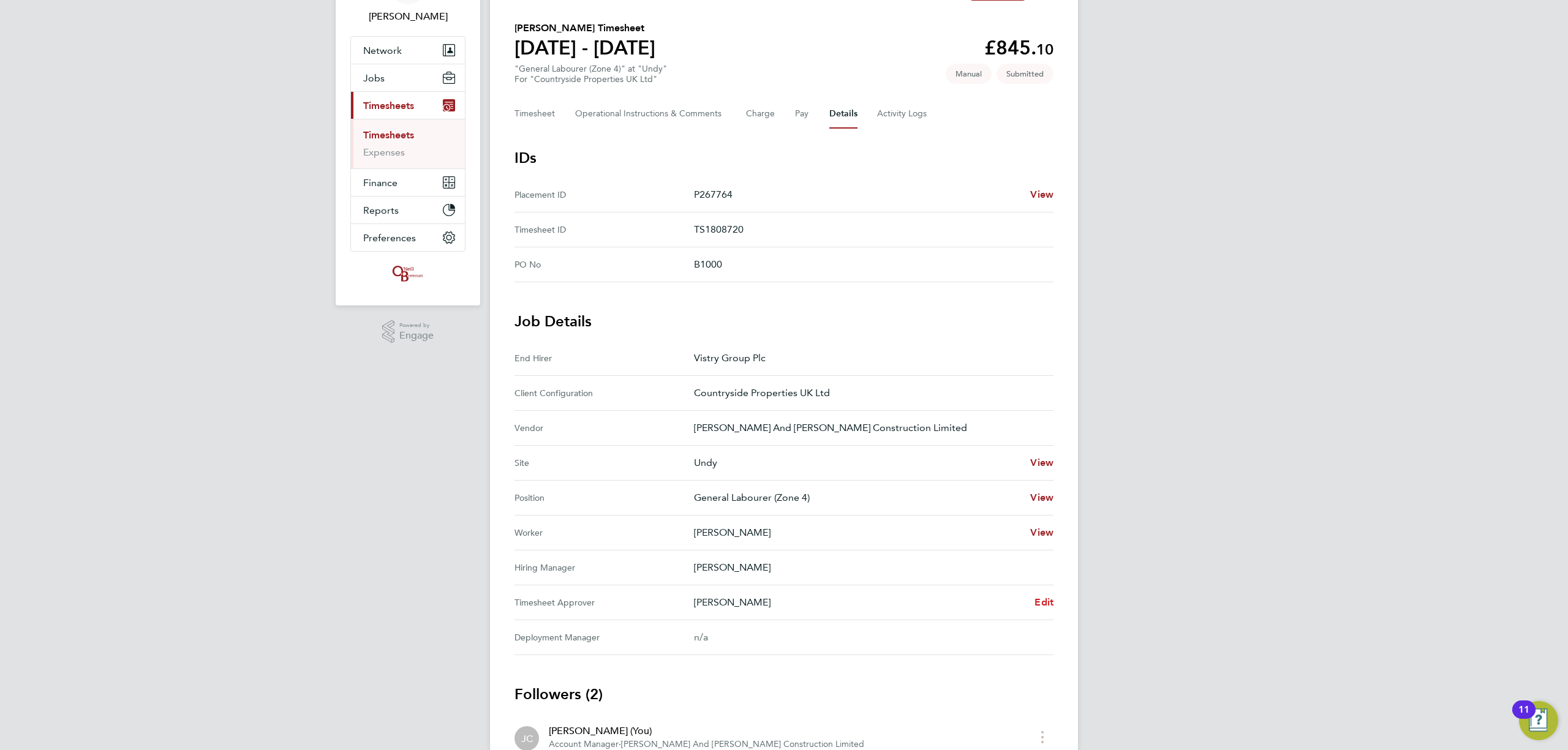
click at [1044, 608] on span "Edit" at bounding box center [1044, 602] width 19 height 12
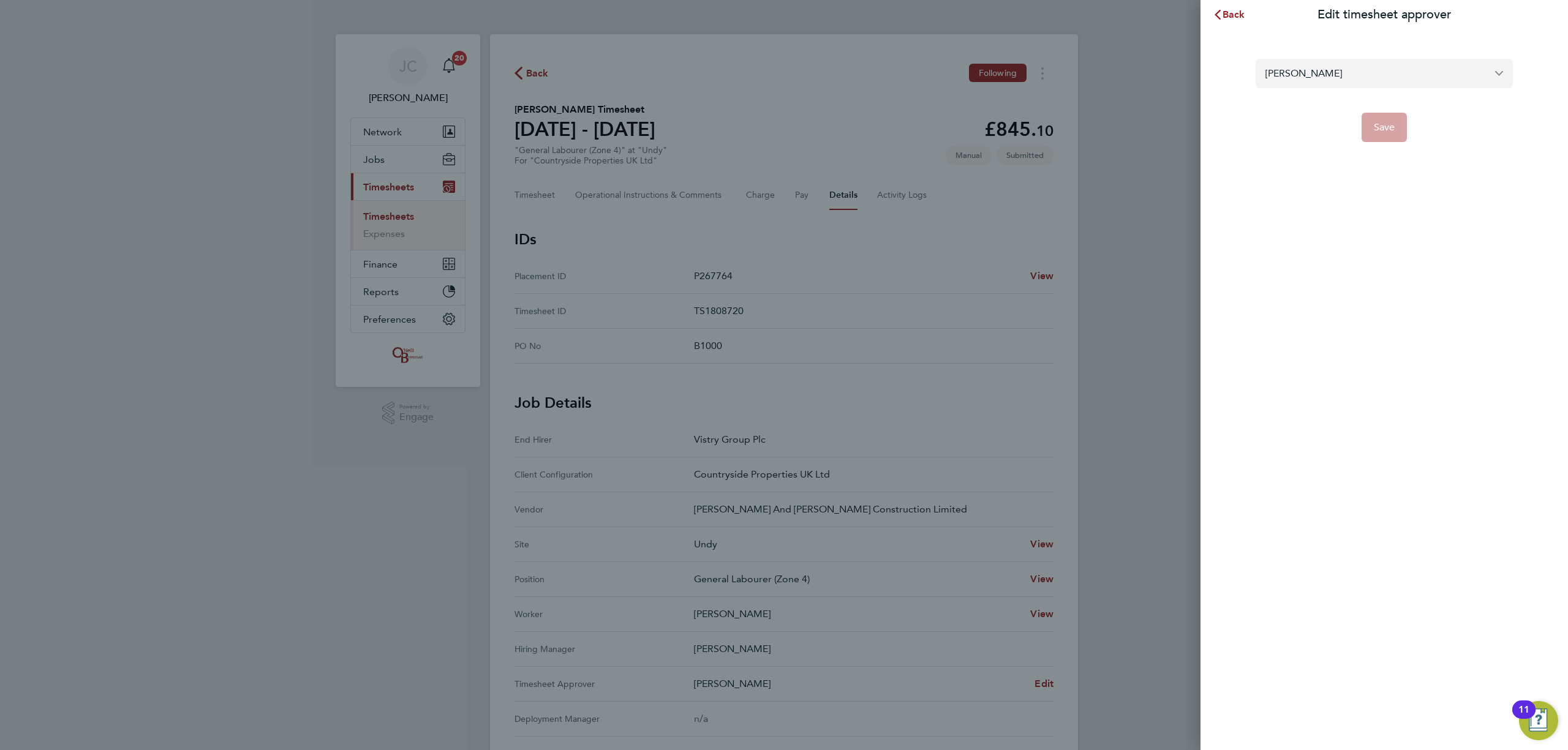
click at [1317, 78] on input "[PERSON_NAME]" at bounding box center [1384, 72] width 257 height 29
click at [1315, 108] on span "[PERSON_NAME]" at bounding box center [1305, 104] width 79 height 15
type input "[PERSON_NAME]"
click at [1378, 121] on span "Save" at bounding box center [1385, 127] width 21 height 12
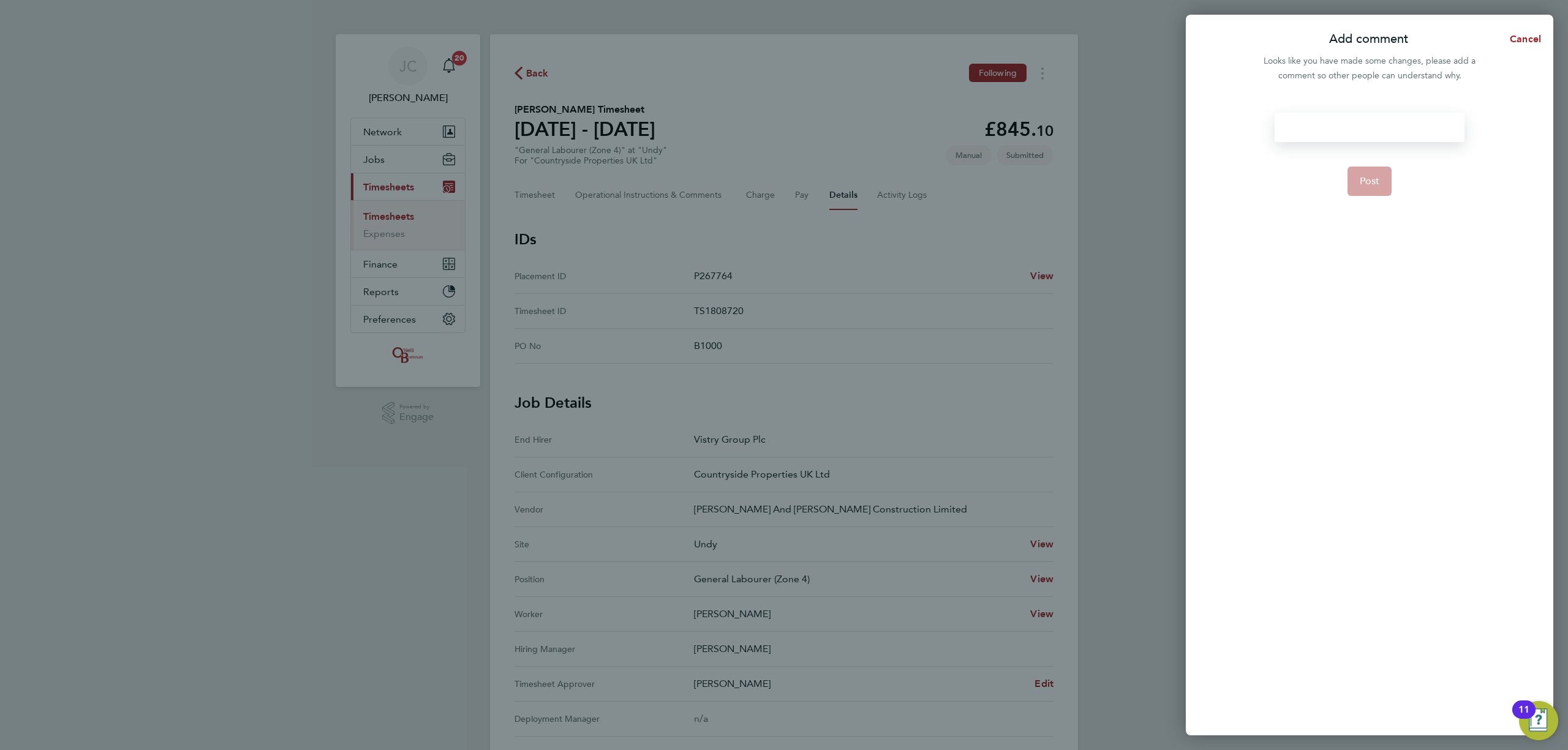
click at [1380, 121] on div at bounding box center [1370, 127] width 189 height 30
click at [1342, 121] on div at bounding box center [1370, 127] width 189 height 30
click at [1370, 179] on span "Post" at bounding box center [1370, 181] width 21 height 12
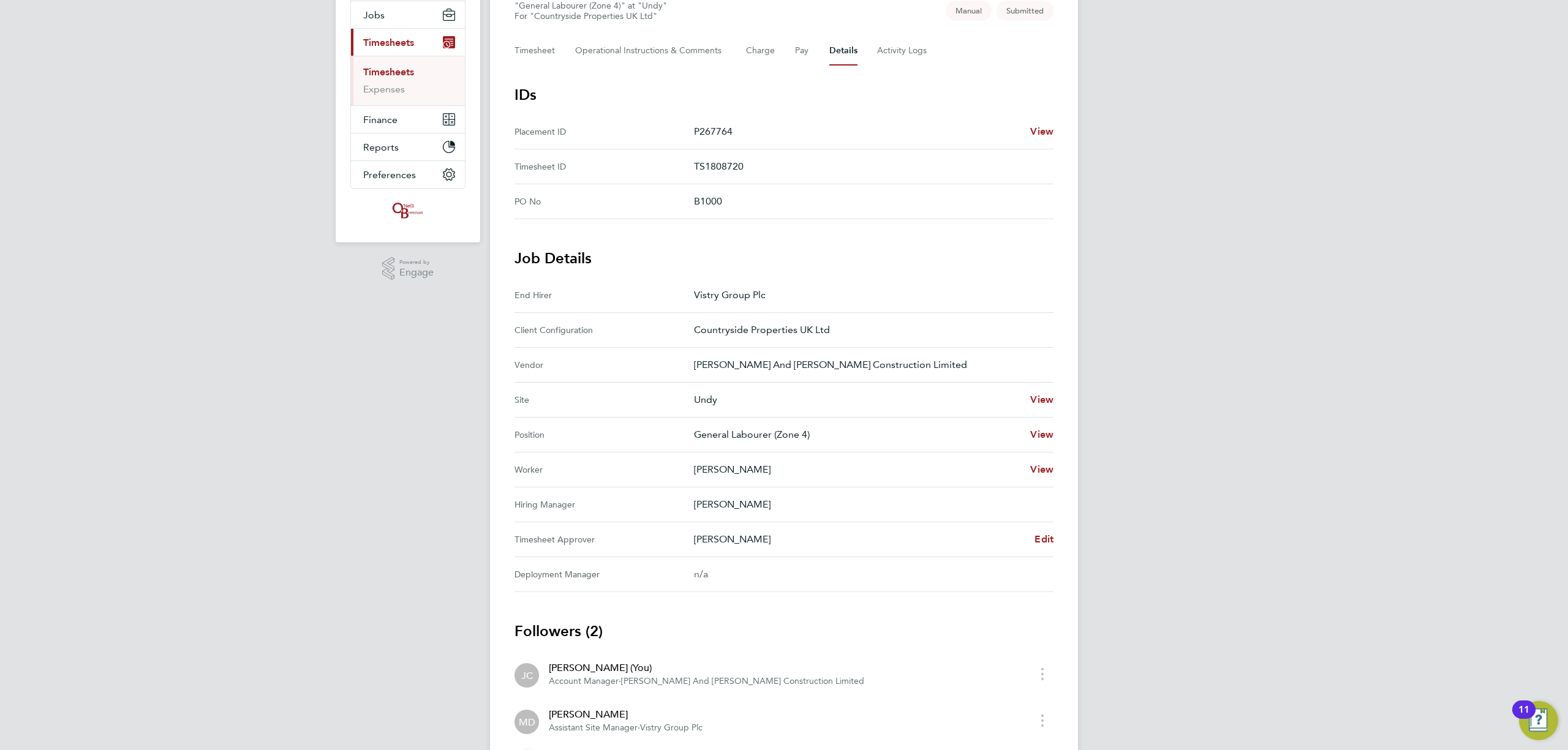
scroll to position [224, 0]
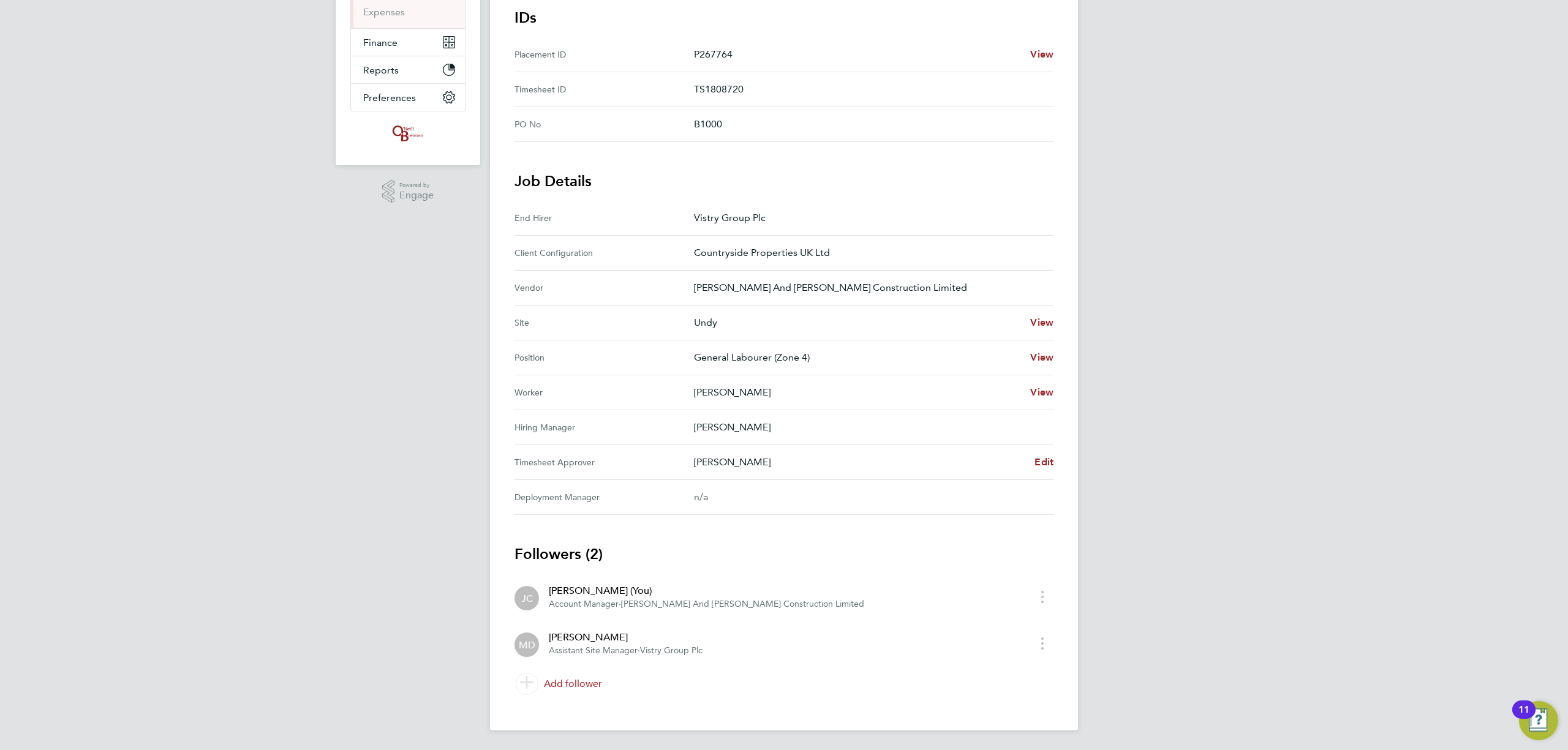
click at [560, 681] on link "Add follower" at bounding box center [783, 684] width 539 height 35
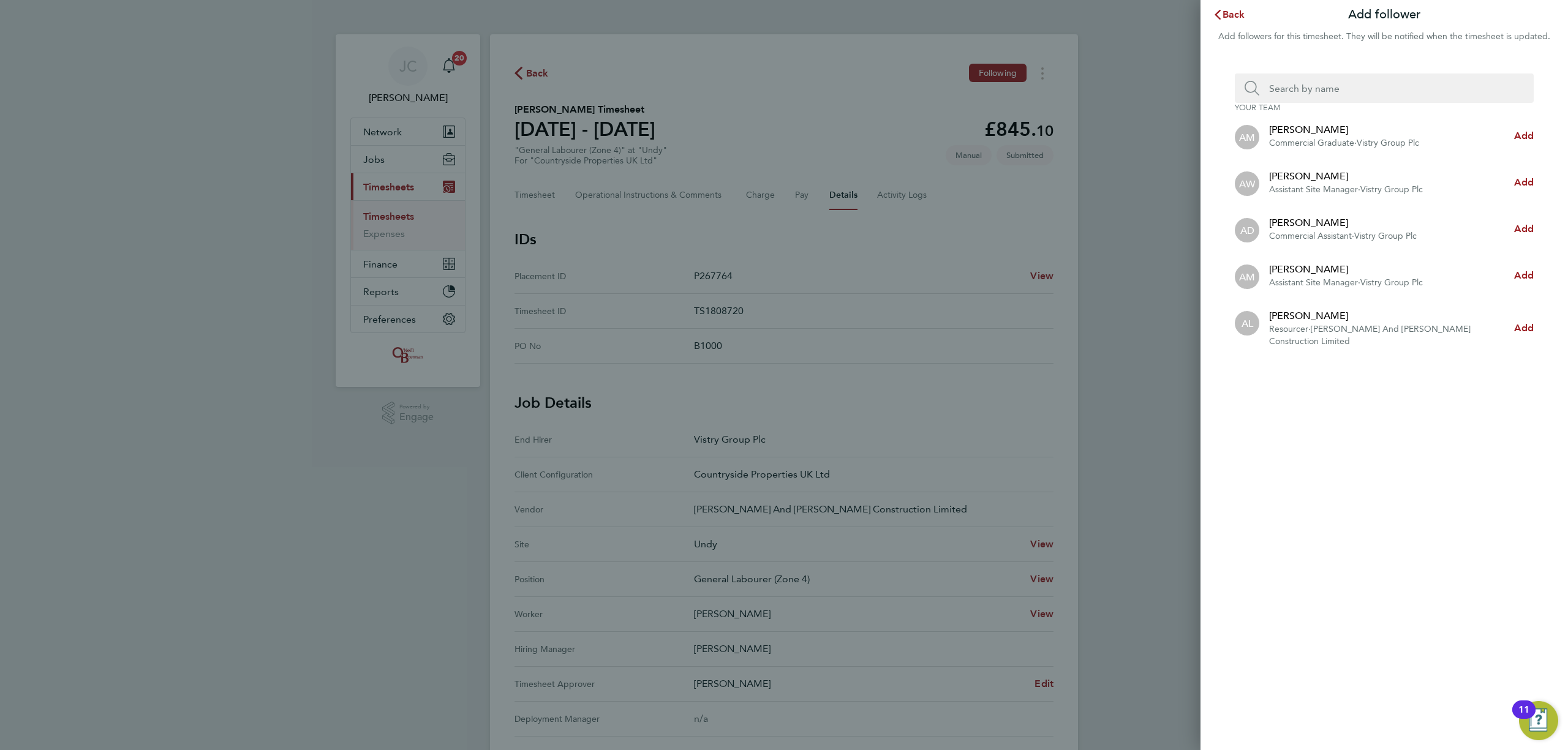
click at [1294, 96] on input "Search team member by name:" at bounding box center [1389, 88] width 260 height 30
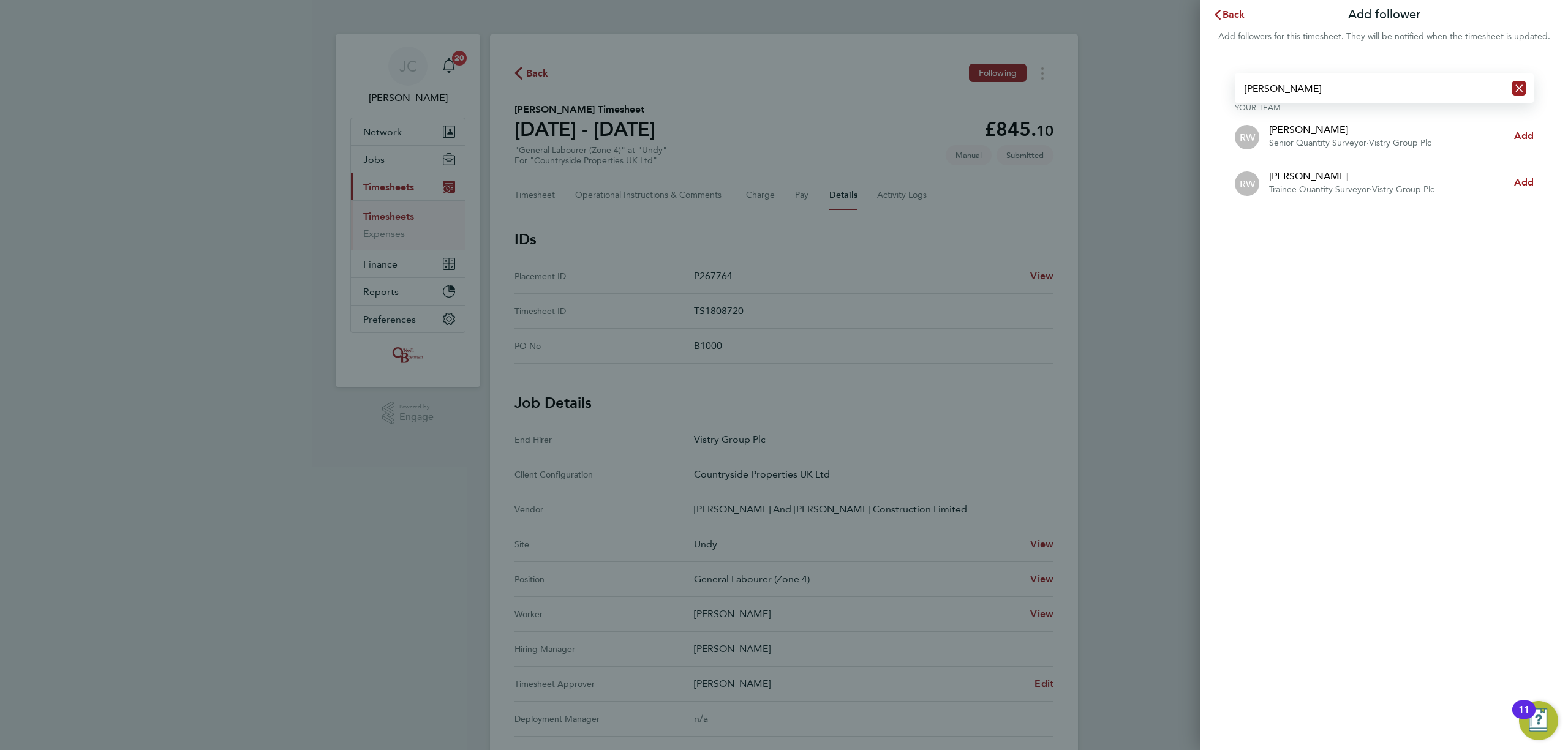
type input "[PERSON_NAME]"
click at [1325, 136] on div "[PERSON_NAME]" at bounding box center [1350, 130] width 162 height 15
click at [1524, 141] on span "Add" at bounding box center [1524, 136] width 20 height 12
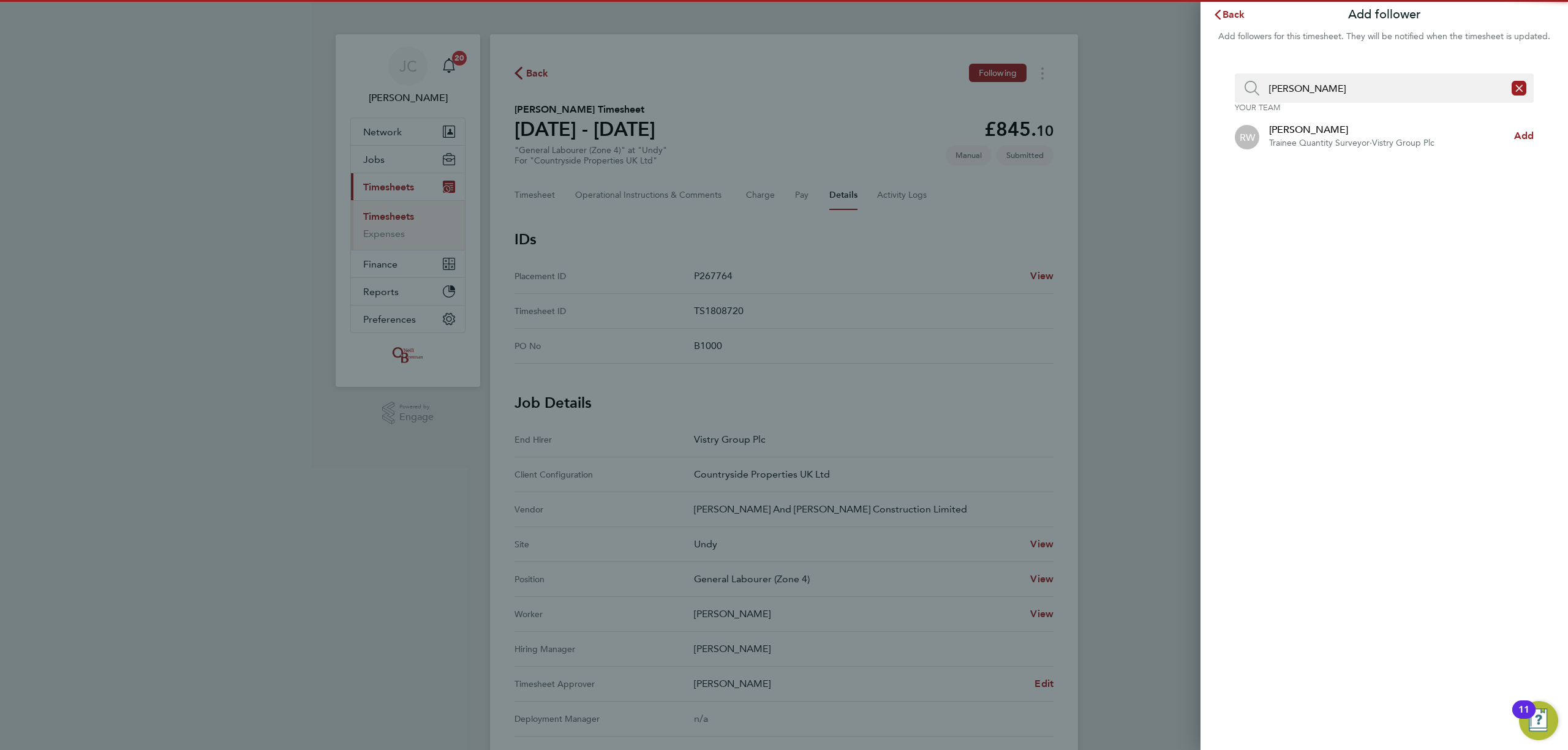
click at [1130, 132] on div "Back Add follower Add followers for this timesheet. They will be notified when …" at bounding box center [784, 375] width 1568 height 750
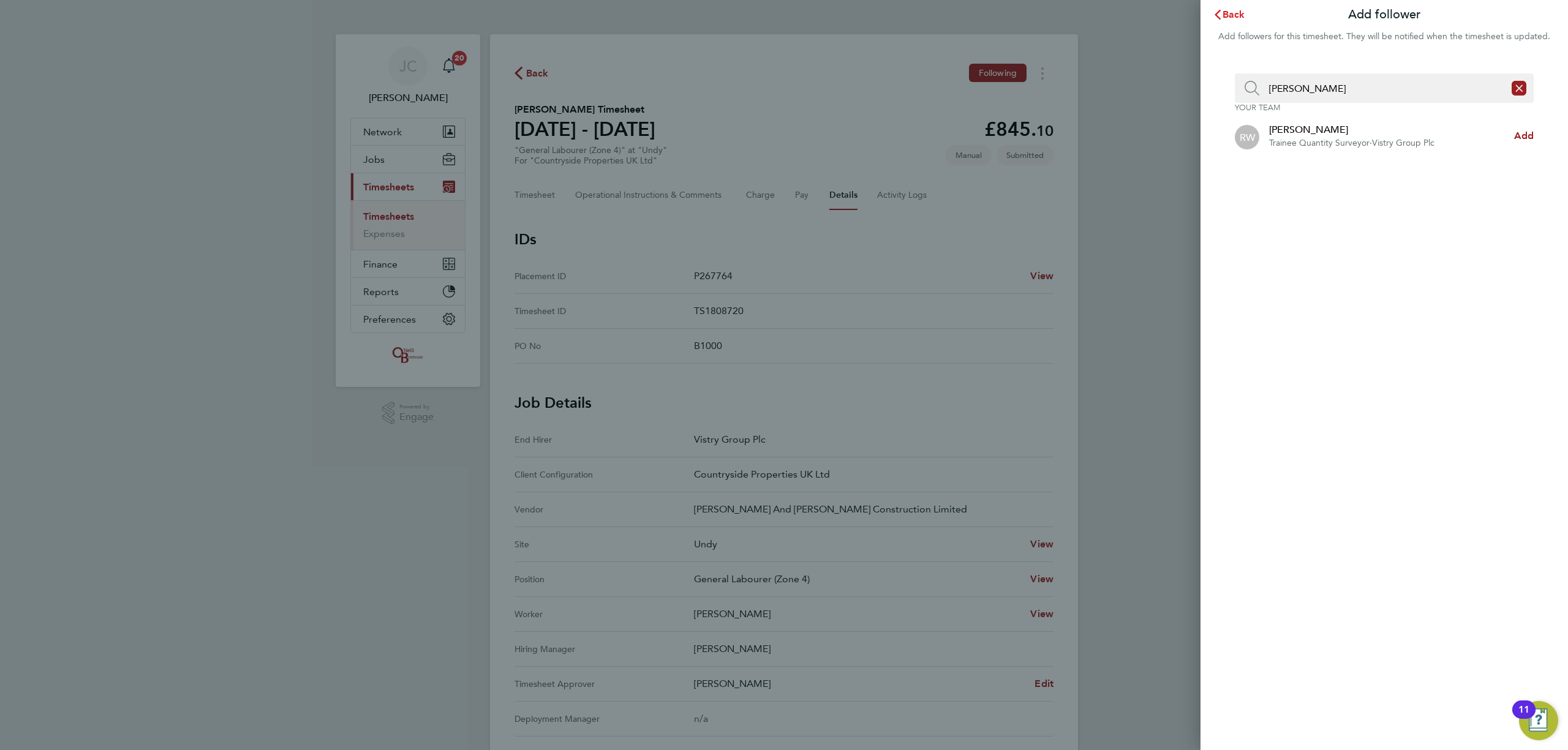
click at [1229, 10] on span "Back" at bounding box center [1234, 14] width 23 height 12
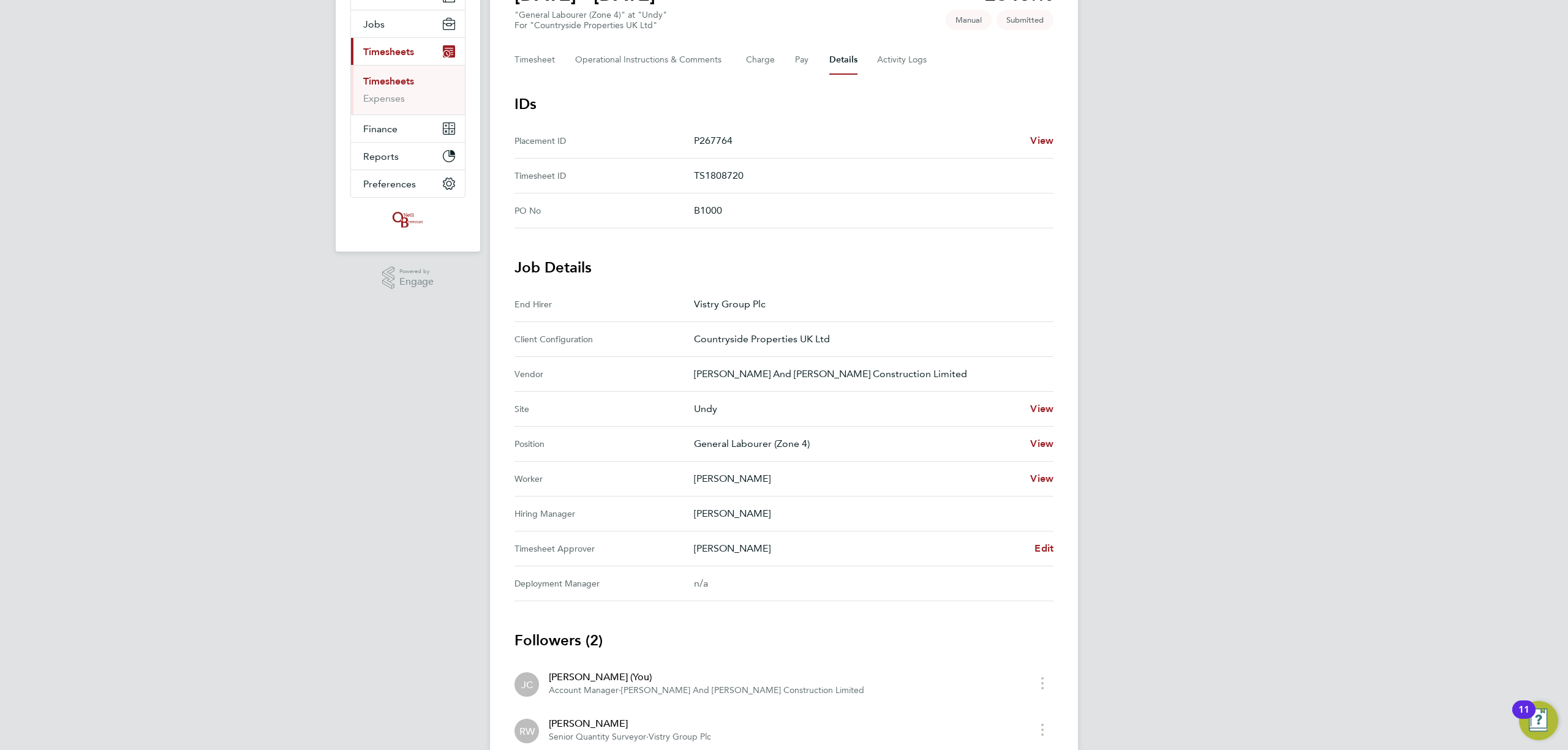
scroll to position [224, 0]
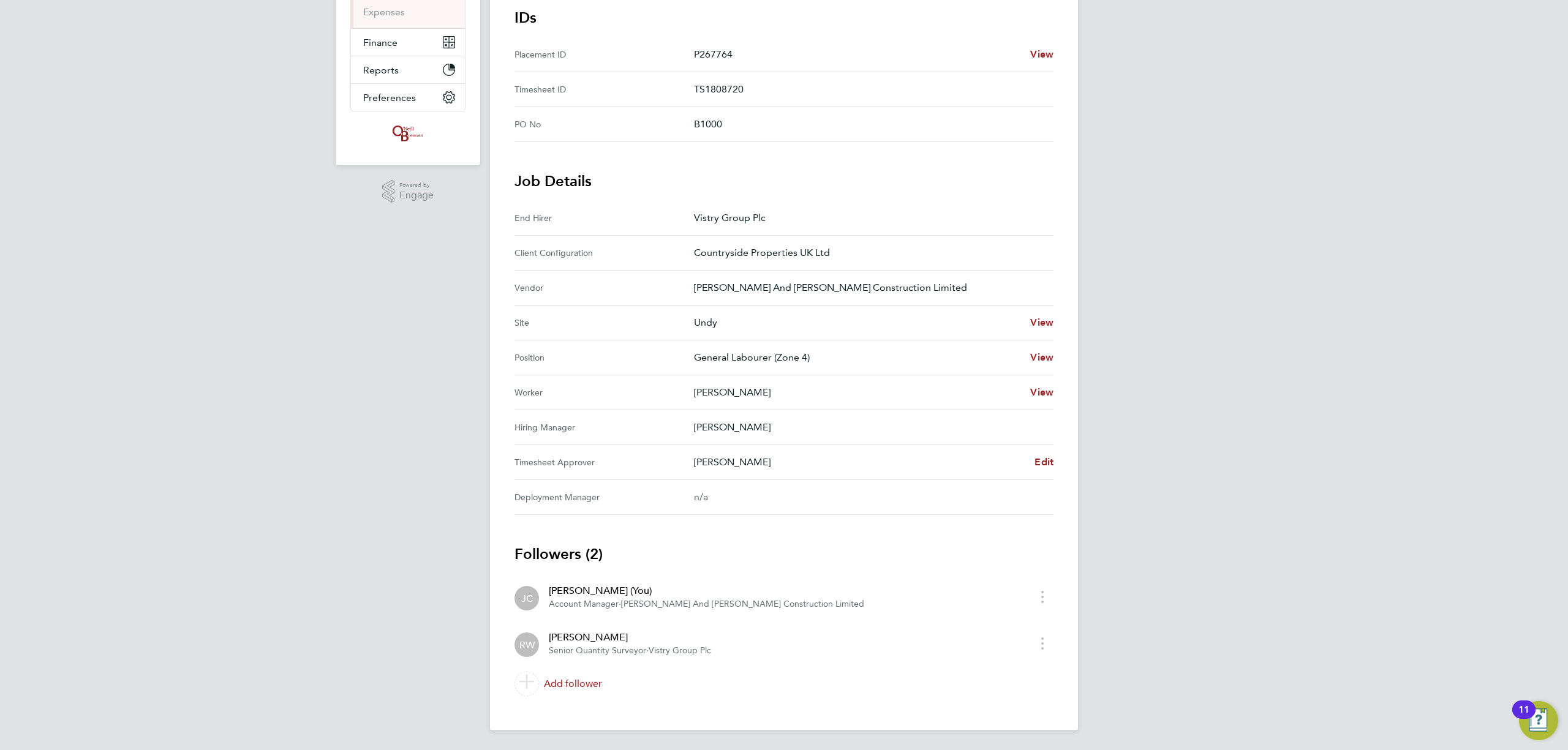
click at [796, 459] on p "[PERSON_NAME]" at bounding box center [860, 462] width 331 height 15
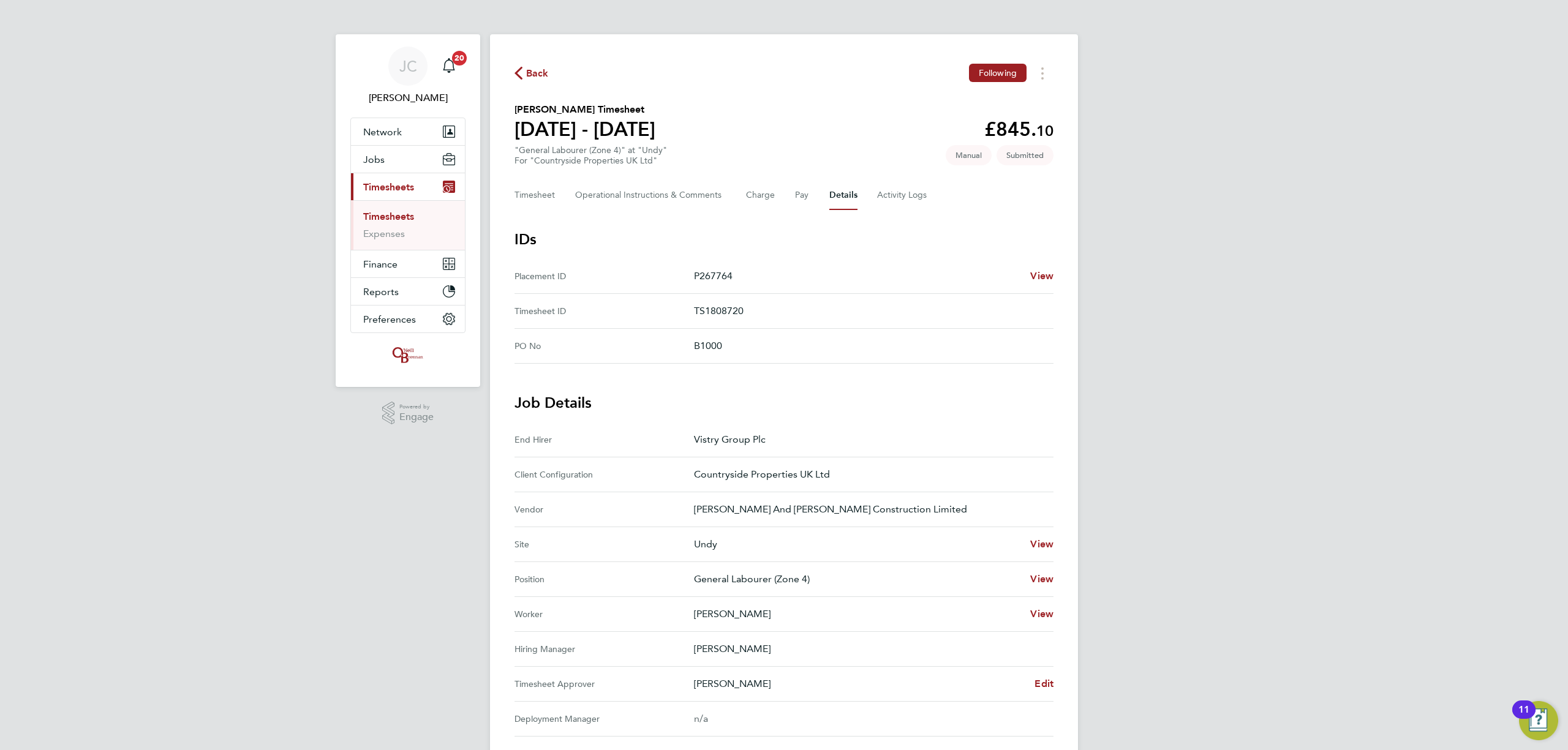
click at [527, 79] on span "Back" at bounding box center [538, 73] width 23 height 15
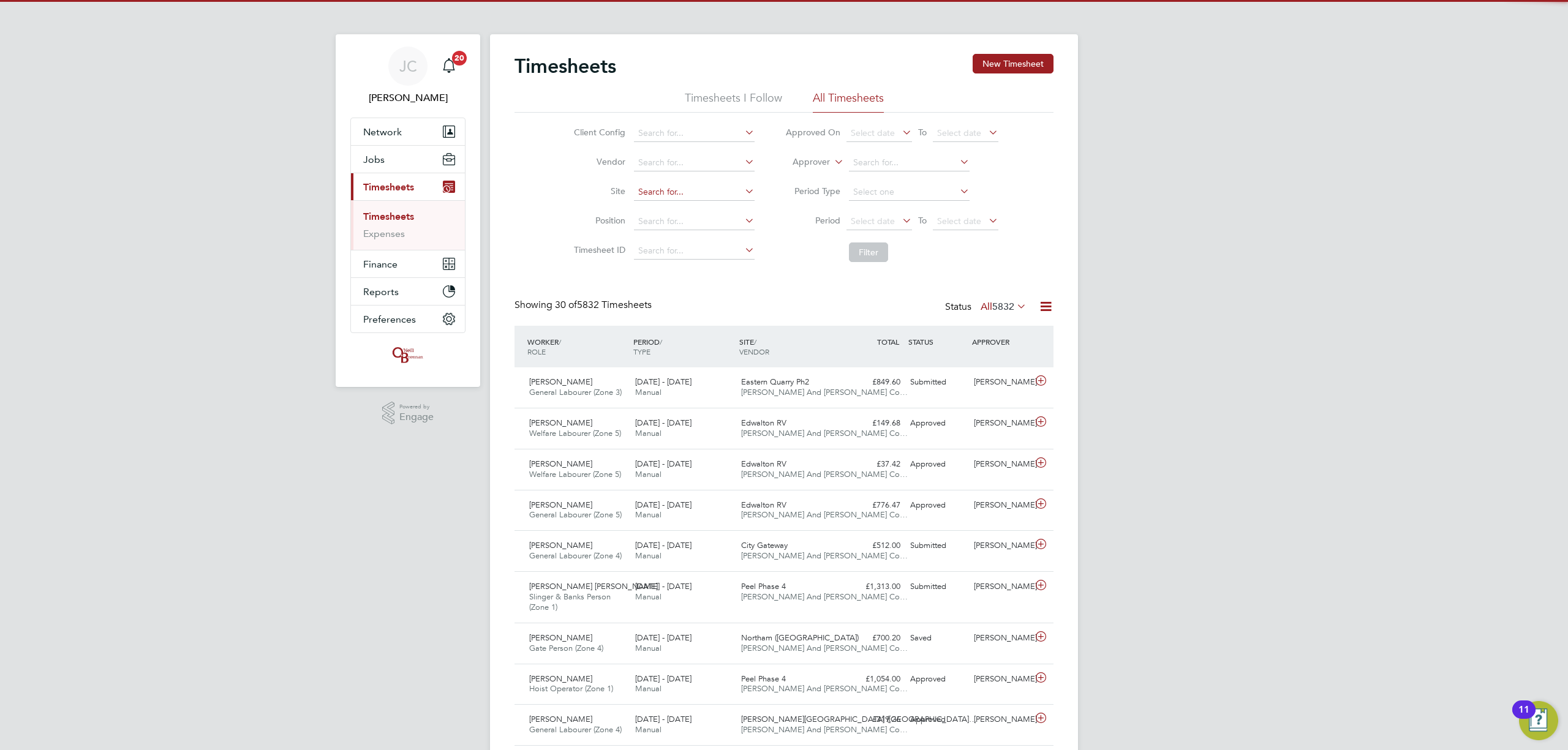
click at [665, 189] on input at bounding box center [694, 192] width 121 height 17
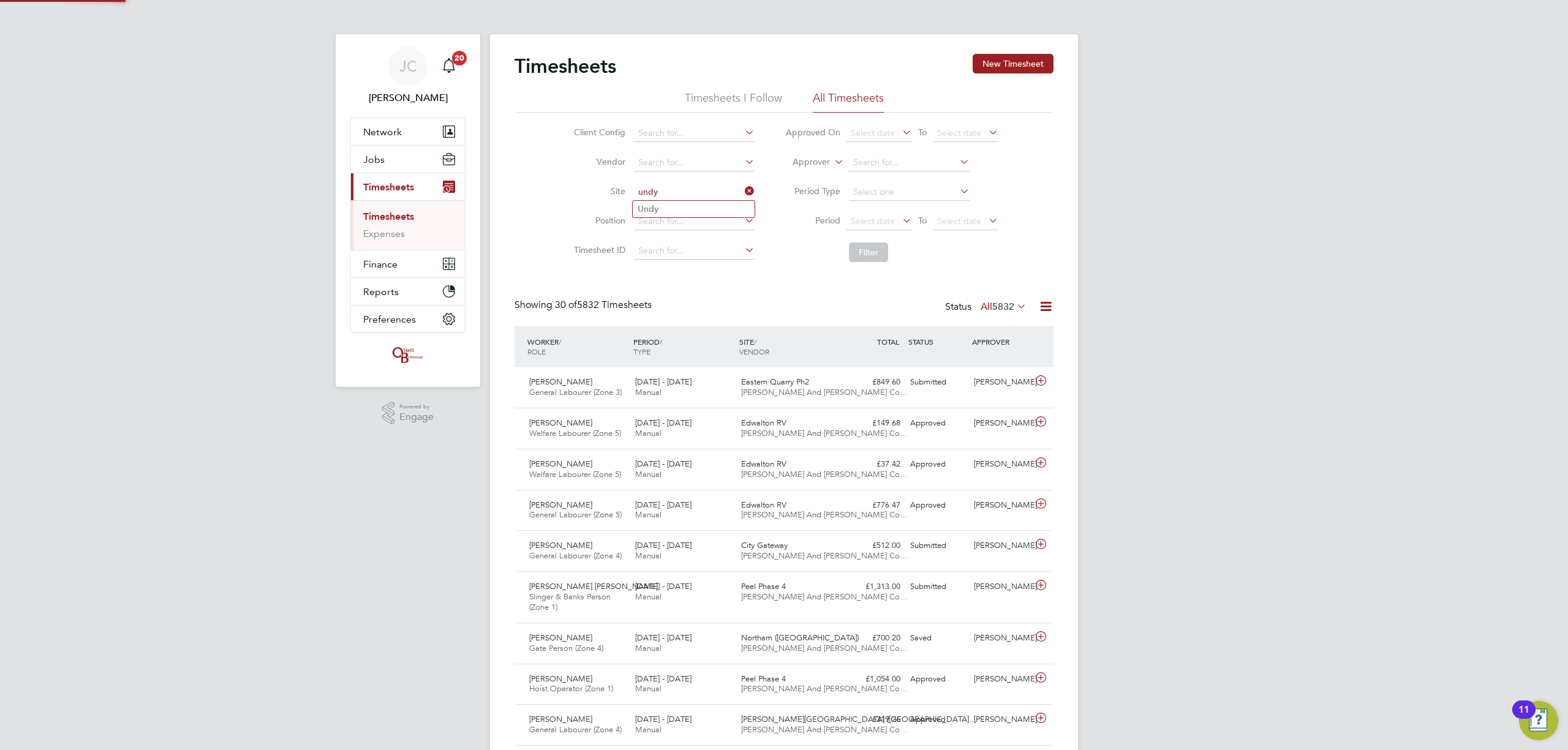
type input "undy"
click at [645, 213] on input at bounding box center [694, 221] width 121 height 17
click at [643, 177] on ul "Client Config Vendor Site Position Timesheet ID" at bounding box center [662, 192] width 215 height 147
click at [655, 187] on input at bounding box center [694, 192] width 121 height 17
click at [689, 205] on li "Undy" at bounding box center [694, 209] width 122 height 16
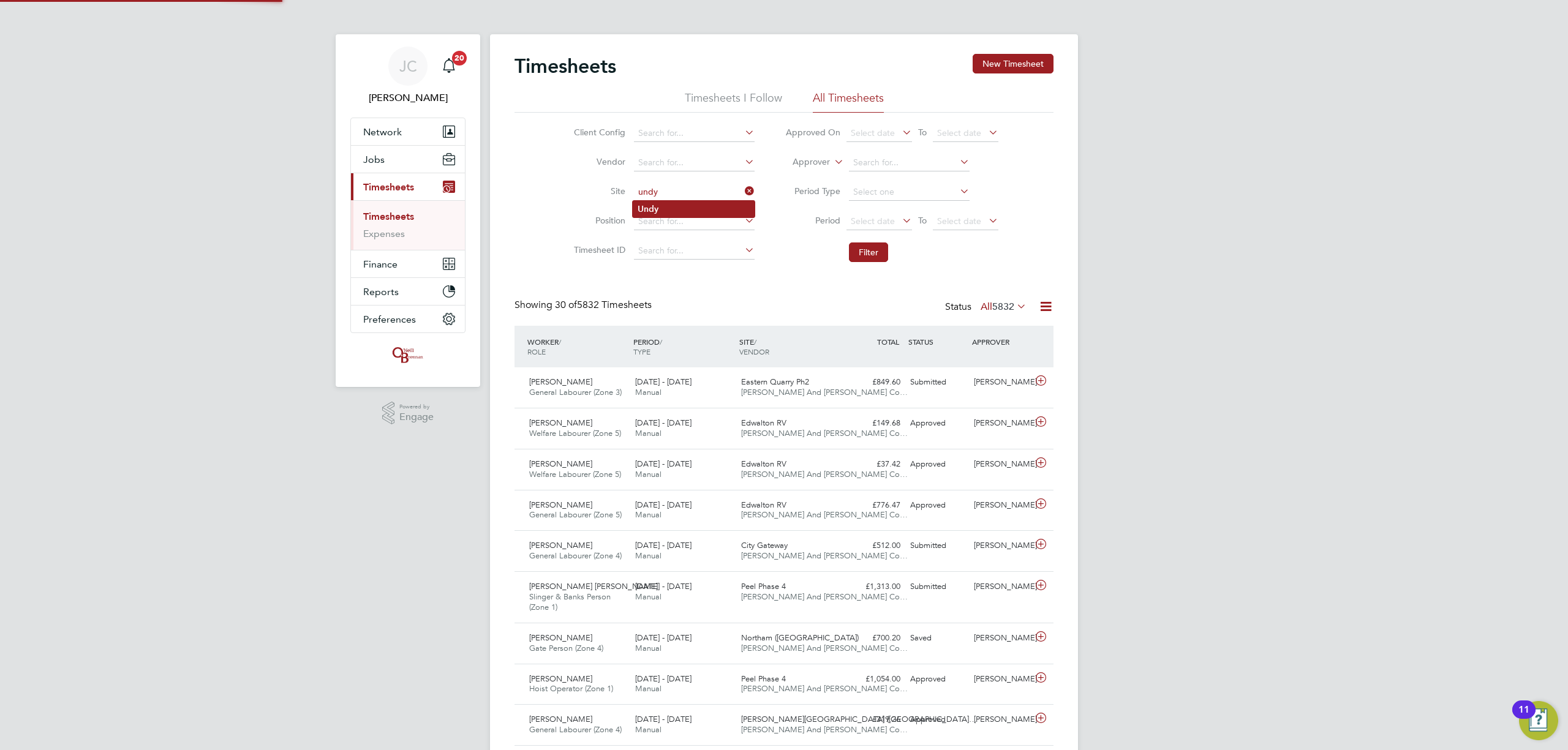
type input "Undy"
click at [879, 251] on button "Filter" at bounding box center [869, 252] width 39 height 20
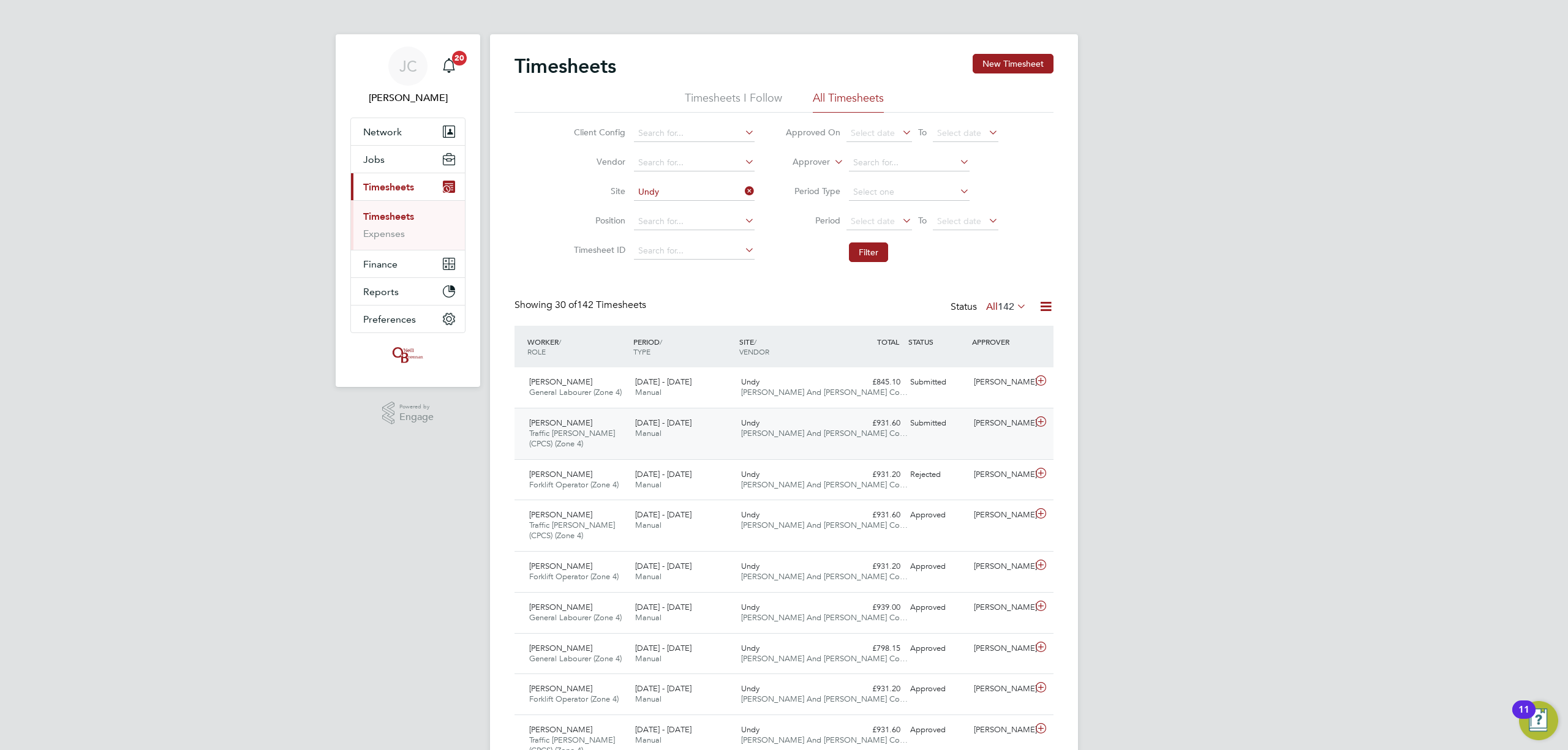
click at [879, 436] on div "[PERSON_NAME] Traffic [PERSON_NAME] (CPCS) (Zone 4) [DATE] - [DATE] [DATE] - [D…" at bounding box center [783, 433] width 539 height 52
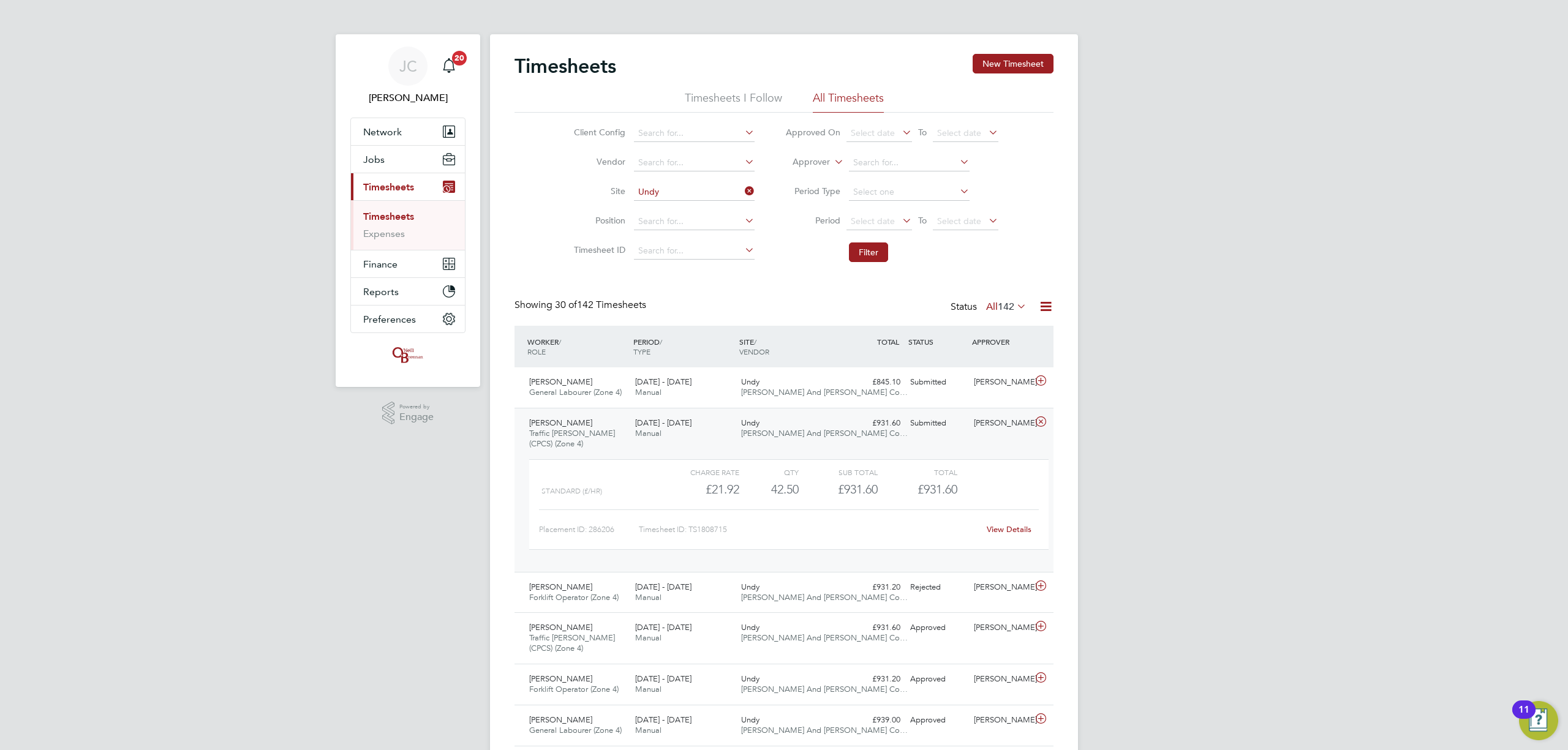
click at [1004, 526] on link "View Details" at bounding box center [1009, 529] width 44 height 11
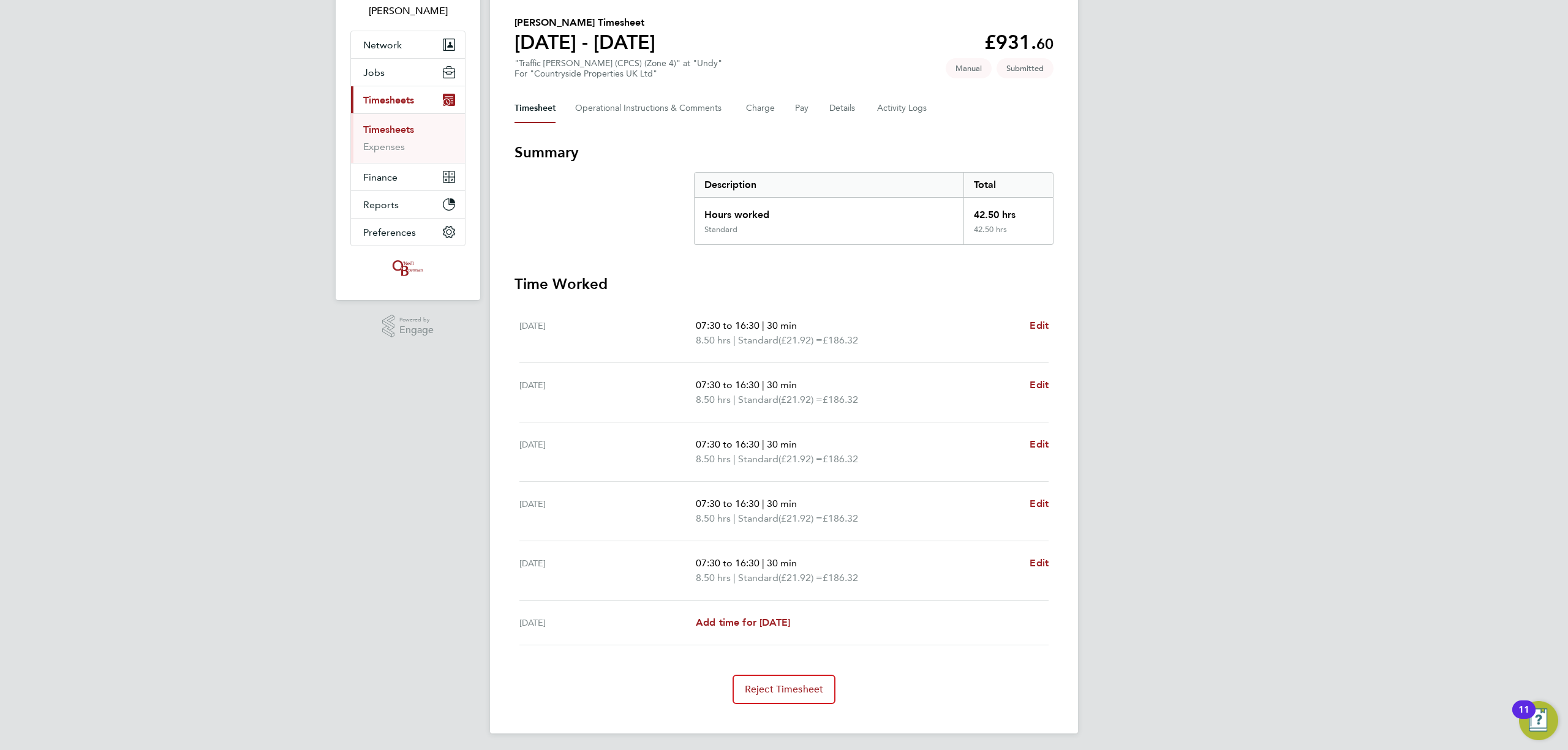
scroll to position [90, 0]
click at [858, 98] on div "Timesheet Operational Instructions & Comments Charge Pay Details Activity Logs" at bounding box center [783, 105] width 539 height 30
click at [852, 113] on button "Details" at bounding box center [843, 105] width 28 height 30
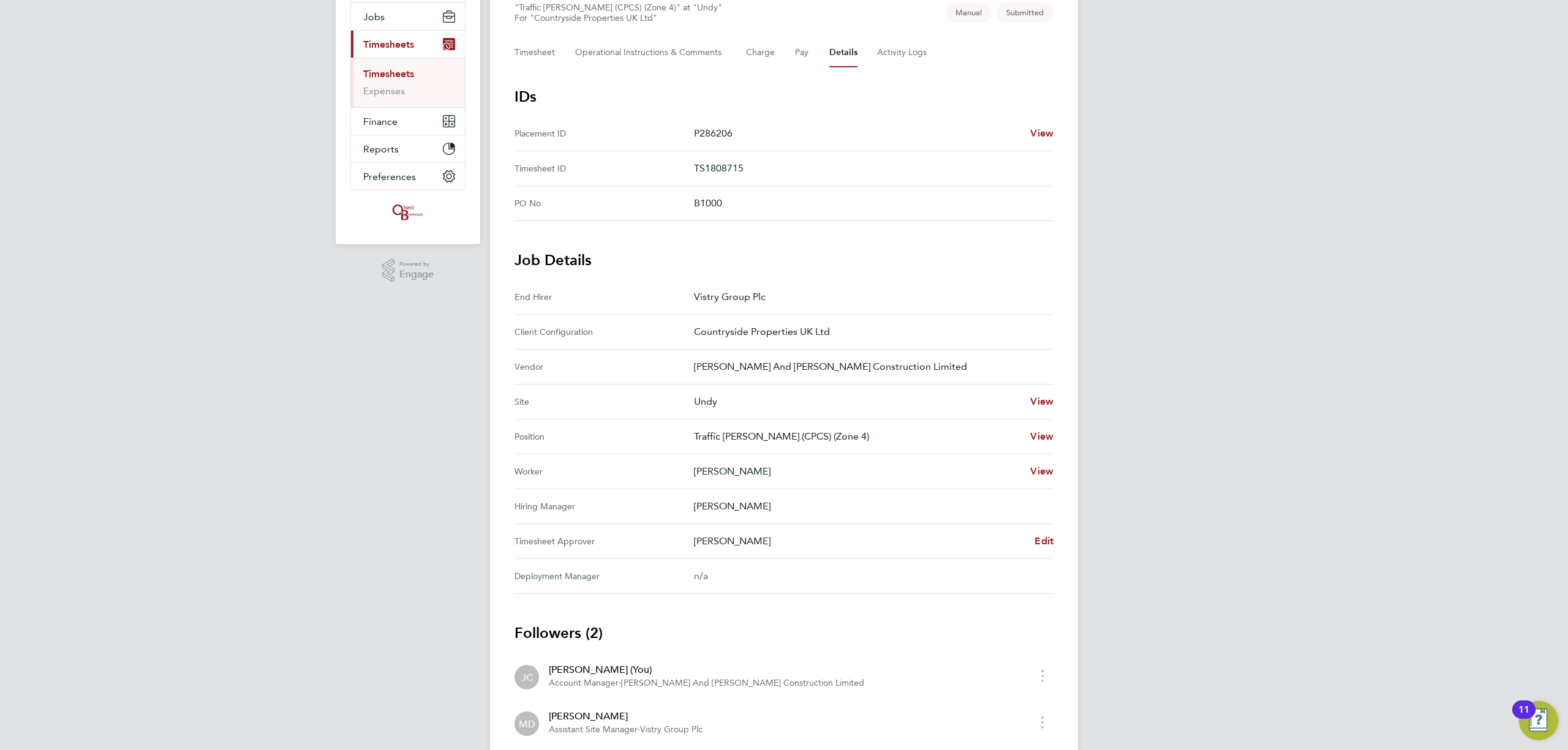
scroll to position [224, 0]
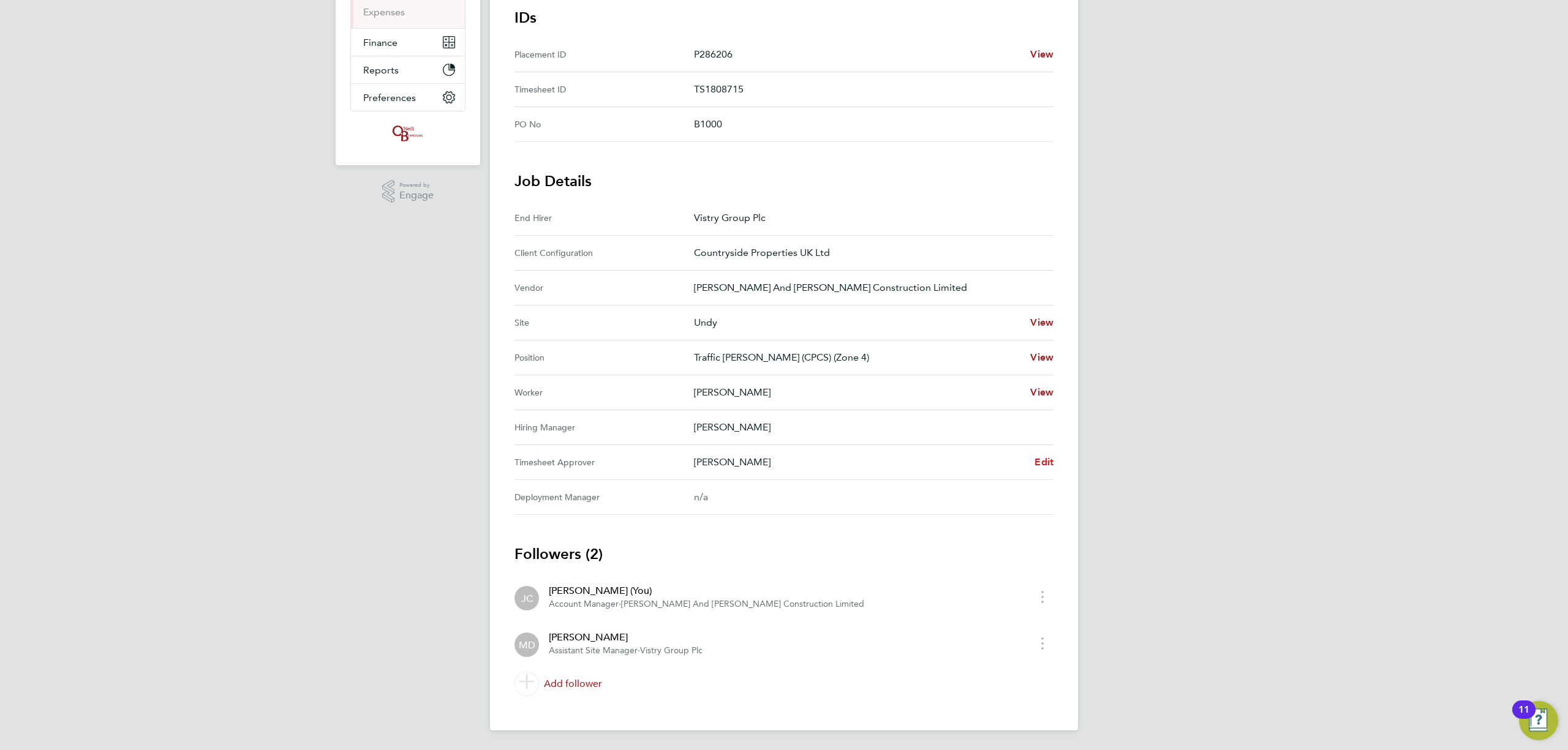
click at [1040, 461] on span "Edit" at bounding box center [1044, 462] width 19 height 12
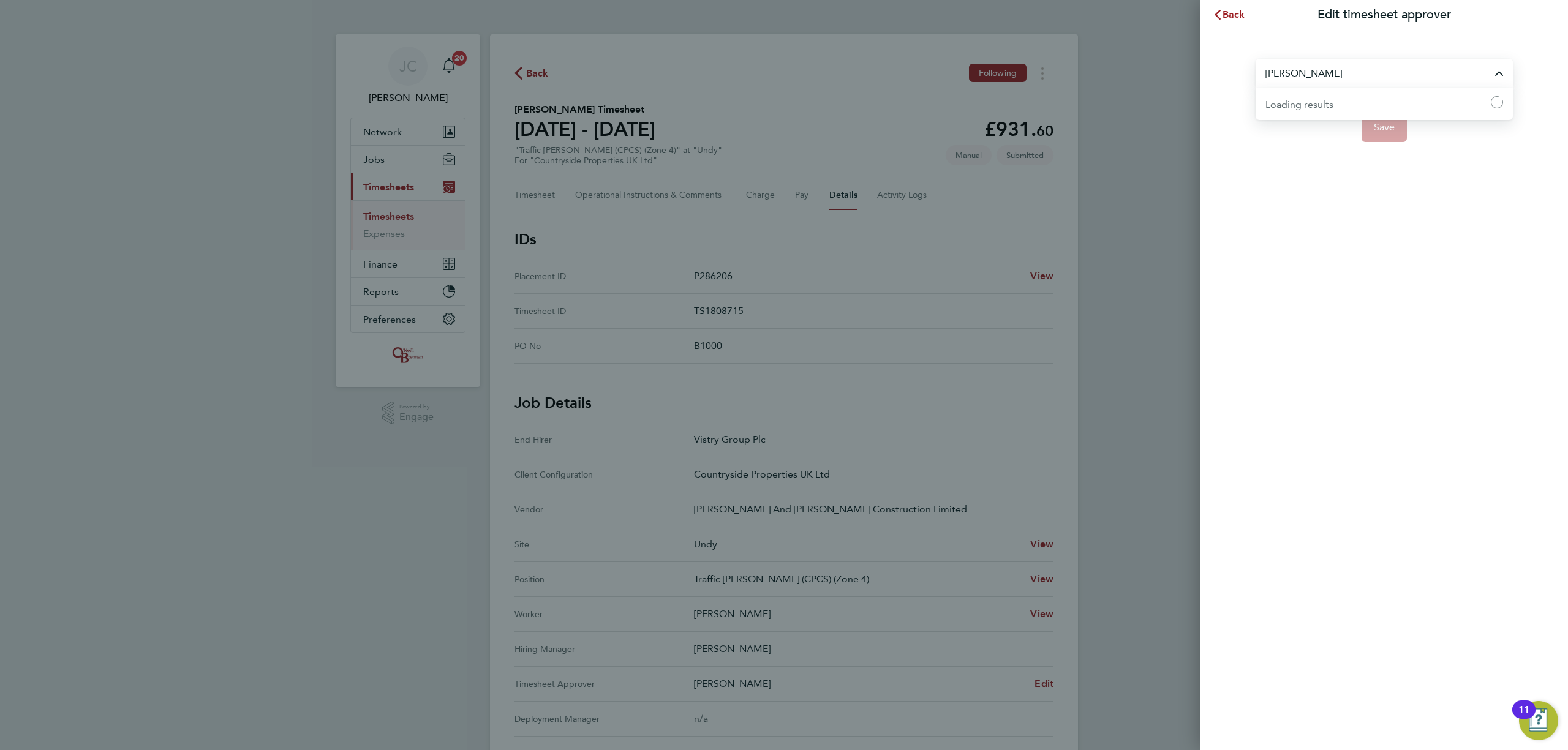
click at [1321, 75] on input "Mark Doyle" at bounding box center [1384, 72] width 257 height 29
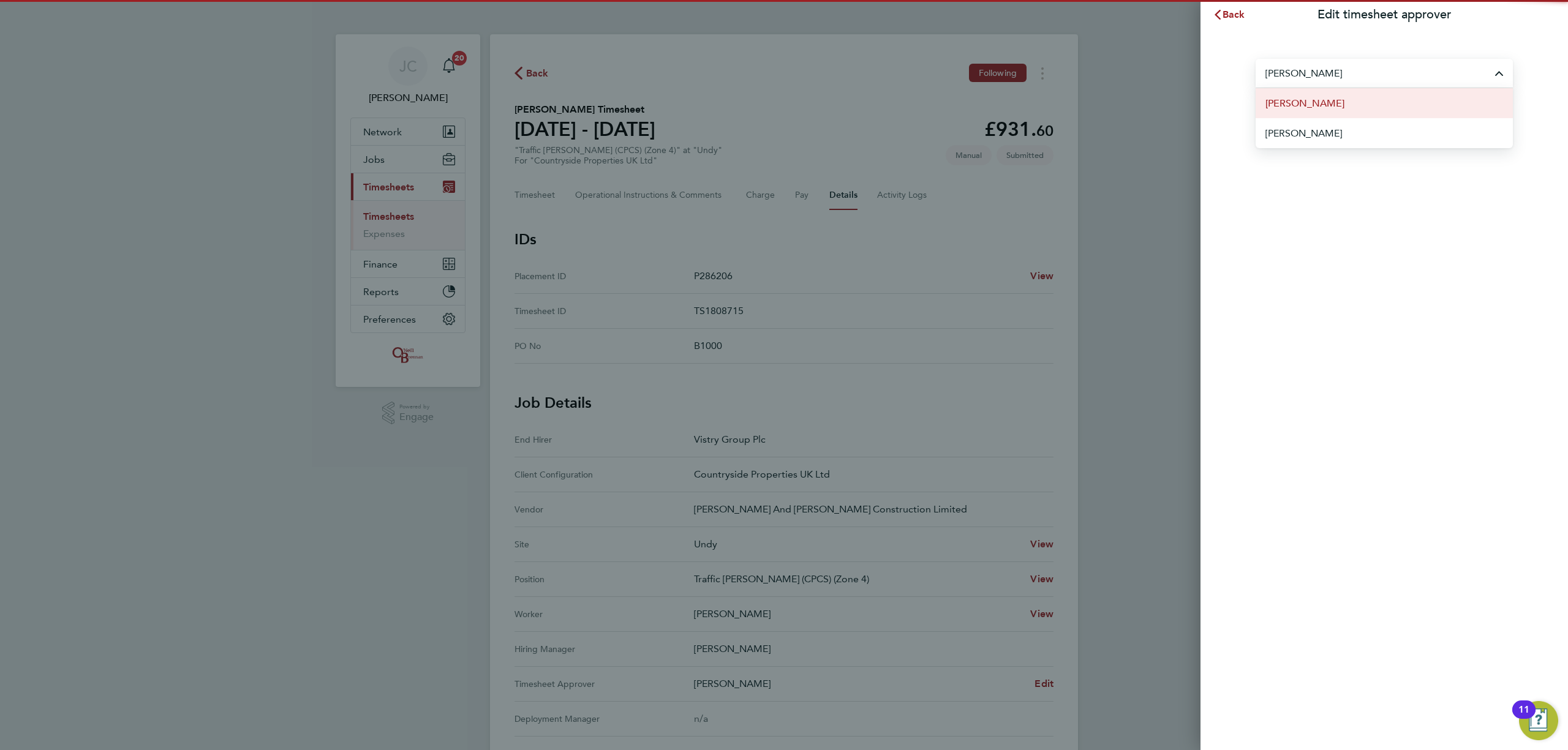
click at [1337, 101] on li "Rhys Williams" at bounding box center [1384, 103] width 257 height 30
type input "Rhys Williams"
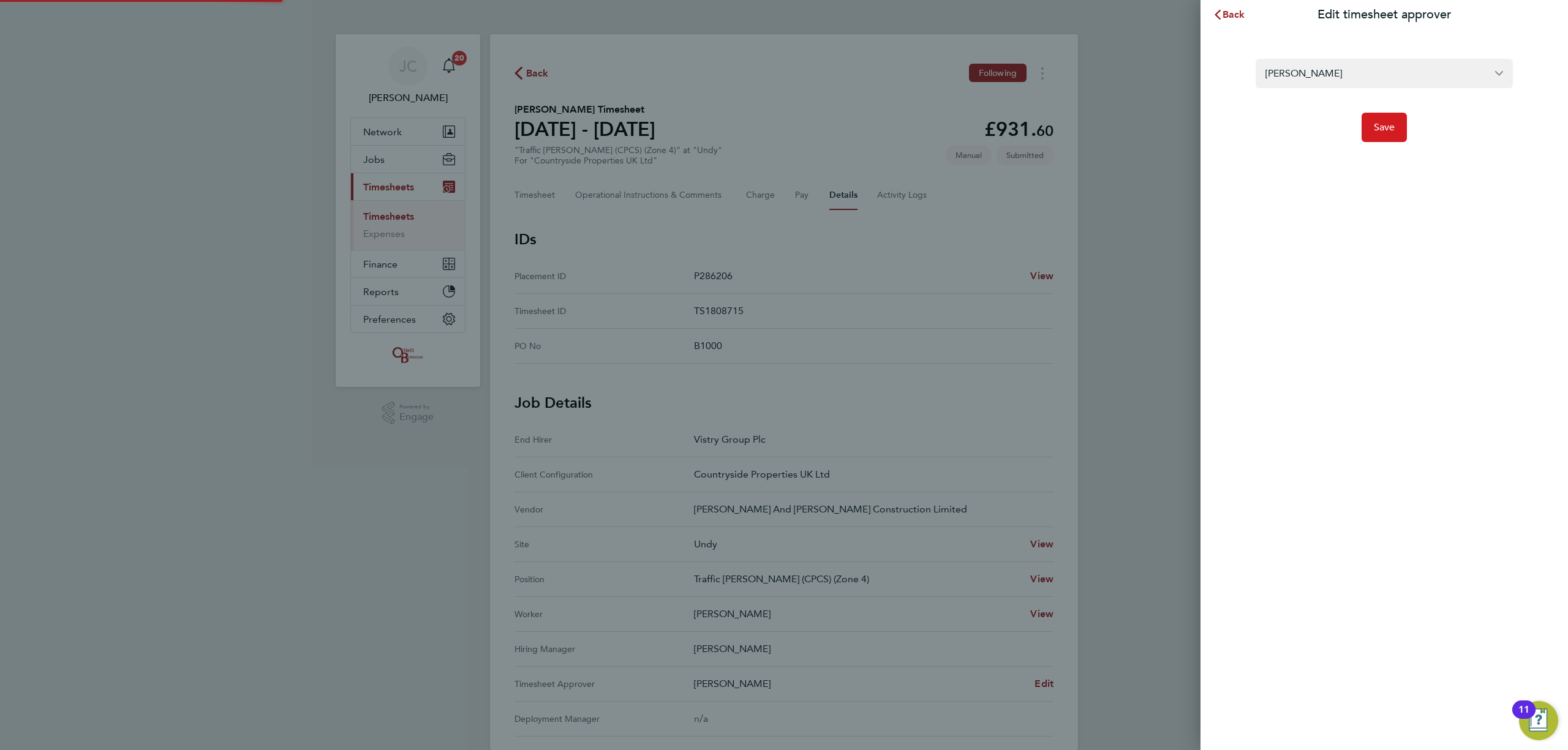
click at [1393, 116] on button "Save" at bounding box center [1385, 127] width 46 height 30
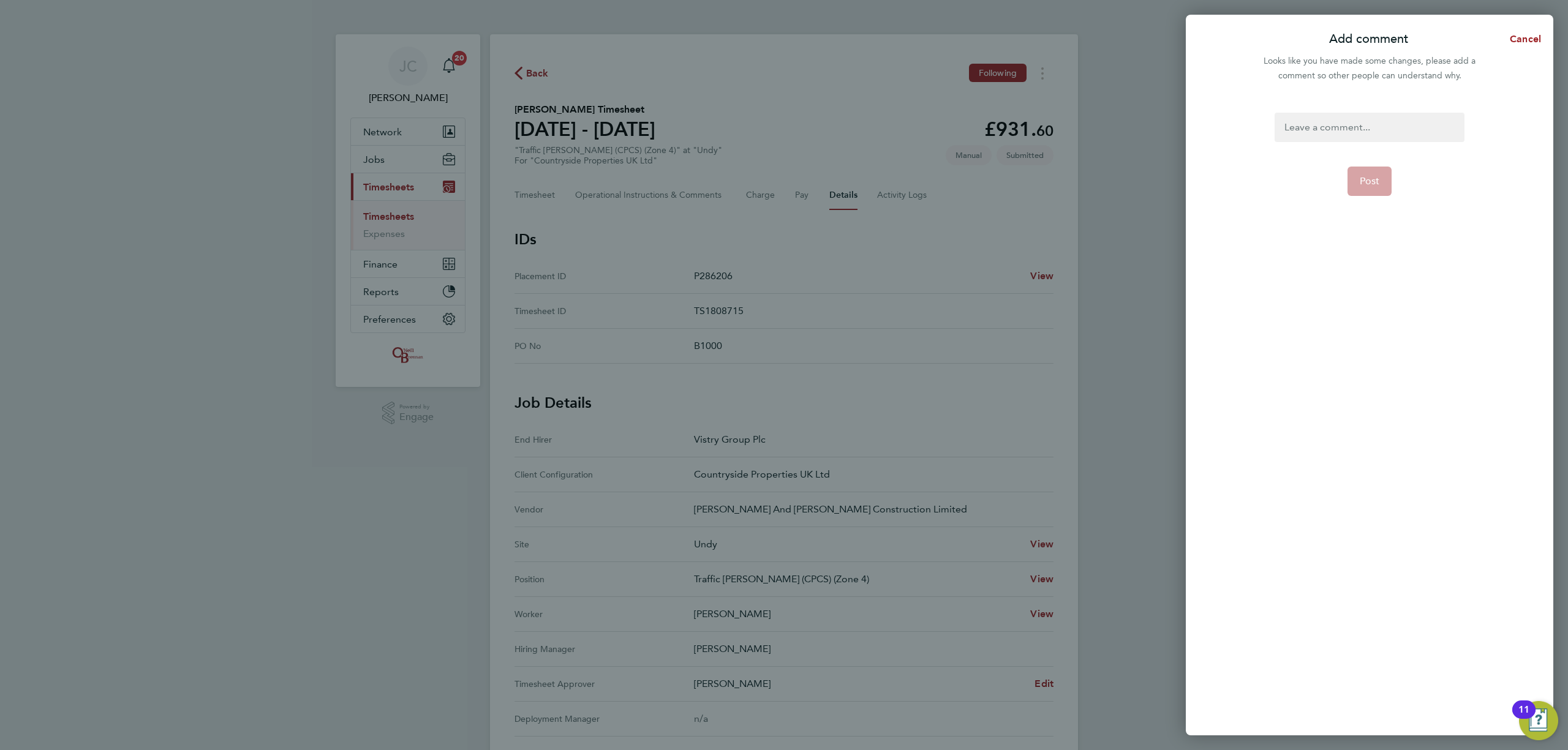
click at [1393, 136] on div at bounding box center [1370, 127] width 189 height 30
click at [1373, 179] on span "Post" at bounding box center [1370, 181] width 21 height 12
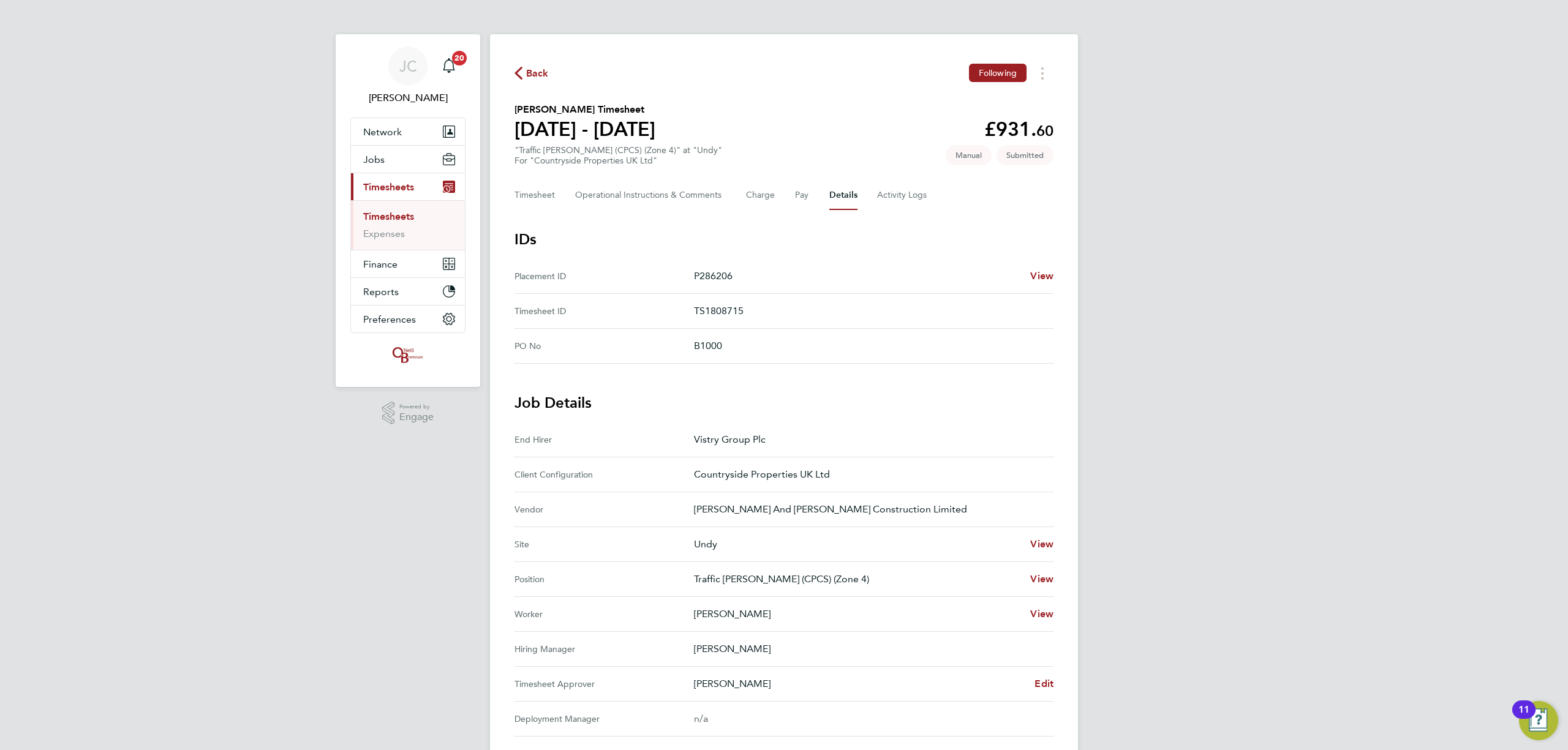
click at [527, 73] on span "Back" at bounding box center [538, 73] width 23 height 15
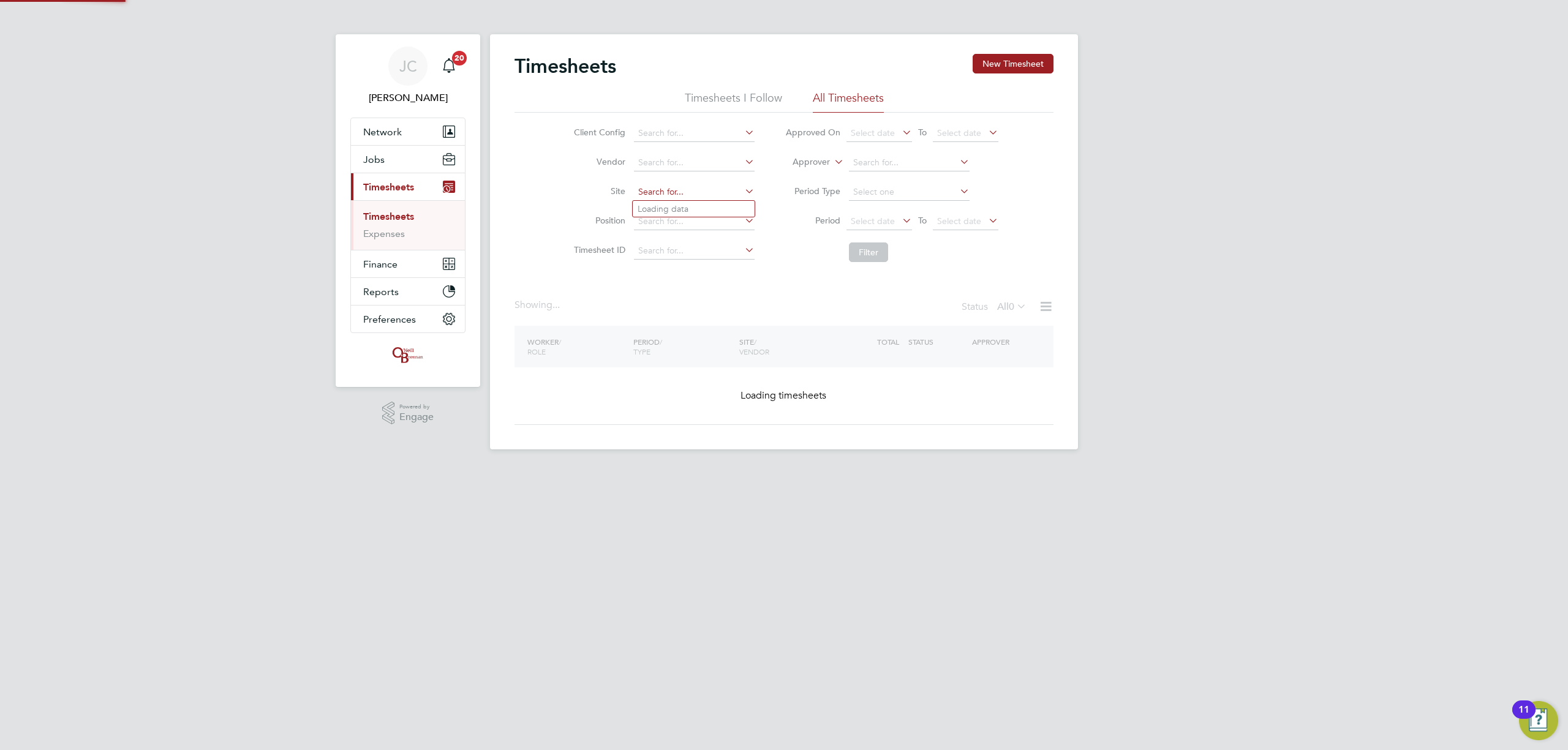
click at [699, 187] on input at bounding box center [694, 192] width 121 height 17
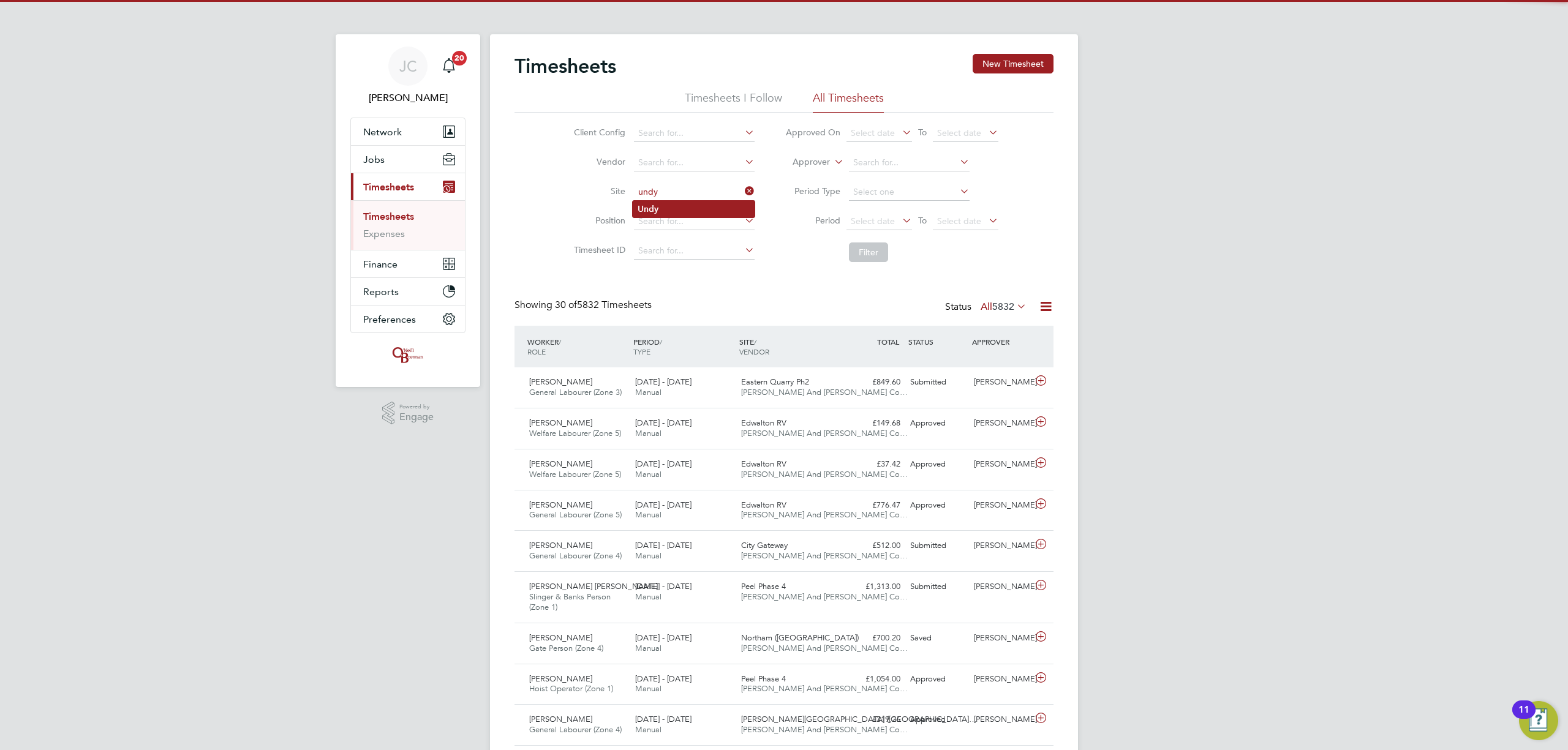
click at [694, 208] on li "Undy" at bounding box center [694, 209] width 122 height 16
type input "Undy"
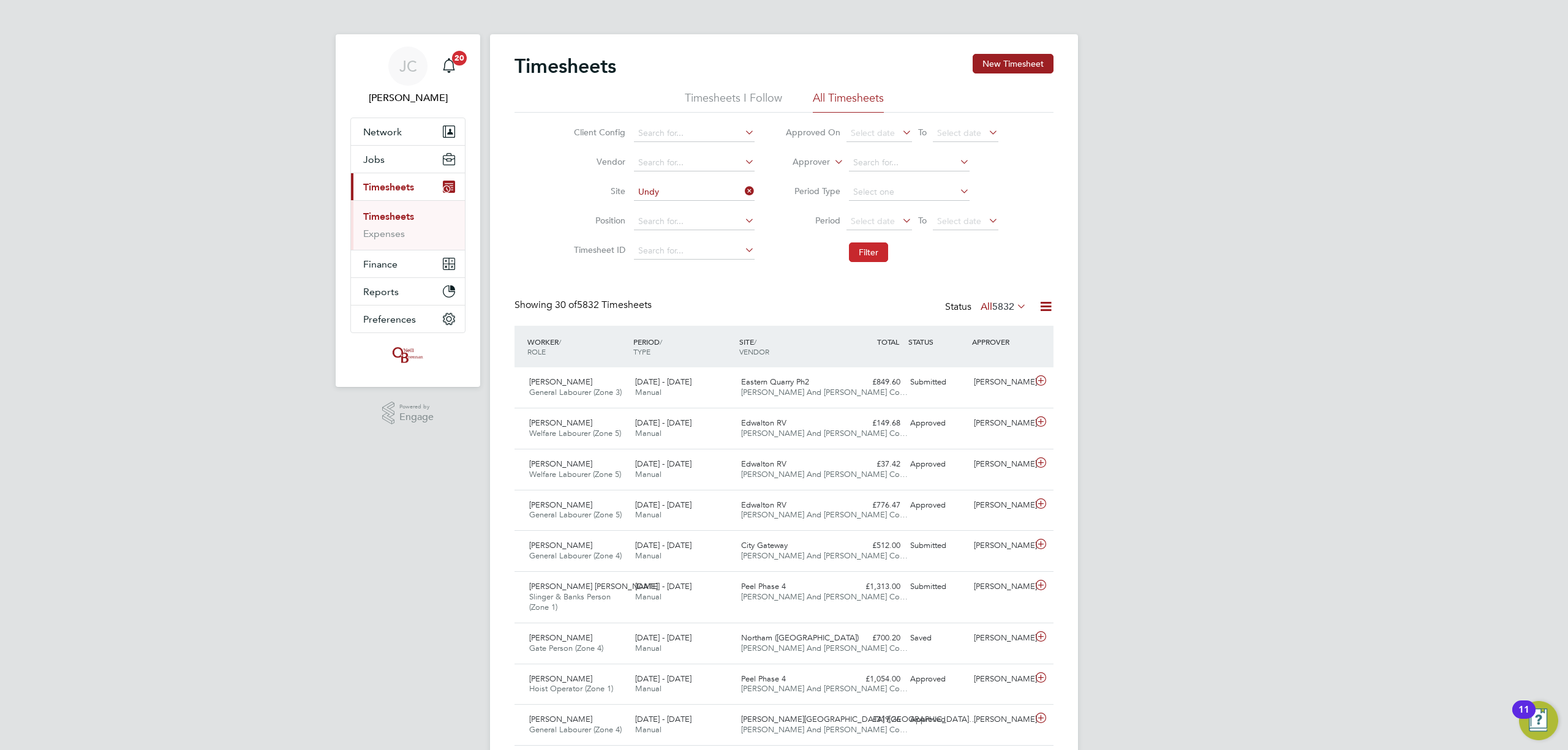
click at [853, 252] on button "Filter" at bounding box center [869, 252] width 39 height 20
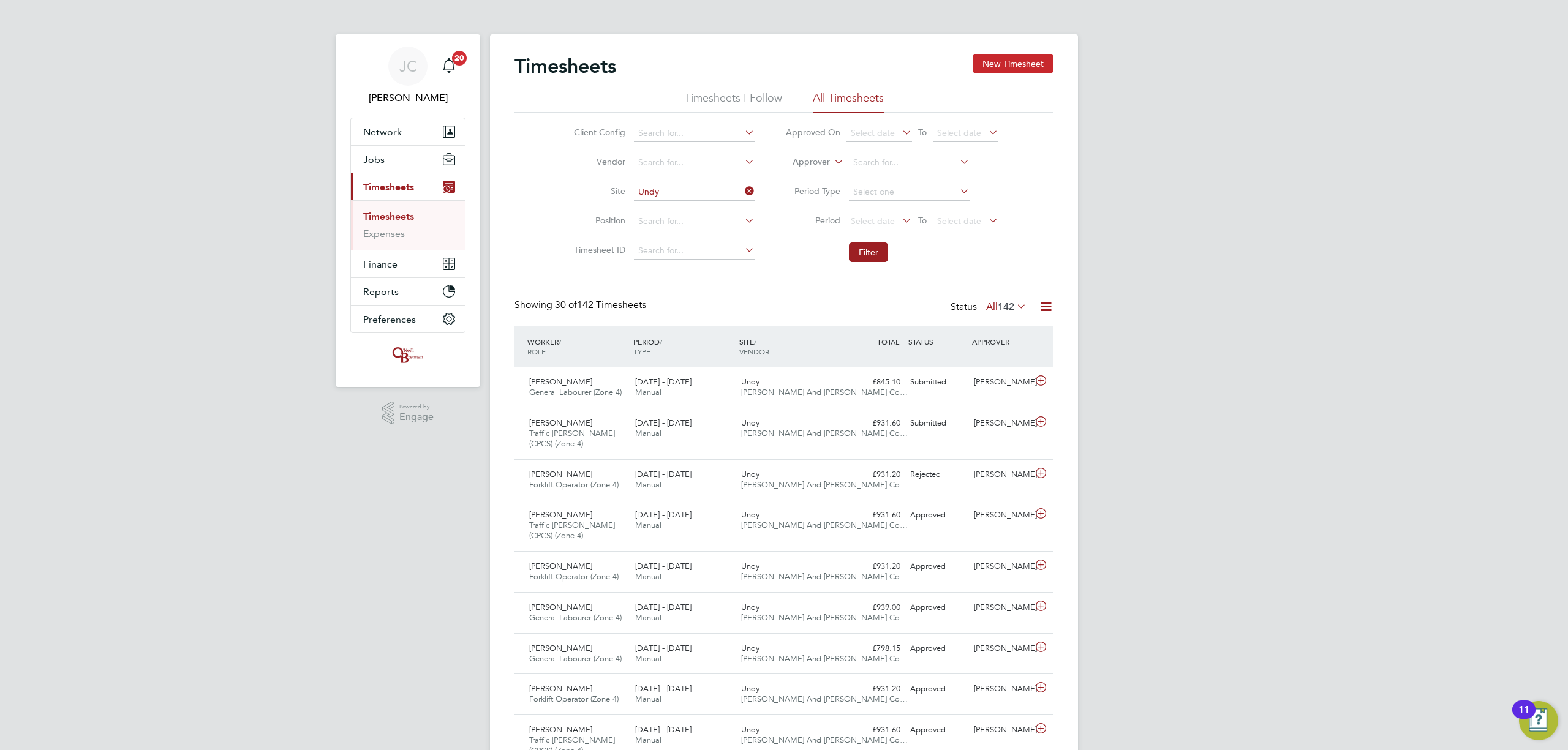
click at [1045, 60] on button "New Timesheet" at bounding box center [1013, 64] width 81 height 20
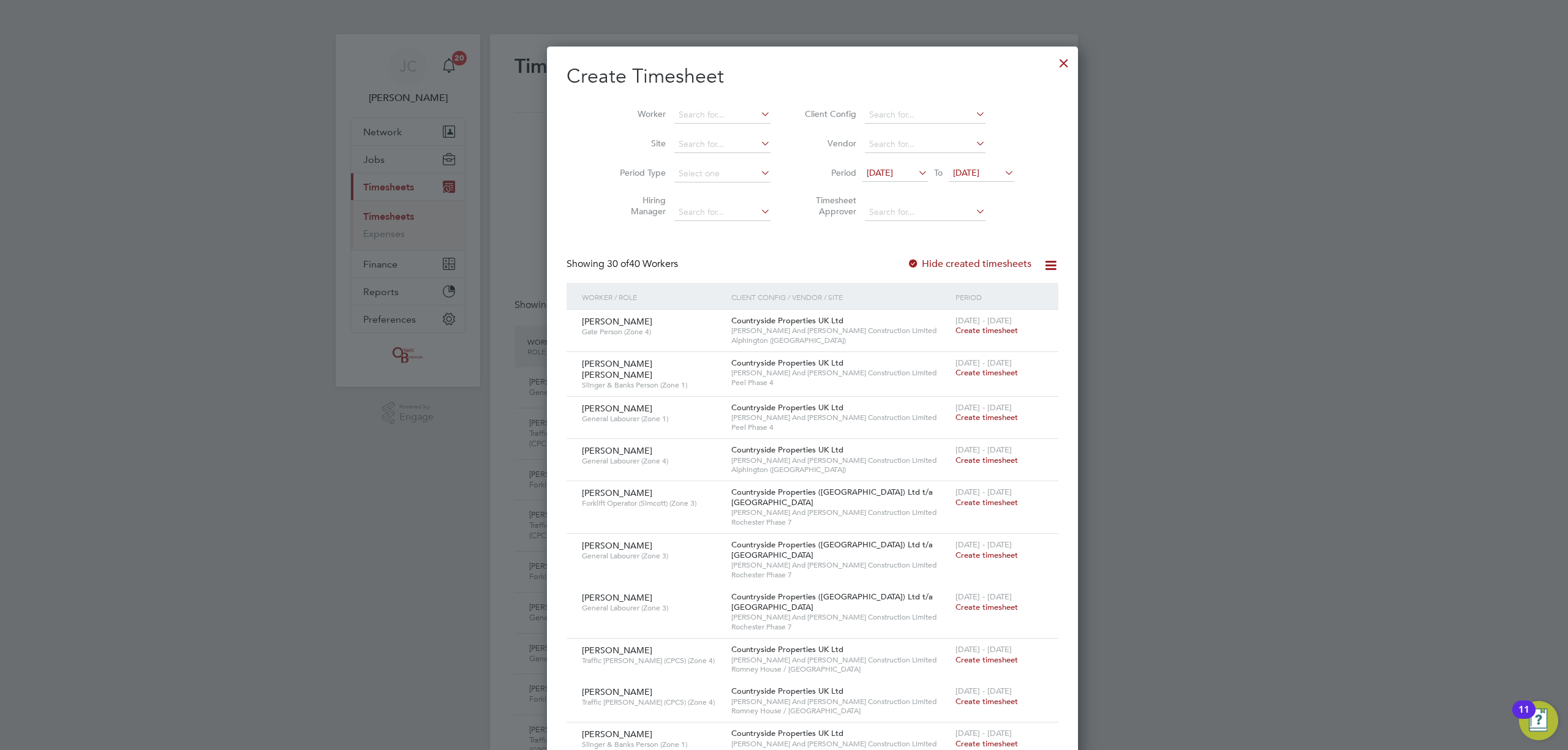
click at [963, 169] on span "20 Aug 2025" at bounding box center [967, 172] width 26 height 11
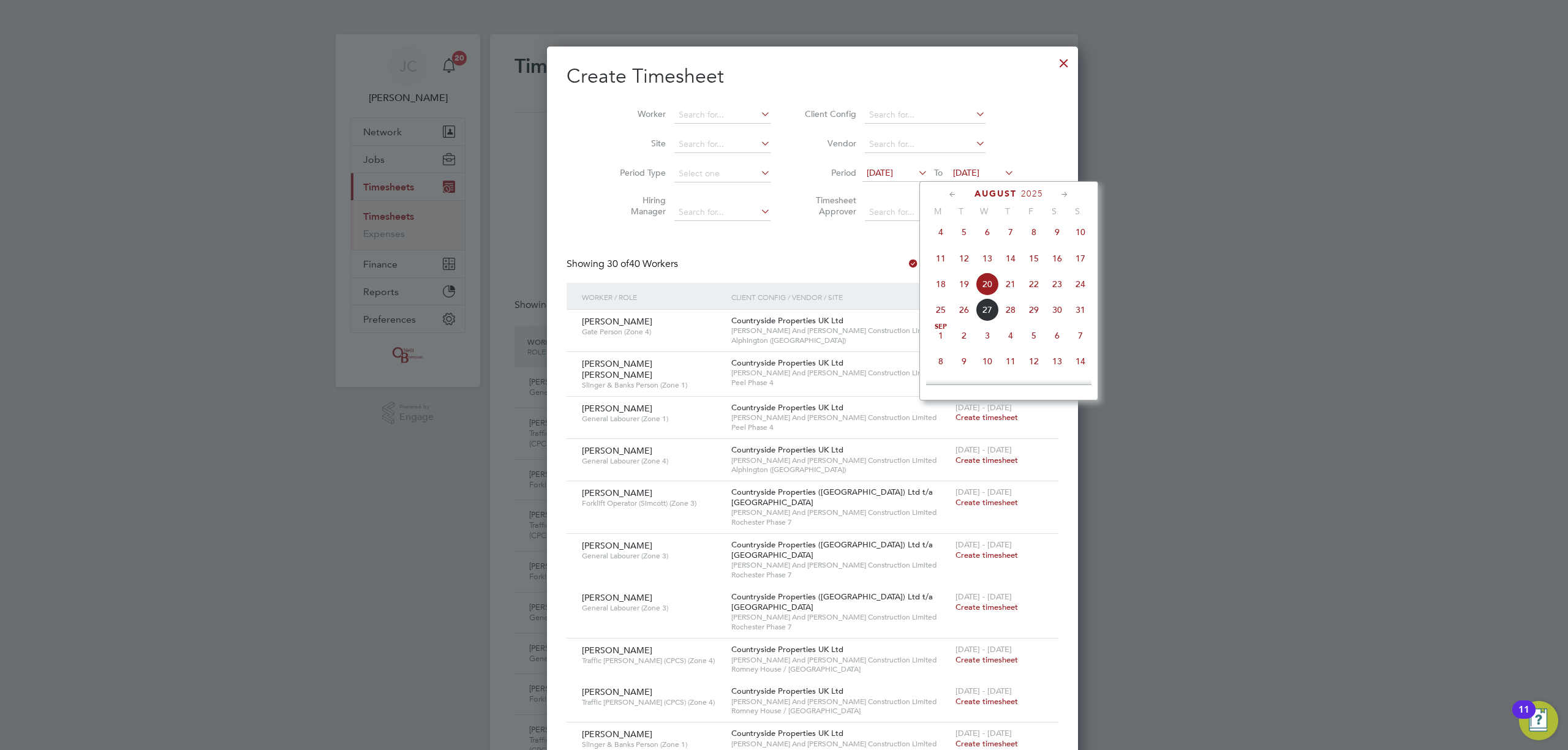
click at [1074, 289] on span "24" at bounding box center [1080, 284] width 23 height 23
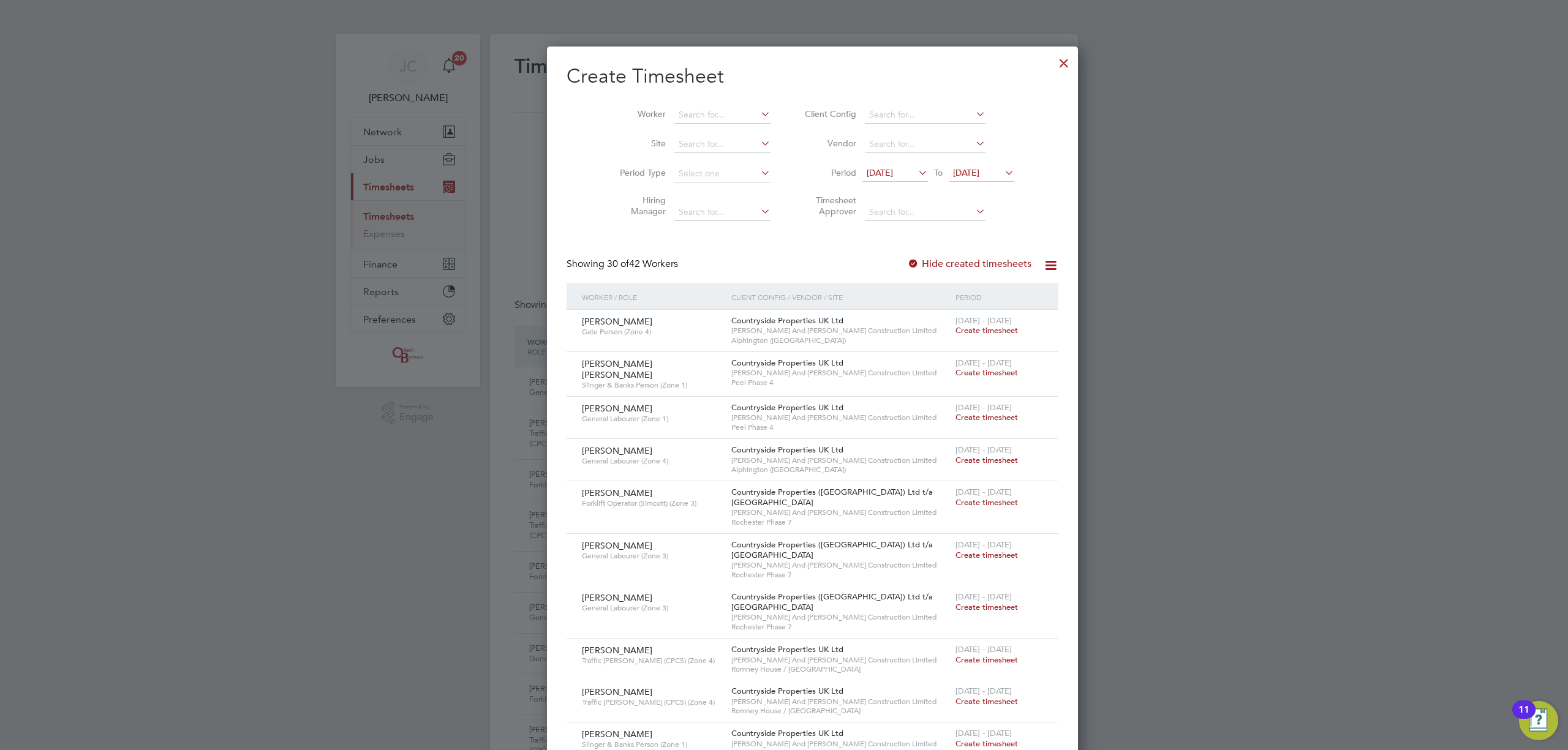
click at [1053, 65] on div at bounding box center [1064, 60] width 22 height 22
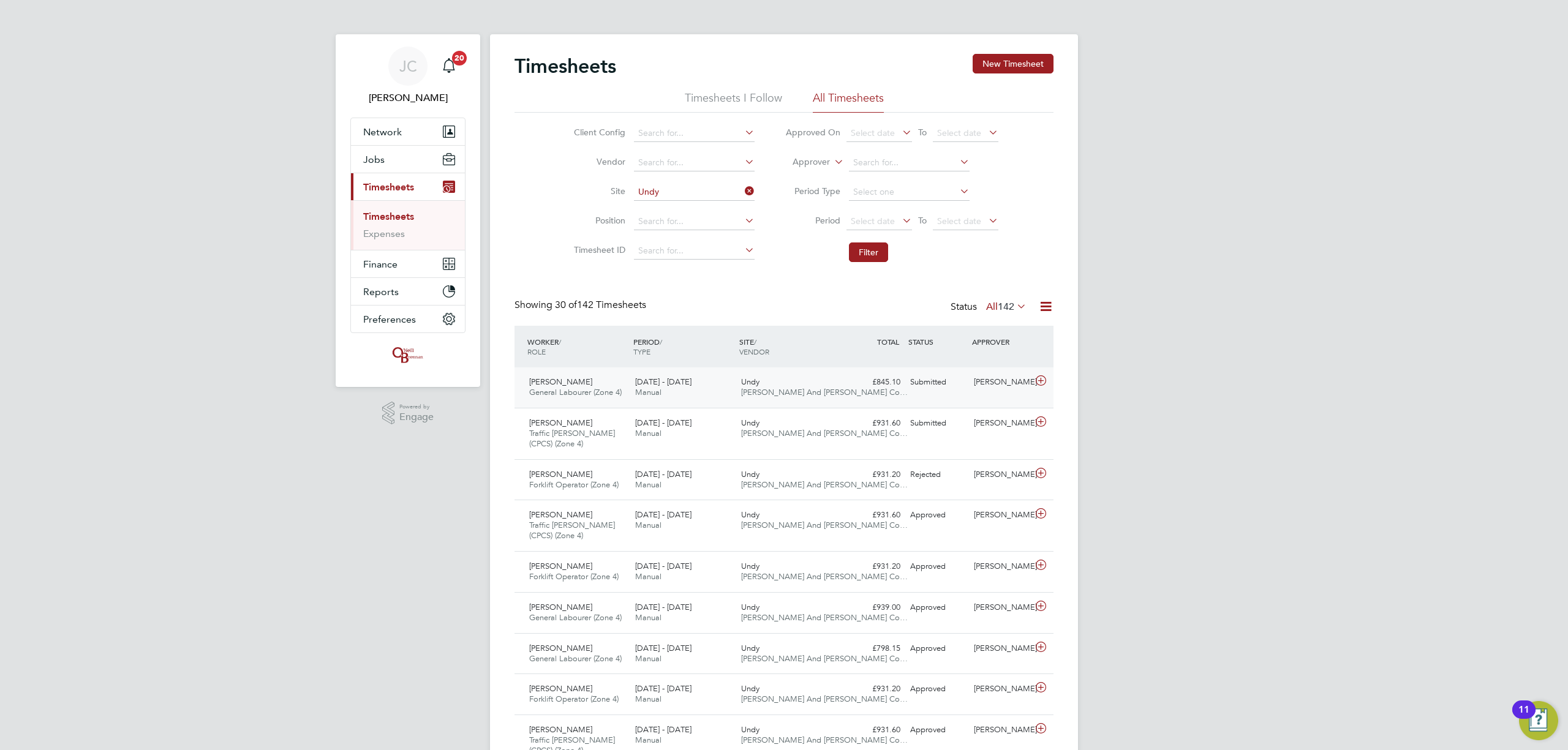
click at [807, 392] on span "[PERSON_NAME] And [PERSON_NAME] Co…" at bounding box center [824, 392] width 167 height 11
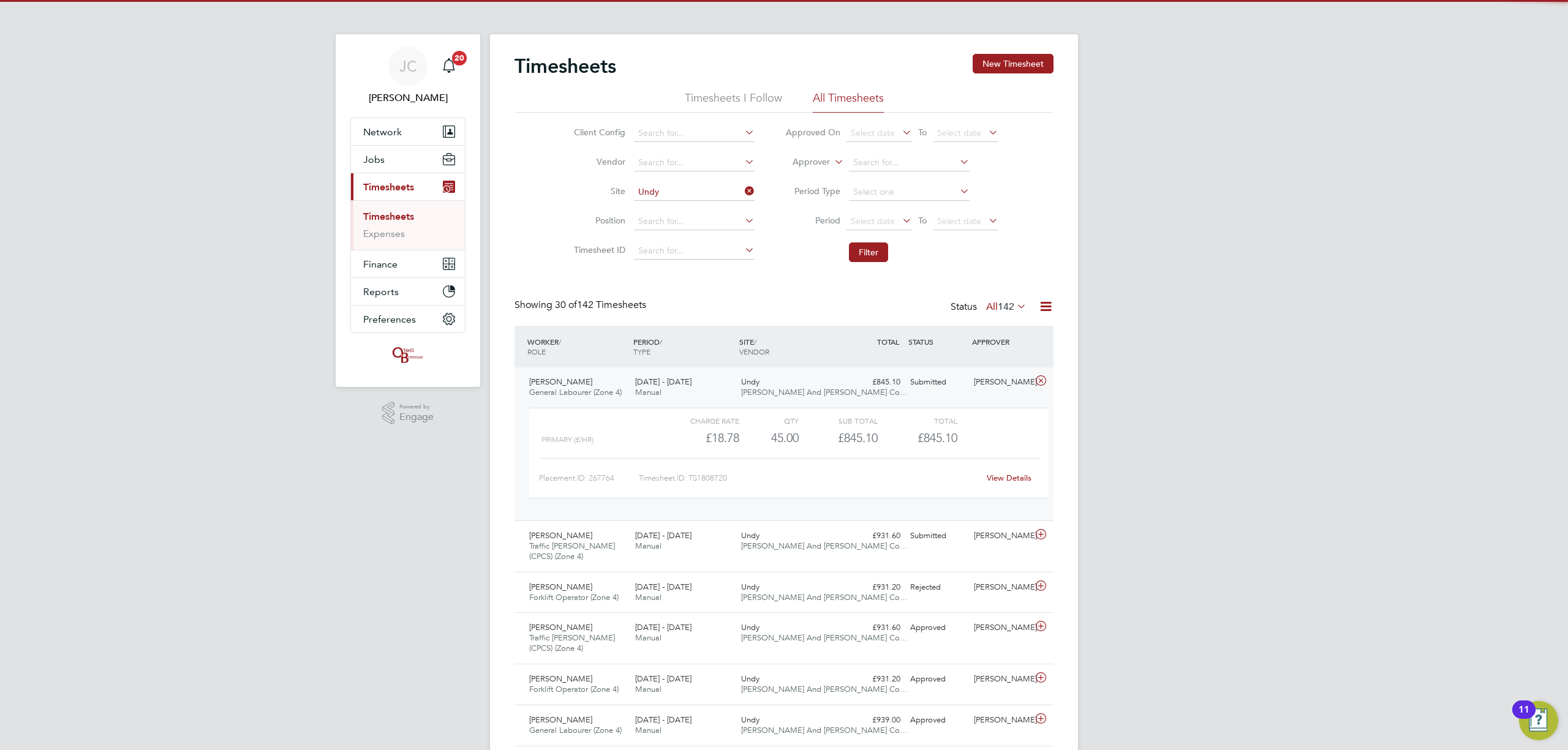
click at [807, 392] on span "[PERSON_NAME] And [PERSON_NAME] Co…" at bounding box center [824, 392] width 167 height 11
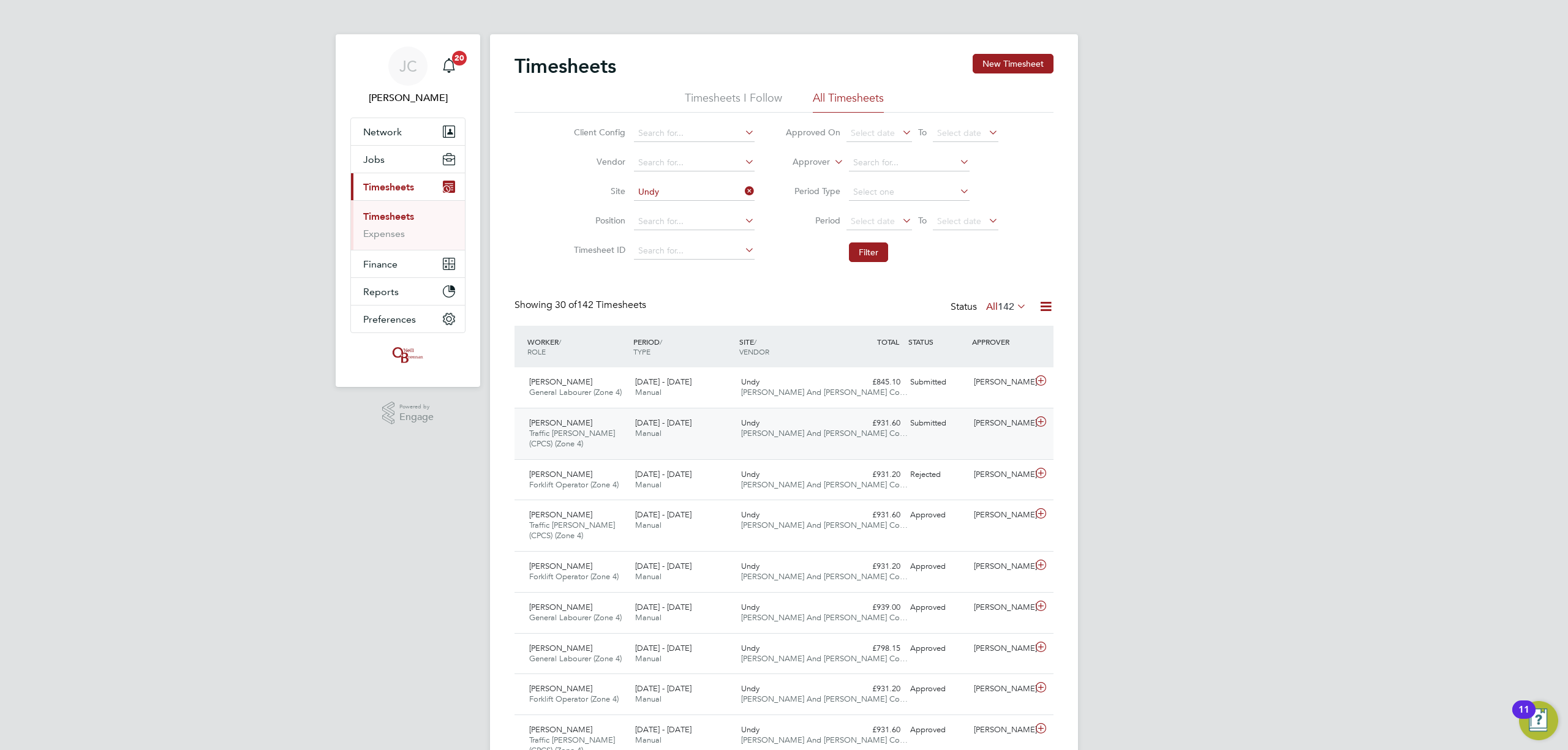
click at [826, 430] on span "[PERSON_NAME] And [PERSON_NAME] Co…" at bounding box center [824, 433] width 167 height 11
click at [832, 385] on div "Undy O'Neill And Brennan Co…" at bounding box center [789, 387] width 106 height 30
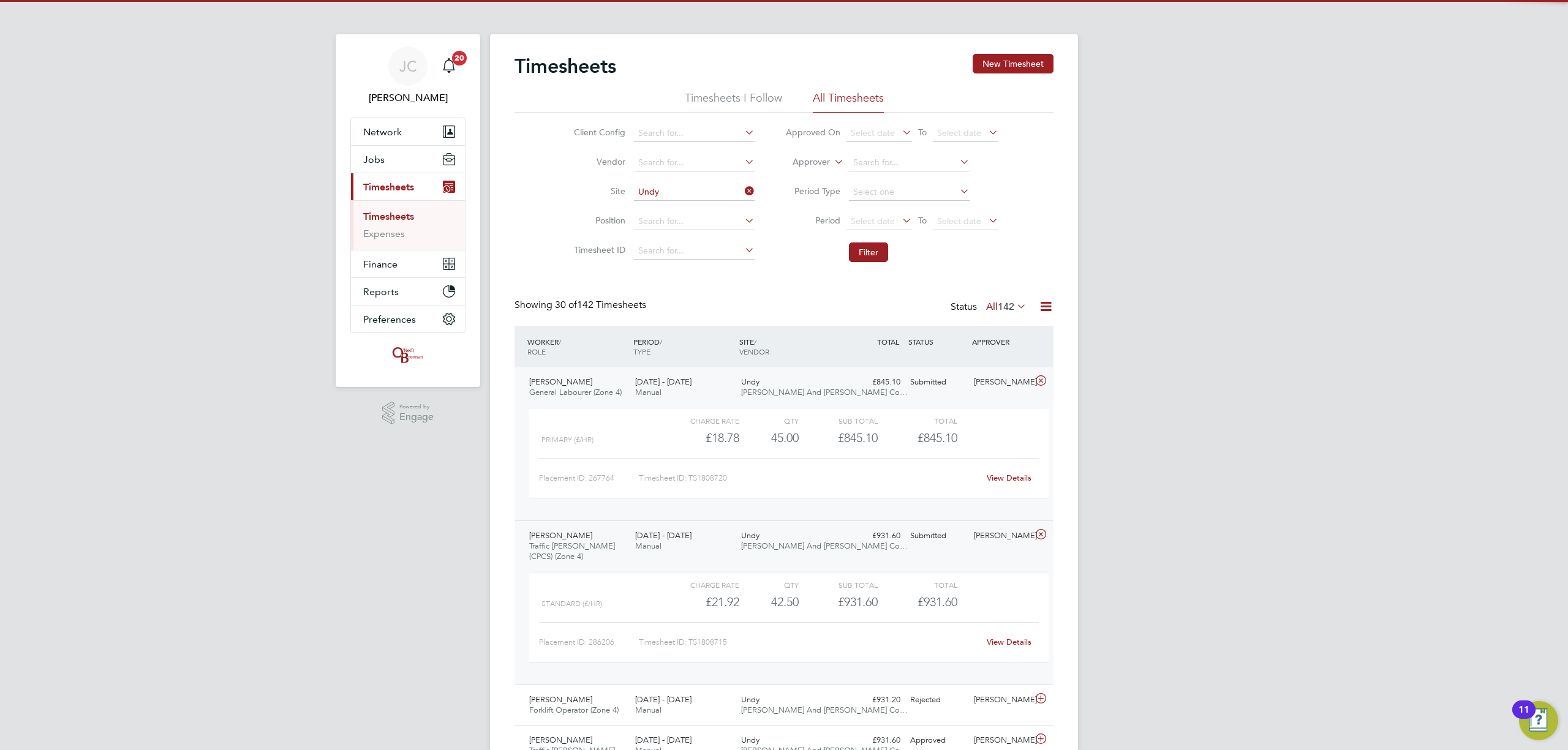
click at [836, 392] on div "Undy O'Neill And Brennan Co…" at bounding box center [789, 387] width 106 height 30
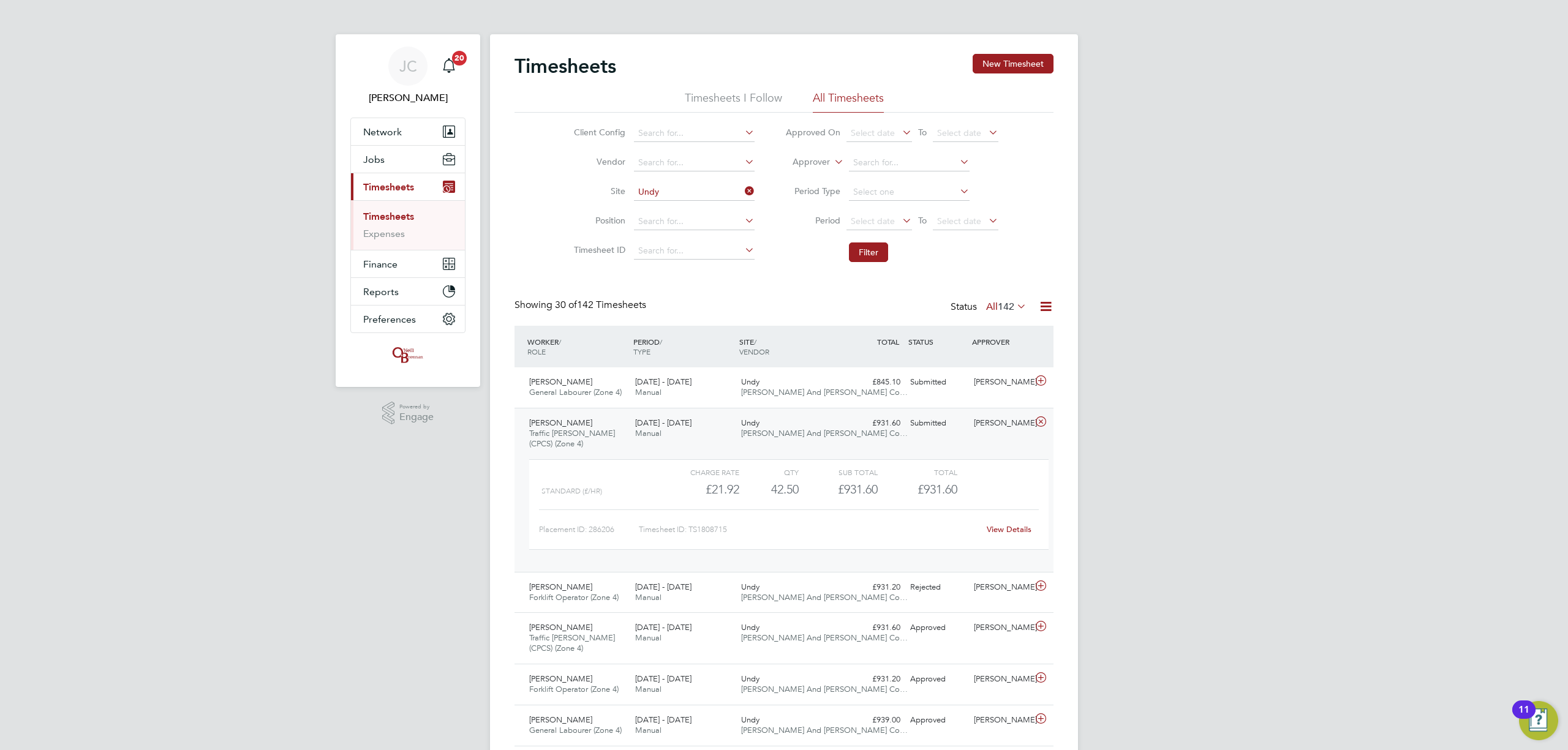
click at [869, 414] on div "£931.60 Submitted" at bounding box center [873, 424] width 63 height 21
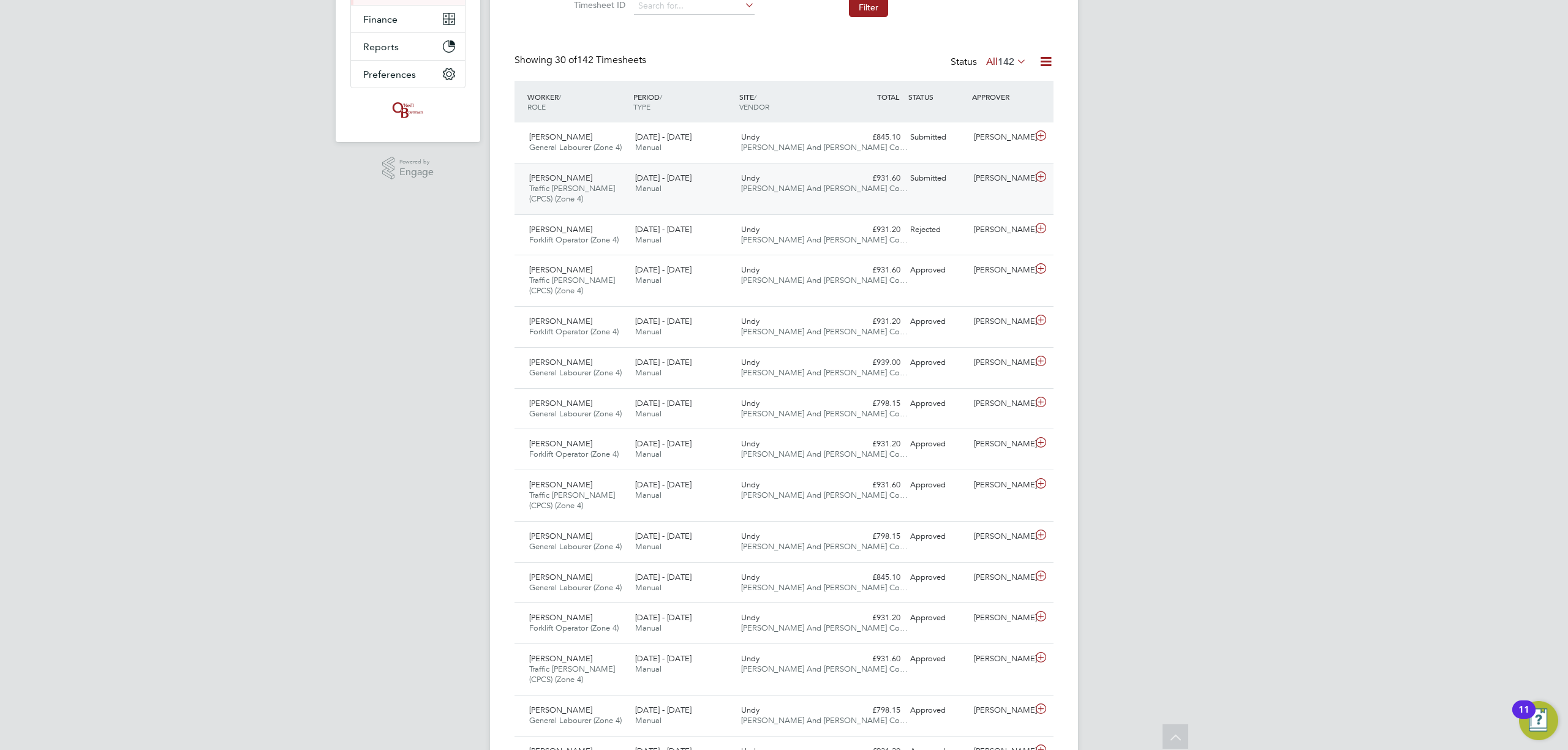
click at [869, 413] on div "£798.15 Approved" at bounding box center [873, 404] width 63 height 21
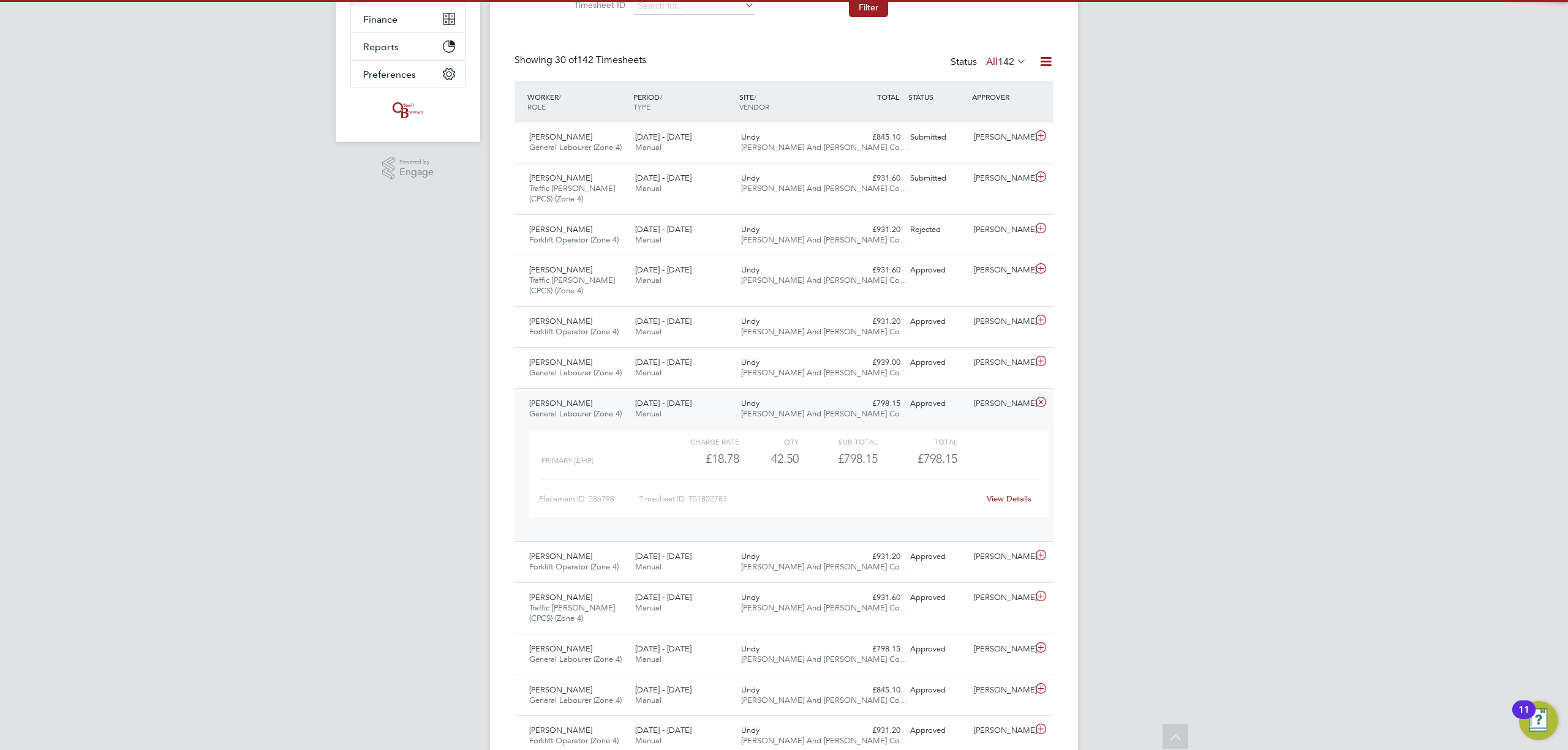
click at [867, 396] on div "£798.15 Approved" at bounding box center [873, 404] width 63 height 21
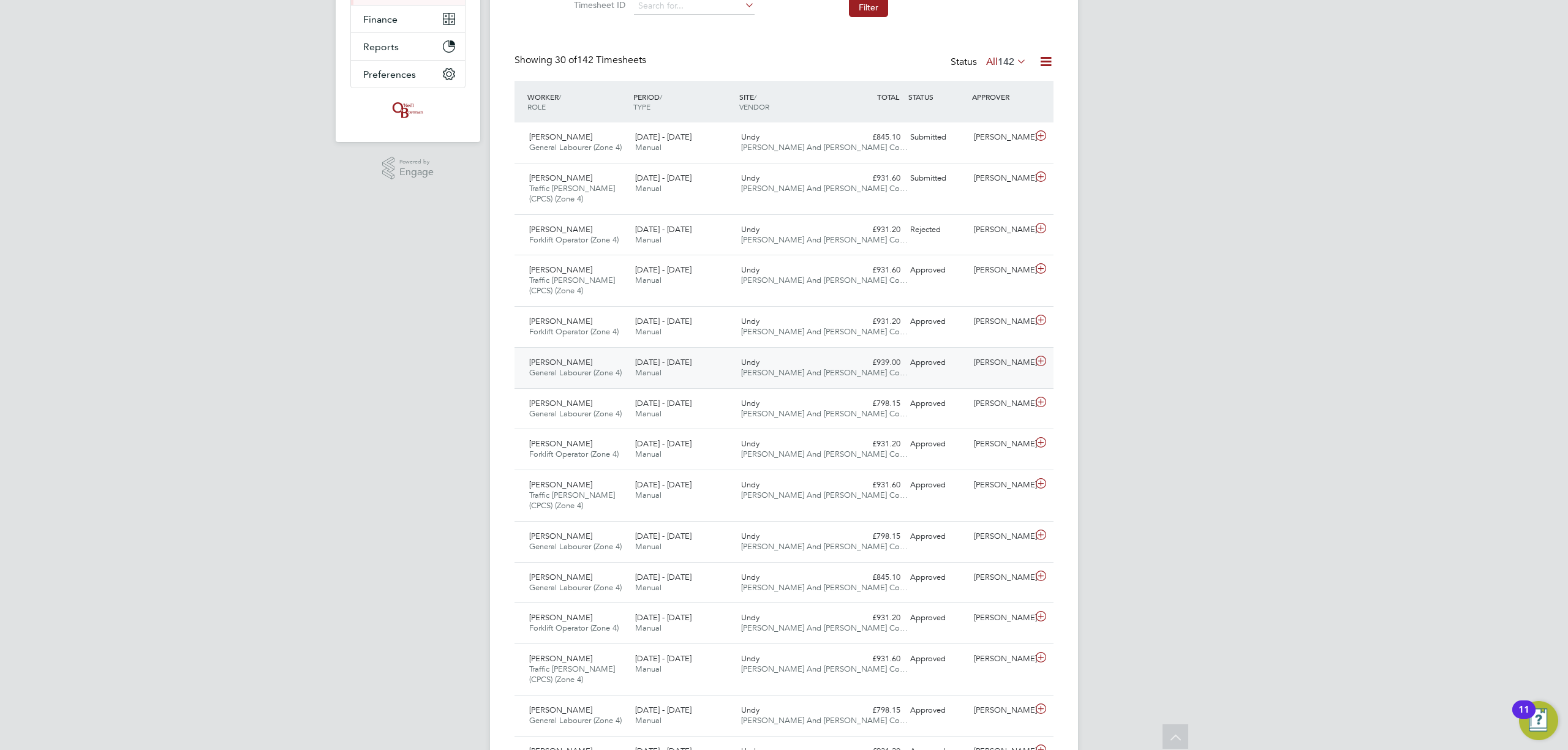
click at [865, 377] on div "Shane Faranham General Labourer (Zone 4) 11 - 17 Aug 2025 11 - 17 Aug 2025 Manu…" at bounding box center [783, 368] width 539 height 41
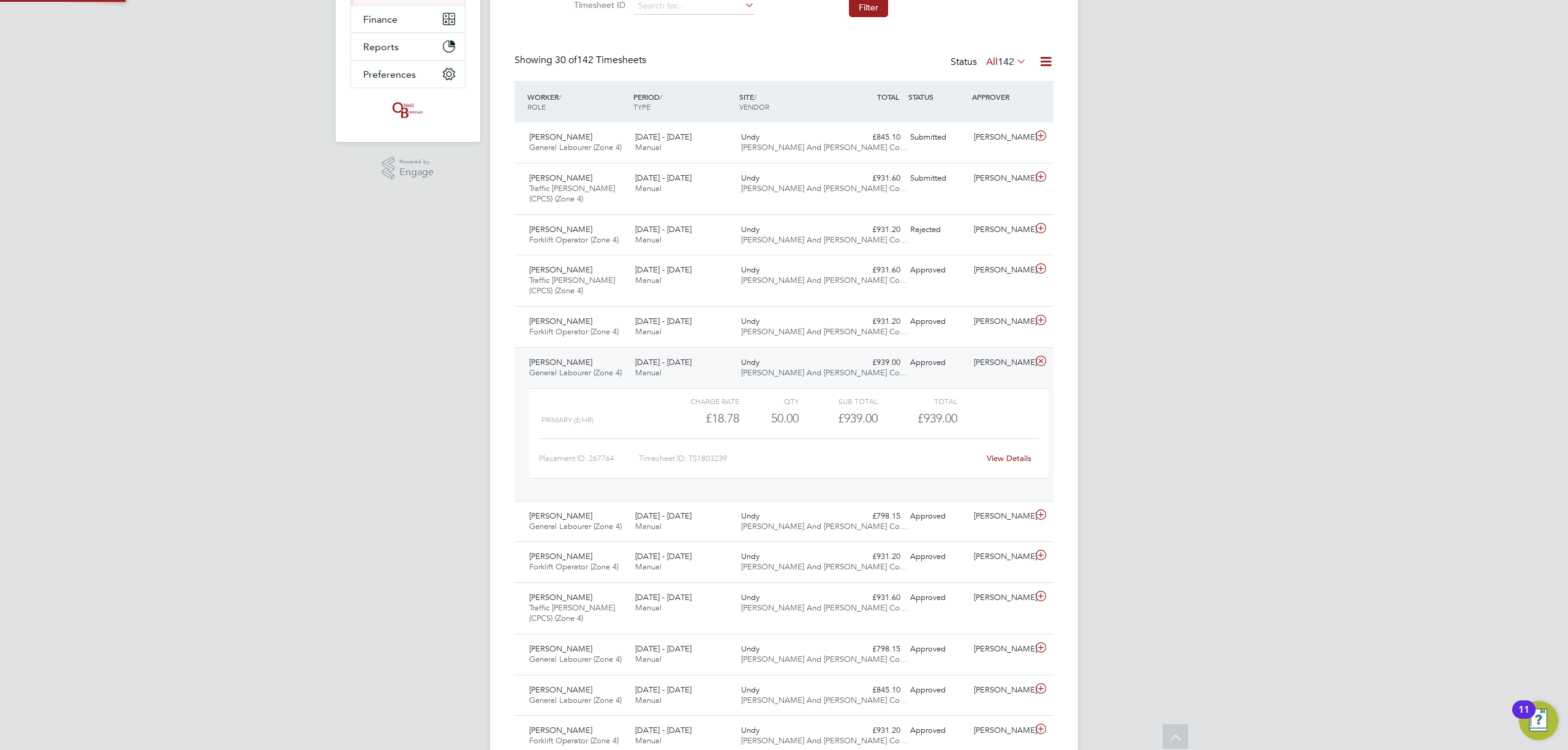
click at [865, 377] on div "Shane Faranham General Labourer (Zone 4) 11 - 17 Aug 2025 11 - 17 Aug 2025 Manu…" at bounding box center [783, 424] width 539 height 154
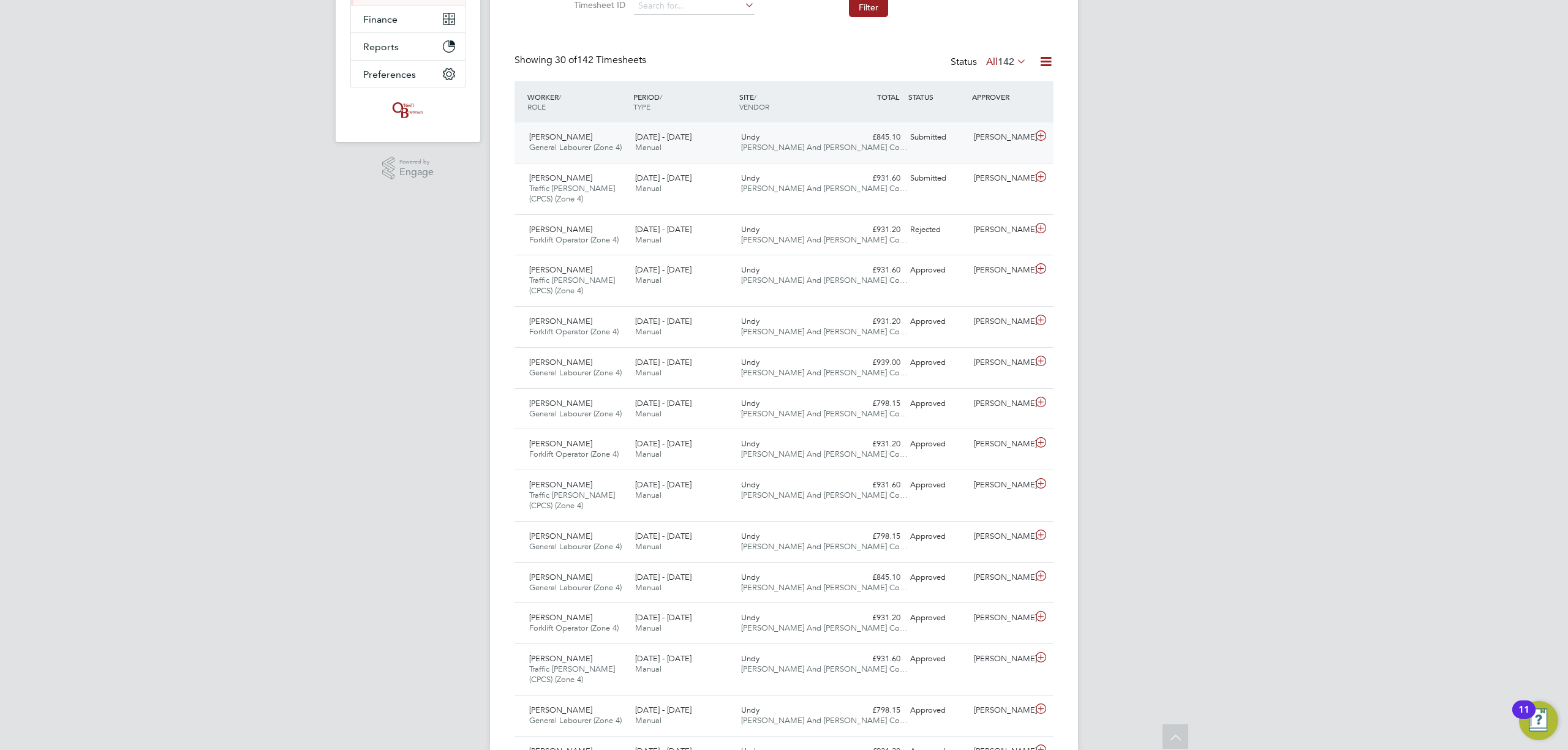
click at [1035, 136] on icon at bounding box center [1041, 136] width 16 height 10
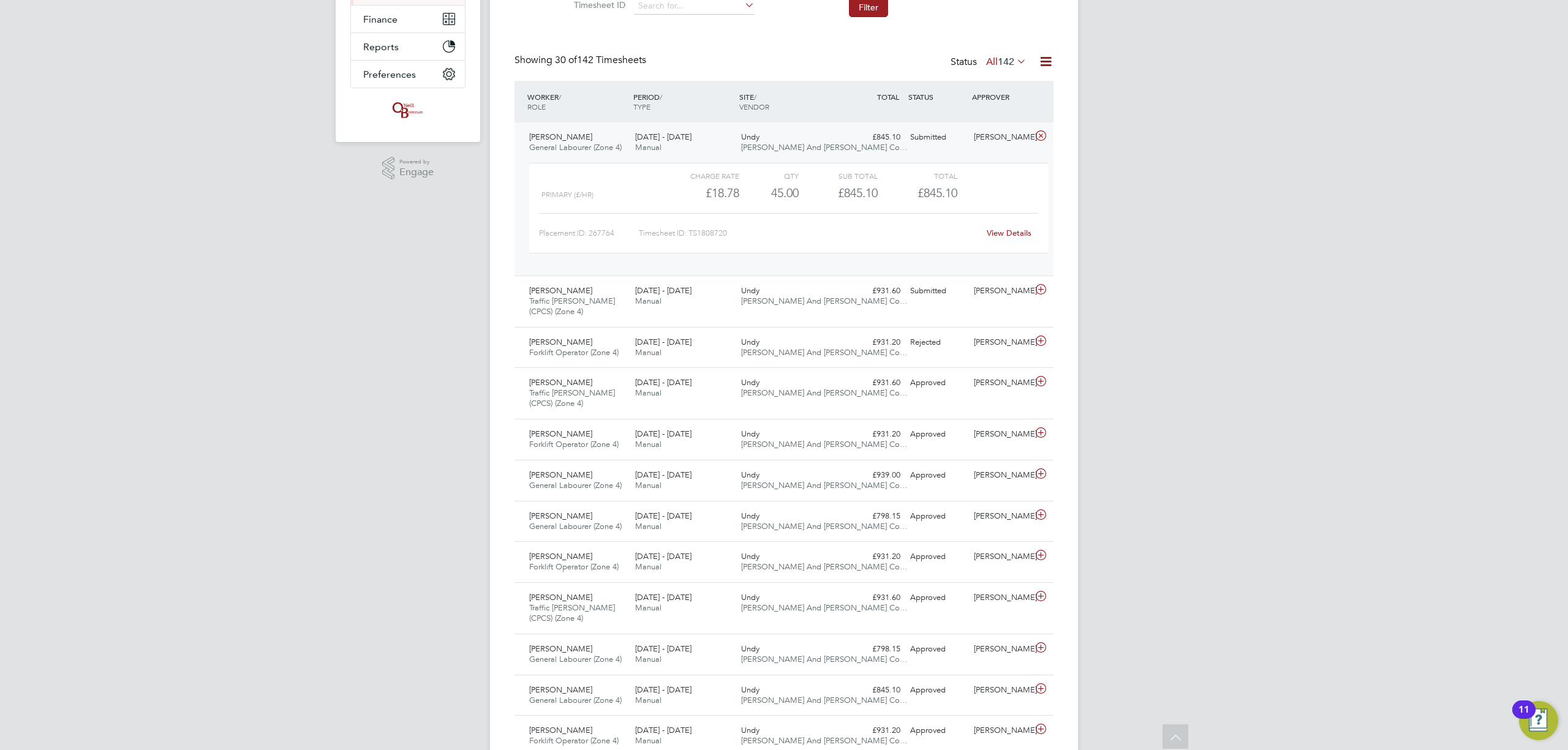
click at [1002, 238] on link "View Details" at bounding box center [1009, 233] width 44 height 11
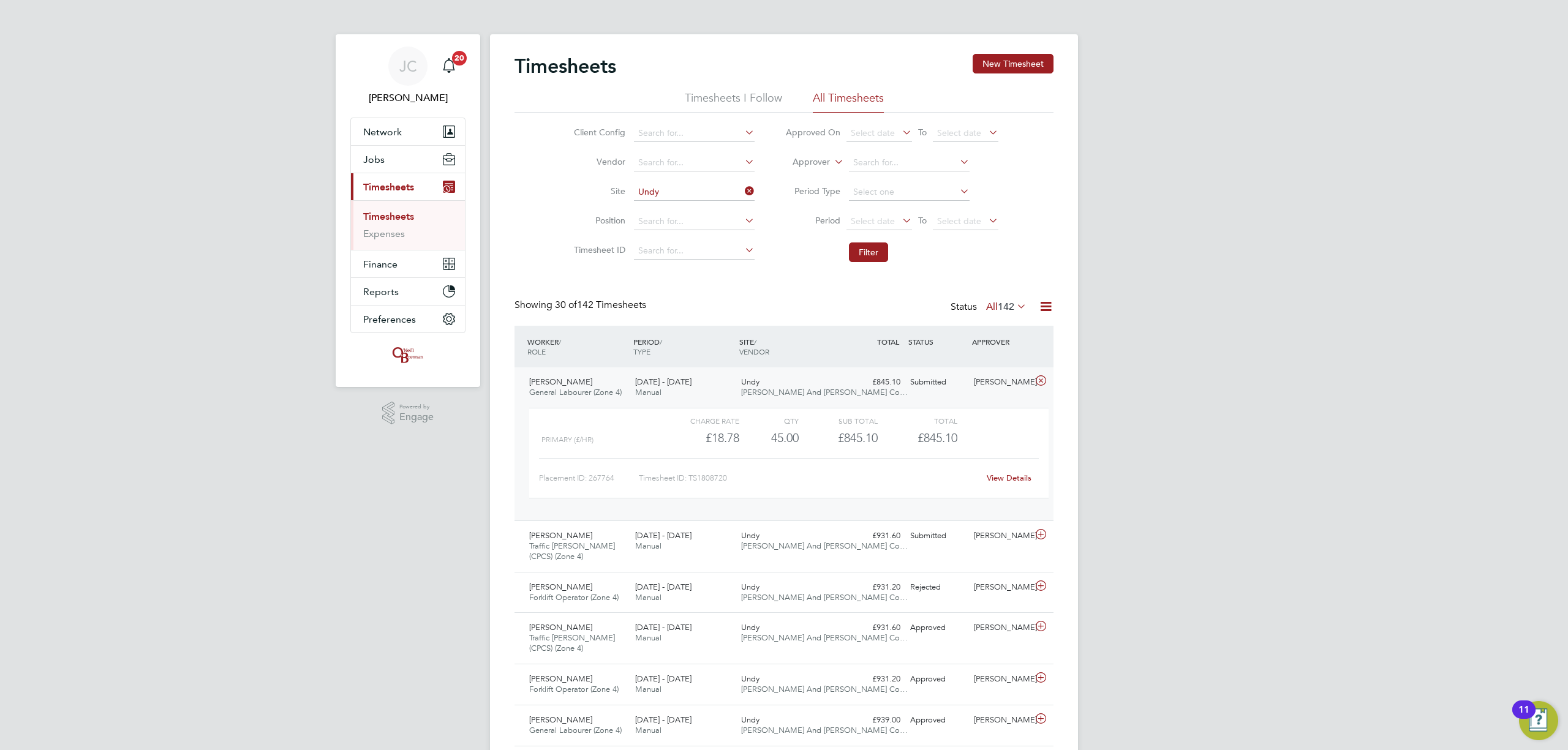
click at [1017, 387] on div "[PERSON_NAME]" at bounding box center [1000, 382] width 63 height 21
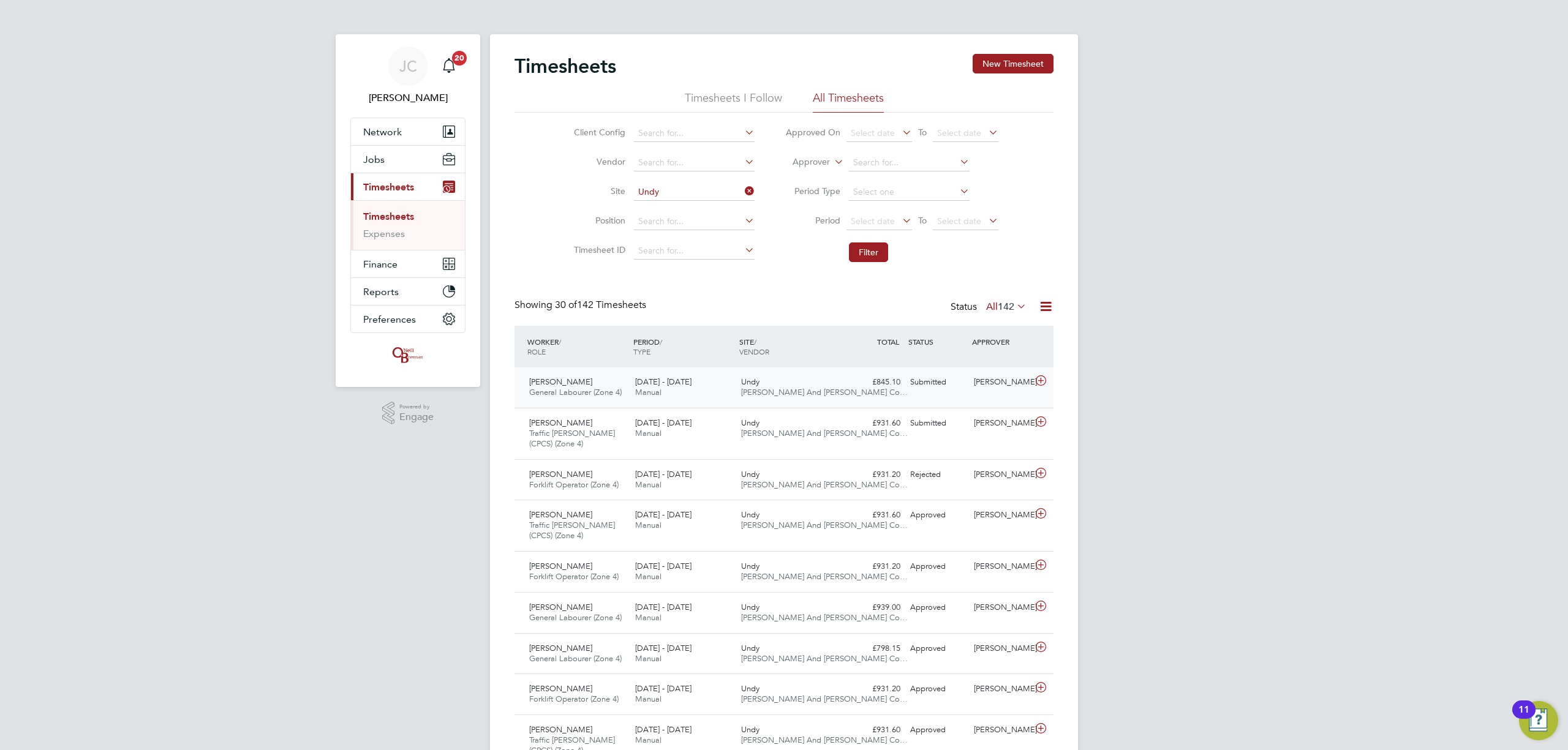
click at [1017, 387] on div "[PERSON_NAME]" at bounding box center [1000, 382] width 63 height 21
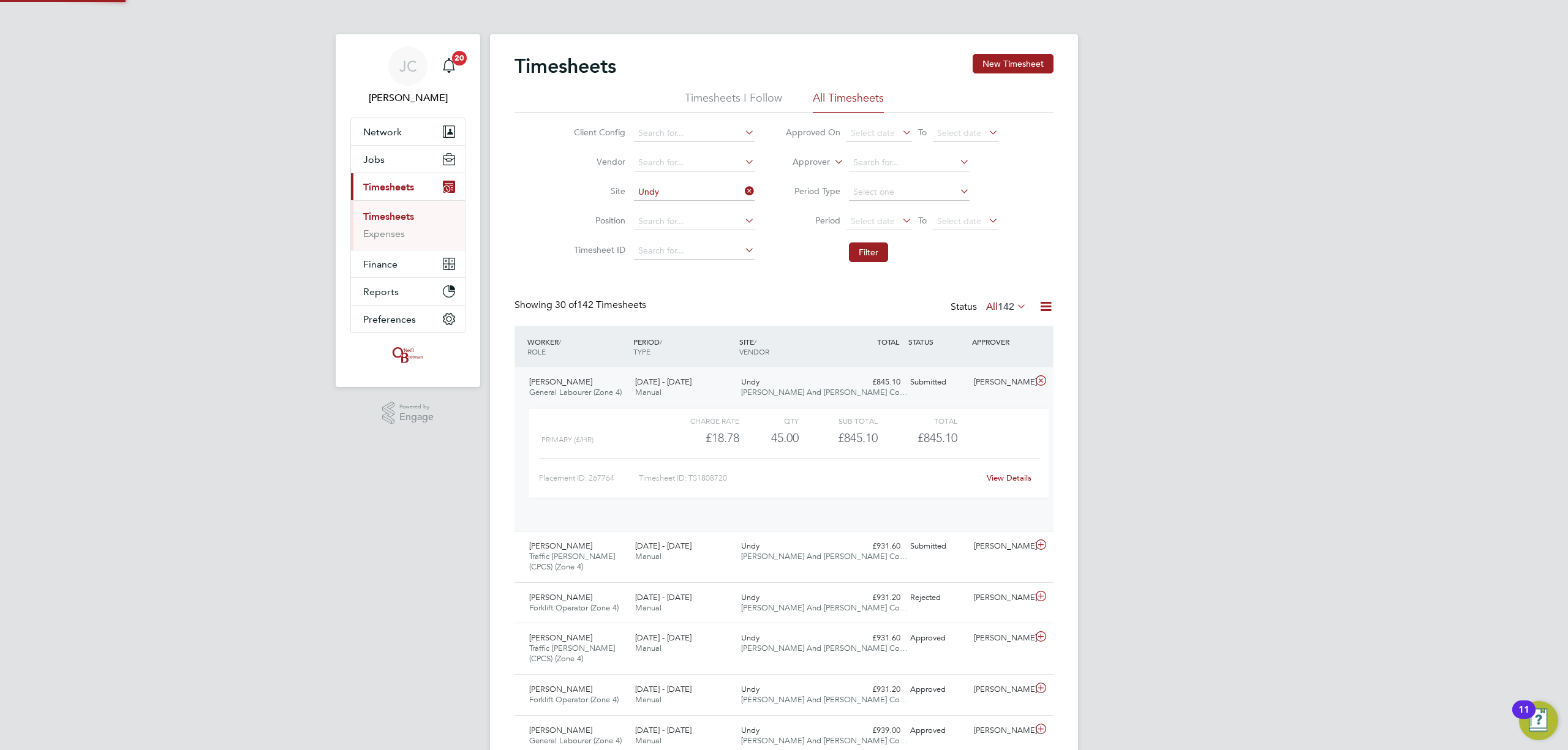
scroll to position [21, 118]
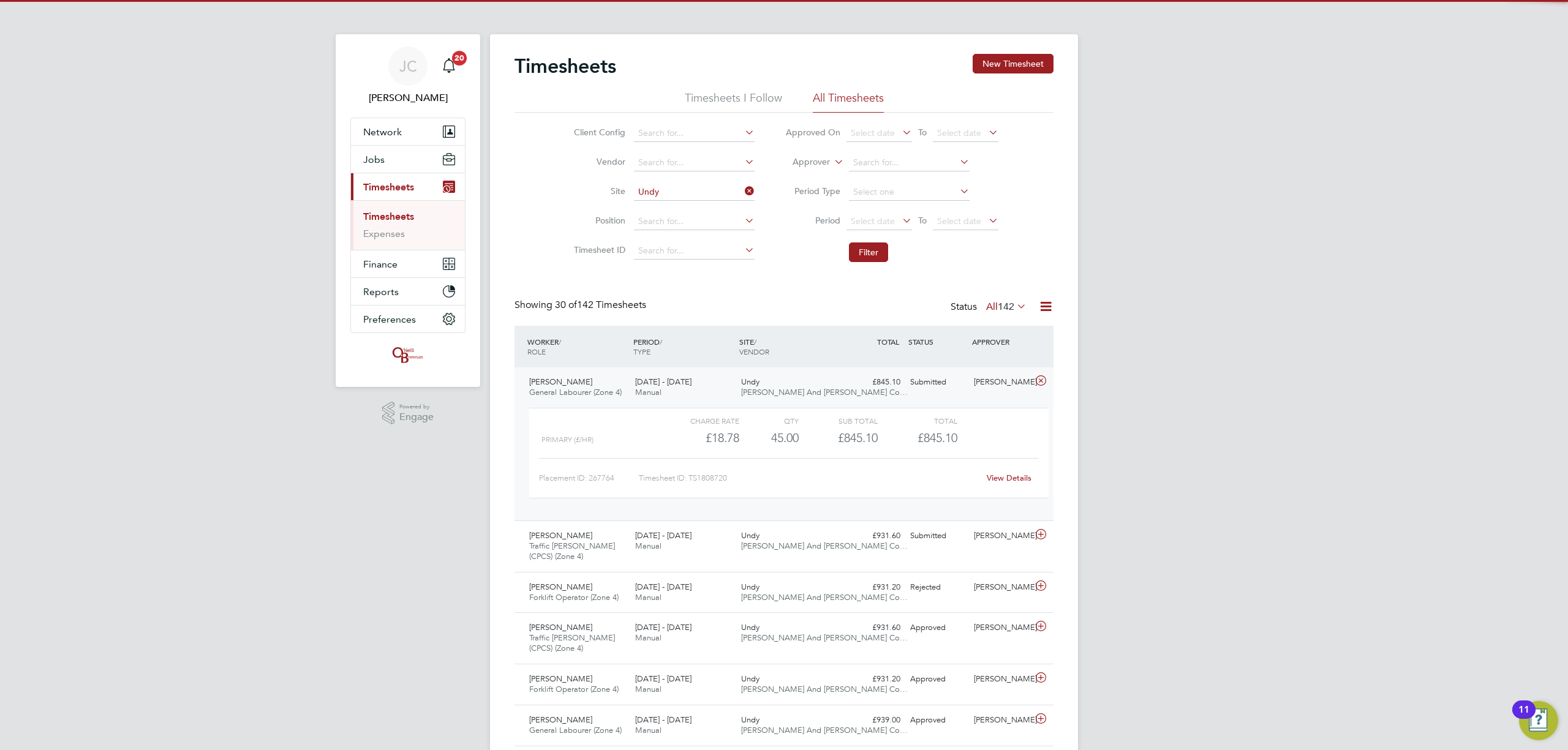
click at [1009, 473] on div "View Details" at bounding box center [1009, 479] width 60 height 20
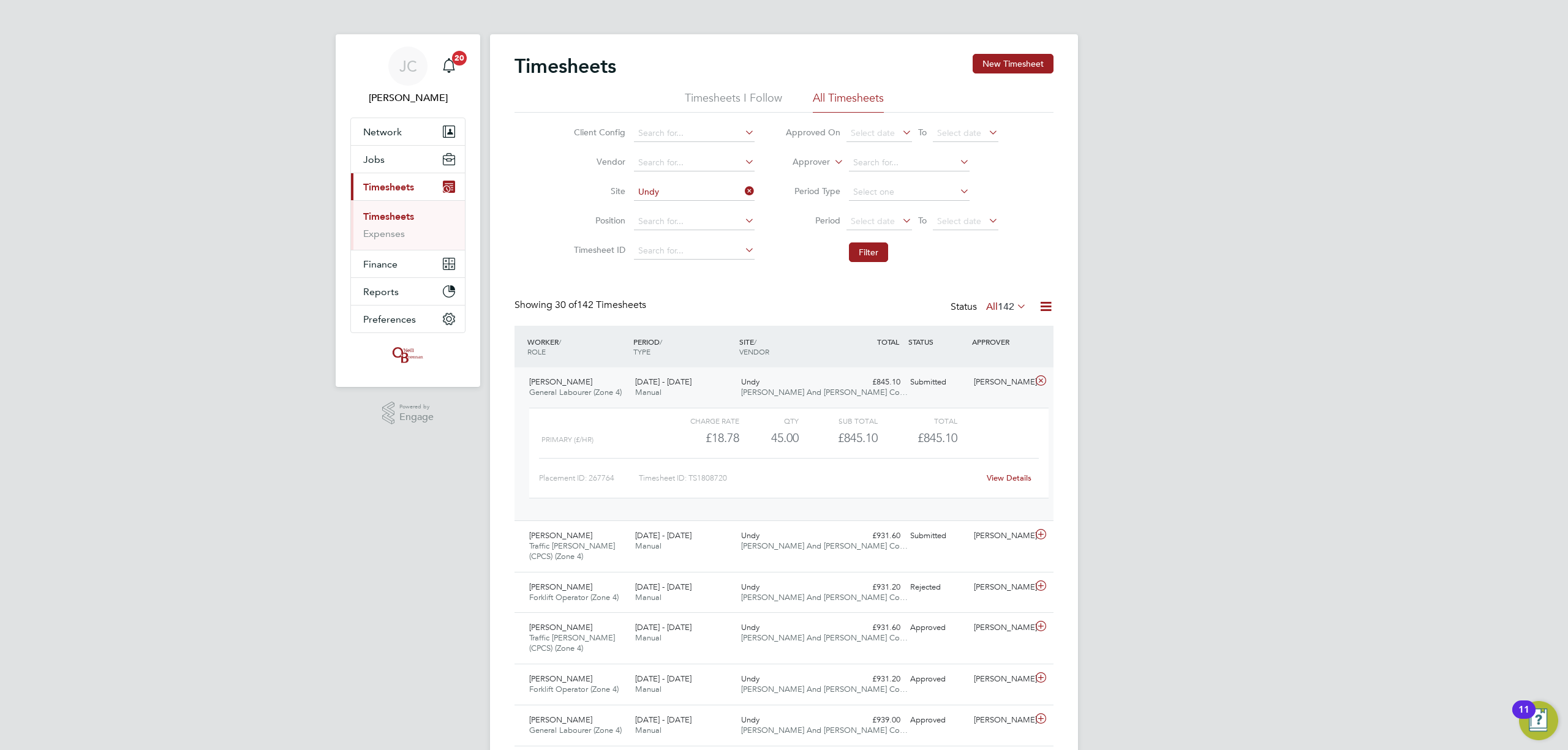
click at [1008, 479] on link "View Details" at bounding box center [1009, 478] width 44 height 11
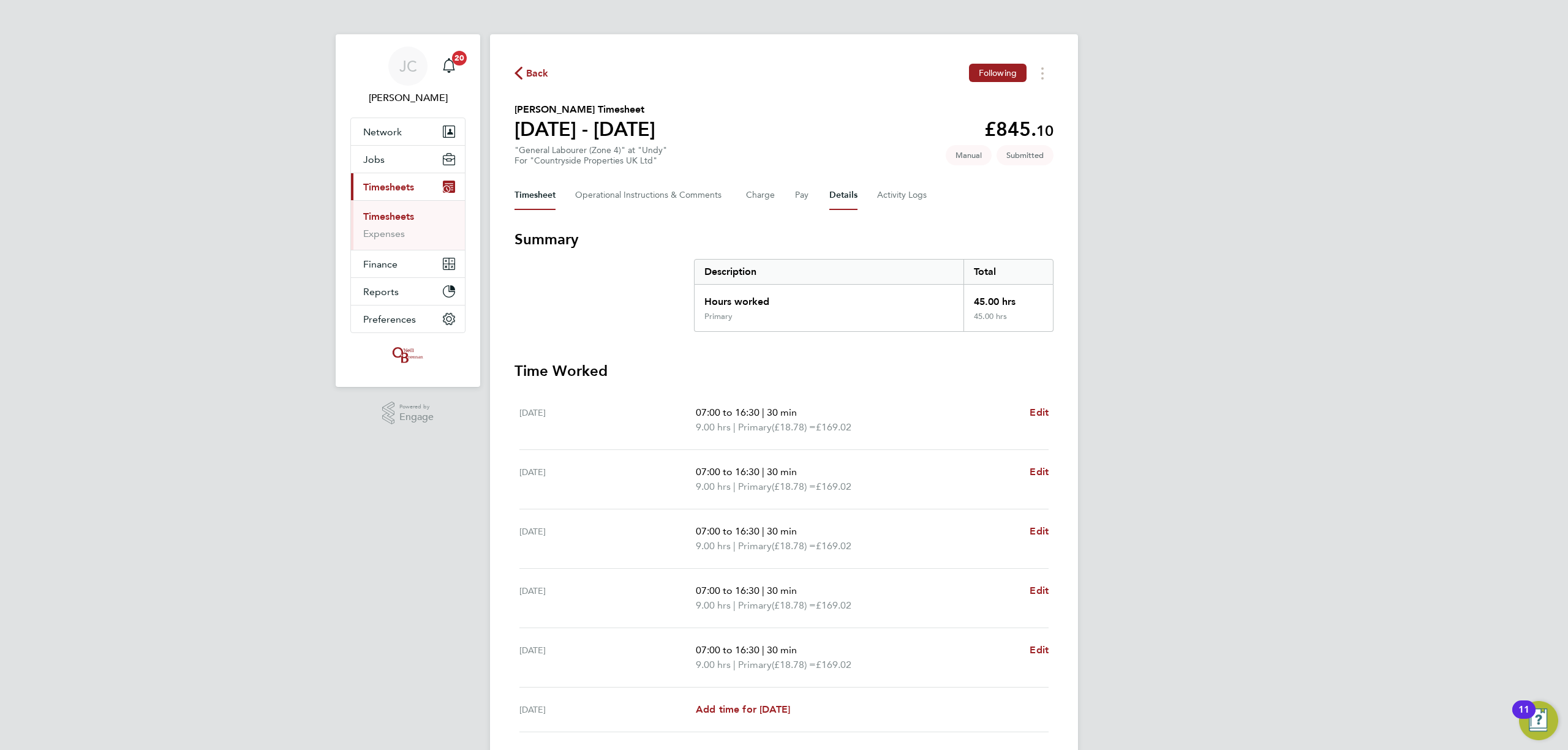
click at [842, 198] on button "Details" at bounding box center [843, 196] width 28 height 30
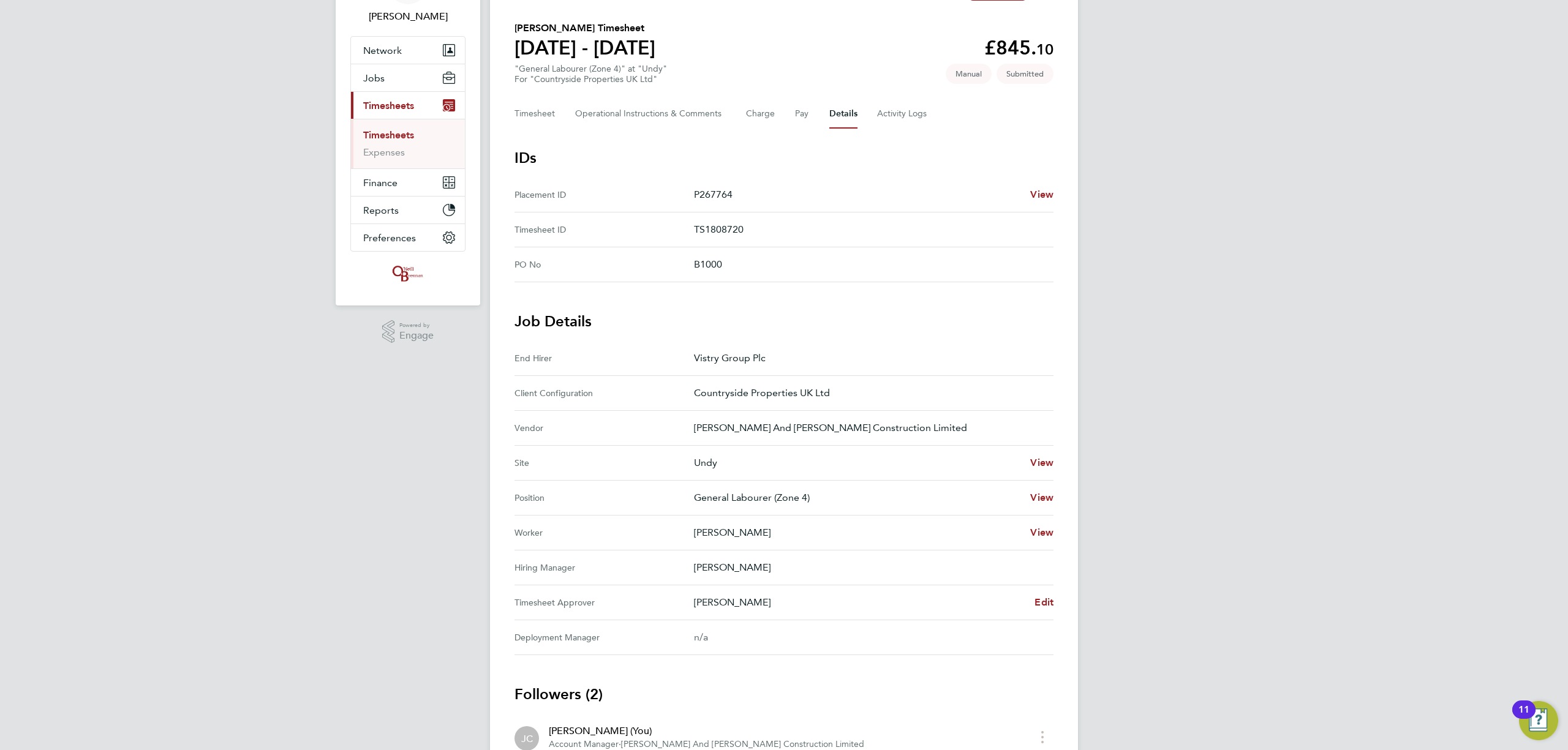
scroll to position [224, 0]
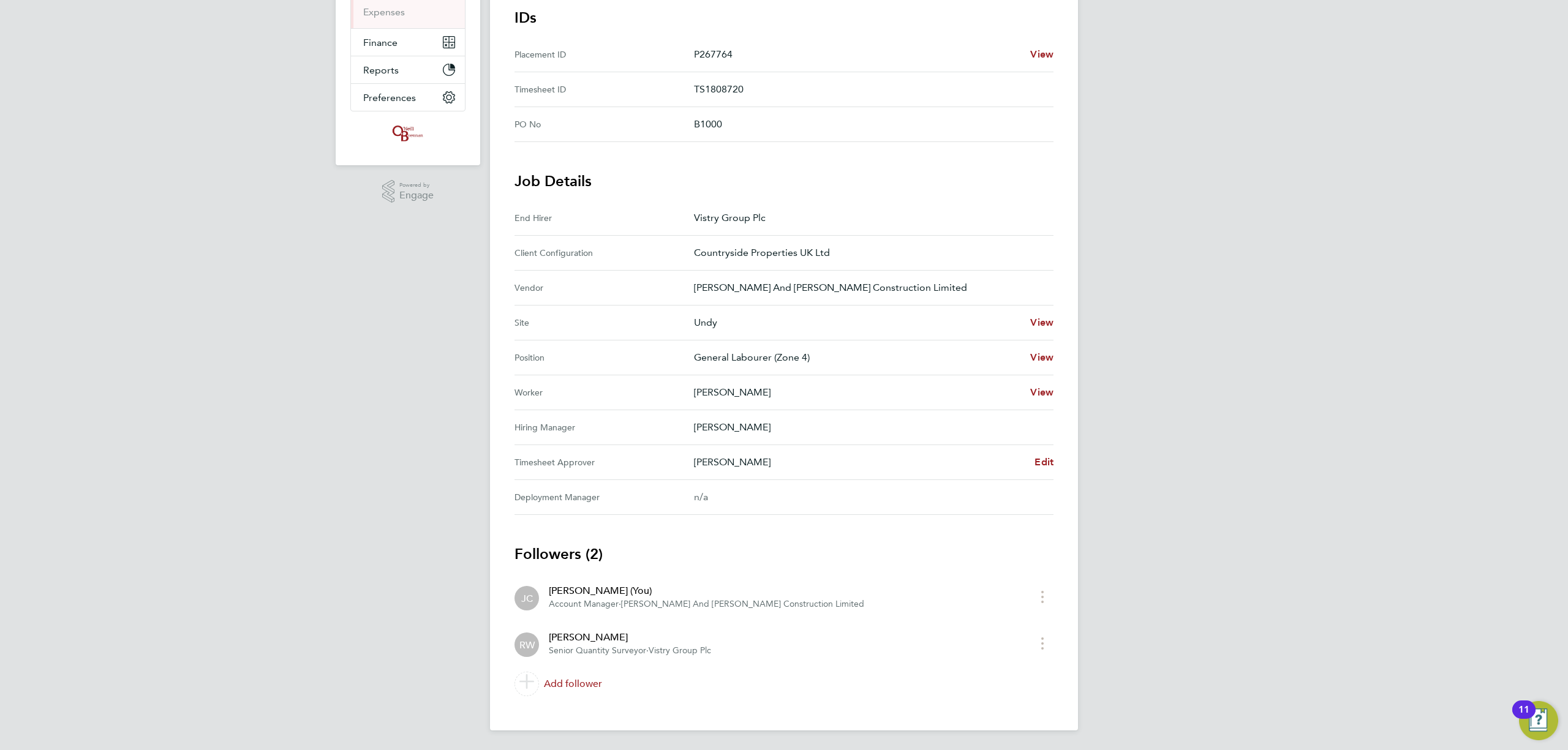
click at [740, 461] on p "[PERSON_NAME]" at bounding box center [860, 462] width 331 height 15
click at [596, 638] on div "[PERSON_NAME]" at bounding box center [629, 637] width 162 height 15
click at [544, 650] on div "Rhys Williams Senior Quantity Surveyor · Vistry Group Plc" at bounding box center [624, 643] width 172 height 27
click at [532, 644] on span "RW" at bounding box center [527, 645] width 16 height 13
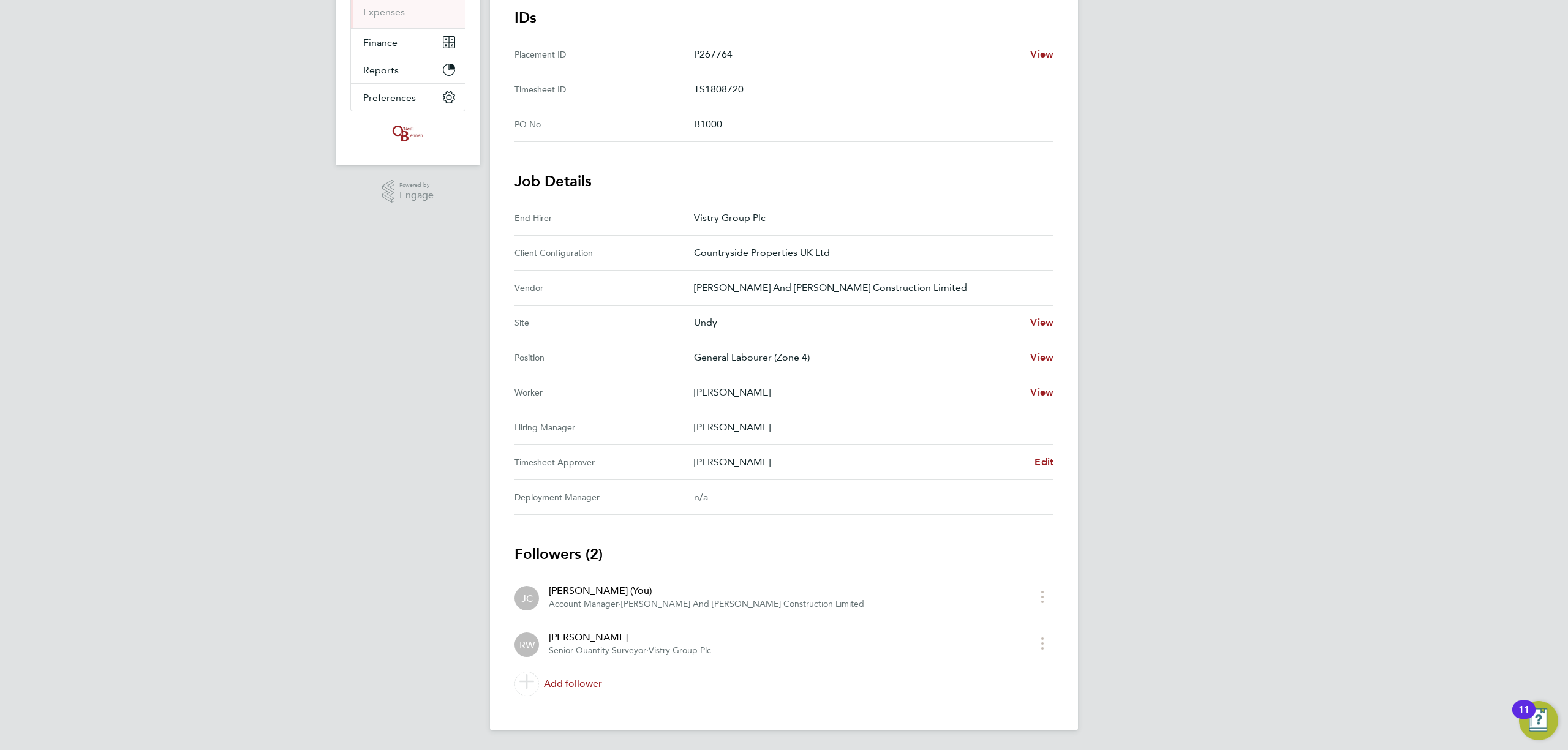
click at [532, 644] on span "RW" at bounding box center [527, 645] width 16 height 13
click at [527, 646] on span "RW" at bounding box center [527, 645] width 16 height 13
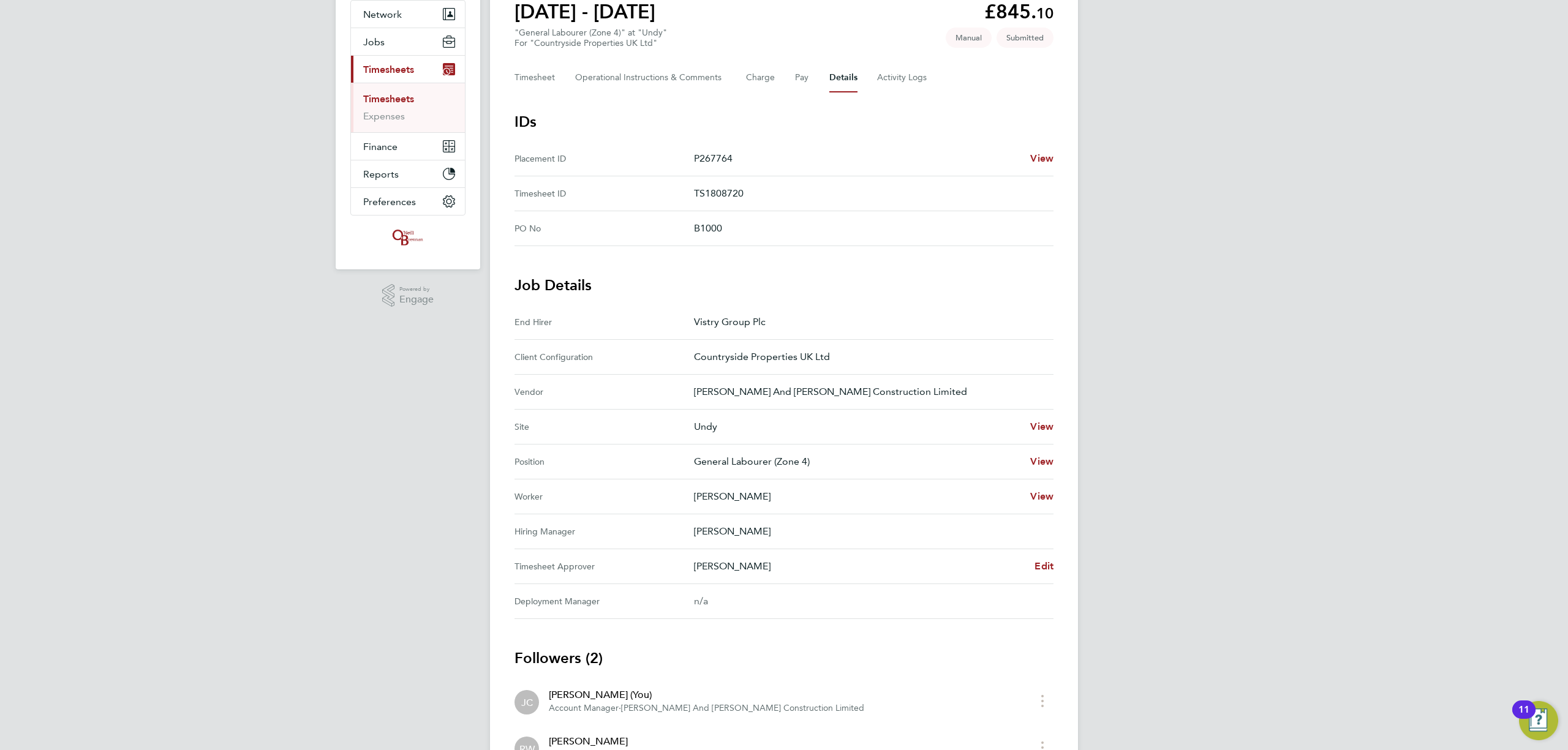
scroll to position [0, 0]
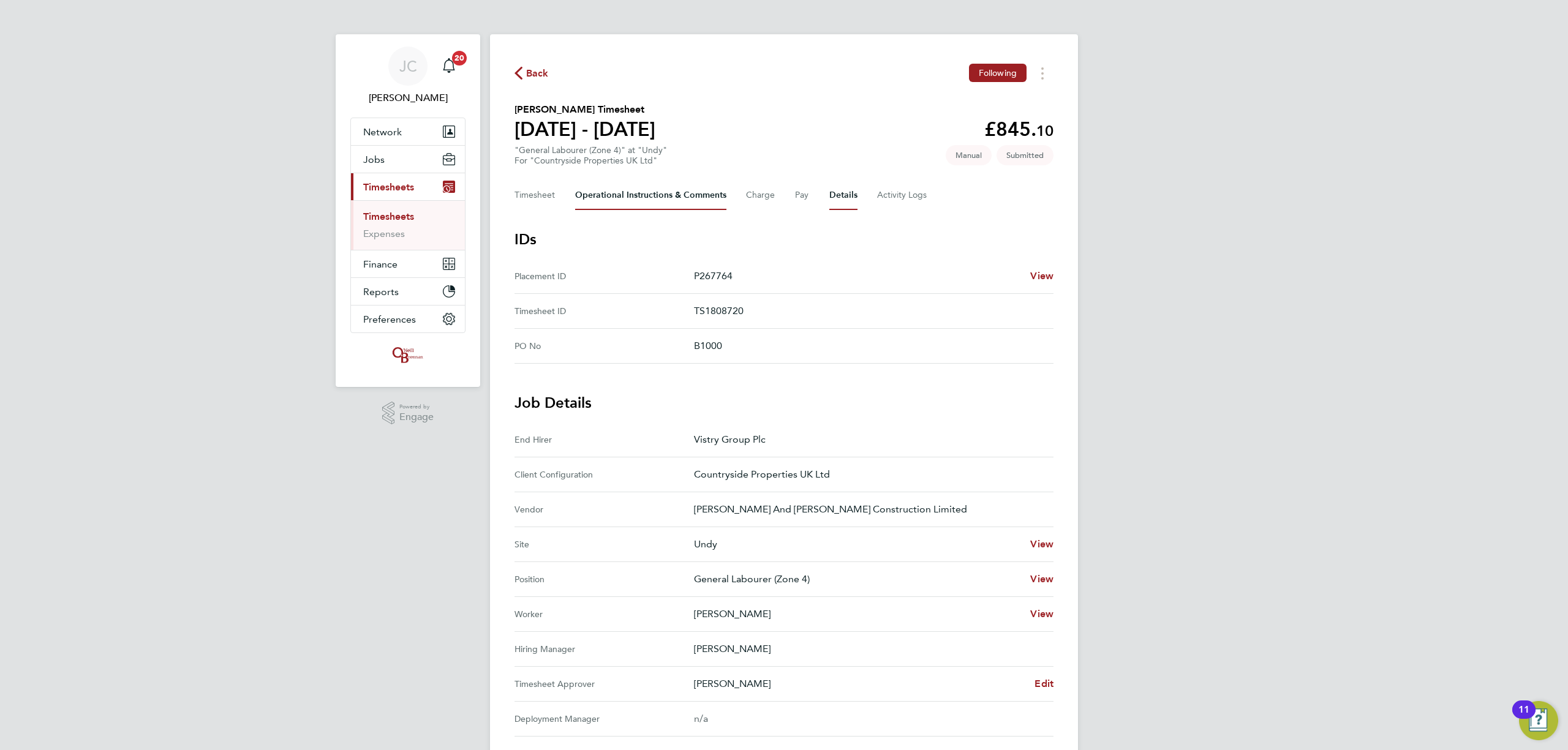
click at [646, 192] on Comments-tab "Operational Instructions & Comments" at bounding box center [651, 196] width 151 height 30
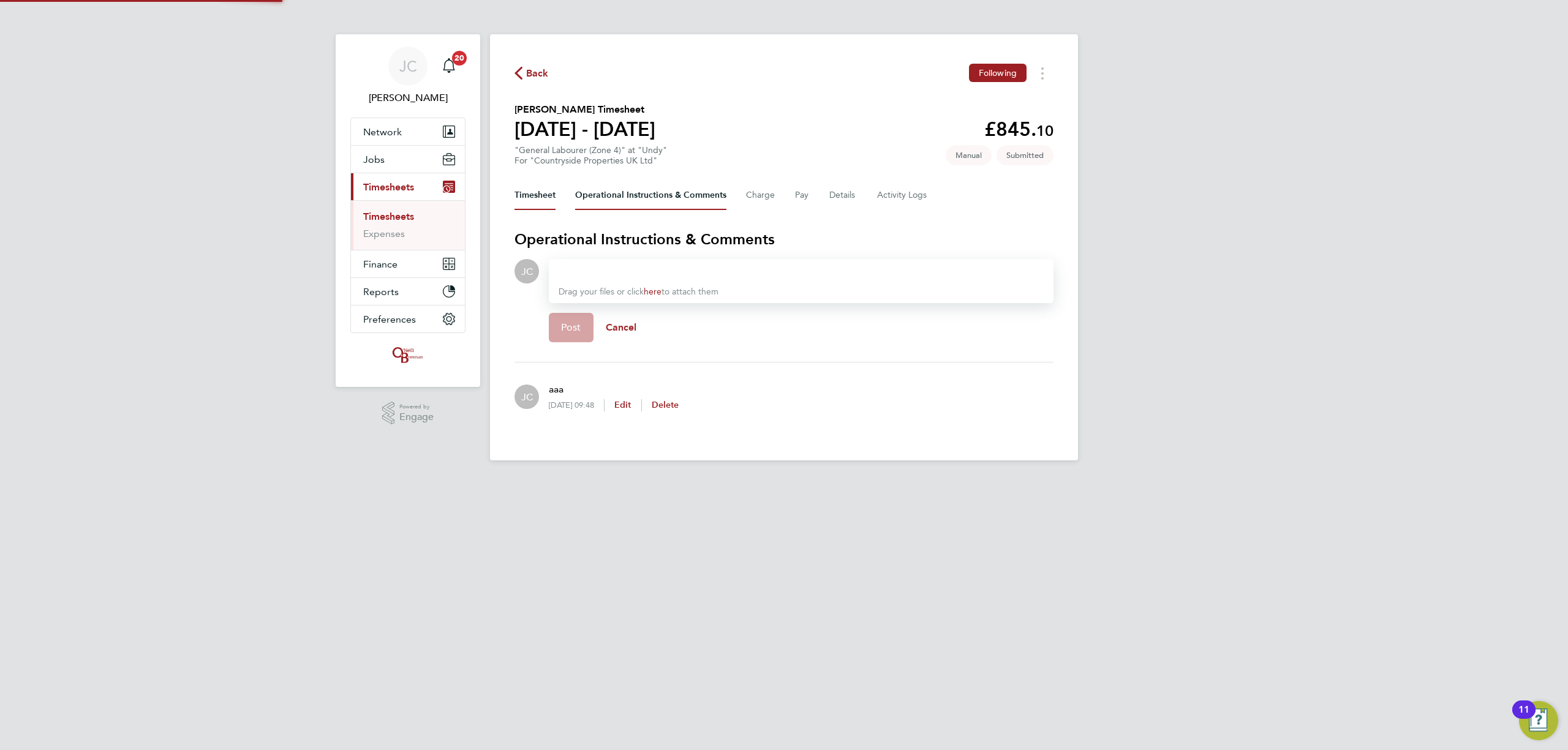
click at [520, 199] on button "Timesheet" at bounding box center [535, 196] width 41 height 30
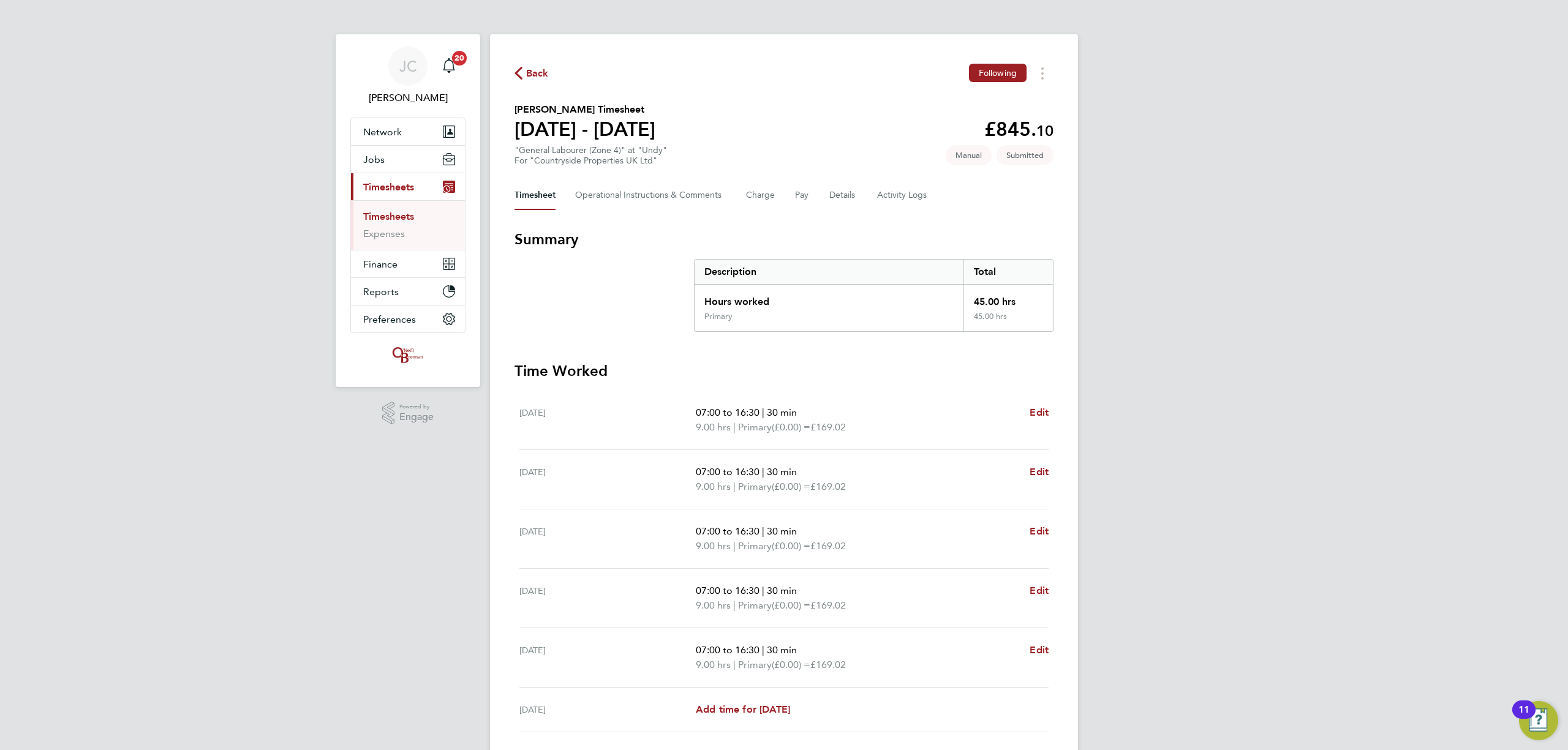
click at [395, 211] on link "Timesheets" at bounding box center [389, 216] width 51 height 12
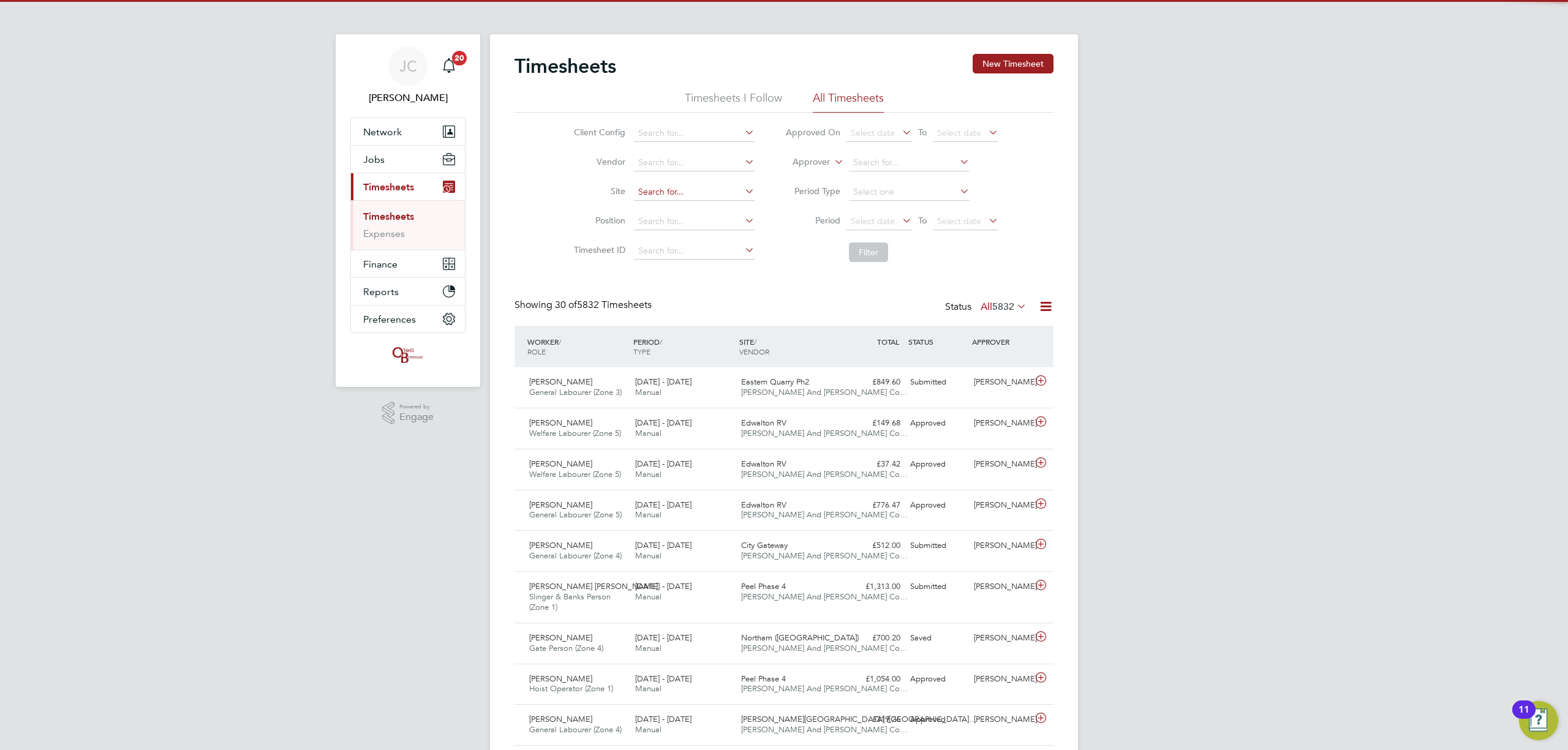
click at [721, 188] on input at bounding box center [694, 192] width 121 height 17
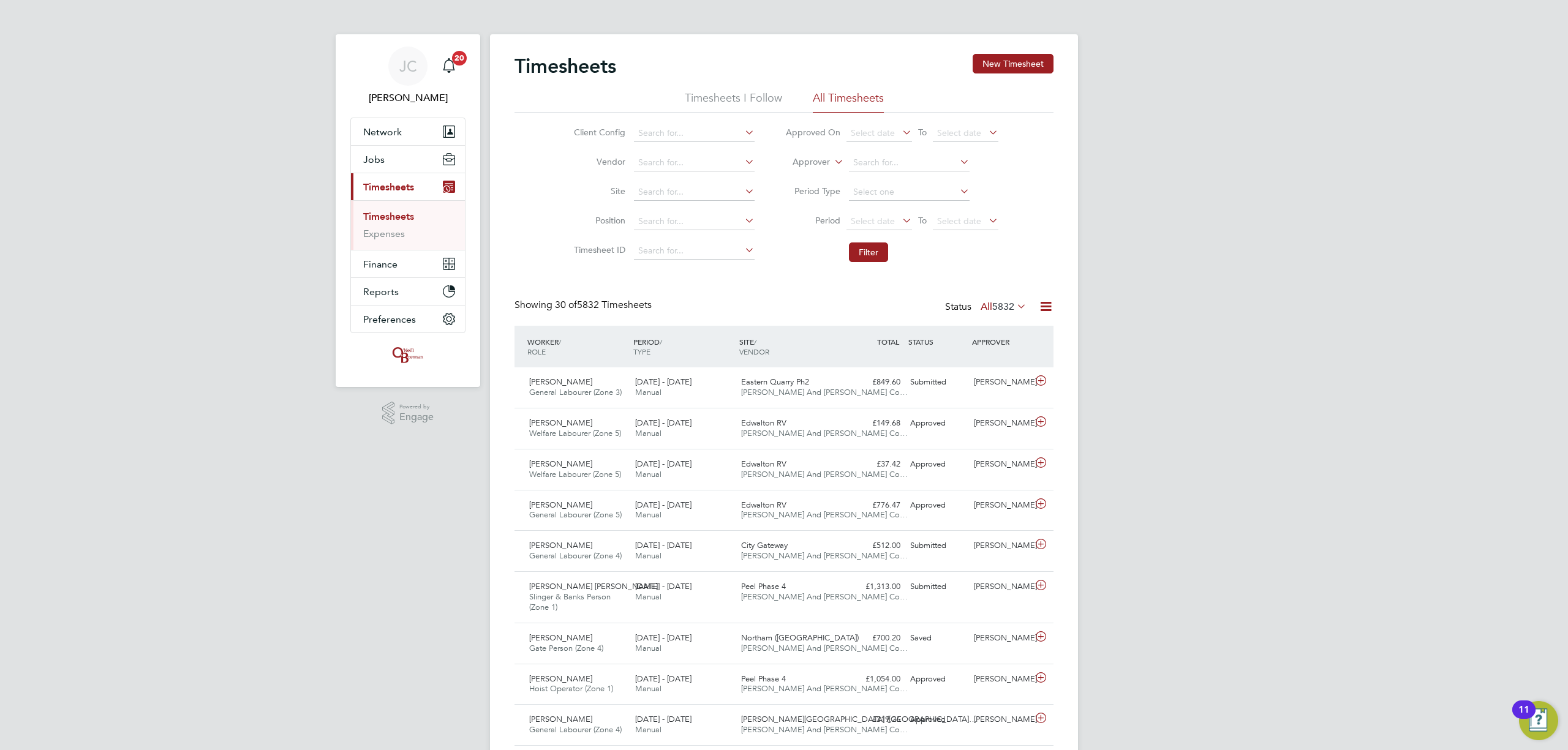
click at [411, 216] on link "Timesheets" at bounding box center [389, 216] width 51 height 12
click at [380, 217] on link "Timesheets" at bounding box center [389, 216] width 51 height 12
click at [662, 172] on li "Vendor" at bounding box center [662, 163] width 215 height 30
click at [669, 191] on input at bounding box center [694, 192] width 121 height 17
click at [676, 225] on li "City Gateway" at bounding box center [700, 225] width 136 height 16
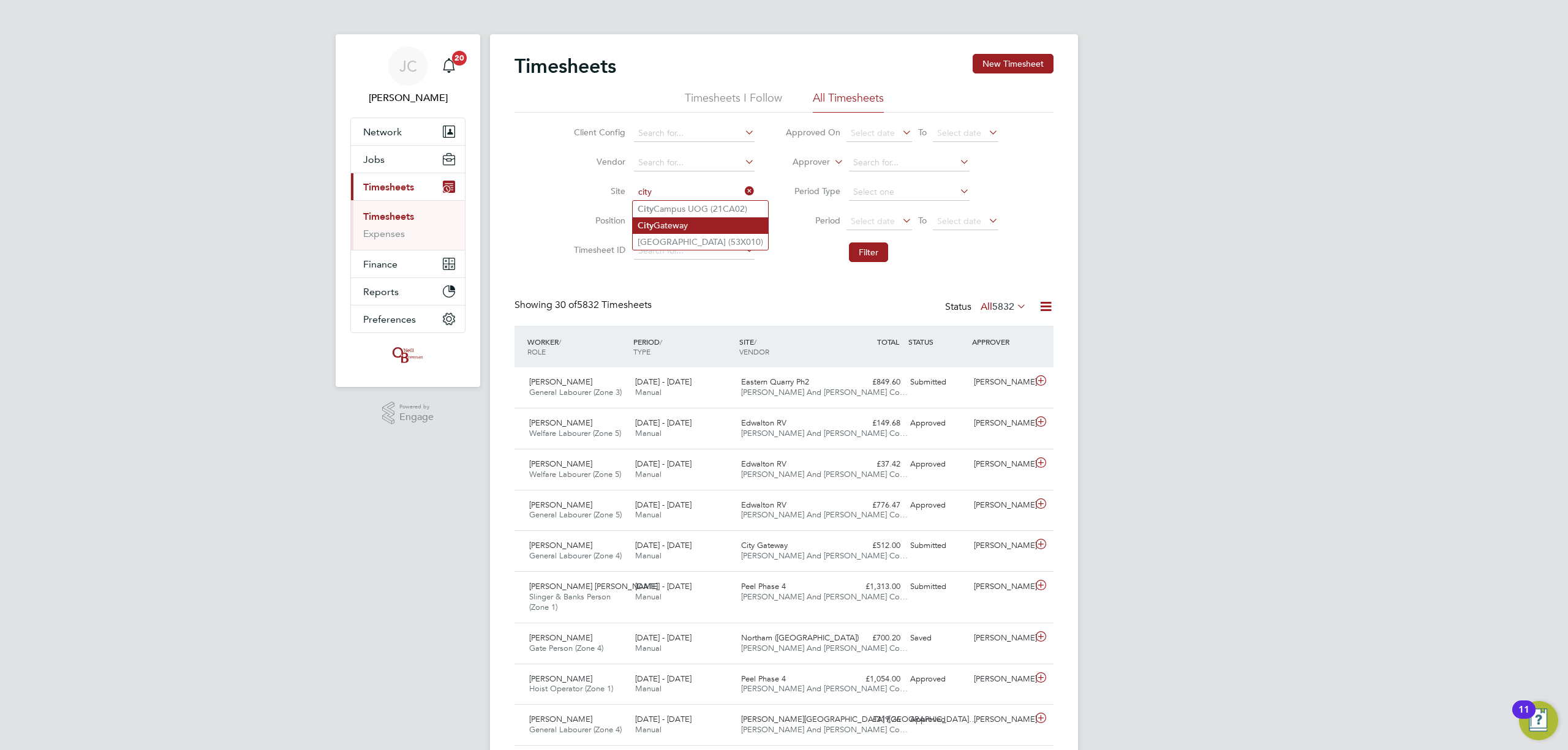
type input "City Gateway"
click at [875, 248] on button "Filter" at bounding box center [869, 252] width 39 height 20
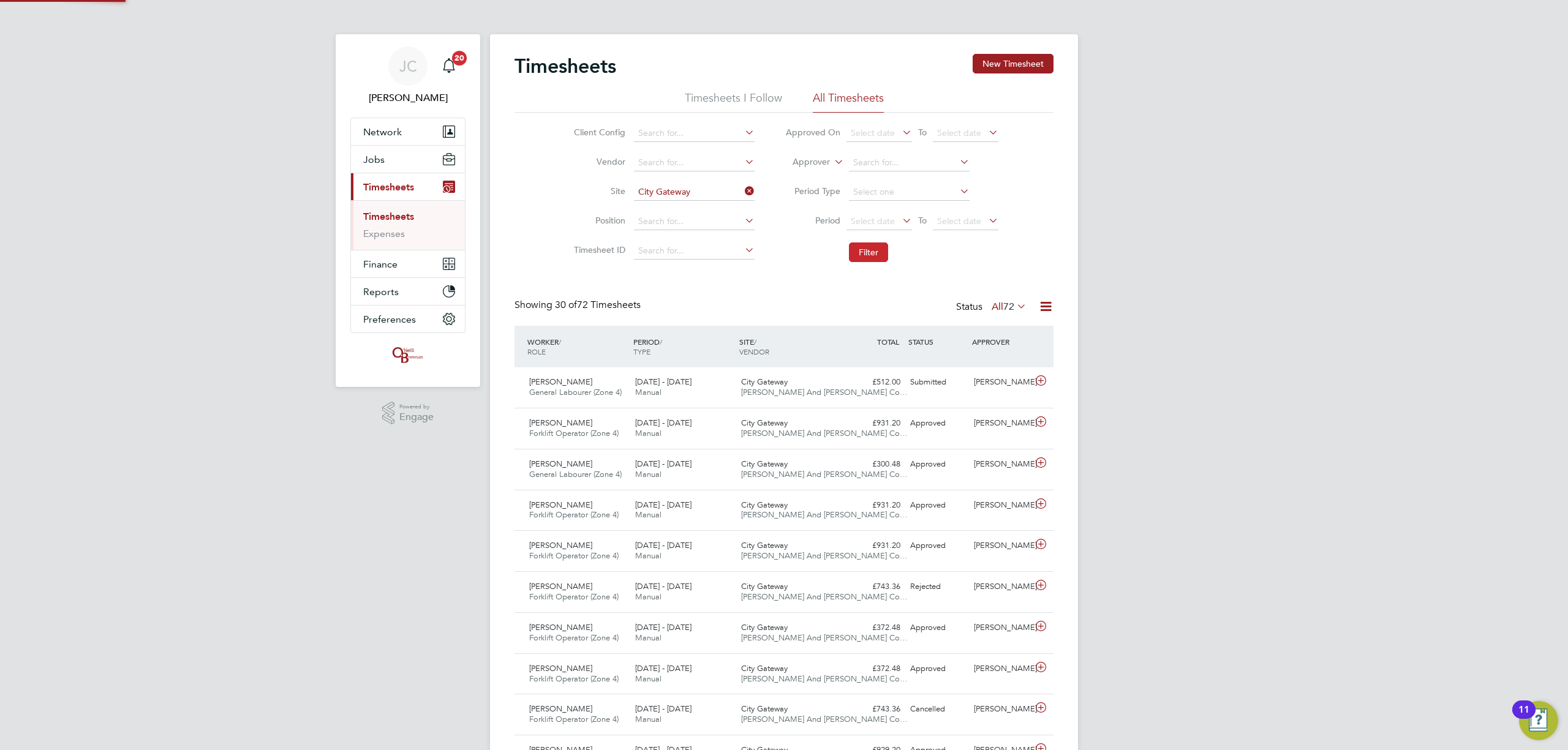
scroll to position [30, 107]
click at [909, 377] on div "Submitted" at bounding box center [937, 382] width 63 height 21
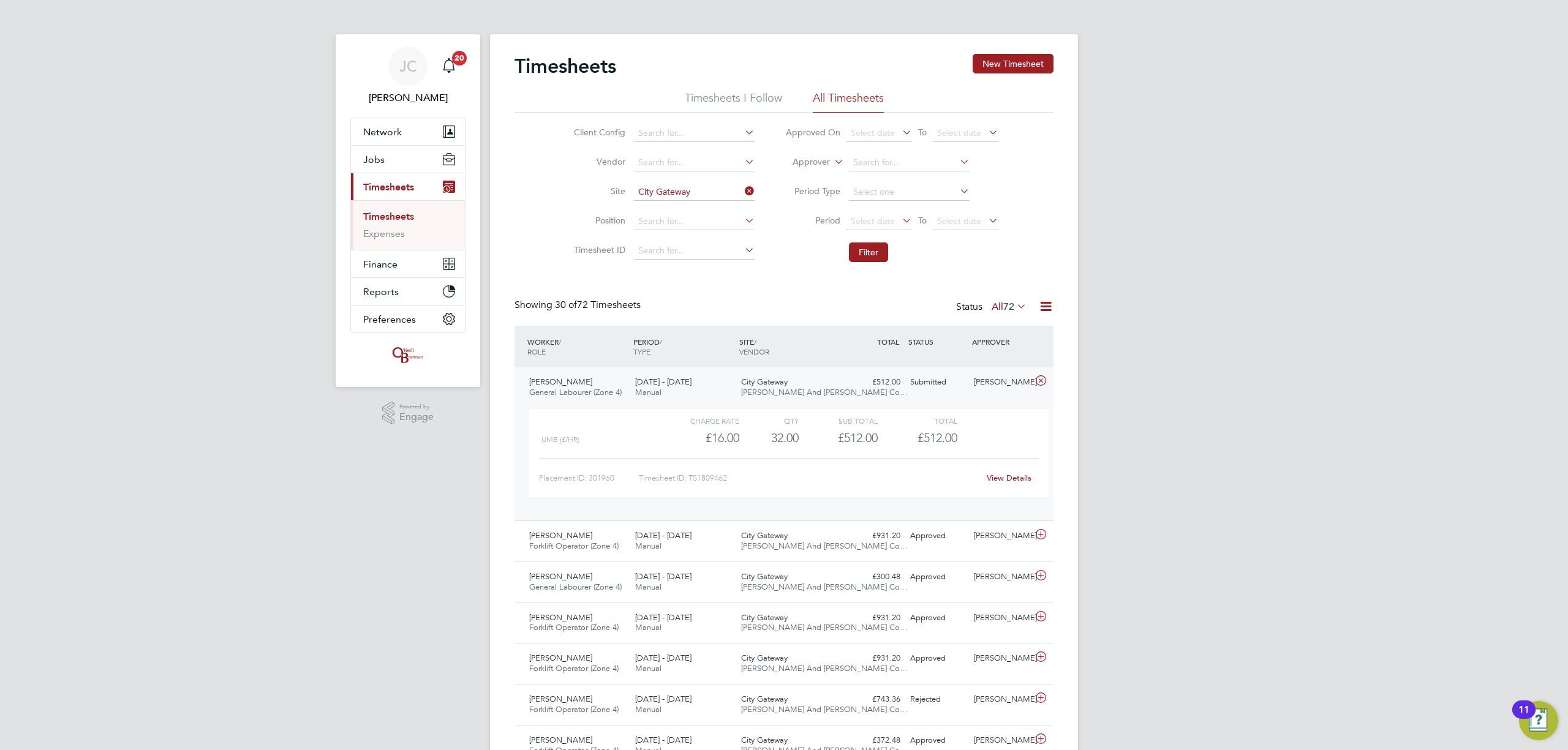
click at [1029, 479] on link "View Details" at bounding box center [1009, 478] width 44 height 11
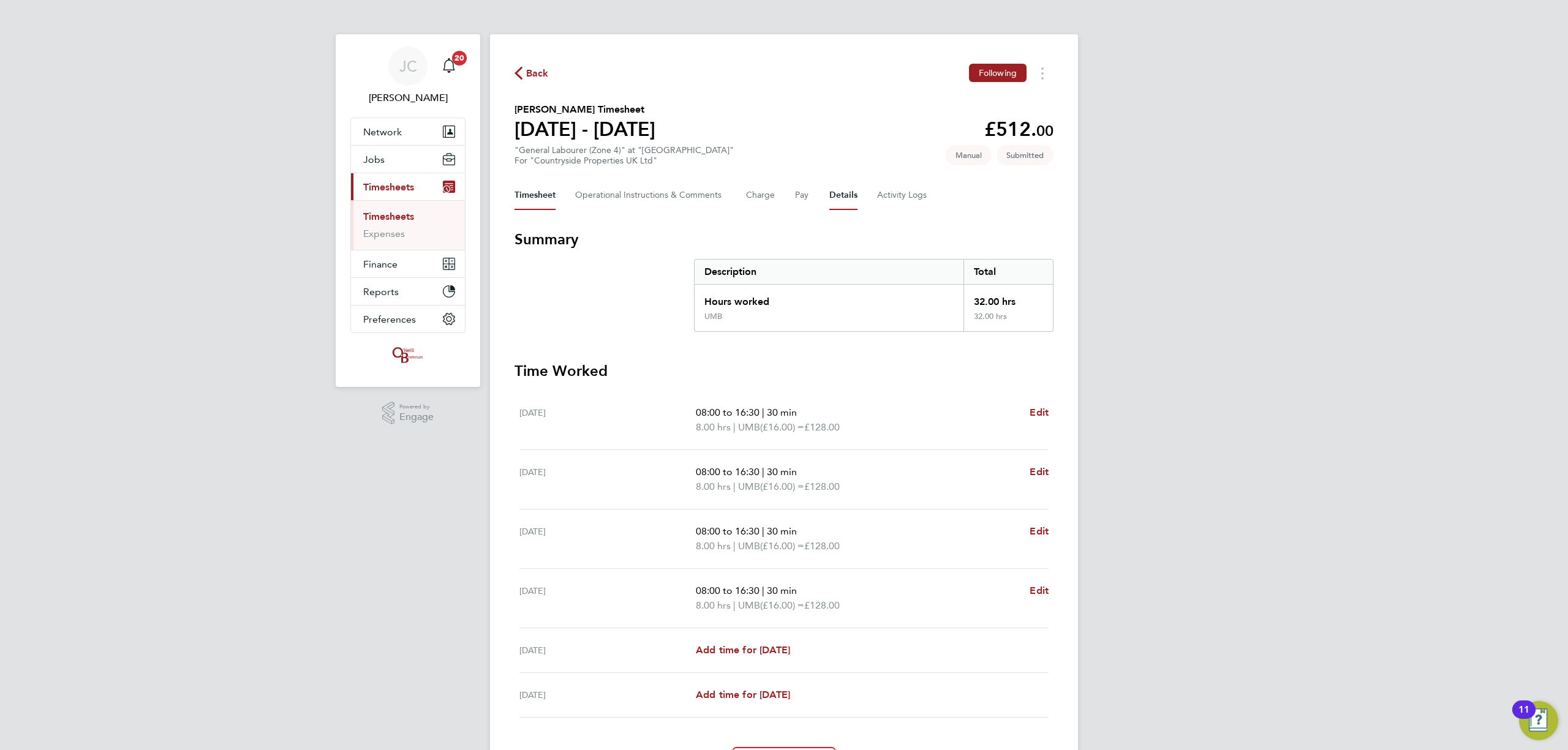
click at [846, 197] on button "Details" at bounding box center [843, 196] width 28 height 30
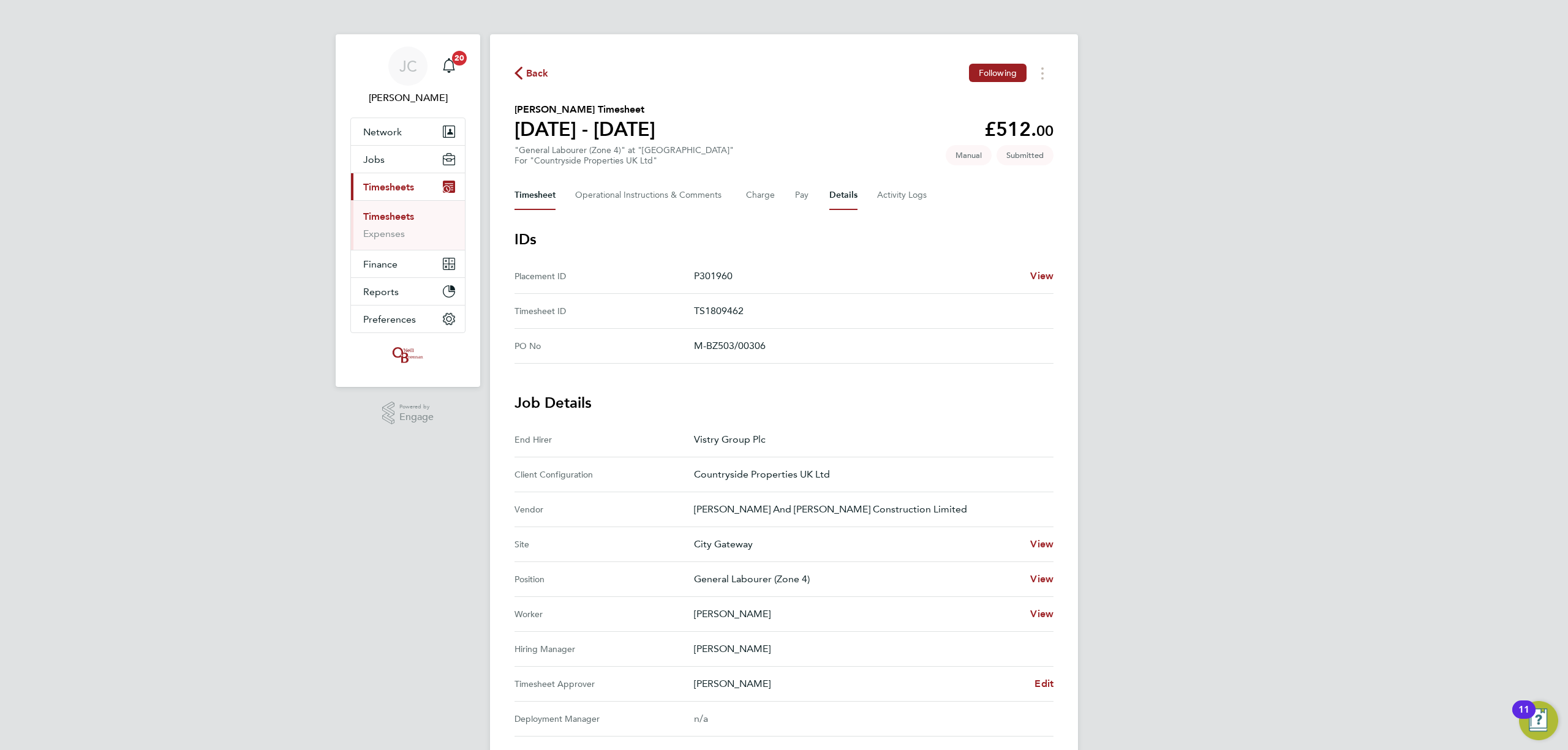
click at [557, 197] on div "Timesheet Operational Instructions & Comments Charge Pay Details Activity Logs" at bounding box center [783, 196] width 539 height 30
click at [554, 197] on button "Timesheet" at bounding box center [535, 196] width 41 height 30
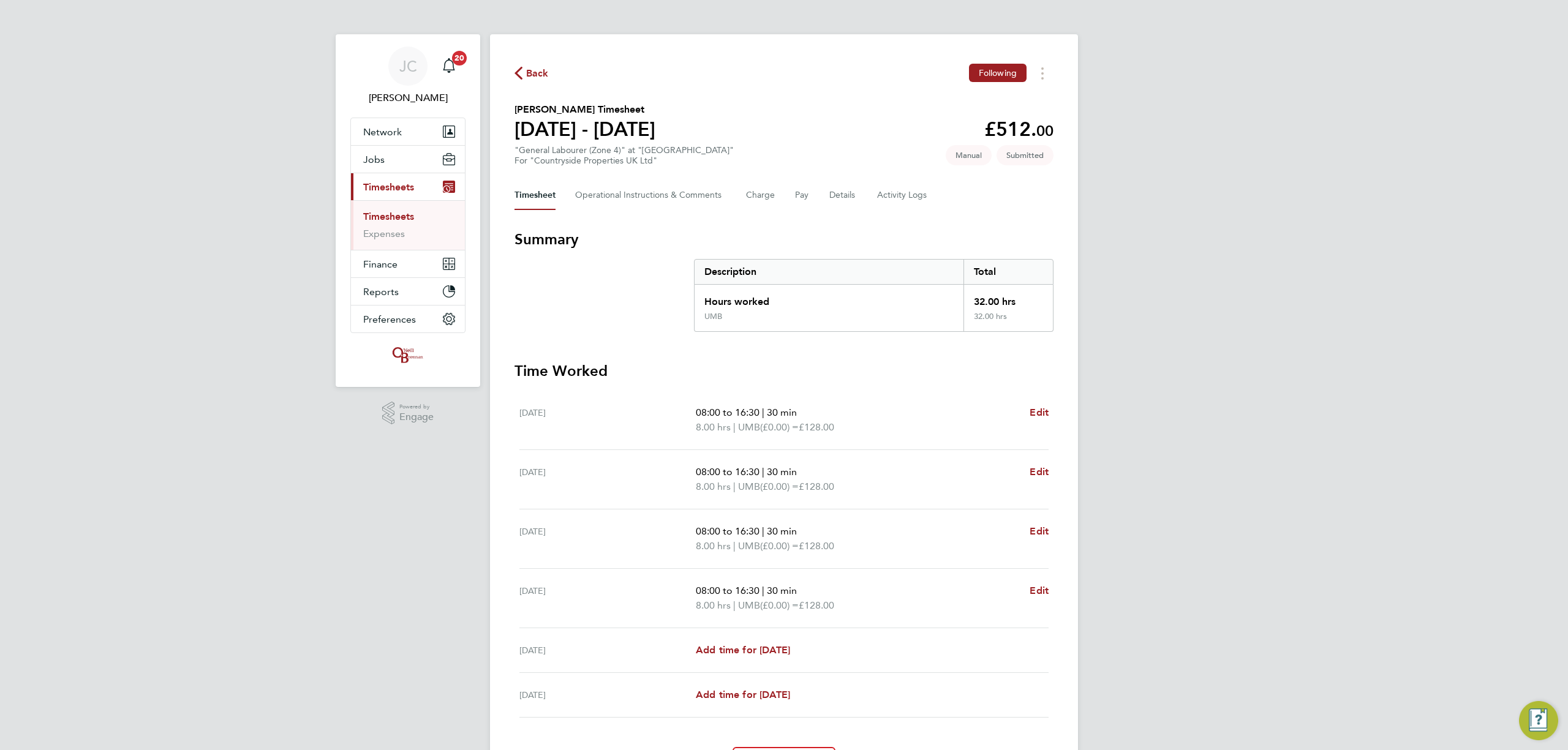
click at [536, 80] on span "Back" at bounding box center [538, 73] width 23 height 15
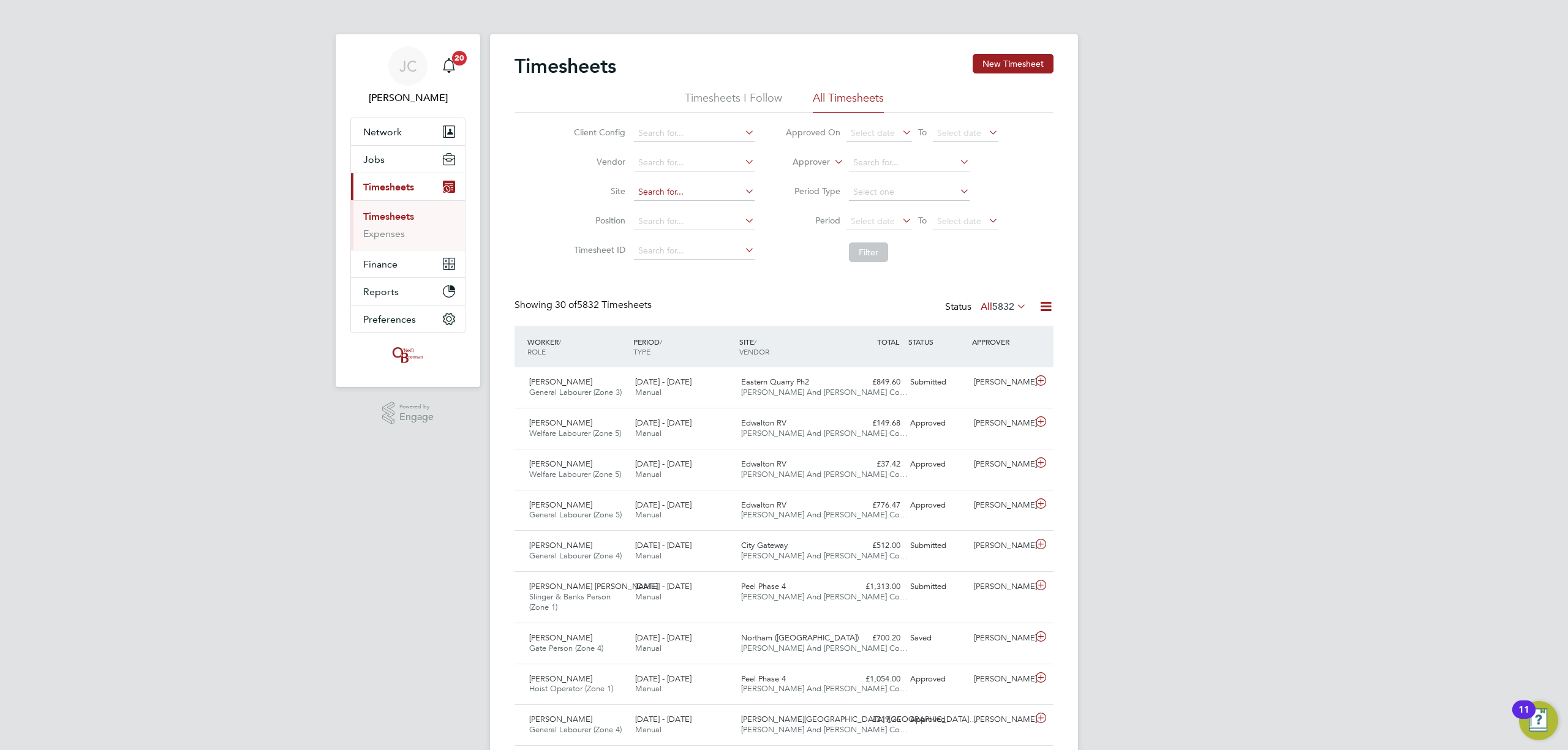
click at [652, 188] on input at bounding box center [694, 192] width 121 height 17
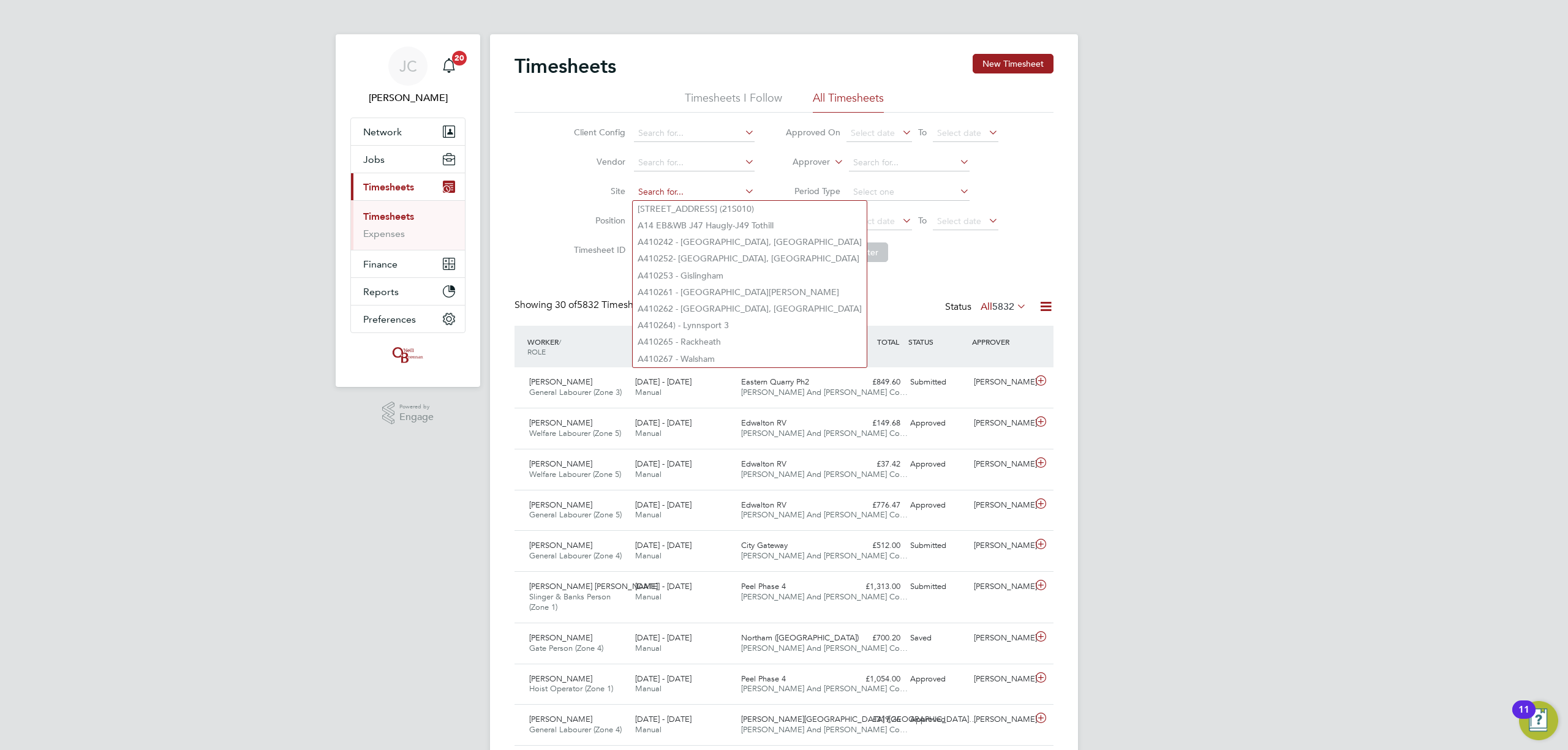
click at [656, 193] on input at bounding box center [694, 192] width 121 height 17
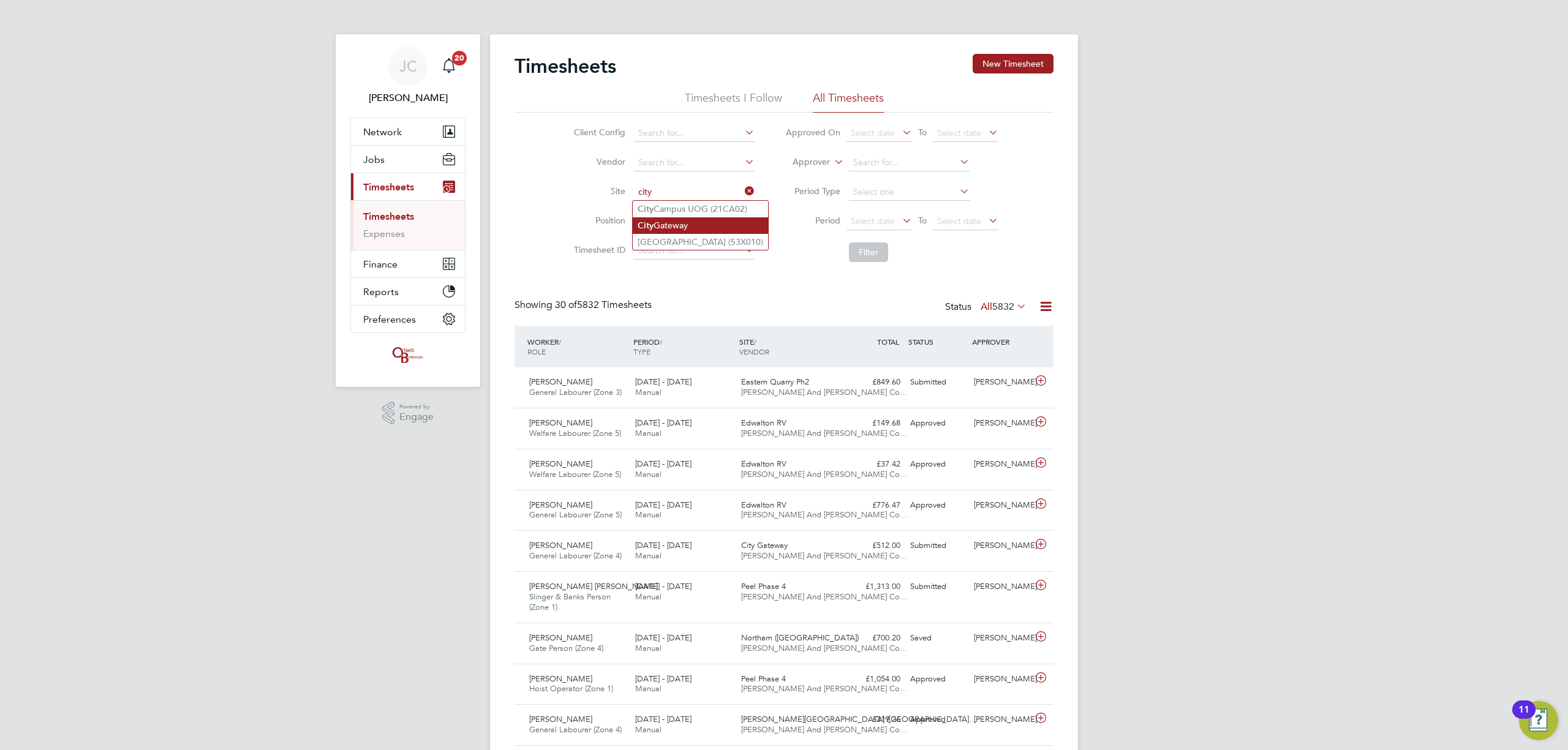
click at [650, 229] on b "City" at bounding box center [645, 225] width 16 height 11
type input "City Gateway"
click at [884, 248] on button "Filter" at bounding box center [869, 252] width 39 height 20
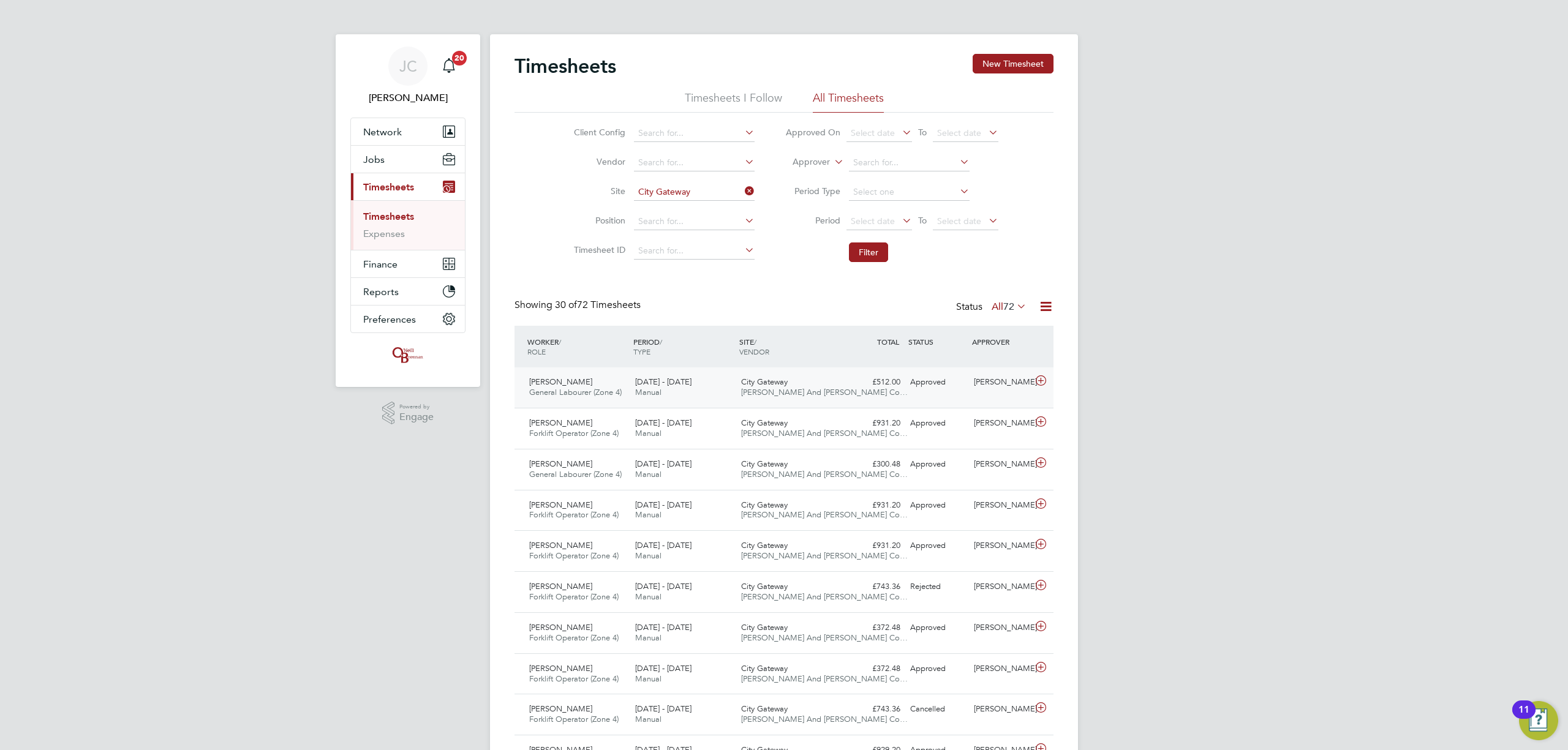
click at [762, 398] on div "City Gateway [PERSON_NAME] And [PERSON_NAME] Co…" at bounding box center [789, 387] width 106 height 30
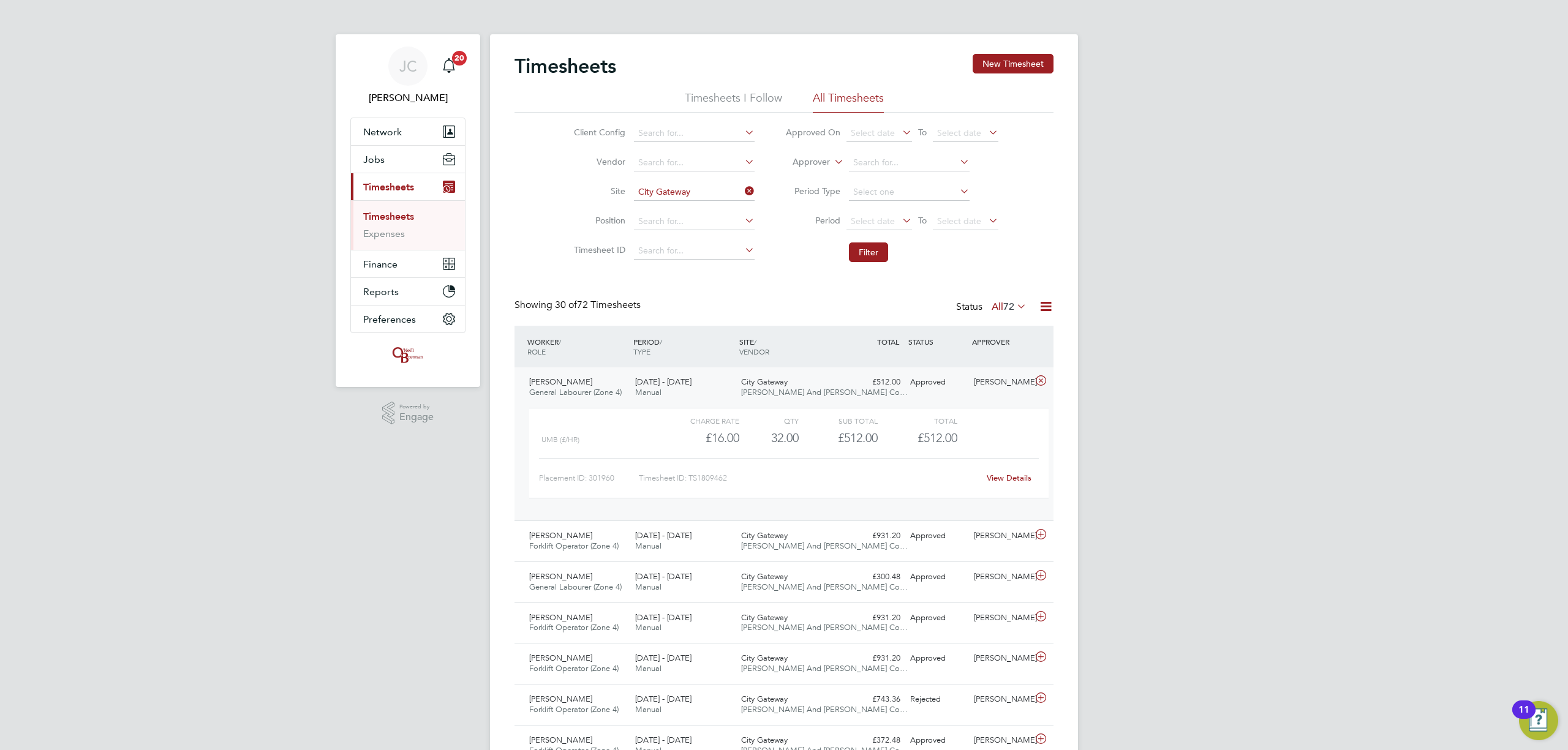
click at [1010, 483] on link "View Details" at bounding box center [1009, 478] width 44 height 11
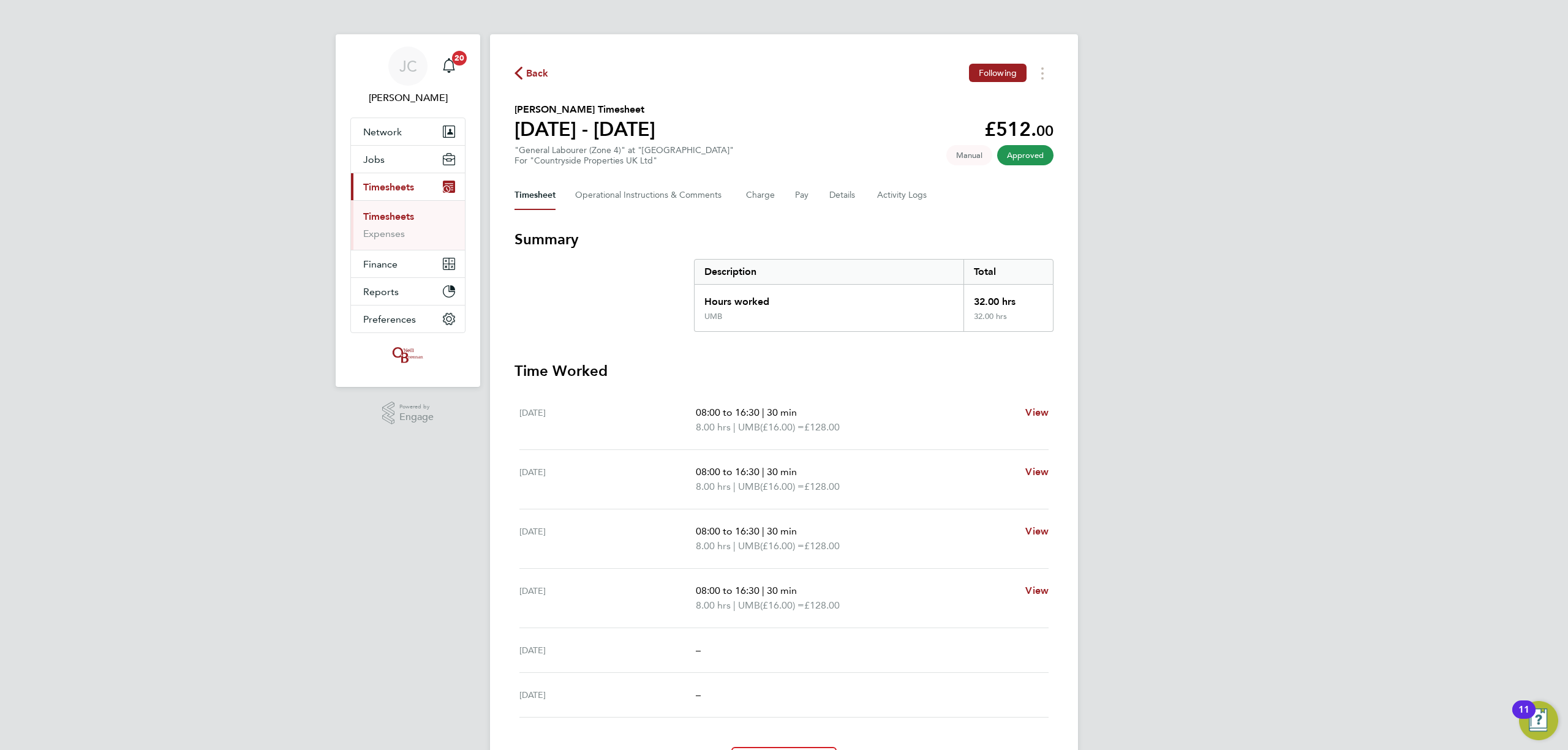
click at [522, 69] on span "Back" at bounding box center [531, 72] width 35 height 12
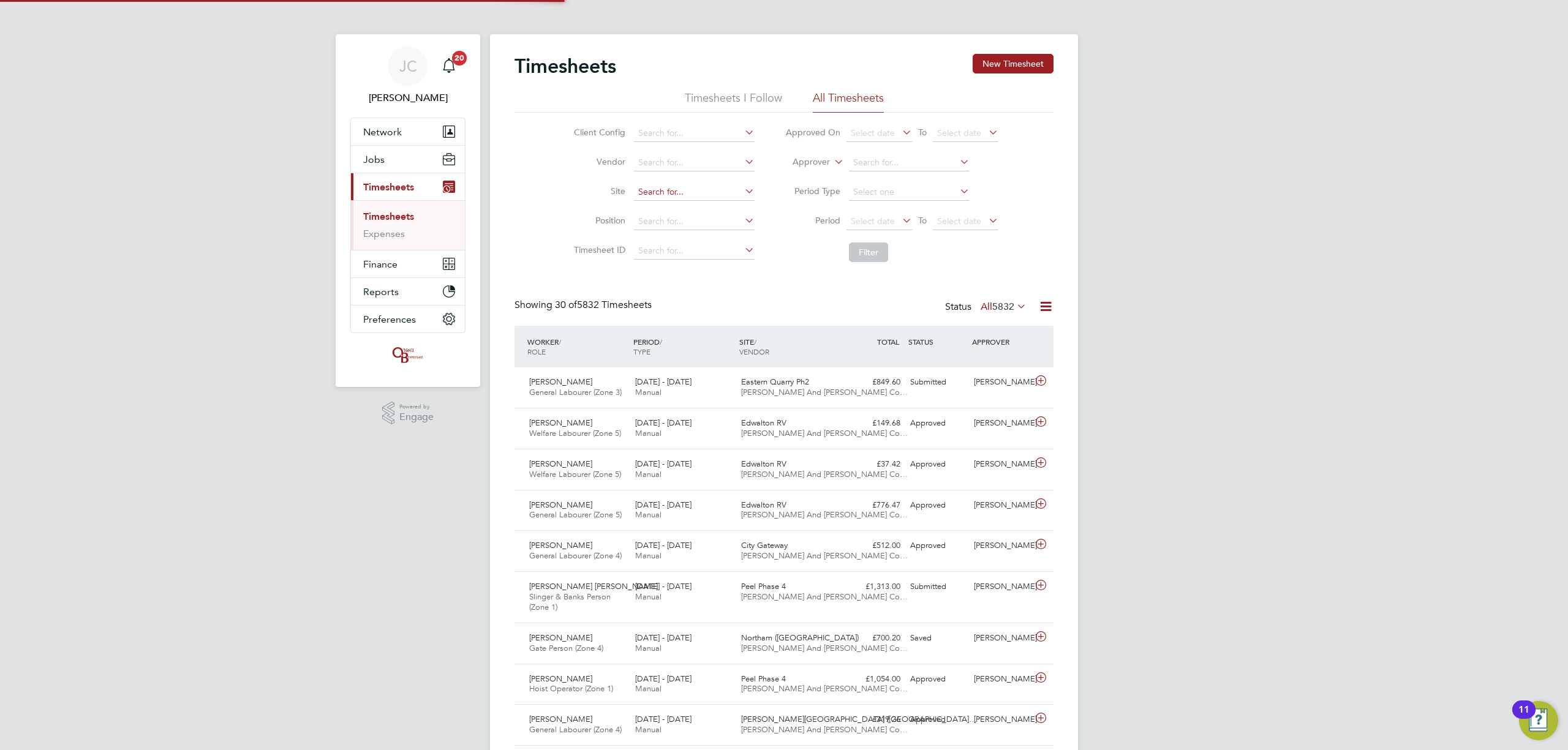
click at [647, 186] on input at bounding box center [694, 192] width 121 height 17
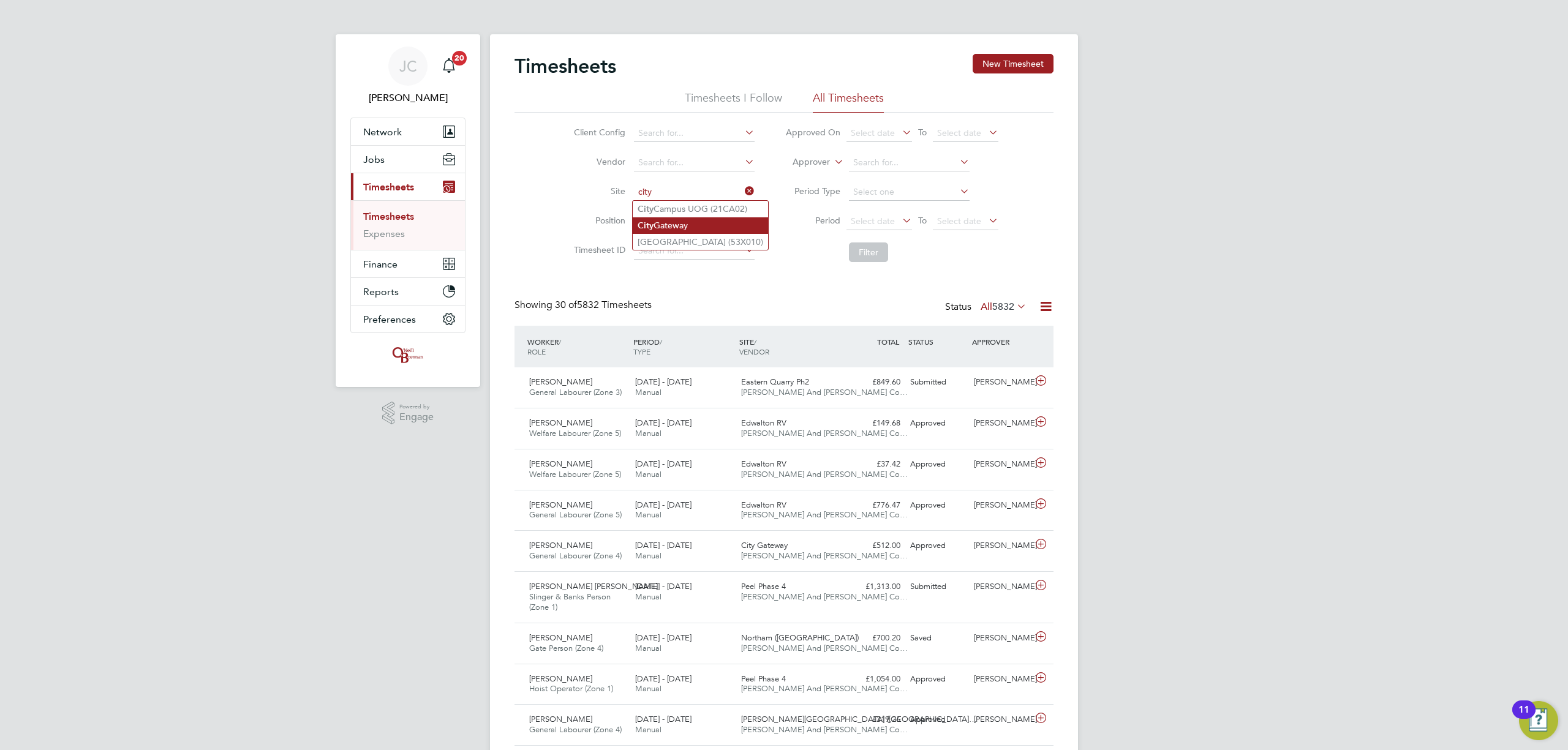
click at [694, 229] on li "City Gateway" at bounding box center [700, 225] width 136 height 16
type input "City Gateway"
drag, startPoint x: 897, startPoint y: 251, endPoint x: 870, endPoint y: 251, distance: 27.0
click at [892, 251] on li "Filter" at bounding box center [892, 252] width 244 height 32
click at [870, 251] on button "Filter" at bounding box center [869, 252] width 39 height 20
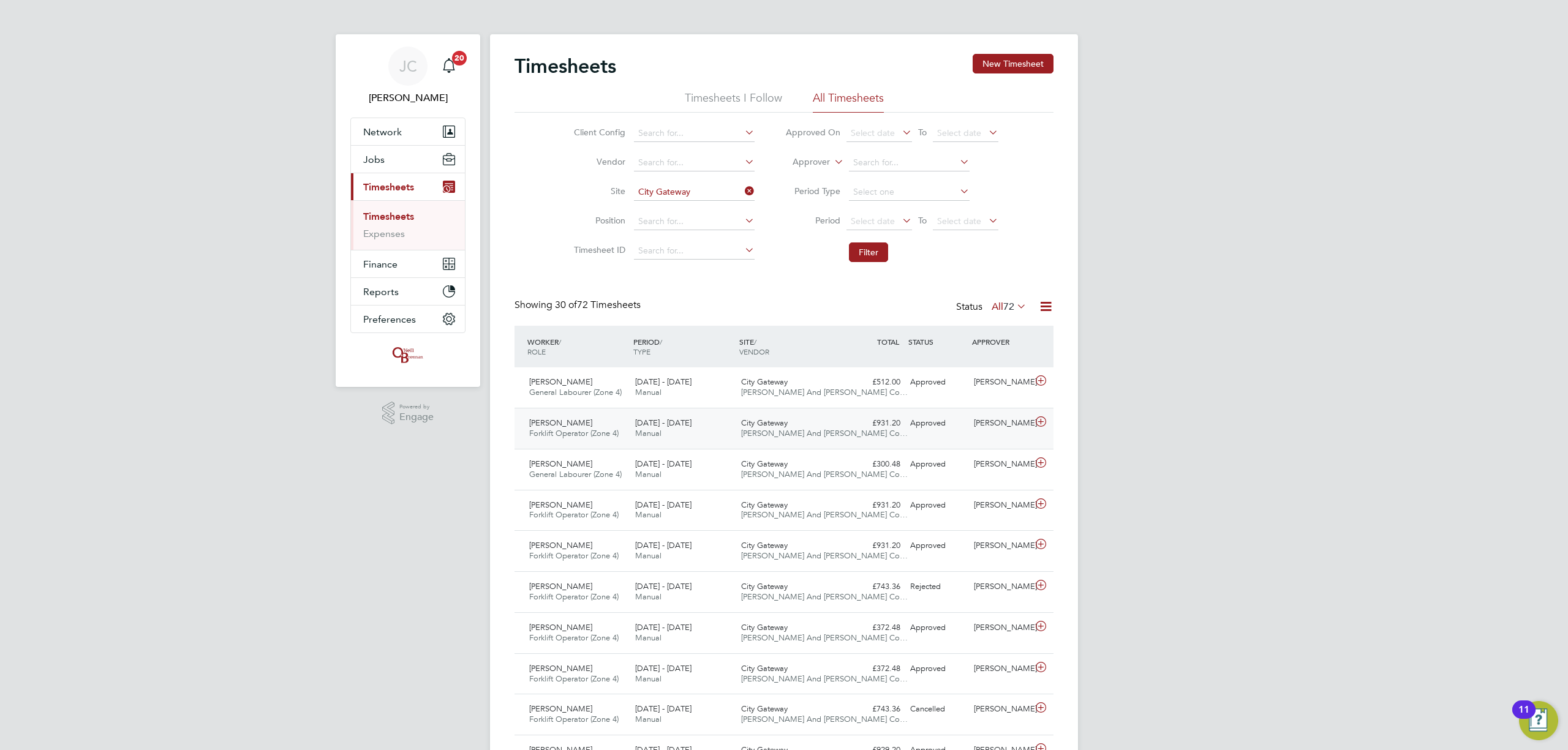
click at [776, 437] on span "[PERSON_NAME] And [PERSON_NAME] Co…" at bounding box center [824, 433] width 167 height 11
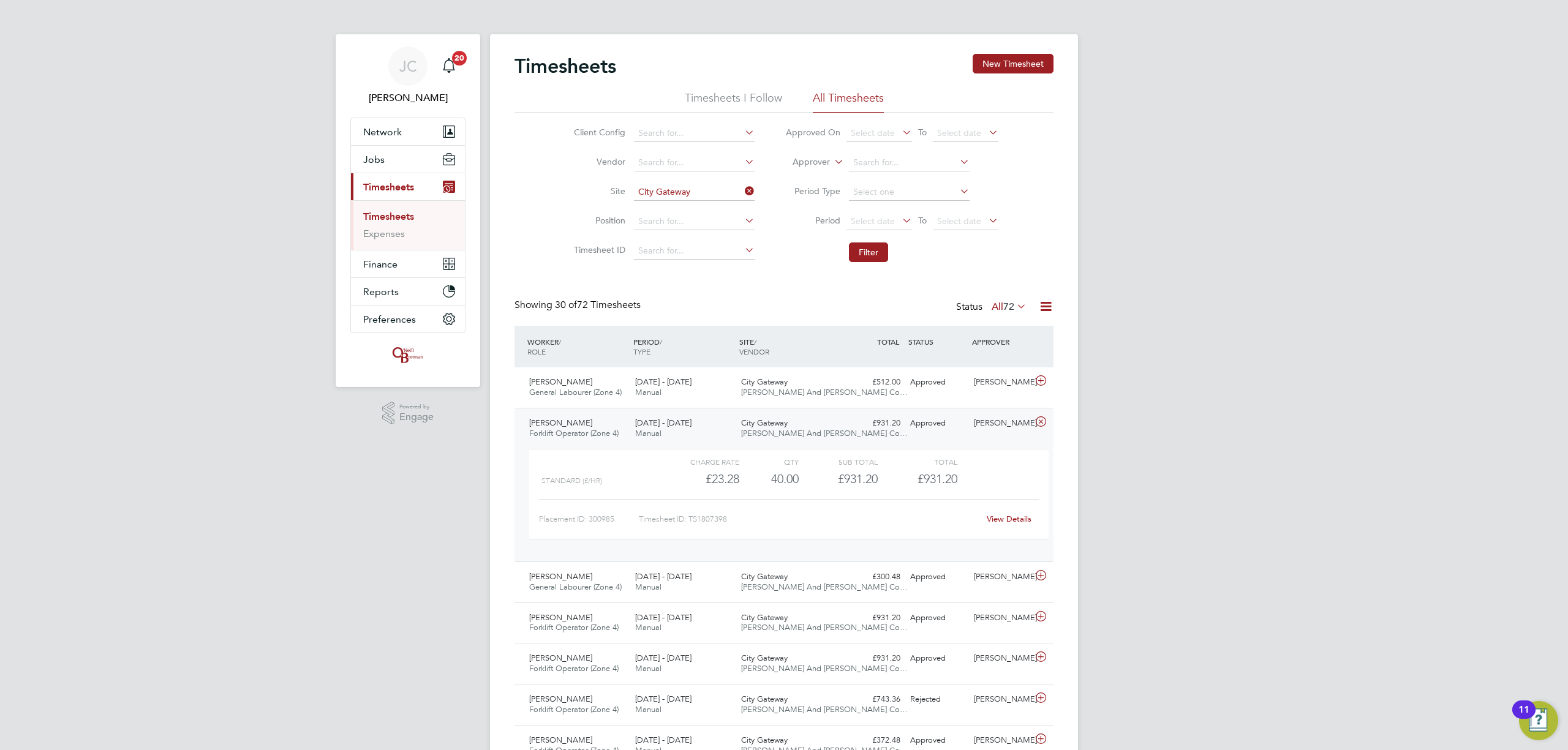
click at [1014, 521] on link "View Details" at bounding box center [1009, 519] width 44 height 11
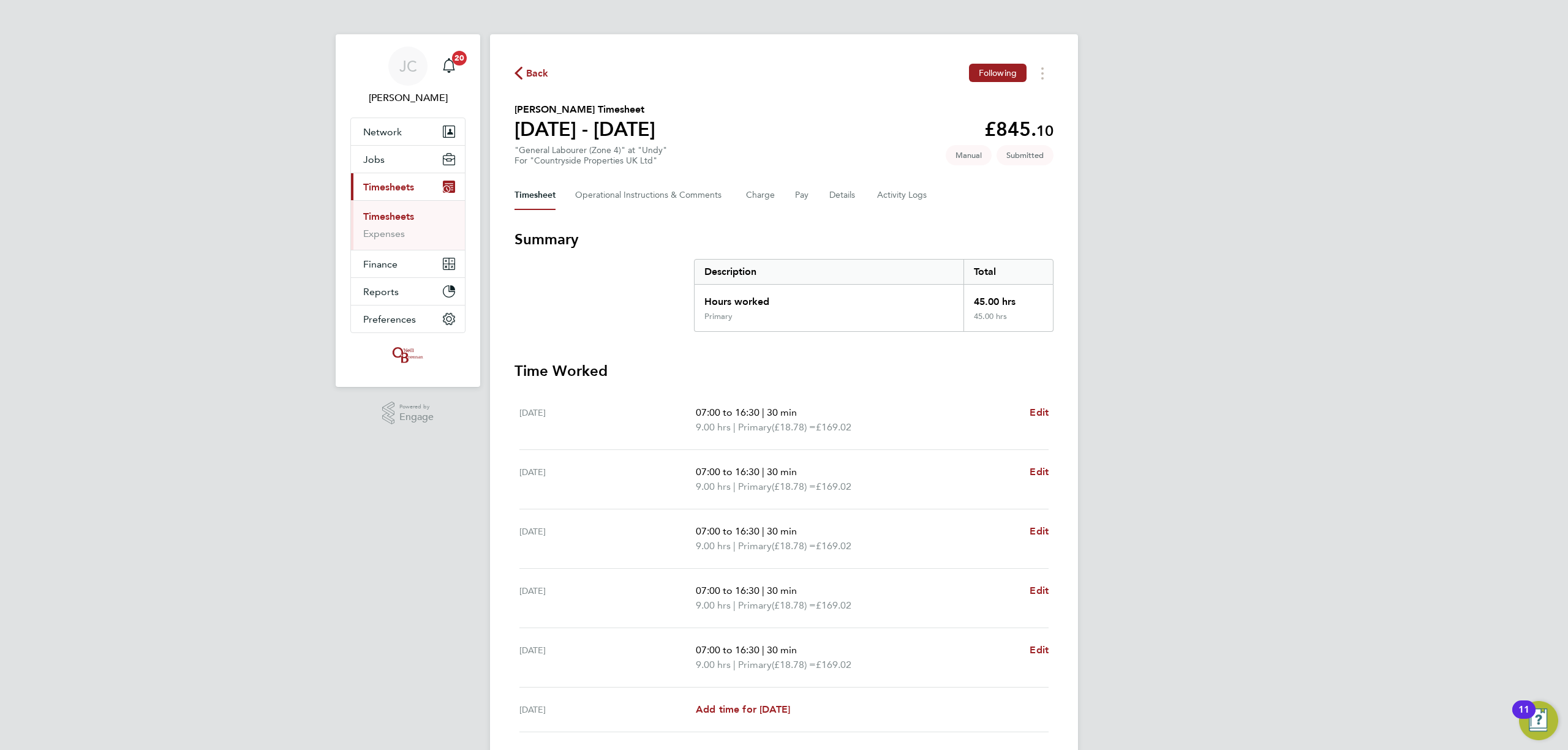
click at [411, 220] on link "Timesheets" at bounding box center [389, 216] width 51 height 12
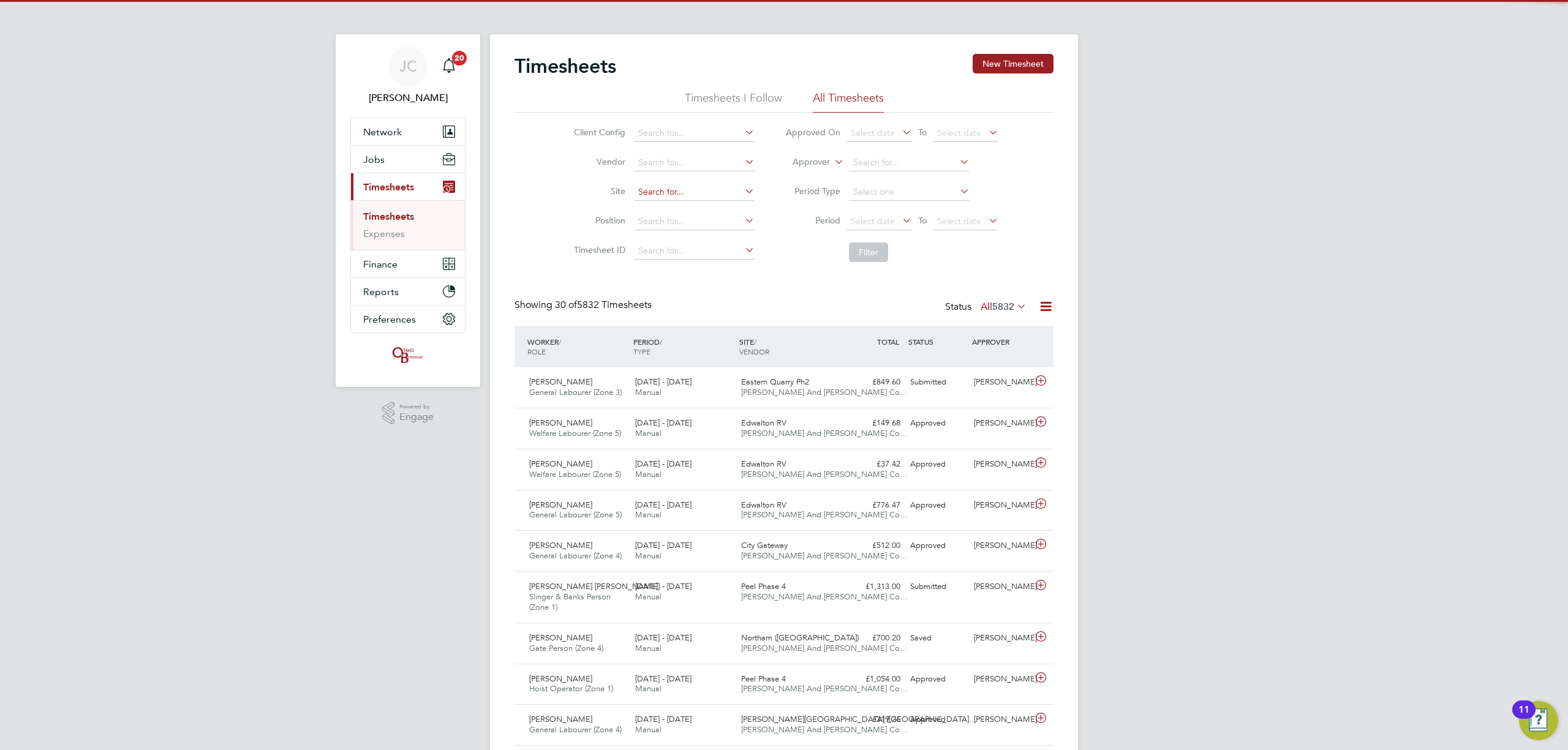
click at [680, 187] on input at bounding box center [694, 192] width 121 height 17
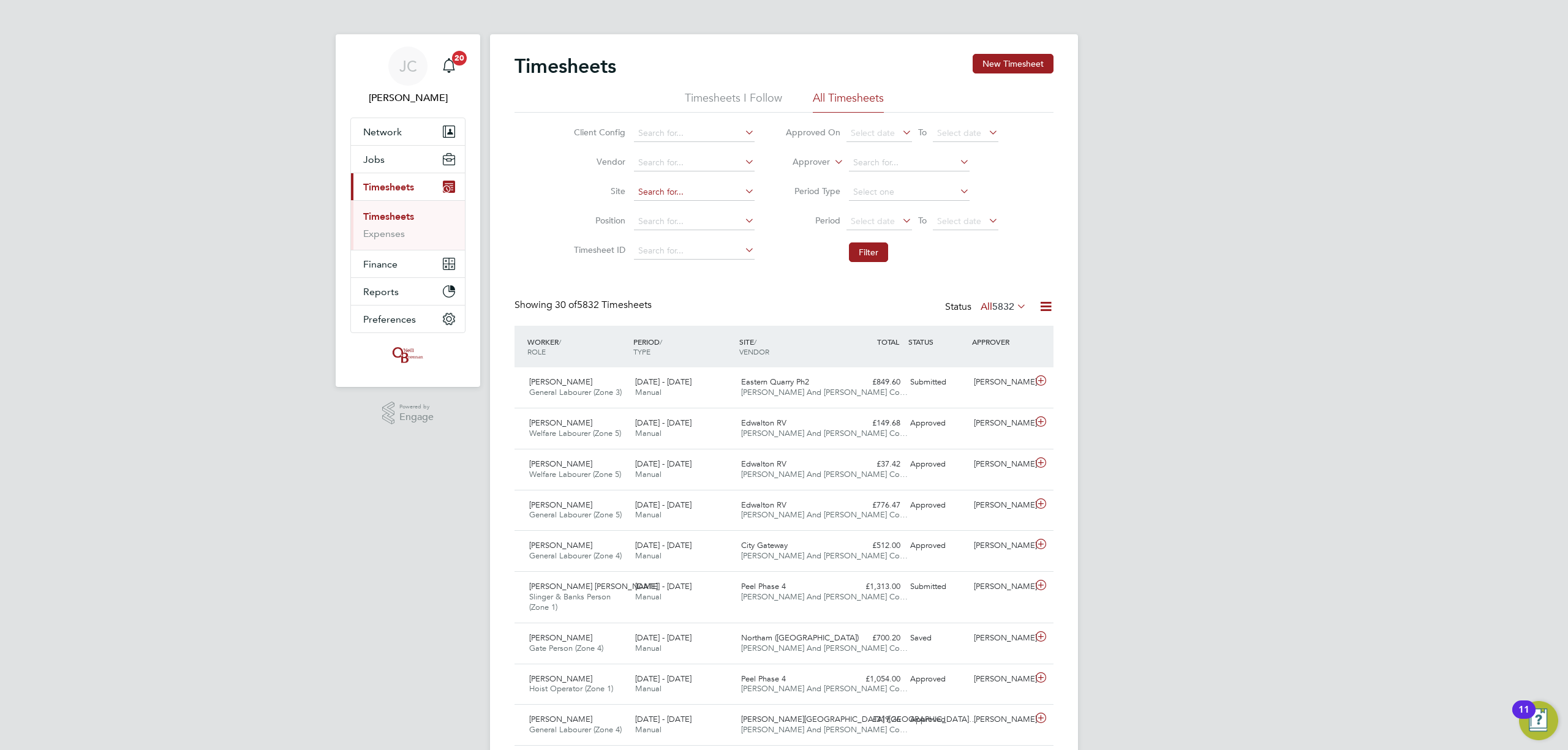
click at [662, 193] on input at bounding box center [694, 192] width 121 height 17
click at [652, 197] on input at bounding box center [694, 192] width 121 height 17
click at [712, 204] on li "Brentry" at bounding box center [694, 209] width 122 height 16
type input "Brentry"
click at [866, 248] on button "Filter" at bounding box center [869, 252] width 39 height 20
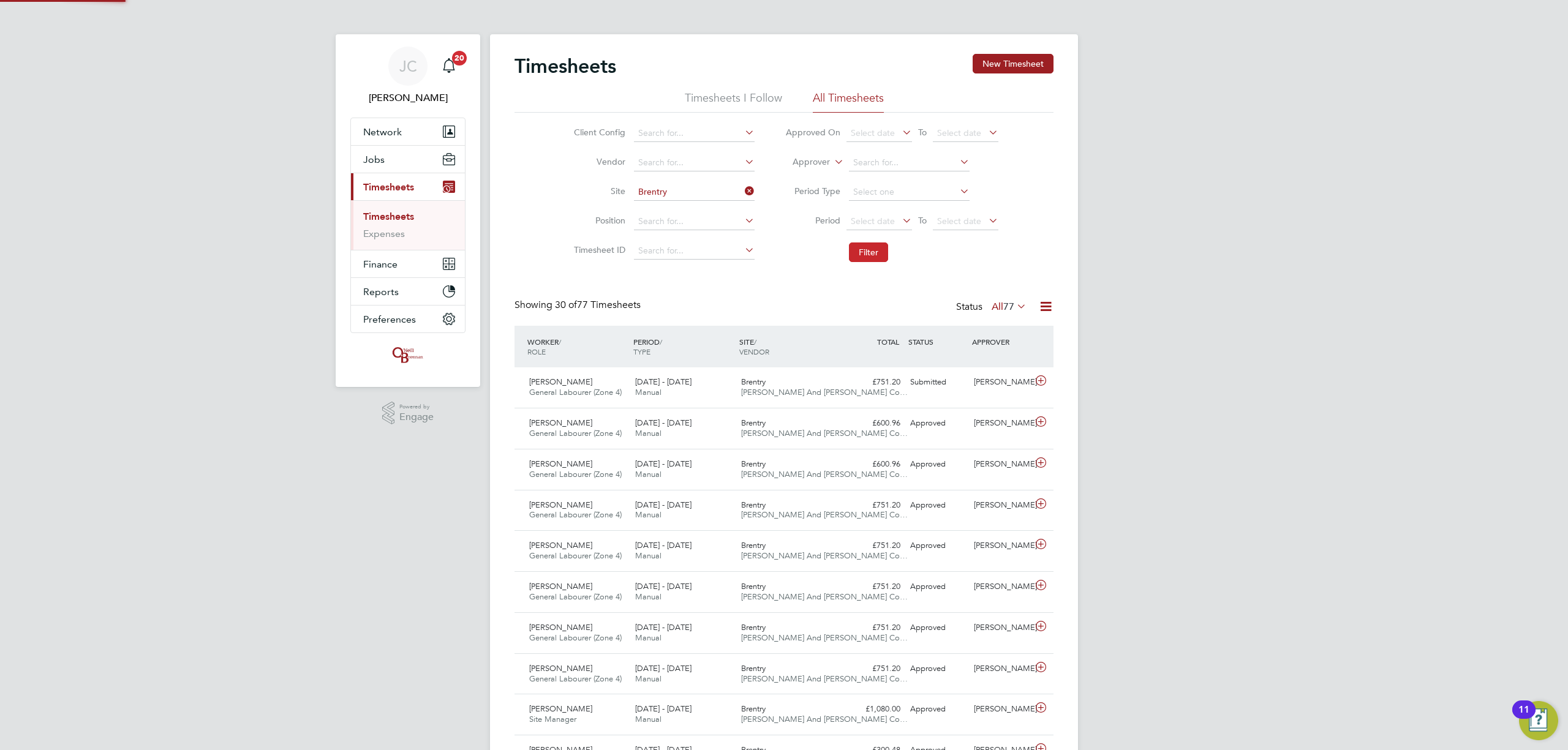
scroll to position [30, 107]
click at [939, 383] on div "Submitted" at bounding box center [937, 382] width 63 height 21
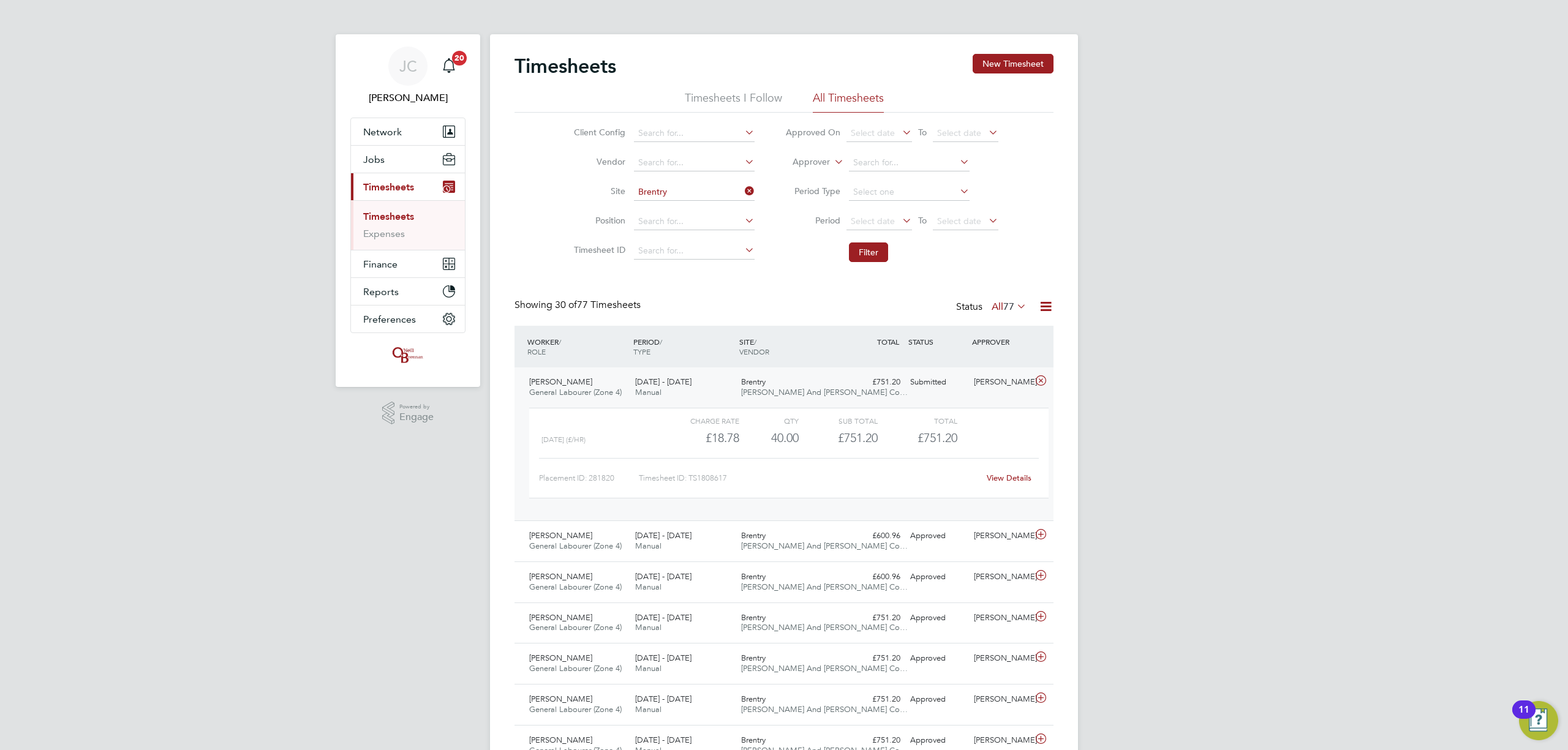
click at [812, 401] on div "[PERSON_NAME] And [PERSON_NAME] Co…" at bounding box center [789, 387] width 106 height 30
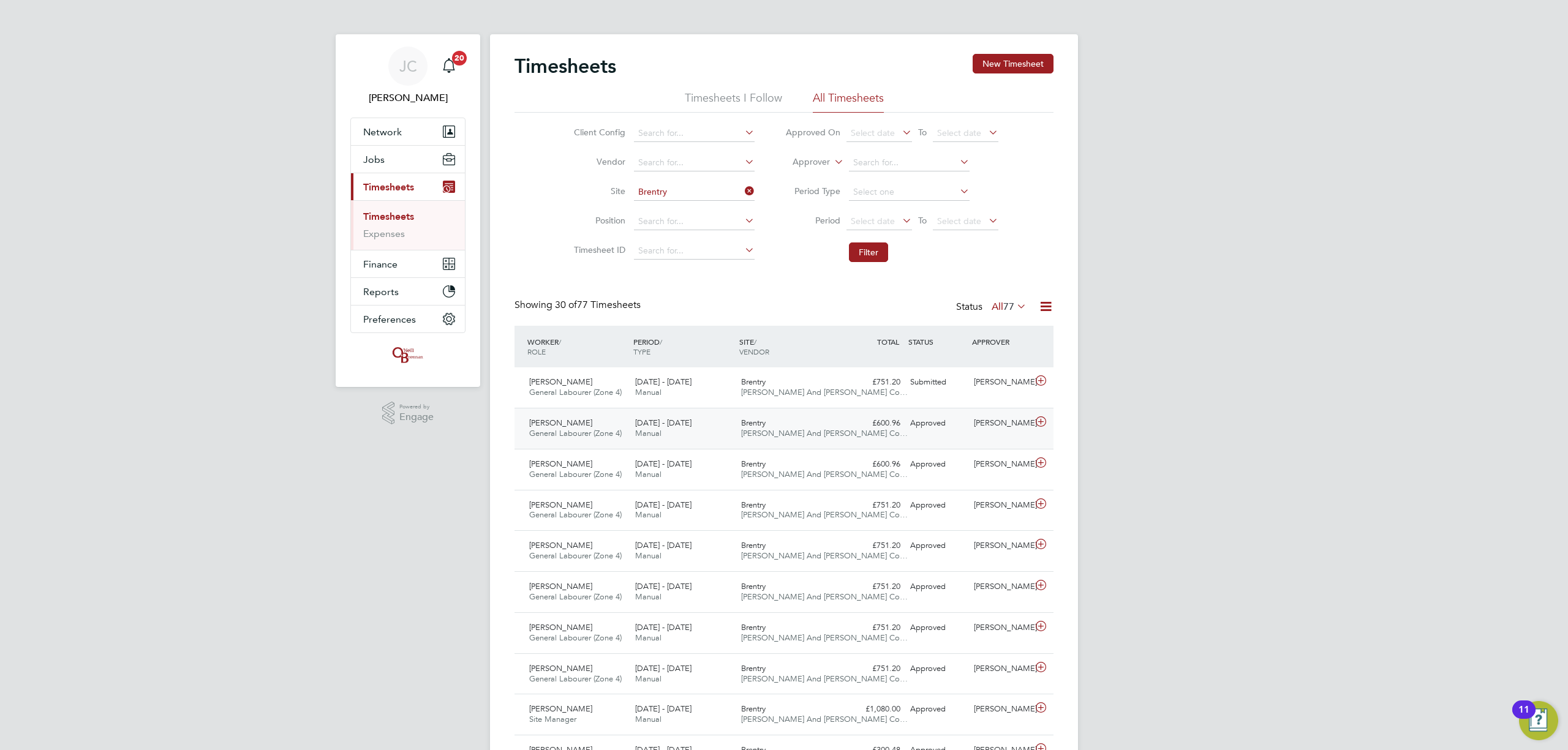
click at [805, 436] on span "[PERSON_NAME] And [PERSON_NAME] Co…" at bounding box center [824, 433] width 167 height 11
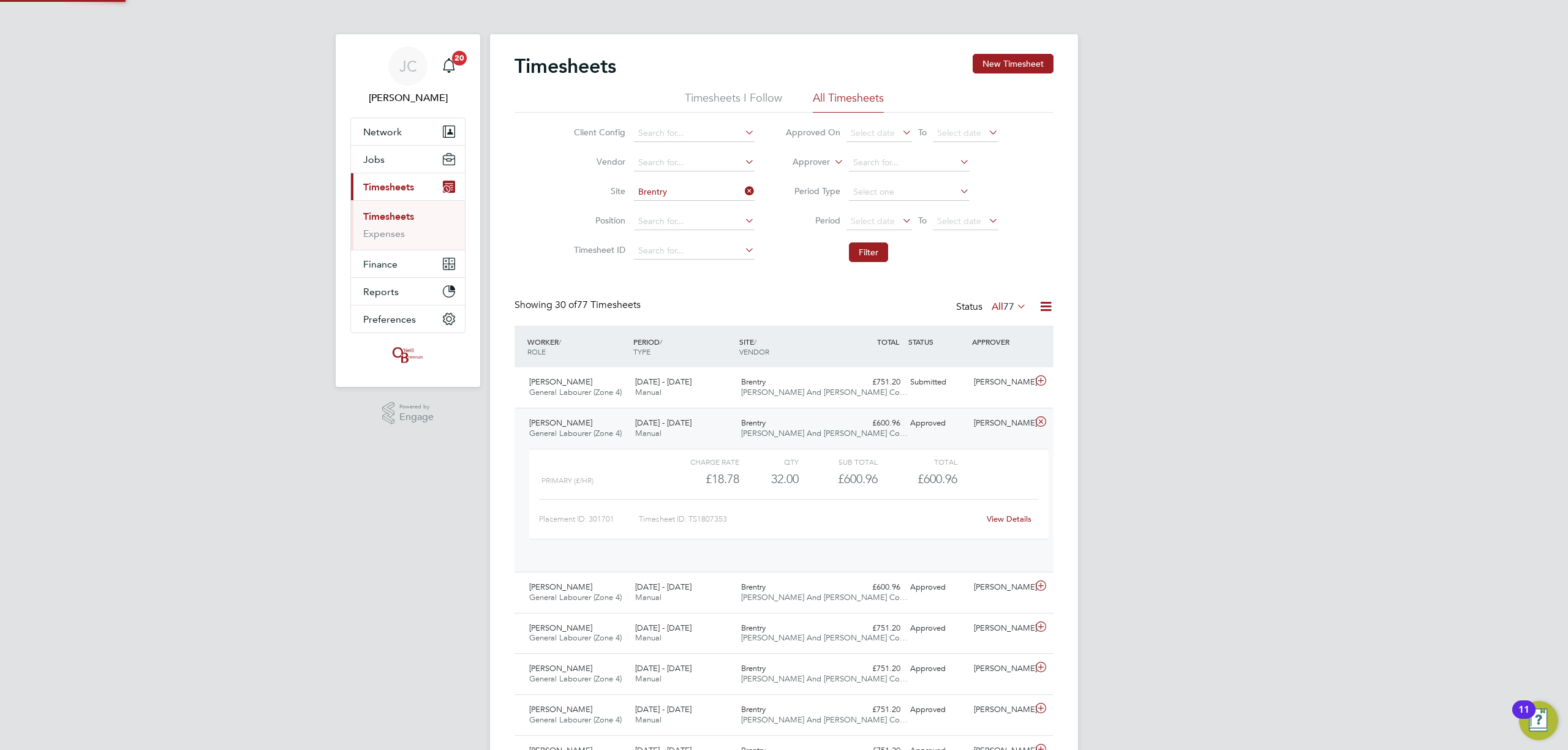
scroll to position [21, 118]
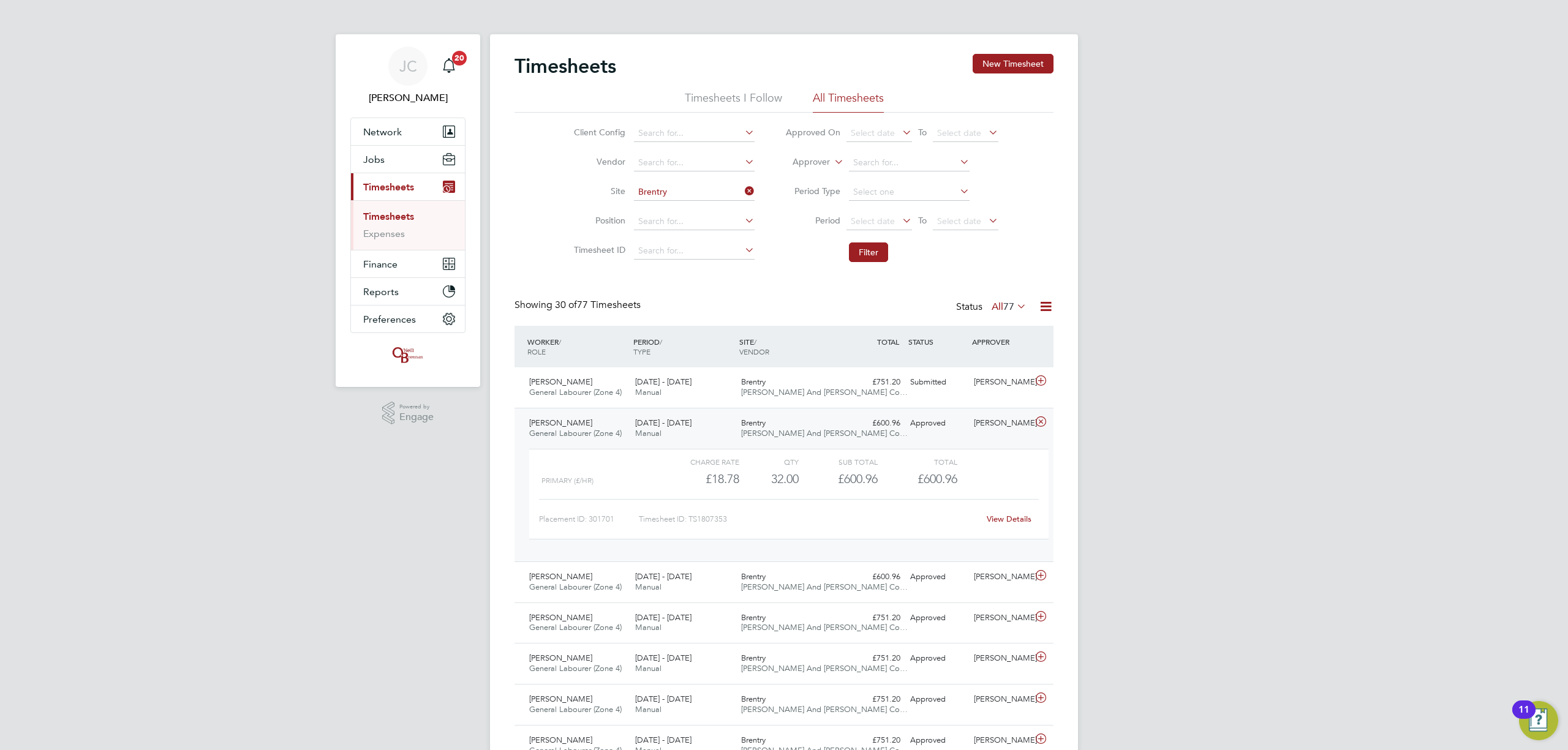
click at [804, 434] on span "[PERSON_NAME] And [PERSON_NAME] Co…" at bounding box center [824, 433] width 167 height 11
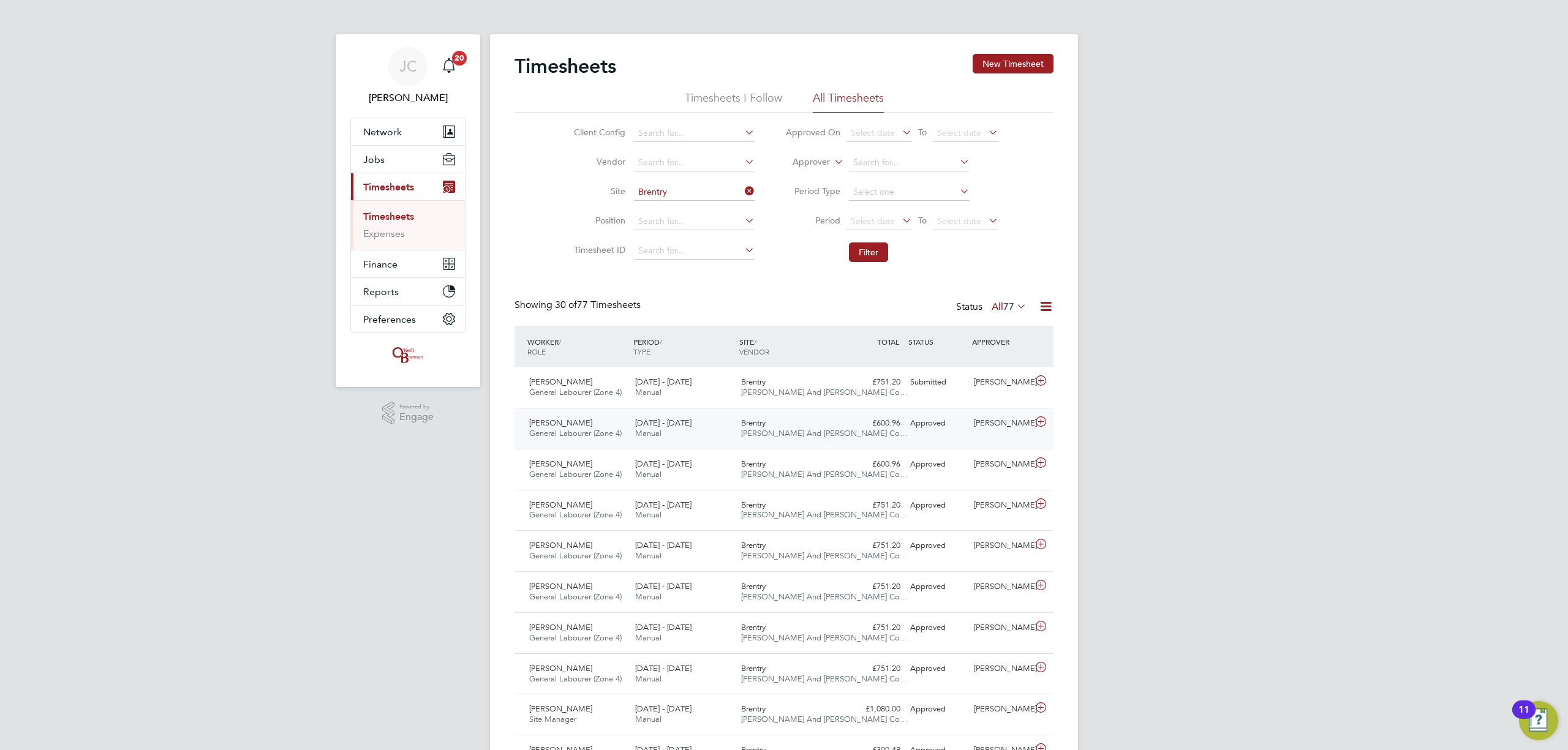
click at [804, 434] on span "[PERSON_NAME] And [PERSON_NAME] Co…" at bounding box center [824, 433] width 167 height 11
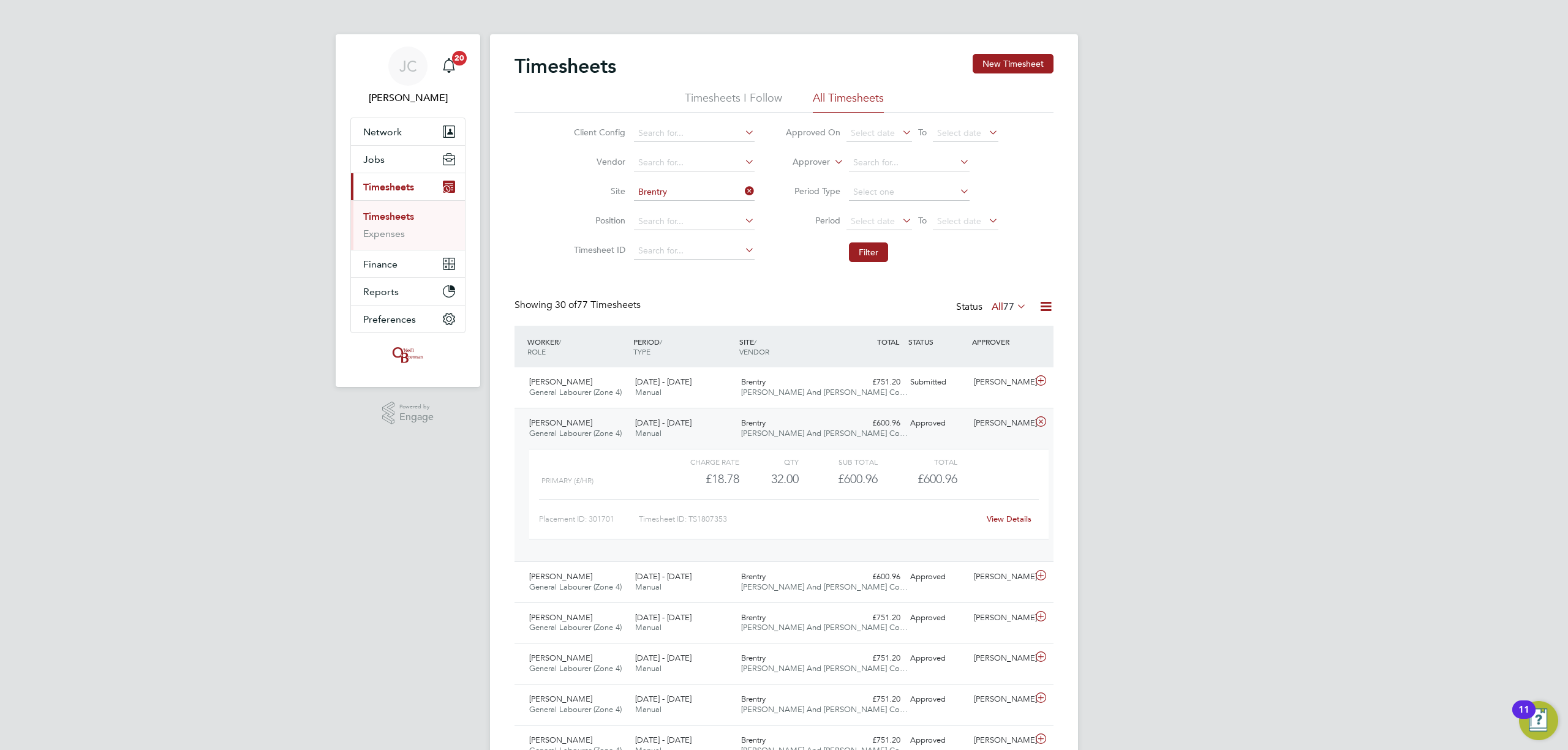
click at [742, 192] on icon at bounding box center [742, 191] width 0 height 17
click at [694, 191] on input at bounding box center [694, 192] width 121 height 17
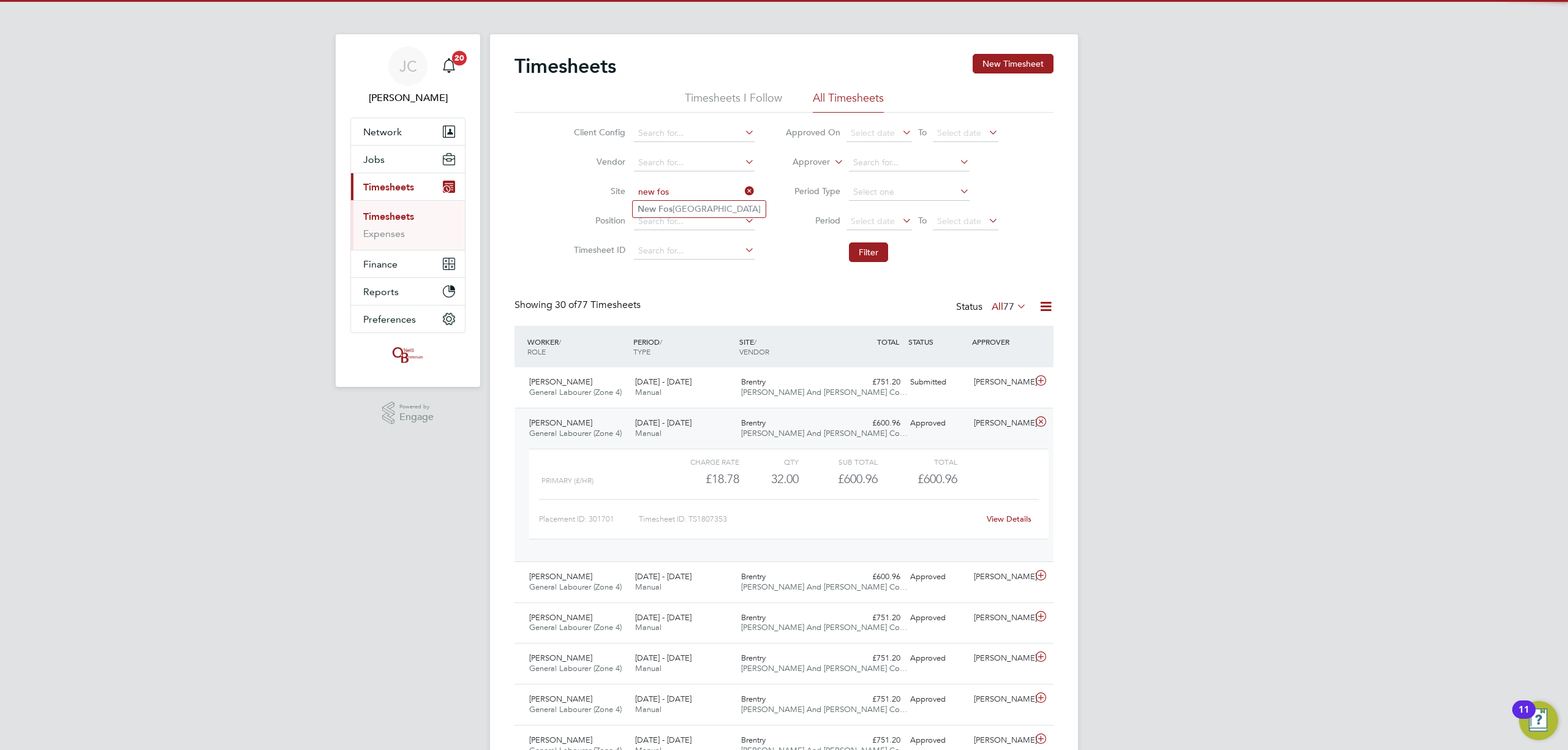
type input "new fos"
click at [704, 201] on ul "[GEOGRAPHIC_DATA]" at bounding box center [698, 209] width 134 height 18
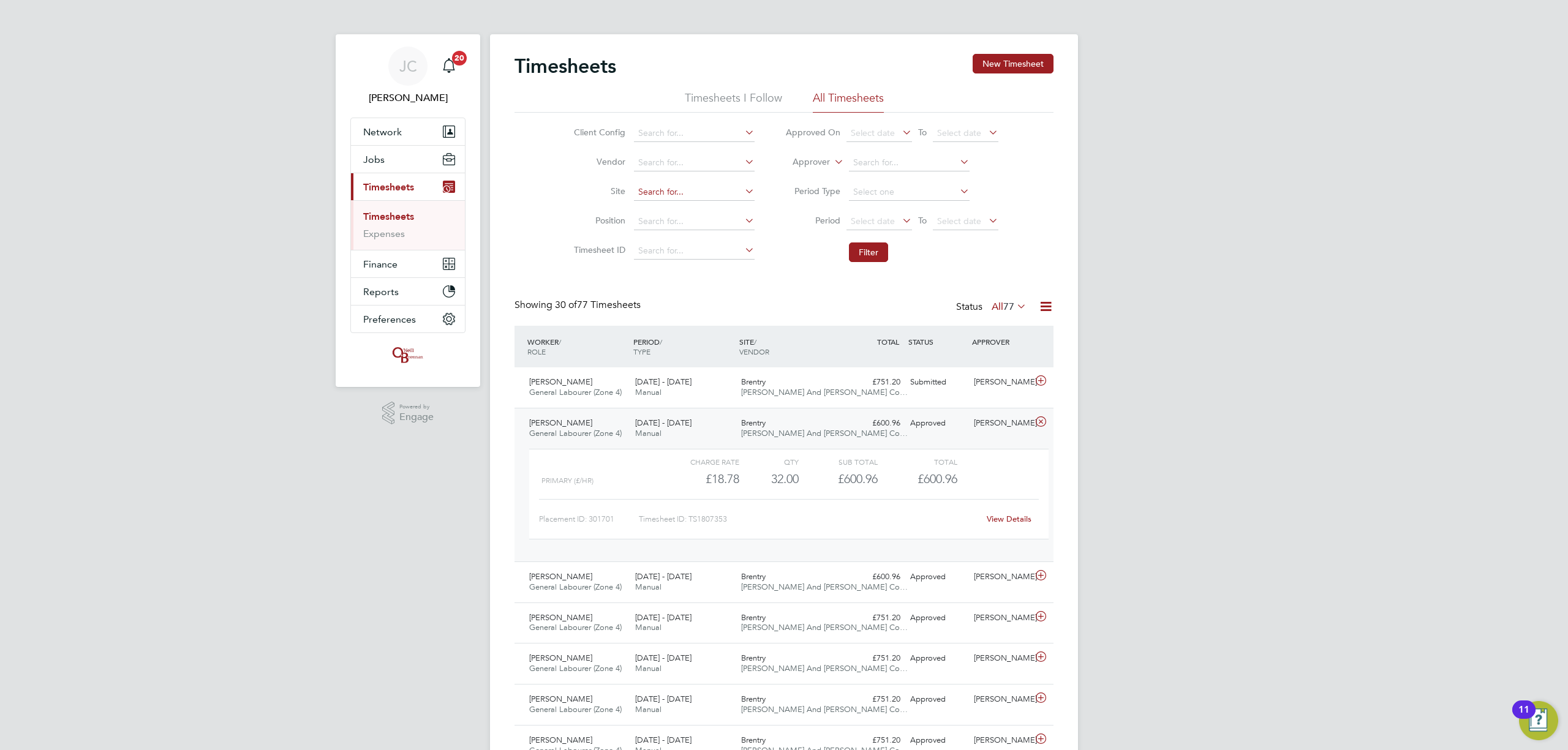
click at [691, 189] on input at bounding box center [694, 192] width 121 height 17
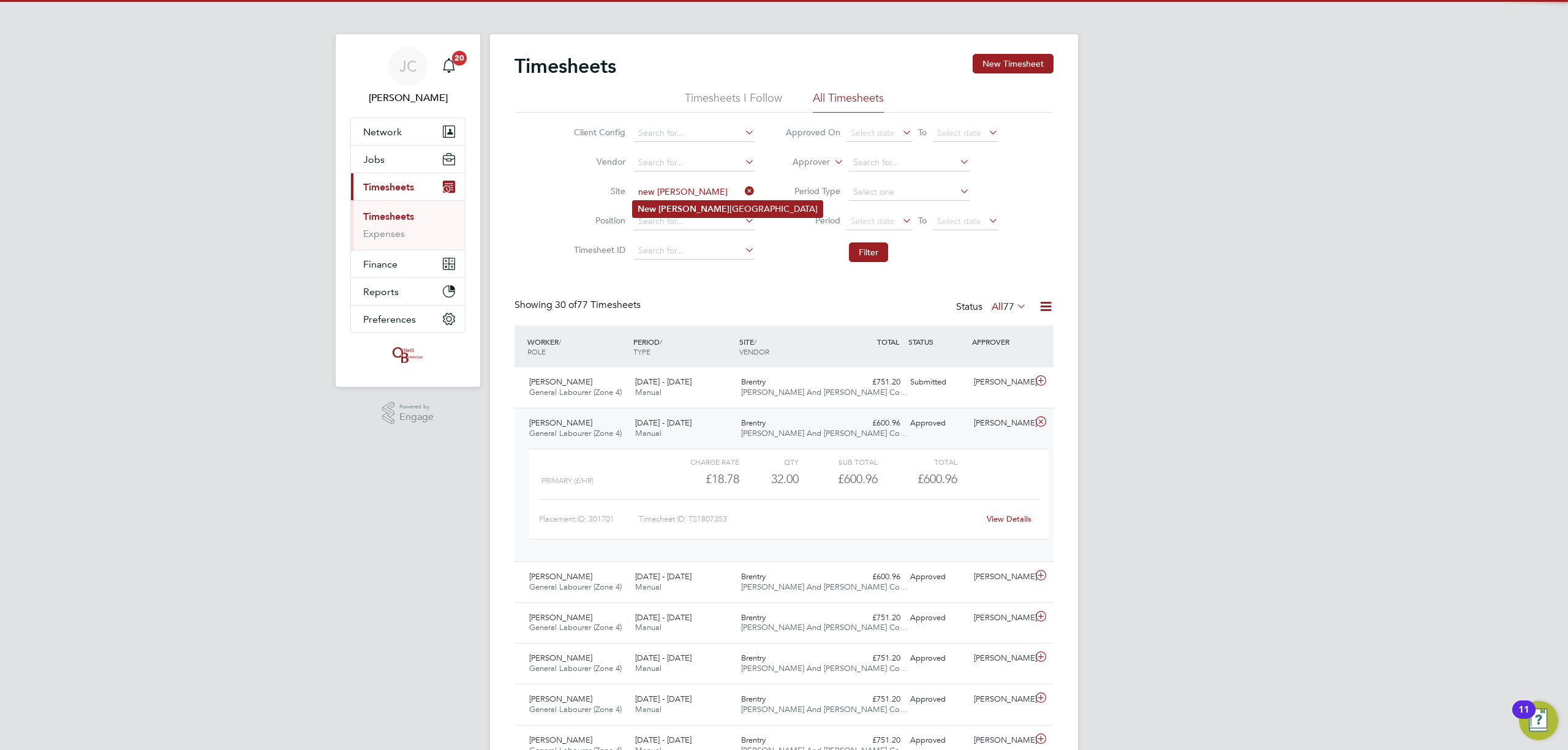
click at [704, 210] on li "[GEOGRAPHIC_DATA][PERSON_NAME]" at bounding box center [727, 209] width 190 height 16
type input "[GEOGRAPHIC_DATA]"
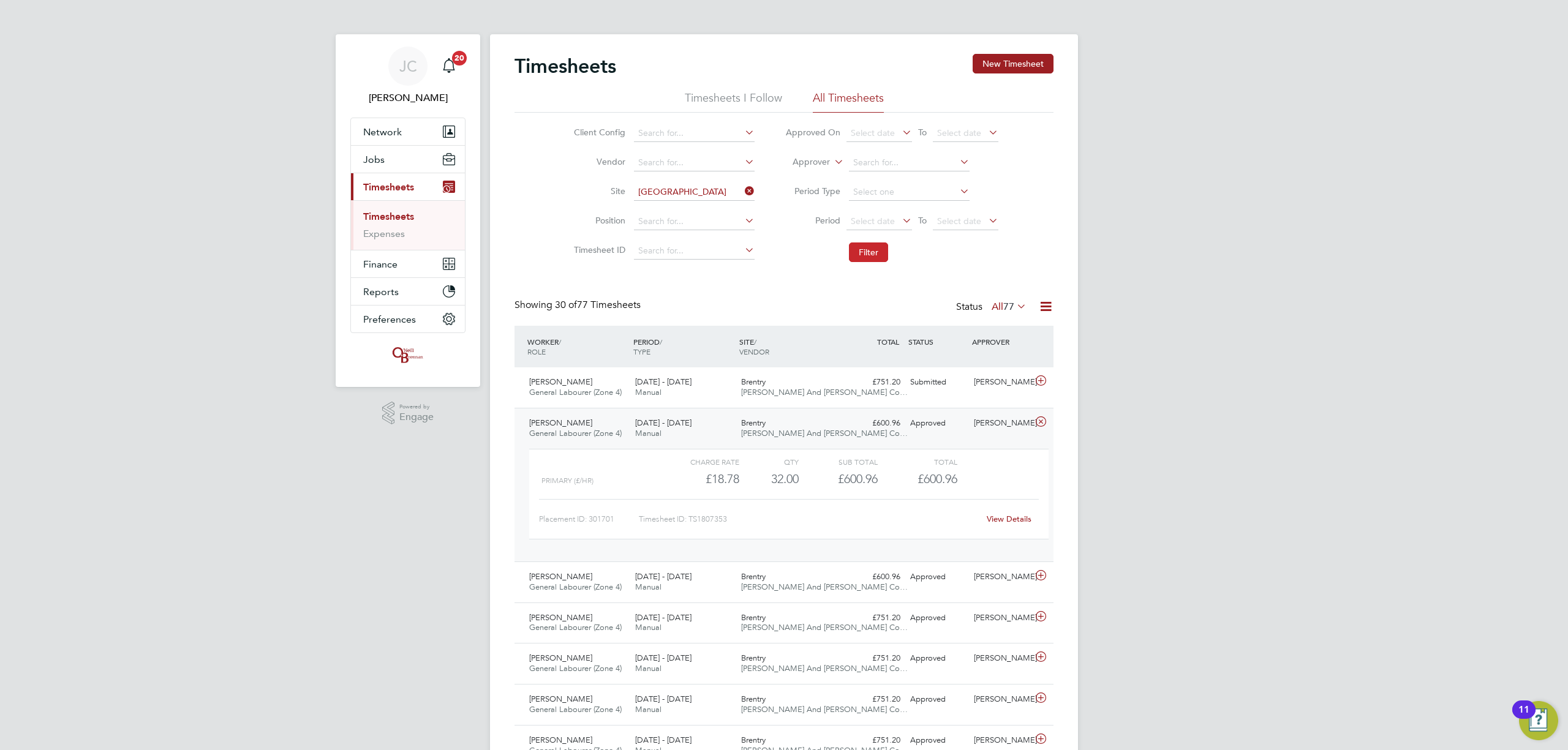
click at [861, 260] on button "Filter" at bounding box center [869, 252] width 39 height 20
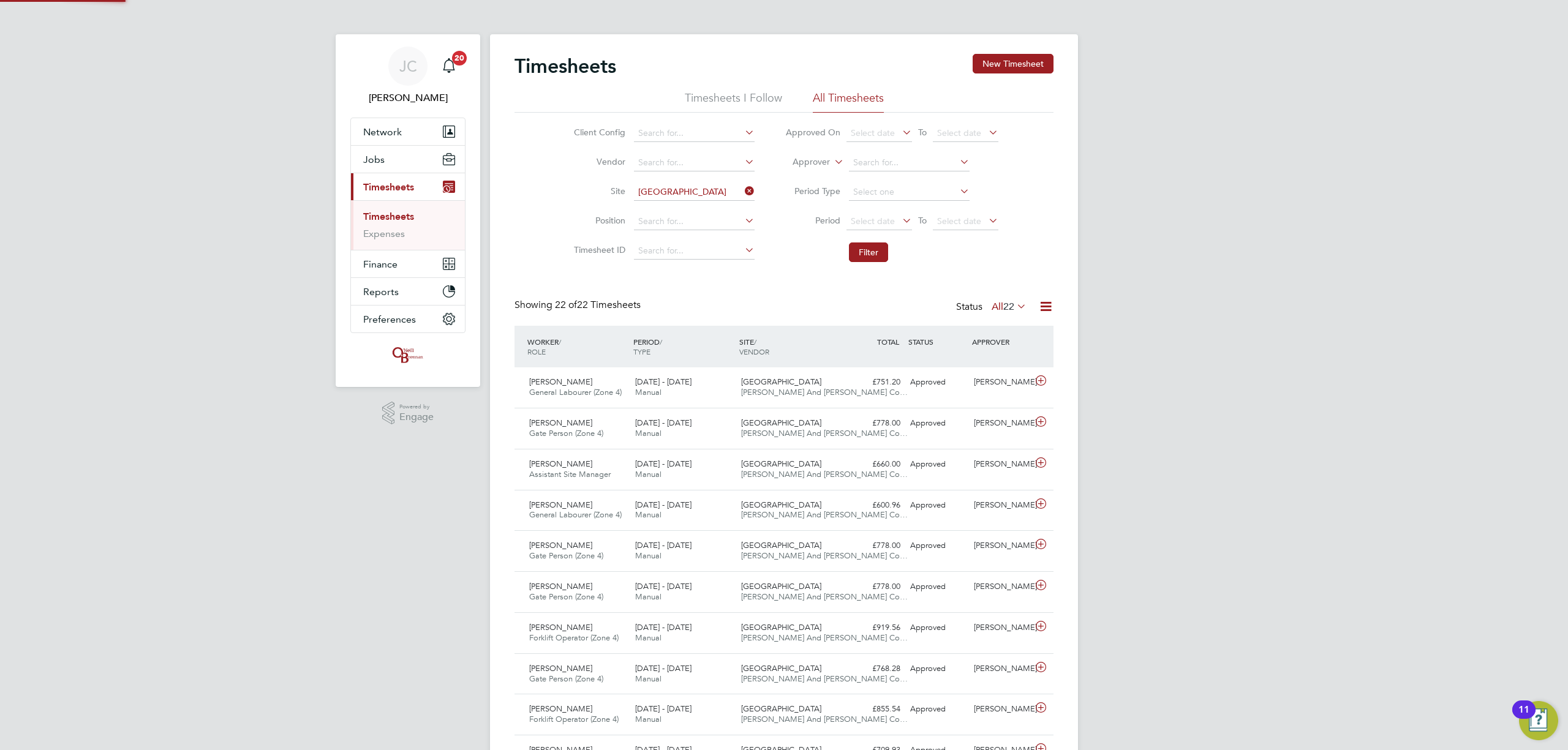
scroll to position [30, 107]
click at [787, 397] on div "[GEOGRAPHIC_DATA] [PERSON_NAME] And [PERSON_NAME] Co…" at bounding box center [789, 387] width 106 height 30
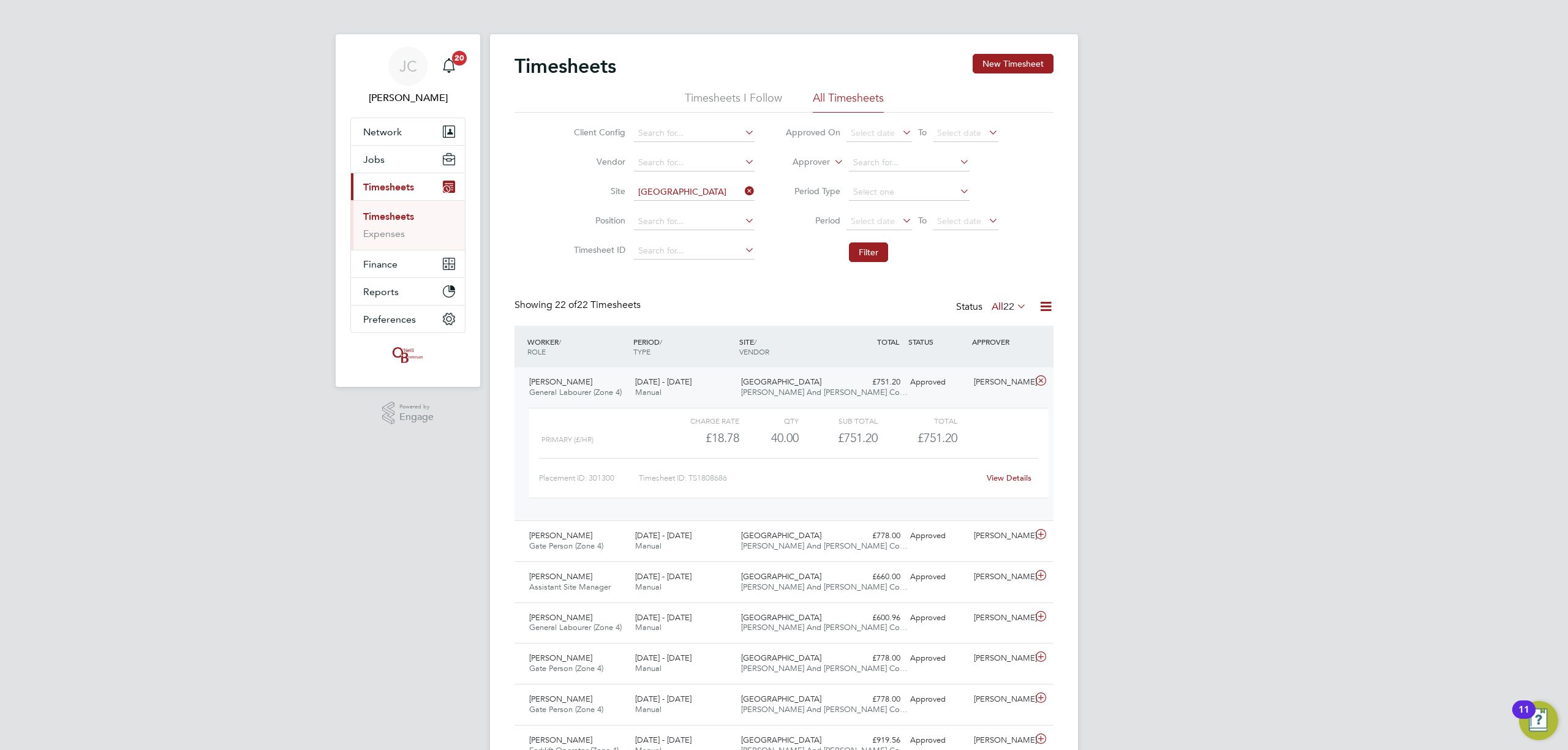
click at [989, 479] on link "View Details" at bounding box center [1009, 478] width 44 height 11
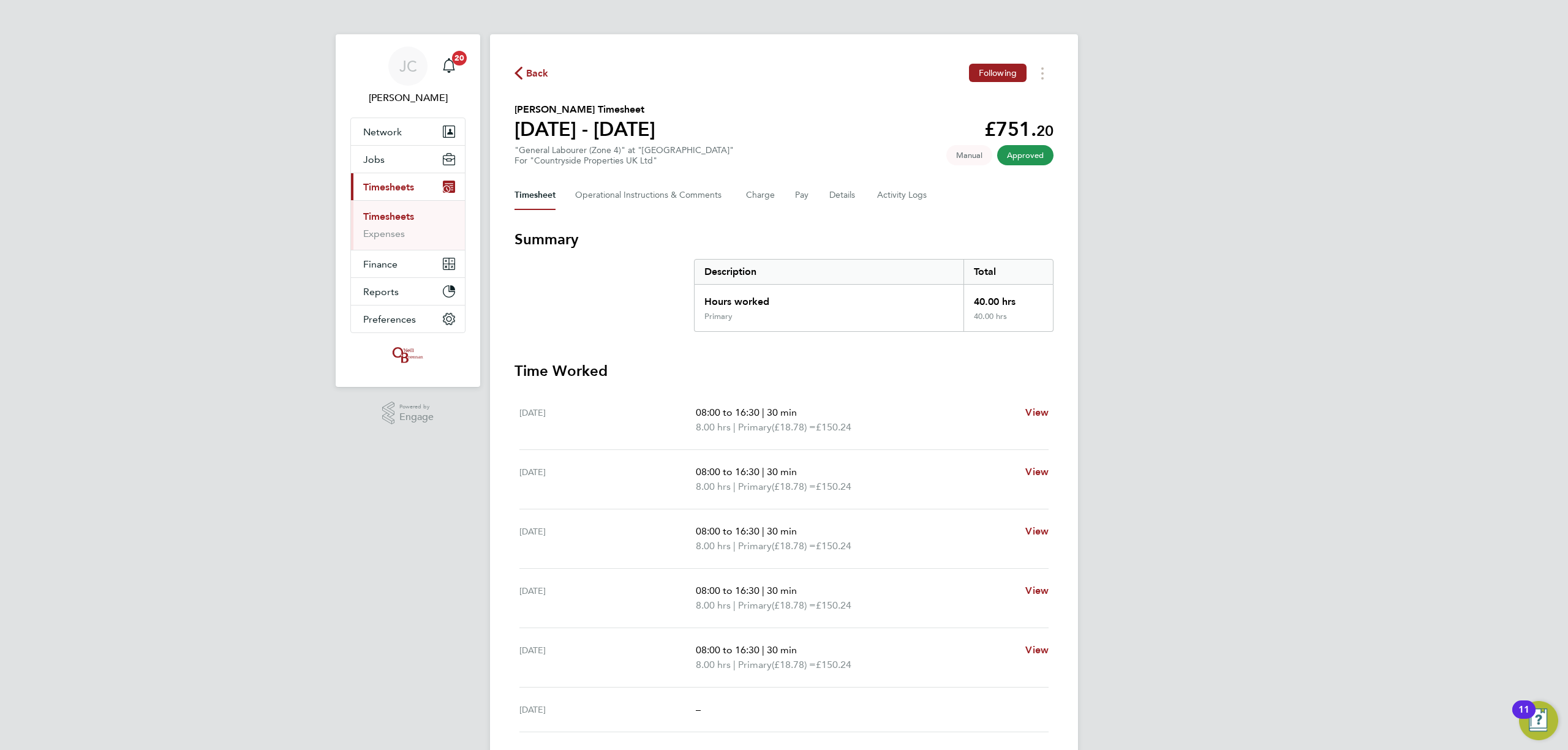
drag, startPoint x: 552, startPoint y: 71, endPoint x: 545, endPoint y: 72, distance: 7.1
click at [552, 71] on div "Back Following" at bounding box center [783, 72] width 539 height 19
click at [541, 72] on span "Back" at bounding box center [538, 73] width 23 height 15
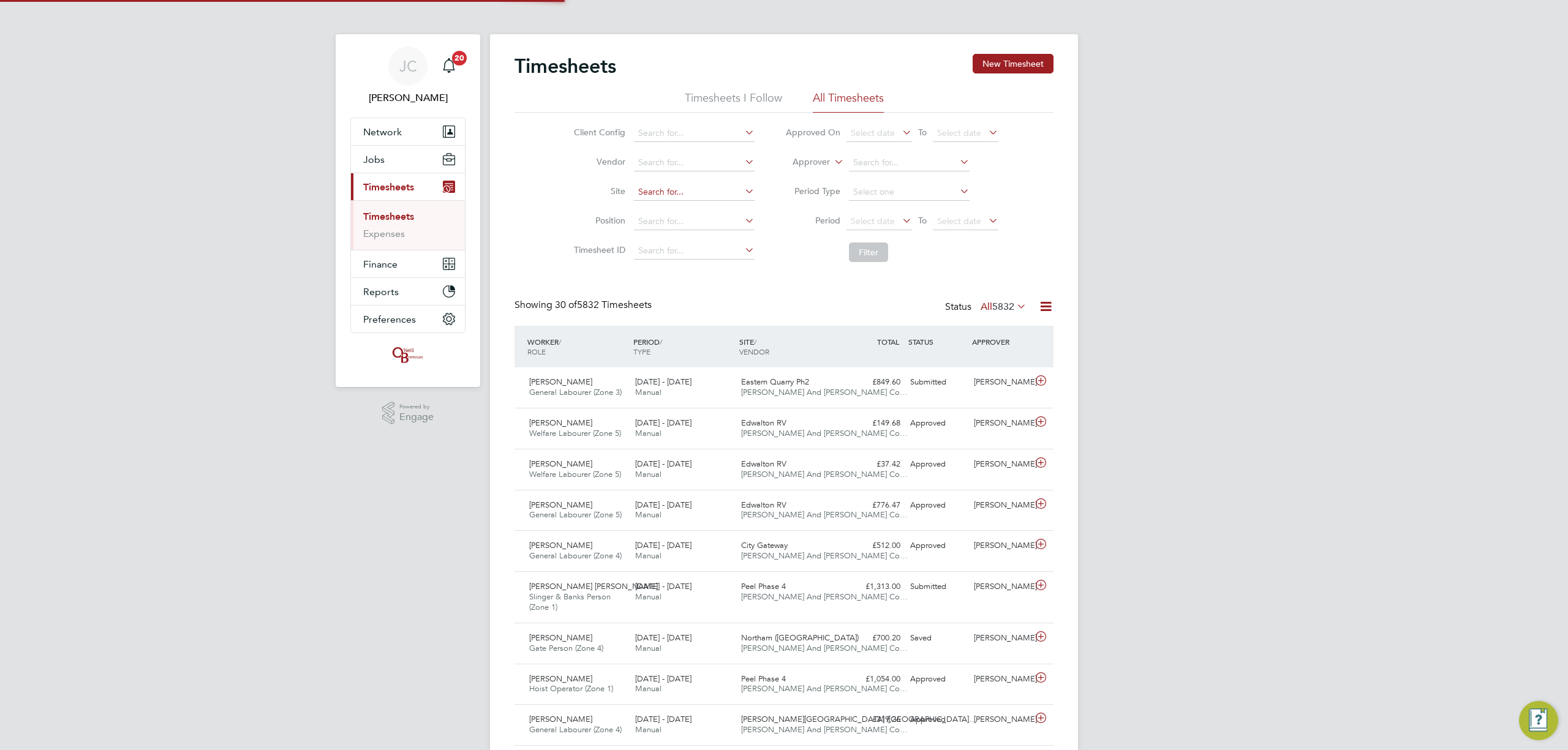
drag, startPoint x: 652, startPoint y: 178, endPoint x: 652, endPoint y: 187, distance: 9.0
click at [652, 180] on li "Site" at bounding box center [662, 192] width 215 height 30
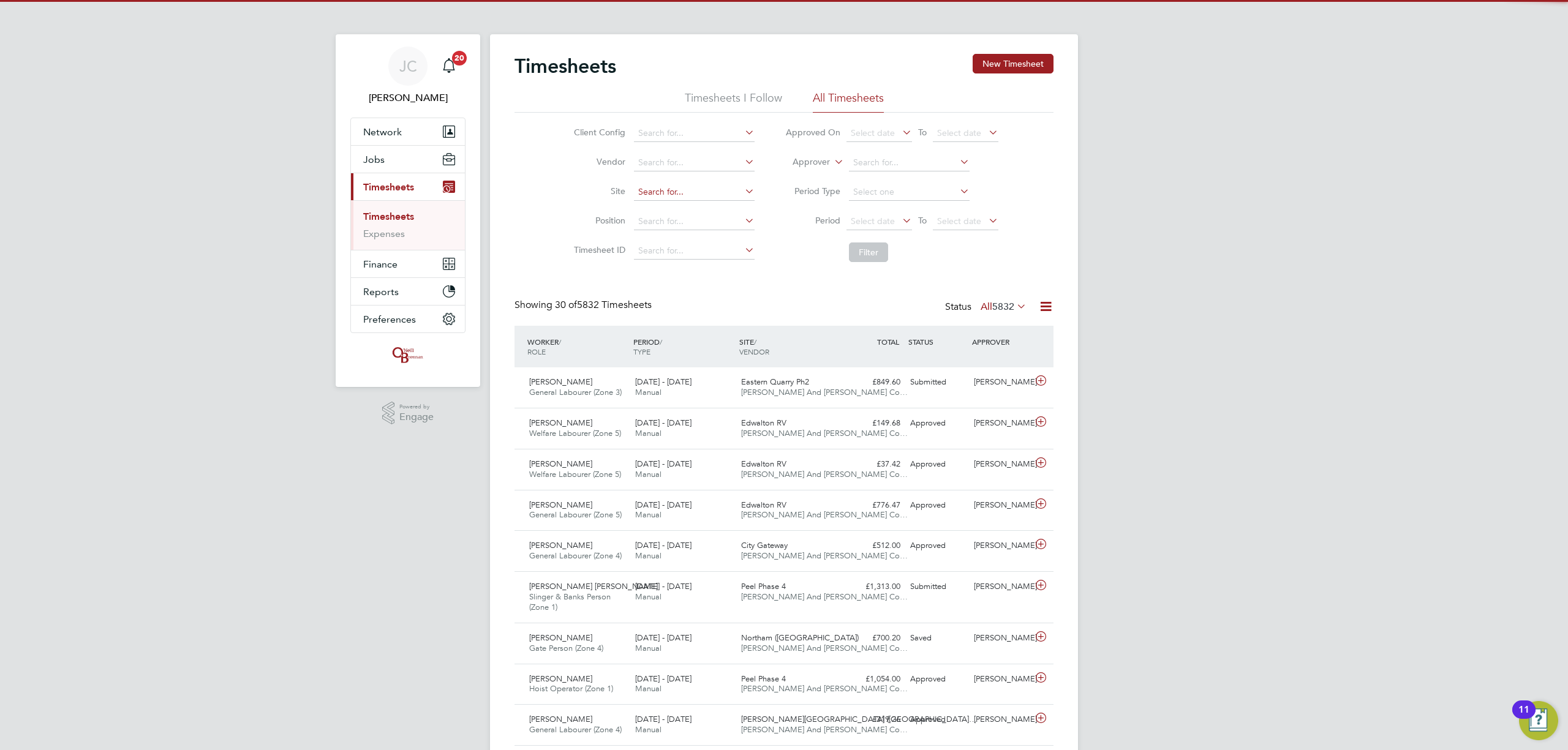
click at [652, 188] on input at bounding box center [694, 192] width 121 height 17
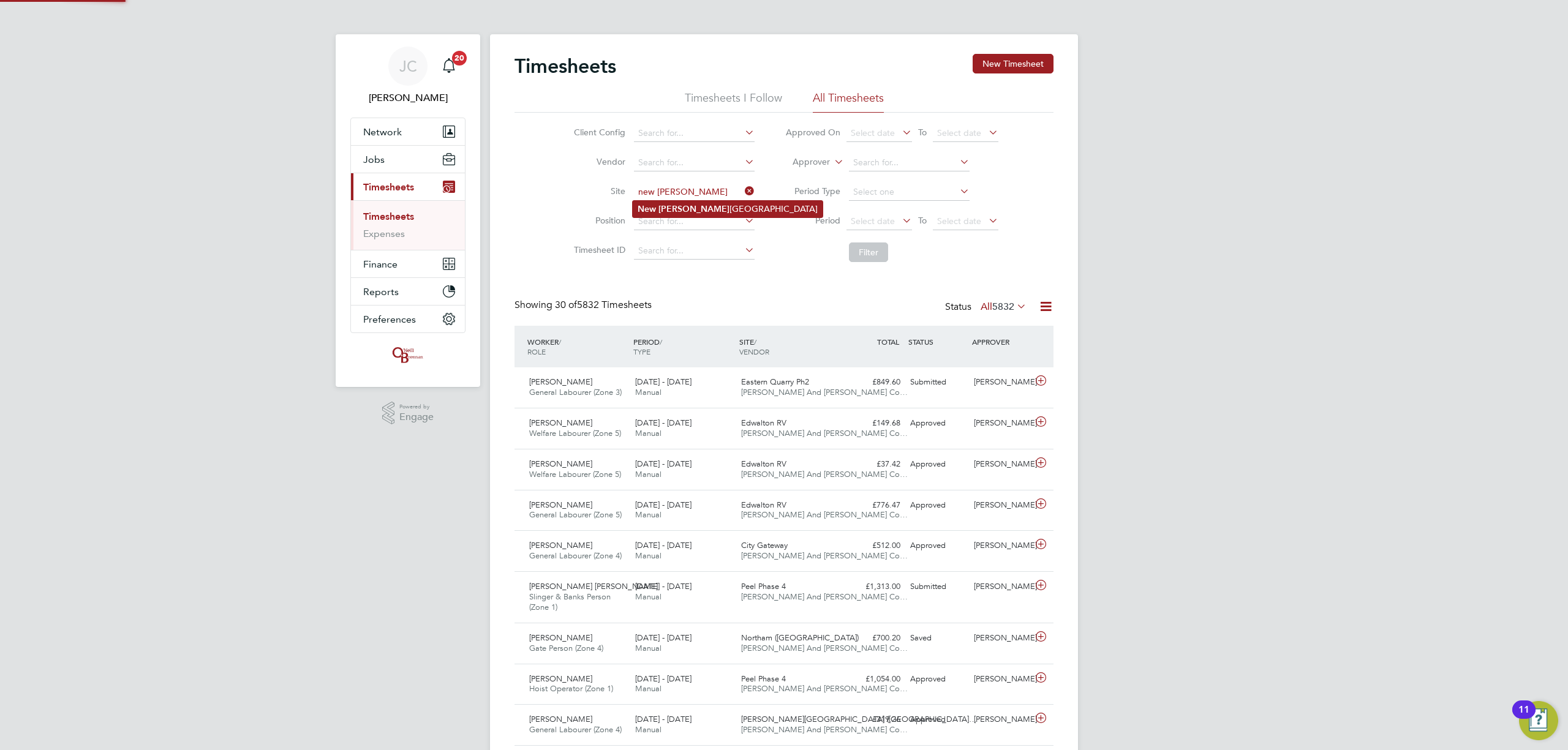
click at [678, 211] on li "New Foss eway Road" at bounding box center [727, 209] width 190 height 16
type input "[GEOGRAPHIC_DATA]"
click at [891, 246] on li "Filter" at bounding box center [892, 252] width 244 height 32
click at [870, 246] on button "Filter" at bounding box center [869, 252] width 39 height 20
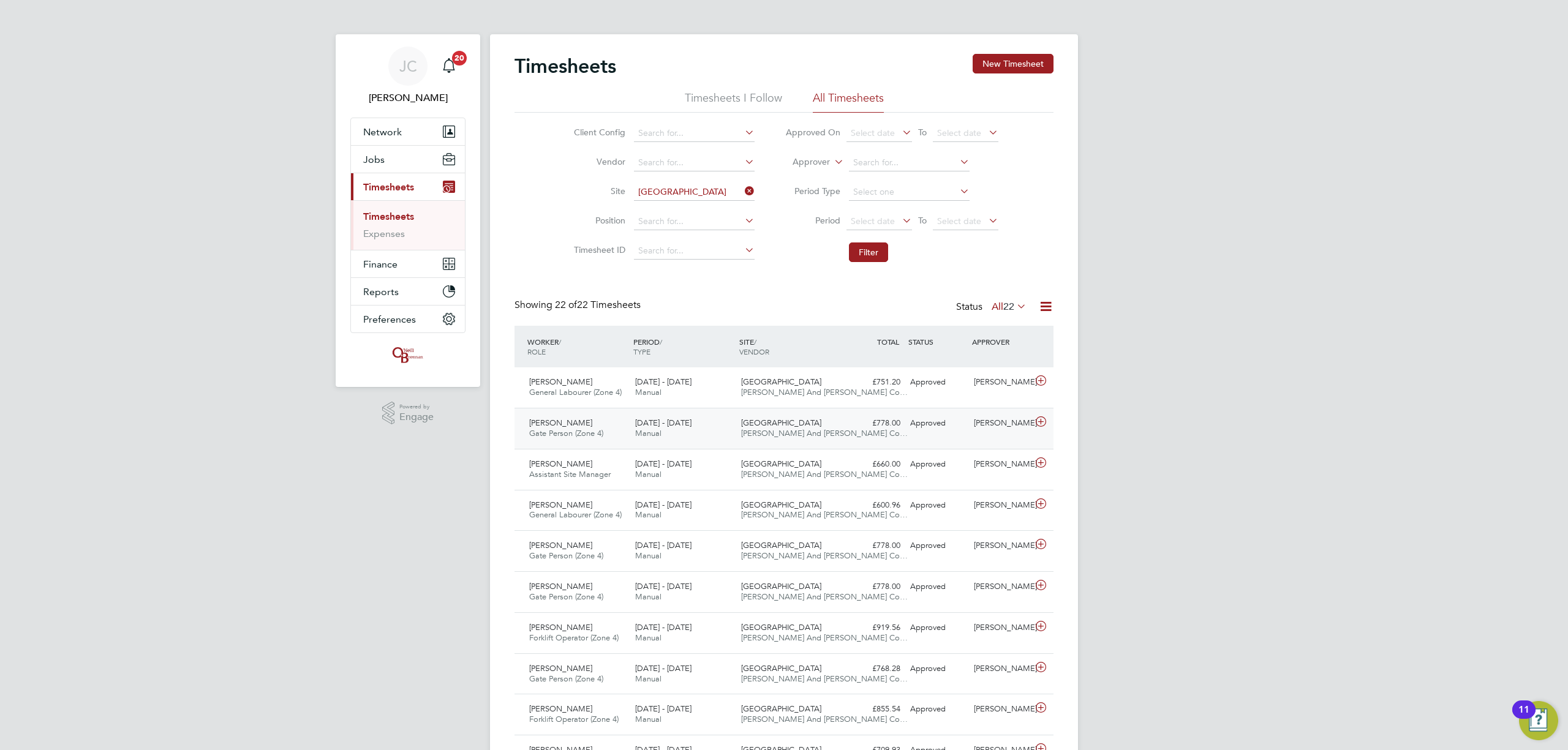
click at [692, 420] on span "[DATE] - [DATE]" at bounding box center [663, 423] width 57 height 11
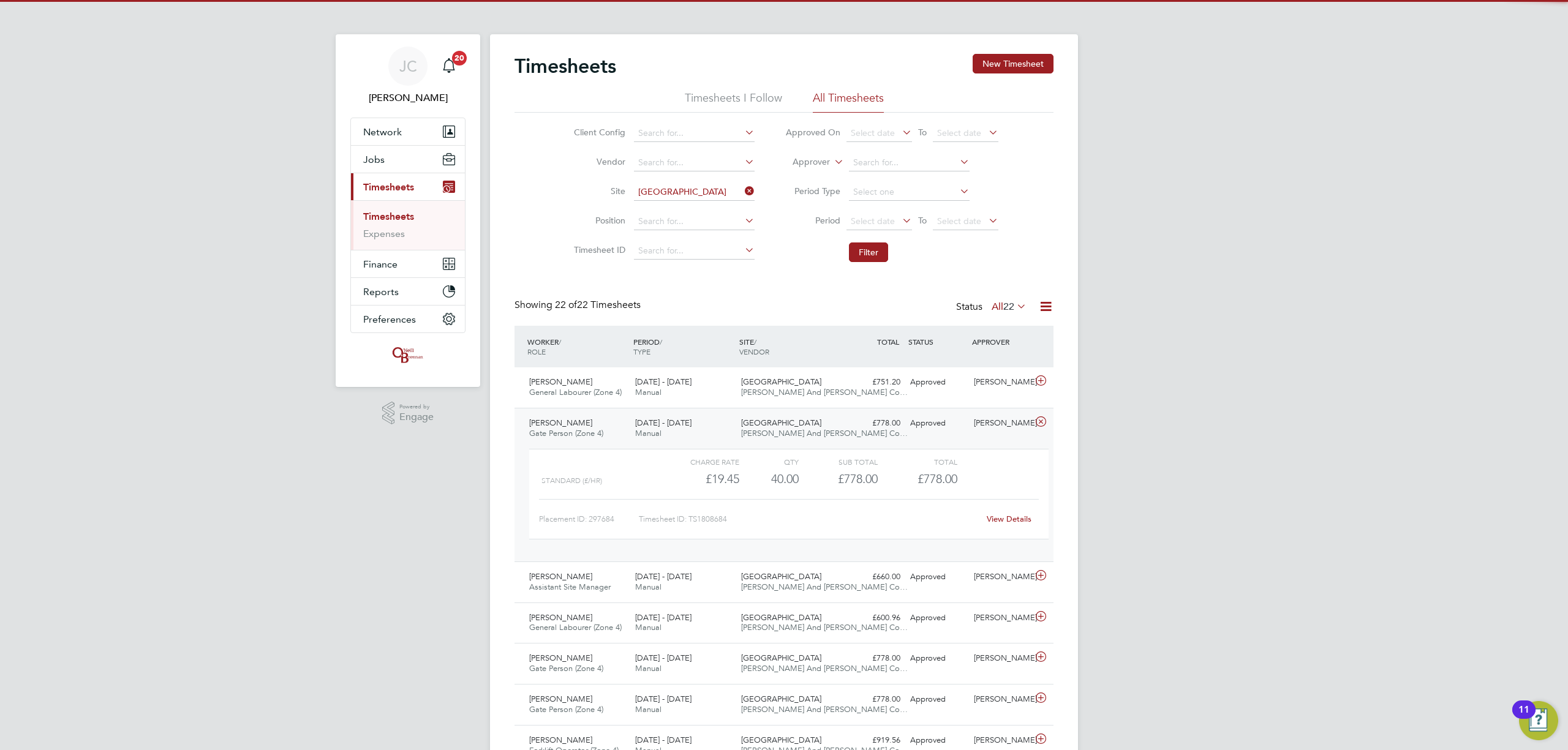
click at [1016, 521] on link "View Details" at bounding box center [1009, 519] width 44 height 11
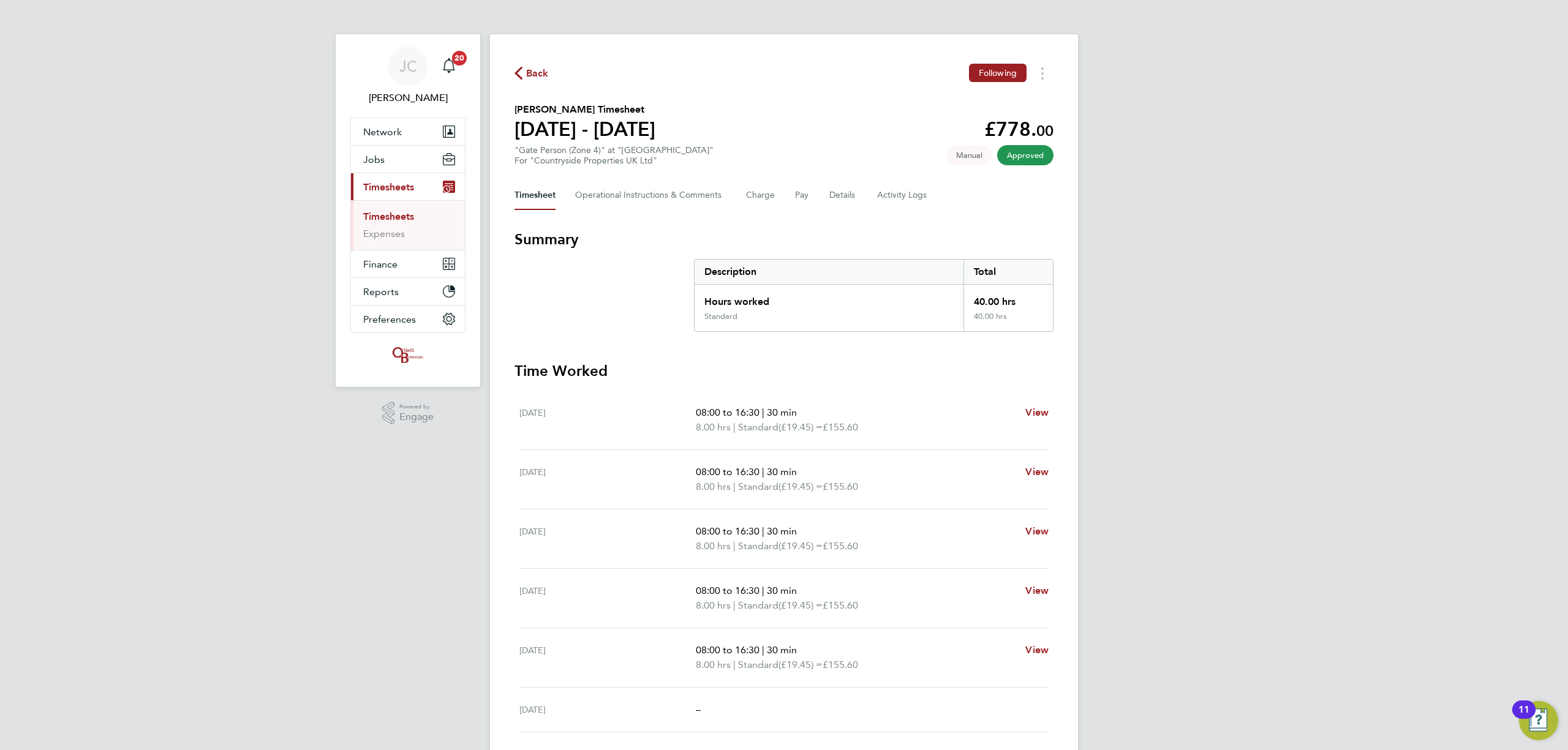
click at [397, 216] on link "Timesheets" at bounding box center [389, 216] width 51 height 12
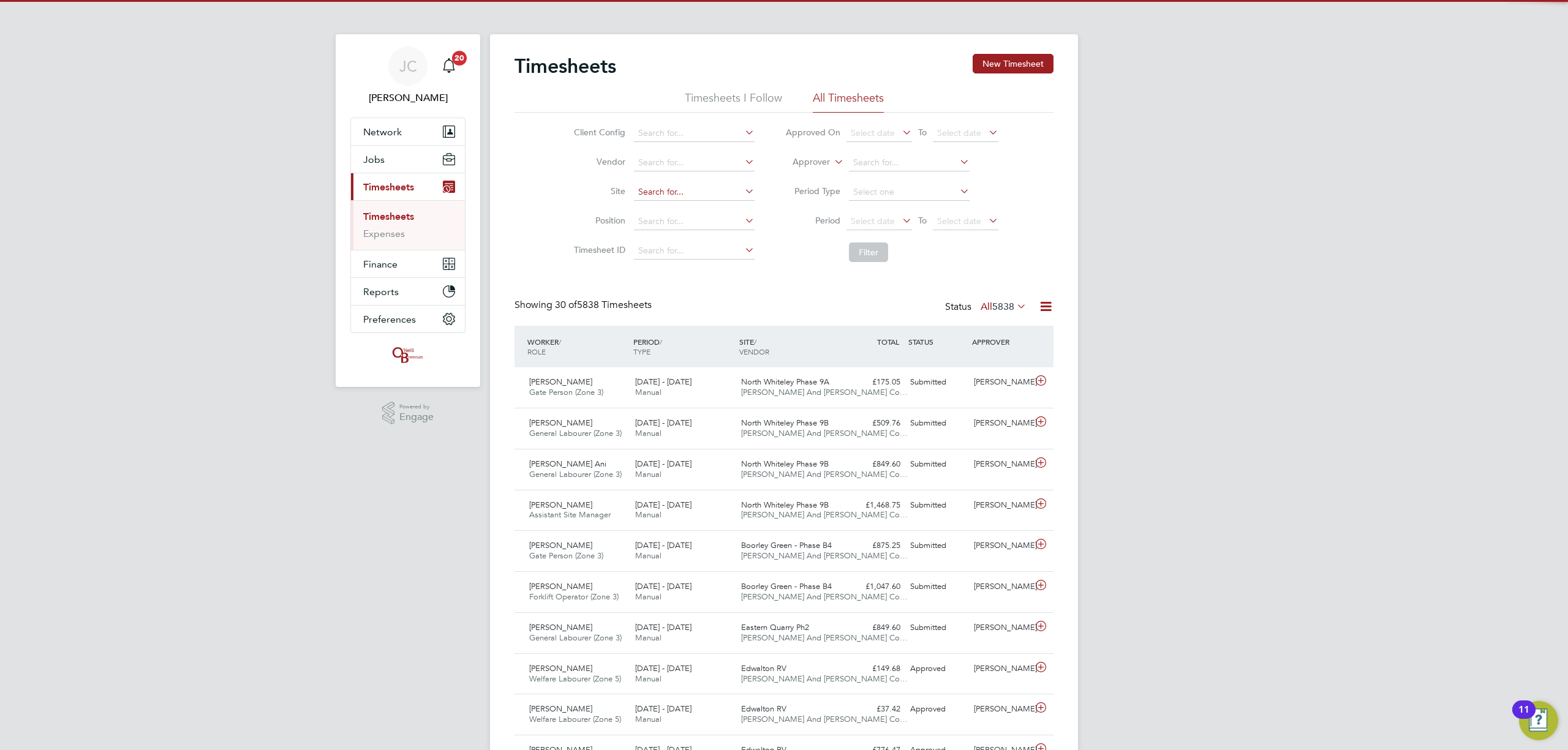
click at [699, 186] on input at bounding box center [694, 192] width 121 height 17
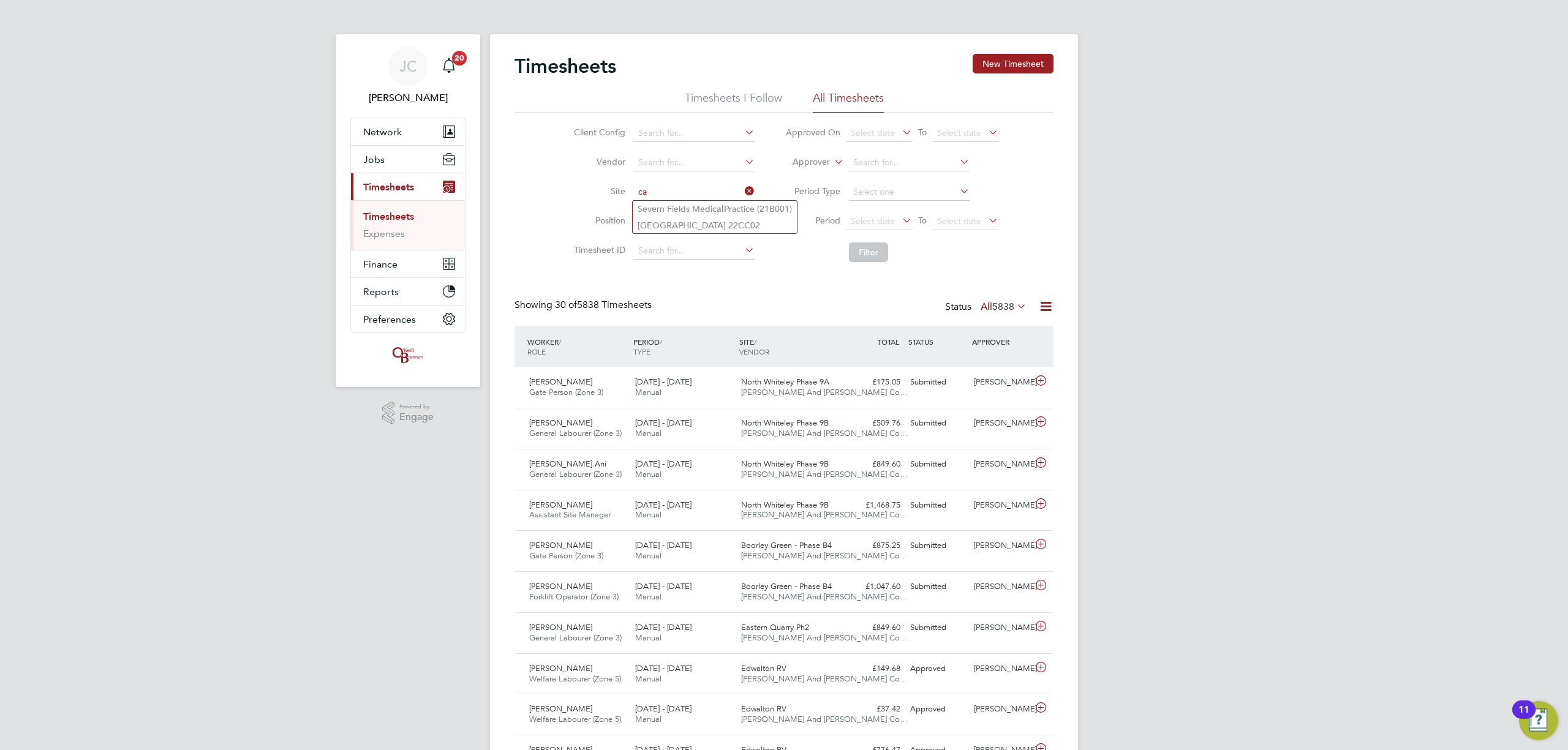
type input "c"
click at [689, 204] on li "Lang ley Park ([GEOGRAPHIC_DATA])" at bounding box center [710, 209] width 155 height 16
type input "[PERSON_NAME][GEOGRAPHIC_DATA] ([GEOGRAPHIC_DATA])"
click at [861, 263] on li "Filter" at bounding box center [892, 252] width 244 height 32
click at [862, 255] on button "Filter" at bounding box center [869, 252] width 39 height 20
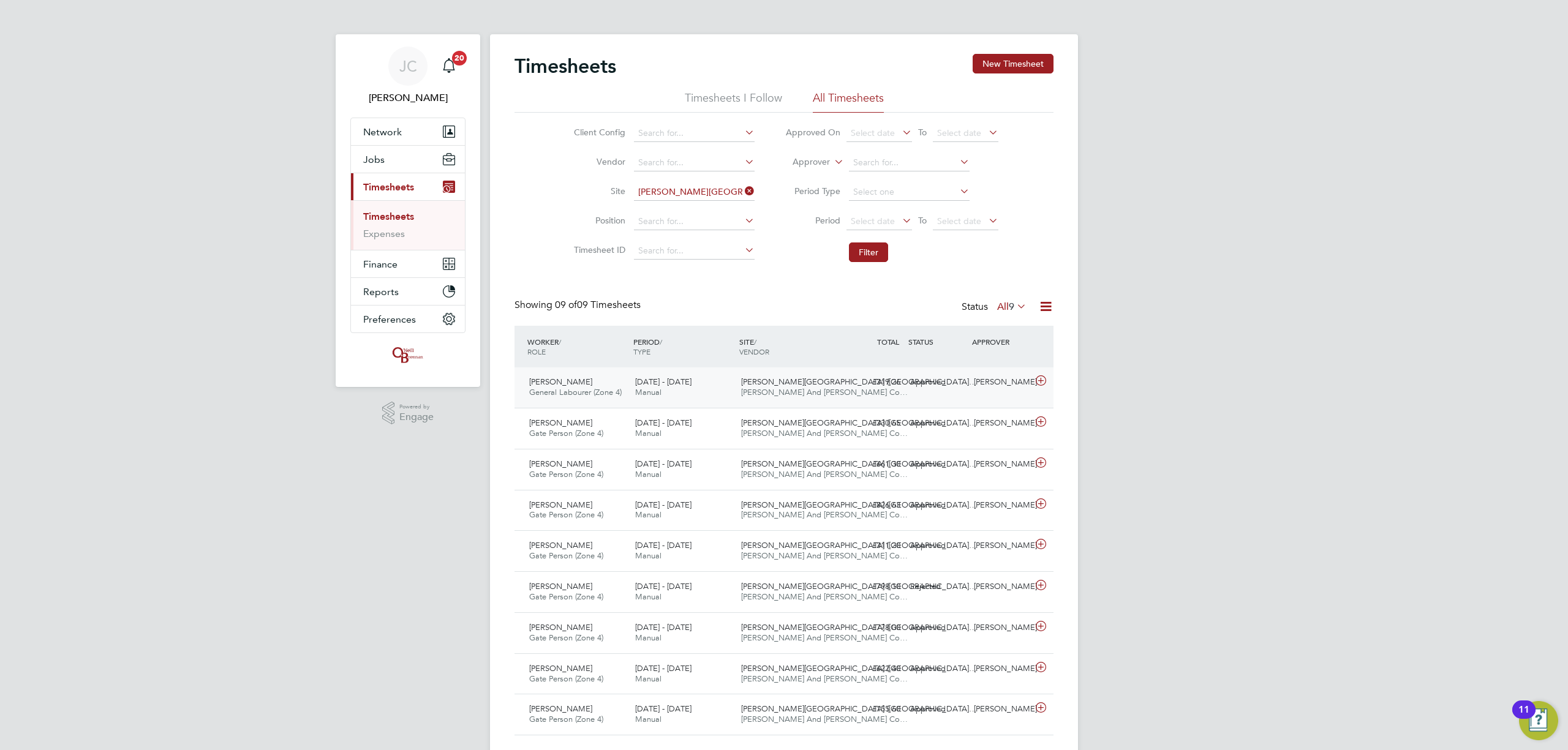
click at [717, 397] on div "[DATE] - [DATE] Manual" at bounding box center [683, 387] width 106 height 30
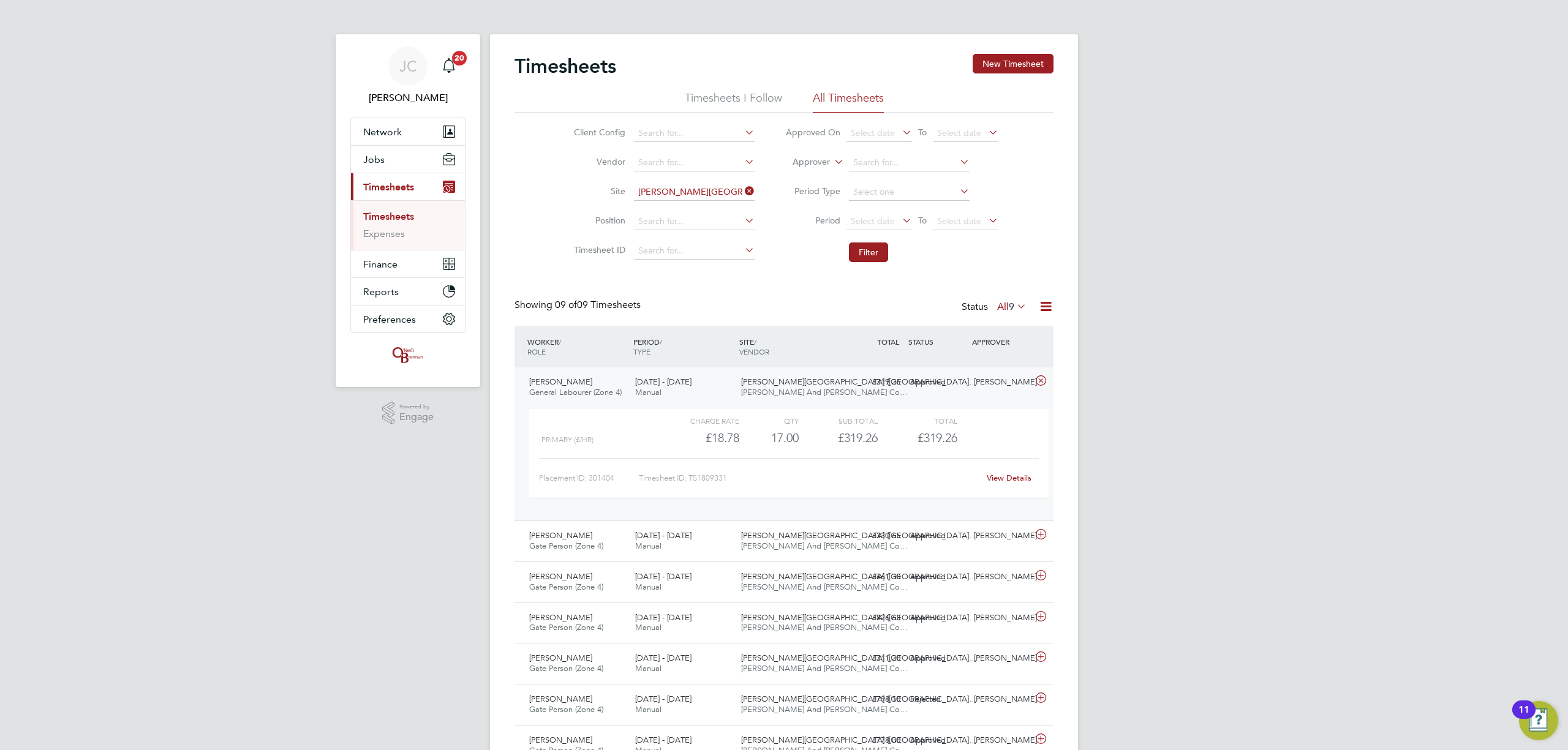
click at [678, 386] on span "[DATE] - [DATE]" at bounding box center [663, 382] width 57 height 11
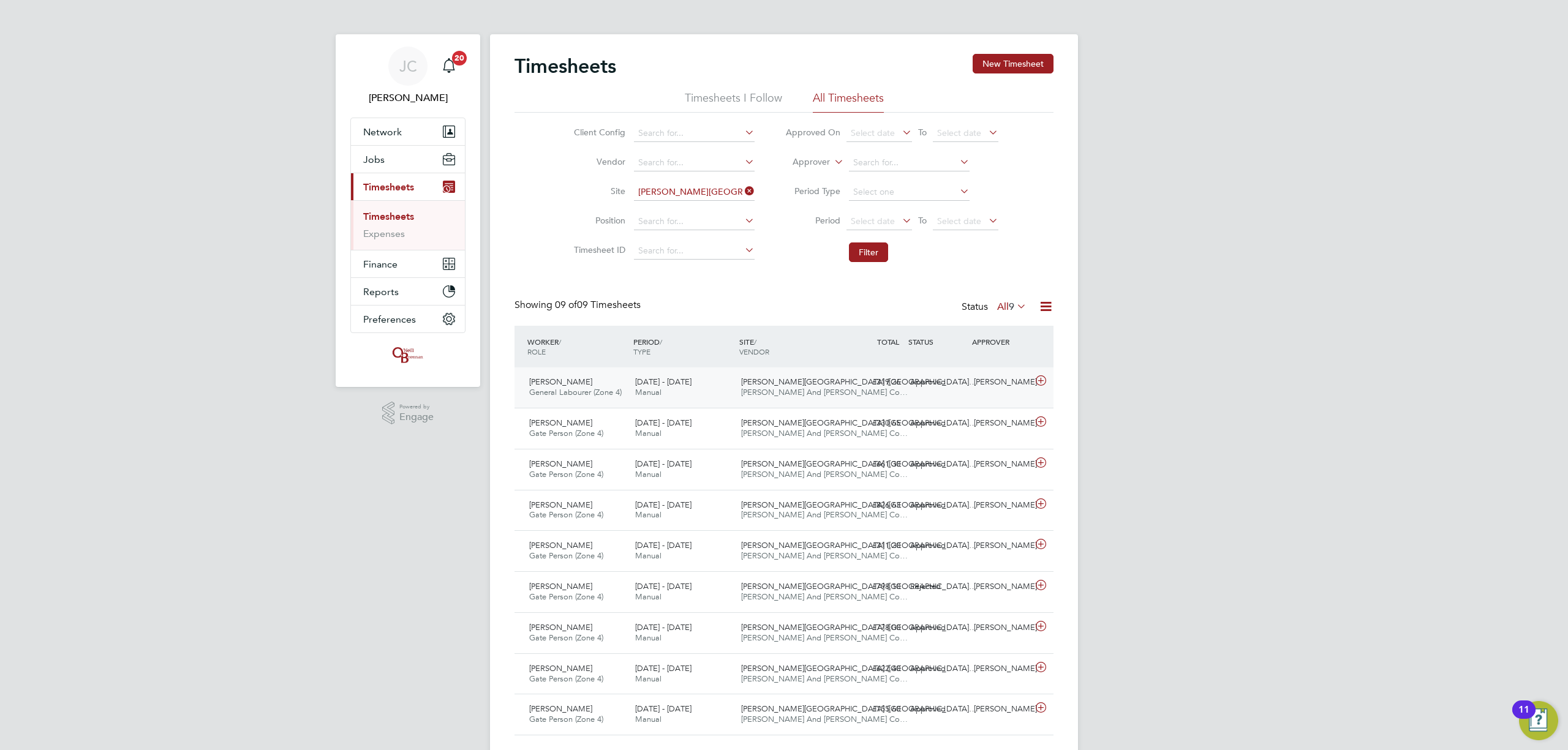
click at [974, 395] on div "[PERSON_NAME] General Labourer (Zone 4) [DATE] - [DATE] [DATE] - [DATE] Manual …" at bounding box center [783, 387] width 539 height 40
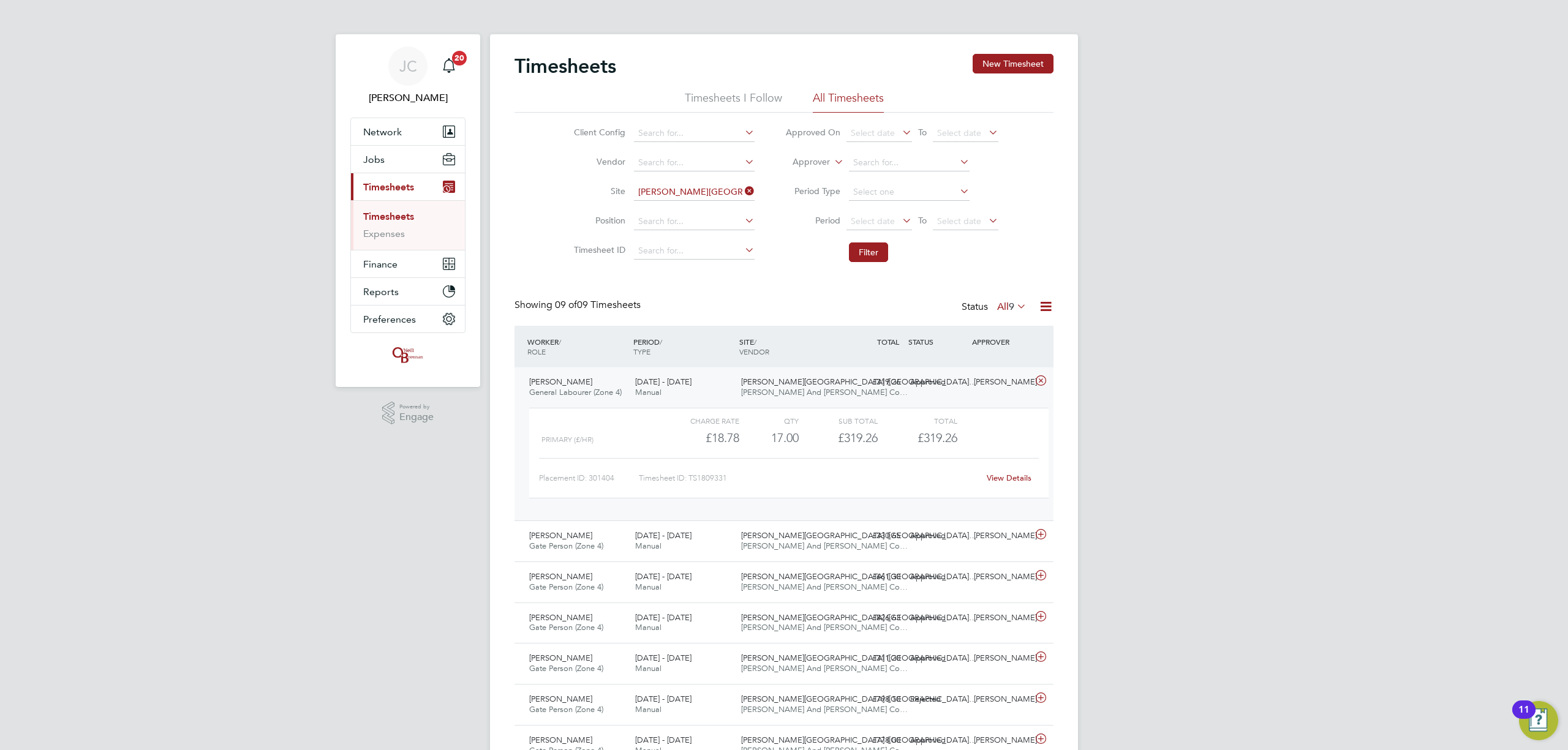
click at [1013, 479] on link "View Details" at bounding box center [1009, 478] width 44 height 11
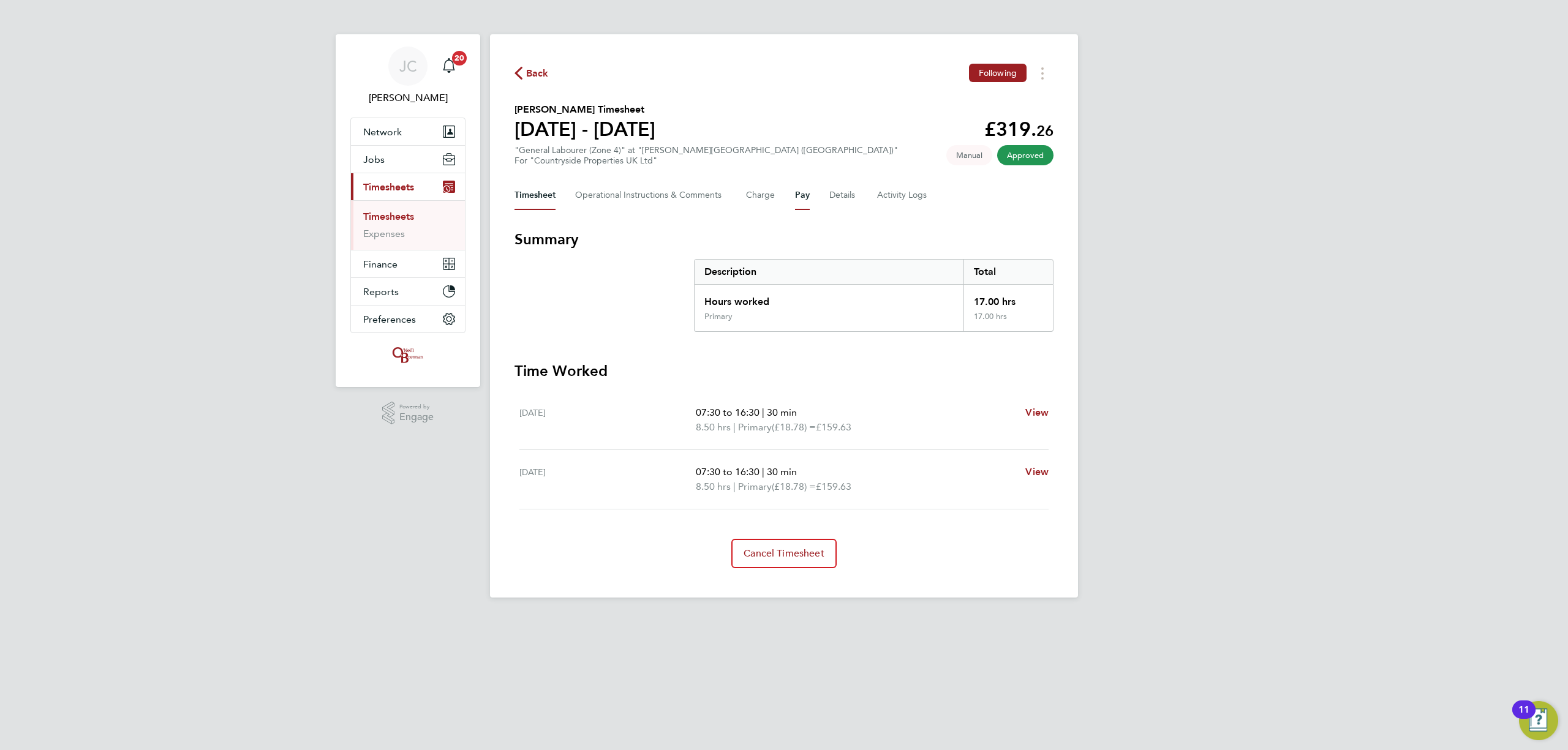
click at [810, 200] on div "Timesheet Operational Instructions & Comments Charge Pay Details Activity Logs" at bounding box center [783, 196] width 539 height 30
click at [810, 197] on div "Timesheet Operational Instructions & Comments Charge Pay Details Activity Logs" at bounding box center [783, 196] width 539 height 30
click at [804, 193] on button "Pay" at bounding box center [802, 196] width 15 height 30
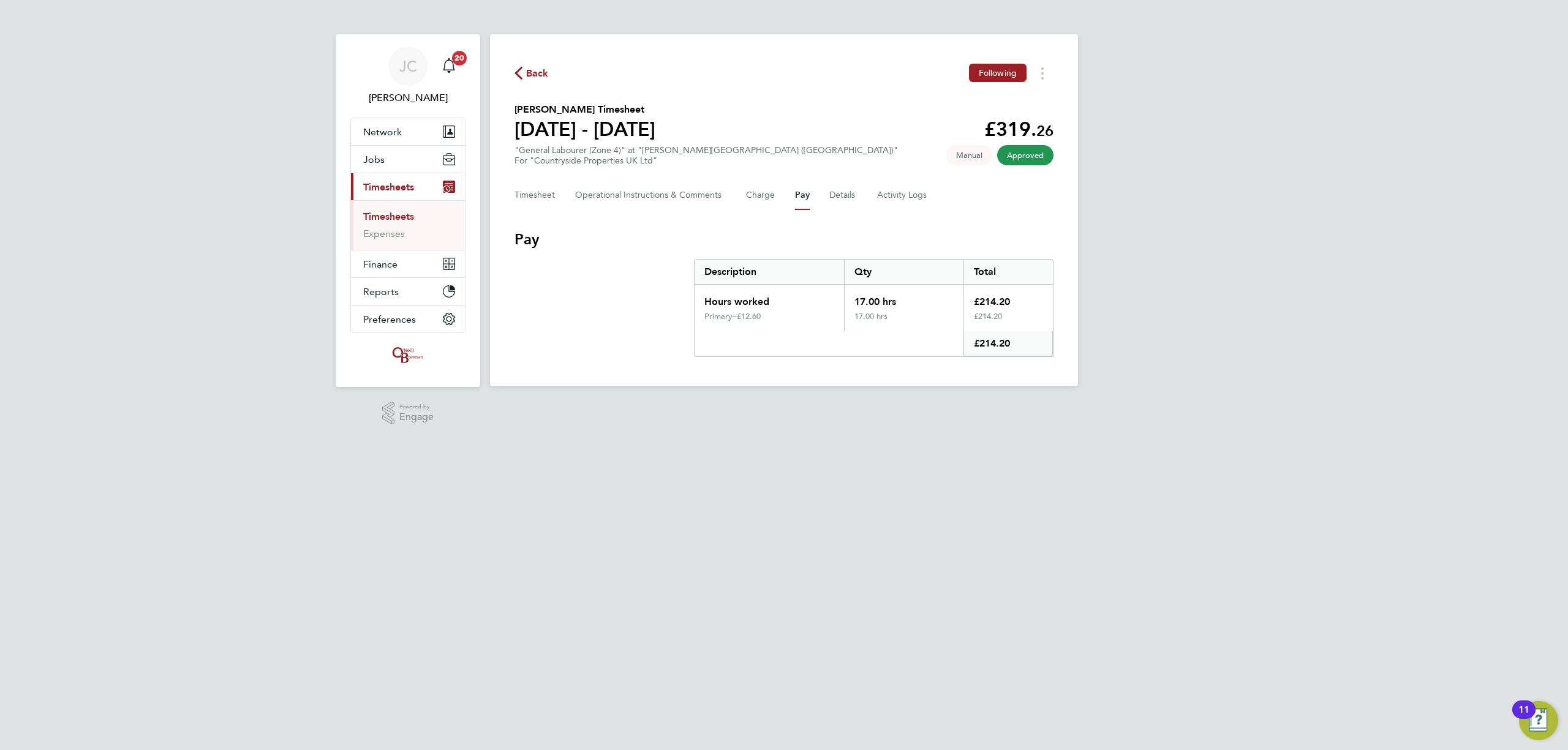
click at [760, 312] on div "£12.60" at bounding box center [786, 317] width 97 height 10
click at [812, 400] on app-footer at bounding box center [784, 396] width 588 height 20
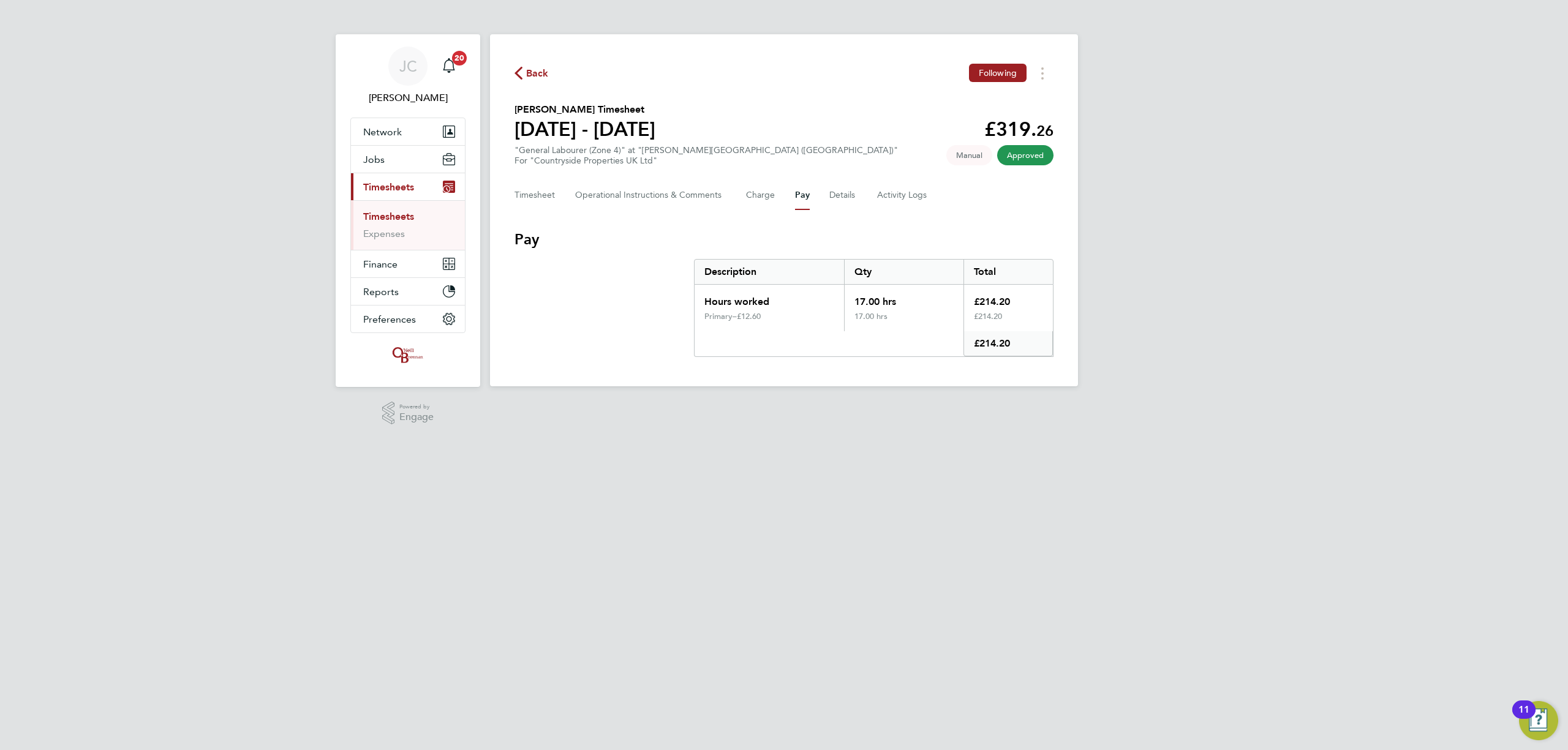
click at [761, 210] on div "Back Following Joe Childs's Timesheet 18 - 24 Aug 2025 £319. 26 "General Labour…" at bounding box center [784, 211] width 588 height 352
click at [757, 198] on button "Charge" at bounding box center [761, 196] width 30 height 30
click at [804, 200] on button "Pay" at bounding box center [802, 196] width 15 height 30
click at [836, 202] on button "Details" at bounding box center [843, 196] width 28 height 30
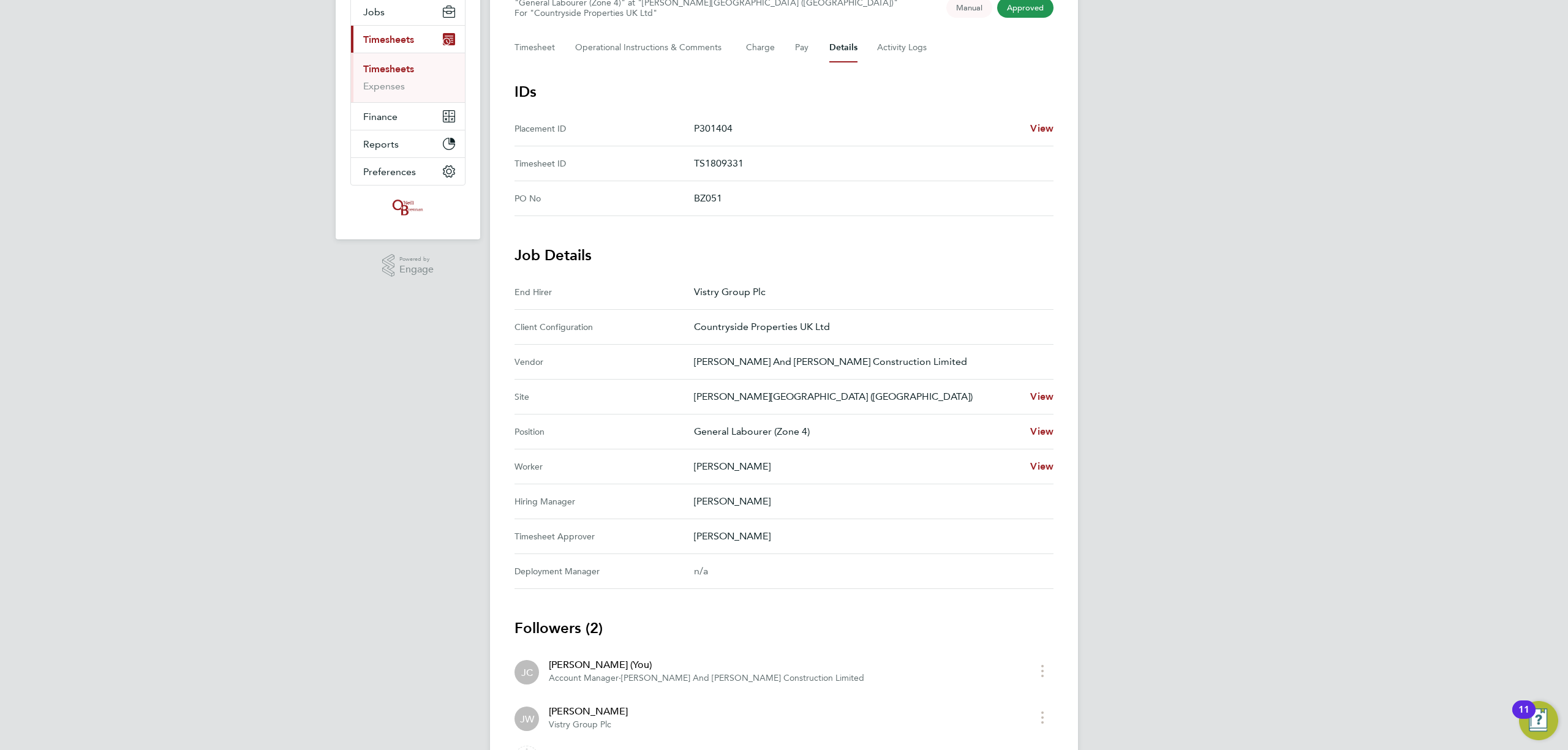
scroll to position [60, 0]
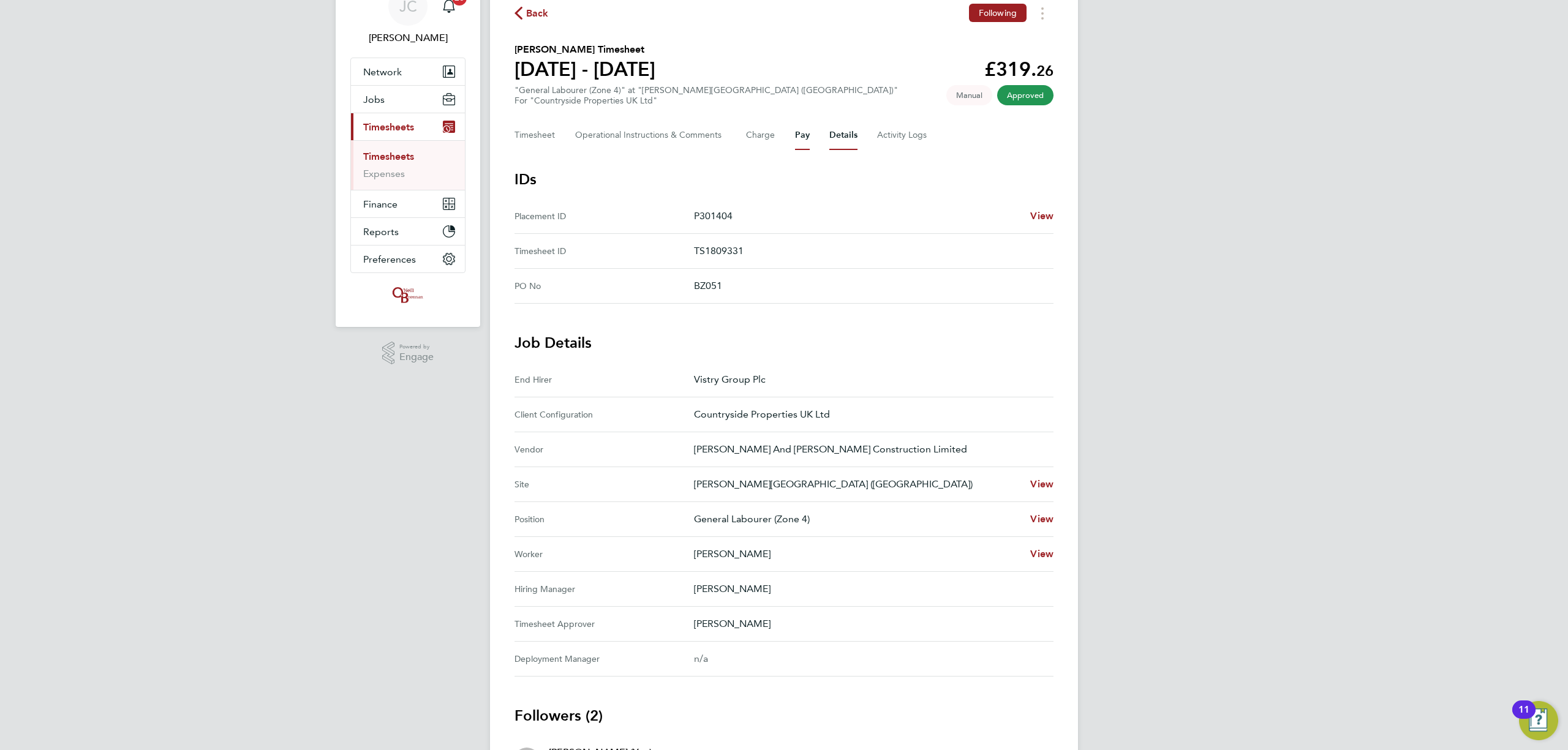
click at [800, 141] on button "Pay" at bounding box center [802, 136] width 15 height 30
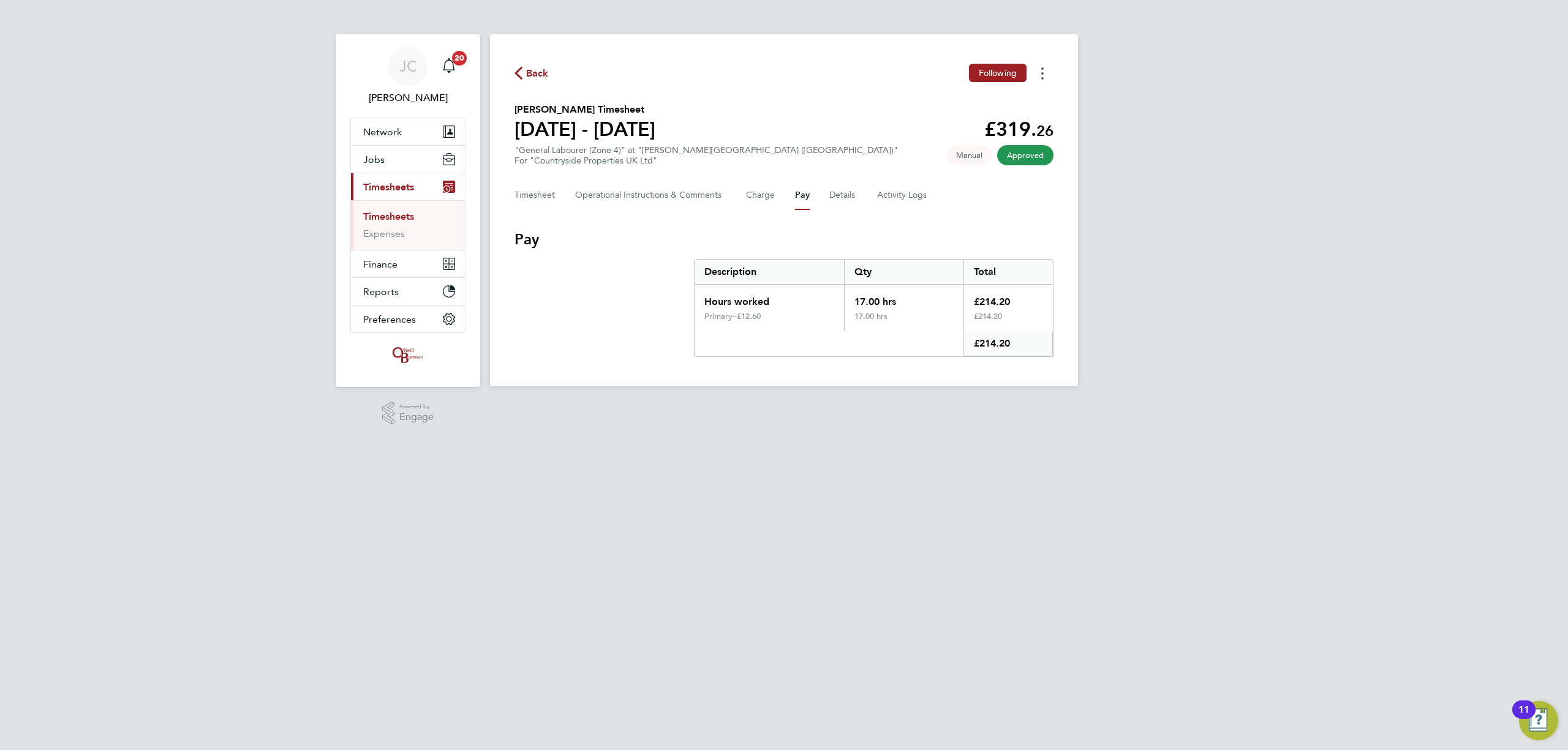
click at [1044, 83] on div "Back Following Joe Childs's Timesheet 18 - 24 Aug 2025 £319. 26 "General Labour…" at bounding box center [784, 211] width 588 height 352
click at [1045, 76] on button "Timesheets Menu" at bounding box center [1042, 72] width 22 height 19
click at [1046, 76] on button "Timesheets Menu" at bounding box center [1042, 72] width 22 height 19
click at [527, 76] on span "Back" at bounding box center [538, 73] width 23 height 15
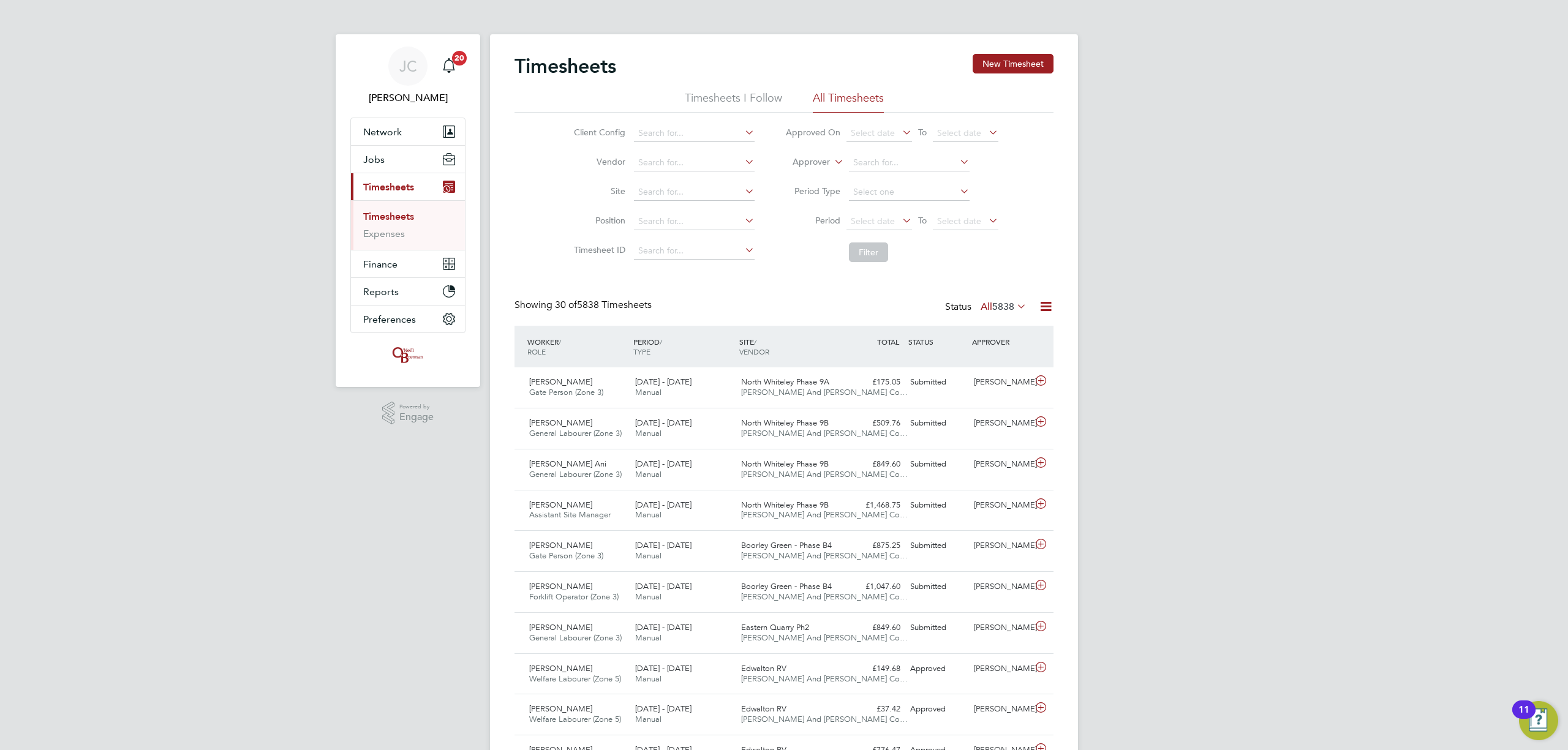
type input "j"
click at [668, 207] on li "Lang ley Park (Chippenham)" at bounding box center [710, 209] width 155 height 16
type input "Langley Park (Chippenham)"
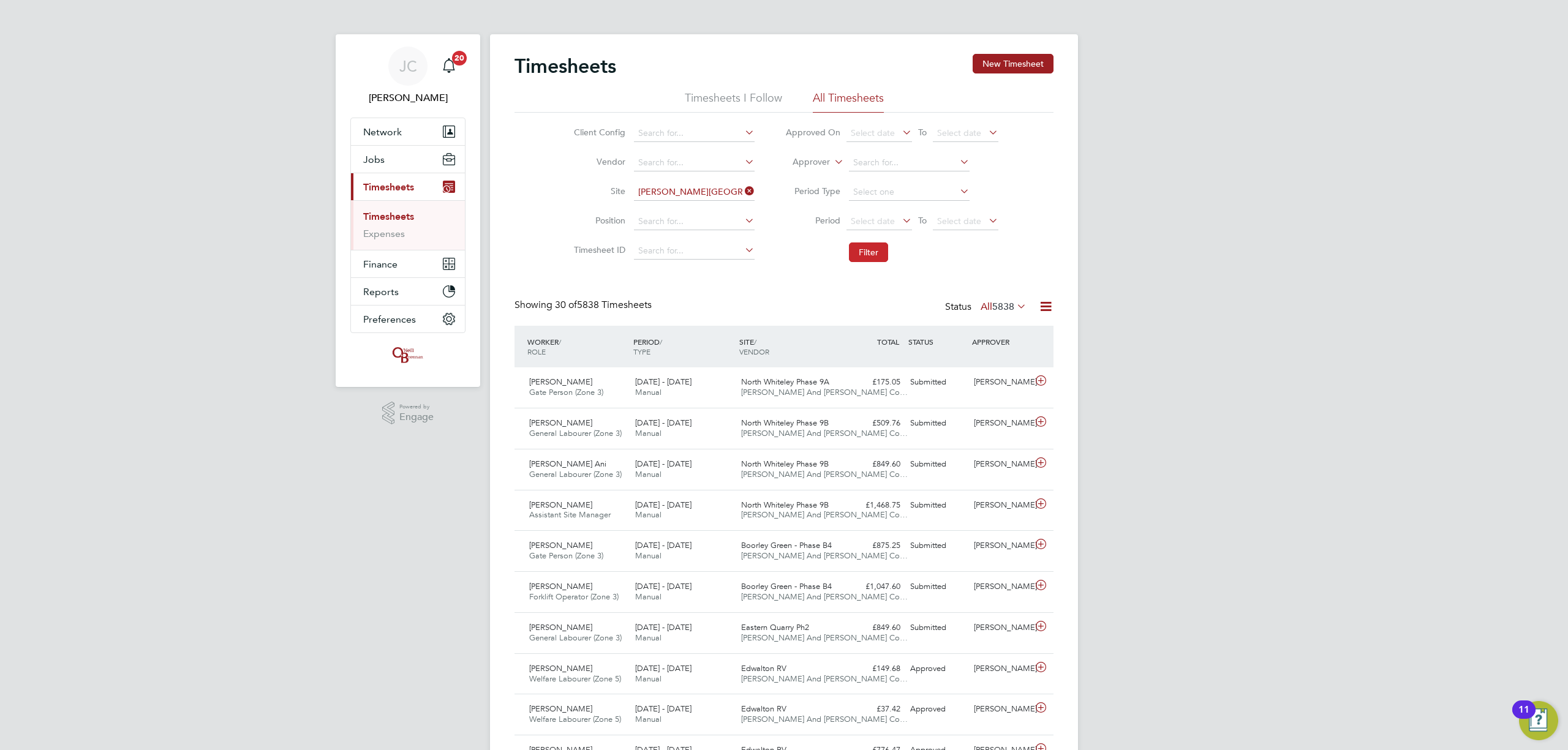
click at [859, 253] on button "Filter" at bounding box center [869, 252] width 39 height 20
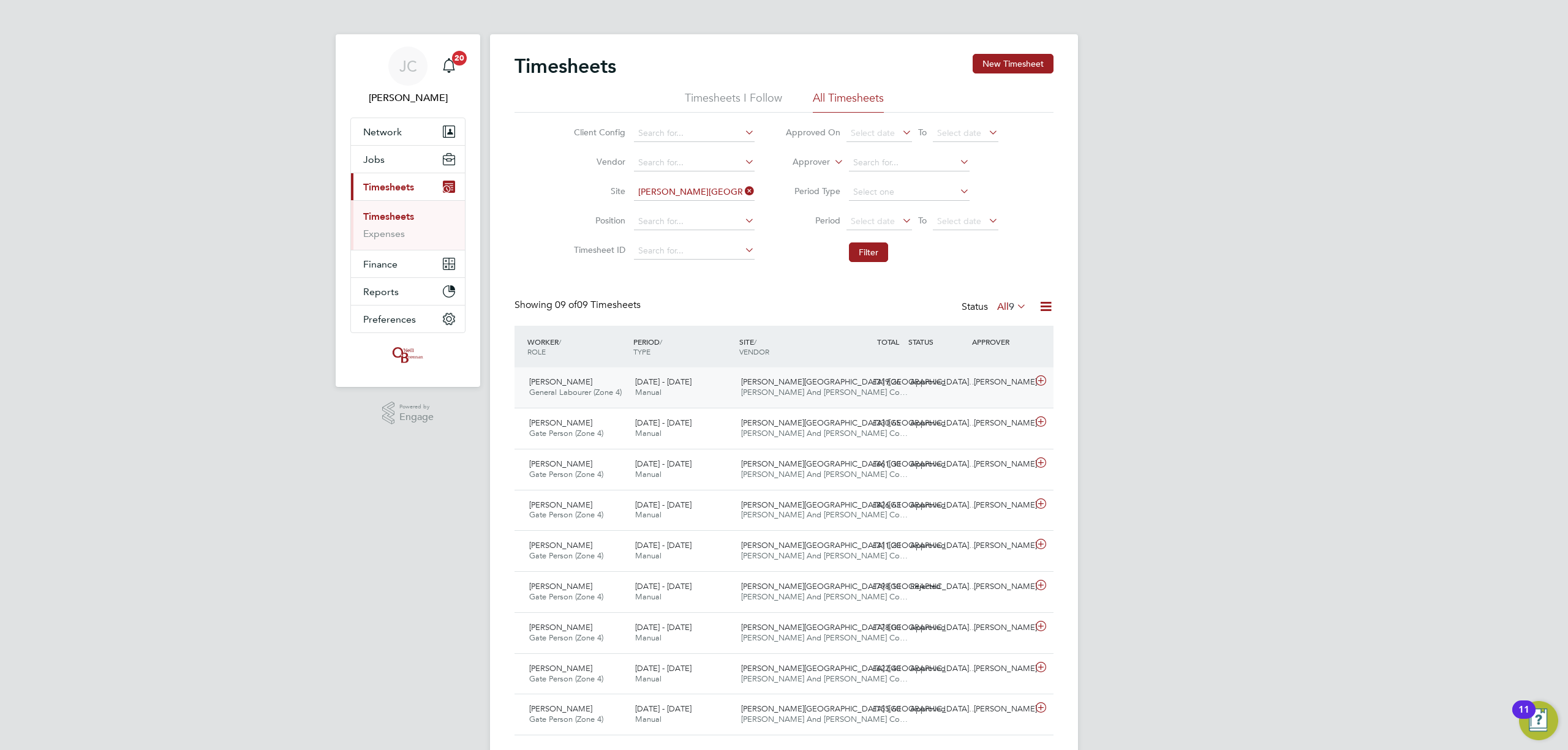
click at [783, 386] on span "Langley Park (Chippenh…" at bounding box center [859, 382] width 236 height 11
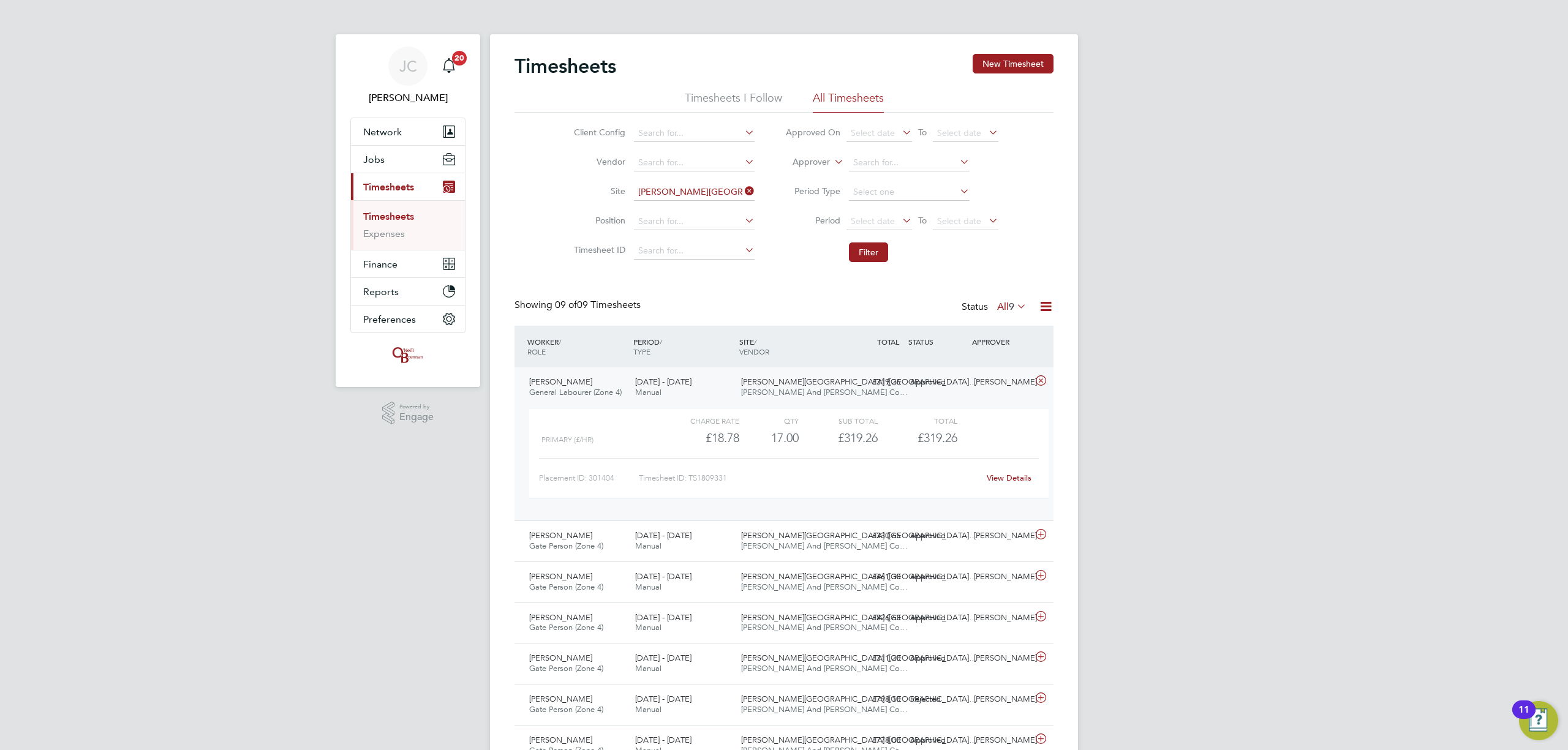
click at [1002, 483] on link "View Details" at bounding box center [1009, 478] width 44 height 11
